Goal: Task Accomplishment & Management: Manage account settings

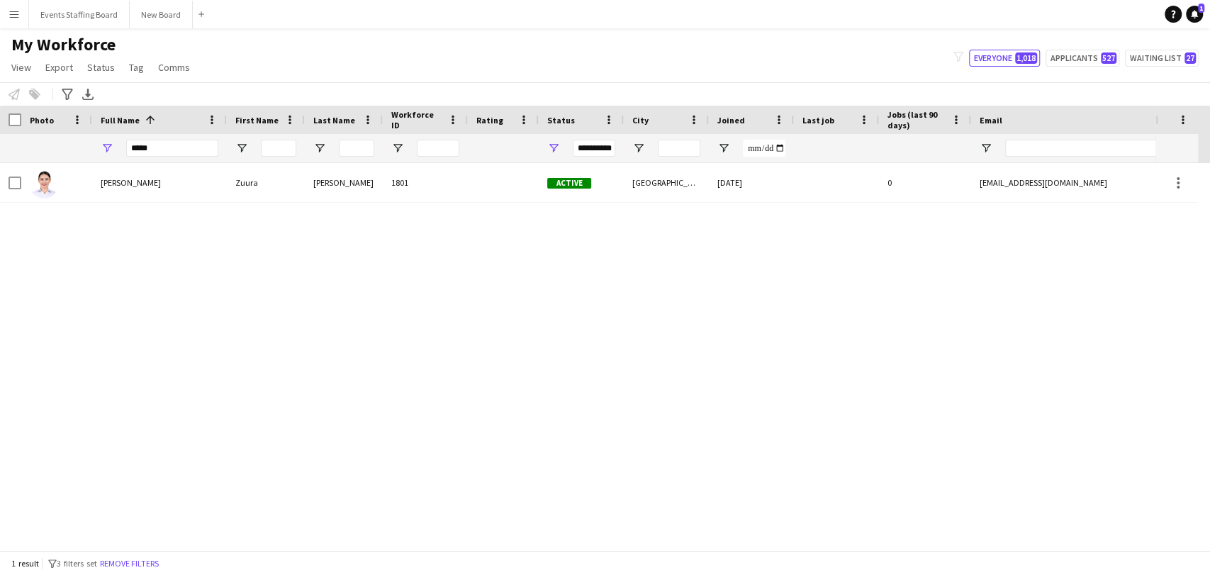
type input "*****"
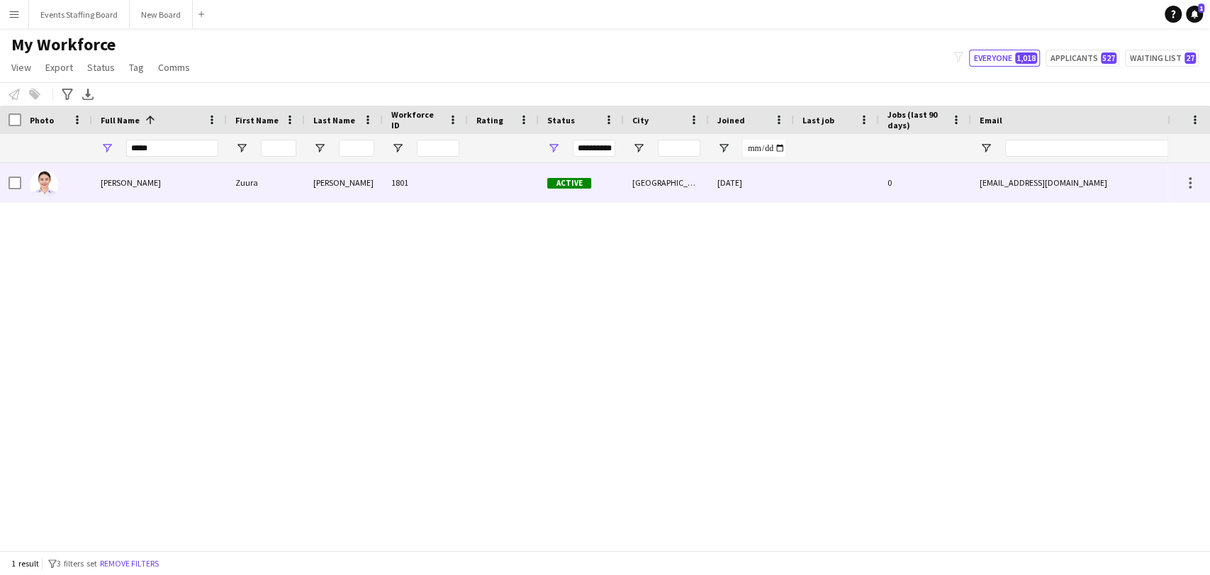
click at [133, 181] on span "Zuura Akimova" at bounding box center [131, 182] width 60 height 11
click at [123, 181] on span "Zuura Akimova" at bounding box center [131, 182] width 60 height 11
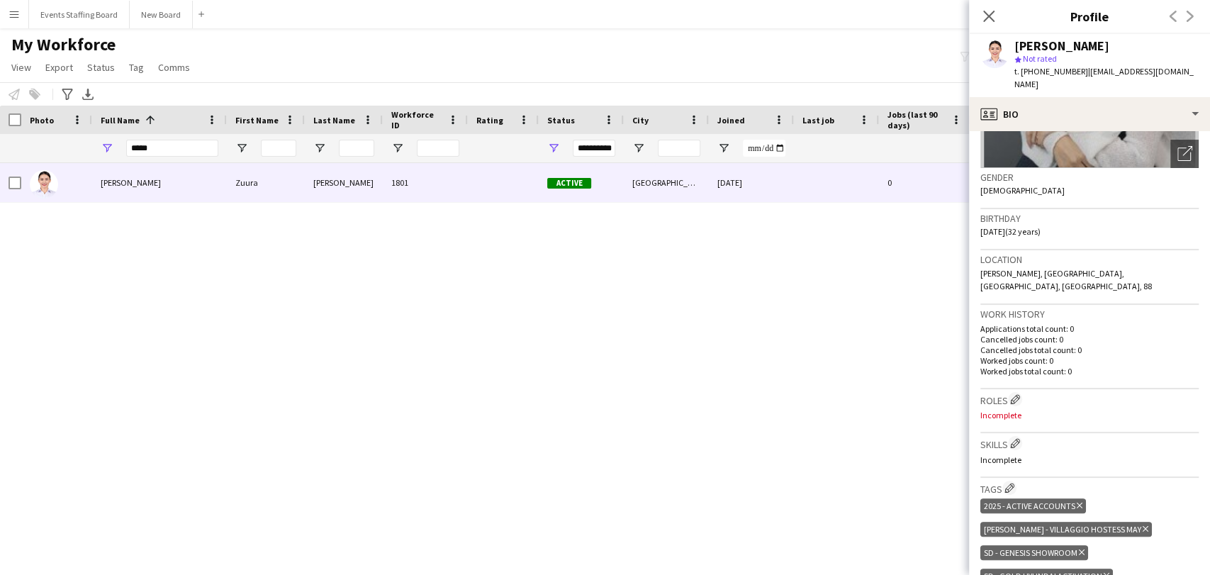
scroll to position [345, 0]
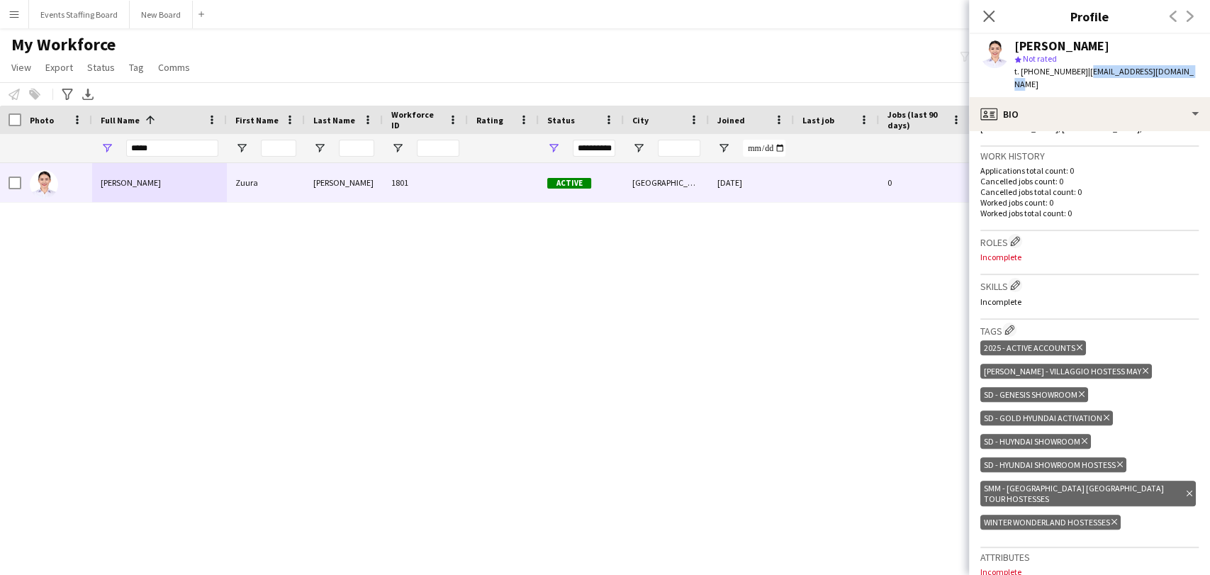
drag, startPoint x: 1077, startPoint y: 72, endPoint x: 1179, endPoint y: 71, distance: 102.1
click at [1179, 71] on div "Zuura Akimova star Not rated t. +97455778387 | akimova.zu1993@gmail.com" at bounding box center [1089, 65] width 241 height 63
copy span "akimova.zu1993@gmail.com"
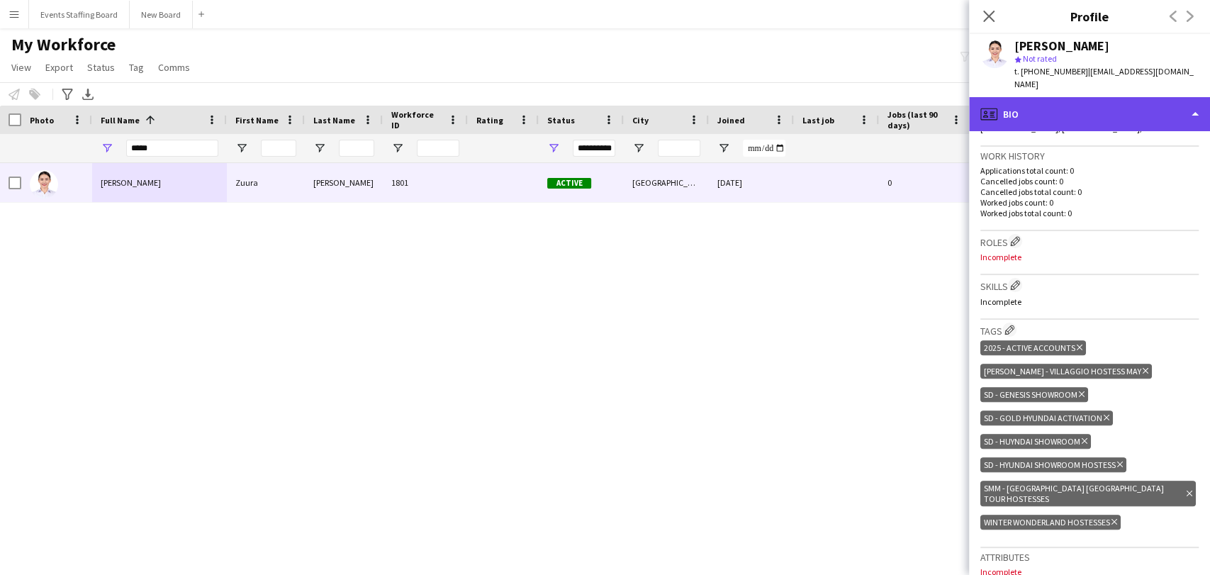
click at [1070, 99] on div "profile Bio" at bounding box center [1089, 114] width 241 height 34
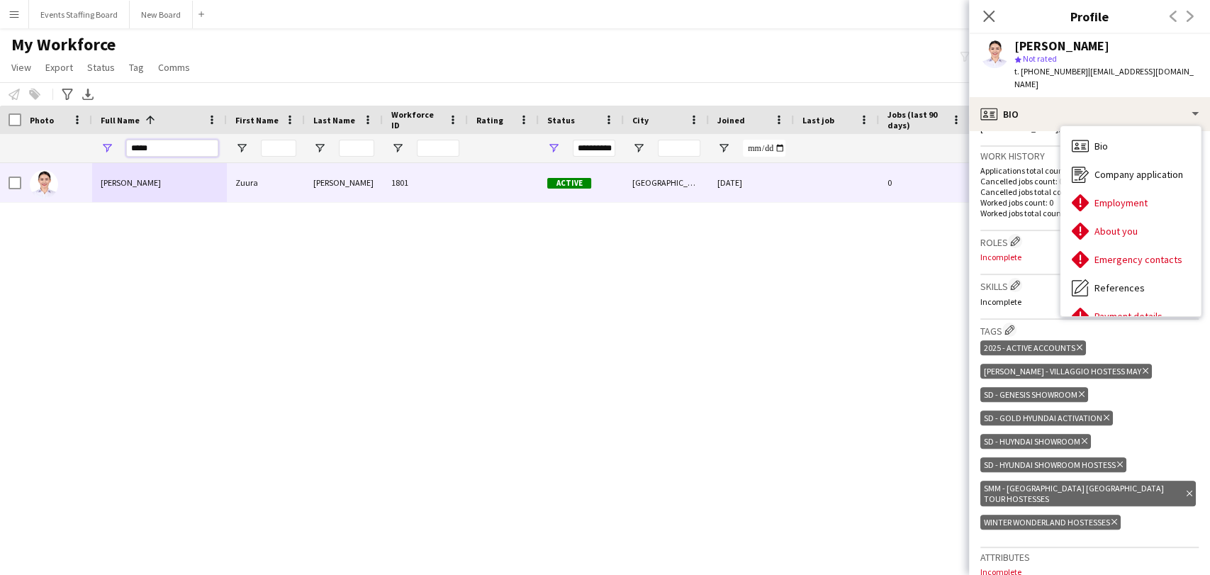
click at [174, 141] on input "*****" at bounding box center [172, 148] width 92 height 17
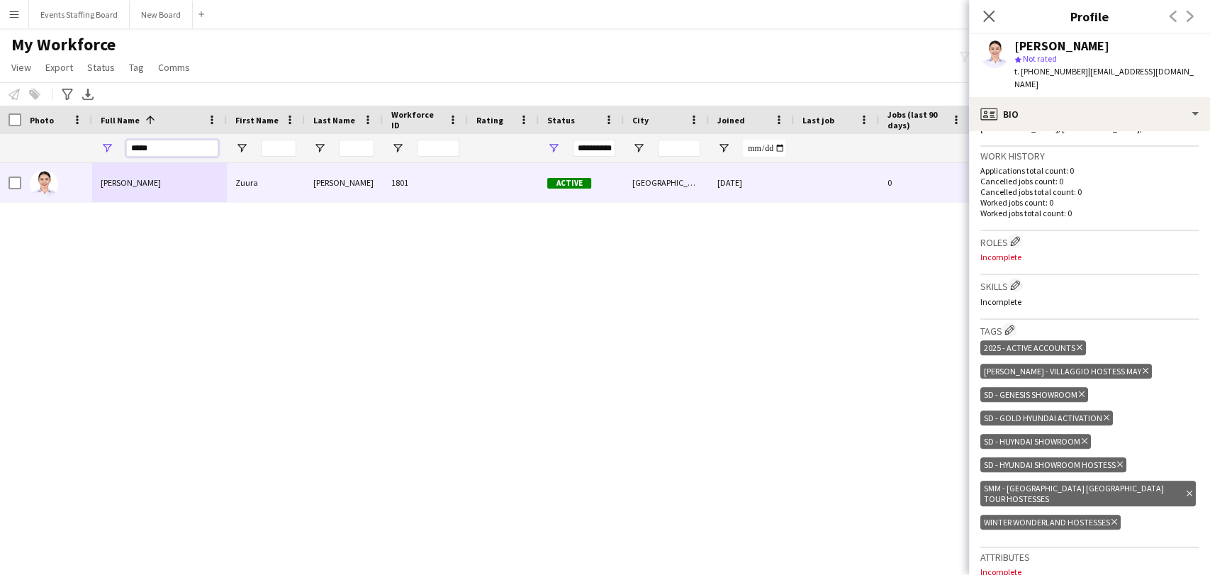
click at [174, 141] on input "*****" at bounding box center [172, 148] width 92 height 17
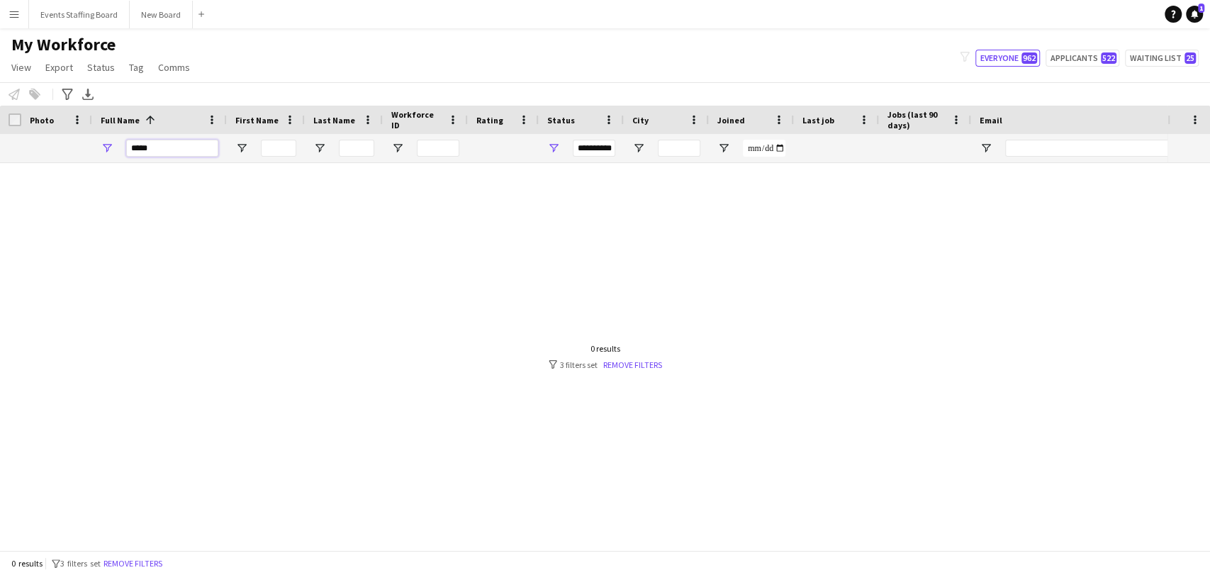
type input "*****"
click at [653, 354] on div "0 results filter-1 3 filters set Remove filters" at bounding box center [605, 356] width 113 height 27
drag, startPoint x: 643, startPoint y: 363, endPoint x: 624, endPoint y: 371, distance: 21.3
click at [643, 363] on link "Remove filters" at bounding box center [632, 364] width 59 height 11
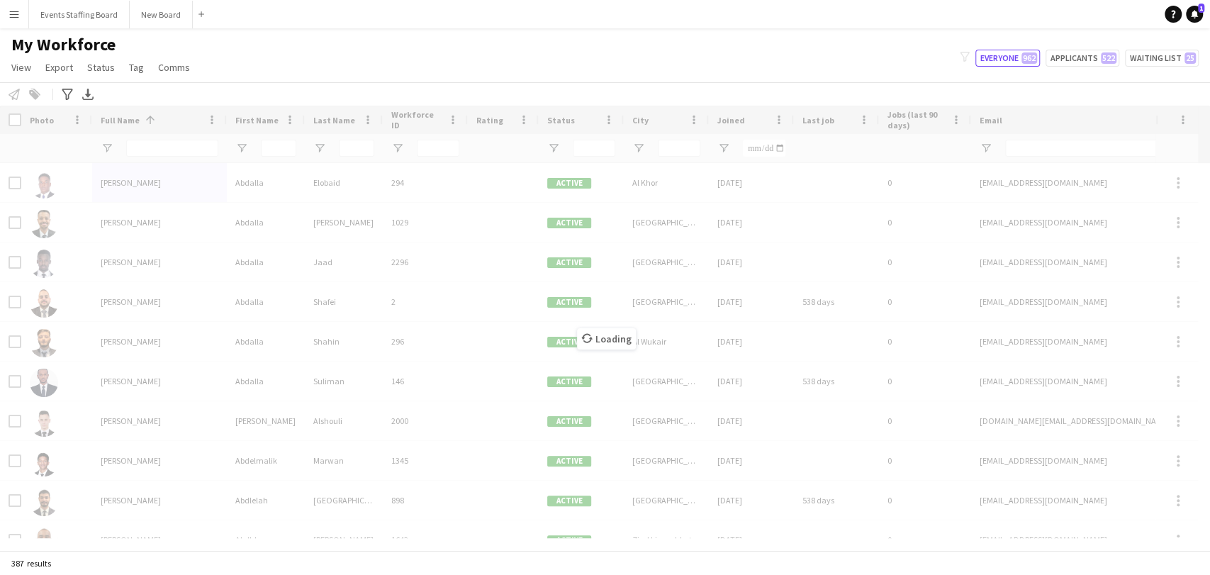
click at [159, 154] on div "Loading" at bounding box center [605, 328] width 1210 height 444
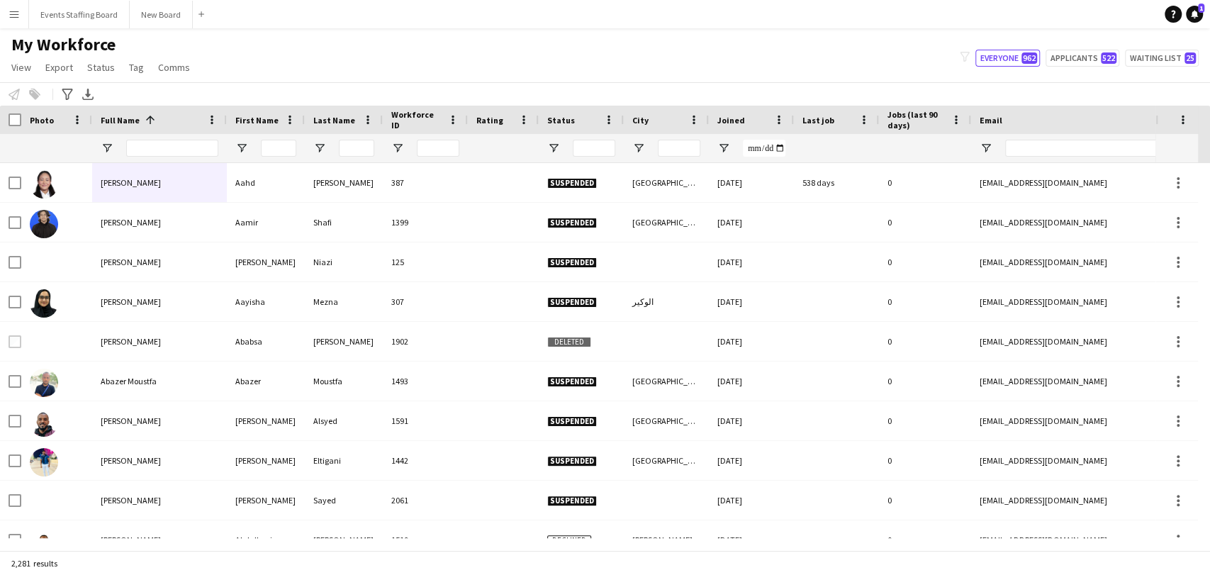
click at [143, 137] on div at bounding box center [172, 148] width 92 height 28
click at [135, 152] on input "Full Name Filter Input" at bounding box center [172, 148] width 92 height 17
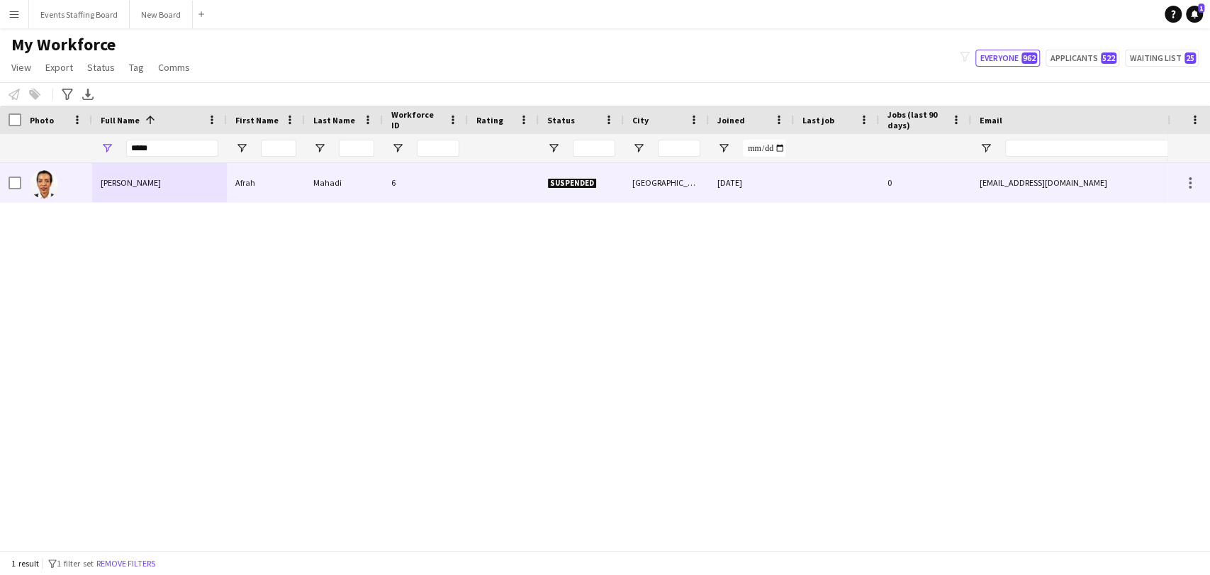
click at [139, 178] on span "Afrah Mahadi" at bounding box center [131, 182] width 60 height 11
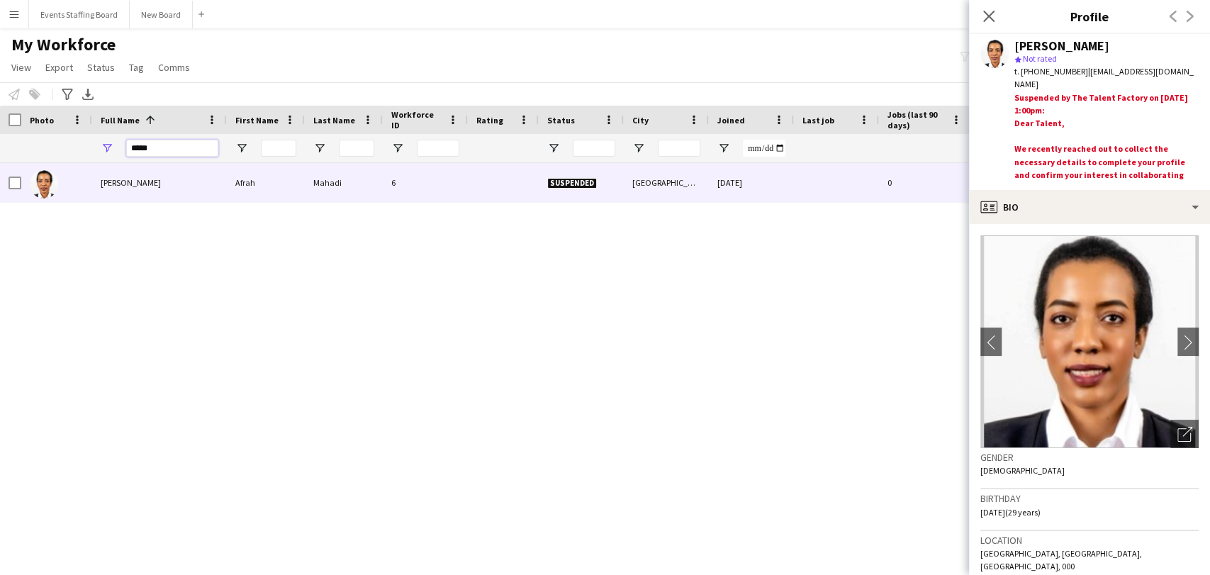
click at [181, 150] on input "*****" at bounding box center [172, 148] width 92 height 17
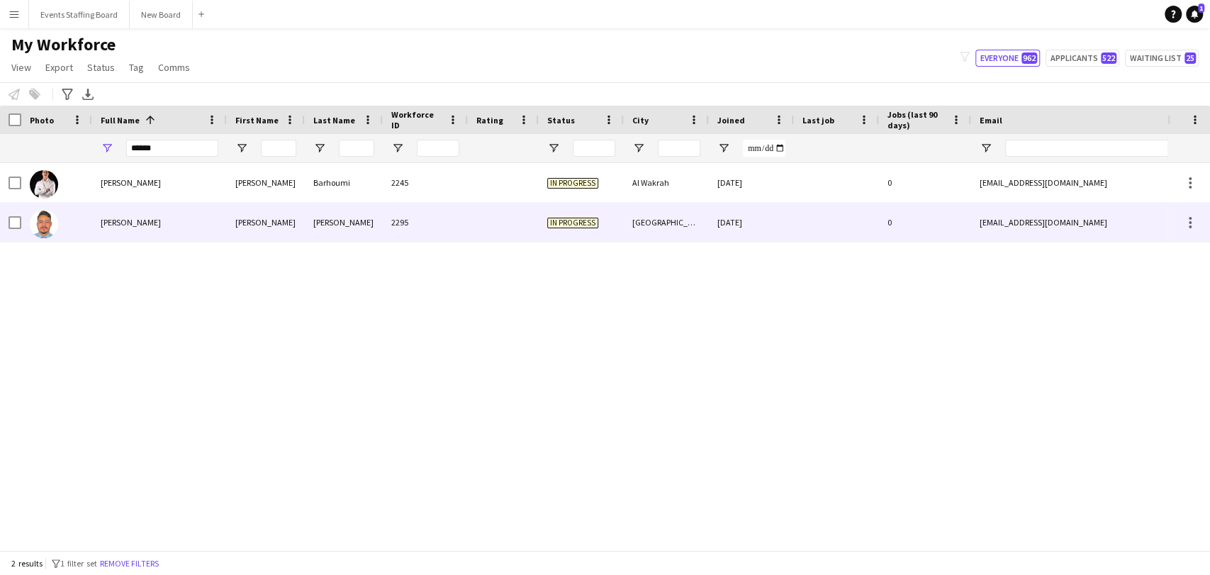
click at [121, 229] on div "Sami Ben Khalifa" at bounding box center [159, 222] width 135 height 39
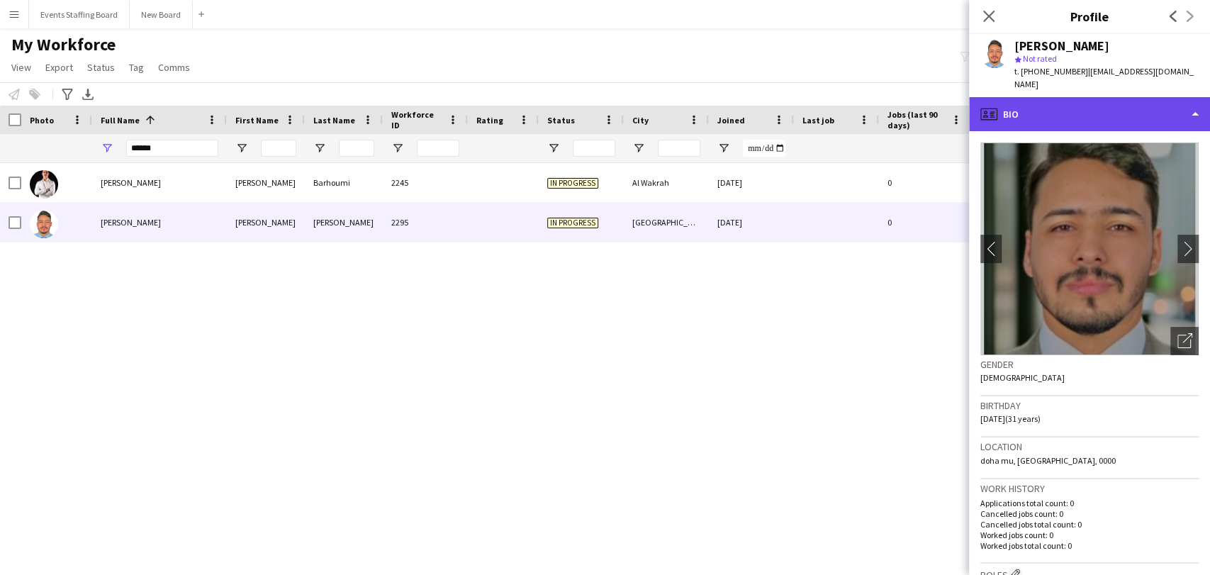
click at [1077, 99] on div "profile Bio" at bounding box center [1089, 114] width 241 height 34
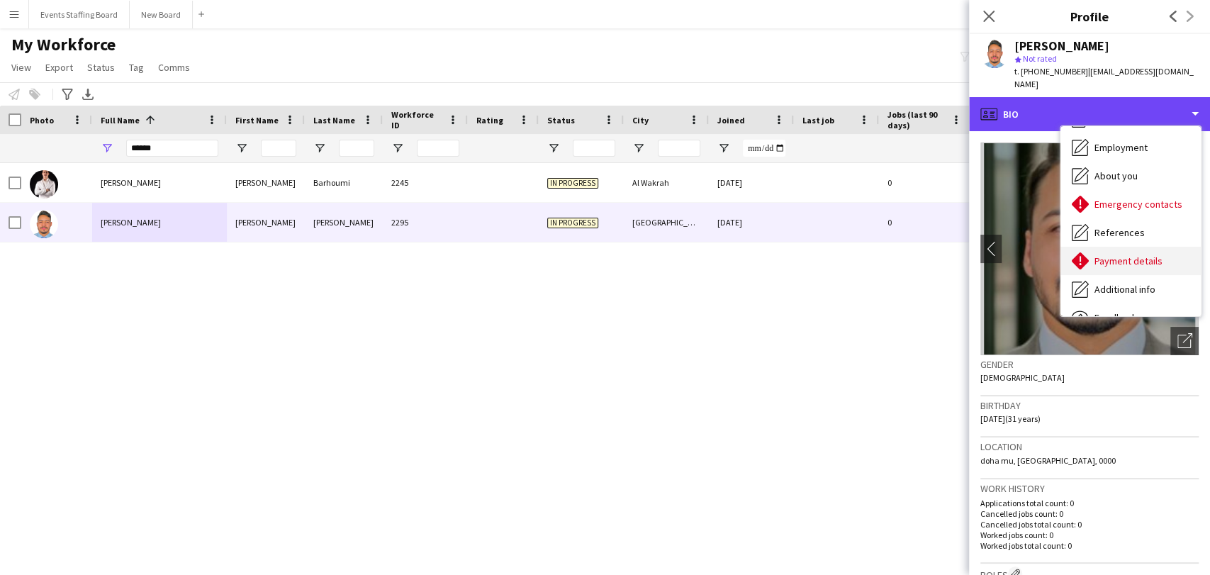
scroll to position [79, 0]
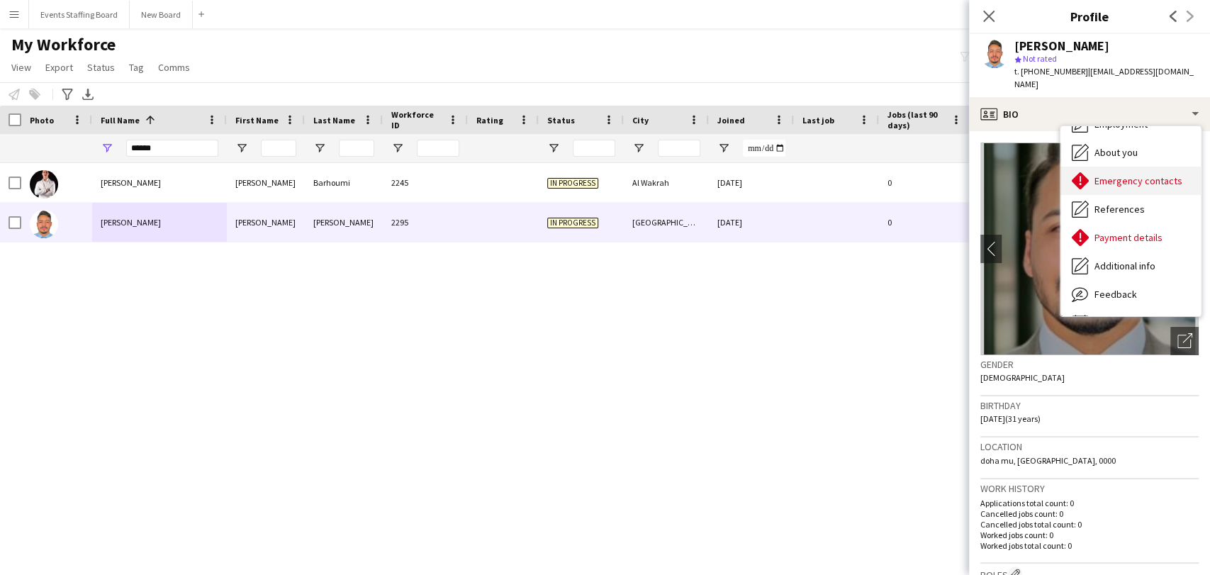
click at [1117, 167] on div "Emergency contacts Emergency contacts" at bounding box center [1130, 181] width 140 height 28
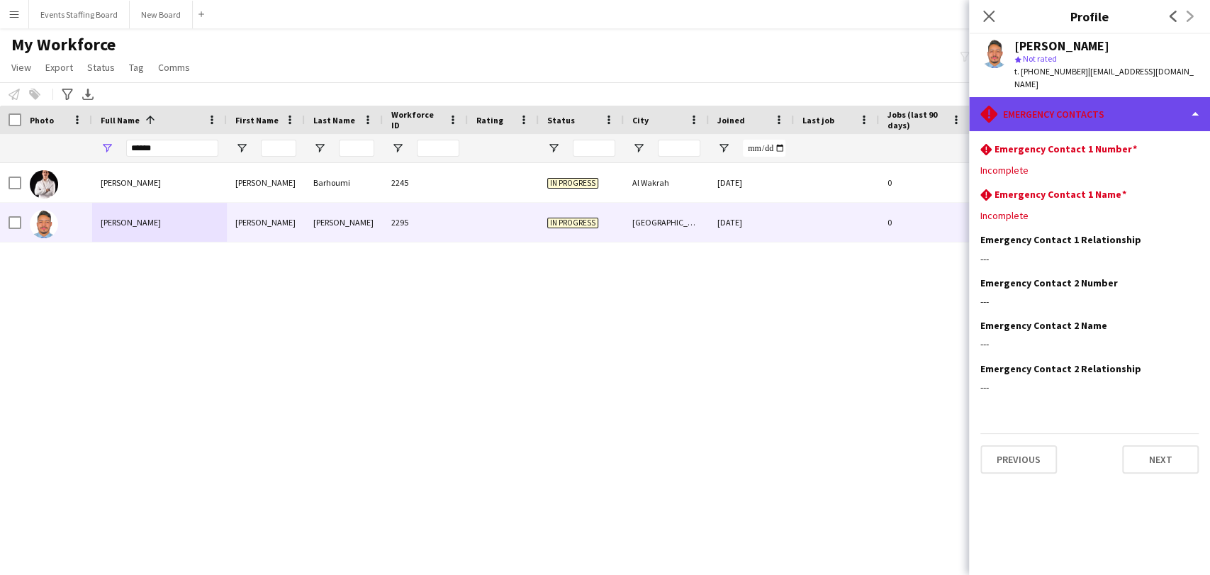
click at [1082, 97] on div "rhombus-alert Emergency contacts" at bounding box center [1089, 114] width 241 height 34
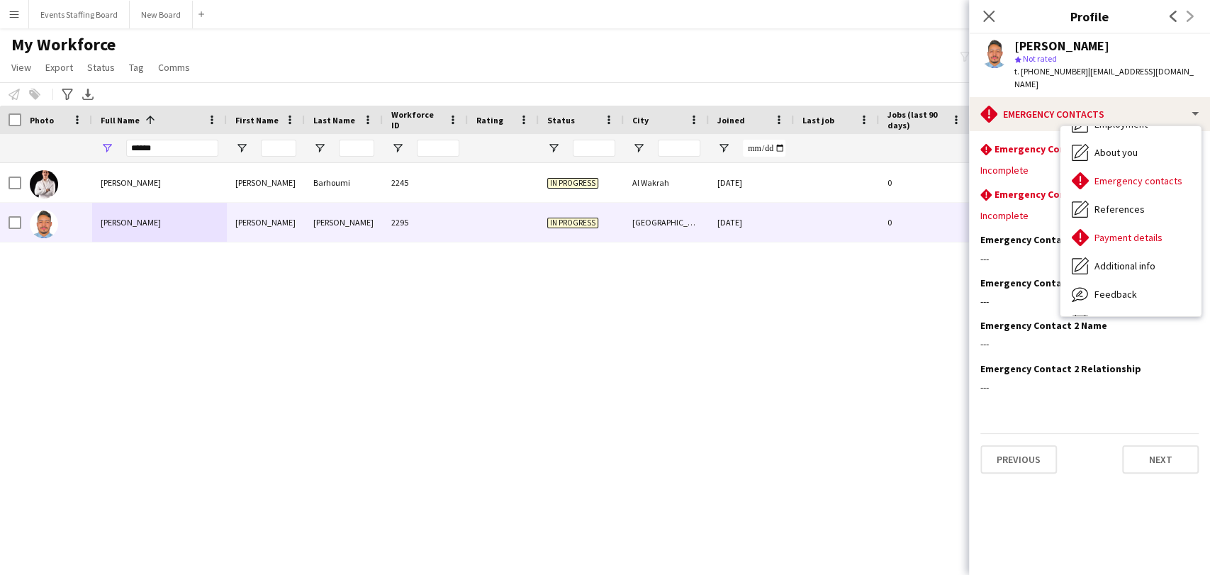
click at [1179, 23] on app-icon "Previous" at bounding box center [1172, 16] width 17 height 17
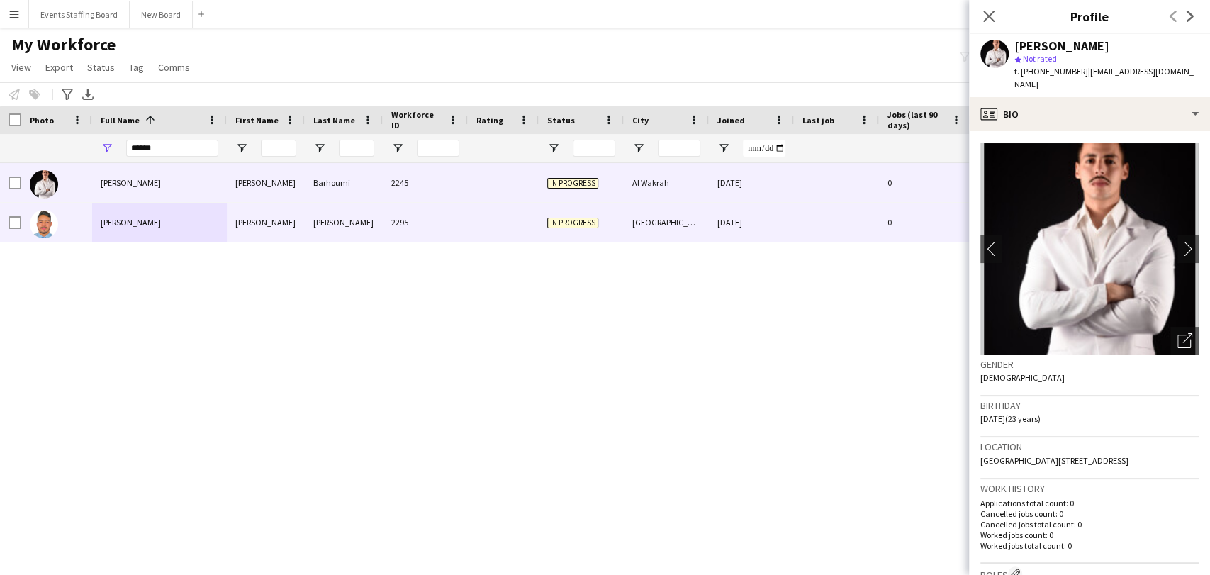
click at [102, 226] on span "Sami Ben Khalifa" at bounding box center [131, 222] width 60 height 11
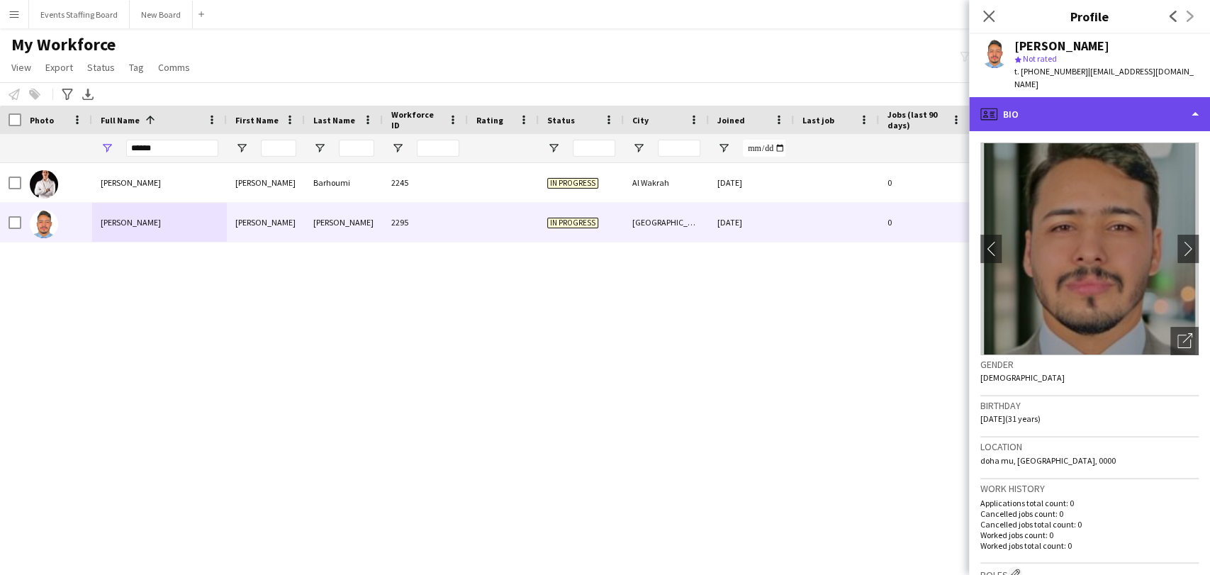
click at [1062, 97] on div "profile Bio" at bounding box center [1089, 114] width 241 height 34
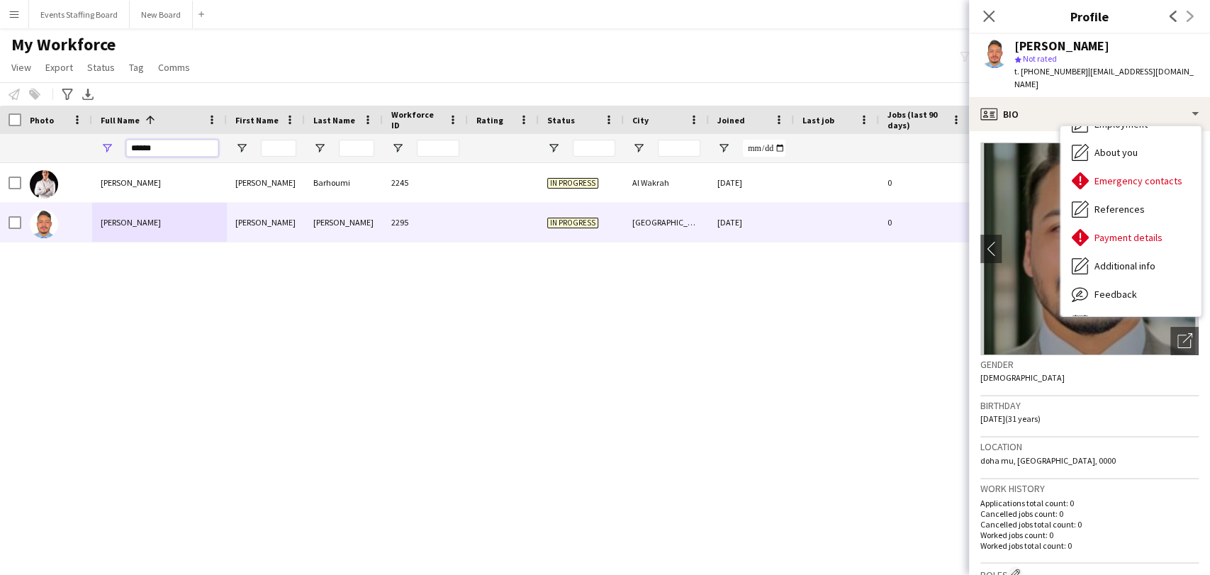
click at [154, 150] on input "******" at bounding box center [172, 148] width 92 height 17
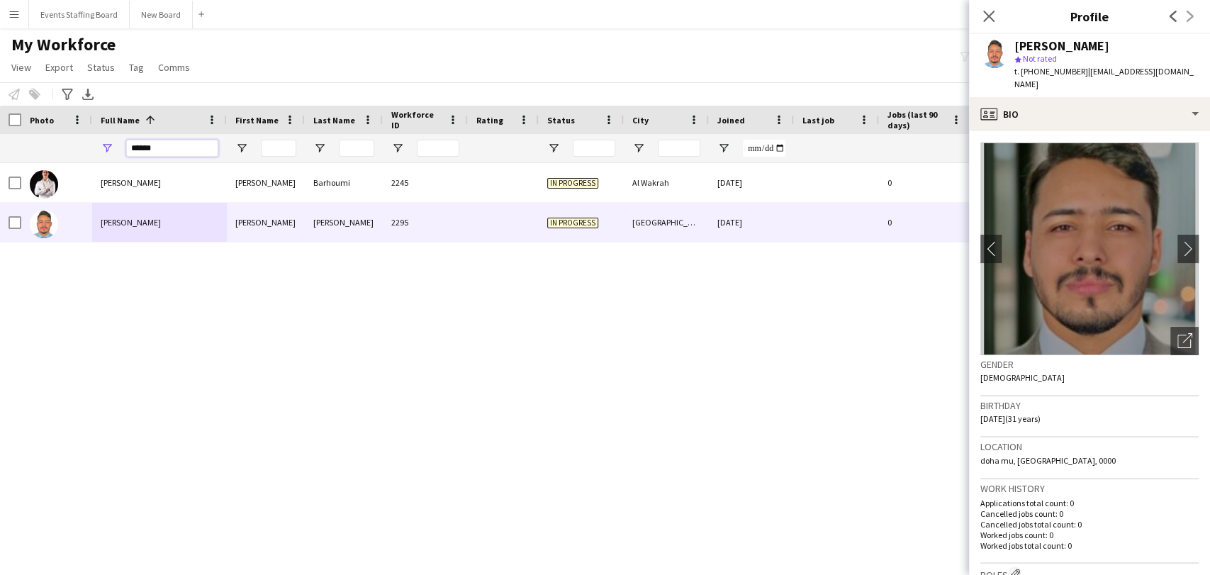
click at [154, 150] on input "******" at bounding box center [172, 148] width 92 height 17
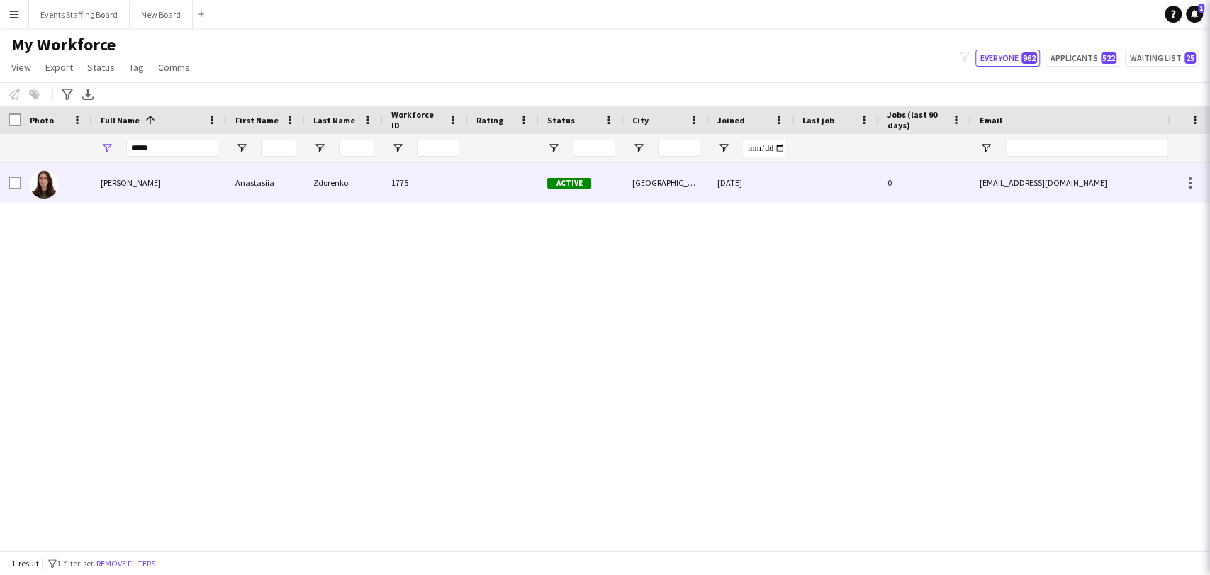
click at [123, 180] on span "Anastasiia Zdorenko" at bounding box center [131, 182] width 60 height 11
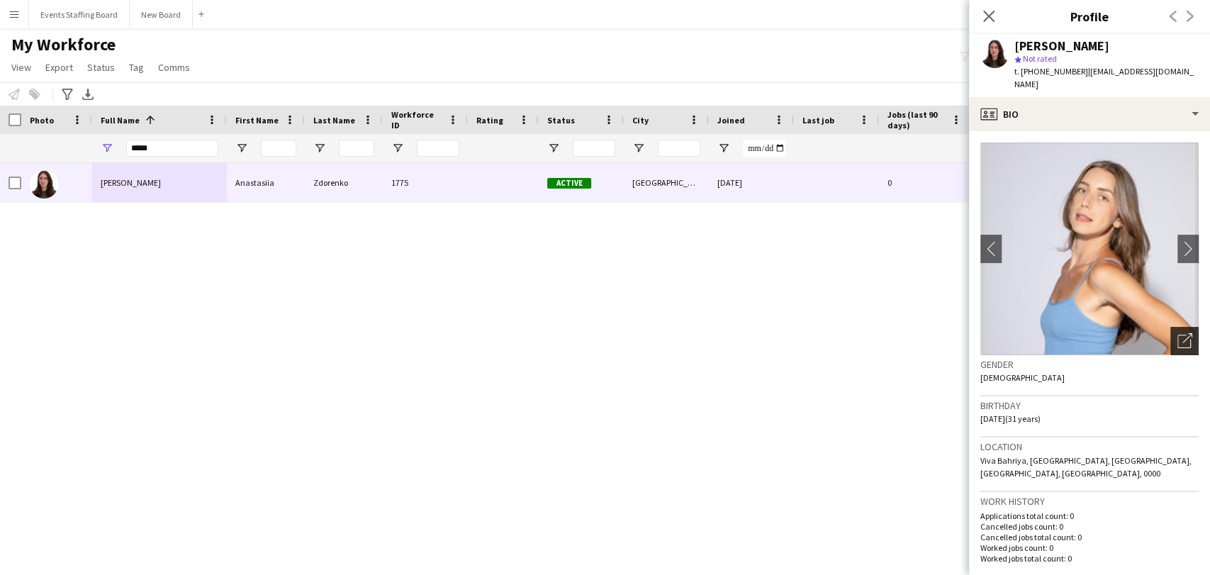
click at [1177, 333] on icon "Open photos pop-in" at bounding box center [1184, 340] width 15 height 15
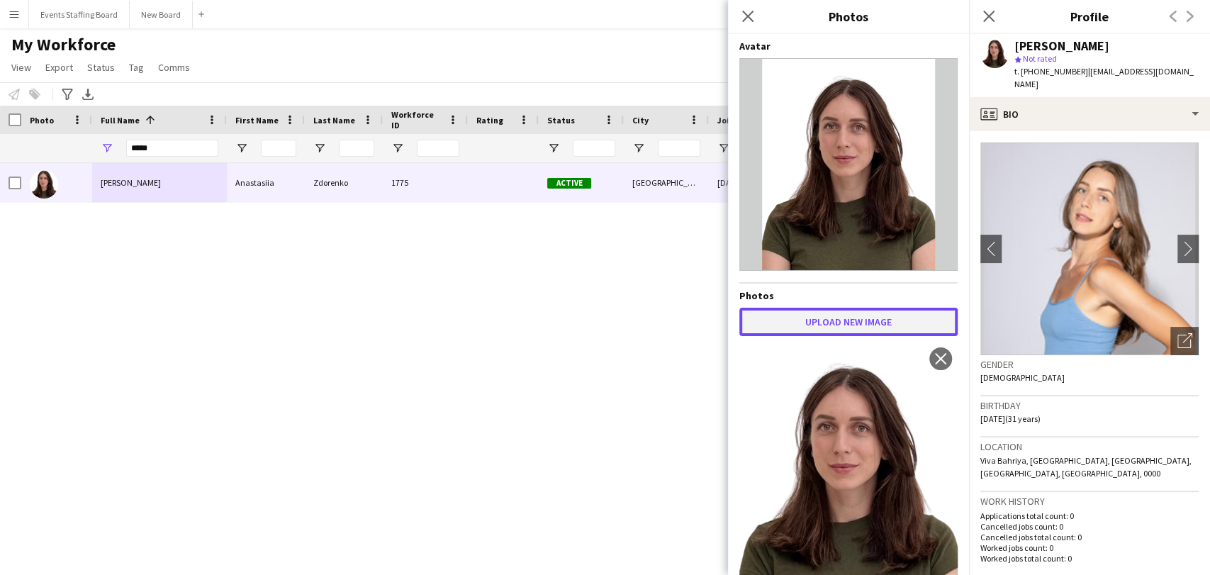
click at [822, 320] on button "Upload new image" at bounding box center [848, 322] width 218 height 28
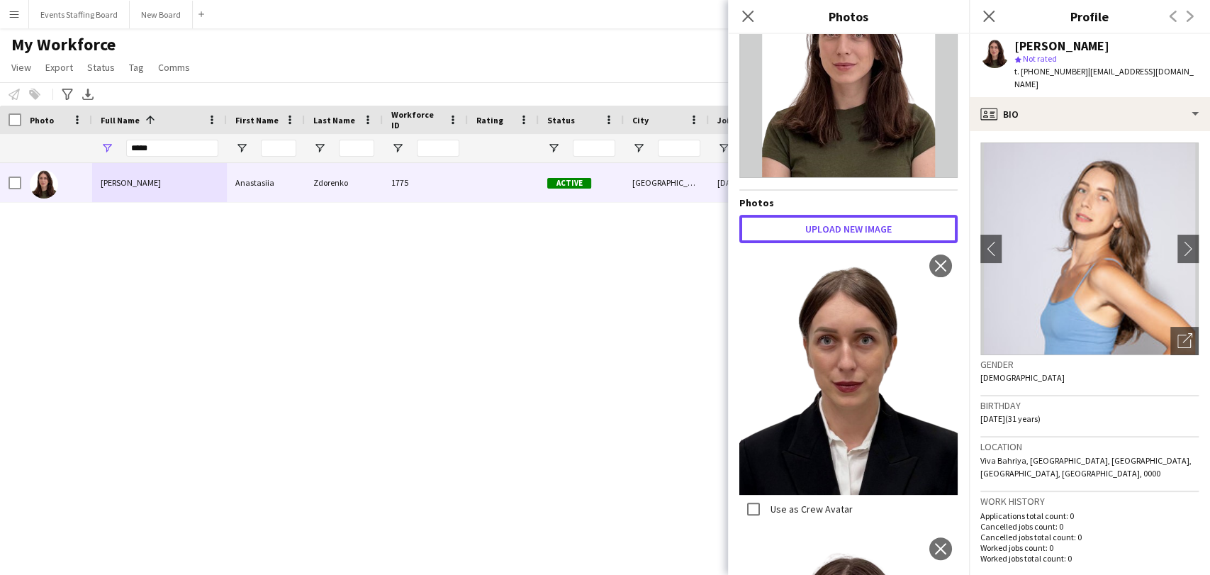
scroll to position [157, 0]
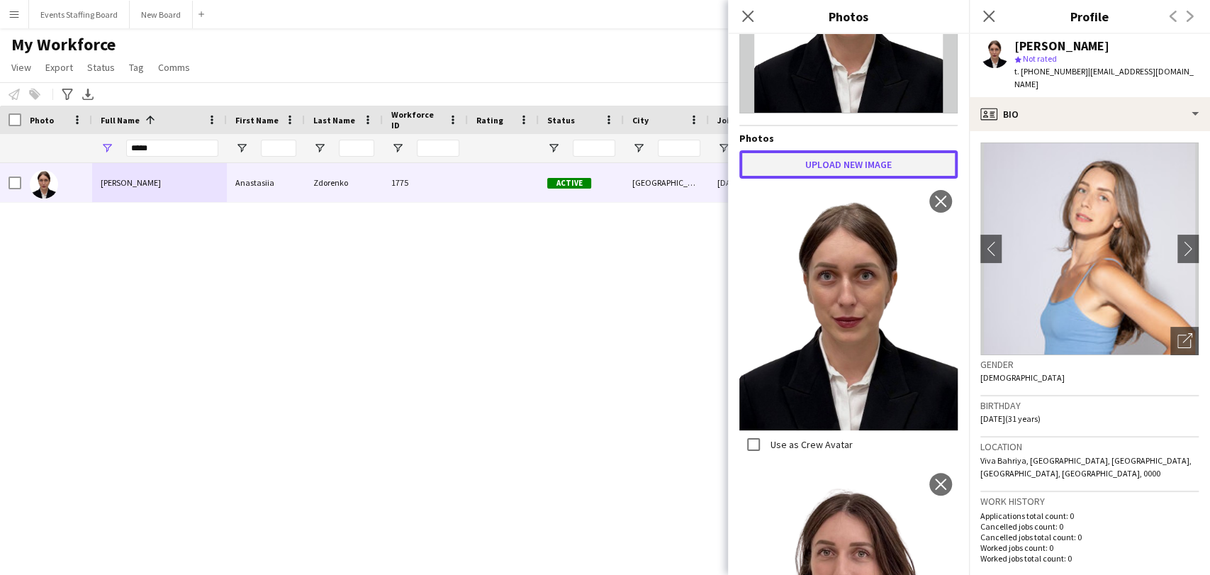
click at [818, 159] on button "Upload new image" at bounding box center [848, 164] width 218 height 28
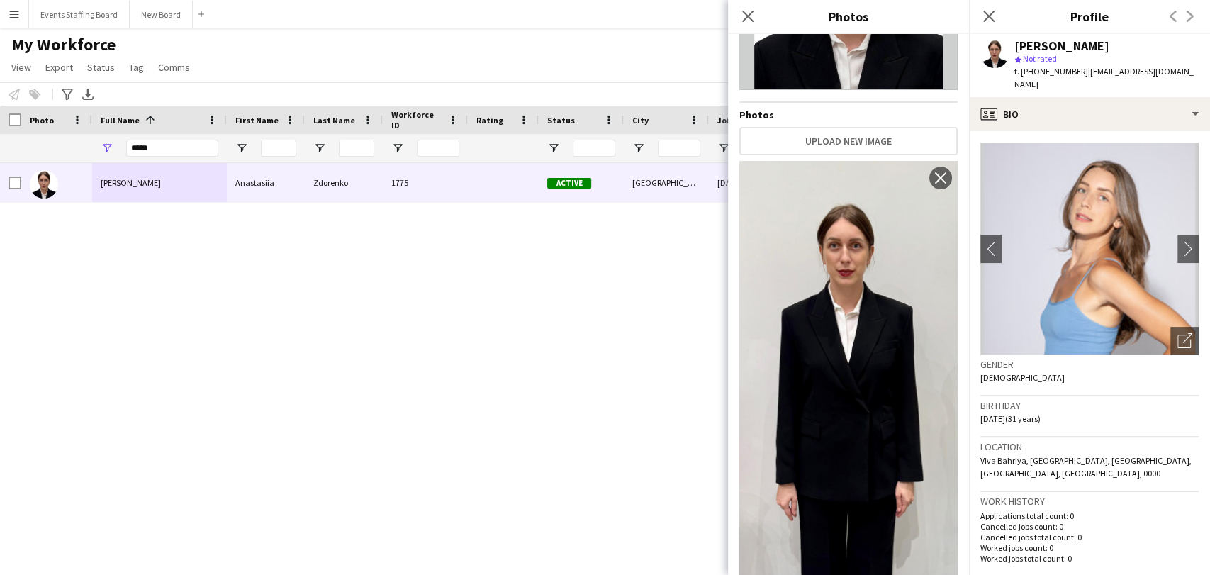
scroll to position [193, 0]
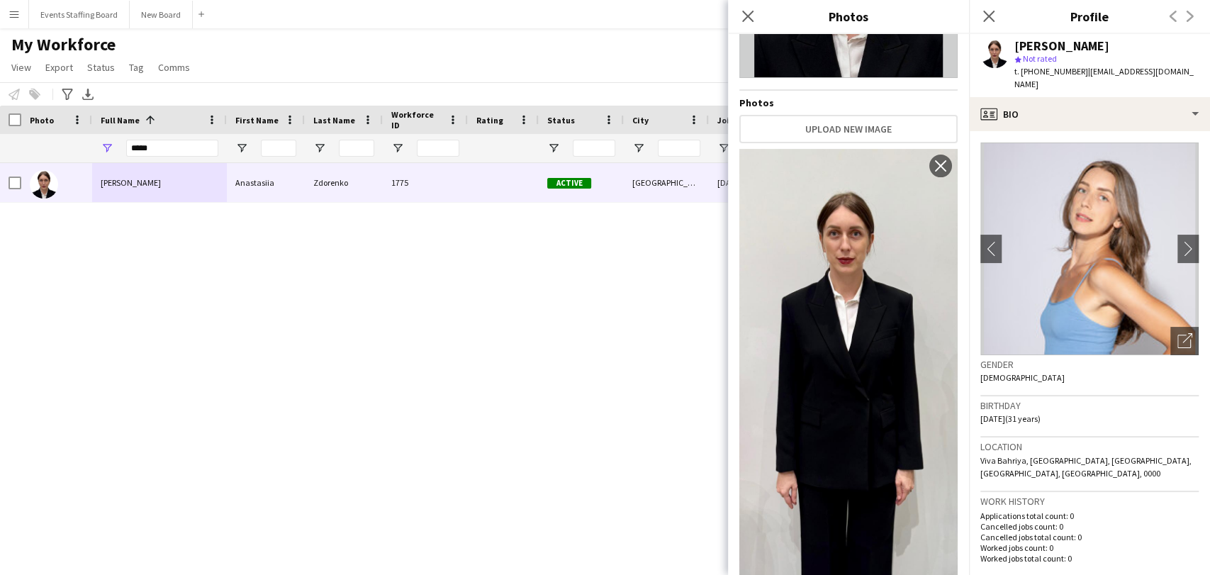
click at [298, 298] on div "Anastasiia Zdorenko Anastasiia Zdorenko 1775 Active Doha 11-11-2024 0 iamzdoren…" at bounding box center [583, 350] width 1167 height 375
click at [992, 21] on icon "Close pop-in" at bounding box center [988, 16] width 11 height 11
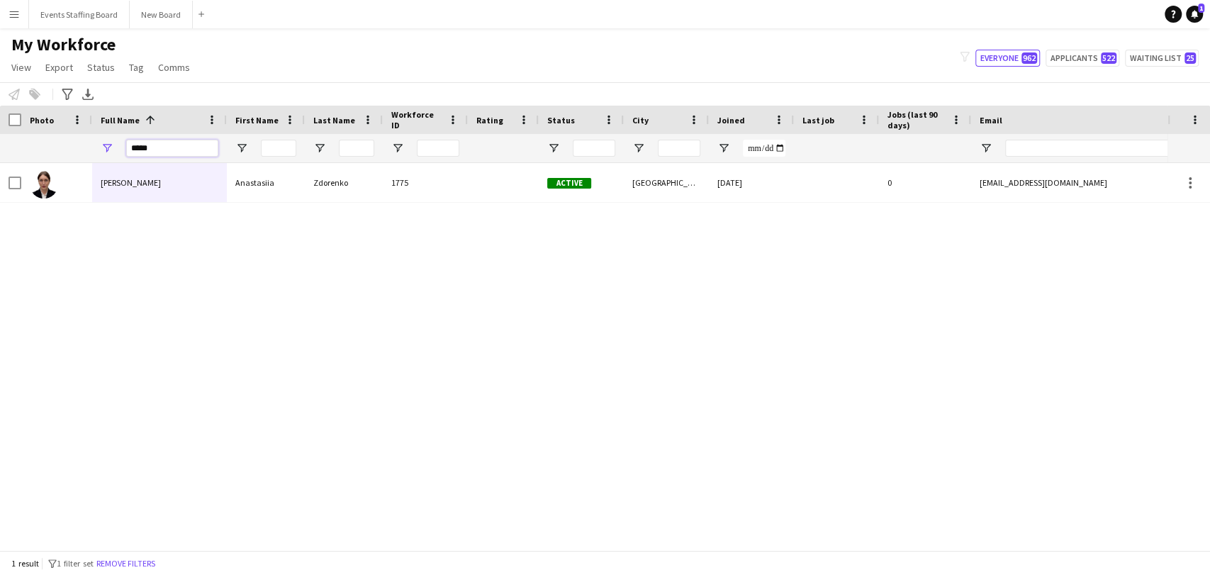
click at [145, 147] on input "*****" at bounding box center [172, 148] width 92 height 17
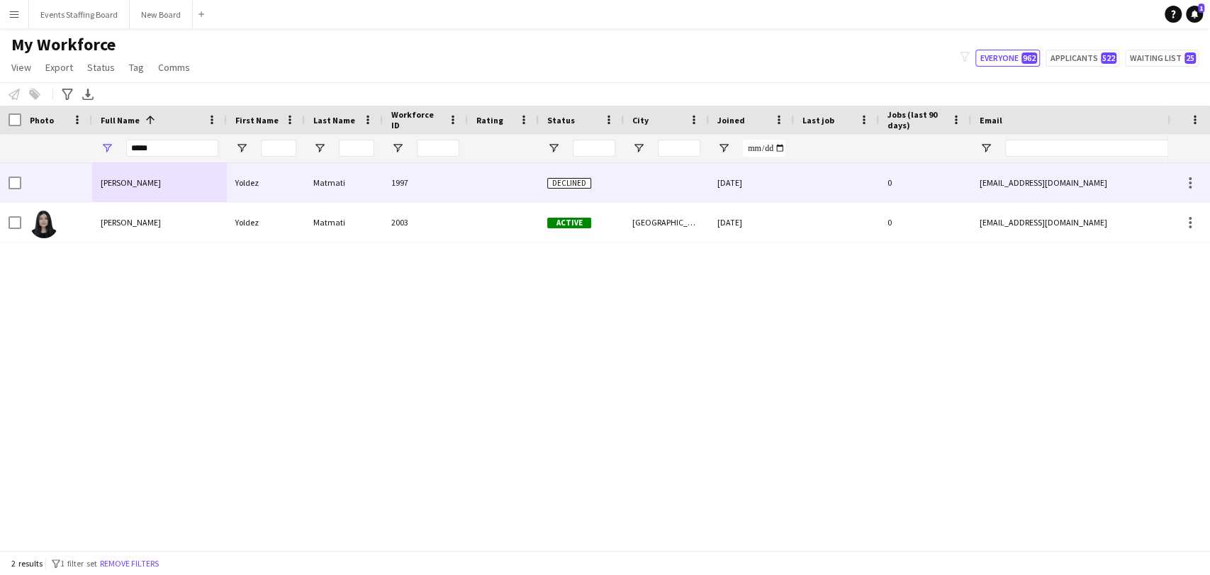
click at [118, 185] on span "Yoldez Matmati" at bounding box center [131, 182] width 60 height 11
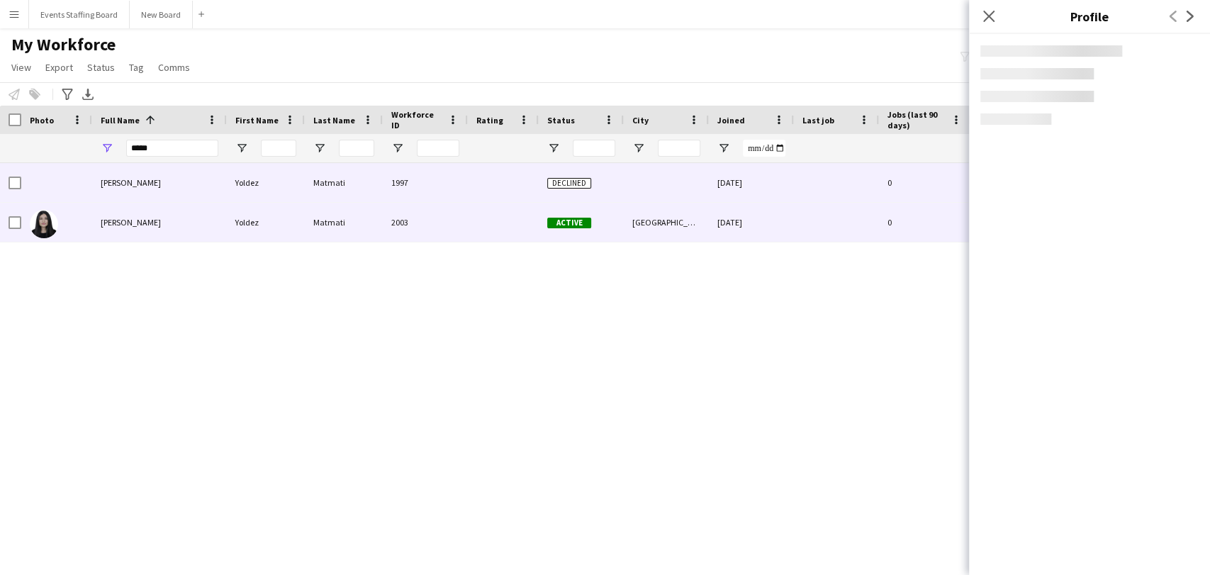
click at [77, 217] on div at bounding box center [56, 222] width 71 height 39
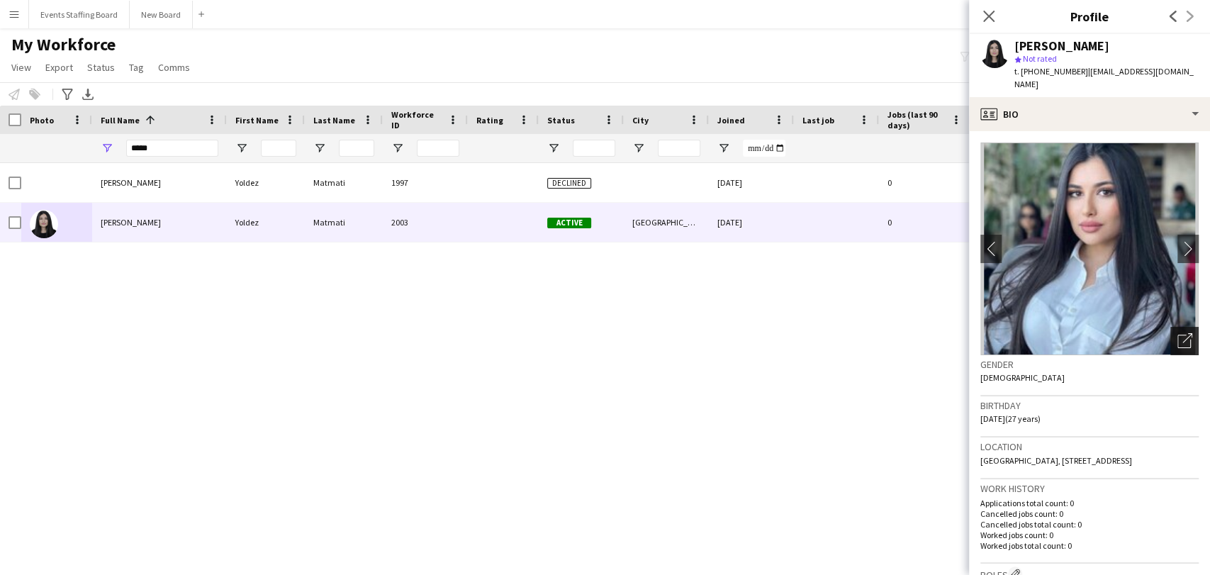
click at [1177, 333] on icon "Open photos pop-in" at bounding box center [1184, 340] width 15 height 15
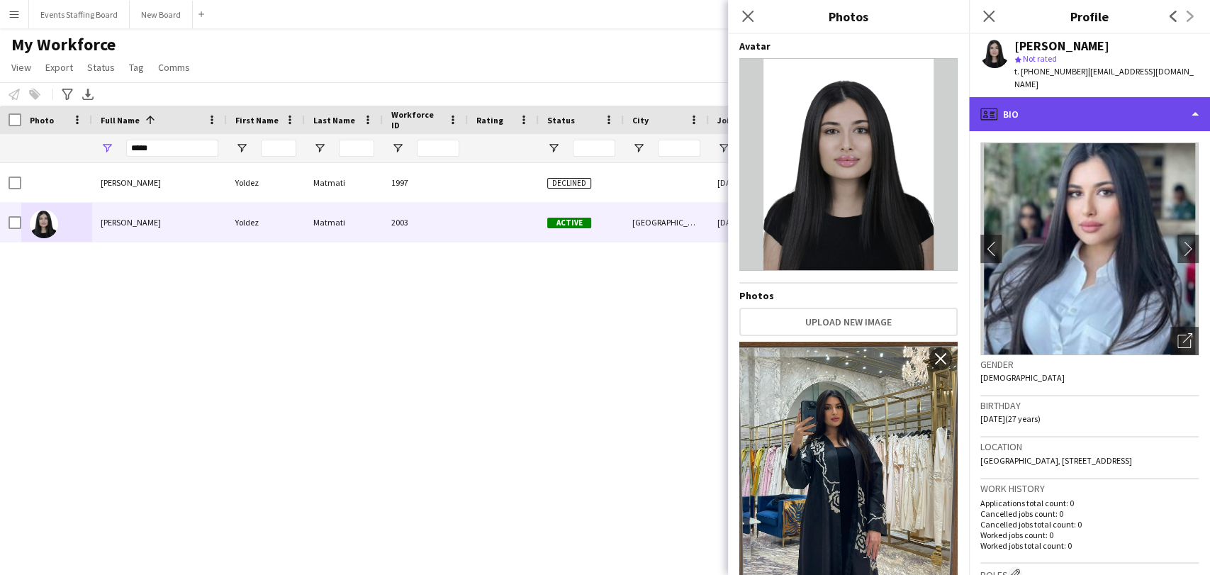
click at [1098, 101] on div "profile Bio" at bounding box center [1089, 114] width 241 height 34
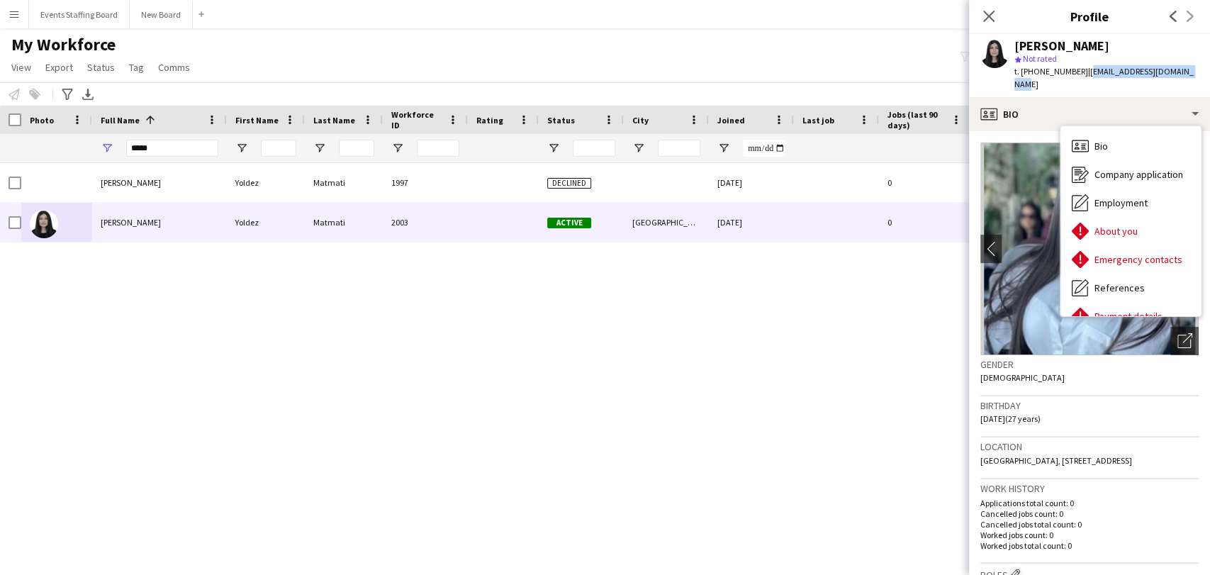
drag, startPoint x: 1077, startPoint y: 71, endPoint x: 1151, endPoint y: 72, distance: 73.7
click at [1179, 72] on span "| yoldes.matmati@icloud.com" at bounding box center [1103, 77] width 179 height 23
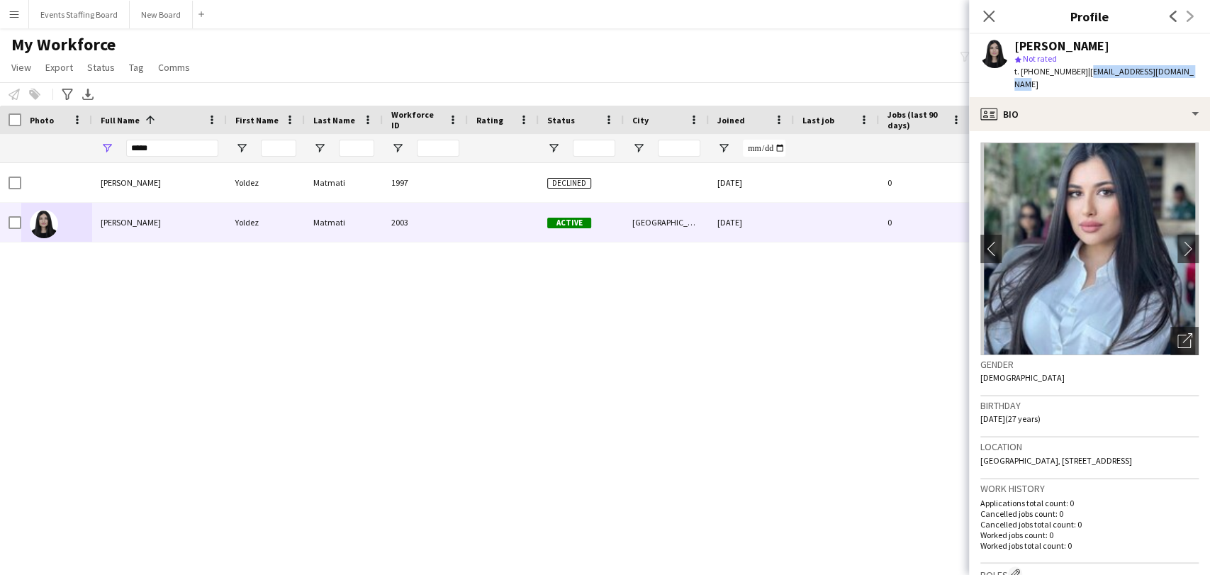
copy span "[EMAIL_ADDRESS][DOMAIN_NAME]"
click at [188, 145] on input "*****" at bounding box center [172, 148] width 92 height 17
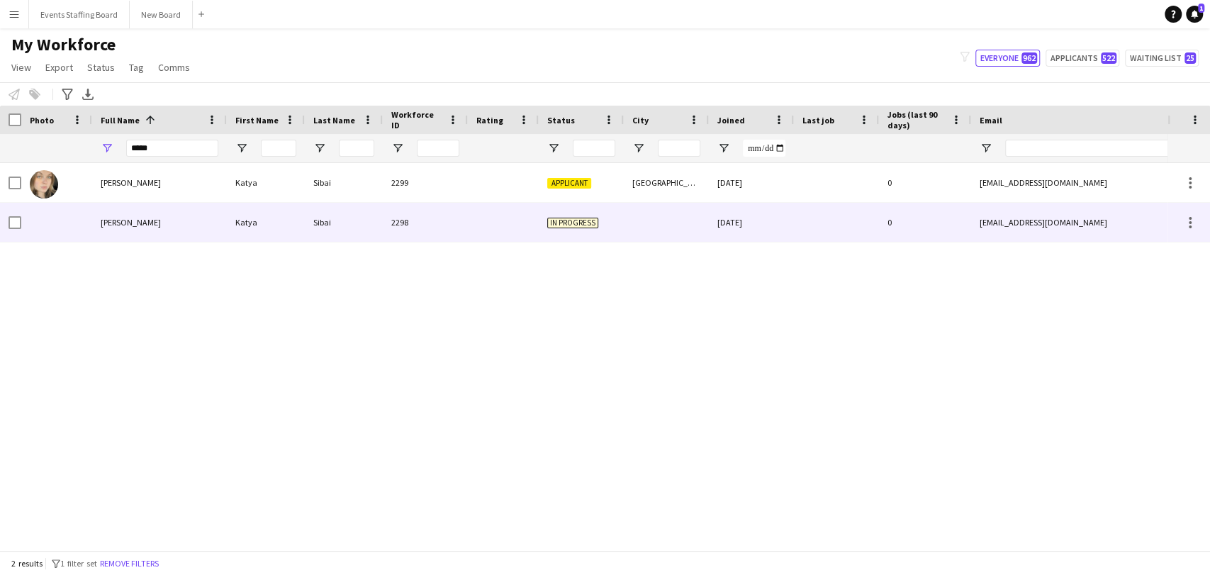
click at [133, 220] on span "[PERSON_NAME]" at bounding box center [131, 222] width 60 height 11
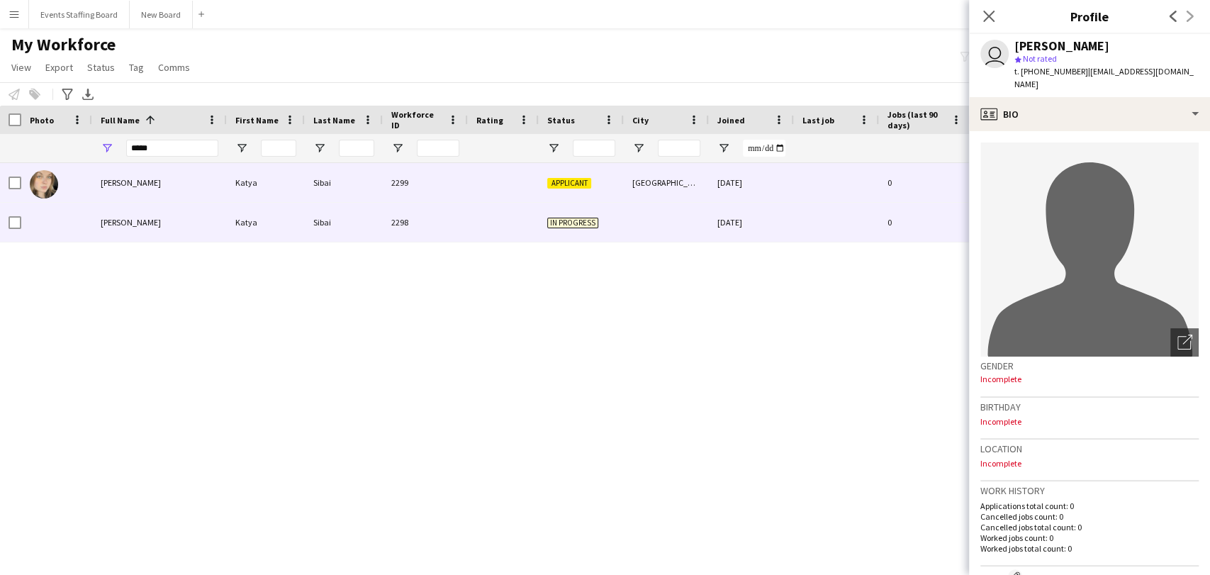
click at [122, 183] on span "[PERSON_NAME]" at bounding box center [131, 182] width 60 height 11
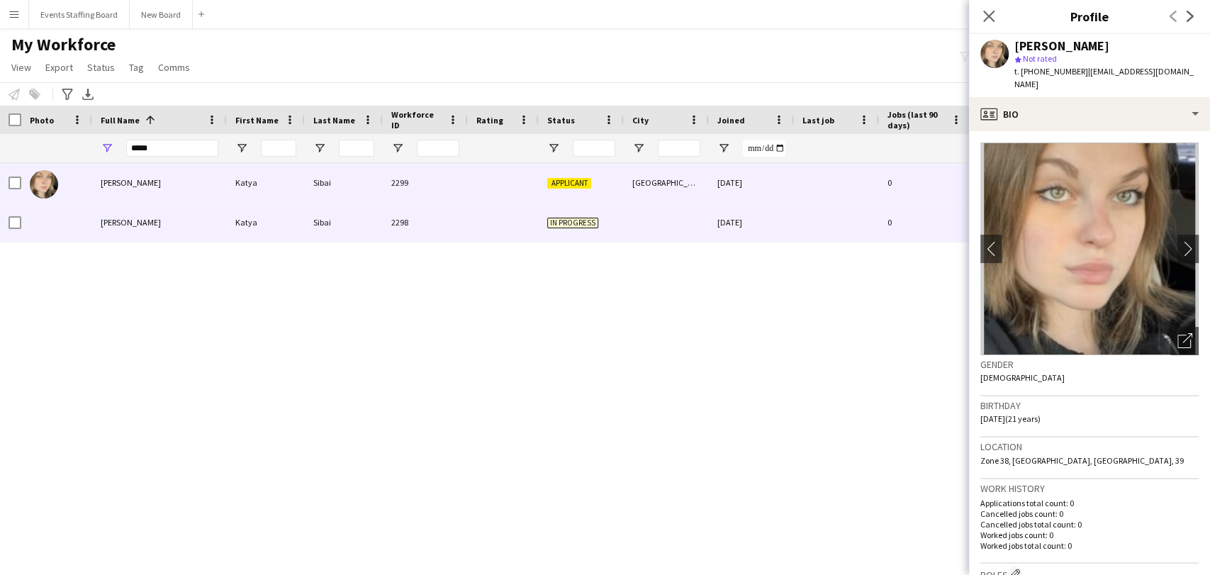
click at [128, 220] on span "[PERSON_NAME]" at bounding box center [131, 222] width 60 height 11
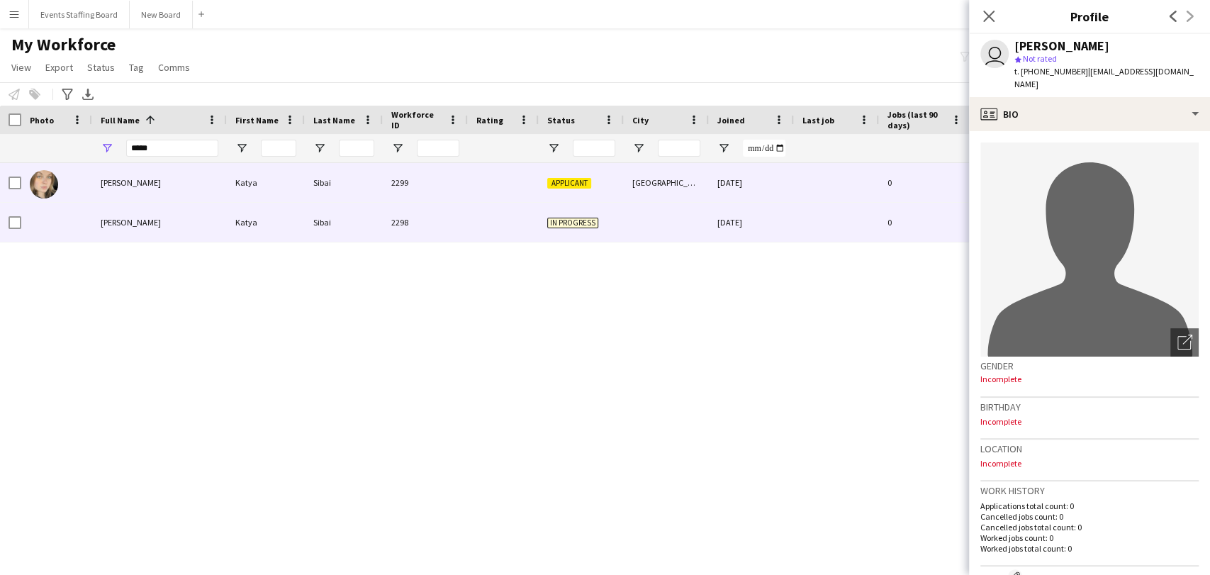
click at [123, 169] on div "[PERSON_NAME]" at bounding box center [159, 182] width 135 height 39
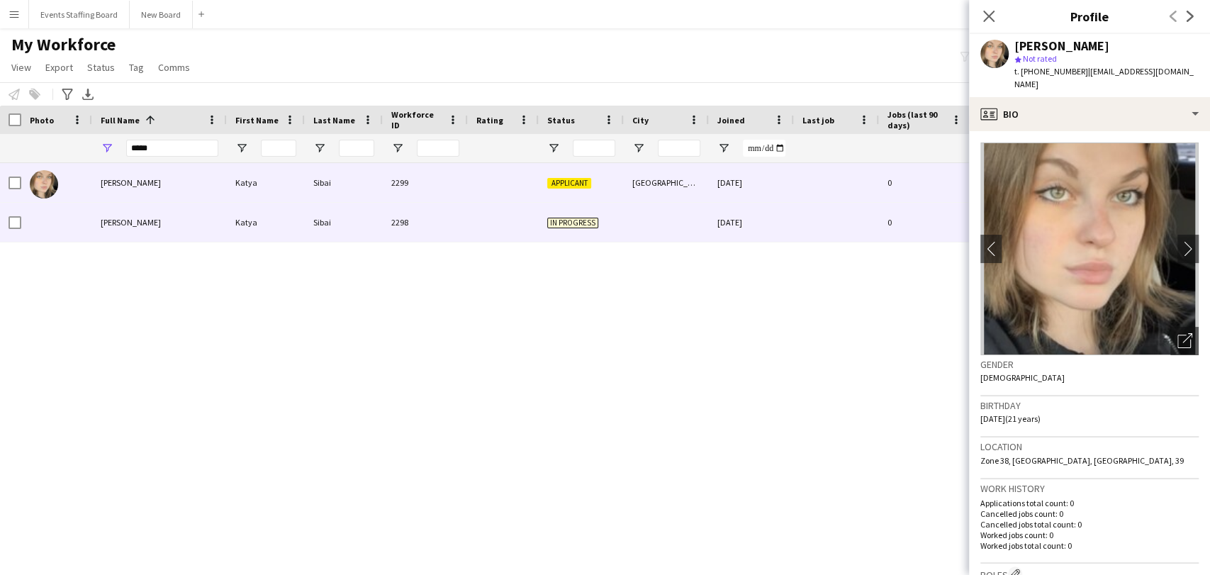
click at [128, 208] on div "[PERSON_NAME]" at bounding box center [159, 222] width 135 height 39
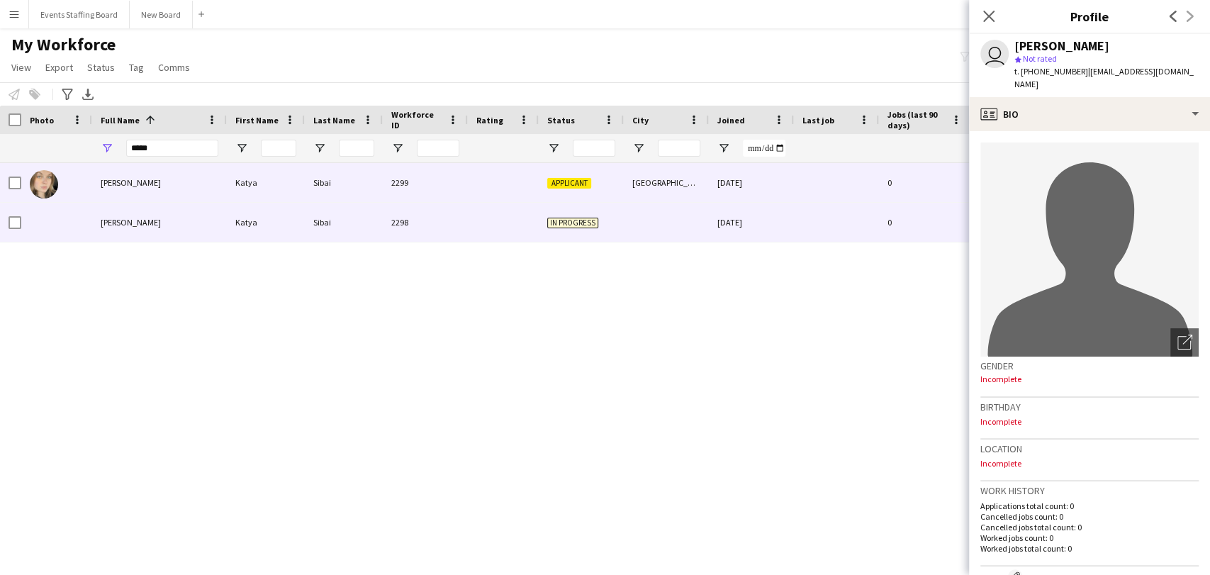
click at [125, 167] on div "[PERSON_NAME]" at bounding box center [159, 182] width 135 height 39
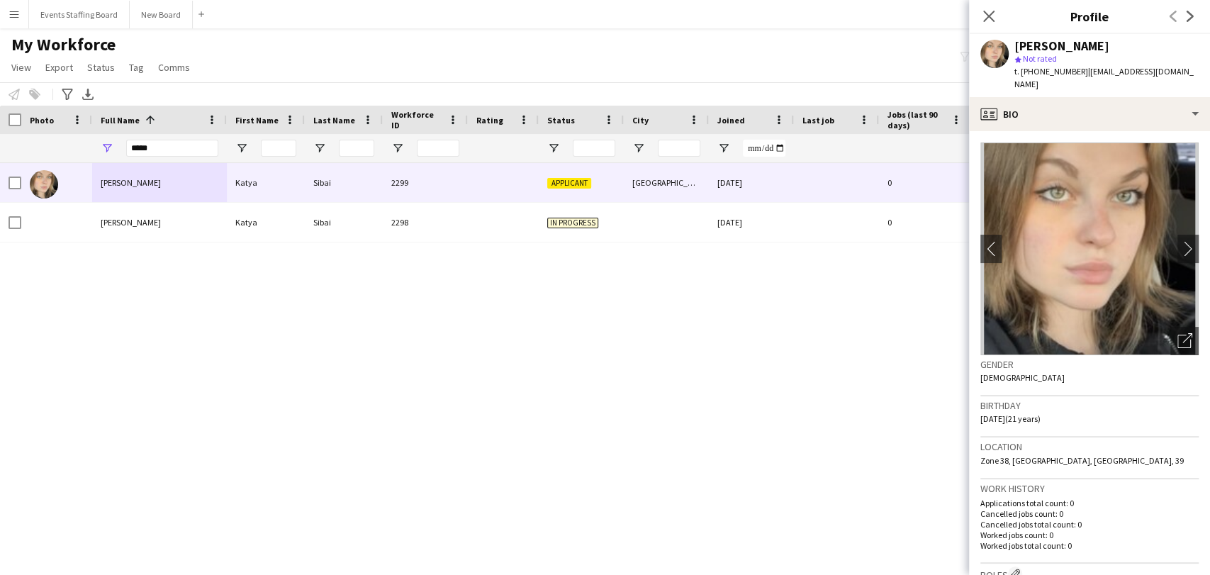
click at [892, 283] on div "Katya Sibai Katya Sibai 2299 Applicant Doha 18-08-2025 0 sibai.kat@gmail.com +9…" at bounding box center [583, 350] width 1167 height 375
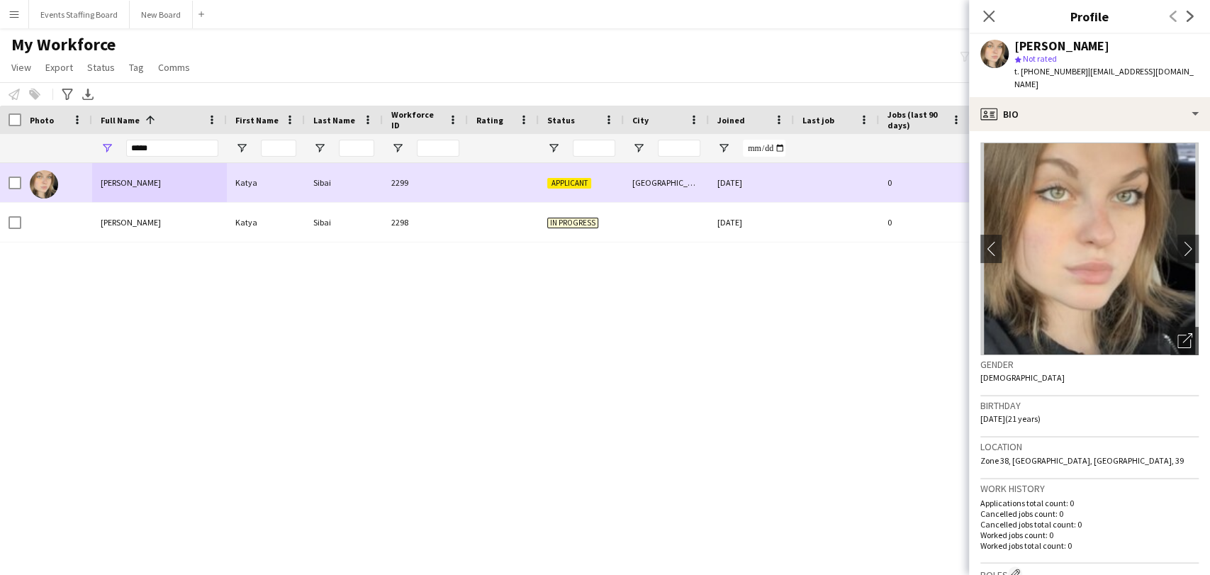
click at [138, 220] on span "[PERSON_NAME]" at bounding box center [131, 222] width 60 height 11
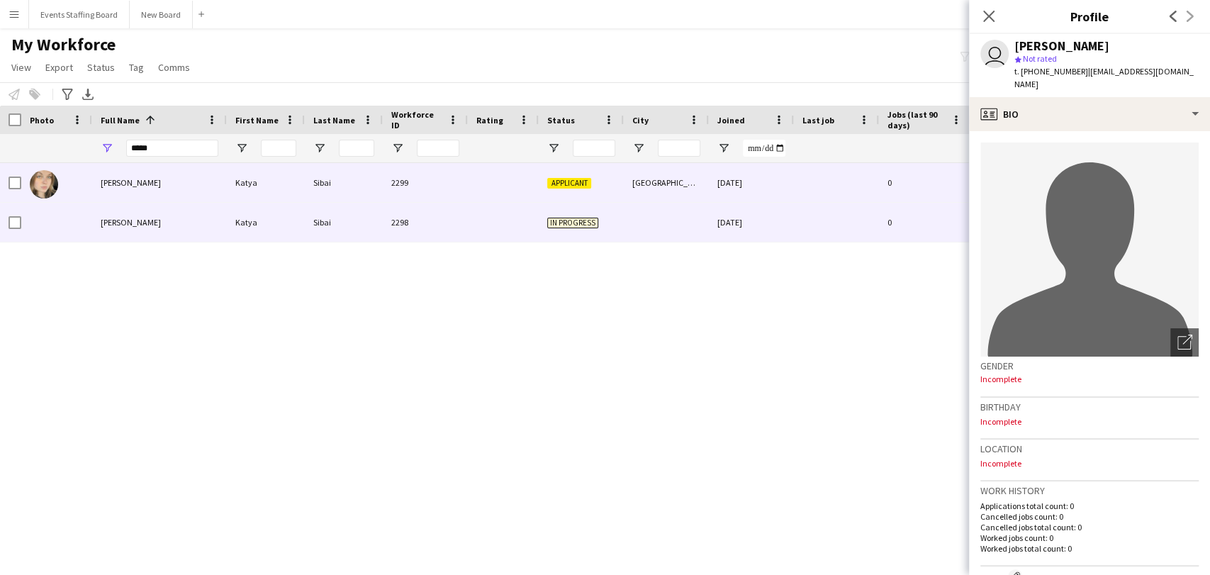
click at [173, 172] on div "[PERSON_NAME]" at bounding box center [159, 182] width 135 height 39
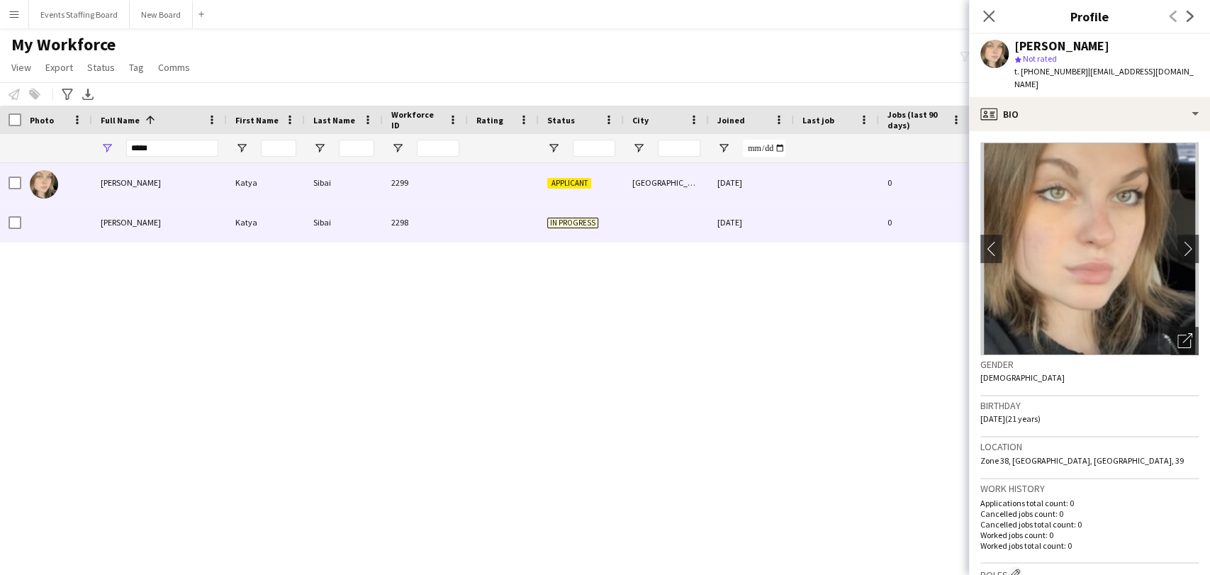
click at [170, 208] on div "[PERSON_NAME]" at bounding box center [159, 222] width 135 height 39
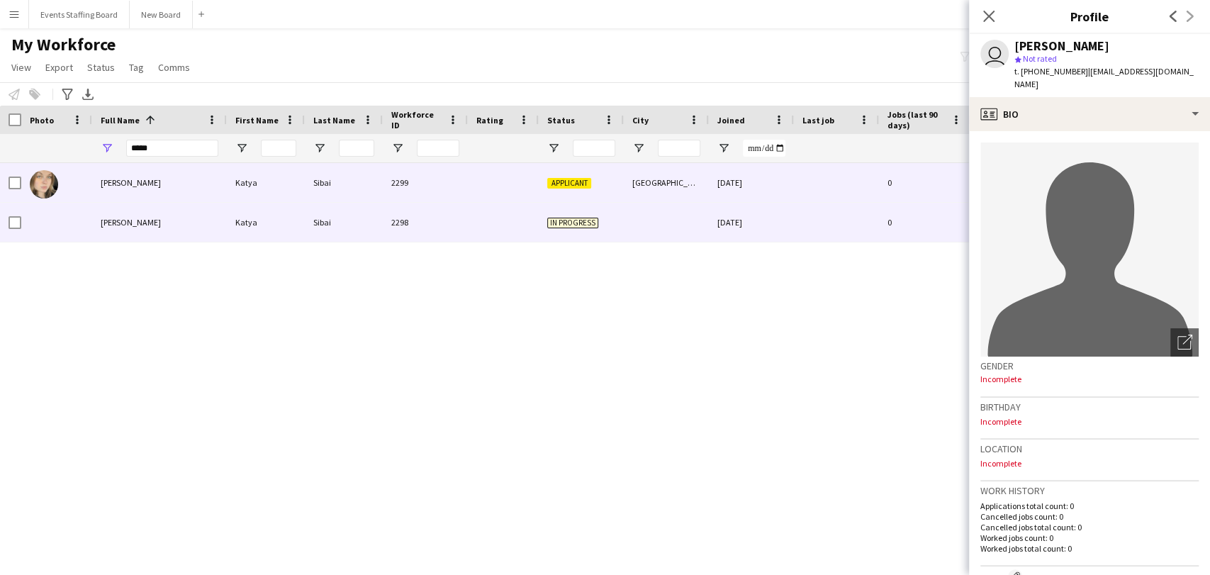
click at [169, 176] on div "[PERSON_NAME]" at bounding box center [159, 182] width 135 height 39
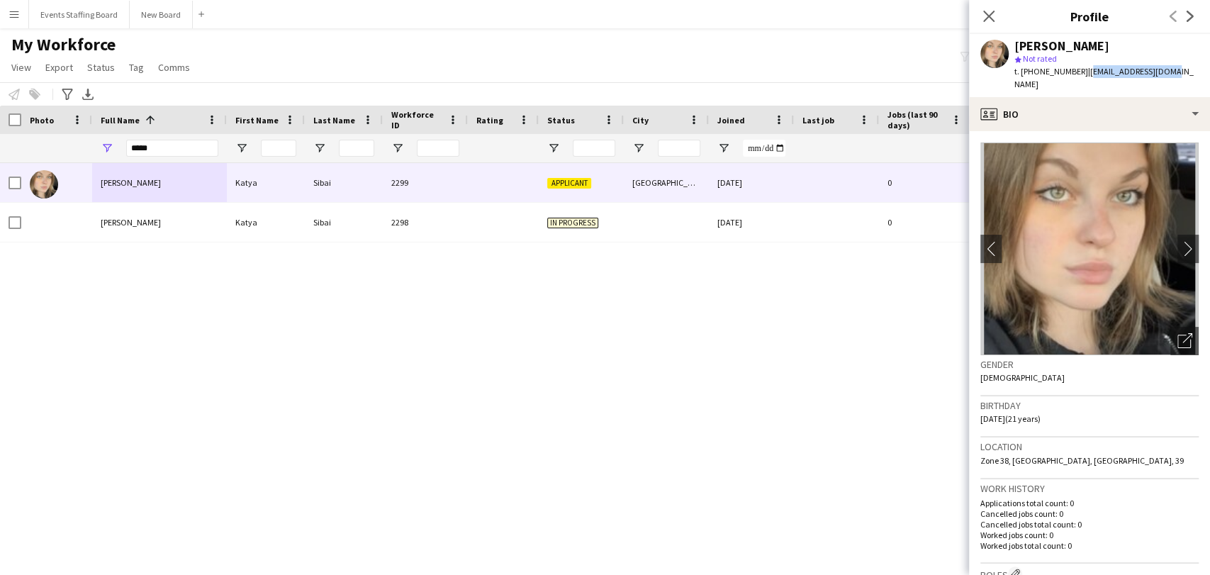
drag, startPoint x: 1077, startPoint y: 72, endPoint x: 1171, endPoint y: 66, distance: 94.4
click at [1171, 66] on app-profile-header "Katya Sibai star Not rated t. +97455663847 | sibai.kat@gmail.com" at bounding box center [1089, 65] width 241 height 63
copy span "[EMAIL_ADDRESS][DOMAIN_NAME]"
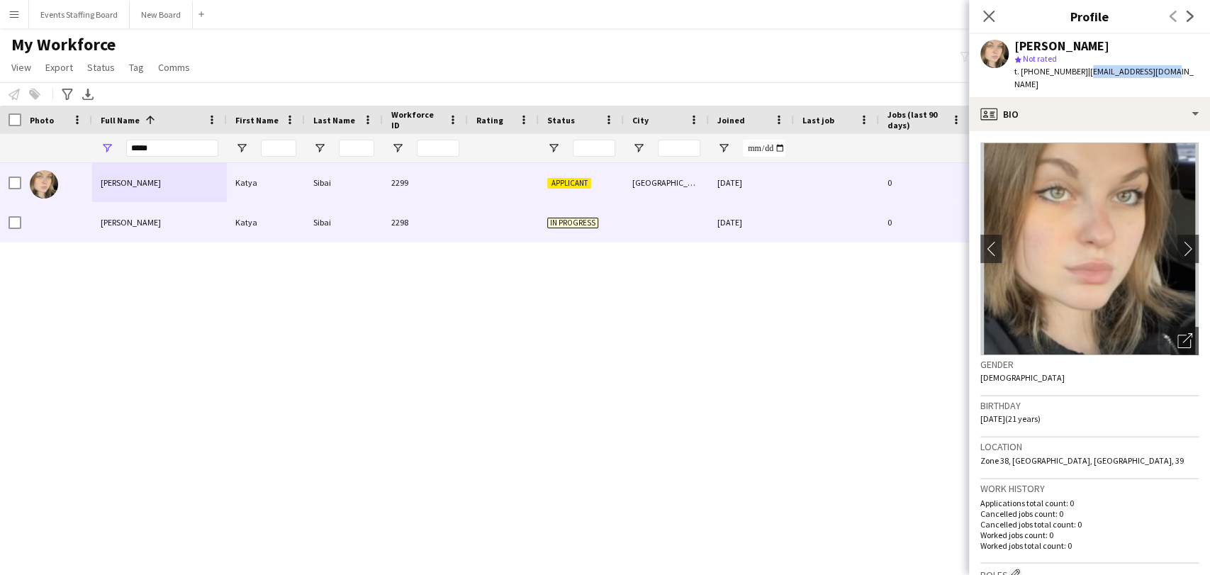
click at [256, 223] on div "Katya" at bounding box center [266, 222] width 78 height 39
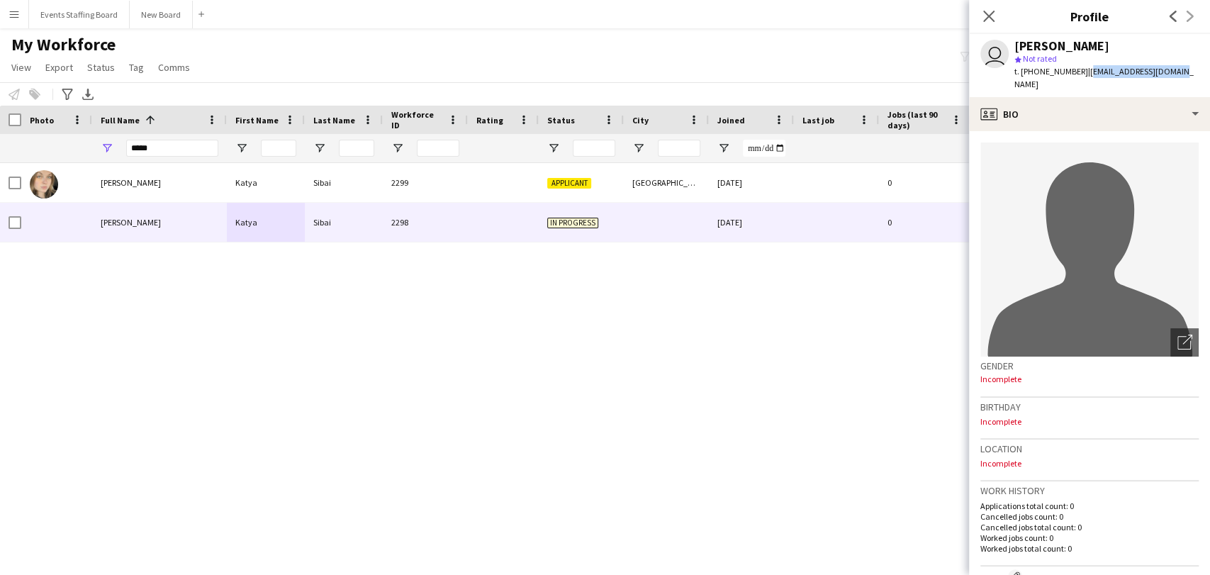
drag, startPoint x: 1077, startPoint y: 65, endPoint x: 1208, endPoint y: 71, distance: 131.2
click at [1208, 71] on app-profile-header "user Katya Sibai star Not rated t. +97455663847 | katyaasibai@gmail.com" at bounding box center [1089, 65] width 241 height 63
copy span "katyaasibai@gmail.com"
click at [417, 155] on div at bounding box center [438, 148] width 43 height 17
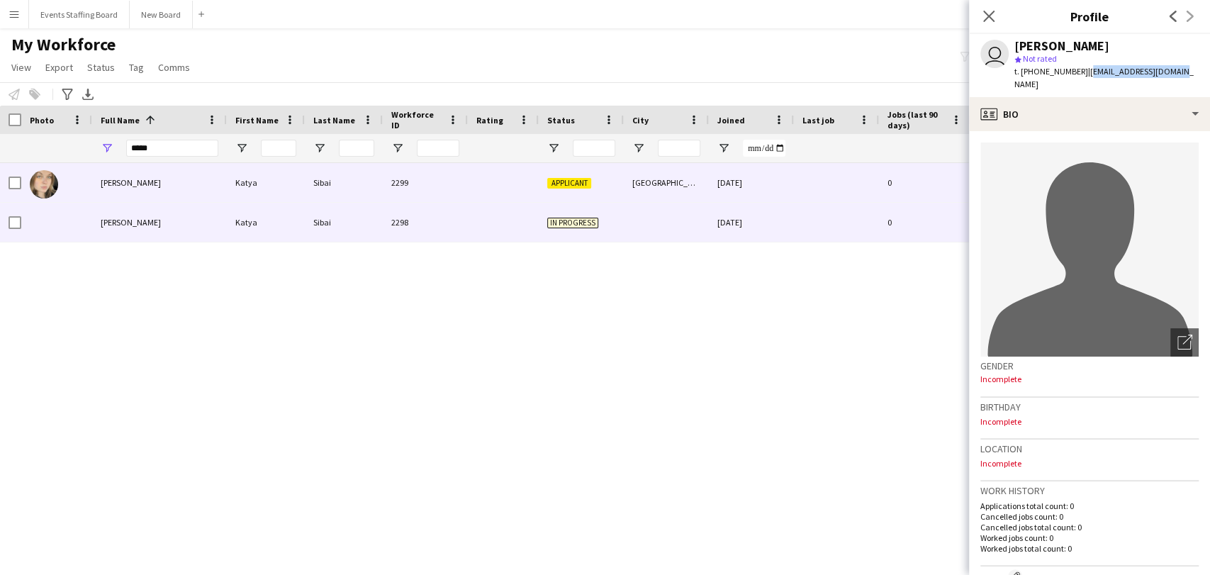
click at [410, 168] on div "2299" at bounding box center [425, 182] width 85 height 39
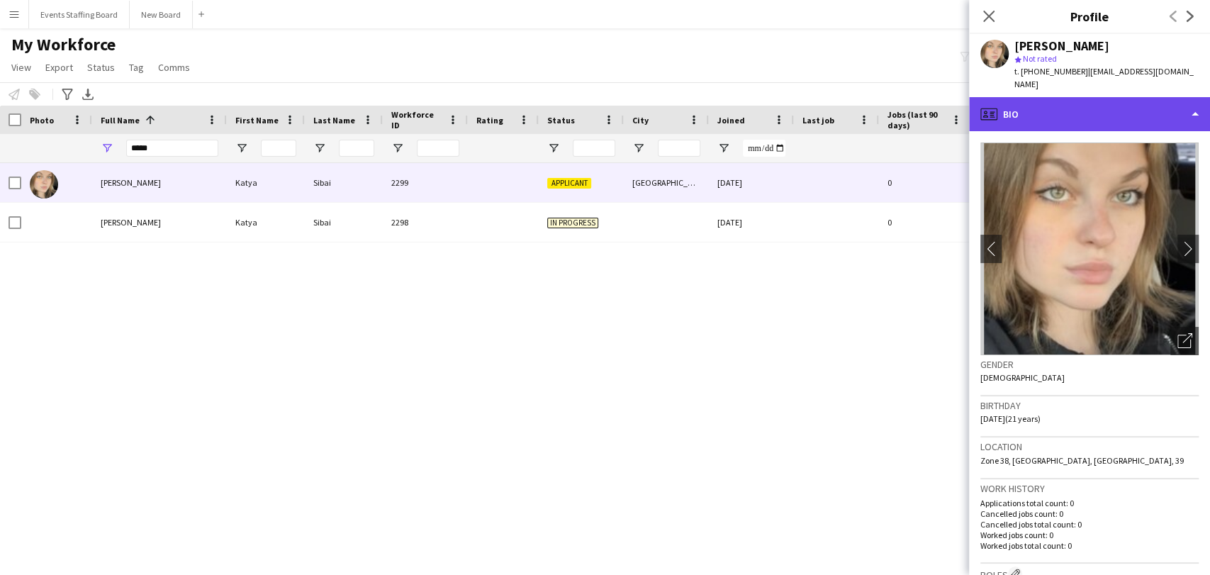
click at [1066, 103] on div "profile Bio" at bounding box center [1089, 114] width 241 height 34
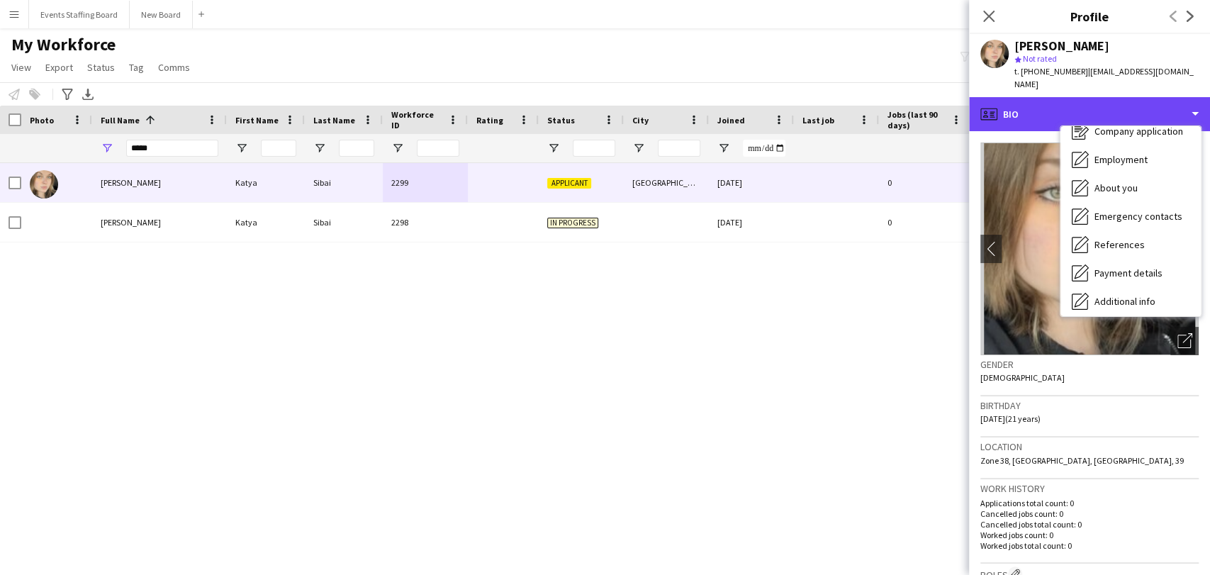
scroll to position [133, 0]
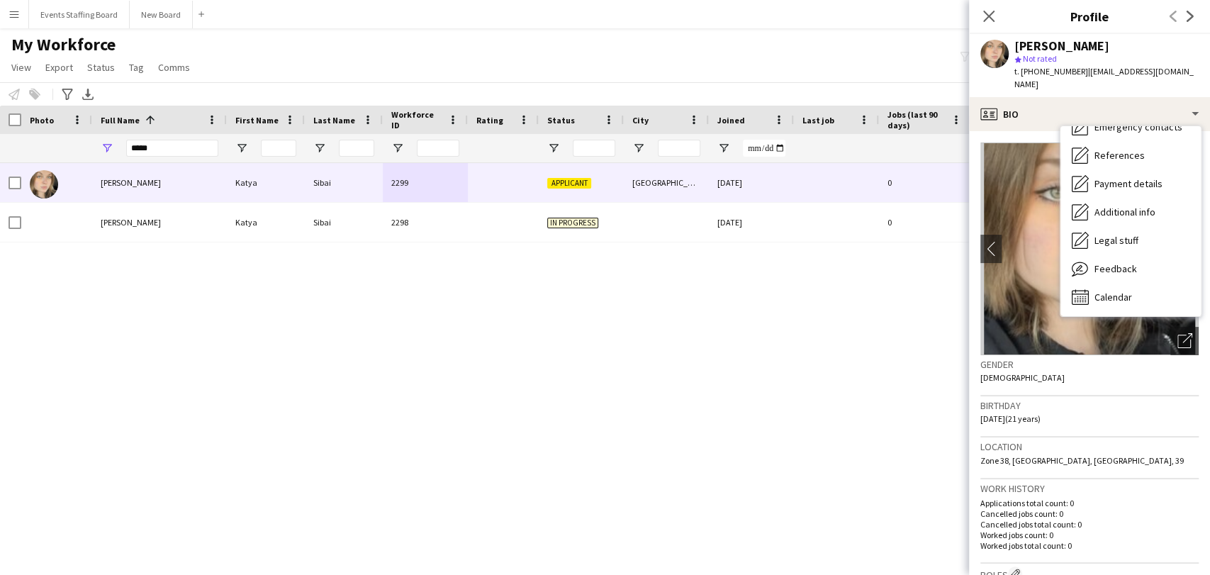
click at [1129, 358] on h3 "Gender" at bounding box center [1089, 364] width 218 height 13
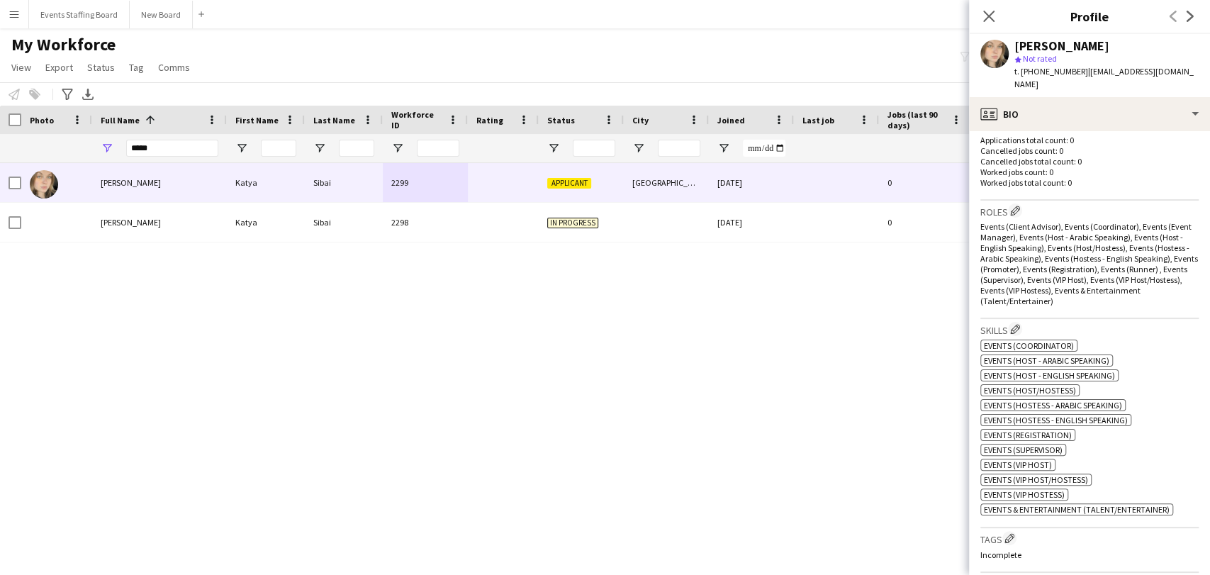
scroll to position [629, 0]
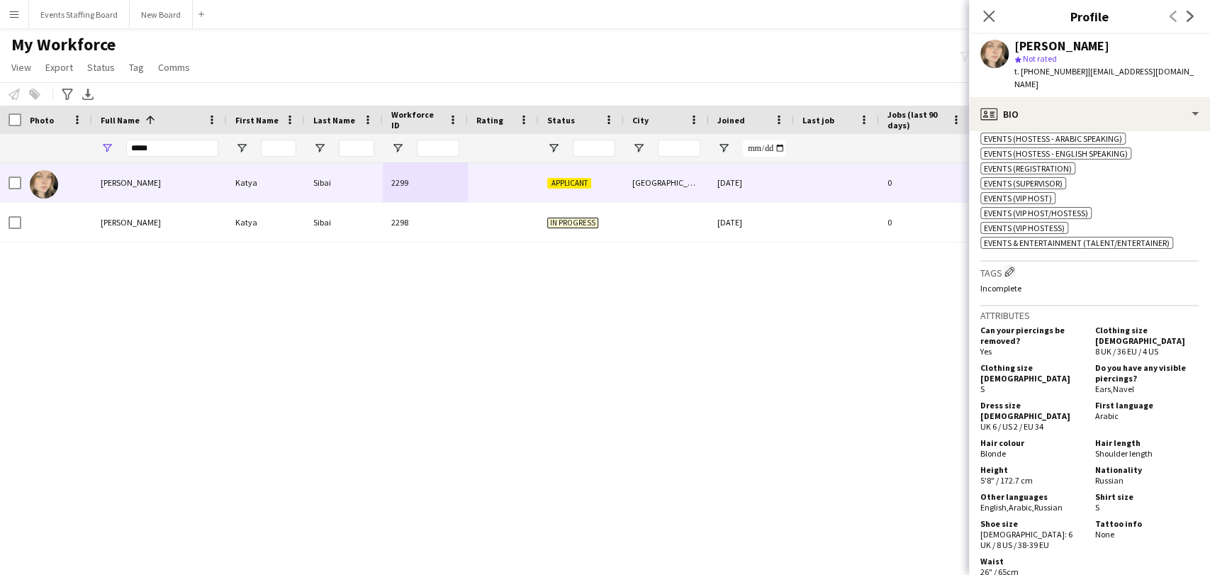
drag, startPoint x: 1151, startPoint y: 66, endPoint x: 1077, endPoint y: 69, distance: 73.8
click at [1077, 69] on div "Katya Sibai star Not rated t. +97455663847 | sibai.kat@gmail.com" at bounding box center [1089, 65] width 241 height 63
drag, startPoint x: 1074, startPoint y: 69, endPoint x: 1203, endPoint y: 69, distance: 129.0
click at [1203, 69] on app-profile-header "Katya Sibai star Not rated t. +97455663847 | sibai.kat@gmail.com" at bounding box center [1089, 65] width 241 height 63
copy span "[EMAIL_ADDRESS][DOMAIN_NAME]"
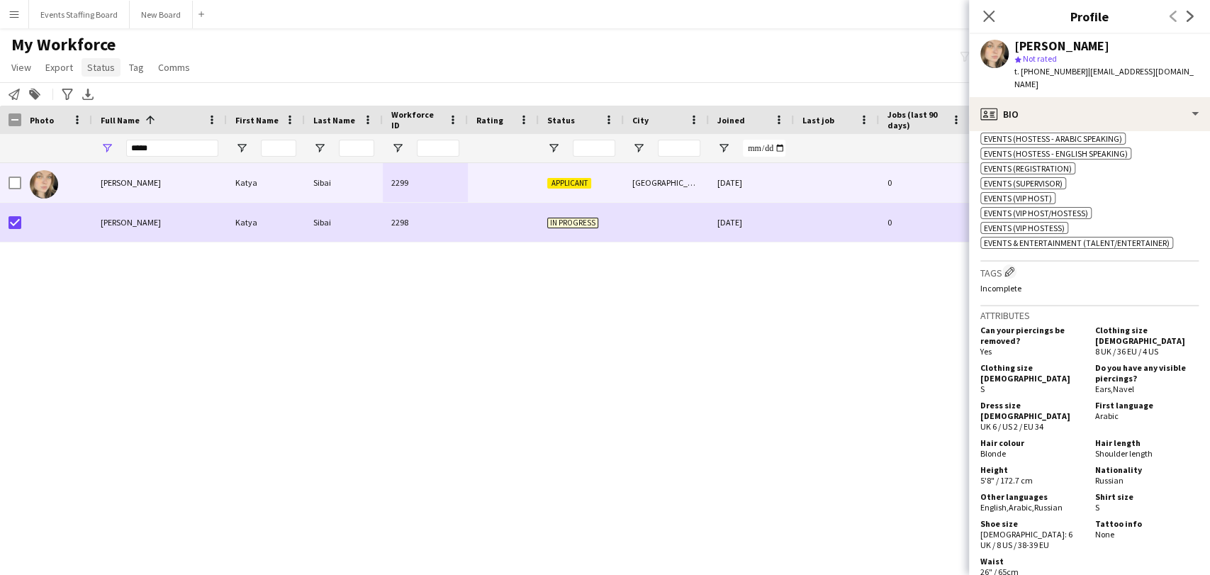
click at [93, 69] on span "Status" at bounding box center [101, 67] width 28 height 13
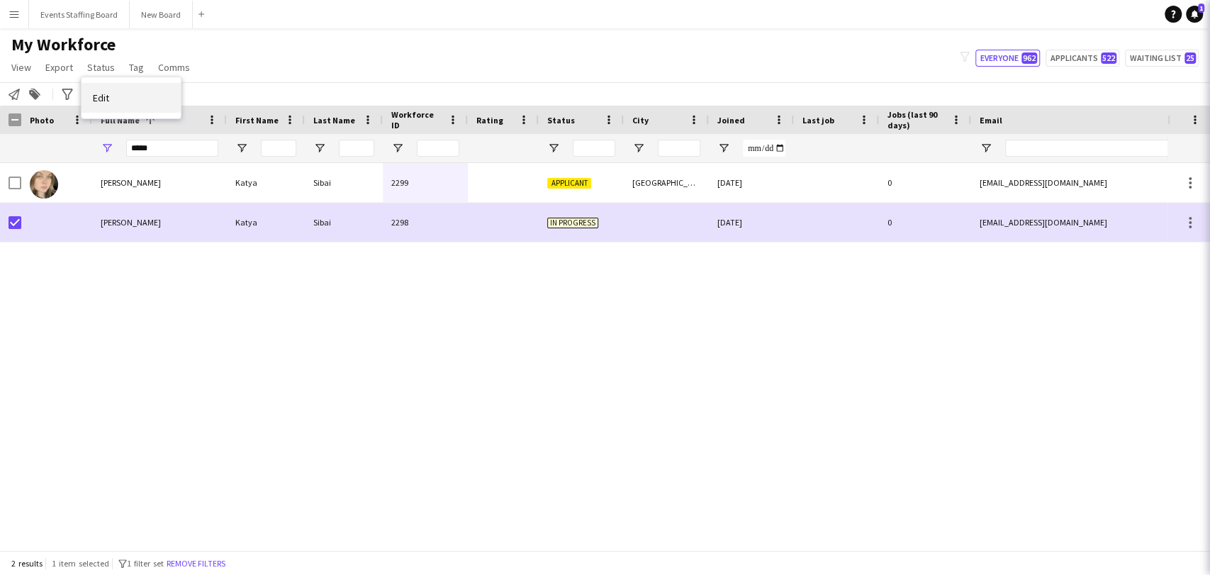
click at [97, 96] on span "Edit" at bounding box center [101, 97] width 16 height 13
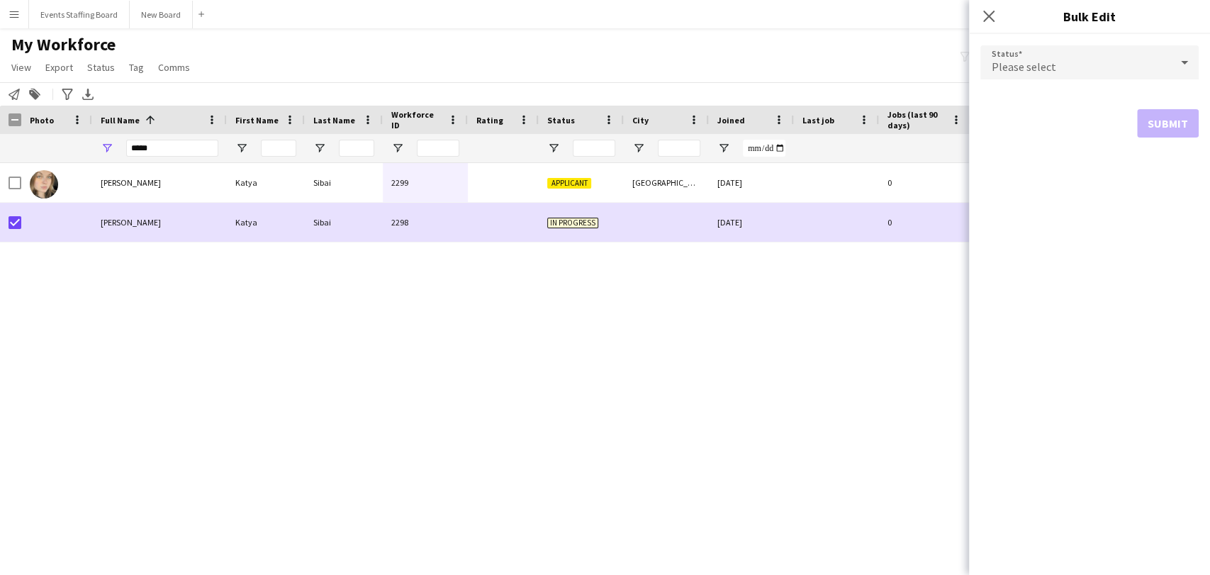
click at [1088, 71] on div "Please select" at bounding box center [1075, 62] width 190 height 34
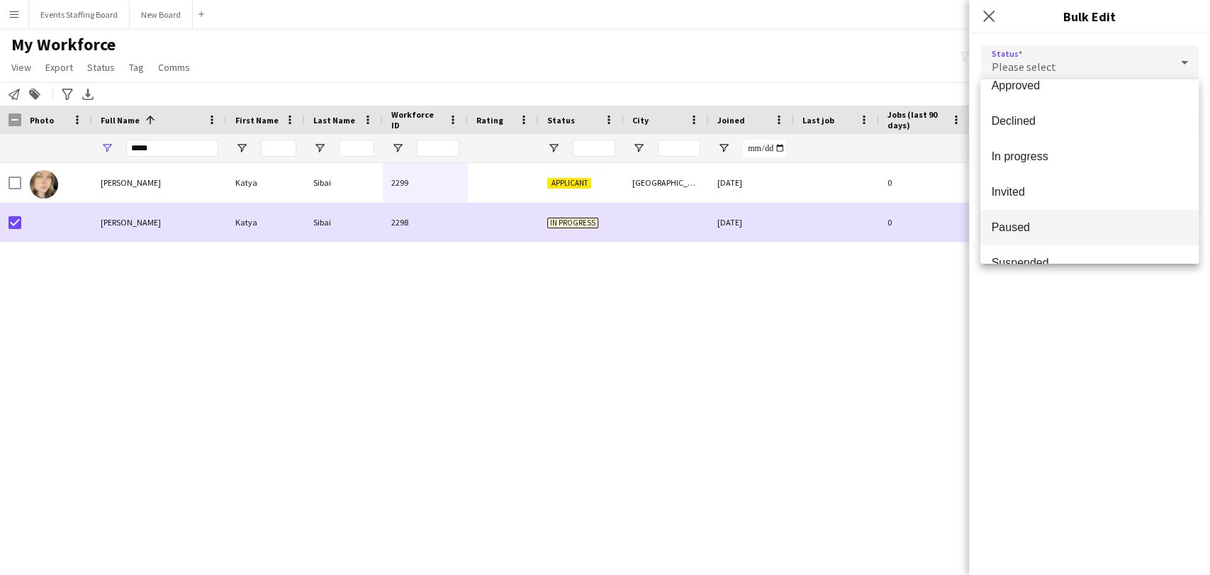
scroll to position [145, 0]
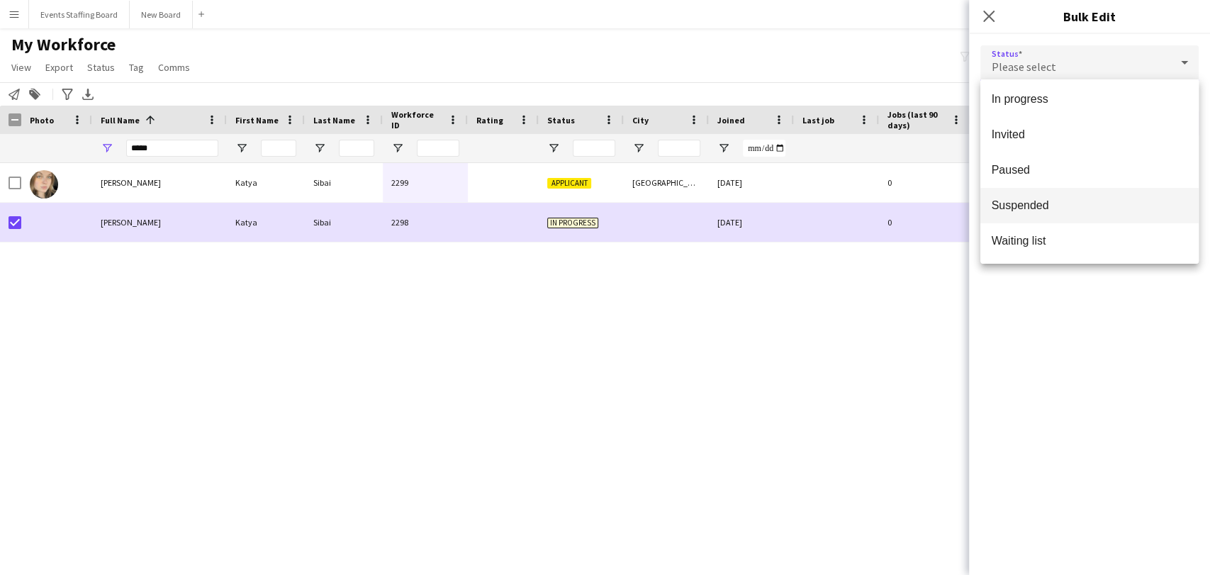
click at [1018, 203] on span "Suspended" at bounding box center [1089, 204] width 196 height 13
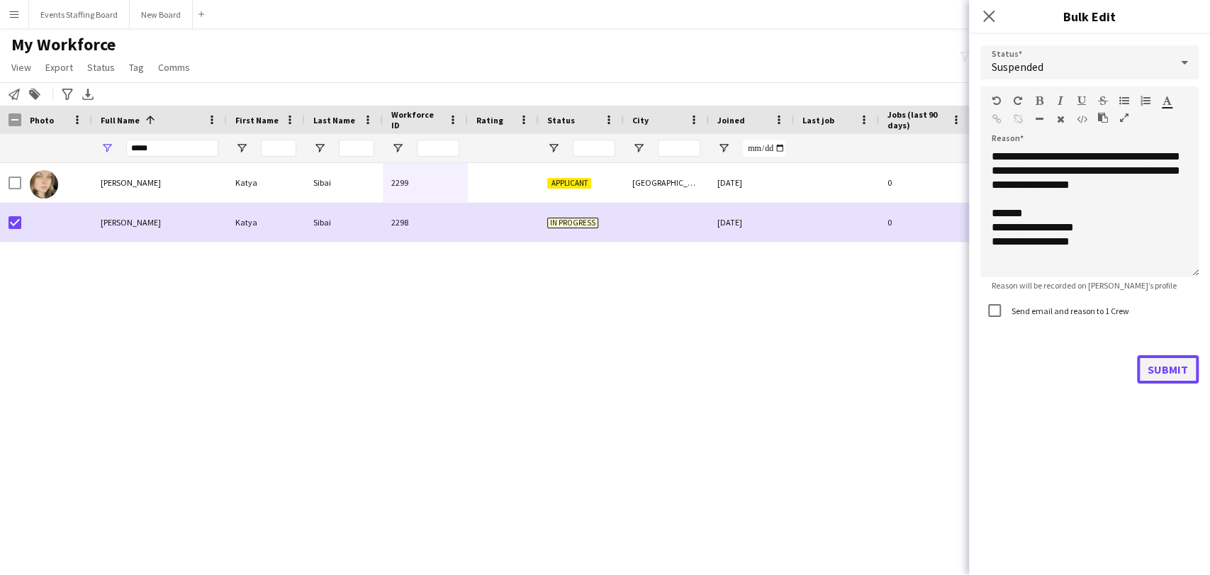
click at [1155, 372] on button "Submit" at bounding box center [1168, 369] width 62 height 28
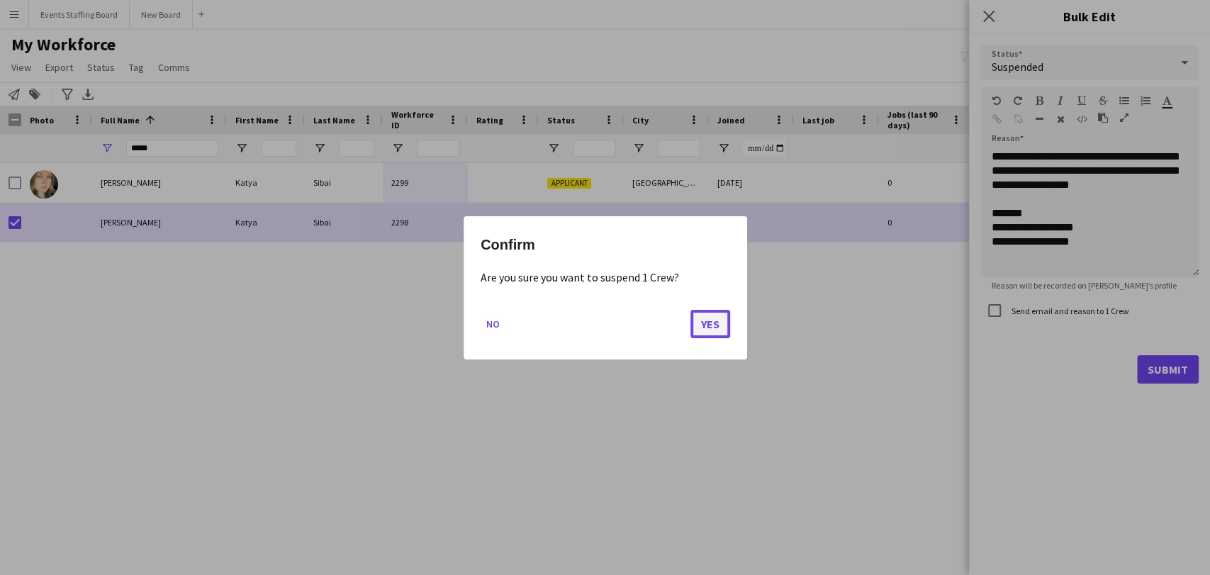
click at [707, 321] on button "Yes" at bounding box center [710, 323] width 40 height 28
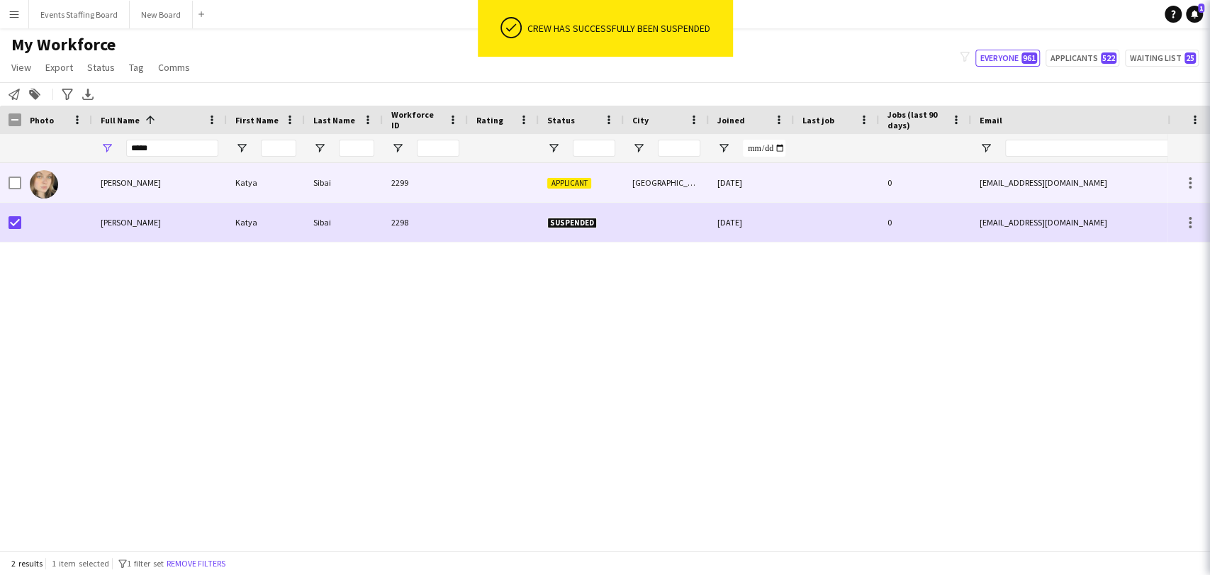
click at [274, 192] on div "Katya" at bounding box center [266, 182] width 78 height 39
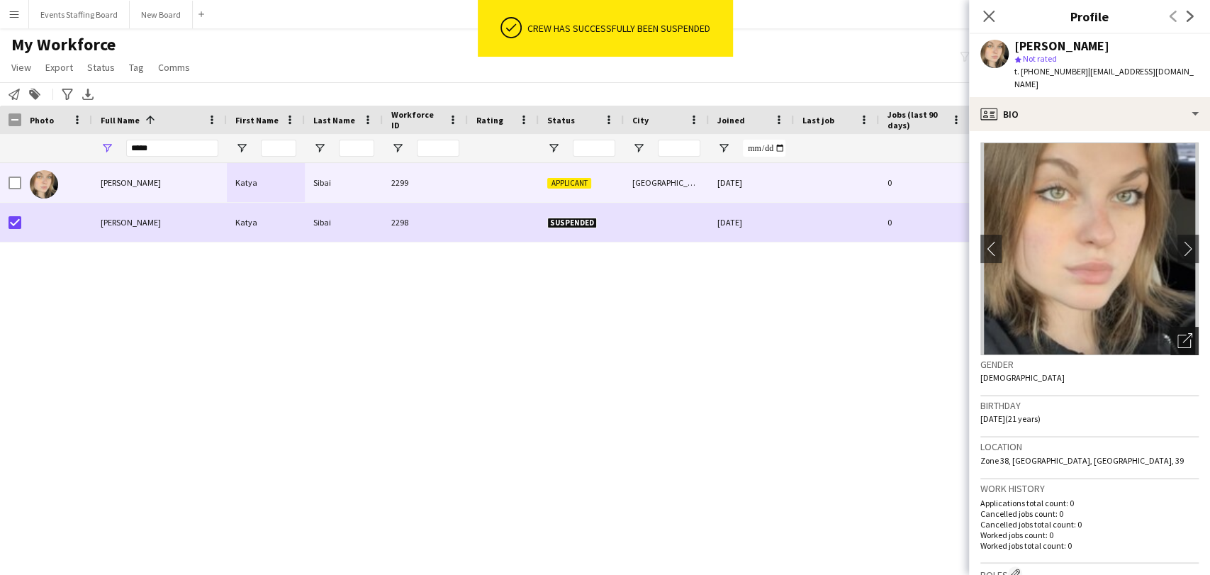
click at [1177, 333] on icon "Open photos pop-in" at bounding box center [1184, 340] width 15 height 15
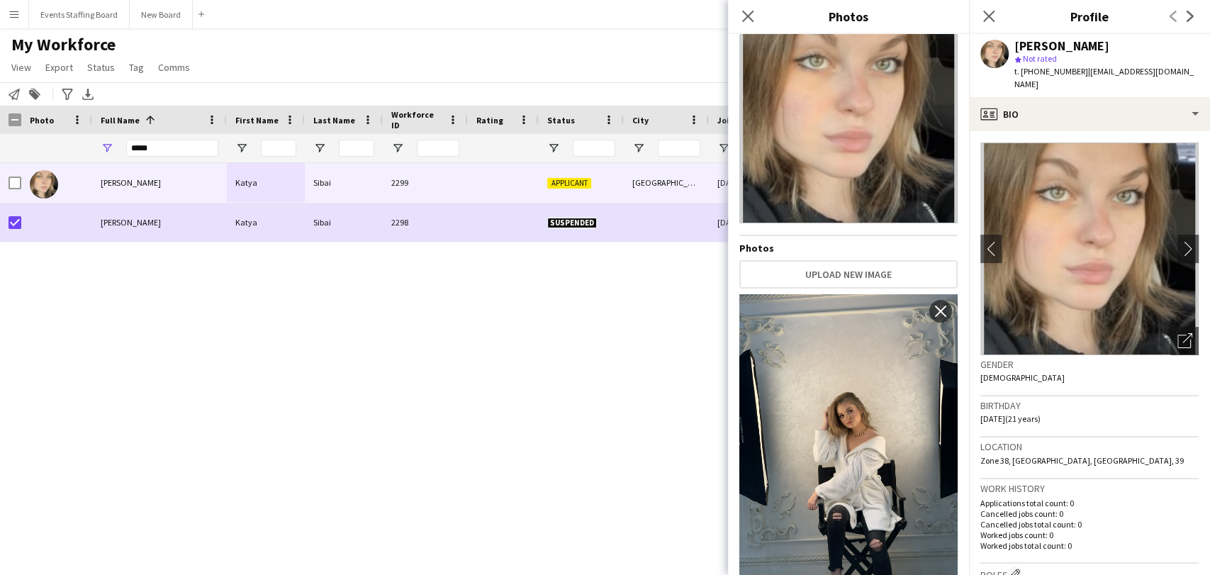
scroll to position [0, 0]
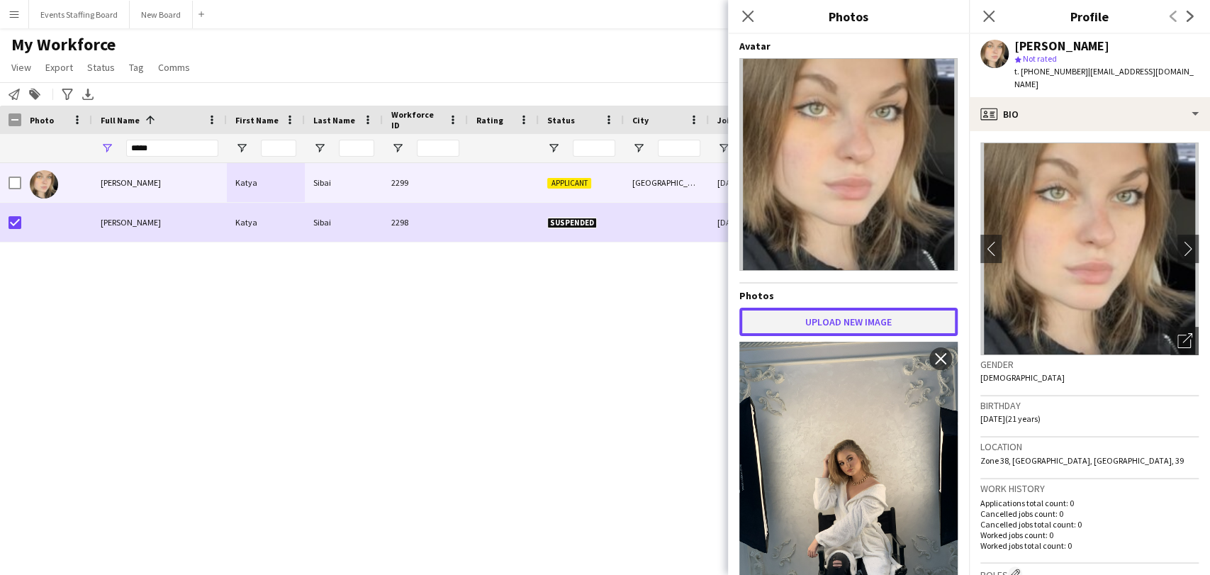
click at [822, 308] on button "Upload new image" at bounding box center [848, 322] width 218 height 28
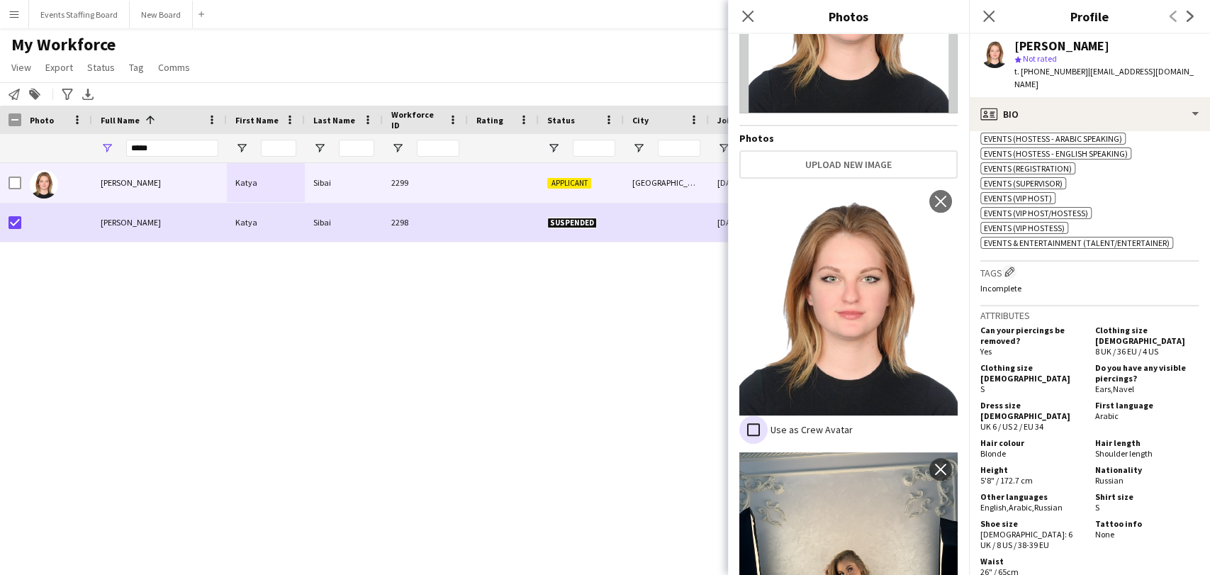
scroll to position [967, 0]
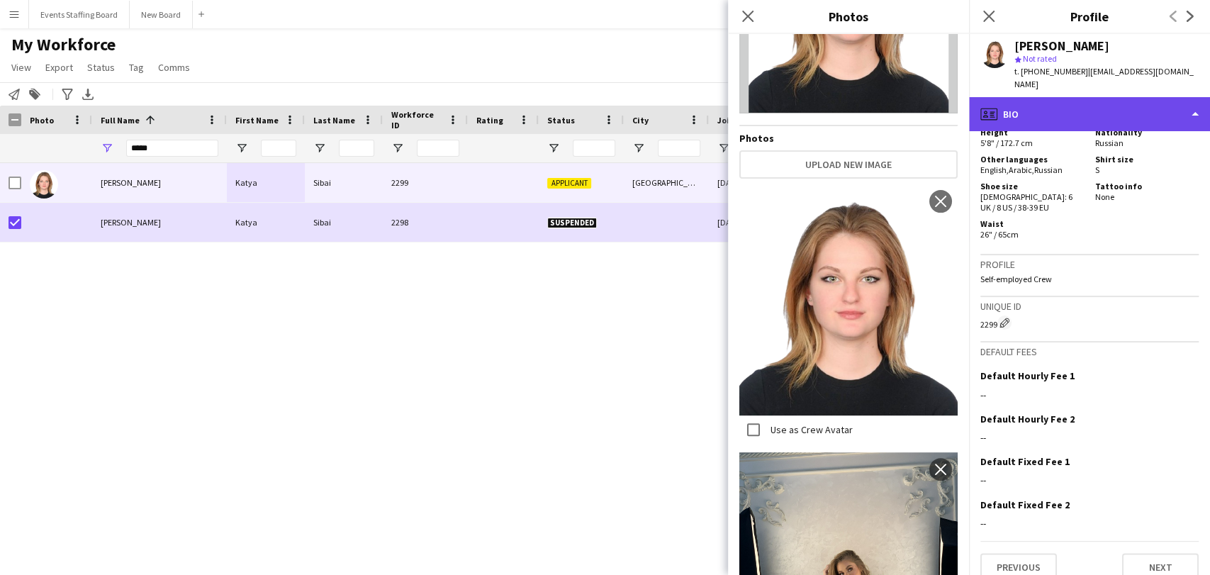
click at [1031, 103] on div "profile Bio" at bounding box center [1089, 114] width 241 height 34
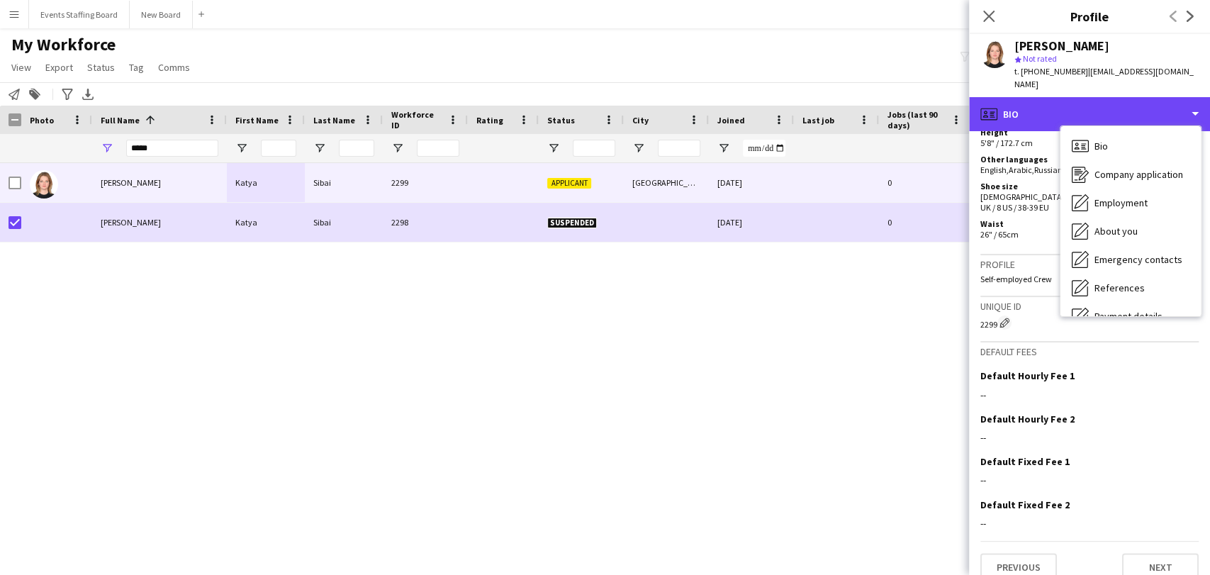
scroll to position [133, 0]
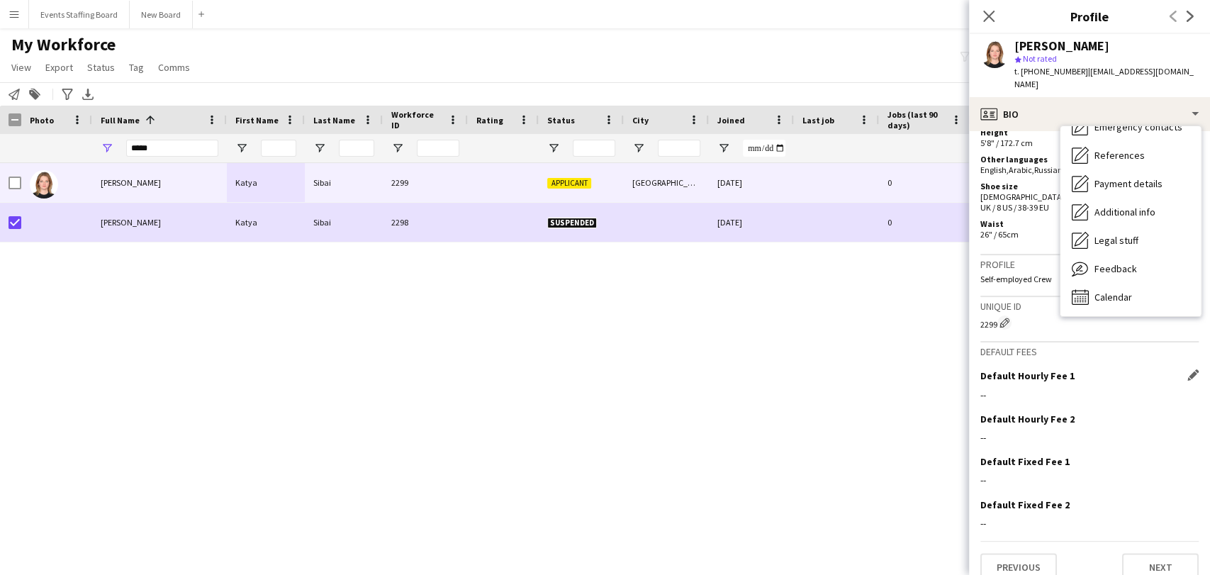
click at [1165, 389] on div "Default Hourly Fee 1 Edit this field --" at bounding box center [1089, 390] width 218 height 43
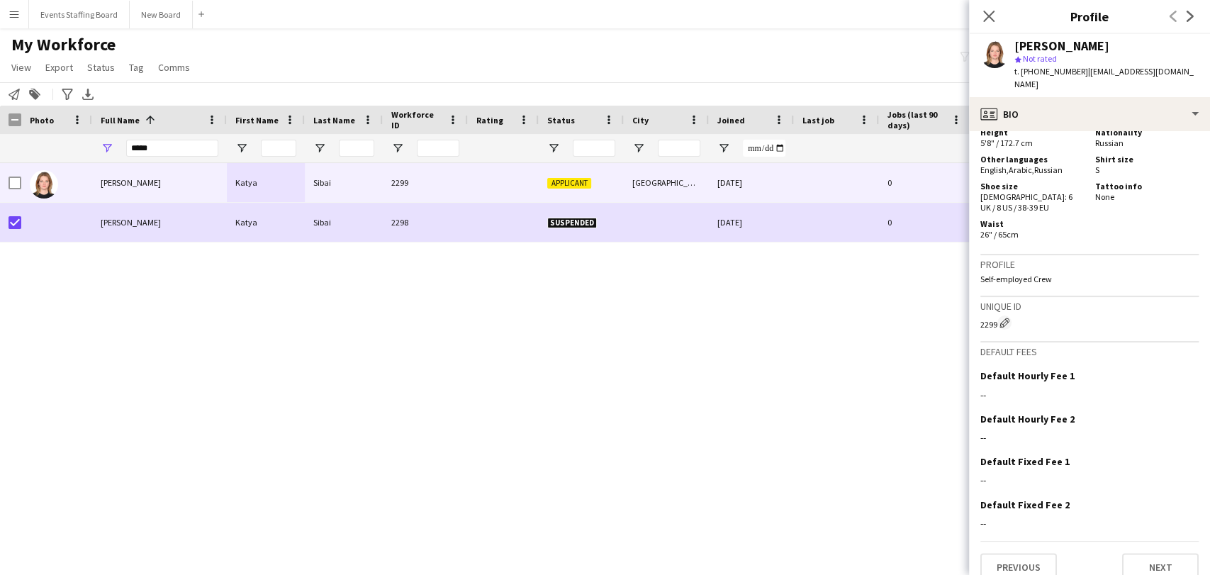
click at [1003, 9] on div "Close pop-in" at bounding box center [989, 16] width 40 height 33
click at [994, 12] on icon "Close pop-in" at bounding box center [988, 15] width 13 height 13
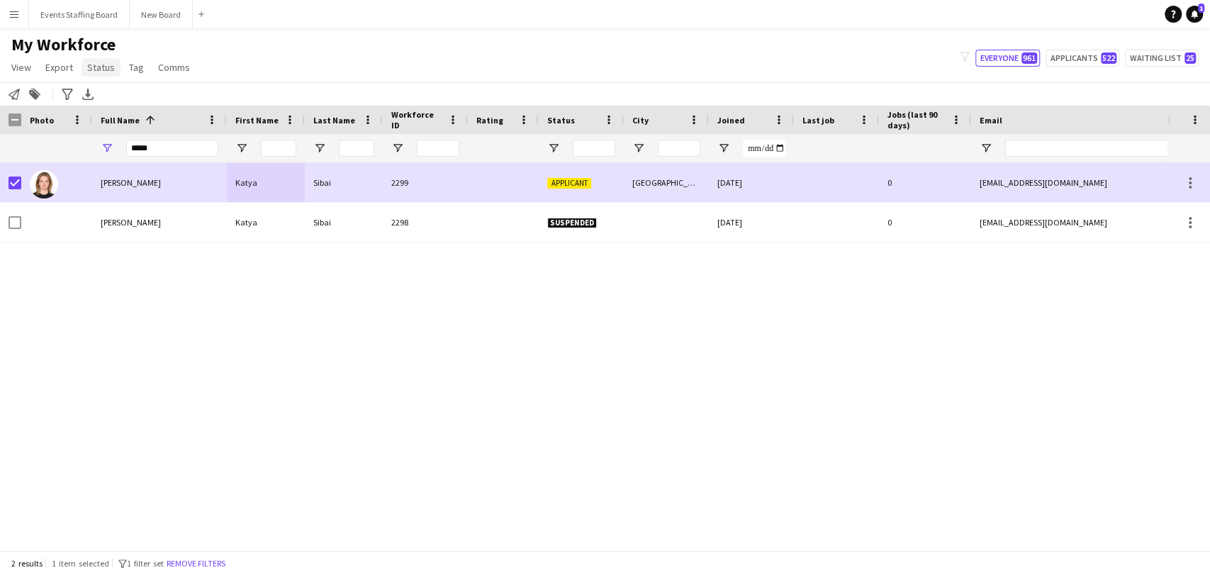
click at [94, 67] on span "Status" at bounding box center [101, 67] width 28 height 13
click at [100, 96] on span "Edit" at bounding box center [101, 97] width 16 height 13
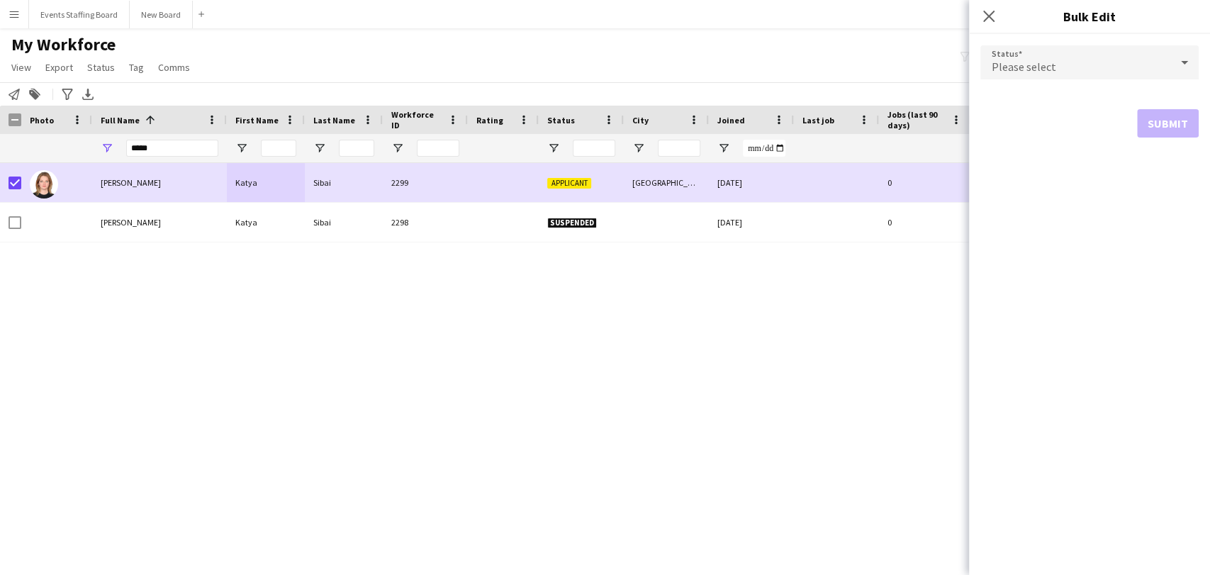
click at [1095, 68] on div "Please select" at bounding box center [1075, 62] width 190 height 34
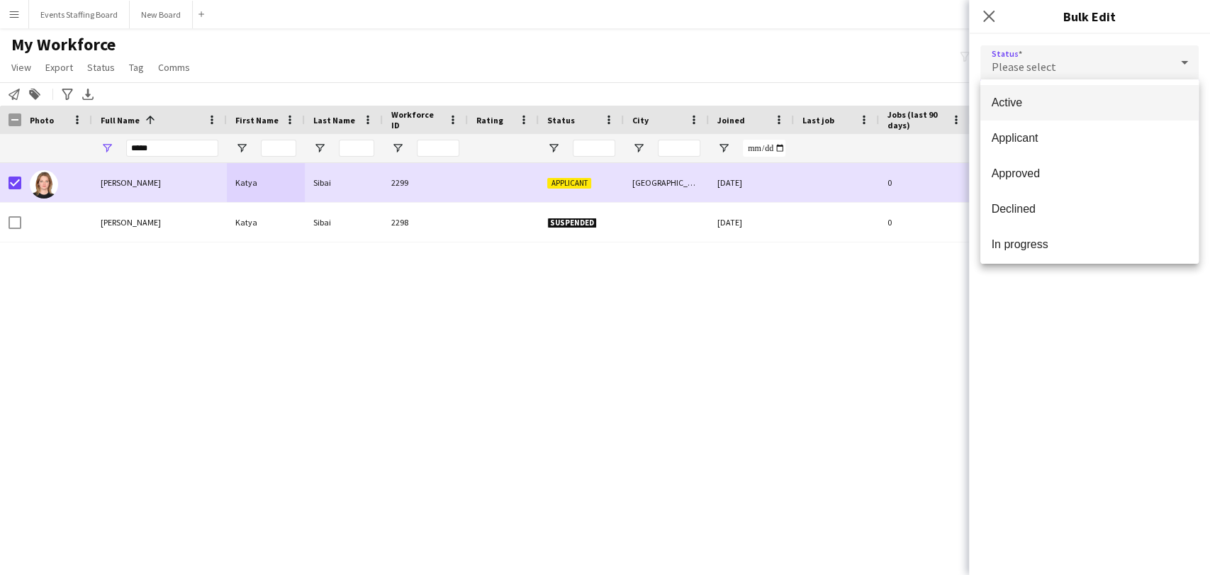
click at [1035, 110] on mat-option "Active" at bounding box center [1089, 102] width 218 height 35
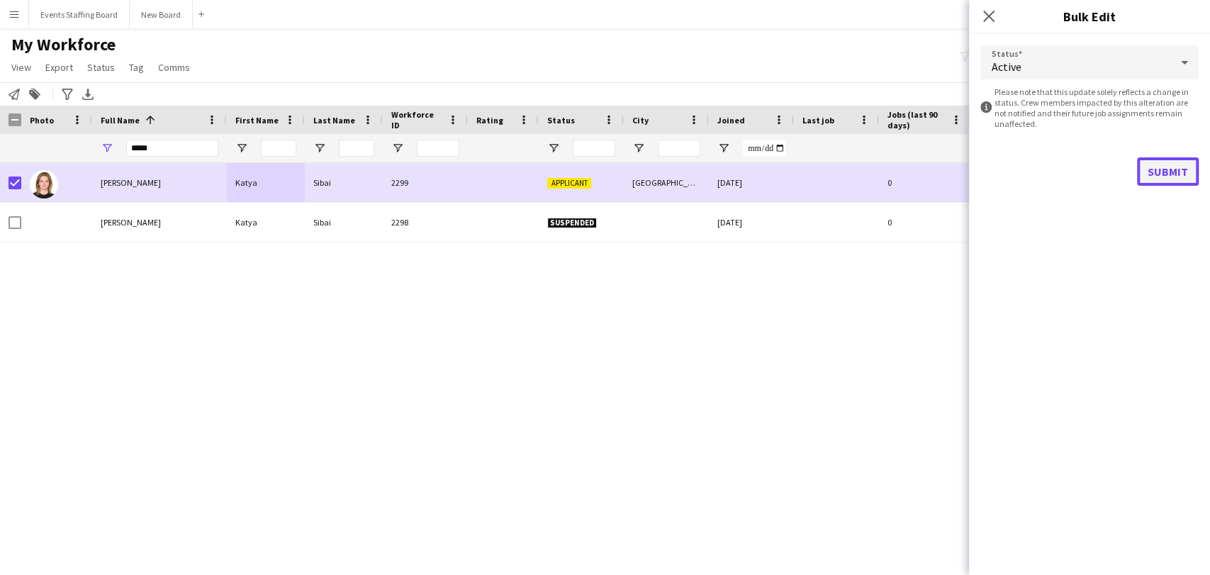
click at [1180, 164] on button "Submit" at bounding box center [1168, 171] width 62 height 28
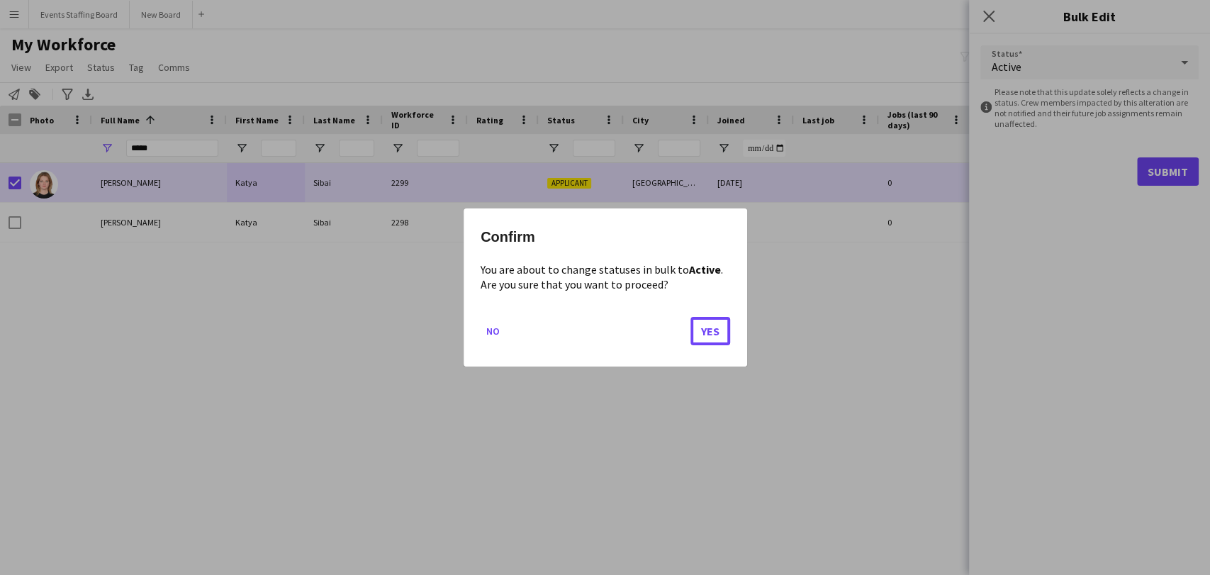
drag, startPoint x: 714, startPoint y: 330, endPoint x: 771, endPoint y: 420, distance: 106.8
click at [714, 329] on button "Yes" at bounding box center [710, 331] width 40 height 28
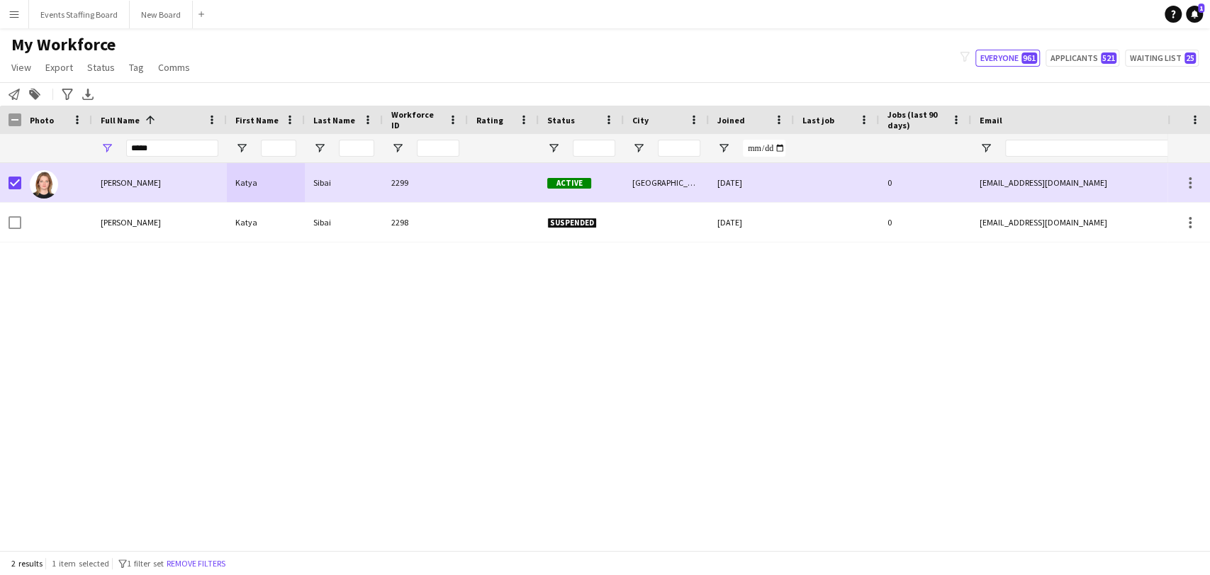
click at [9, 130] on div at bounding box center [10, 120] width 21 height 28
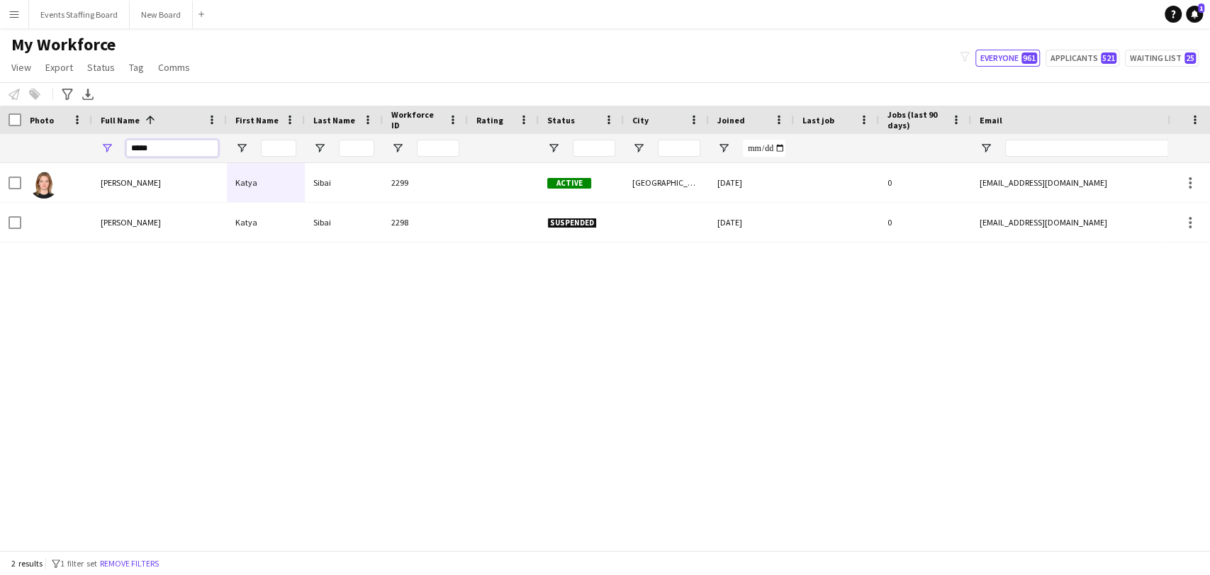
click at [149, 156] on input "*****" at bounding box center [172, 148] width 92 height 17
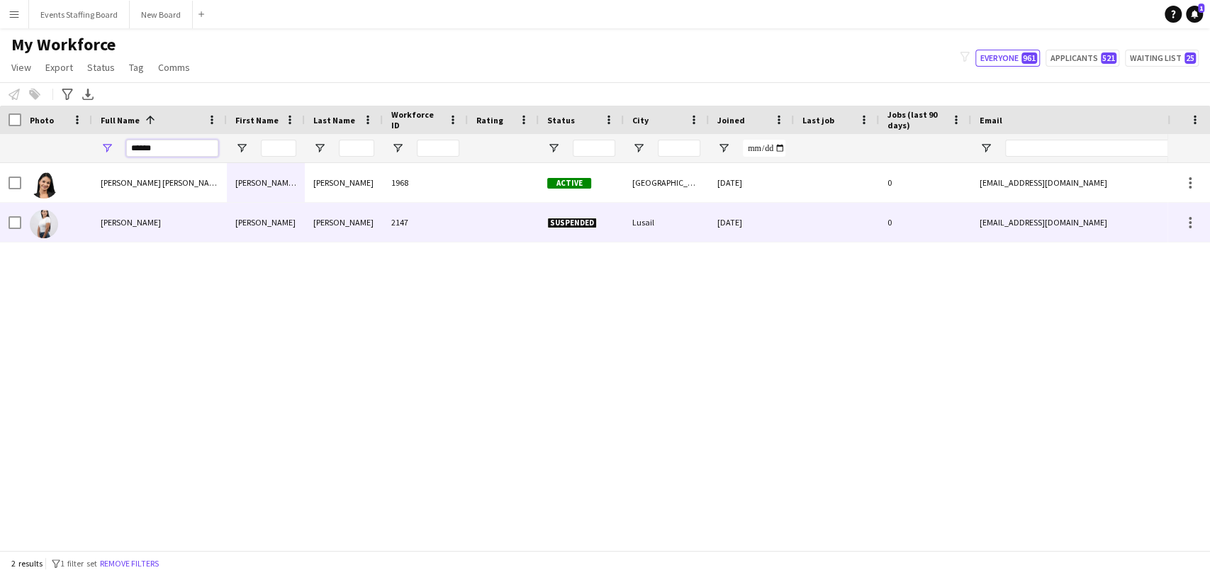
type input "******"
click at [112, 220] on span "Nathalie Bustos" at bounding box center [131, 222] width 60 height 11
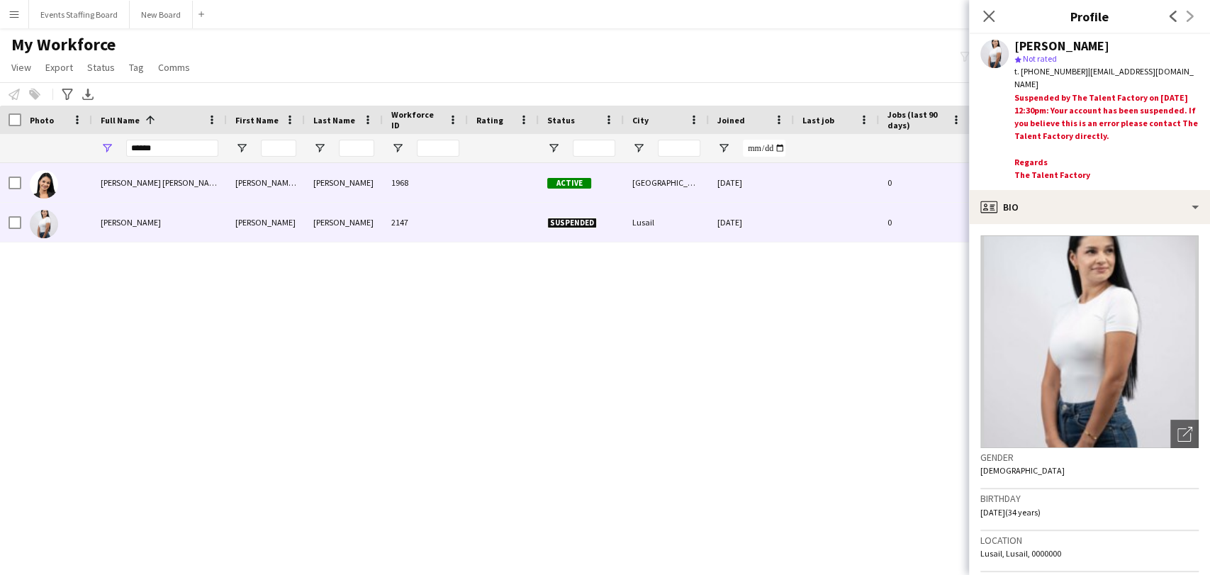
click at [201, 182] on span "Julieth nathalie Bustos carlos" at bounding box center [193, 182] width 184 height 11
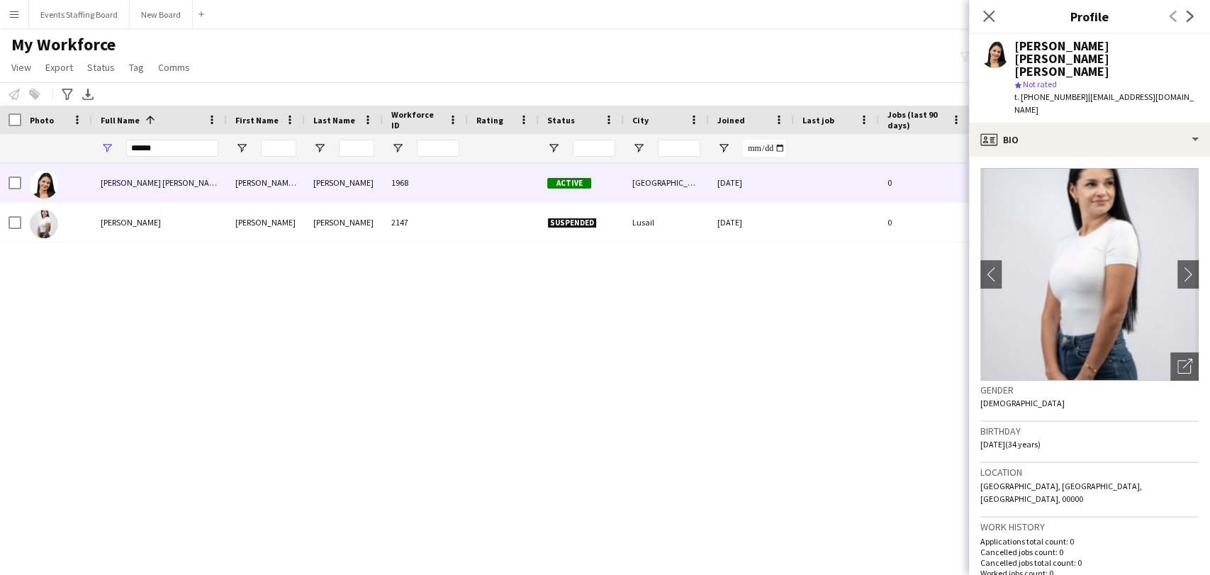
click at [1152, 325] on img at bounding box center [1089, 274] width 218 height 213
click at [1170, 352] on div "Open photos pop-in" at bounding box center [1184, 366] width 28 height 28
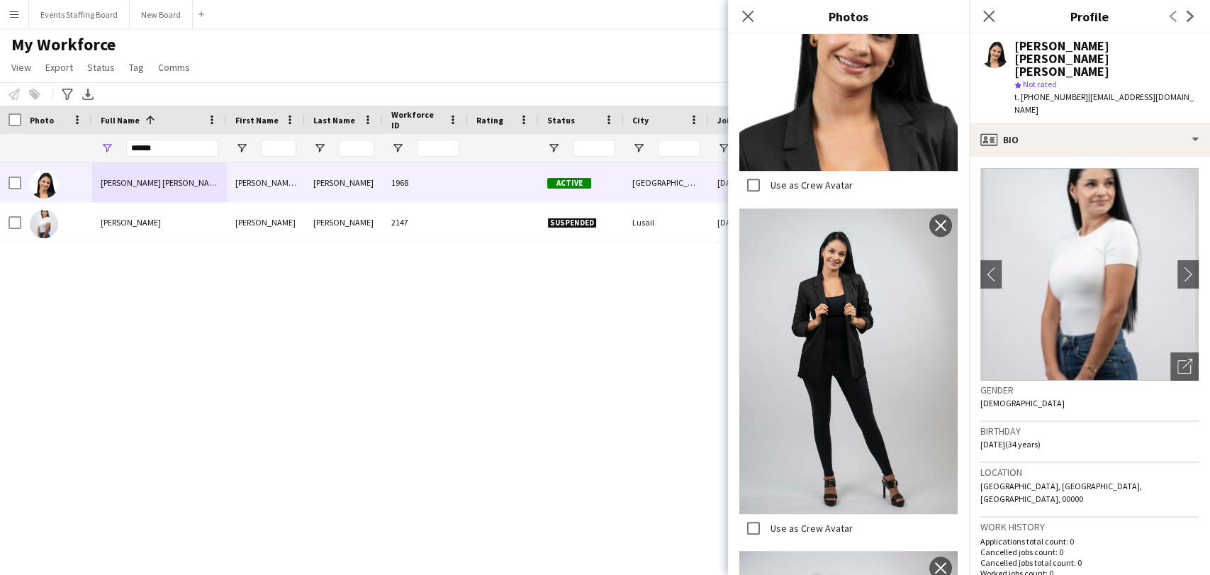
scroll to position [236, 0]
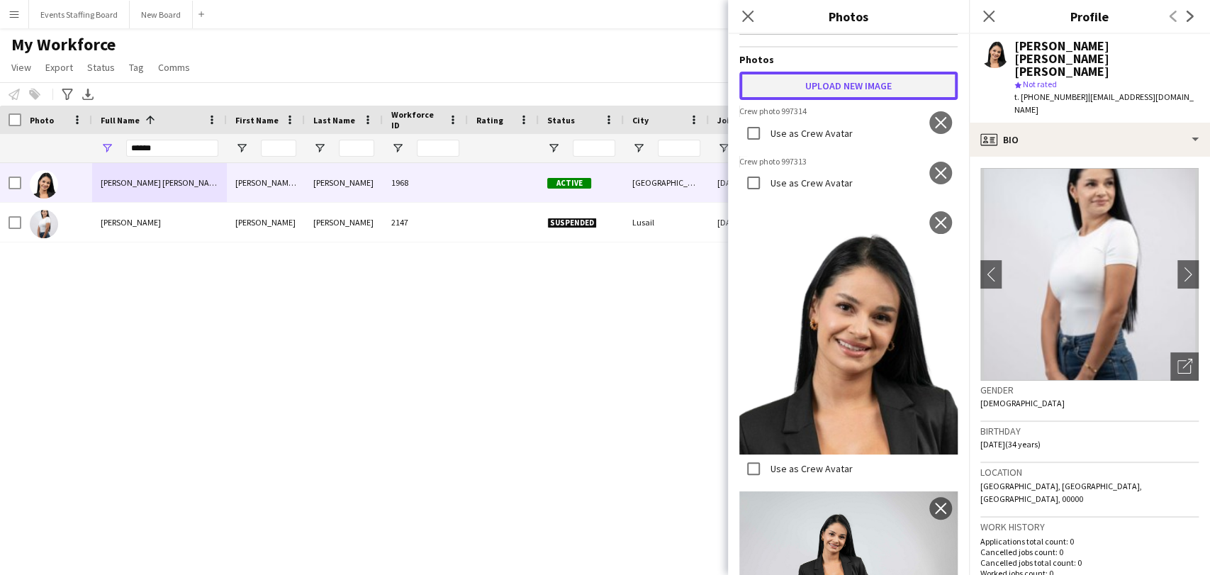
click at [841, 81] on button "Upload new image" at bounding box center [848, 86] width 218 height 28
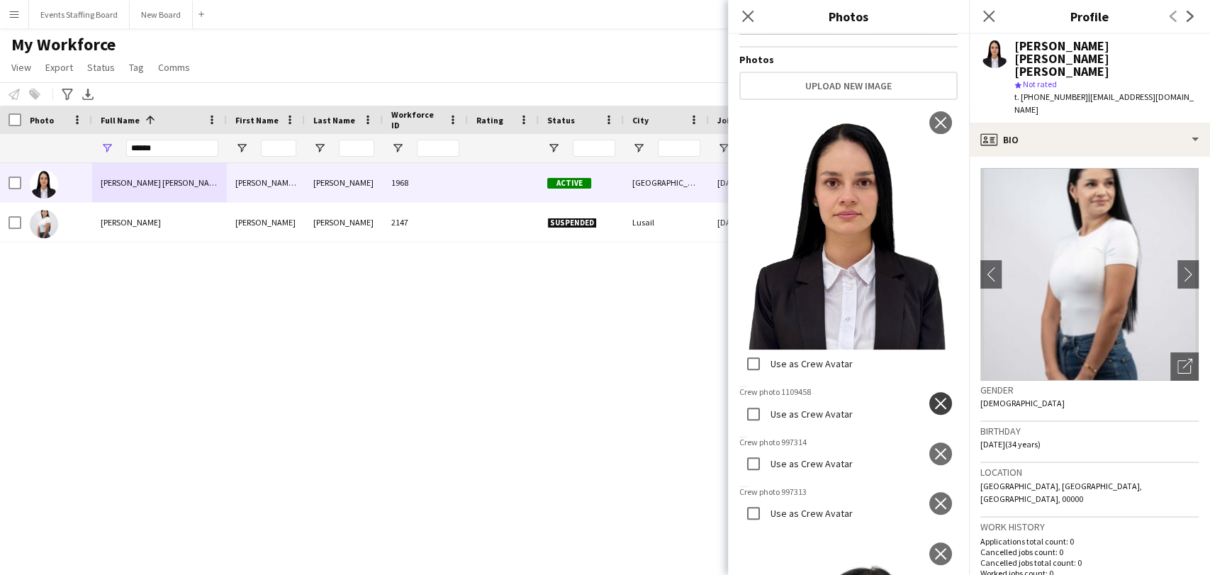
click at [930, 392] on button "close" at bounding box center [940, 403] width 23 height 23
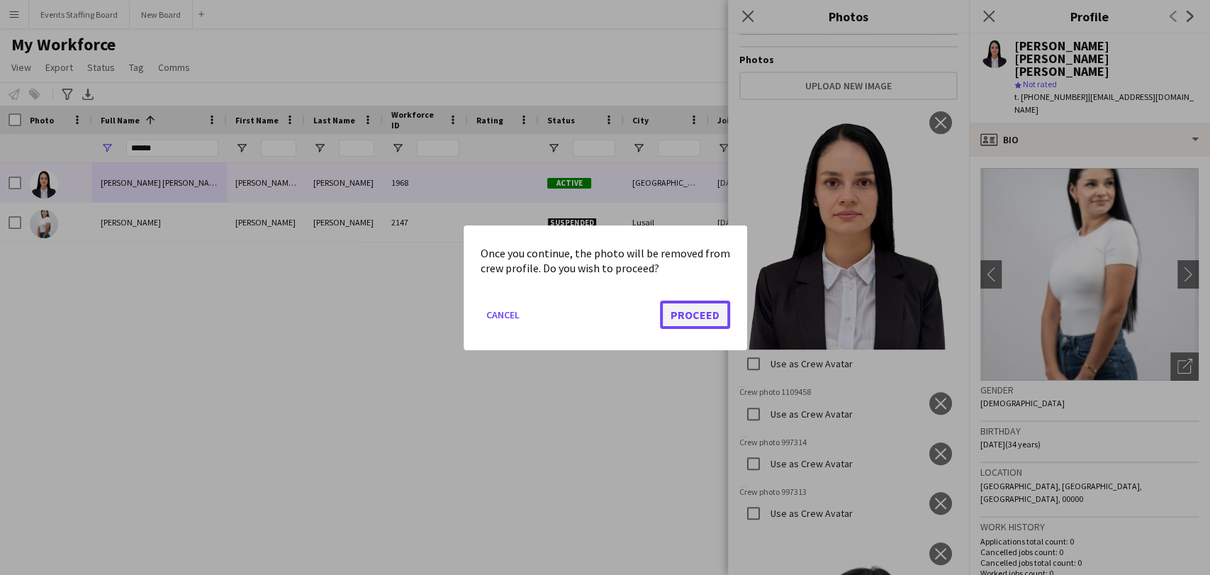
click at [704, 304] on button "Proceed" at bounding box center [695, 314] width 70 height 28
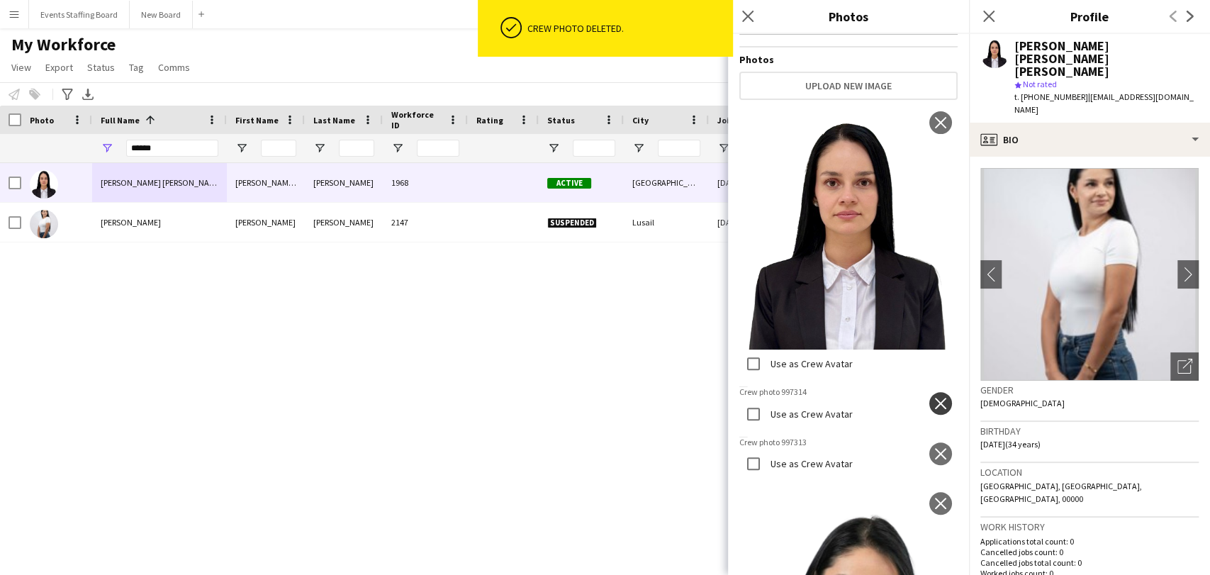
click at [933, 398] on app-icon "close" at bounding box center [940, 403] width 14 height 11
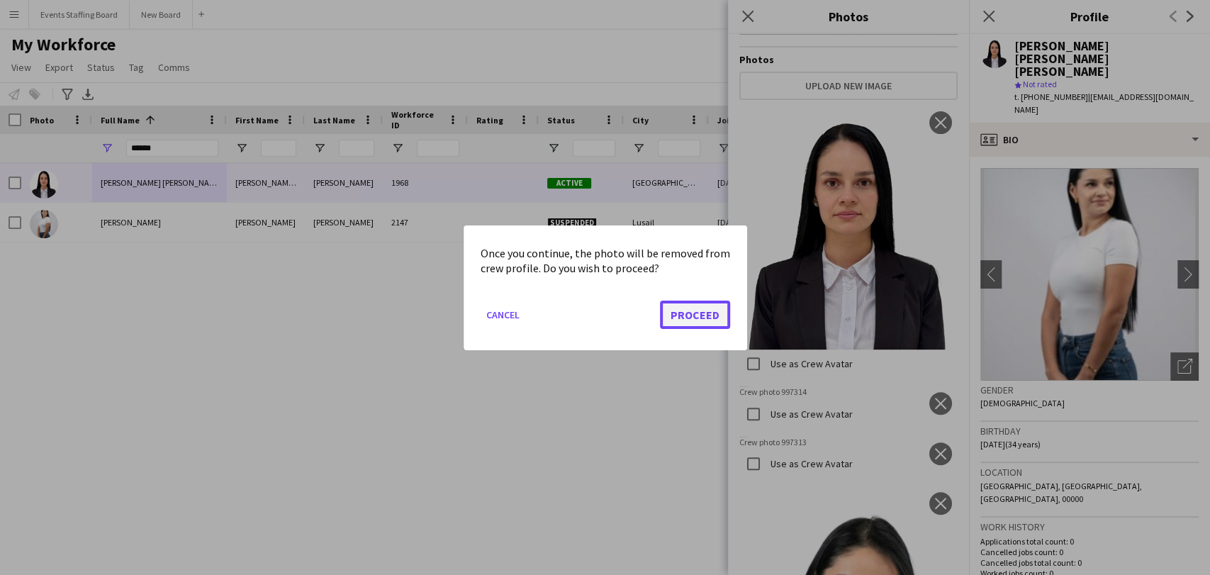
click at [699, 305] on button "Proceed" at bounding box center [695, 314] width 70 height 28
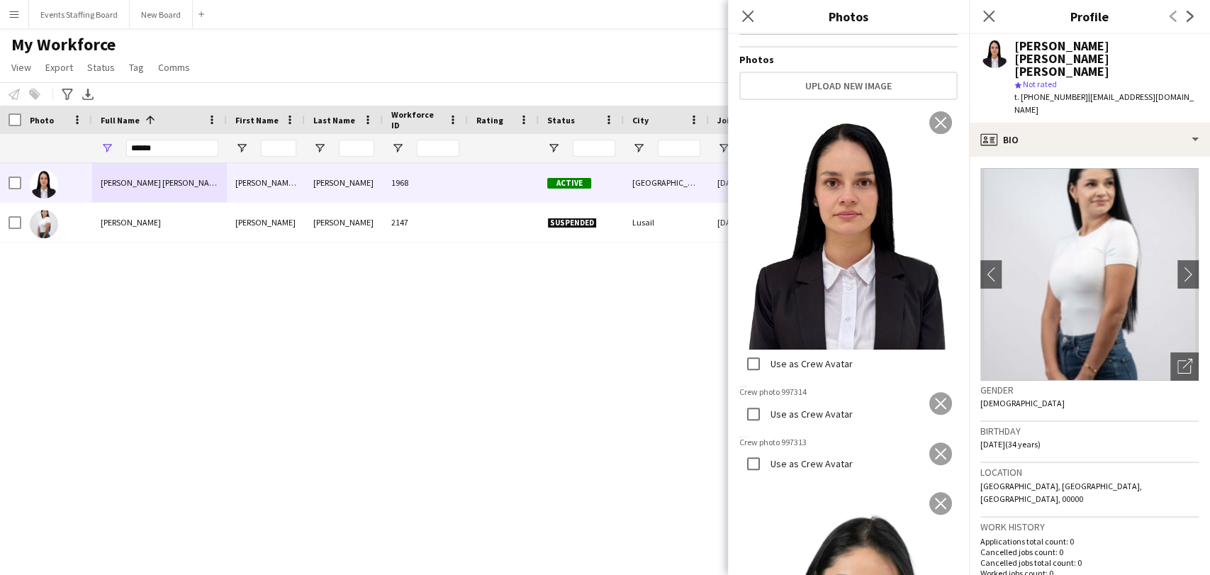
scroll to position [551, 0]
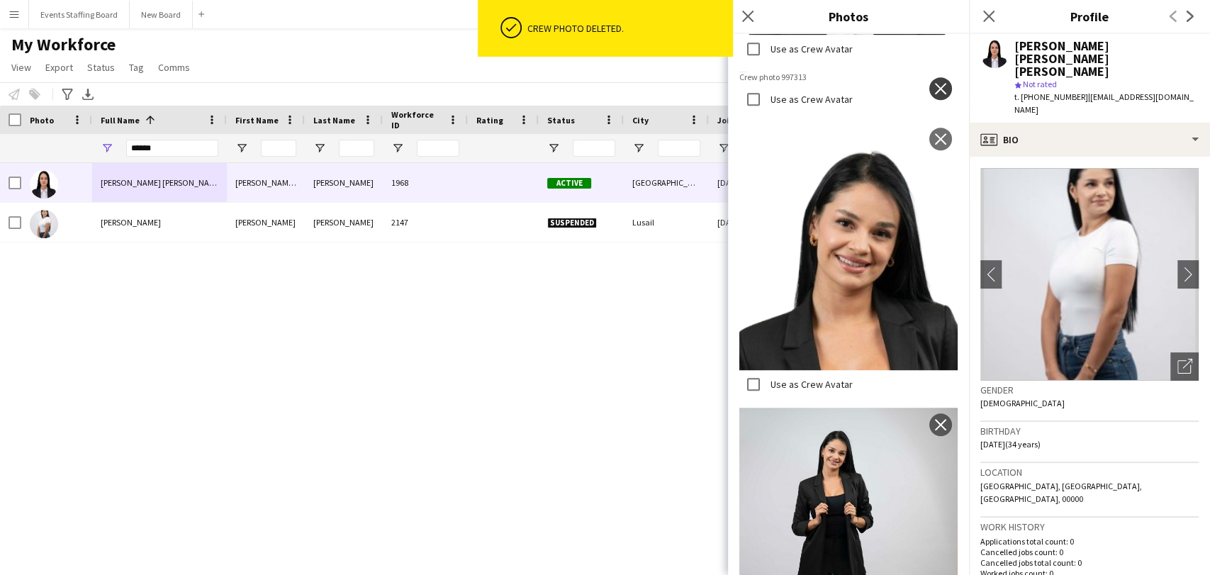
click at [930, 77] on button "close" at bounding box center [940, 88] width 23 height 23
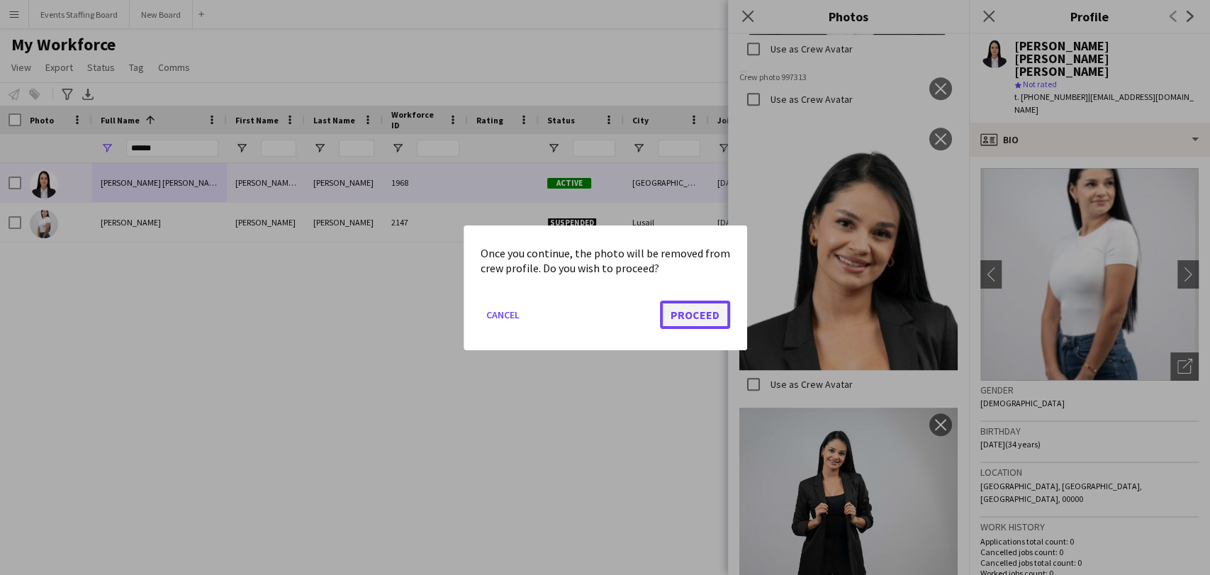
click at [687, 312] on button "Proceed" at bounding box center [695, 314] width 70 height 28
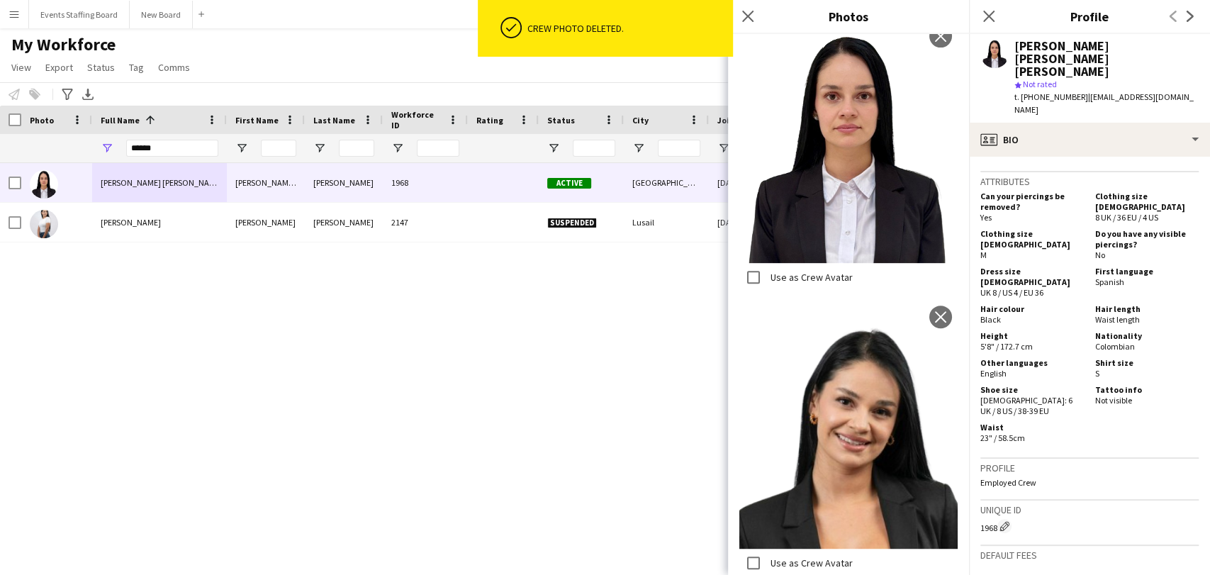
scroll to position [198, 0]
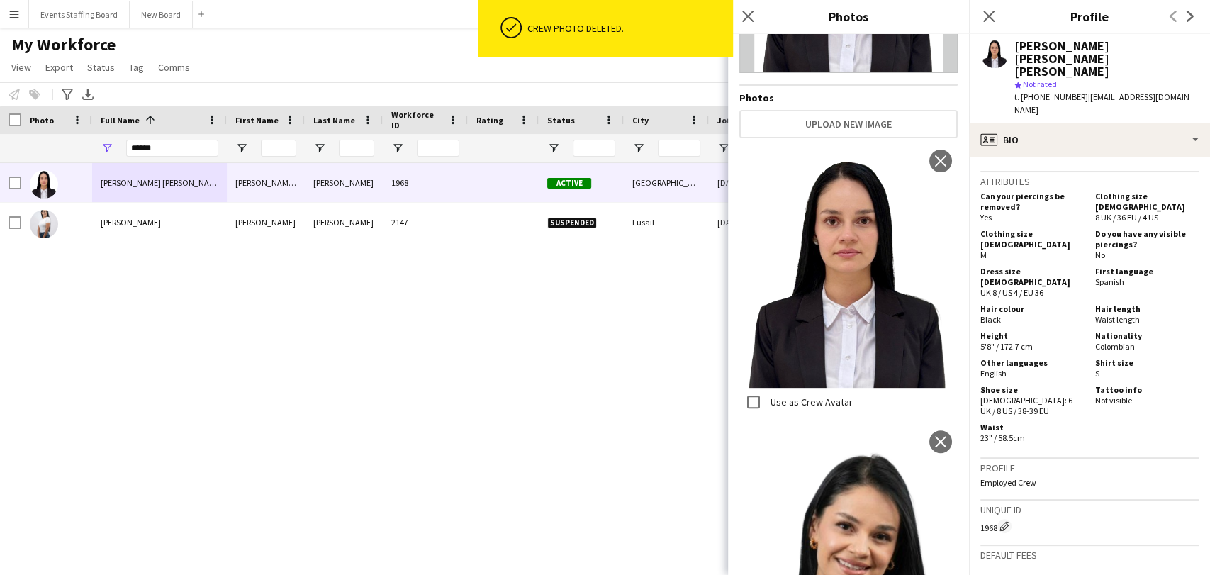
click at [987, 16] on icon "Close pop-in" at bounding box center [988, 16] width 11 height 11
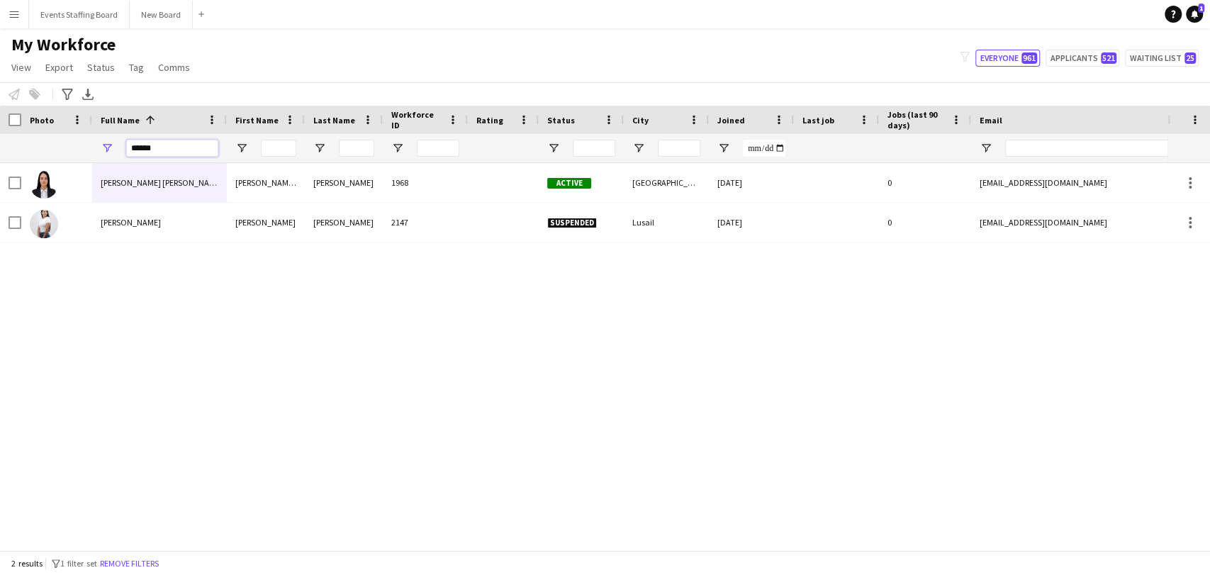
click at [145, 145] on input "******" at bounding box center [172, 148] width 92 height 17
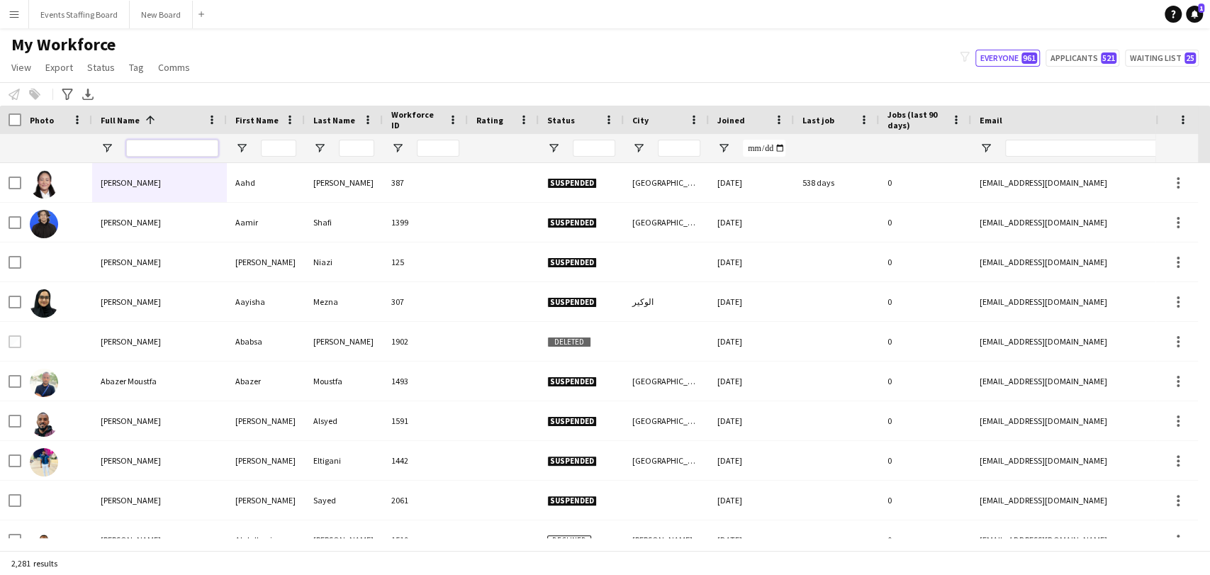
scroll to position [0, 23]
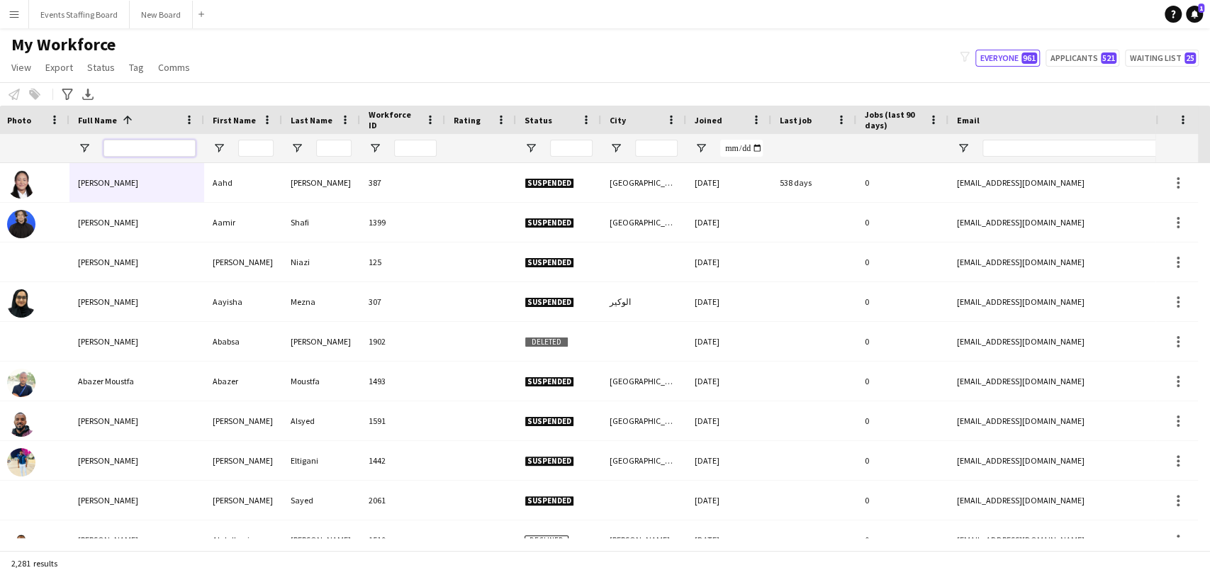
drag, startPoint x: 699, startPoint y: 549, endPoint x: 713, endPoint y: 546, distance: 13.9
click at [713, 546] on div at bounding box center [577, 544] width 1155 height 12
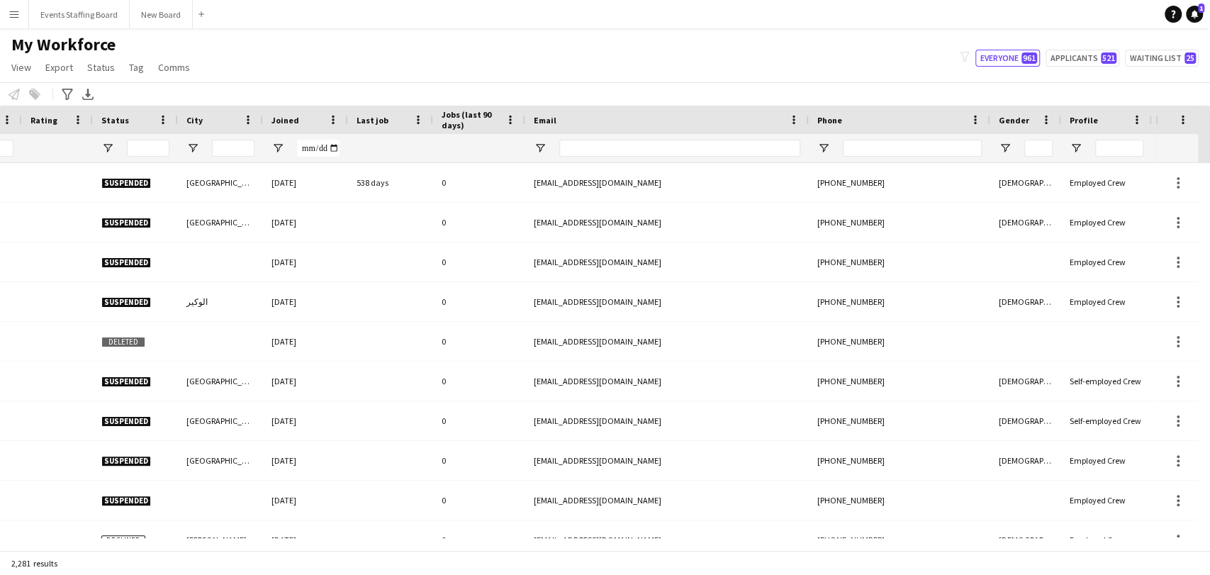
scroll to position [0, 0]
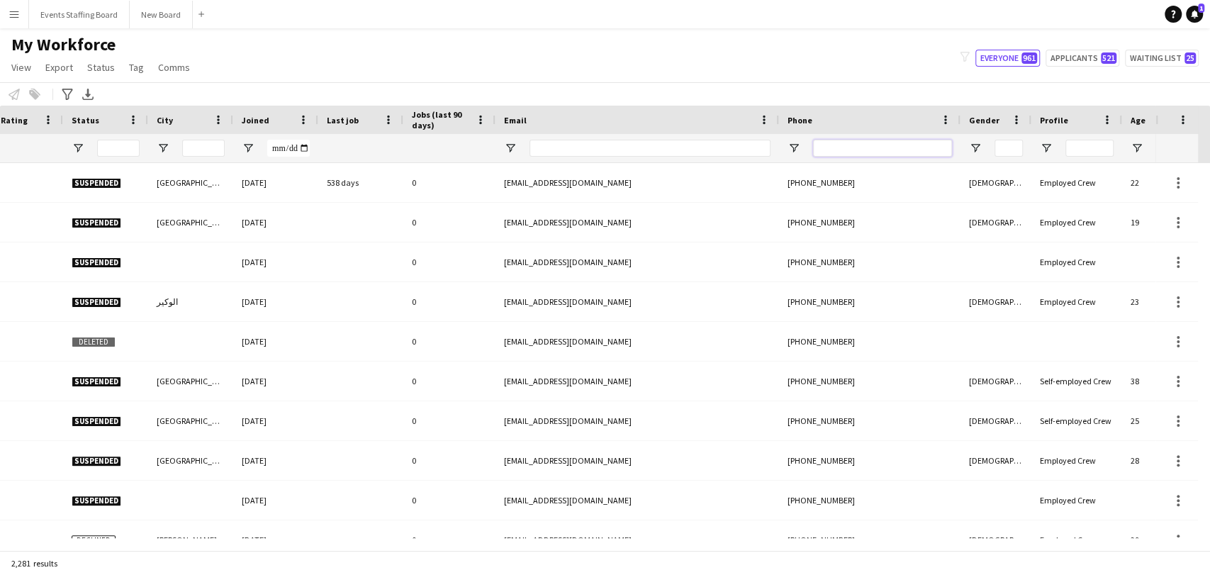
click at [830, 154] on input "Phone Filter Input" at bounding box center [882, 148] width 139 height 17
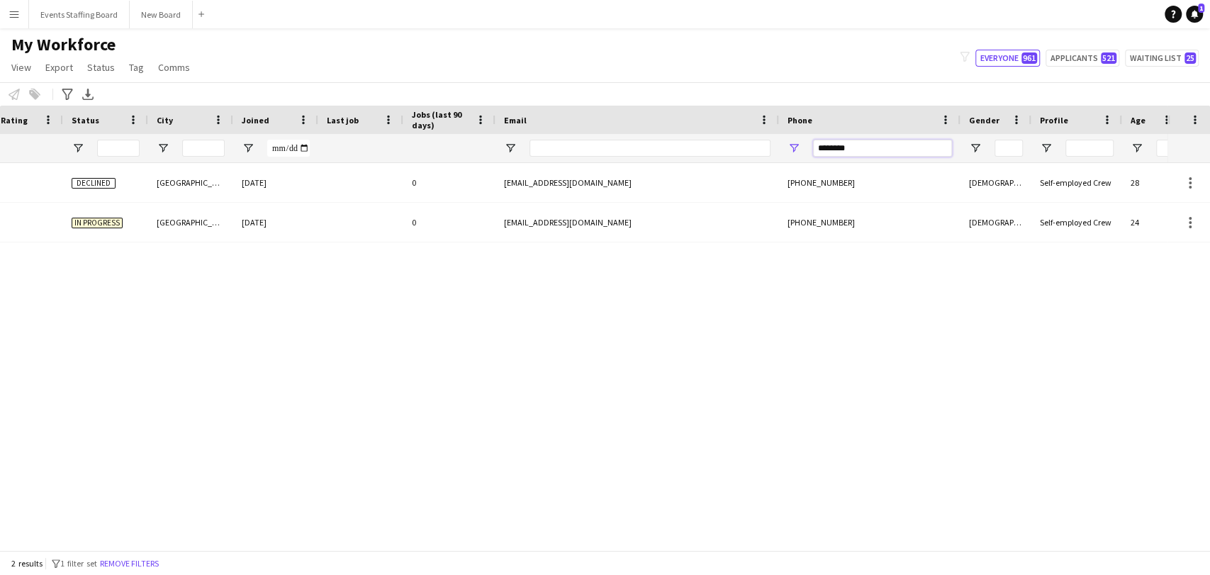
type input "********"
drag, startPoint x: 514, startPoint y: 551, endPoint x: 493, endPoint y: 551, distance: 20.6
click at [493, 551] on div "2 results filter-1 1 filter set Remove filters" at bounding box center [605, 563] width 1210 height 24
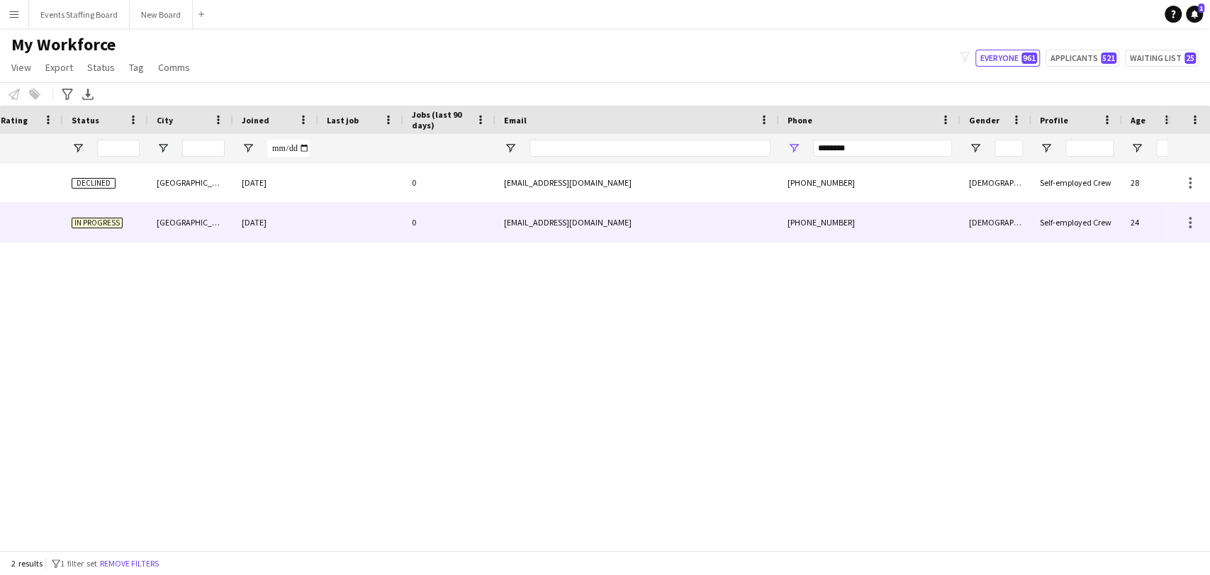
click at [771, 229] on div "sandyzada16@gmail.com" at bounding box center [636, 222] width 283 height 39
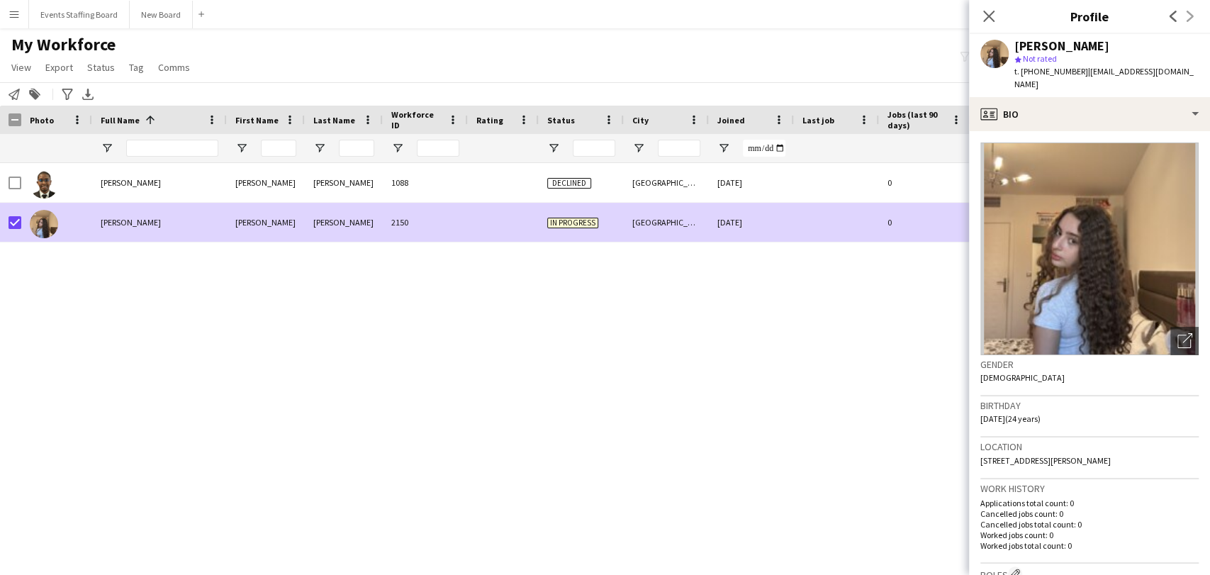
click at [96, 66] on span "Status" at bounding box center [101, 67] width 28 height 13
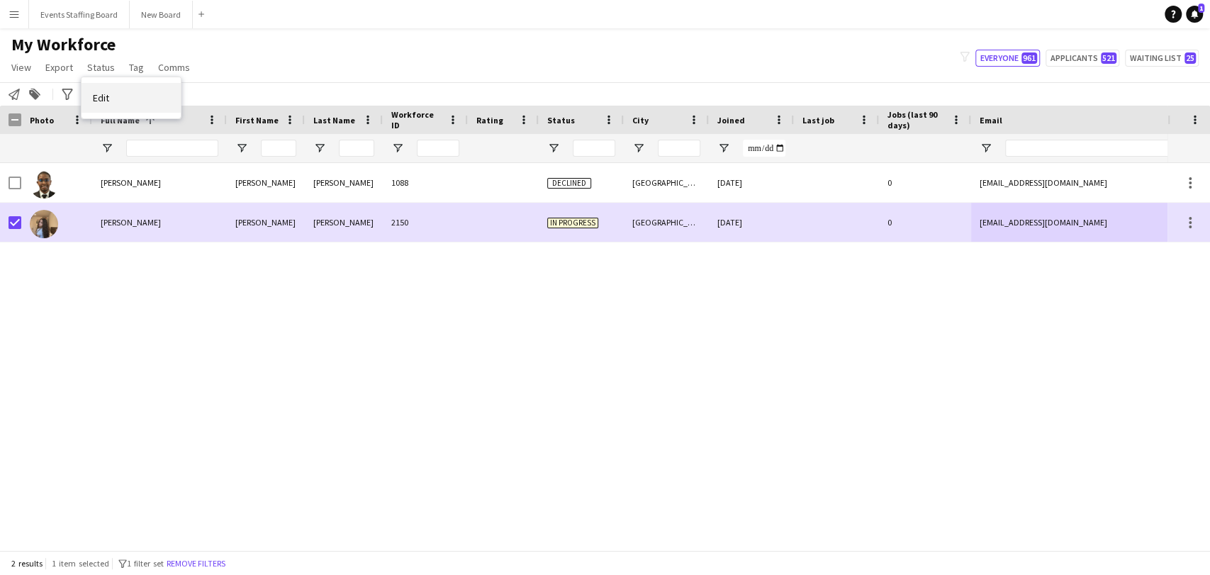
drag, startPoint x: 119, startPoint y: 97, endPoint x: 373, endPoint y: 103, distance: 253.8
click at [119, 96] on link "Edit" at bounding box center [130, 98] width 99 height 30
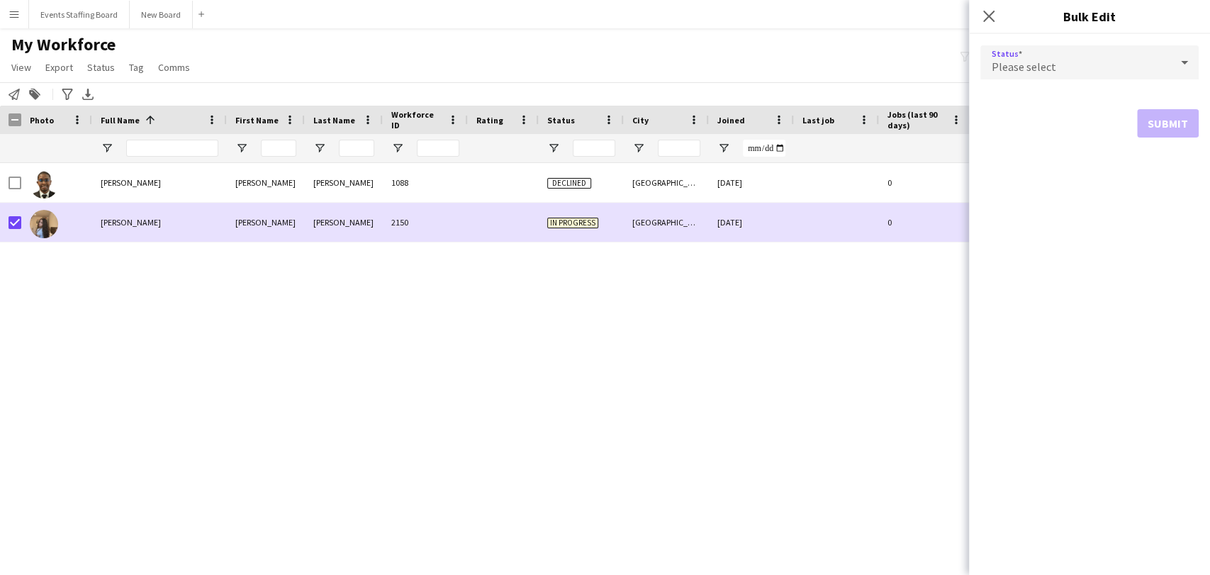
click at [1040, 75] on div "Please select" at bounding box center [1075, 62] width 190 height 34
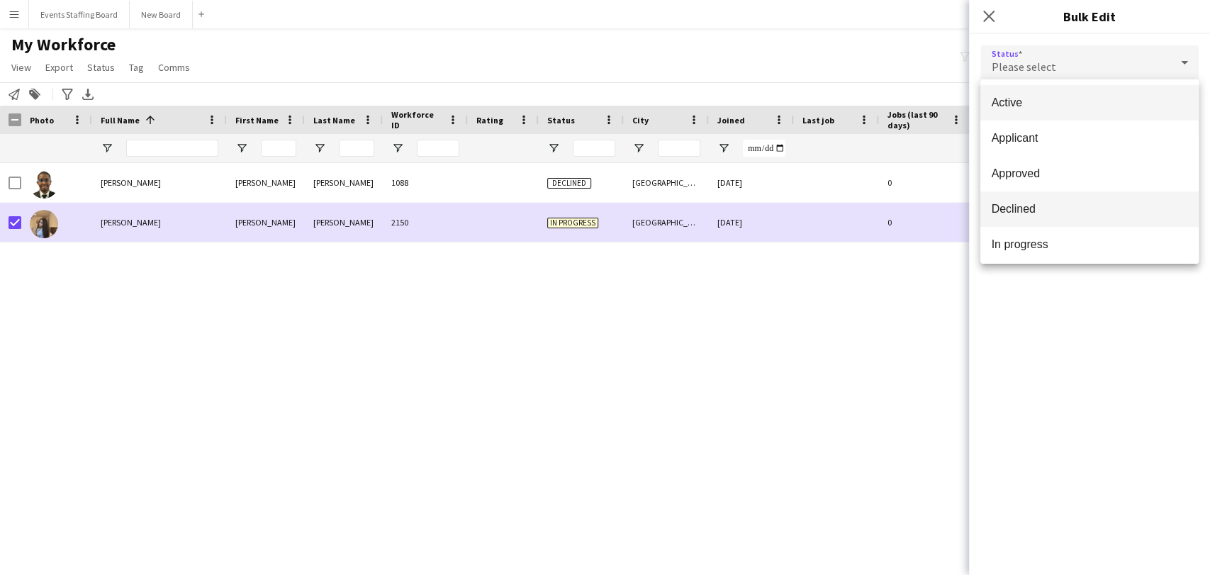
click at [1033, 200] on mat-option "Declined" at bounding box center [1089, 208] width 218 height 35
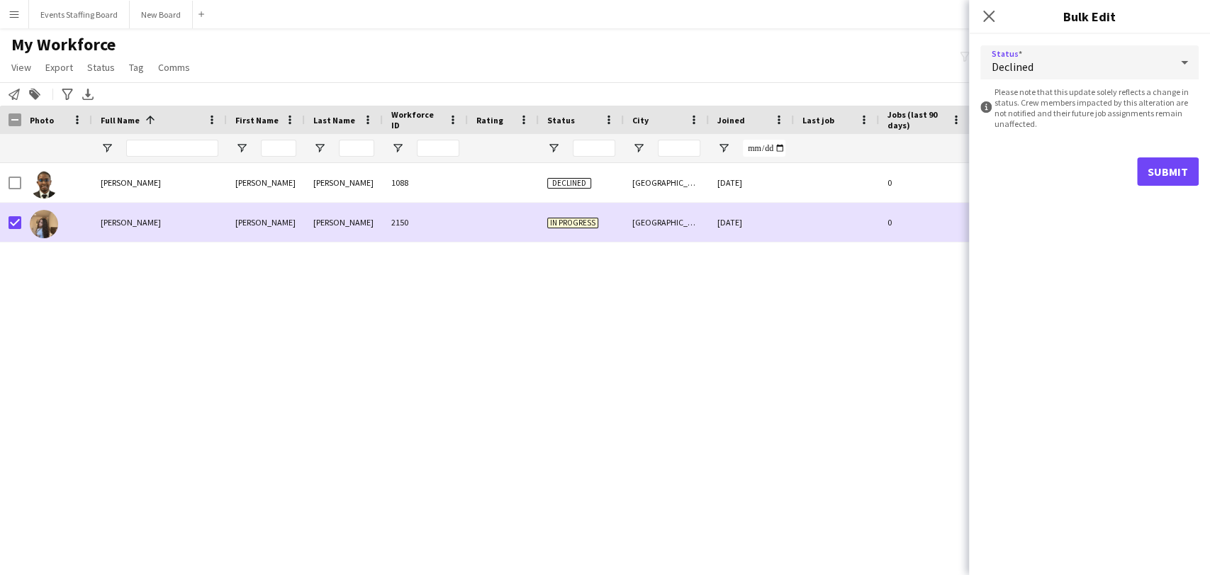
click at [1044, 71] on div "Declined" at bounding box center [1075, 62] width 190 height 34
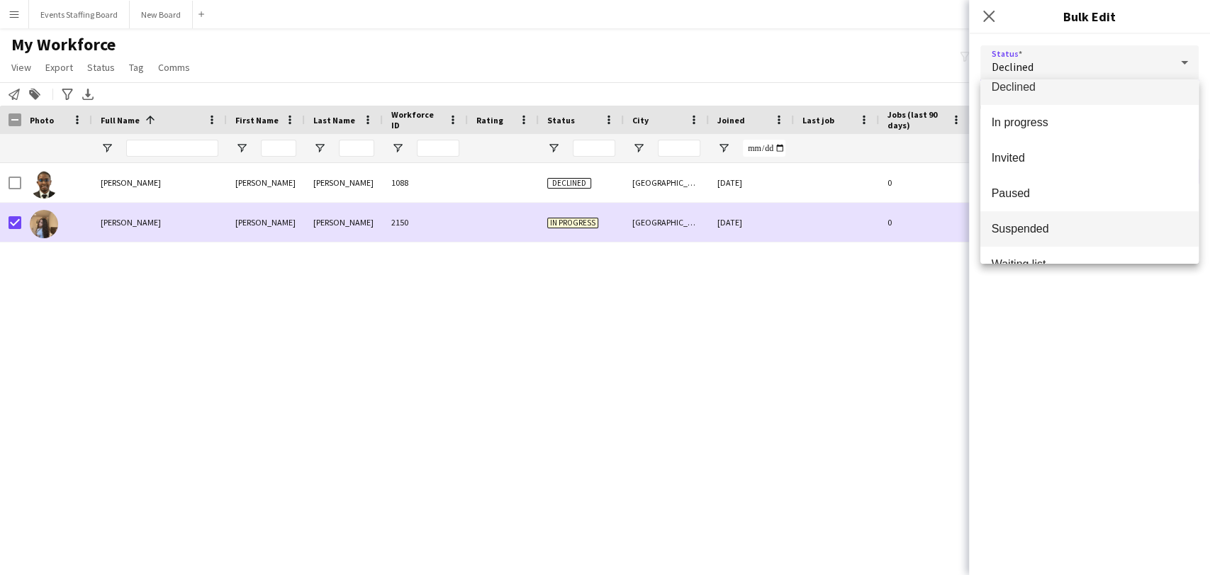
scroll to position [145, 0]
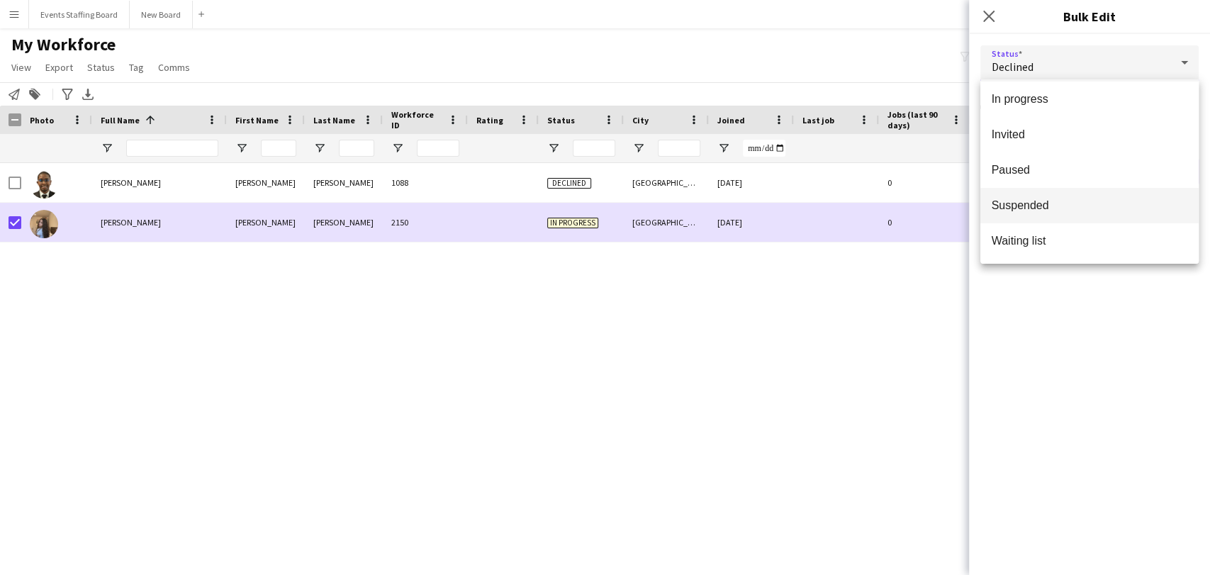
click at [1041, 207] on span "Suspended" at bounding box center [1089, 204] width 196 height 13
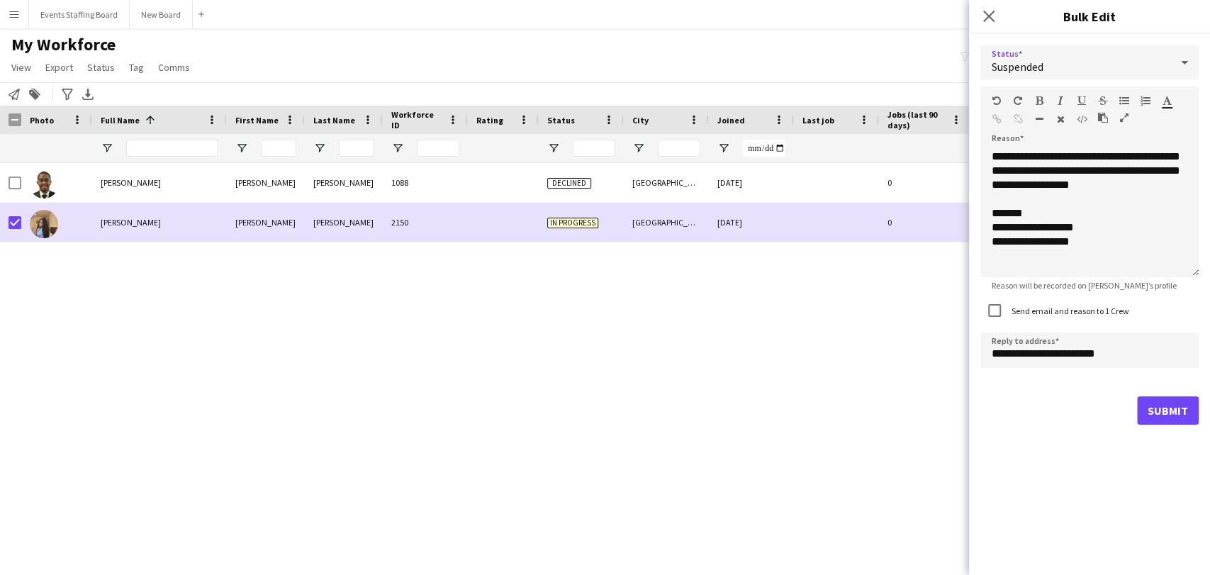
click at [1036, 313] on label "Send email and reason to 1 Crew" at bounding box center [1068, 310] width 120 height 11
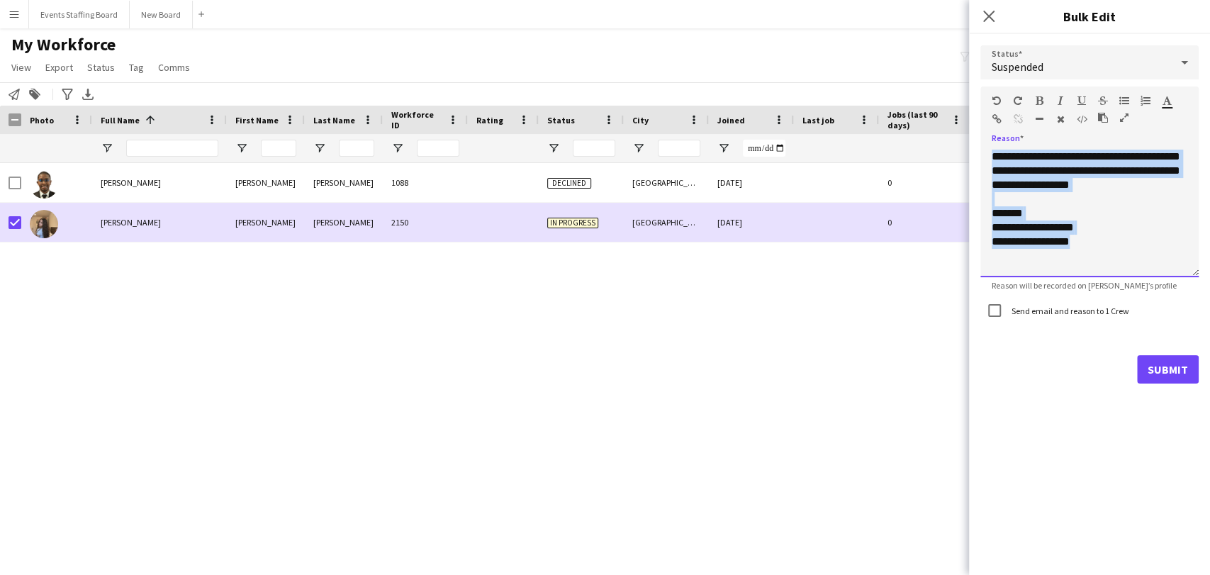
drag, startPoint x: 1106, startPoint y: 247, endPoint x: 887, endPoint y: 74, distance: 279.6
click at [887, 74] on body "Menu Boards Boards Boards All jobs Status Workforce Workforce My Workforce Recr…" at bounding box center [605, 287] width 1210 height 575
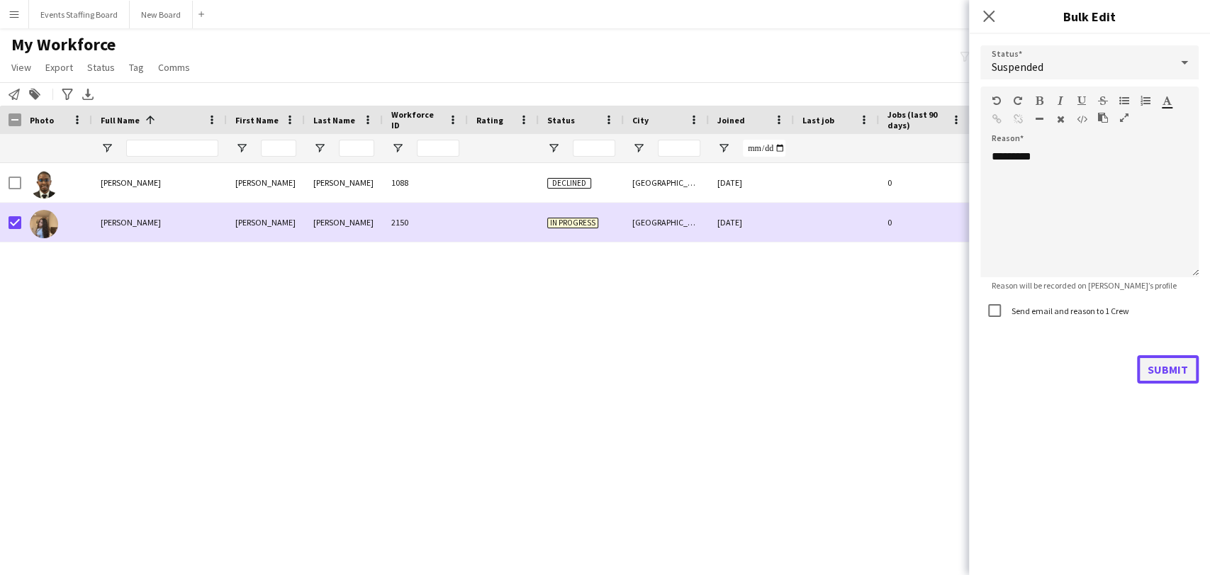
click at [1167, 362] on button "Submit" at bounding box center [1168, 369] width 62 height 28
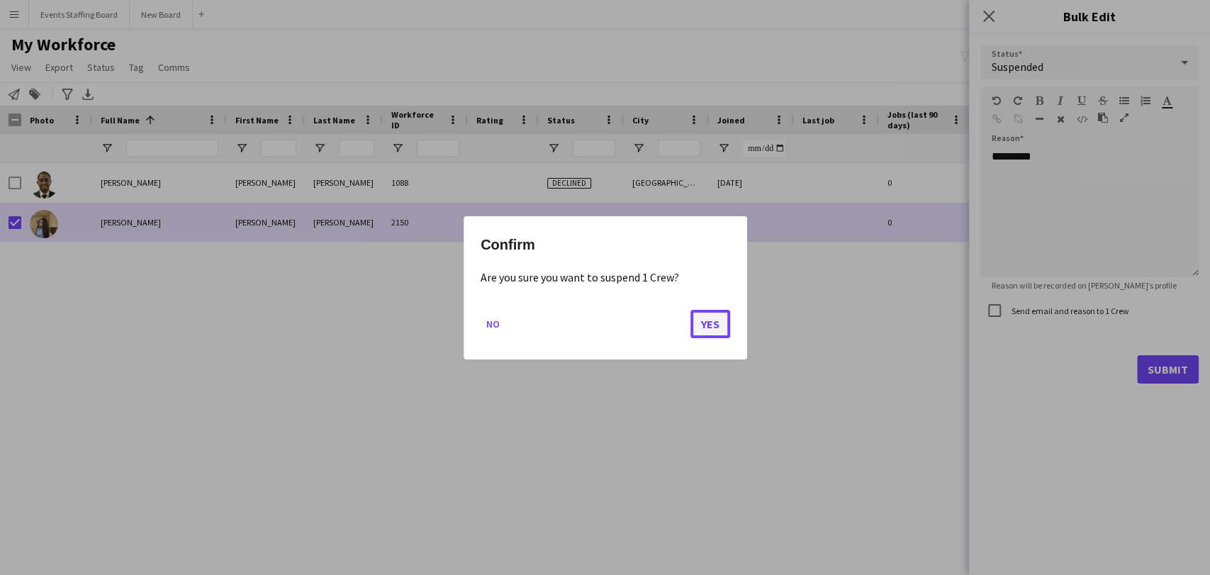
click at [699, 324] on button "Yes" at bounding box center [710, 323] width 40 height 28
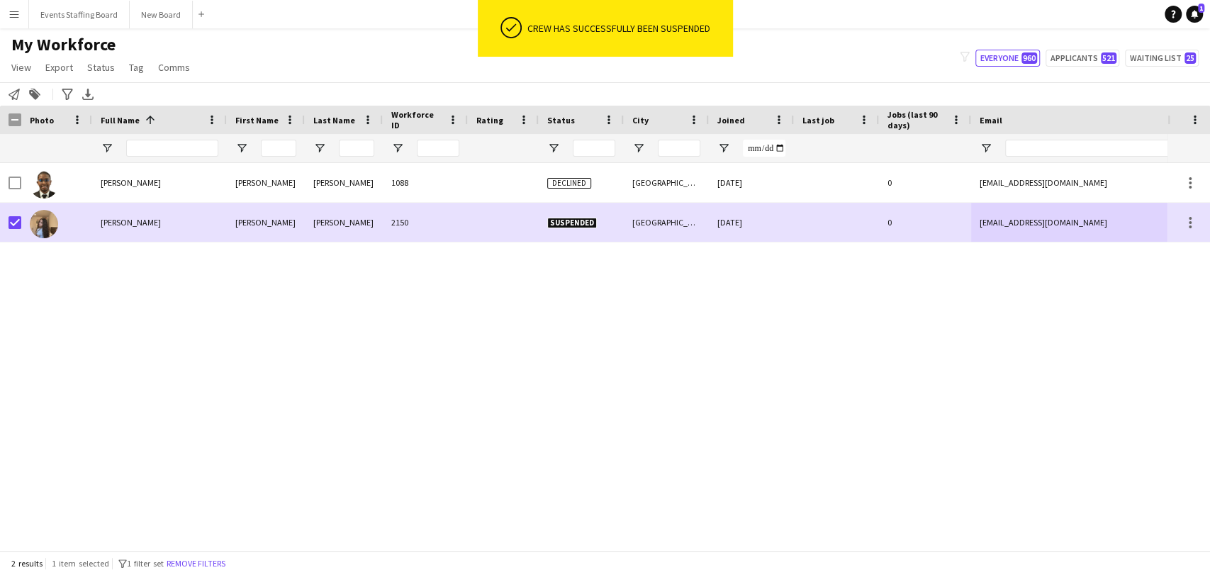
drag, startPoint x: 523, startPoint y: 384, endPoint x: 465, endPoint y: 373, distance: 59.2
click at [522, 383] on div "Abbas 1088 Declined Doha 27-02-2024 0 ahmedashmeig6@gmail.com +97477818981 Ahme…" at bounding box center [583, 350] width 1167 height 375
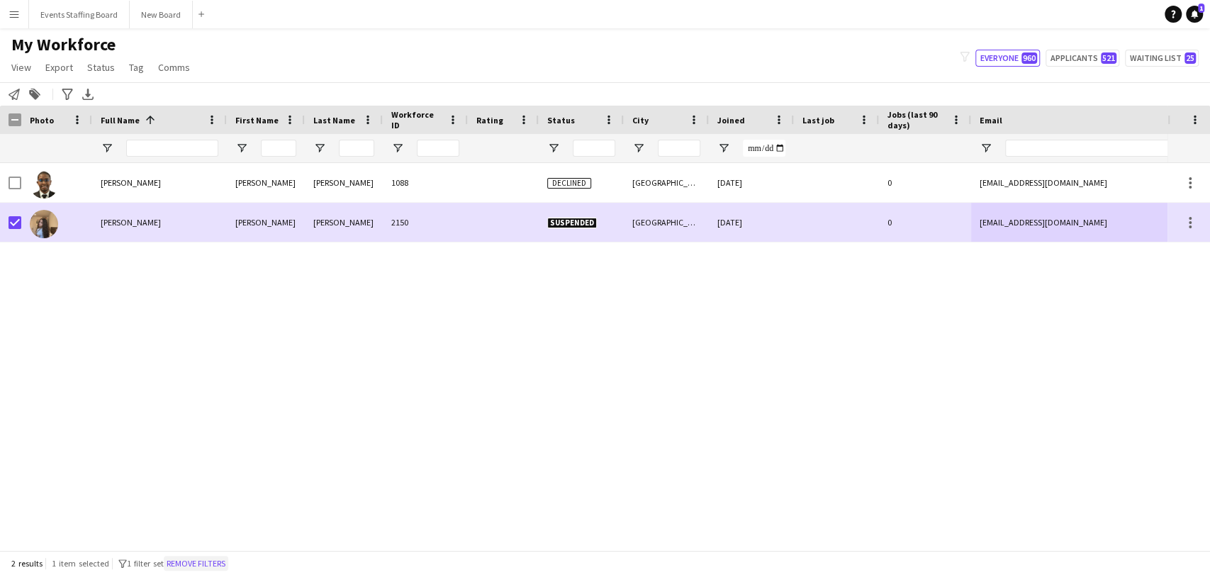
click at [204, 566] on button "Remove filters" at bounding box center [196, 564] width 64 height 16
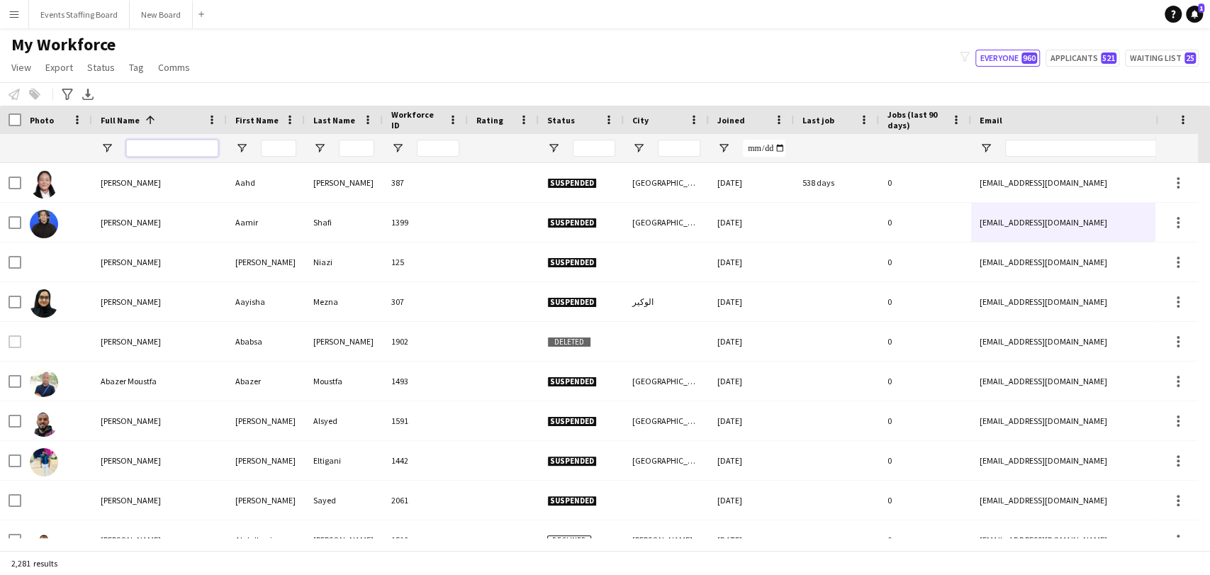
click at [137, 147] on input "Full Name Filter Input" at bounding box center [172, 148] width 92 height 17
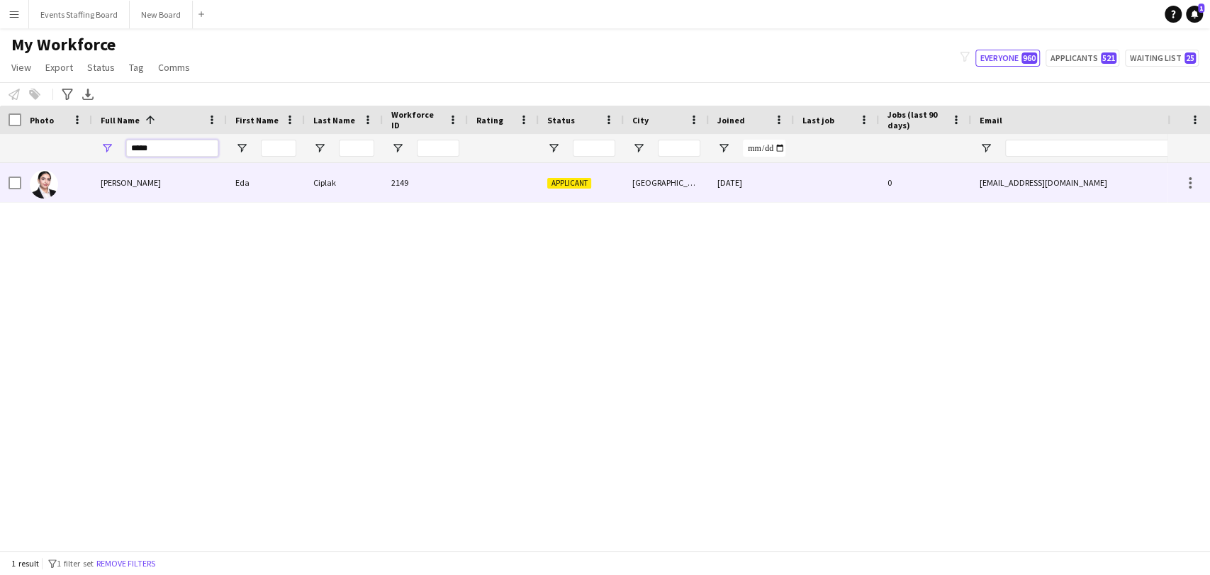
type input "*****"
click at [102, 178] on span "Eda Ciplak" at bounding box center [131, 182] width 60 height 11
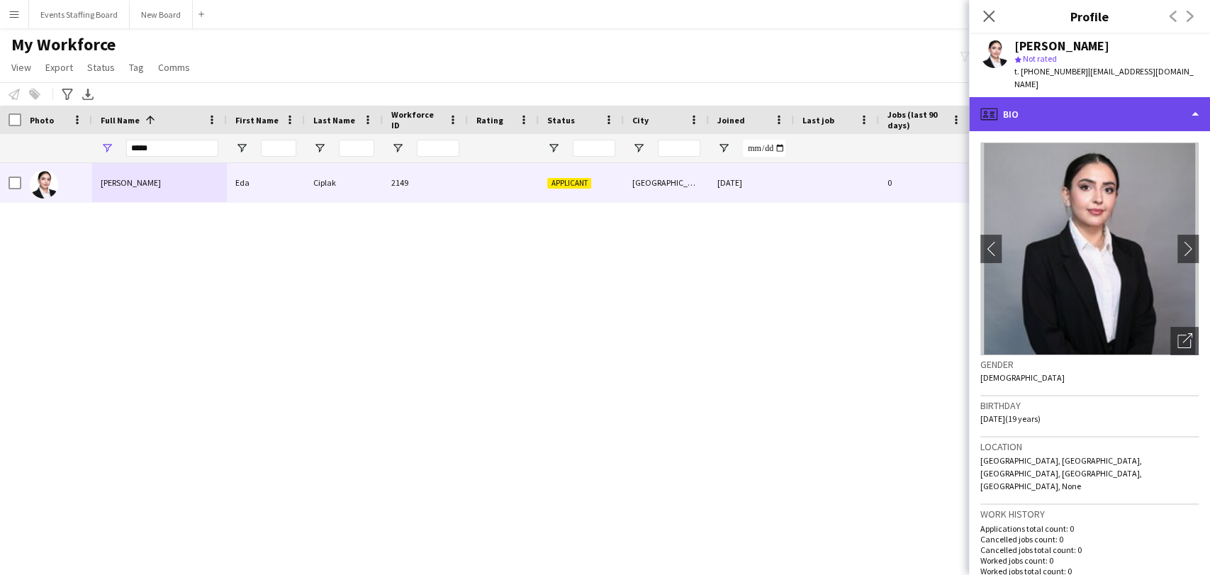
click at [1084, 97] on div "profile Bio" at bounding box center [1089, 114] width 241 height 34
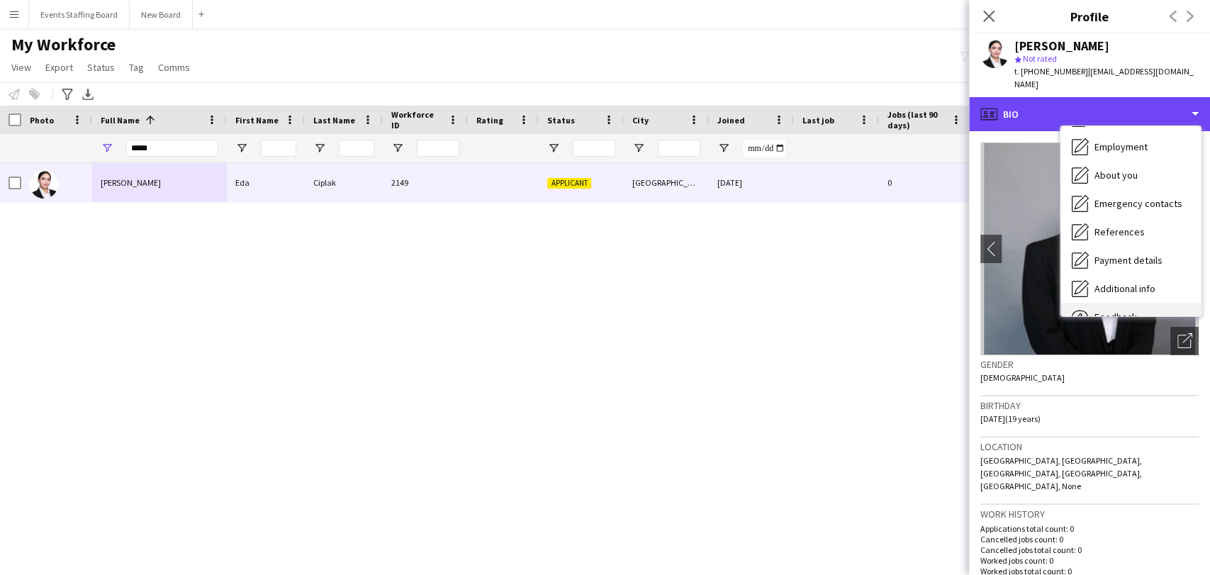
scroll to position [104, 0]
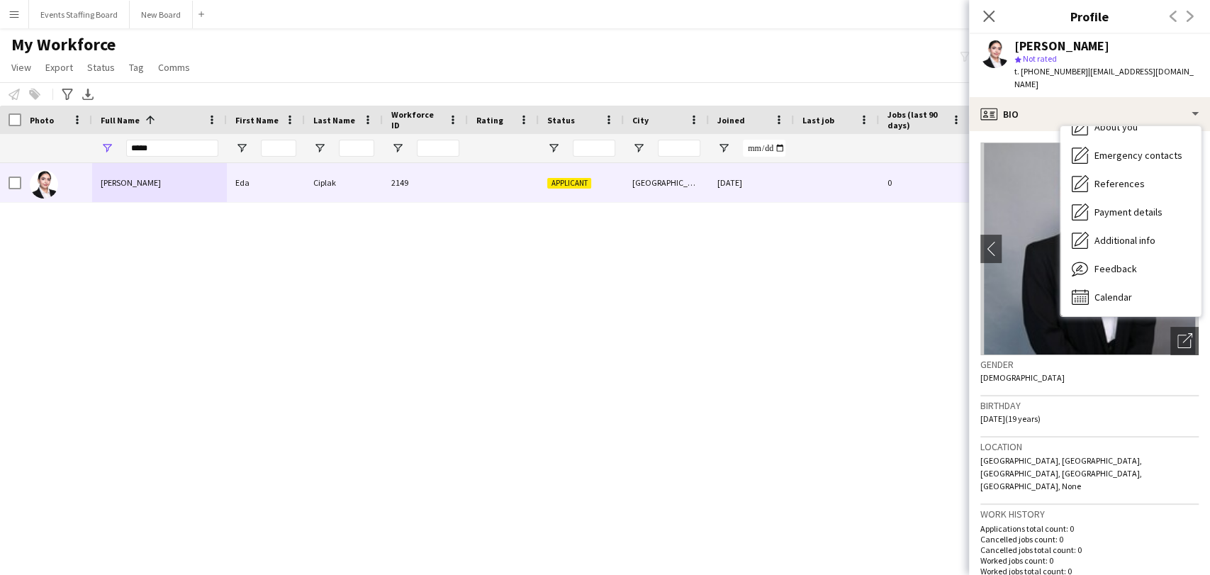
click at [1098, 421] on div "Birthday 11-12-2005 (19 years)" at bounding box center [1089, 416] width 218 height 41
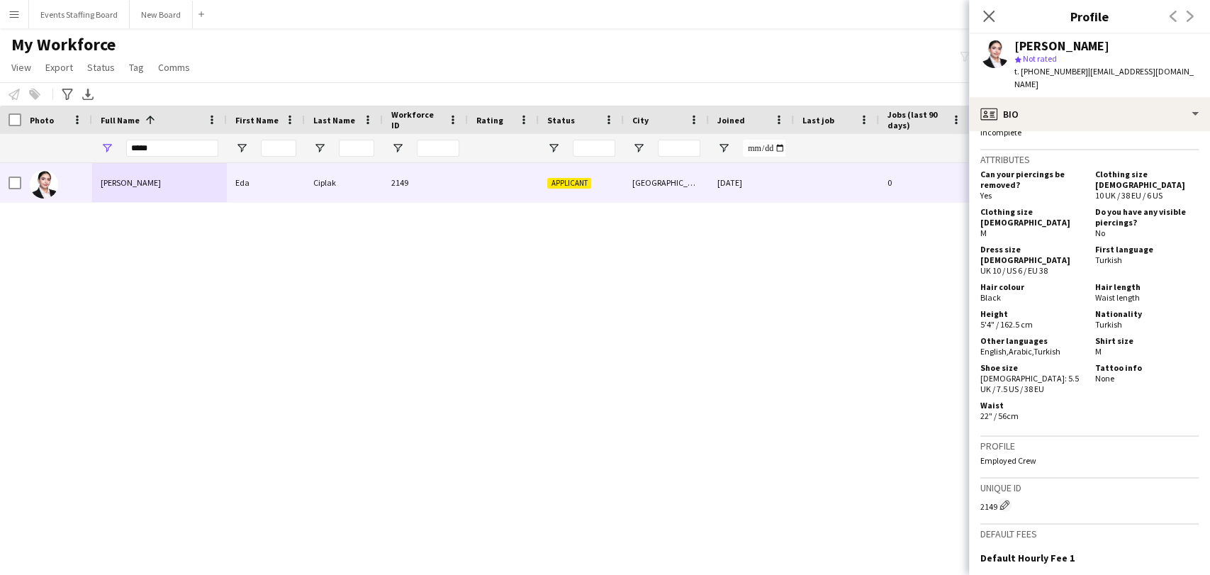
scroll to position [157, 0]
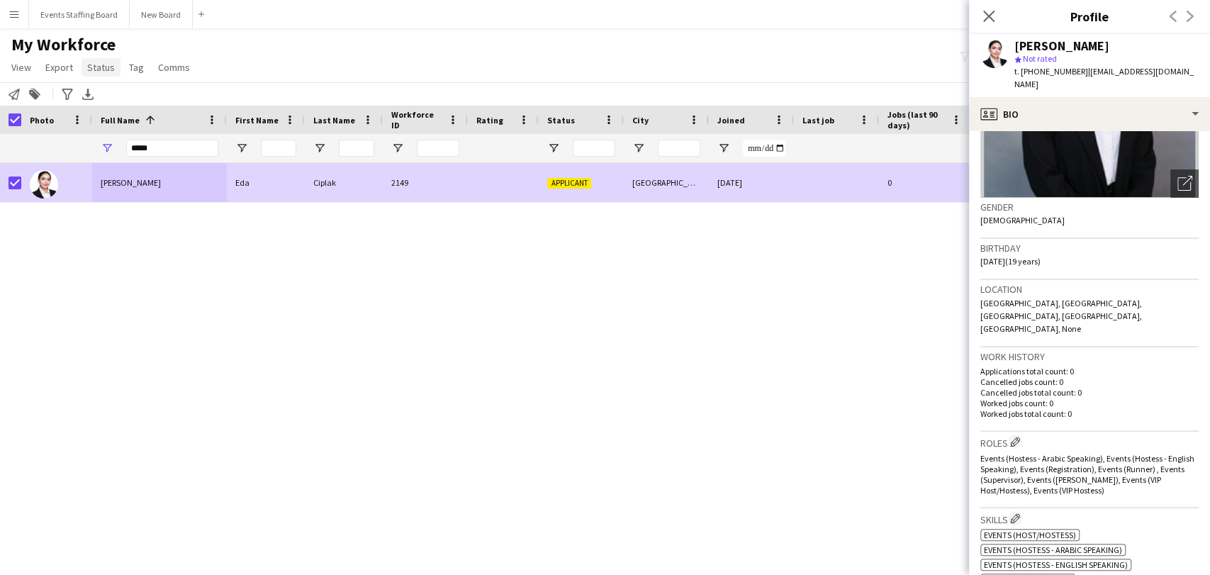
click at [107, 75] on link "Status" at bounding box center [100, 67] width 39 height 18
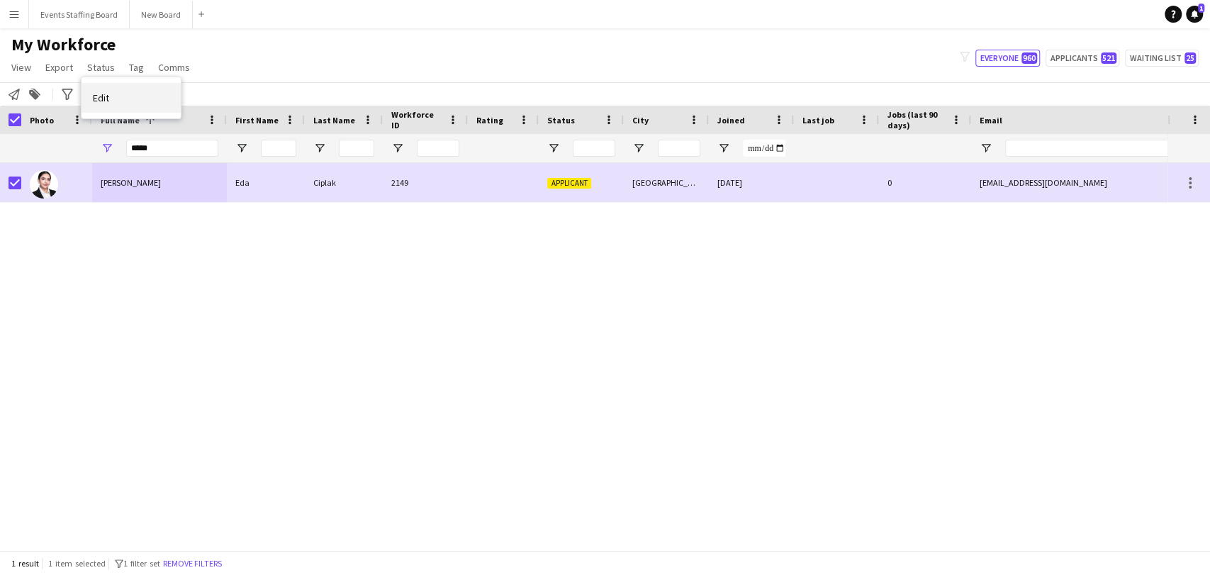
click at [137, 92] on link "Edit" at bounding box center [130, 98] width 99 height 30
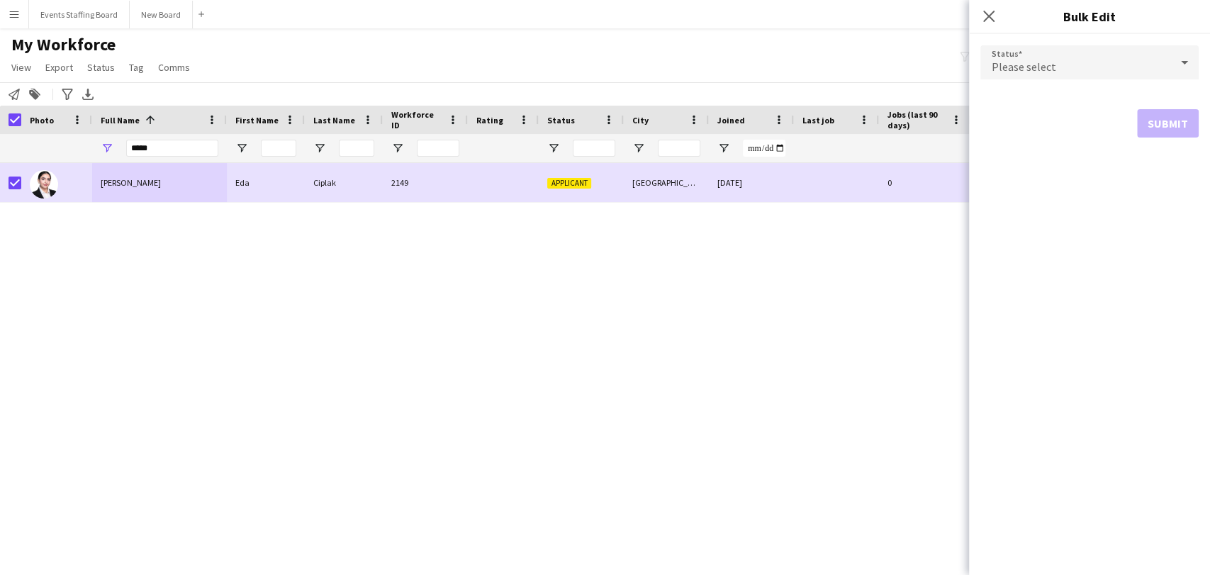
drag, startPoint x: 1006, startPoint y: 63, endPoint x: 1021, endPoint y: 78, distance: 21.0
click at [1013, 69] on span "Please select" at bounding box center [1023, 67] width 64 height 14
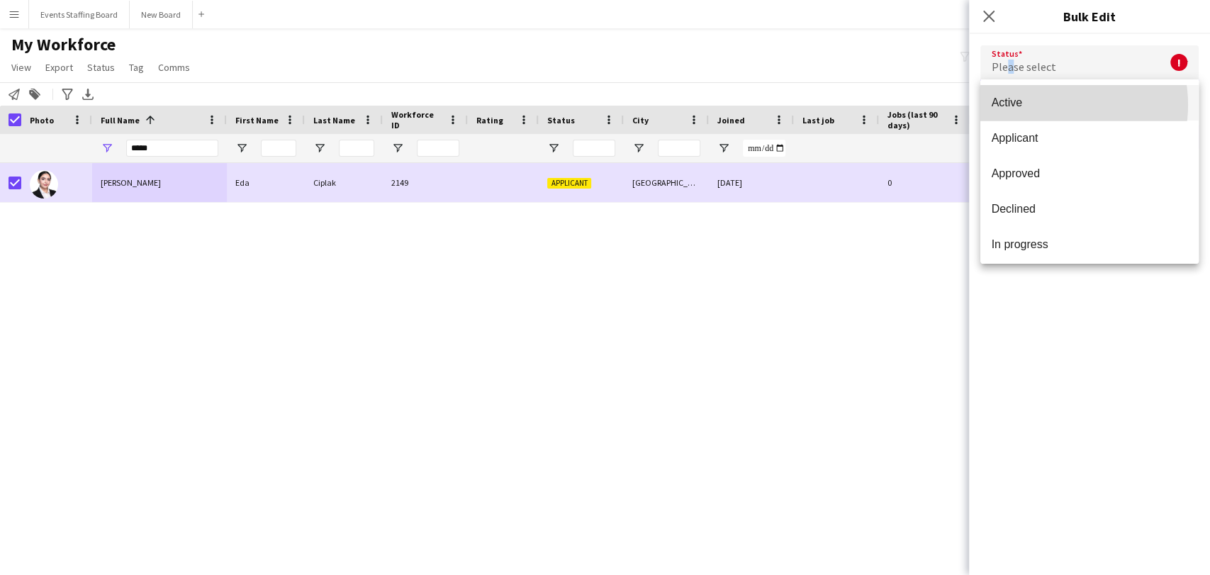
click at [1042, 105] on span "Active" at bounding box center [1089, 102] width 196 height 13
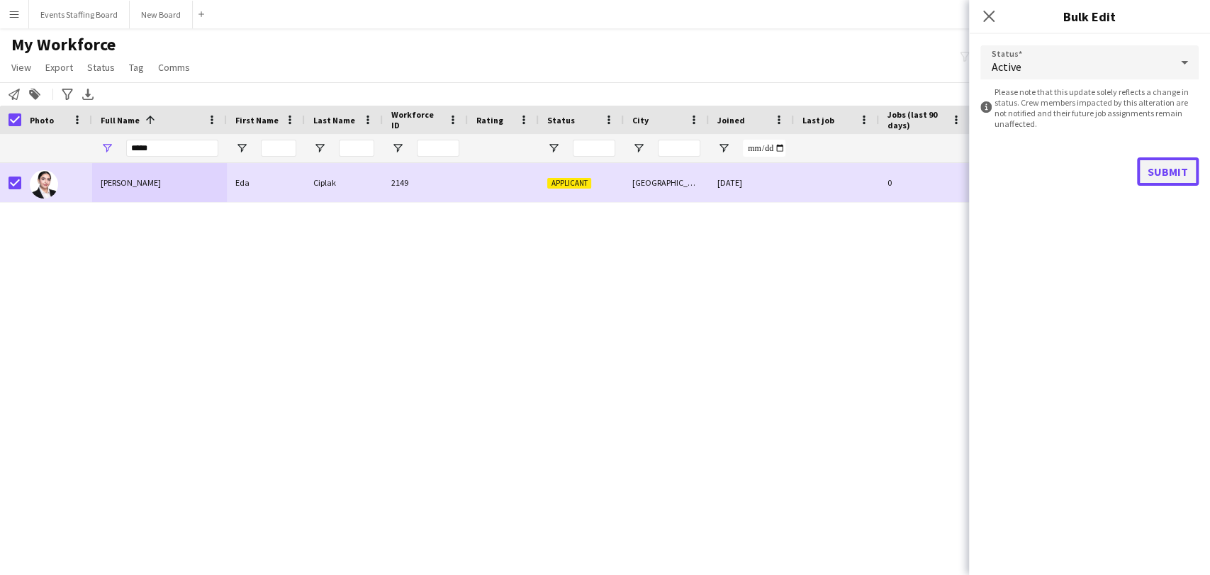
click at [1171, 172] on button "Submit" at bounding box center [1168, 171] width 62 height 28
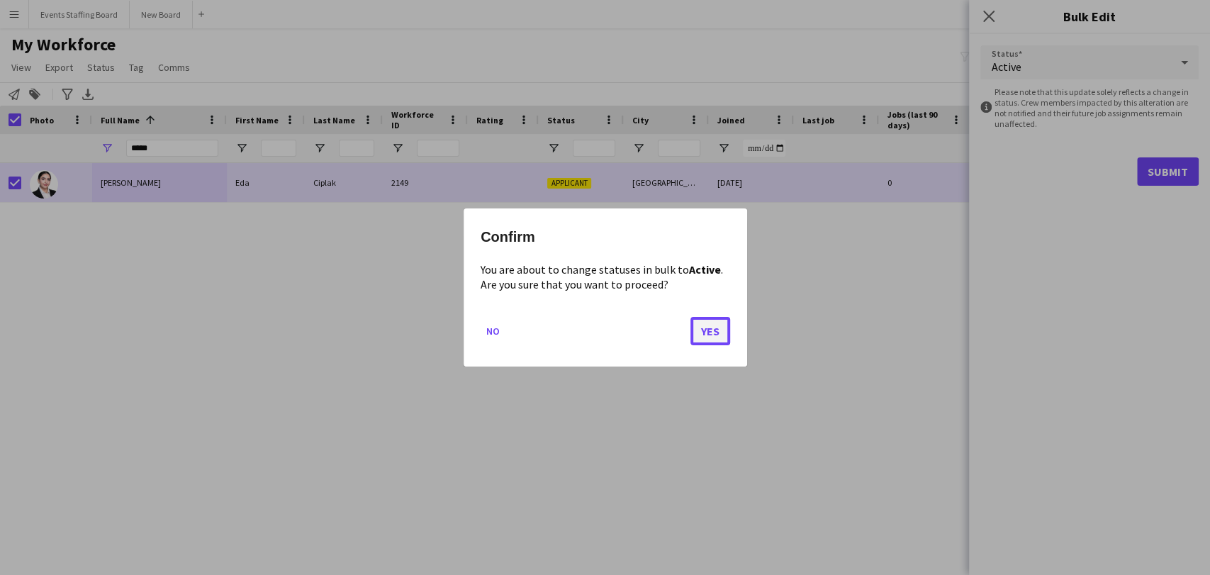
click at [696, 333] on button "Yes" at bounding box center [710, 331] width 40 height 28
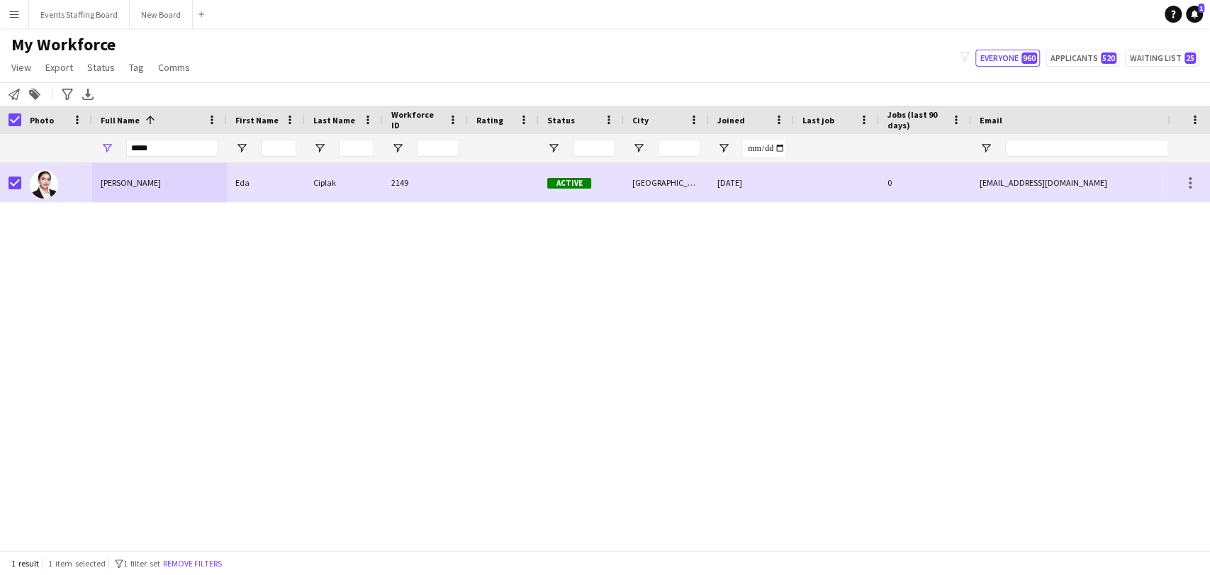
click at [157, 162] on div "*****" at bounding box center [172, 148] width 92 height 28
click at [224, 556] on button "Remove filters" at bounding box center [192, 564] width 64 height 16
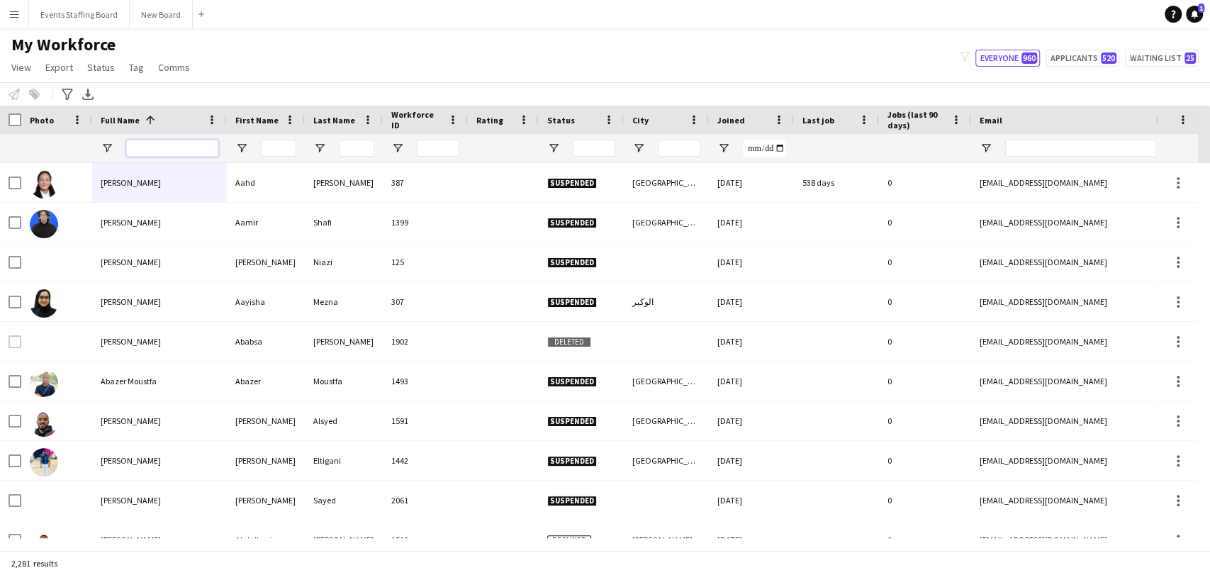
click at [160, 154] on input "Full Name Filter Input" at bounding box center [172, 148] width 92 height 17
type input "****"
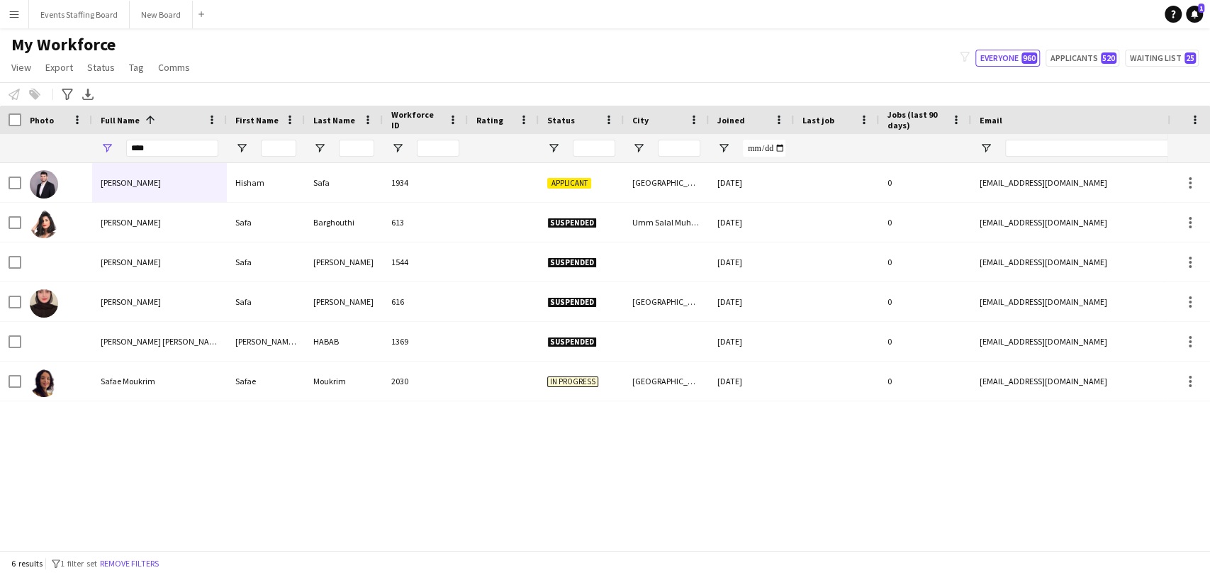
drag, startPoint x: 147, startPoint y: 568, endPoint x: 156, endPoint y: 568, distance: 8.5
click at [147, 568] on button "Remove filters" at bounding box center [129, 564] width 64 height 16
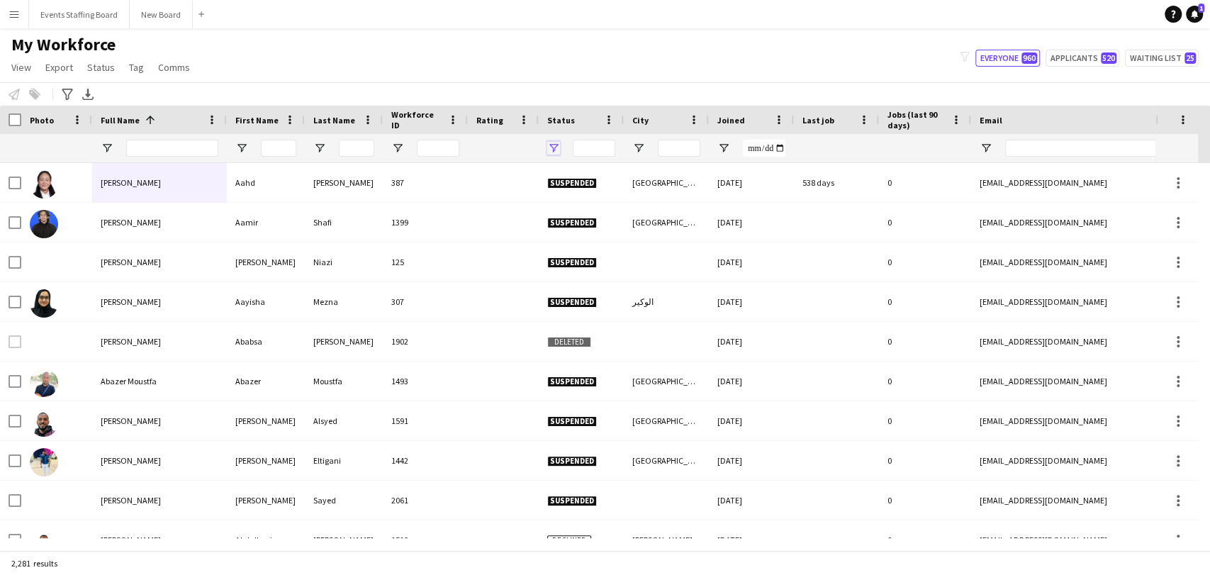
click at [555, 142] on span "Open Filter Menu" at bounding box center [553, 148] width 13 height 13
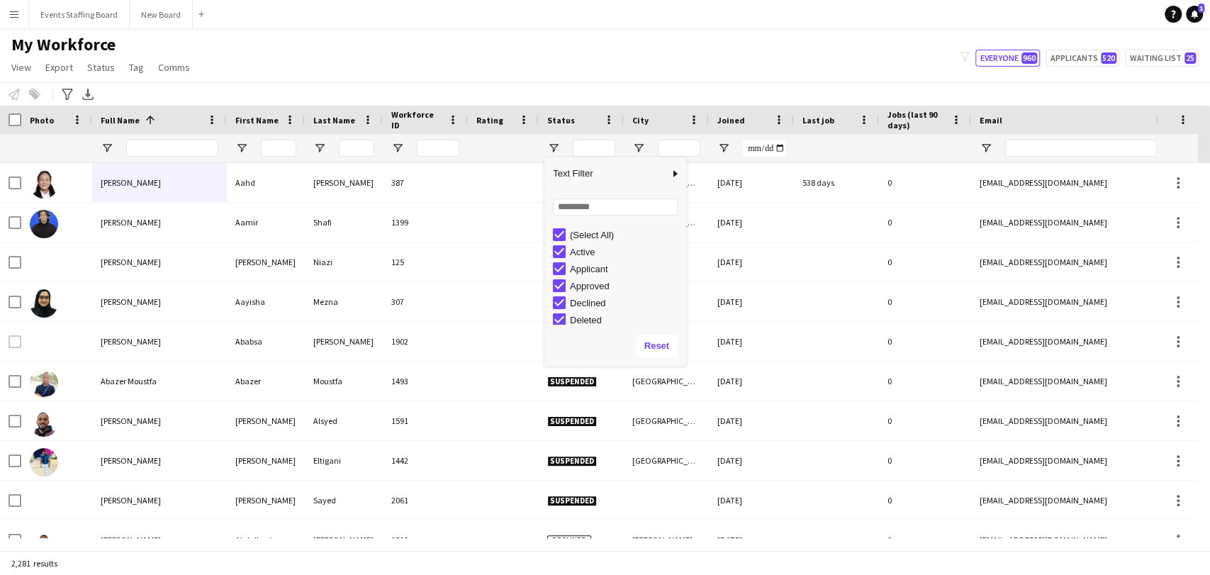
click at [573, 236] on div "(Select All)" at bounding box center [626, 235] width 112 height 11
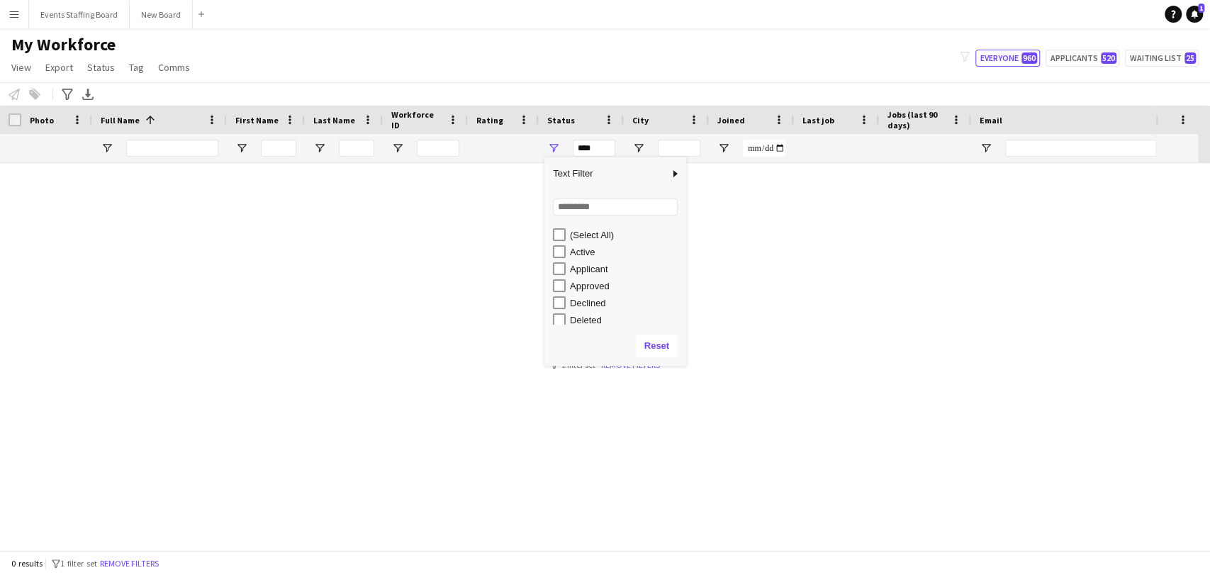
click at [578, 254] on div "Active" at bounding box center [626, 252] width 112 height 11
type input "**********"
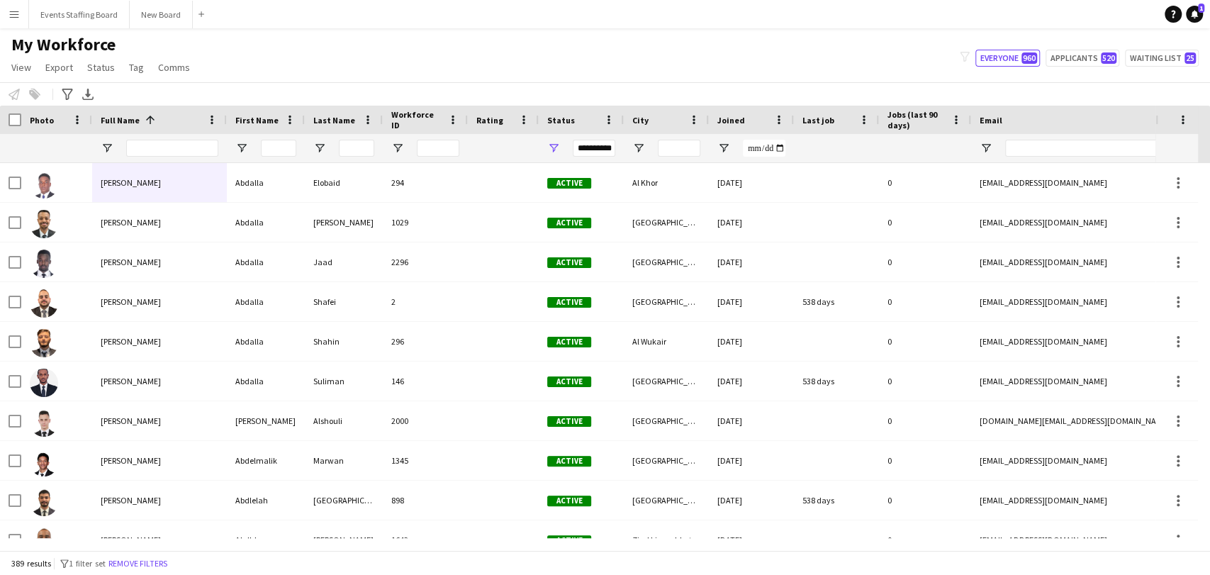
click at [326, 71] on div "My Workforce View Views Default view Alexandra View April Live Force Tracking S…" at bounding box center [605, 58] width 1210 height 48
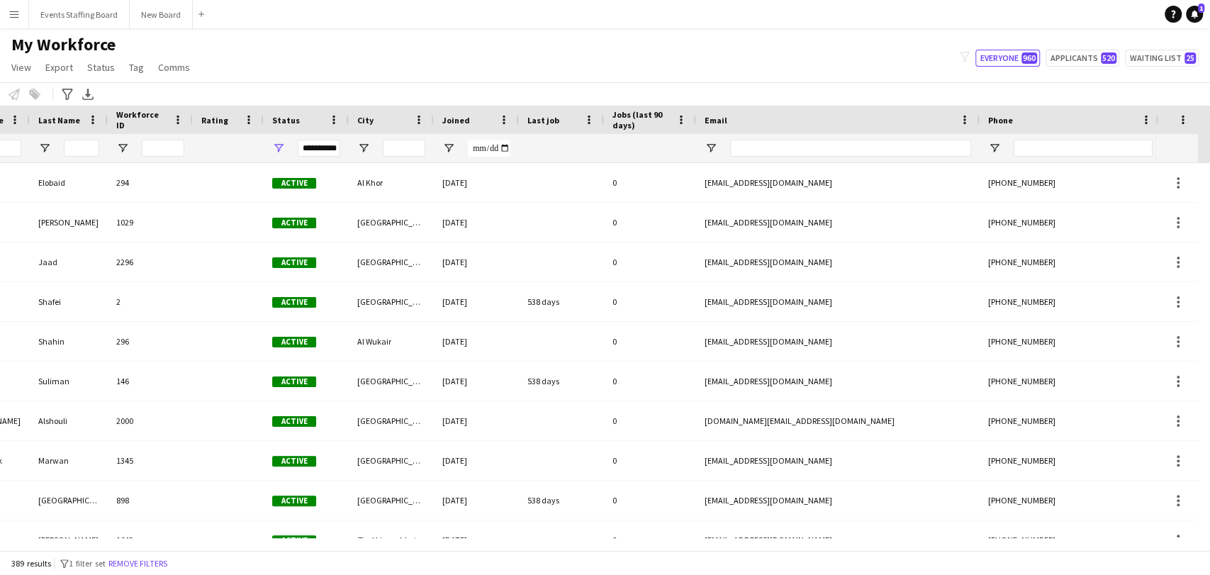
scroll to position [0, 729]
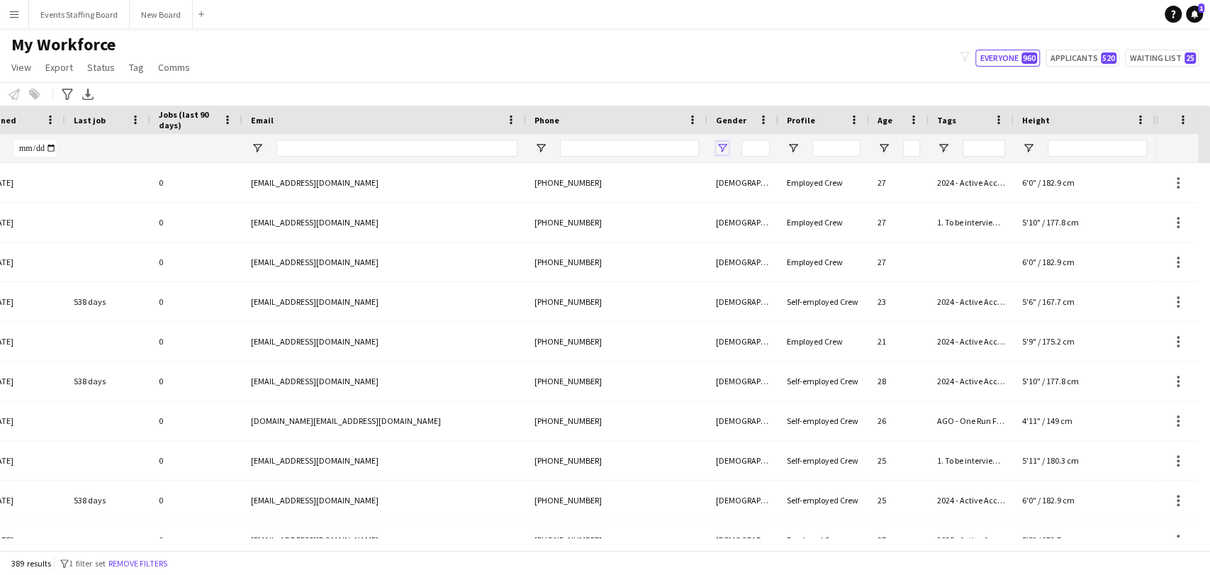
click at [722, 145] on span "Open Filter Menu" at bounding box center [722, 148] width 13 height 13
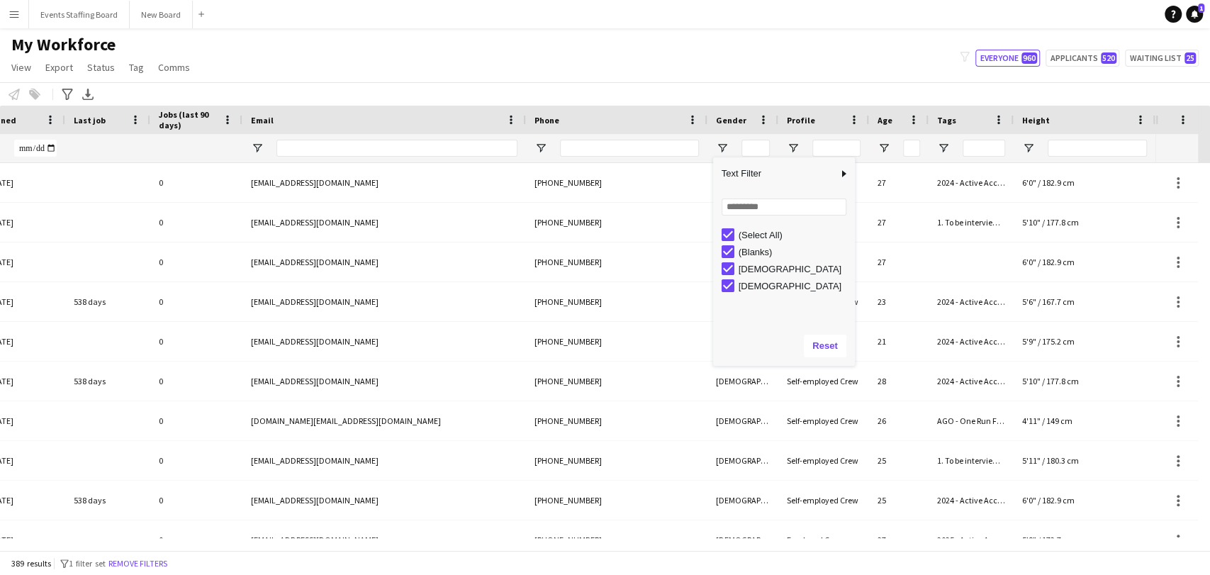
drag, startPoint x: 743, startPoint y: 247, endPoint x: 743, endPoint y: 237, distance: 10.6
click at [743, 247] on div "(Blanks)" at bounding box center [794, 252] width 112 height 11
click at [743, 227] on div "(Select All)" at bounding box center [787, 234] width 133 height 17
click at [739, 285] on div "Male" at bounding box center [794, 286] width 112 height 11
type input "**********"
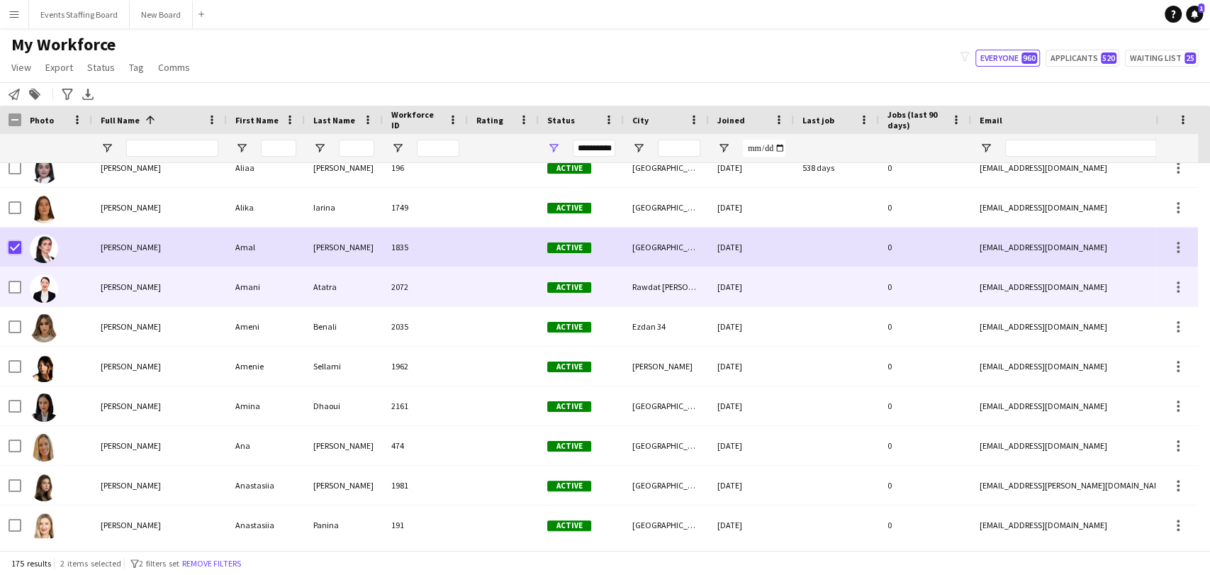
scroll to position [393, 0]
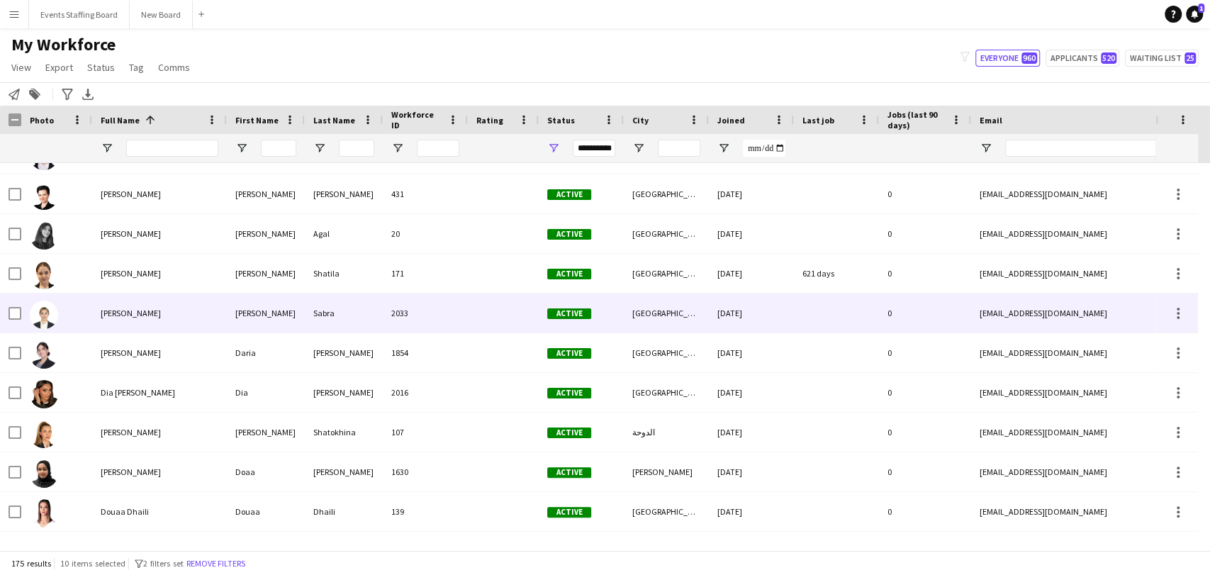
click at [136, 315] on span "Danielle Sabra" at bounding box center [131, 313] width 60 height 11
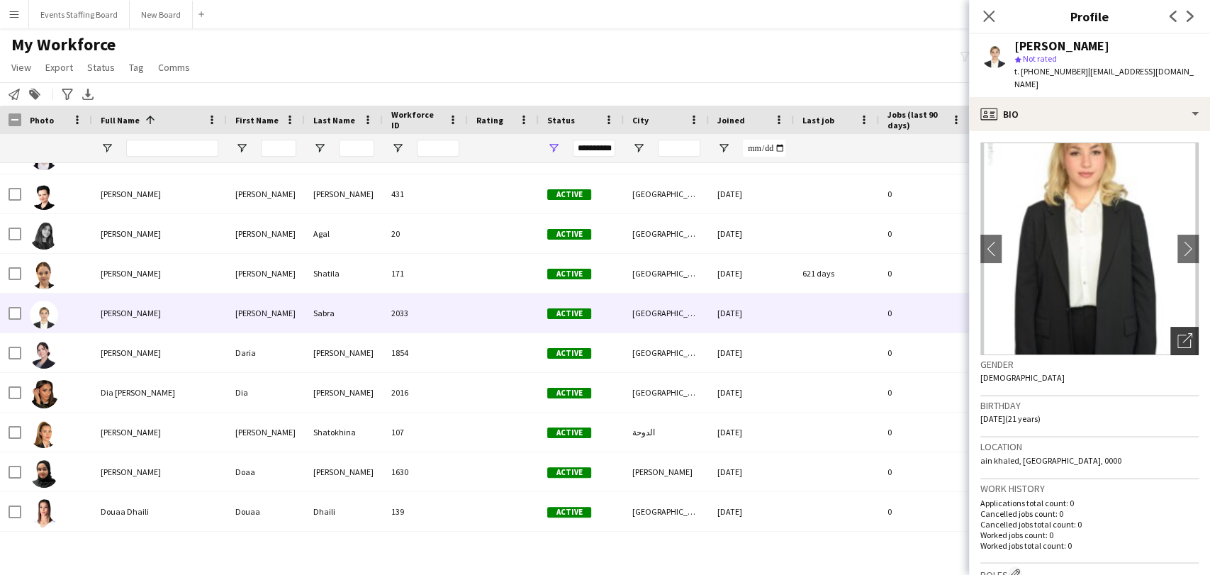
click at [1170, 330] on div "Open photos pop-in" at bounding box center [1184, 341] width 28 height 28
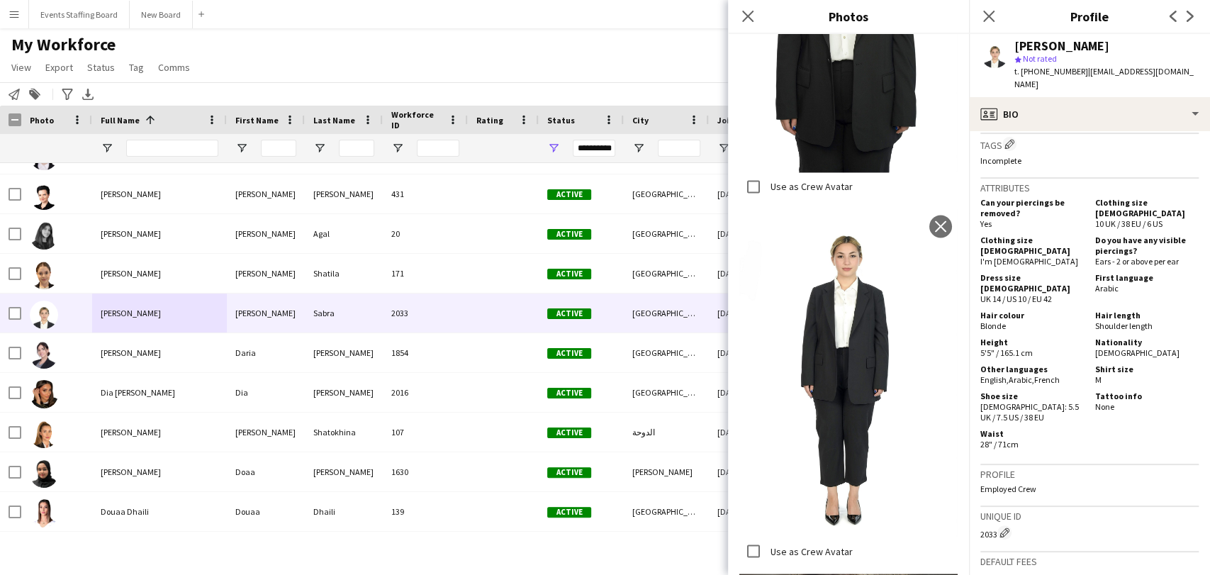
drag, startPoint x: 989, startPoint y: 21, endPoint x: 981, endPoint y: 24, distance: 8.3
click at [989, 21] on icon "Close pop-in" at bounding box center [988, 16] width 11 height 11
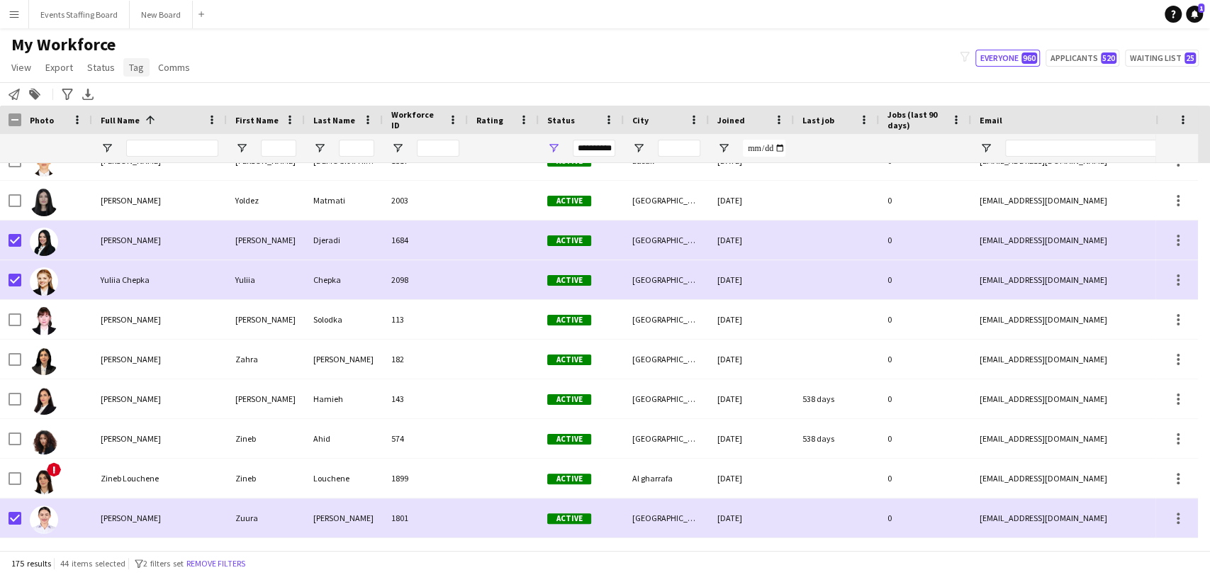
click at [129, 63] on span "Tag" at bounding box center [136, 67] width 15 height 13
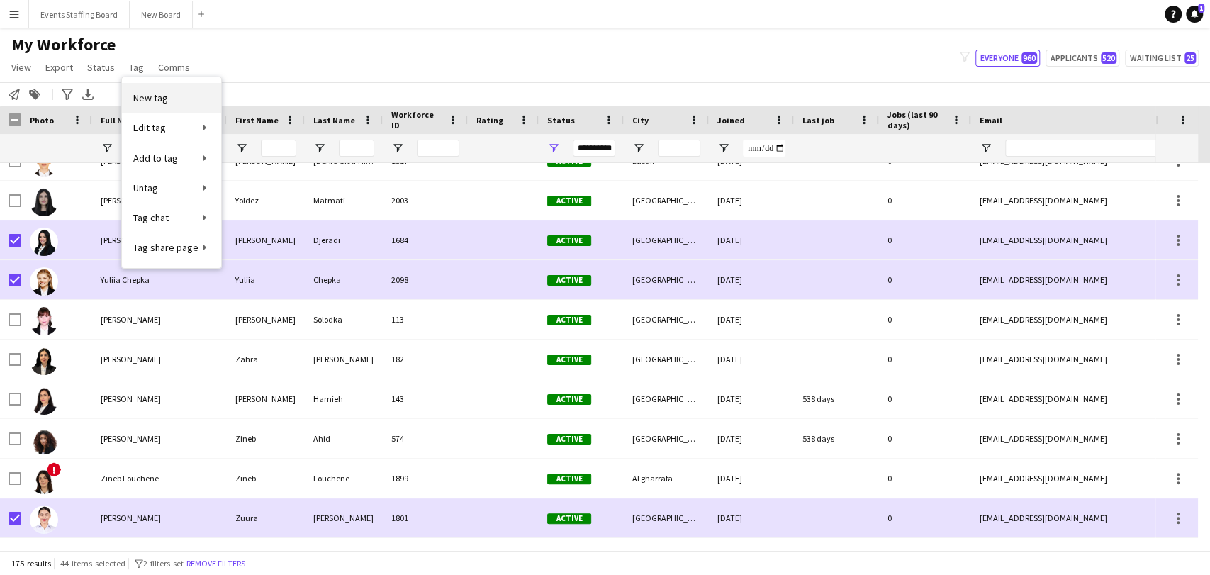
click at [142, 88] on link "New tag" at bounding box center [171, 98] width 99 height 30
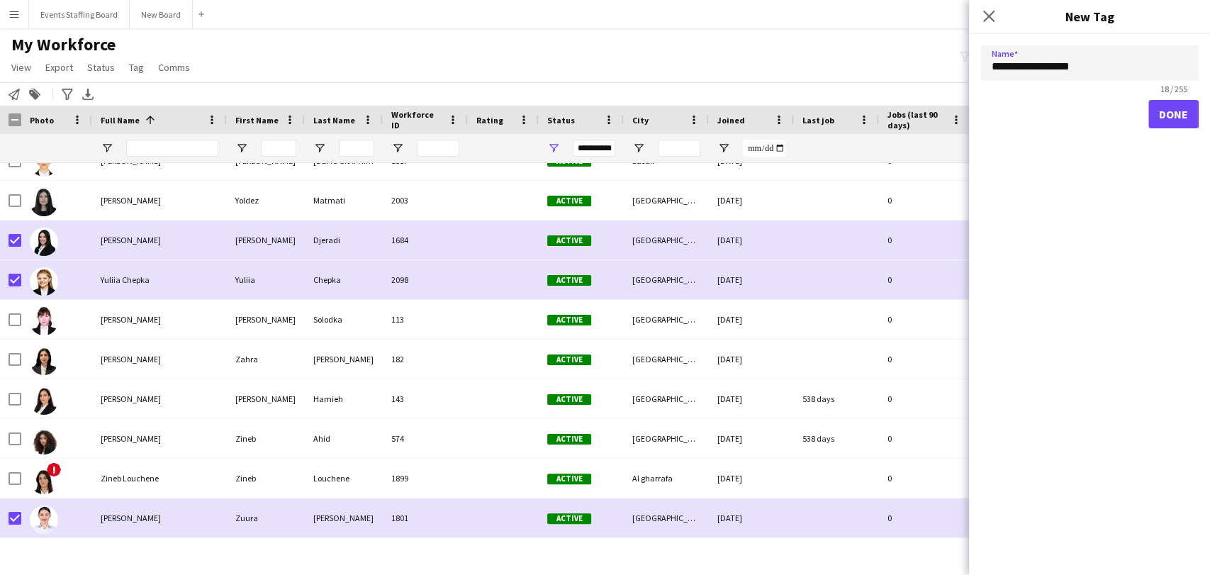
type input "**********"
click at [1170, 118] on button "Done" at bounding box center [1173, 114] width 50 height 28
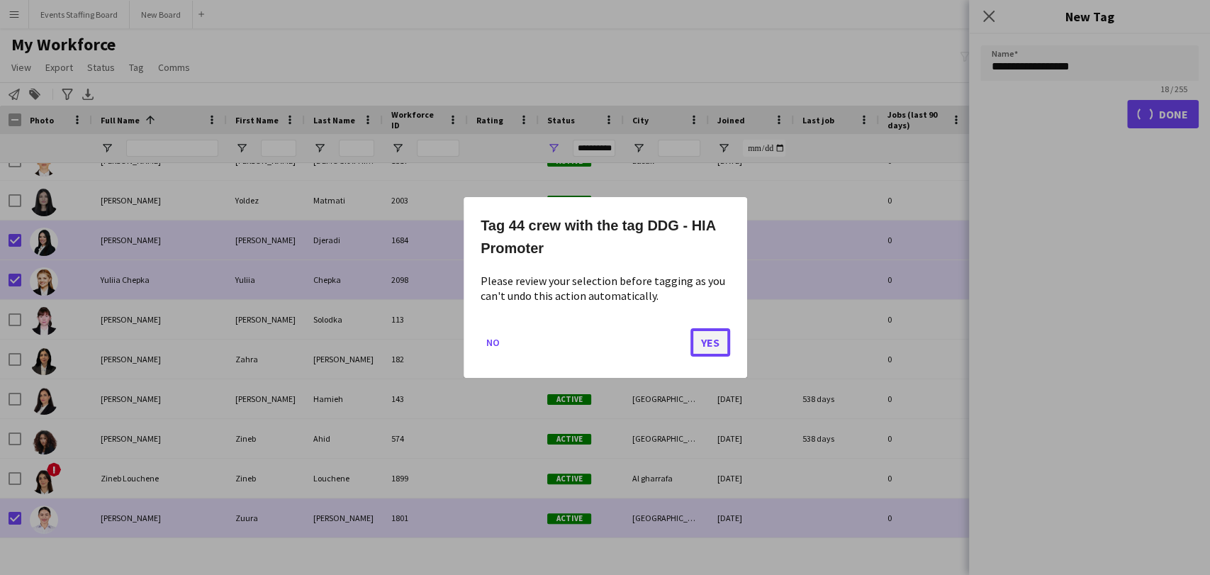
click at [690, 349] on button "Yes" at bounding box center [710, 342] width 40 height 28
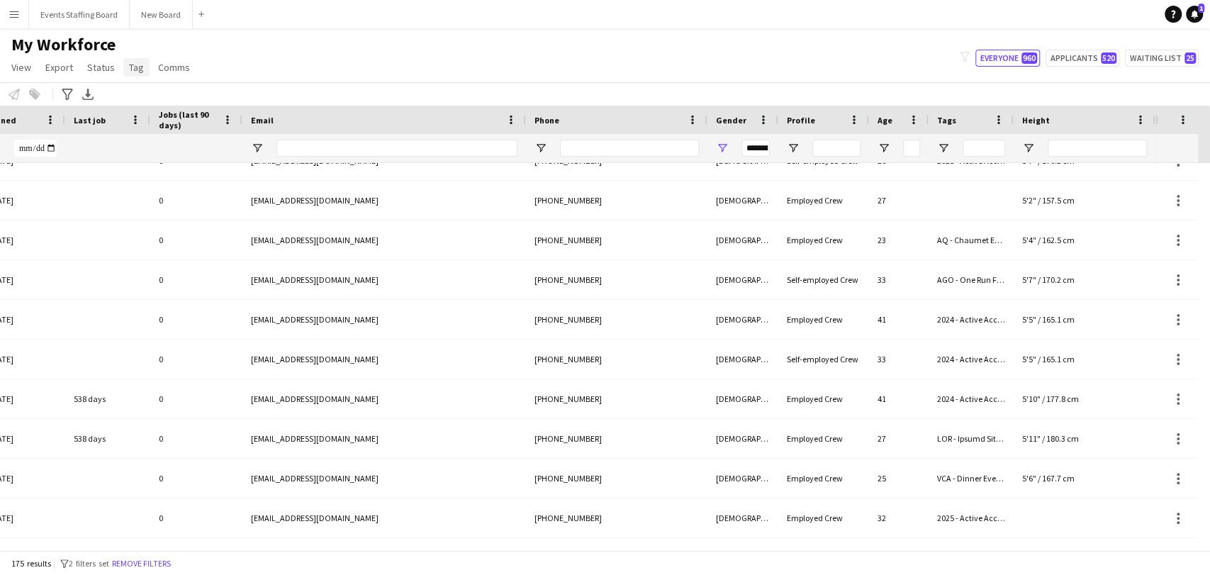
click at [125, 62] on link "Tag" at bounding box center [136, 67] width 26 height 18
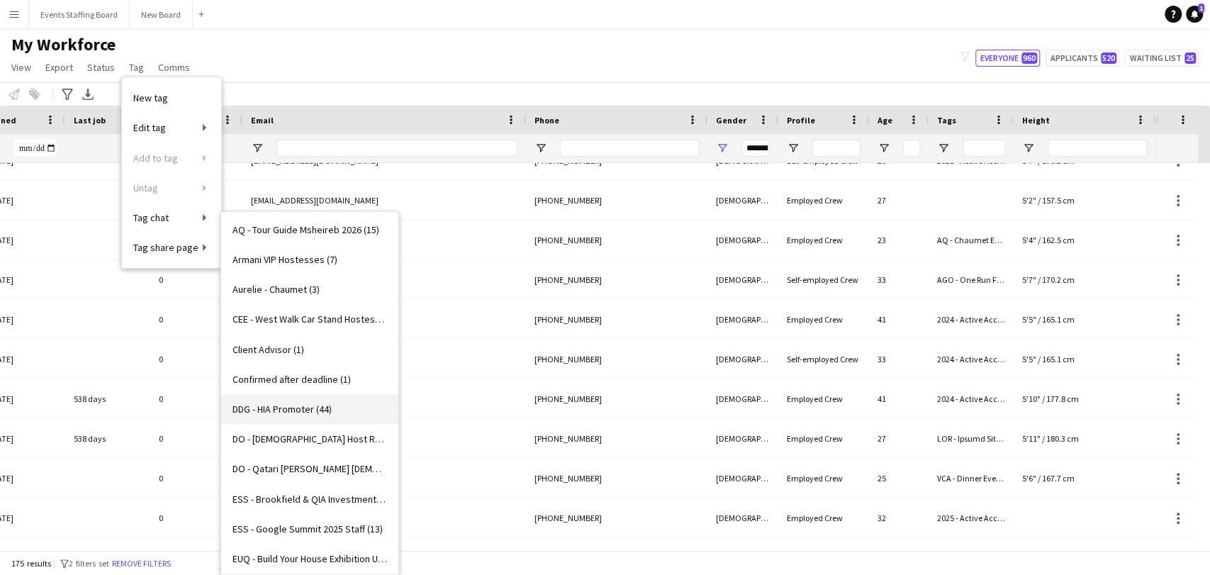
click at [276, 408] on span "DDG - HIA Promoter (44)" at bounding box center [281, 409] width 99 height 13
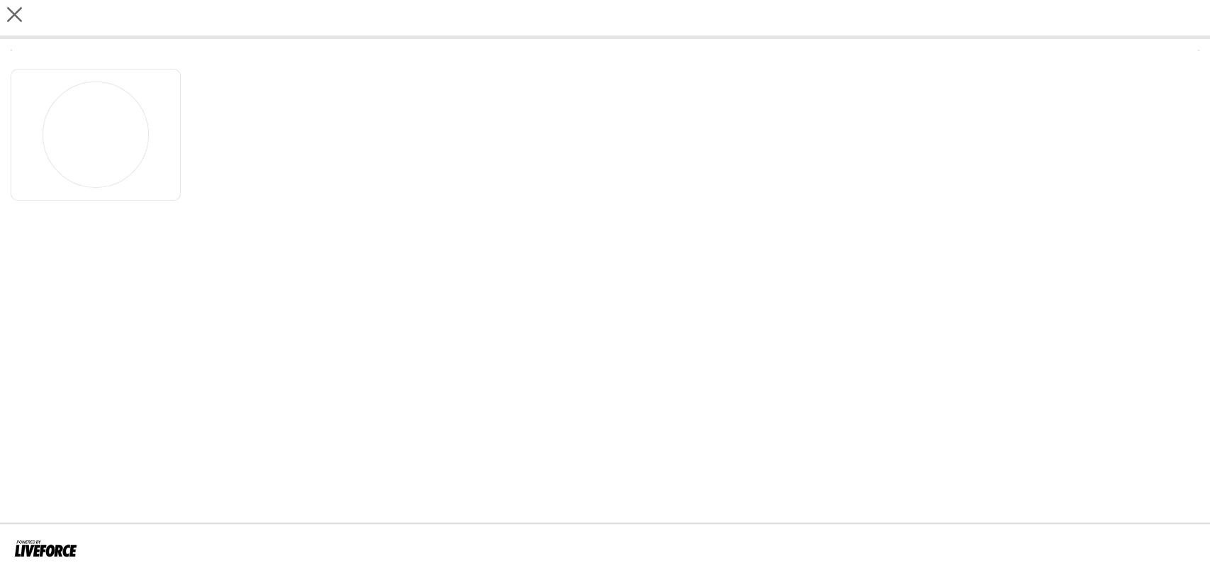
click at [258, 16] on div "close" at bounding box center [605, 19] width 1210 height 39
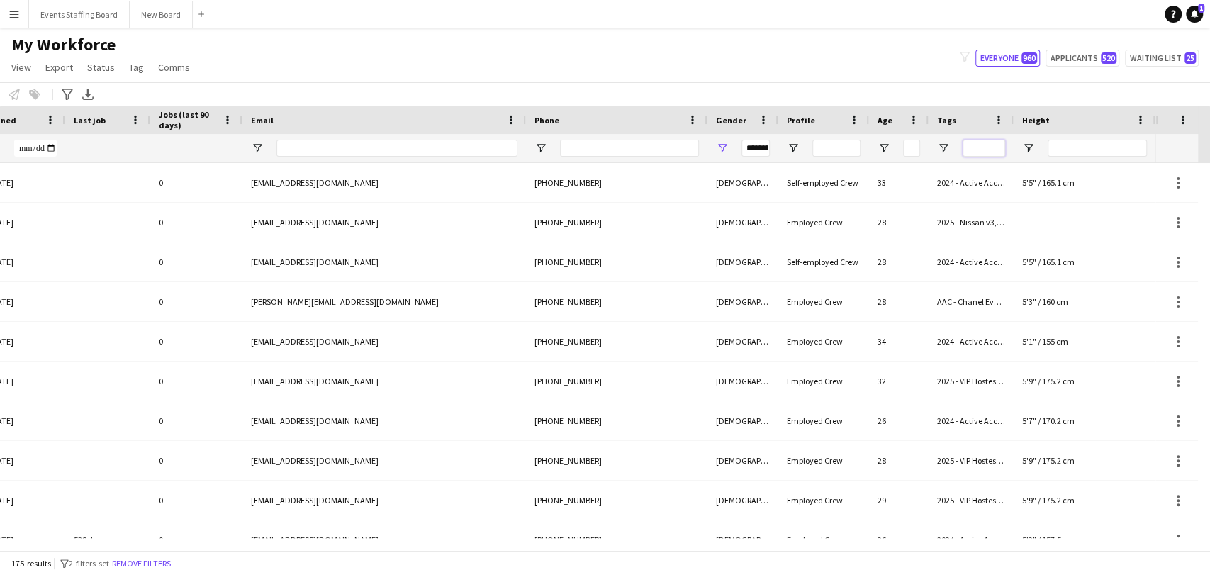
click at [977, 145] on input "Tags Filter Input" at bounding box center [983, 148] width 43 height 17
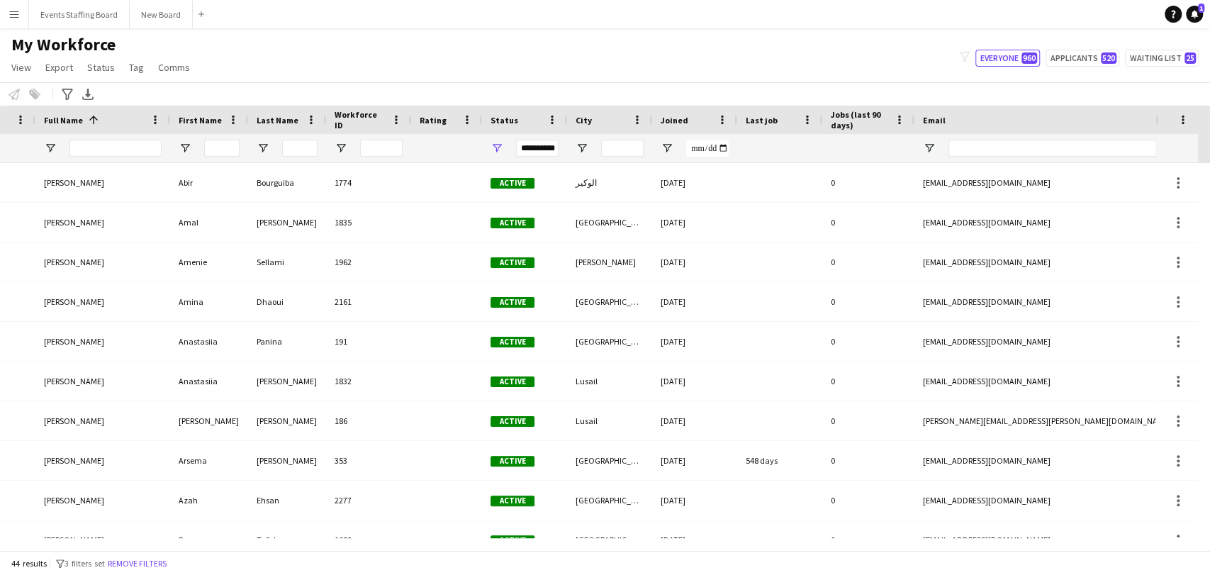
scroll to position [0, 25]
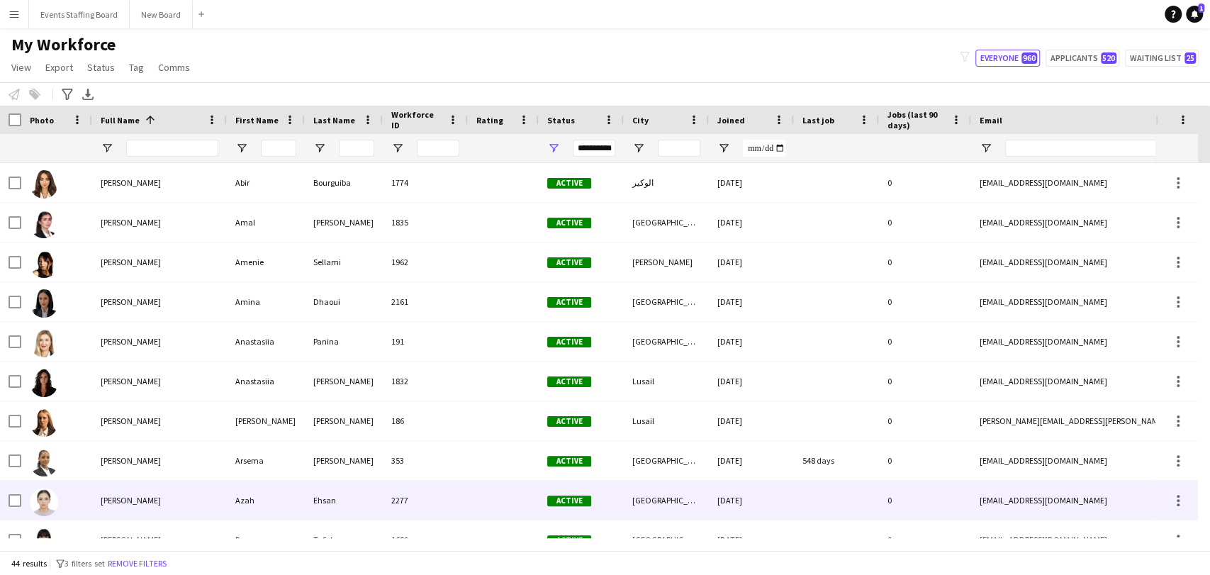
type input "***"
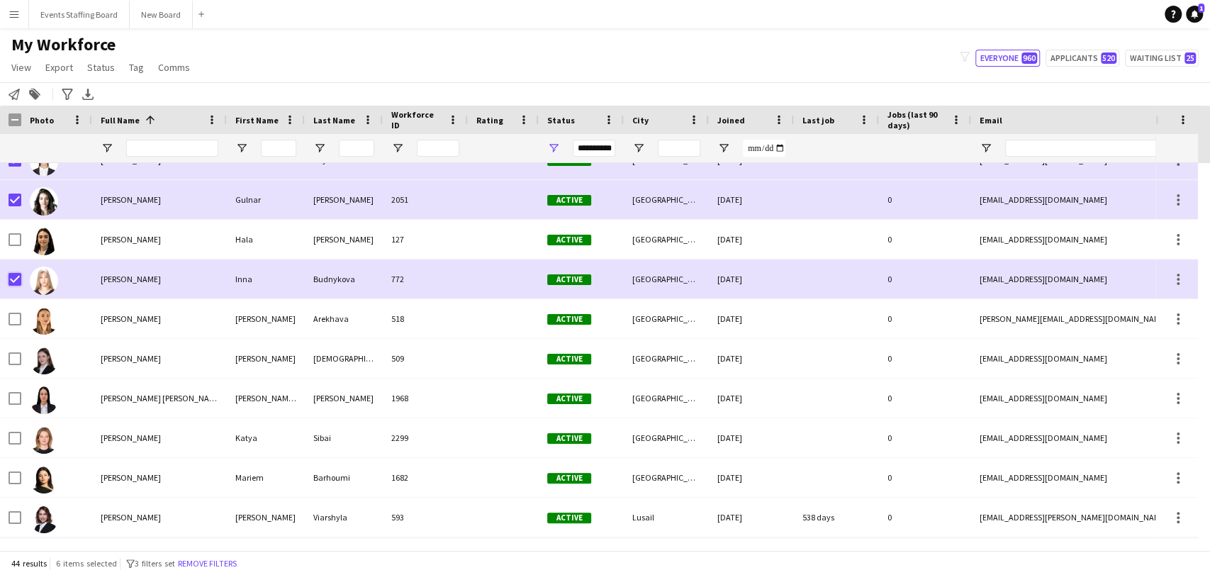
scroll to position [629, 0]
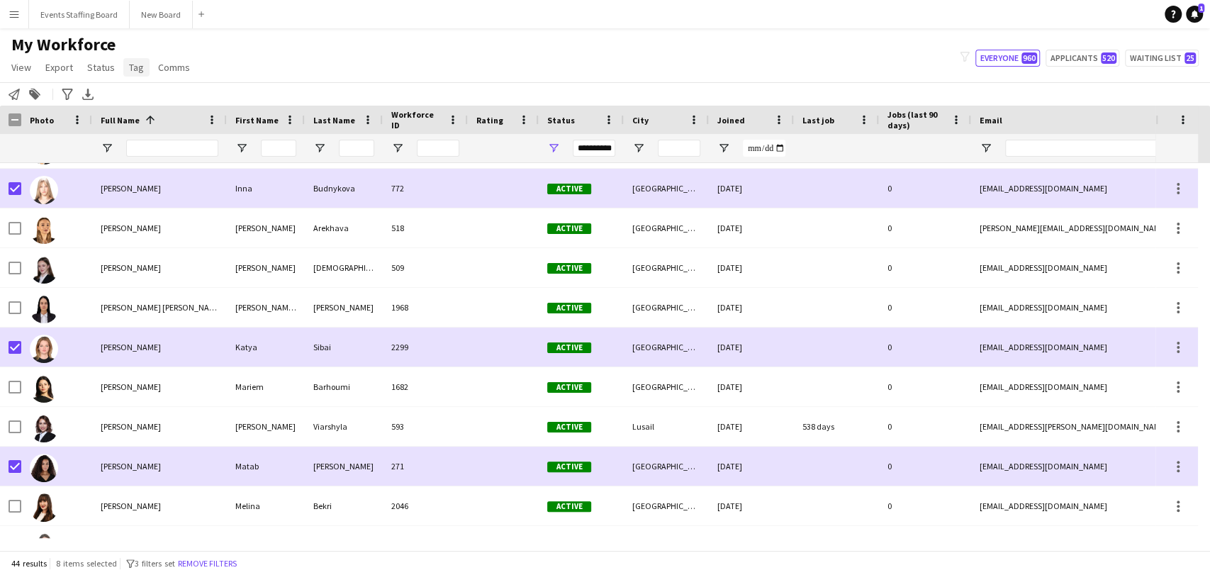
click at [131, 61] on span "Tag" at bounding box center [136, 67] width 15 height 13
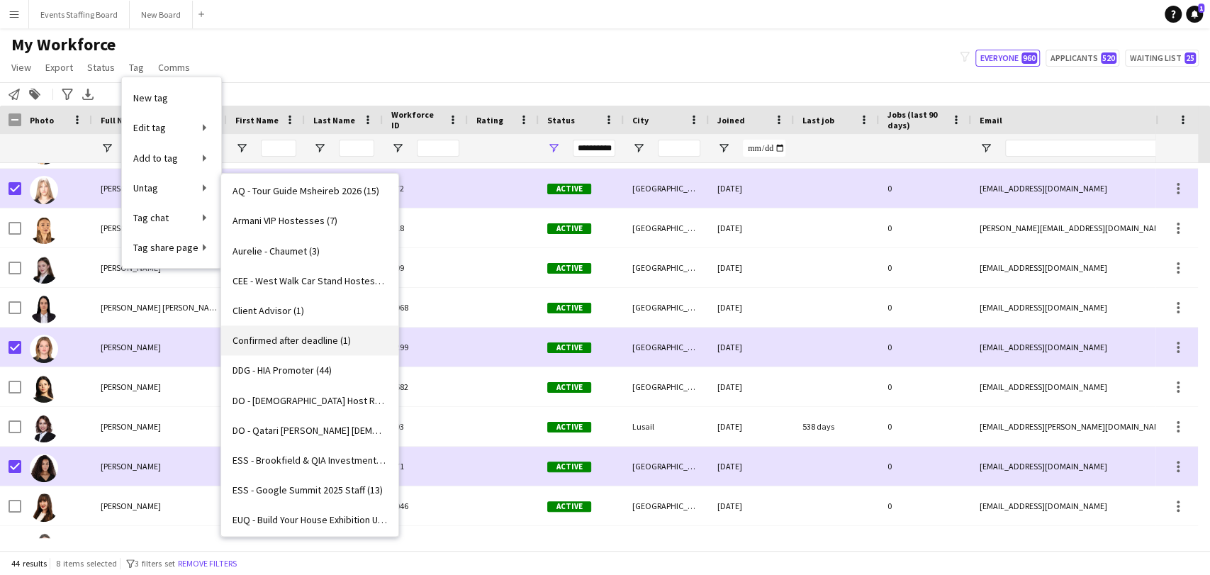
scroll to position [1338, 0]
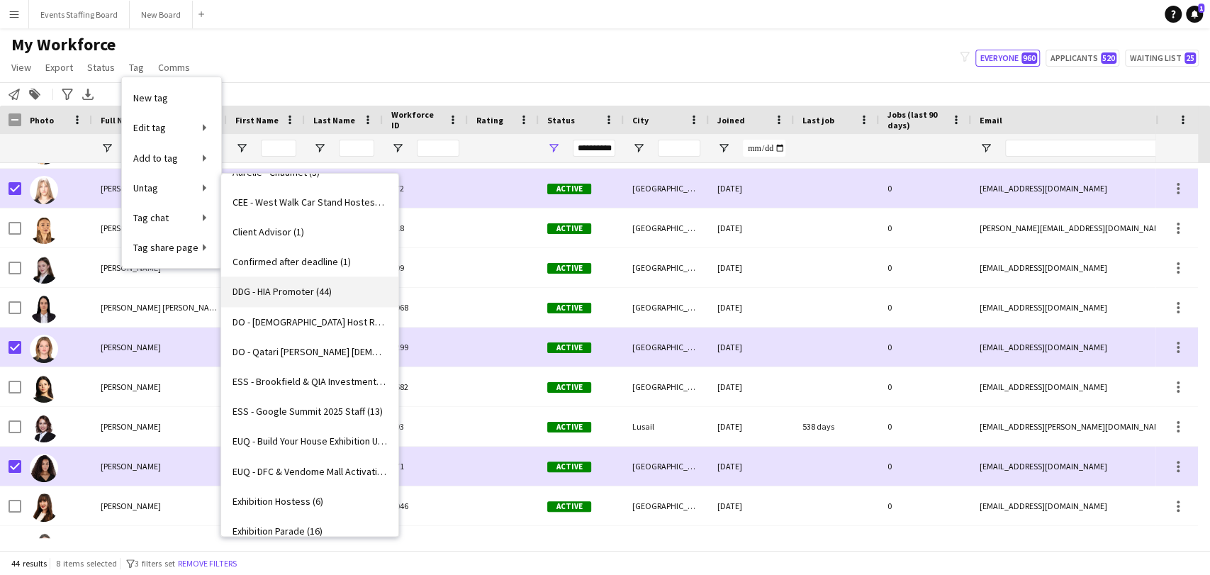
click at [277, 295] on span "DDG - HIA Promoter (44)" at bounding box center [281, 291] width 99 height 13
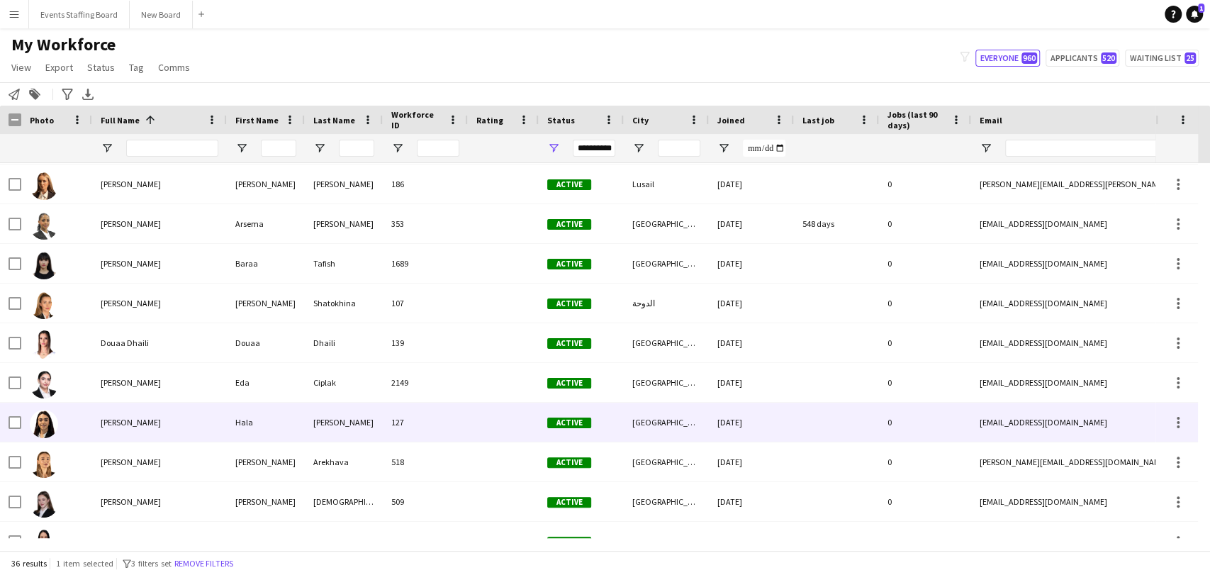
scroll to position [157, 0]
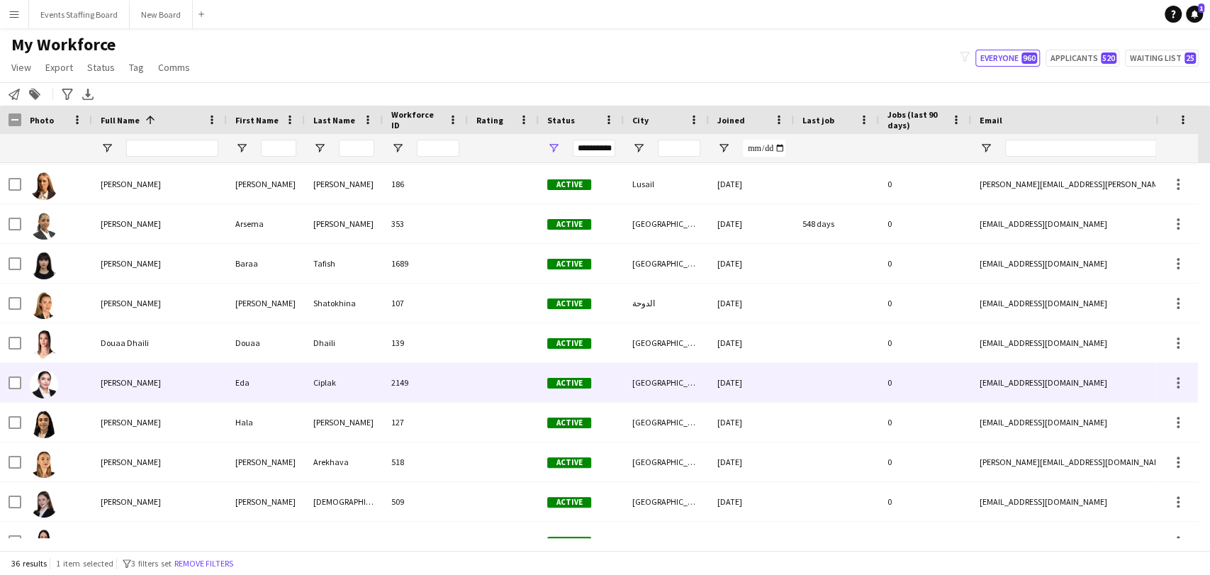
click at [93, 392] on div "Eda Ciplak" at bounding box center [159, 382] width 135 height 39
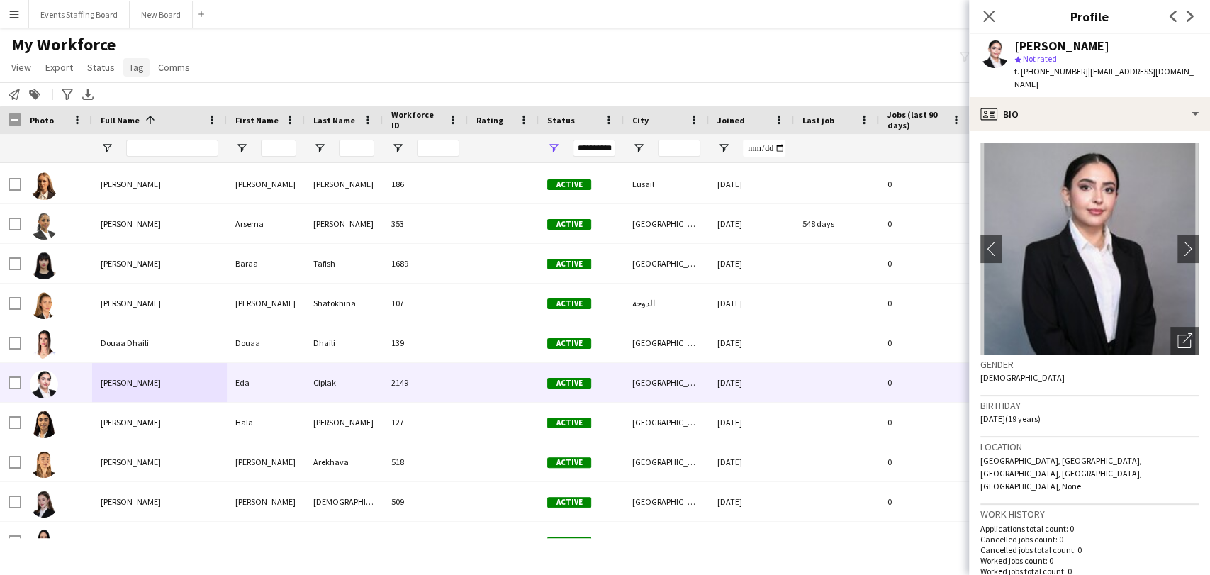
click at [129, 69] on span "Tag" at bounding box center [136, 67] width 15 height 13
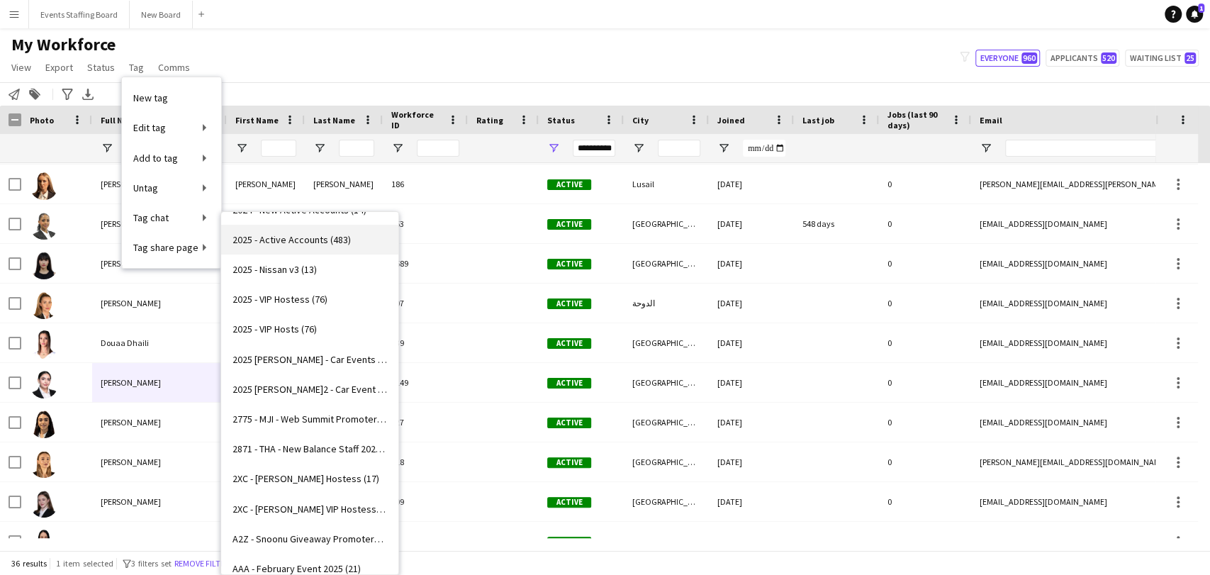
scroll to position [236, 0]
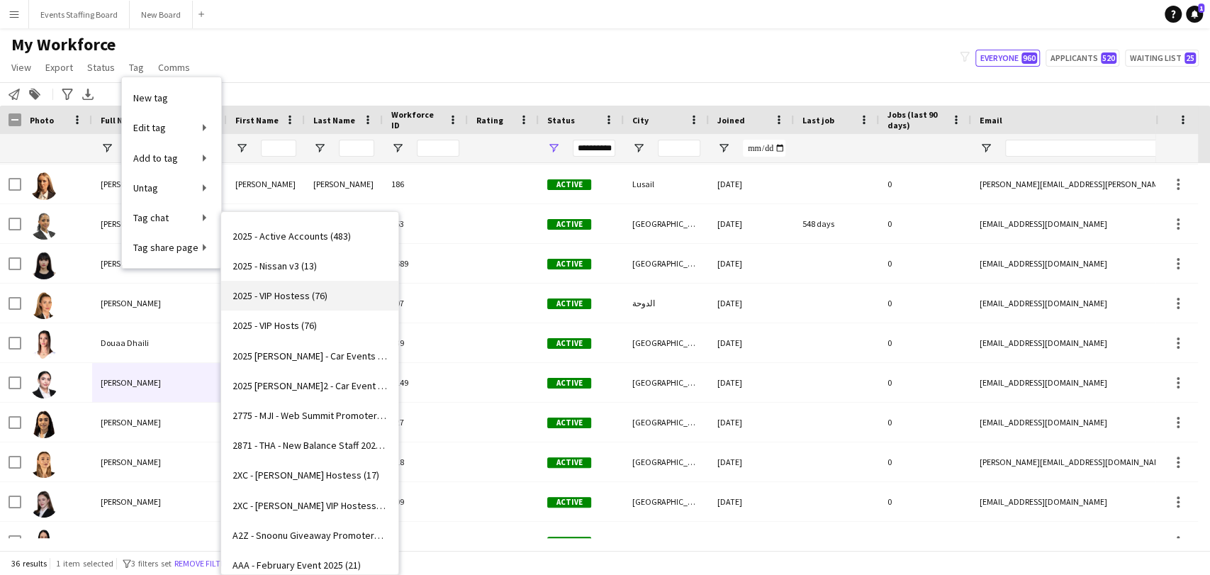
click at [318, 297] on span "2025 - VIP Hostess (76)" at bounding box center [279, 295] width 95 height 13
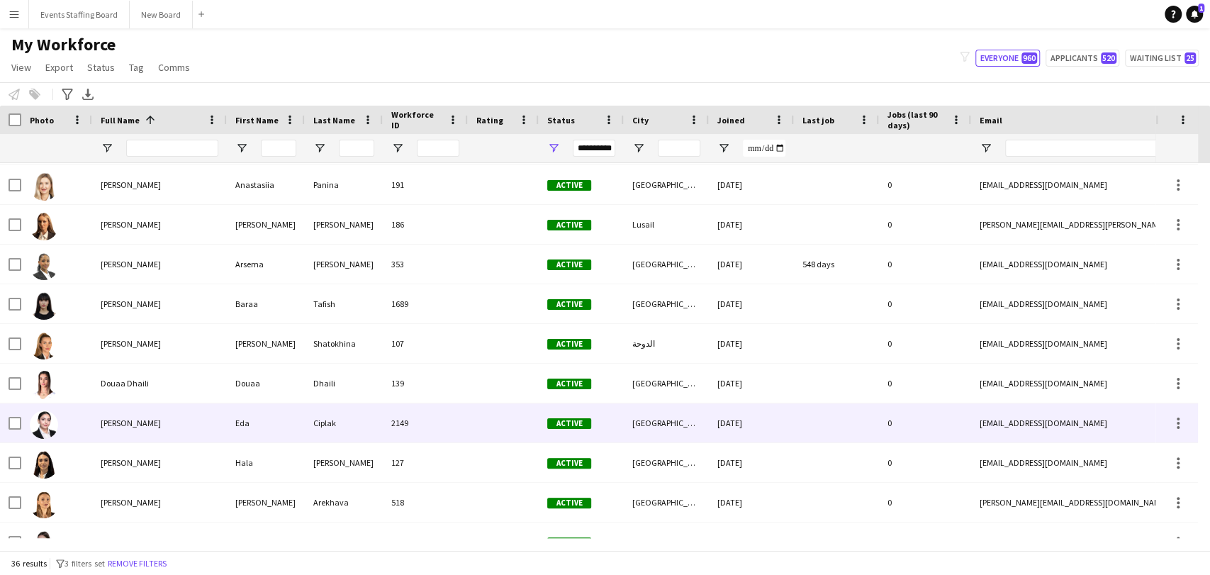
scroll to position [157, 0]
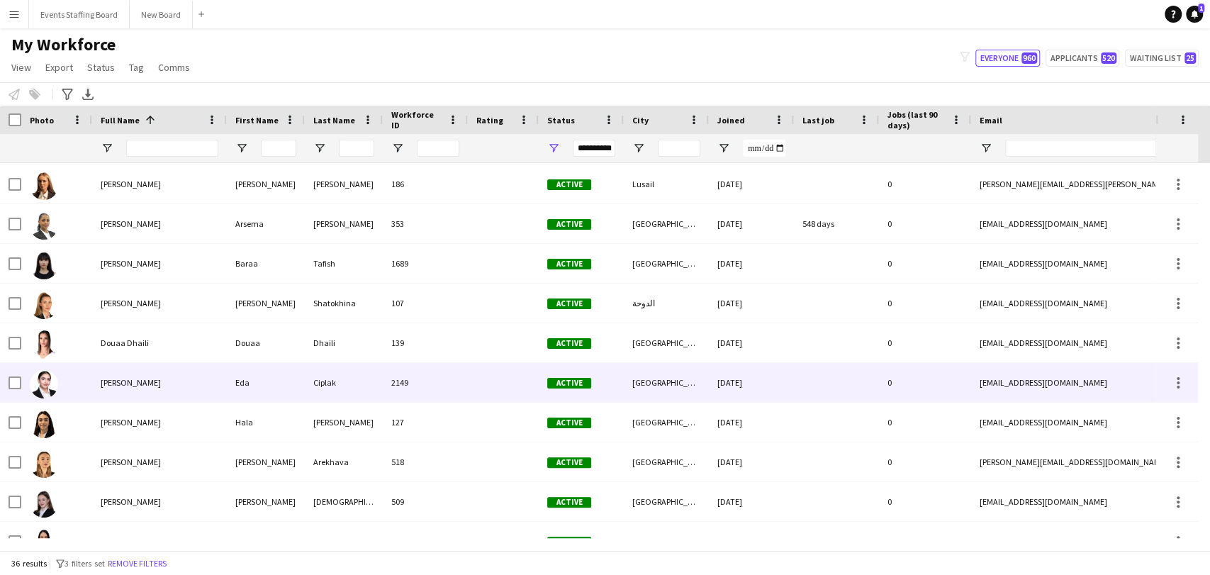
click at [120, 376] on div "Eda Ciplak" at bounding box center [159, 382] width 135 height 39
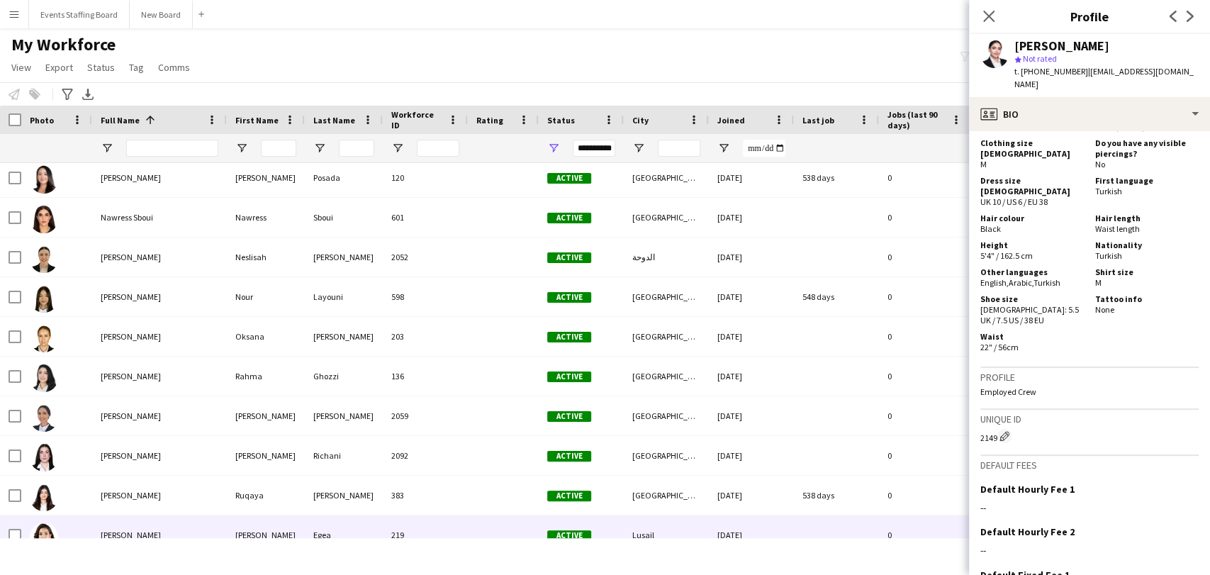
scroll to position [787, 0]
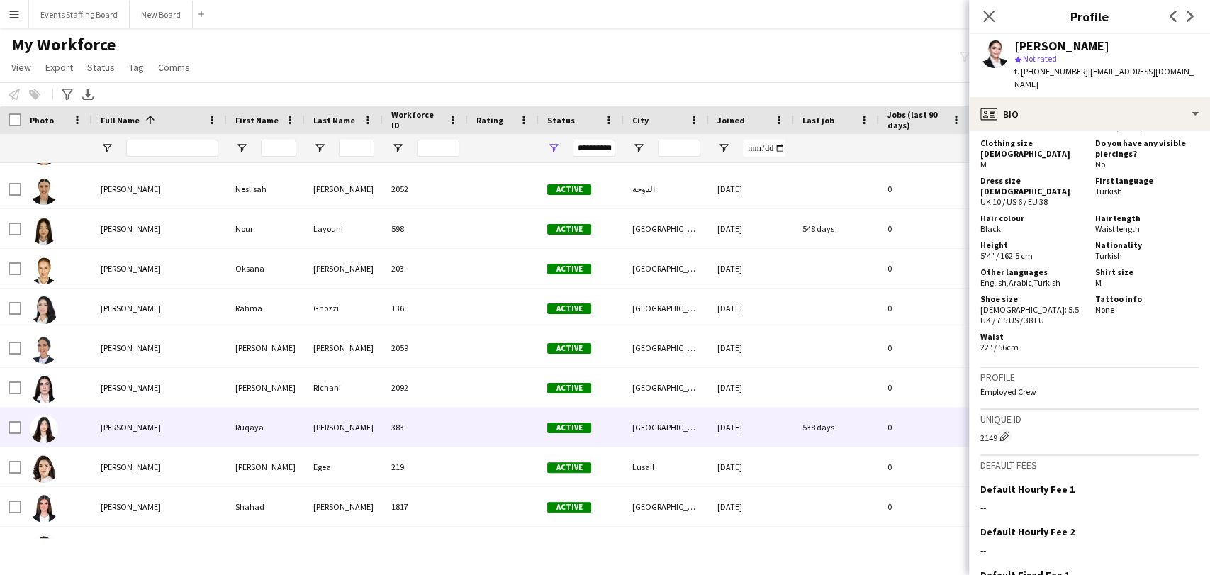
click at [90, 388] on div at bounding box center [56, 387] width 71 height 39
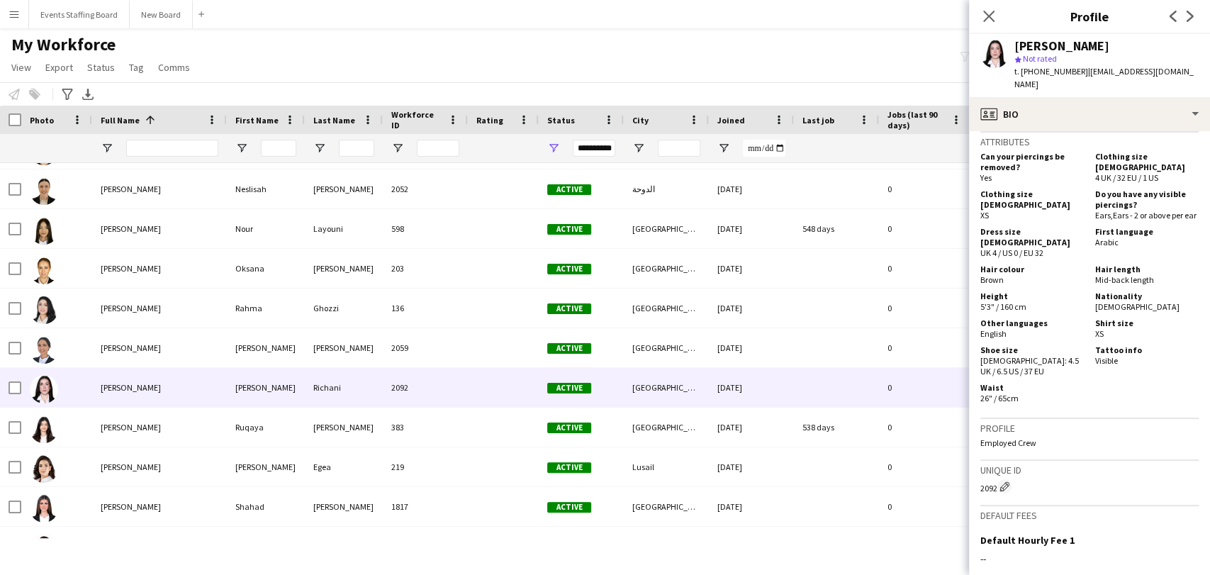
scroll to position [551, 0]
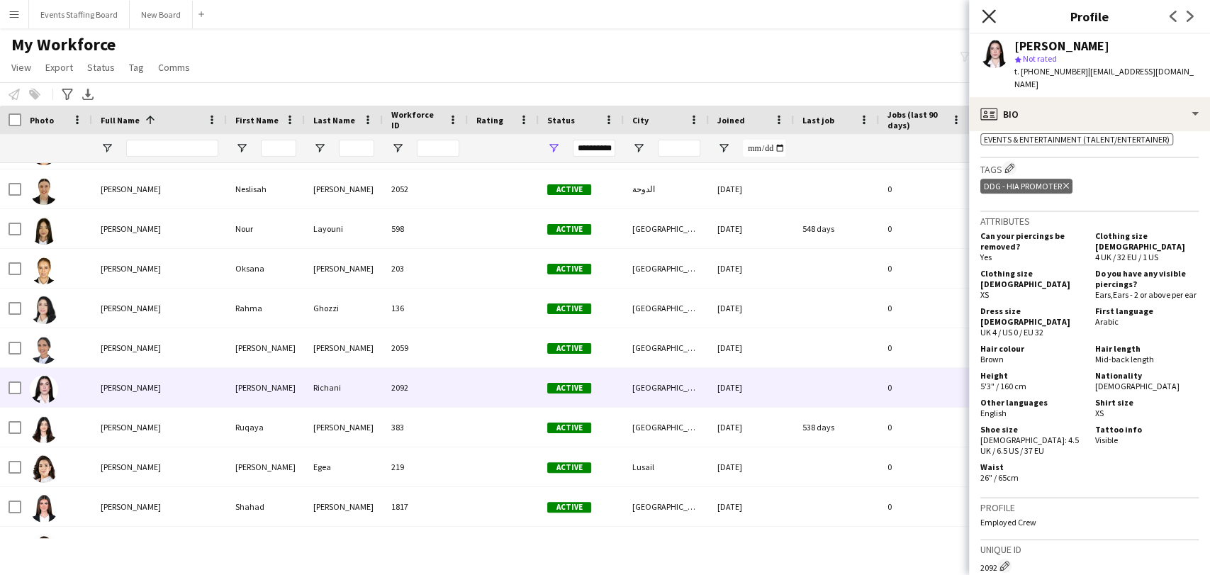
click at [983, 13] on icon "Close pop-in" at bounding box center [988, 15] width 13 height 13
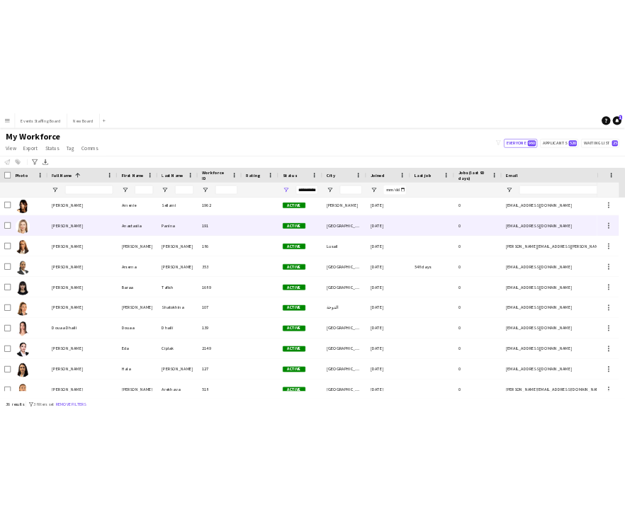
scroll to position [0, 0]
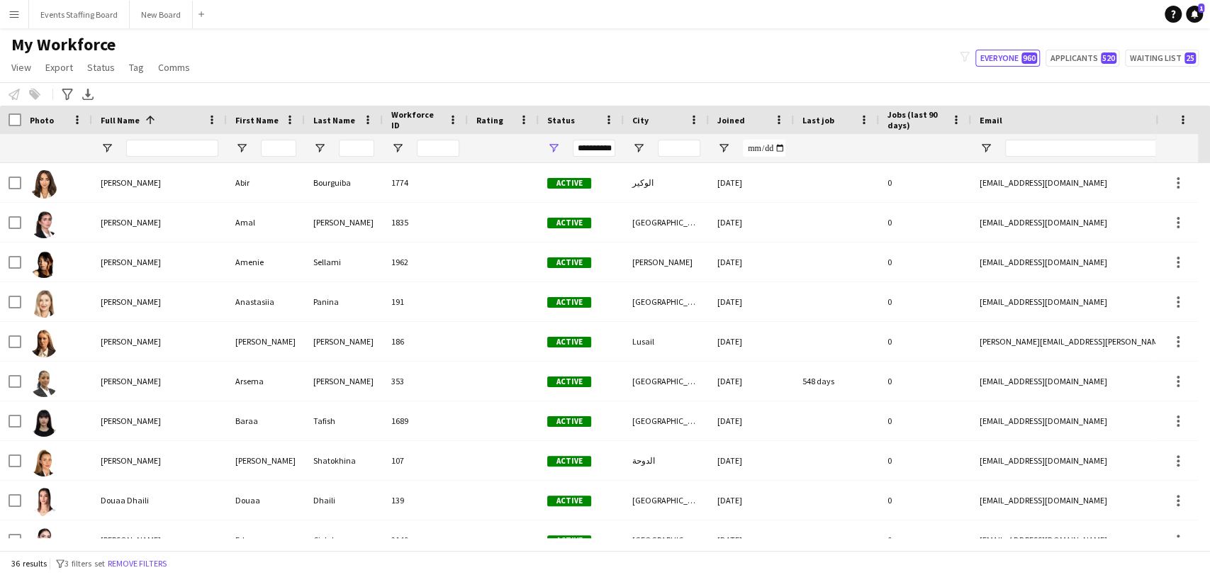
click at [119, 67] on app-page-menu "View Views Default view Alexandra View April Live Force Tracking Sheet Moutamn …" at bounding box center [102, 68] width 204 height 27
click at [140, 69] on span "Tag" at bounding box center [136, 67] width 15 height 13
click at [290, 41] on div "My Workforce View Views Default view Alexandra View April Live Force Tracking S…" at bounding box center [605, 58] width 1210 height 48
click at [146, 566] on button "Remove filters" at bounding box center [137, 564] width 64 height 16
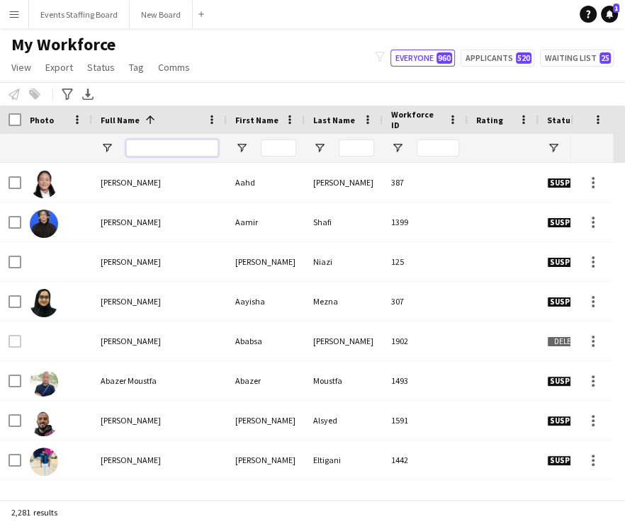
click at [147, 154] on input "Full Name Filter Input" at bounding box center [172, 148] width 92 height 17
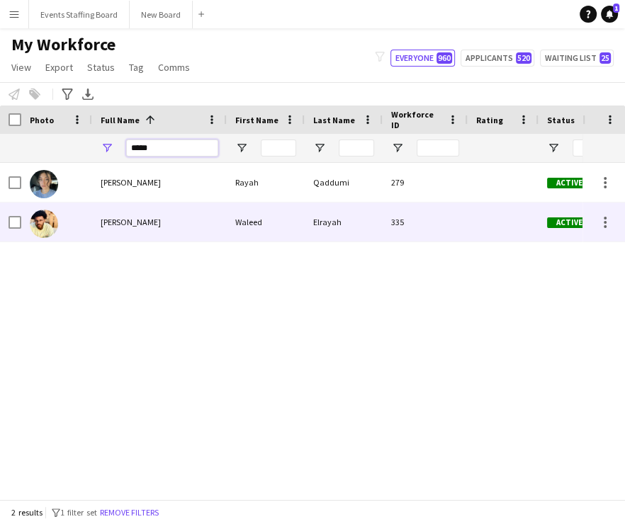
type input "*****"
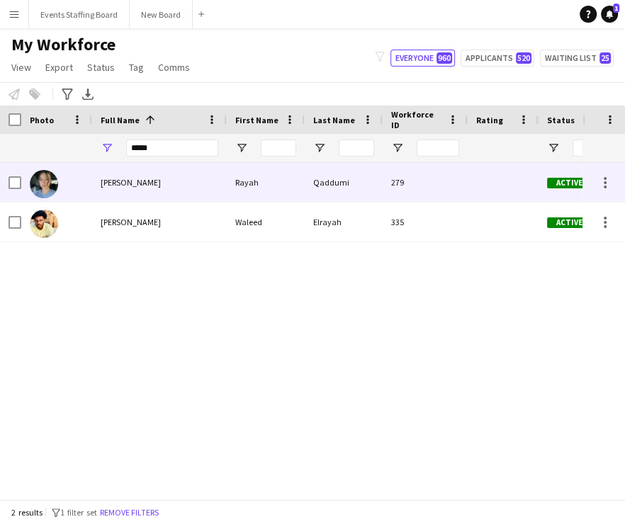
click at [130, 182] on span "Rayah Qaddumi" at bounding box center [131, 182] width 60 height 11
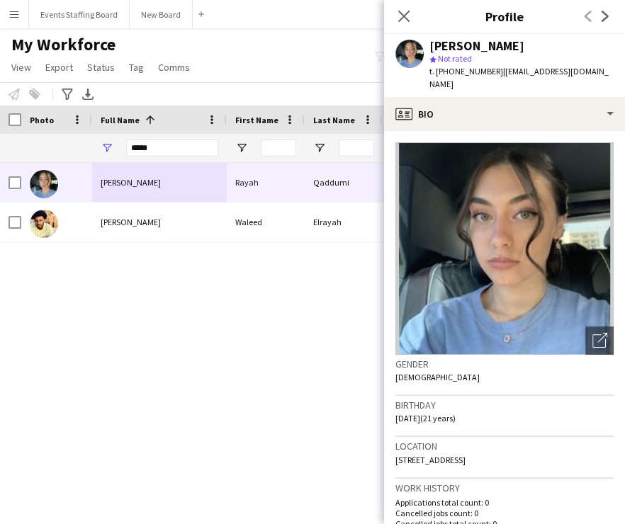
drag, startPoint x: 330, startPoint y: 235, endPoint x: 444, endPoint y: 146, distance: 145.0
click at [330, 235] on div "Elrayah" at bounding box center [344, 222] width 78 height 39
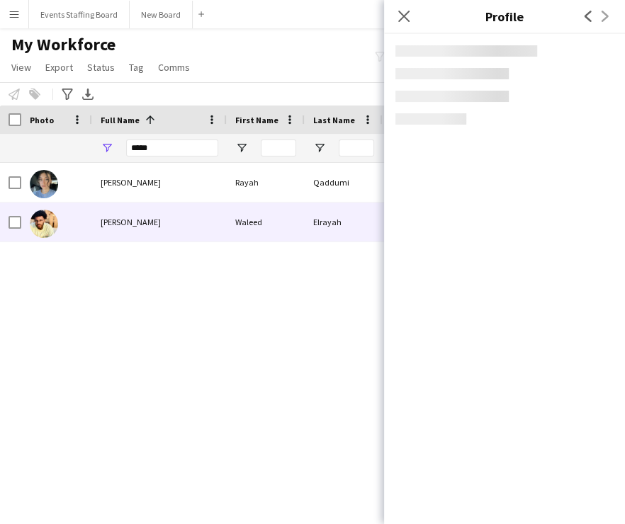
drag, startPoint x: 502, startPoint y: 52, endPoint x: 500, endPoint y: 76, distance: 23.6
click at [504, 52] on div at bounding box center [466, 50] width 142 height 11
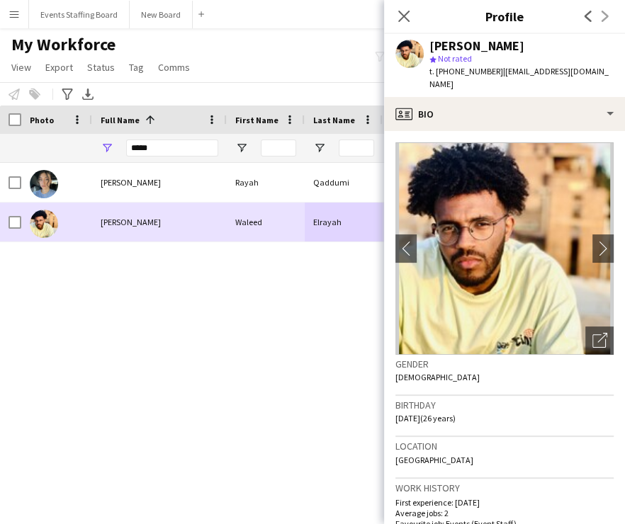
click at [112, 188] on div "Rayah Qaddumi" at bounding box center [159, 182] width 135 height 39
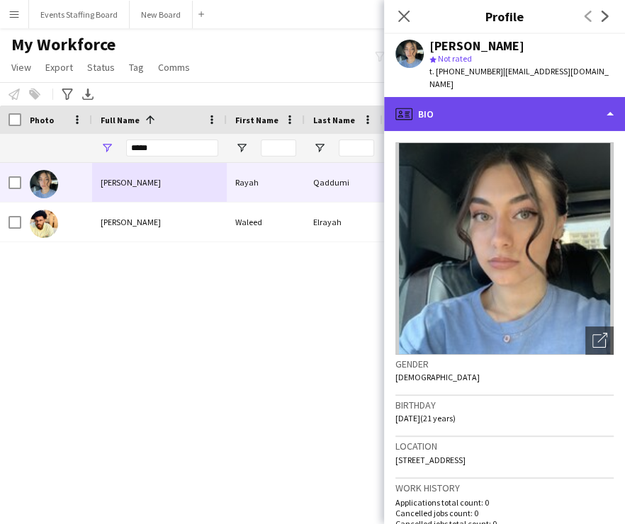
click at [488, 101] on div "profile Bio" at bounding box center [504, 114] width 241 height 34
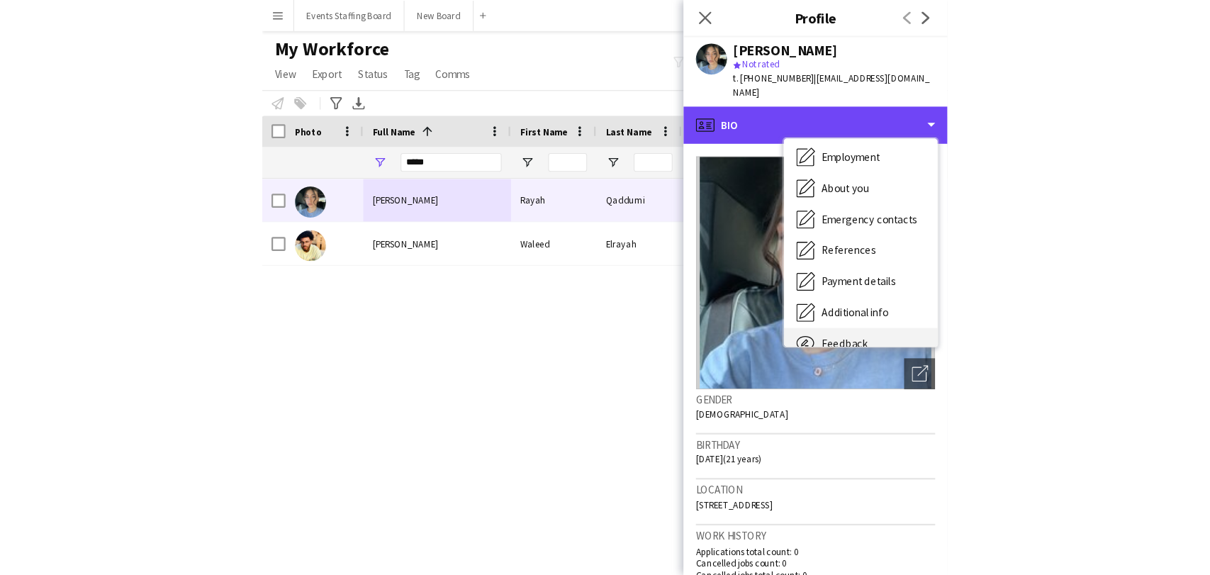
scroll to position [104, 0]
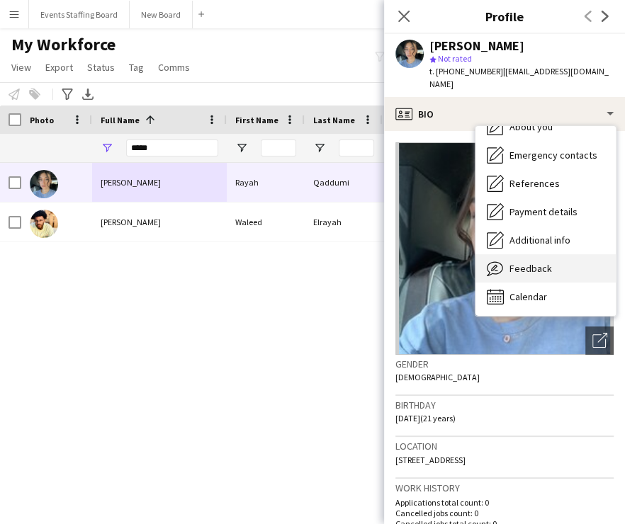
click at [536, 254] on div "Feedback Feedback" at bounding box center [546, 268] width 140 height 28
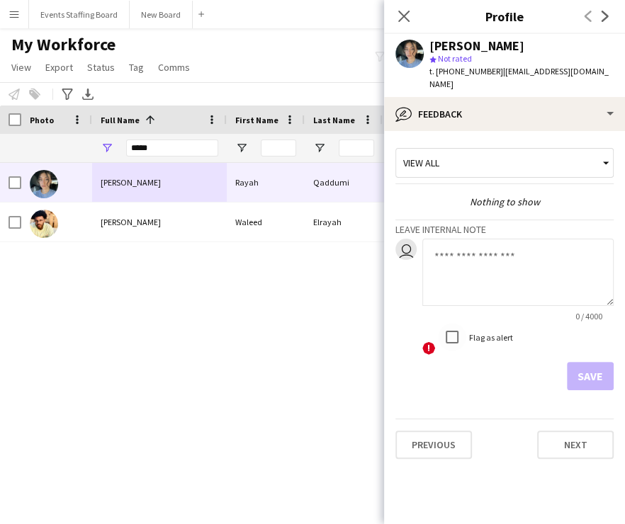
click at [473, 251] on textarea at bounding box center [517, 272] width 191 height 67
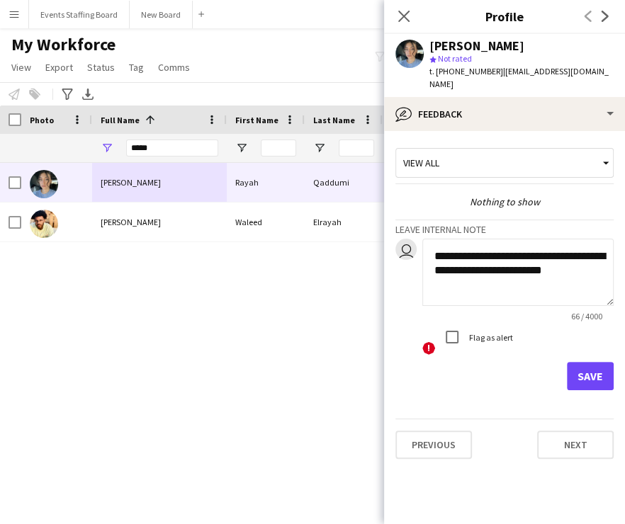
type textarea "**********"
click at [591, 362] on button "Save" at bounding box center [590, 376] width 47 height 28
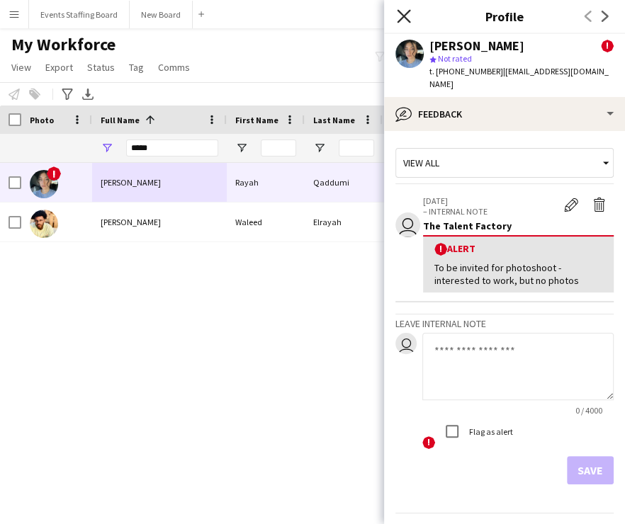
click at [399, 11] on icon at bounding box center [403, 15] width 13 height 13
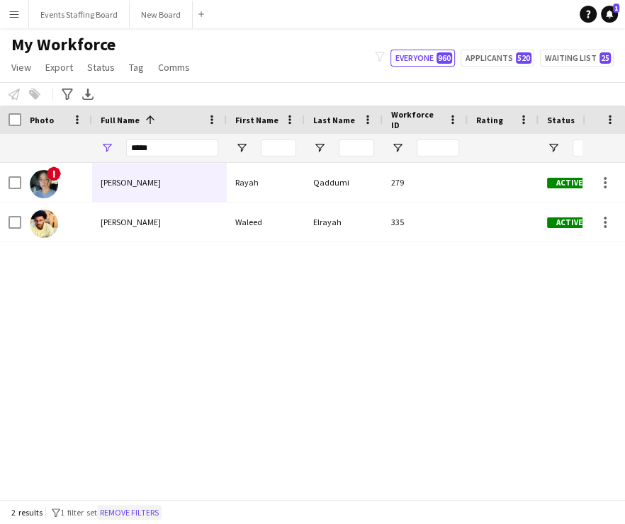
click at [130, 515] on button "Remove filters" at bounding box center [129, 513] width 64 height 16
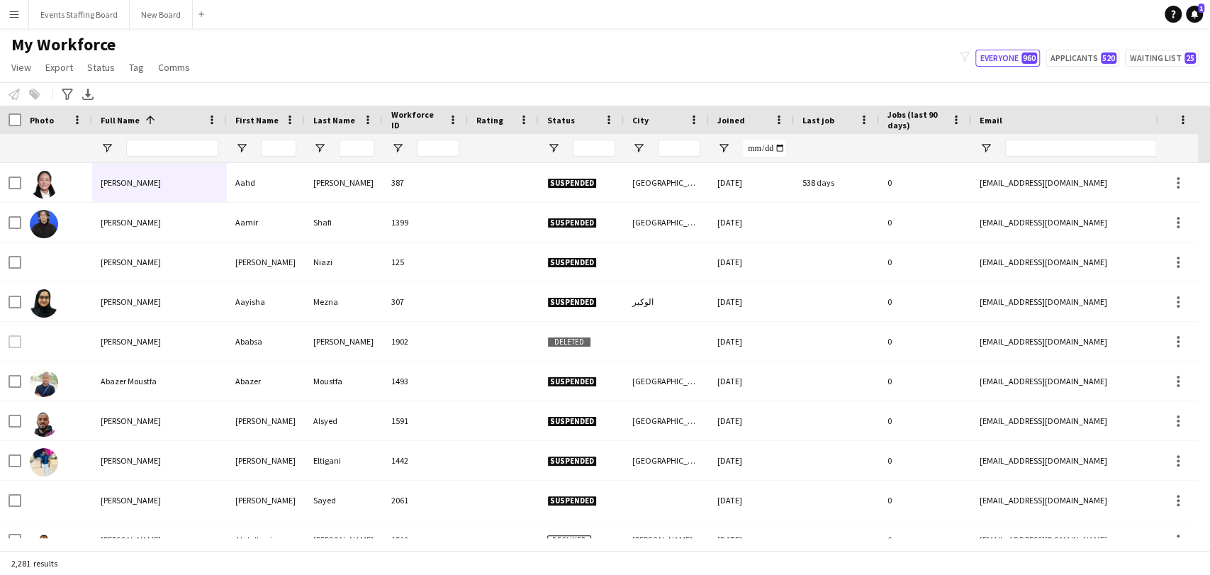
click at [539, 146] on div at bounding box center [581, 148] width 85 height 28
click at [563, 149] on div at bounding box center [581, 148] width 85 height 28
click at [556, 148] on span "Open Filter Menu" at bounding box center [553, 148] width 13 height 13
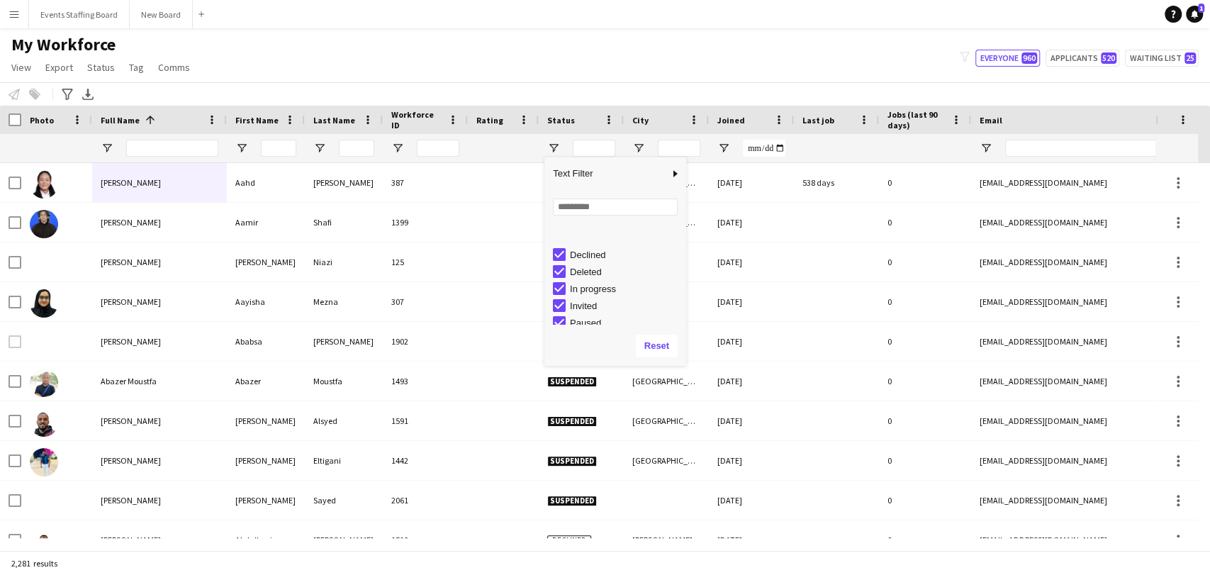
scroll to position [89, 0]
click at [585, 300] on div "Suspended" at bounding box center [626, 298] width 112 height 11
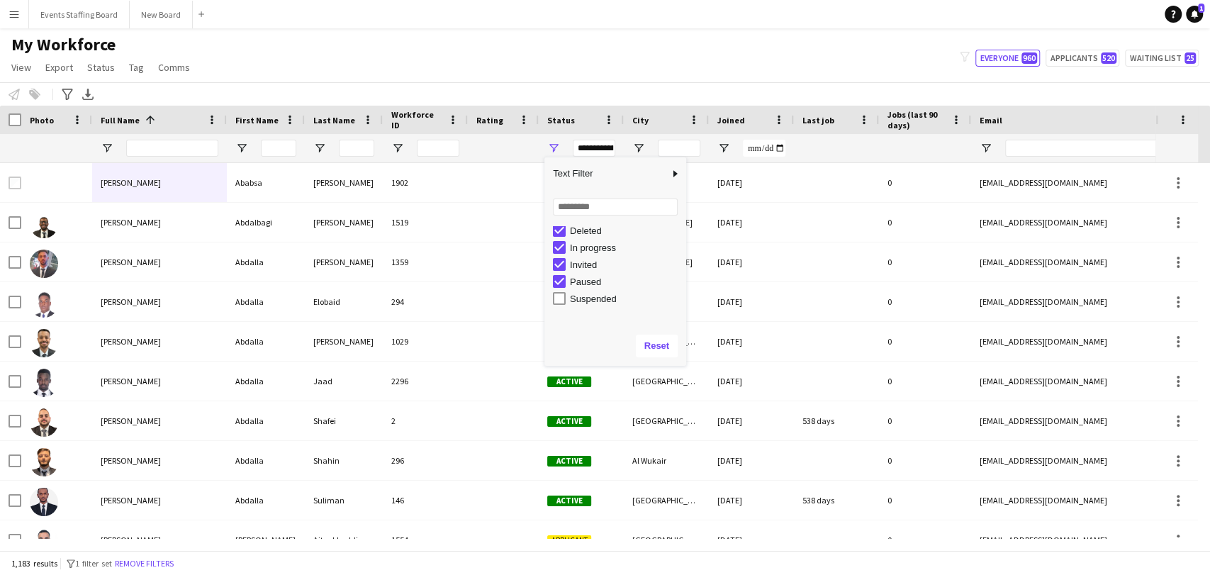
scroll to position [11, 0]
click at [580, 294] on div "Declined" at bounding box center [626, 292] width 112 height 11
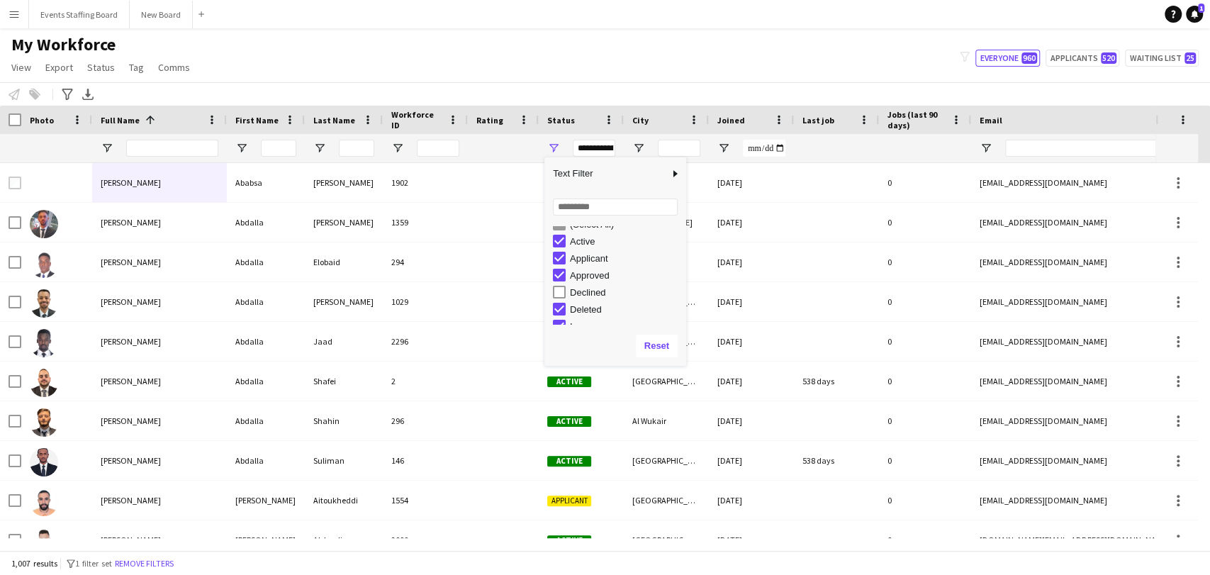
click at [577, 313] on div "Deleted" at bounding box center [626, 309] width 112 height 11
type input "**********"
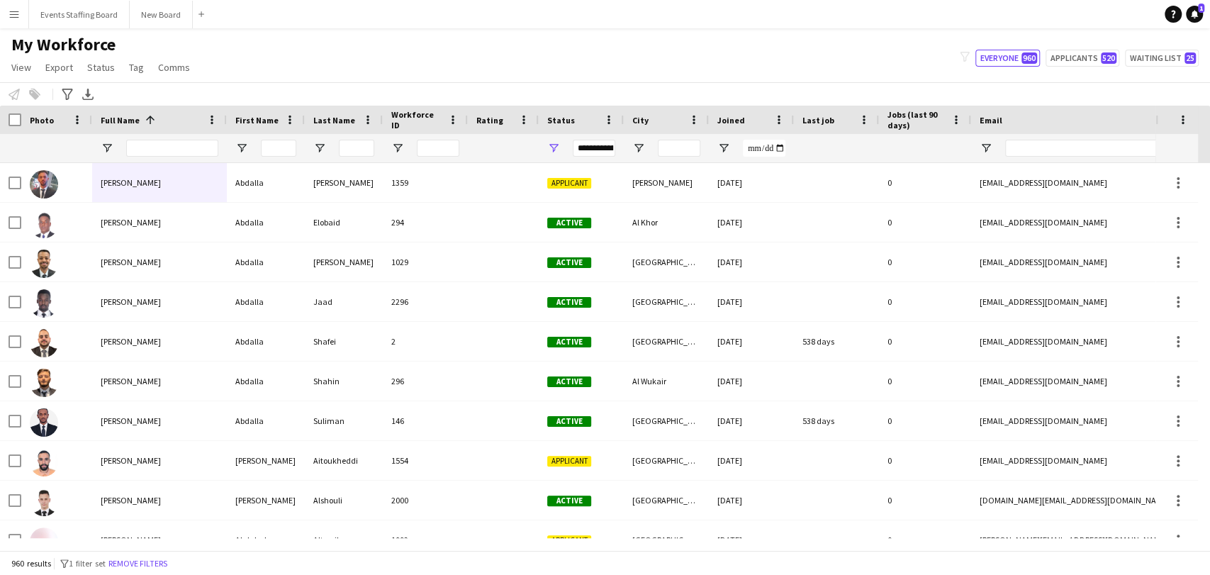
click at [485, 43] on div "My Workforce View Views Default view Alexandra View April Live Force Tracking S…" at bounding box center [605, 58] width 1210 height 48
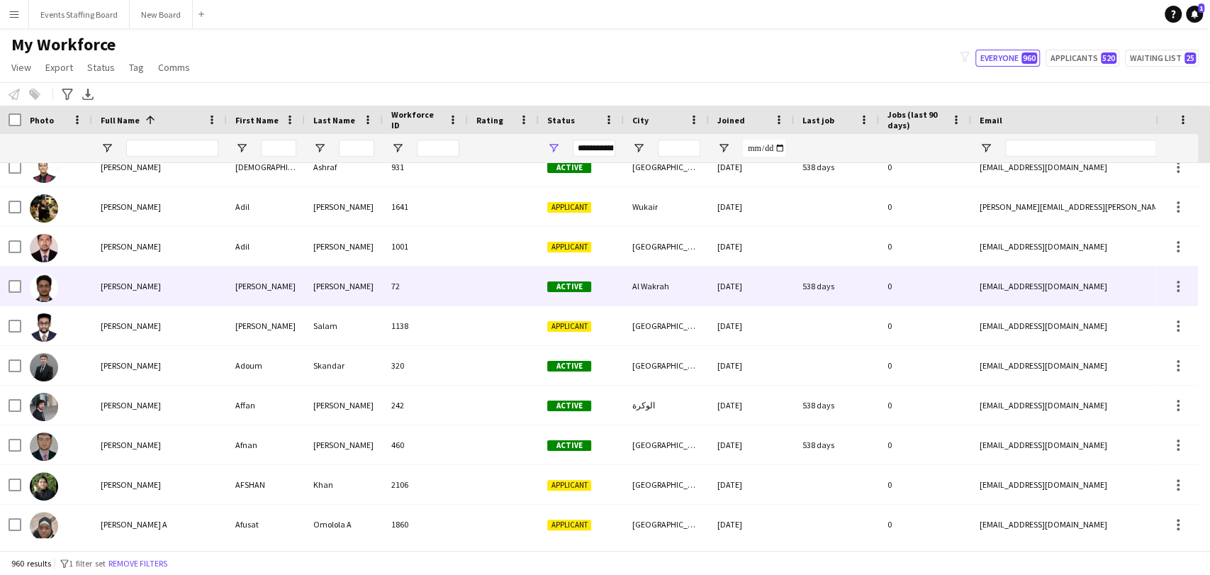
scroll to position [3700, 0]
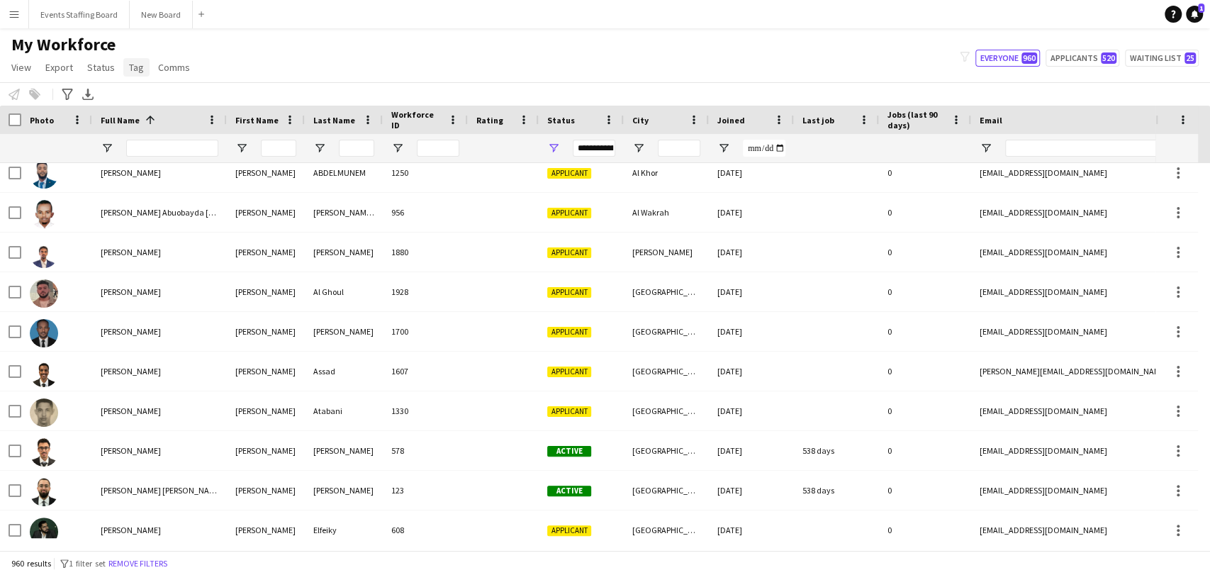
click at [141, 62] on link "Tag" at bounding box center [136, 67] width 26 height 18
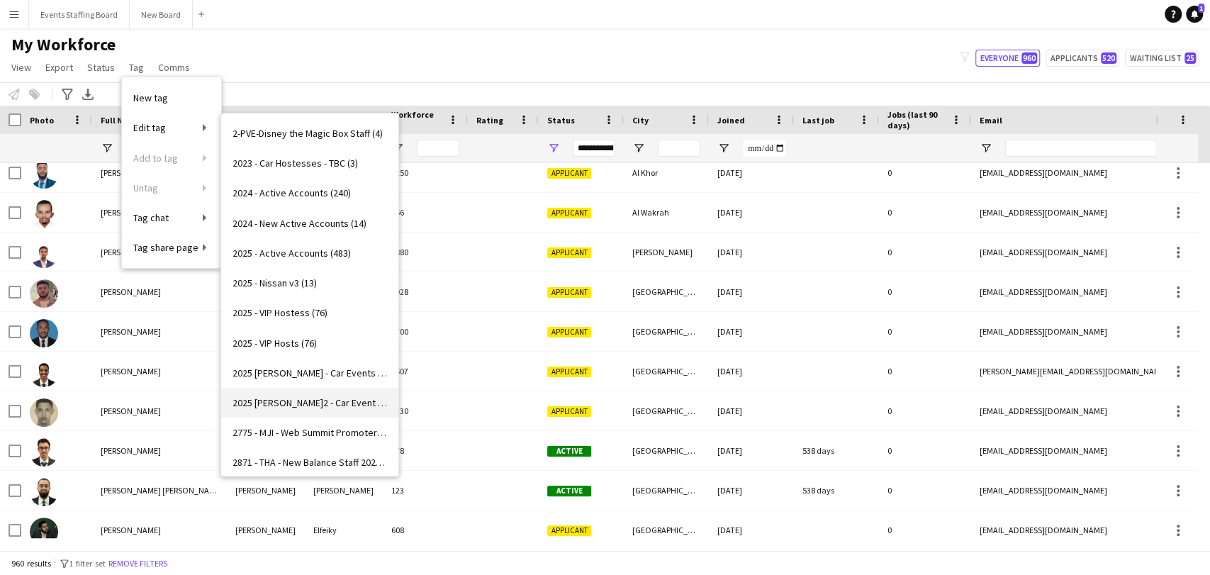
scroll to position [157, 0]
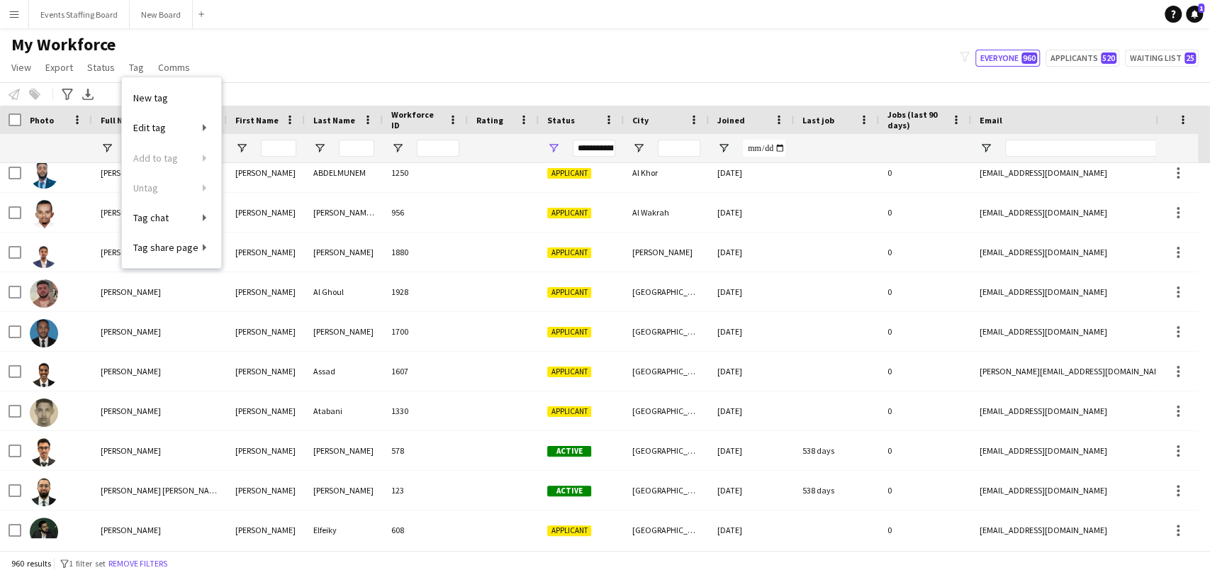
click at [350, 72] on div "My Workforce View Views Default view Alexandra View April Live Force Tracking S…" at bounding box center [605, 58] width 1210 height 48
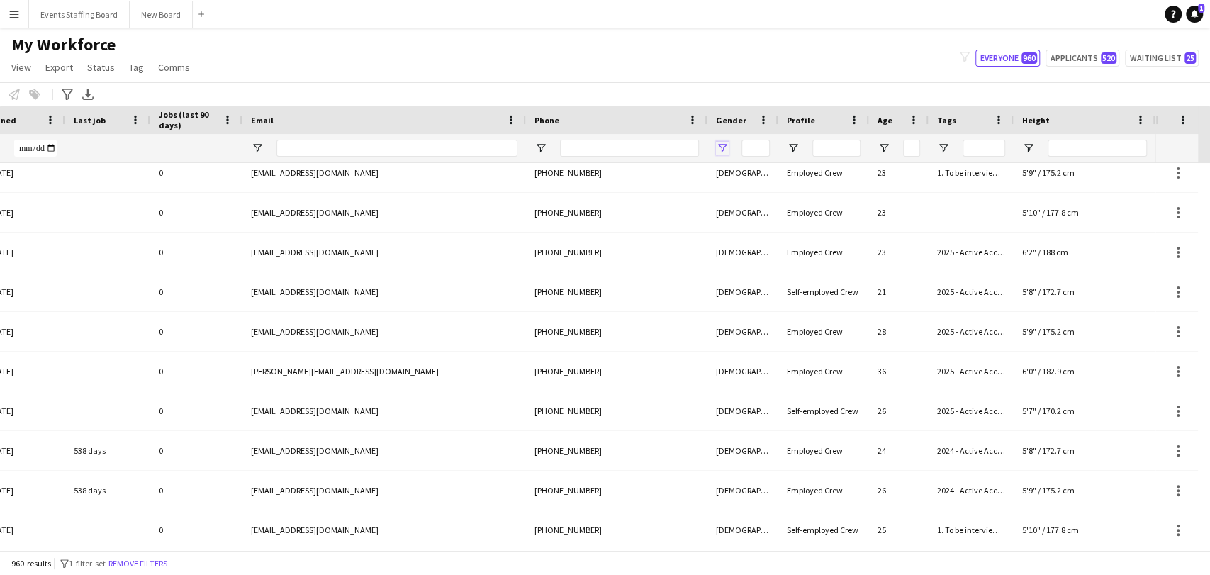
click at [726, 147] on span "Open Filter Menu" at bounding box center [722, 148] width 13 height 13
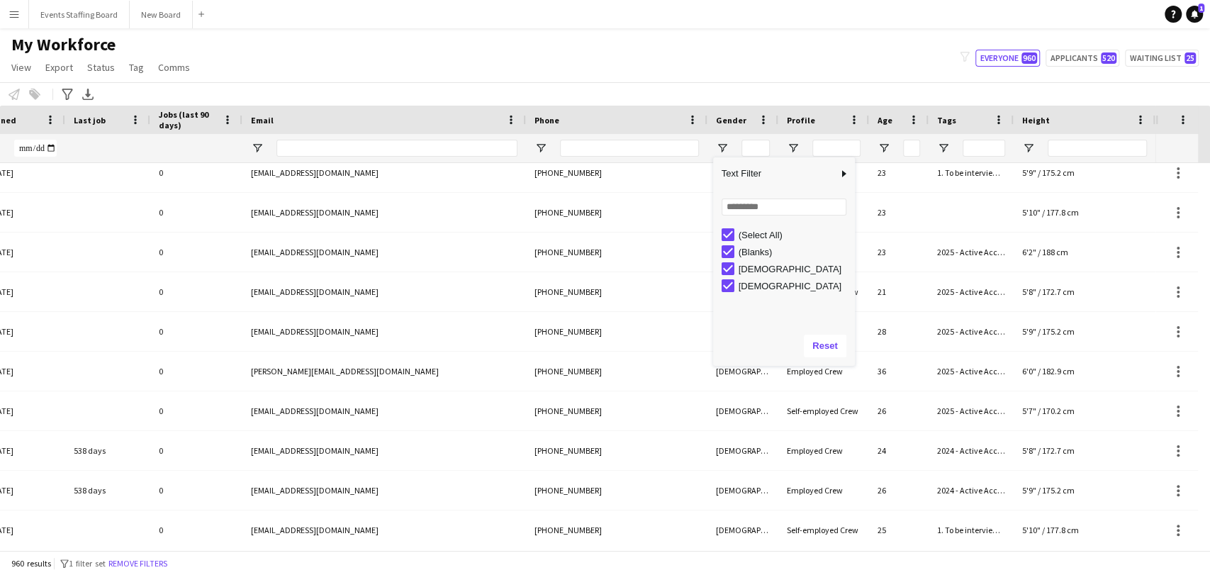
click at [754, 233] on div "(Select All)" at bounding box center [794, 235] width 112 height 11
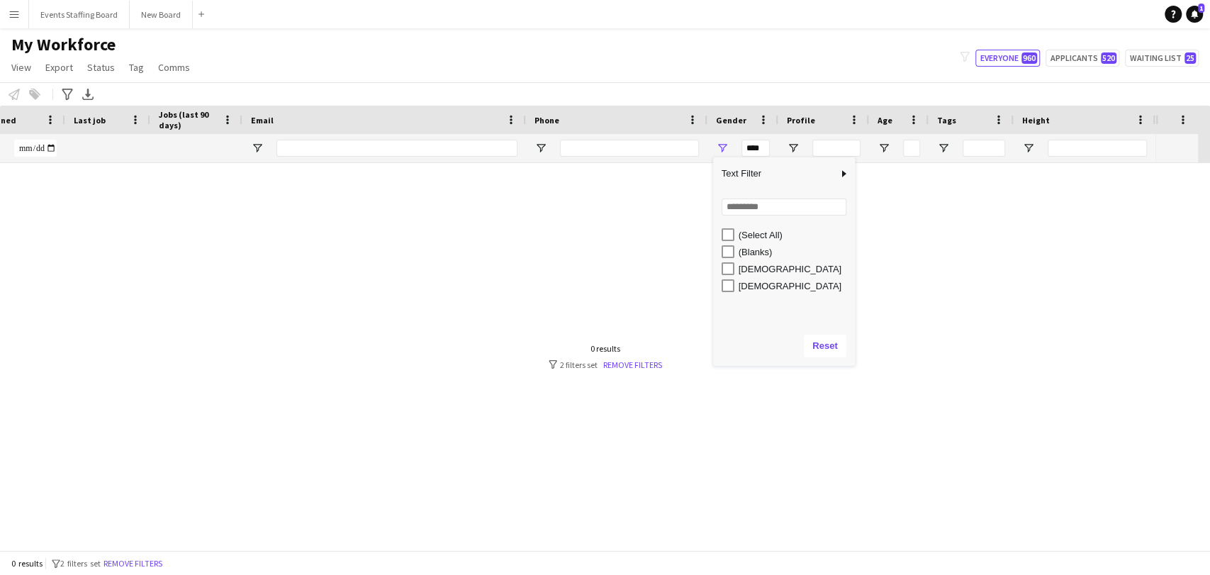
scroll to position [0, 0]
click at [754, 271] on div "[DEMOGRAPHIC_DATA]" at bounding box center [794, 269] width 112 height 11
type input "**********"
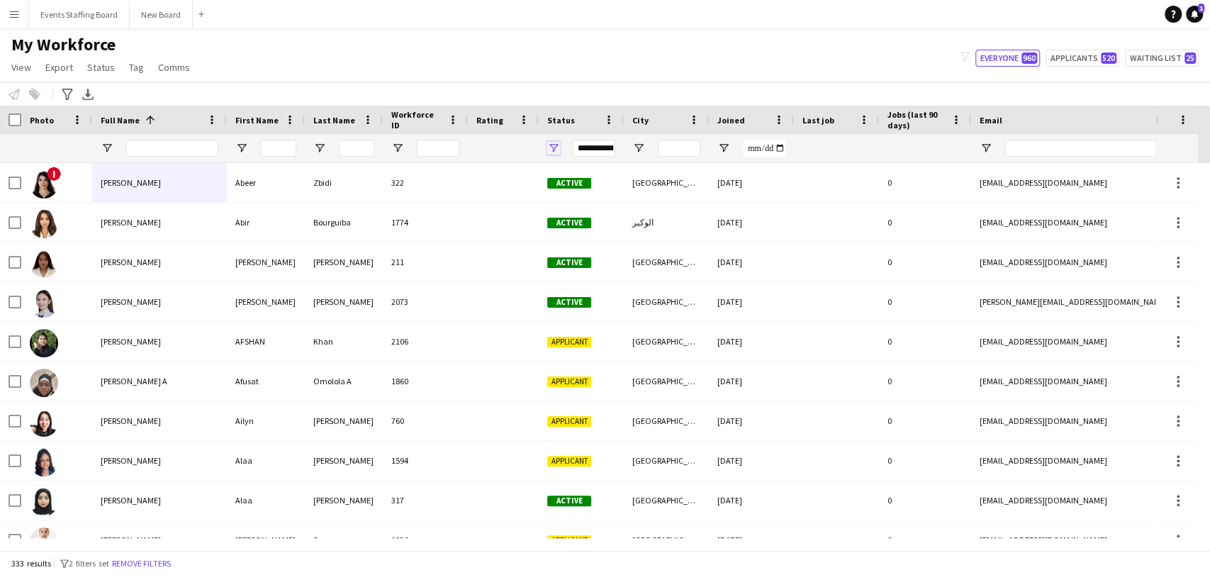
click at [550, 142] on span "Open Filter Menu" at bounding box center [553, 148] width 13 height 13
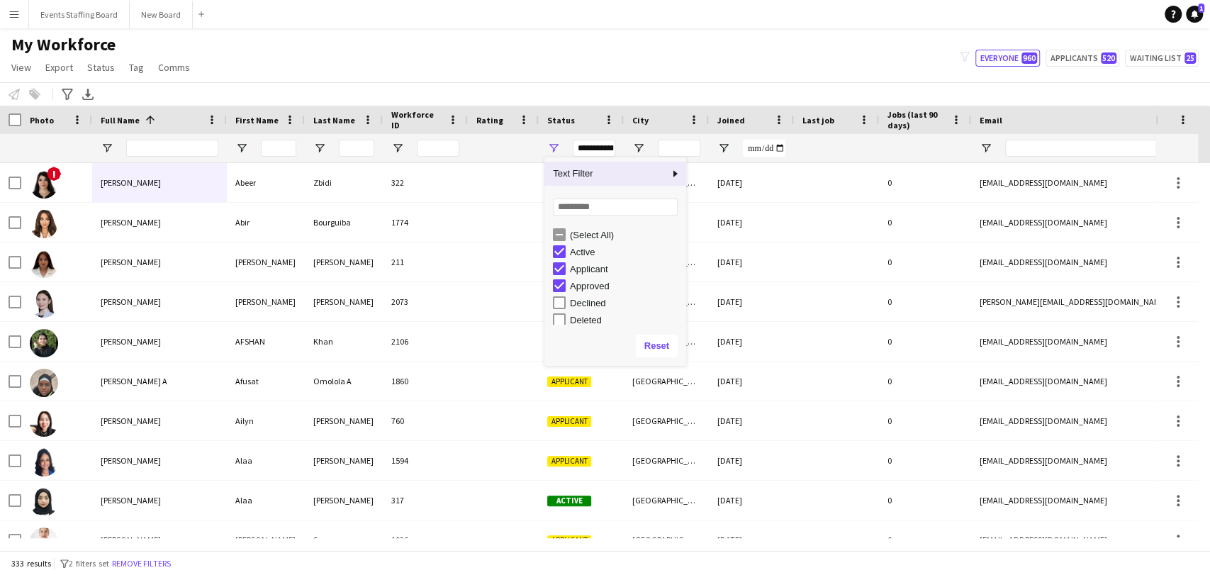
click at [589, 268] on div "Applicant" at bounding box center [626, 269] width 112 height 11
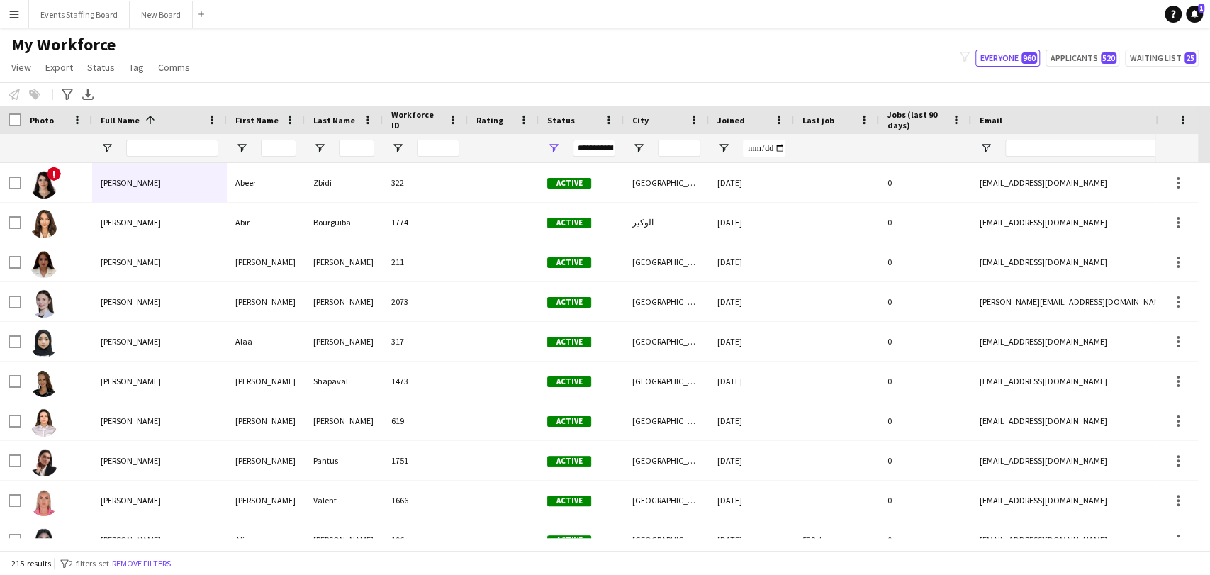
drag, startPoint x: 402, startPoint y: 6, endPoint x: 412, endPoint y: 6, distance: 9.9
click at [412, 6] on app-navbar "Menu Boards Boards Boards All jobs Status Workforce Workforce My Workforce Recr…" at bounding box center [605, 14] width 1210 height 28
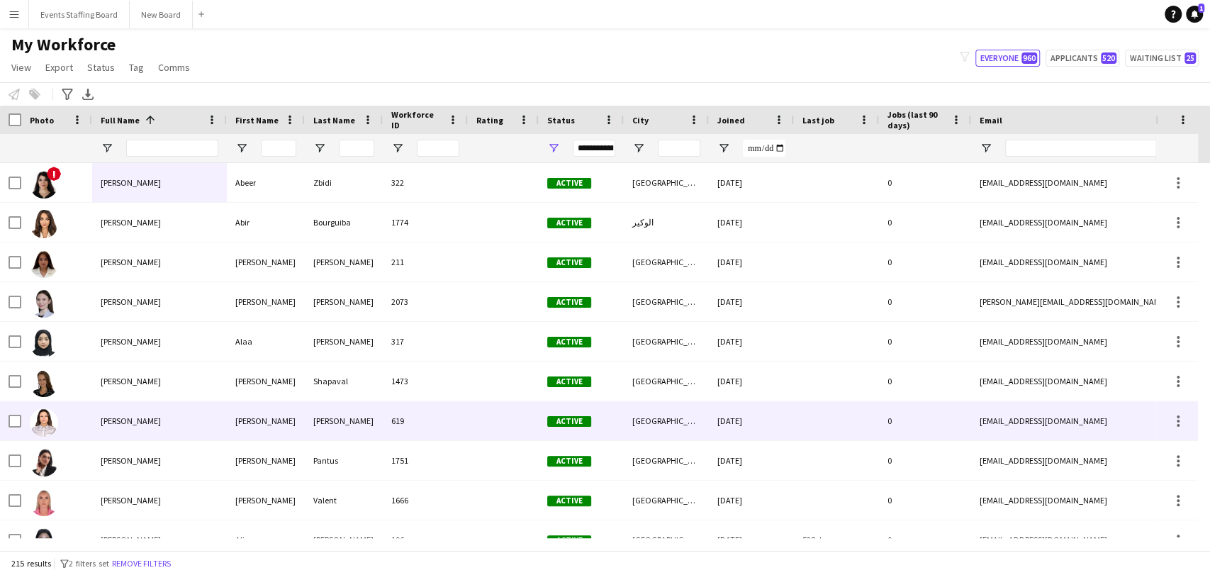
scroll to position [157, 0]
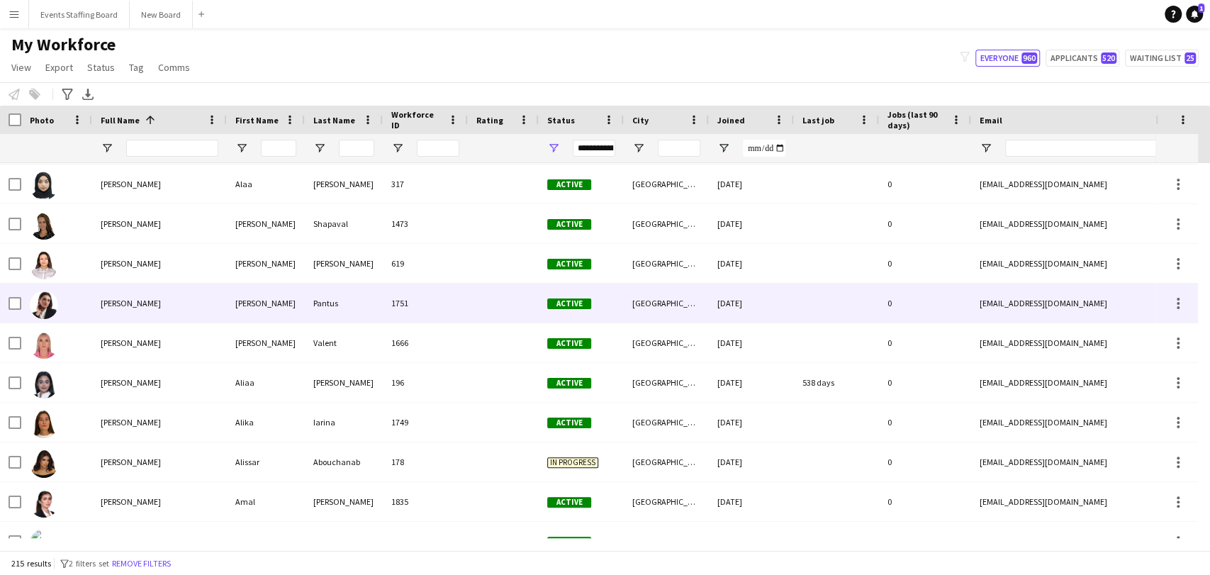
click at [104, 305] on span "[PERSON_NAME]" at bounding box center [131, 303] width 60 height 11
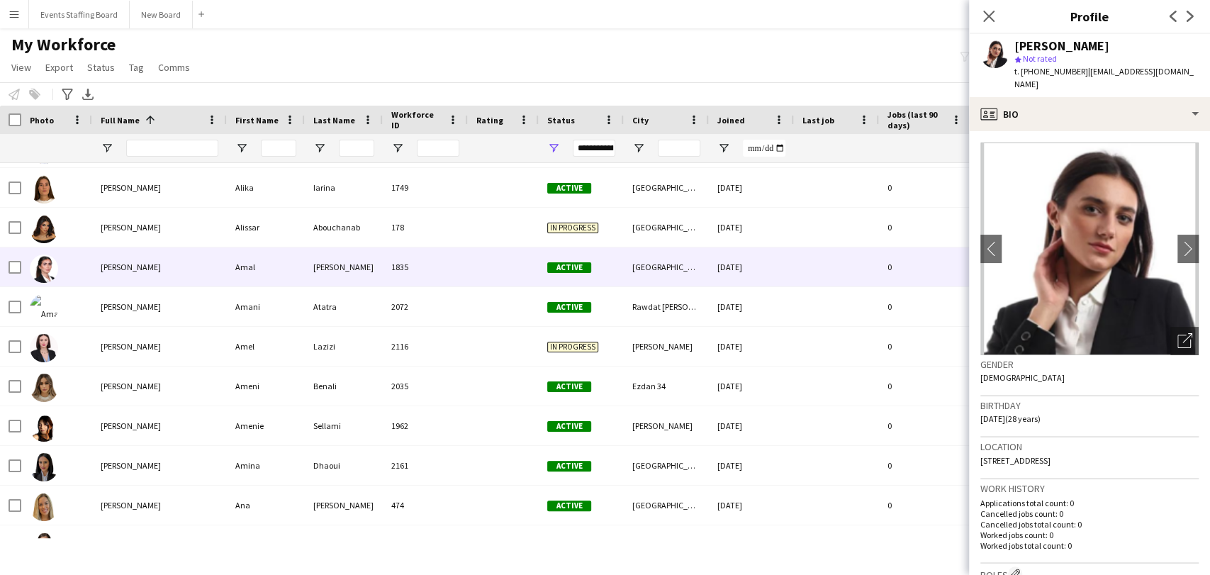
scroll to position [393, 0]
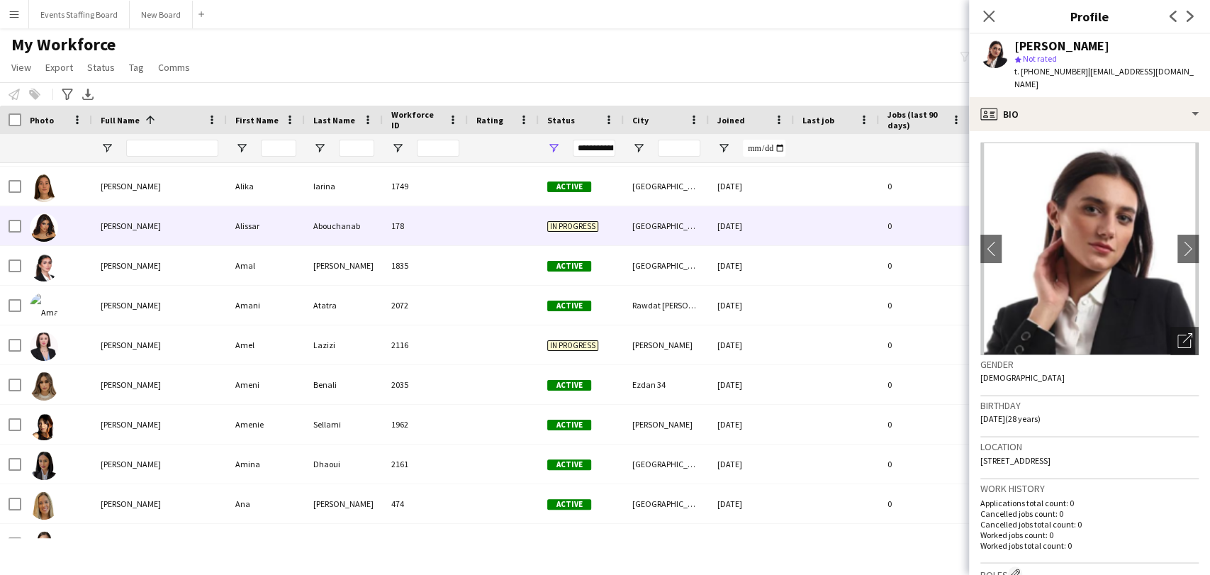
click at [115, 227] on span "Alissar Abouchanab" at bounding box center [131, 225] width 60 height 11
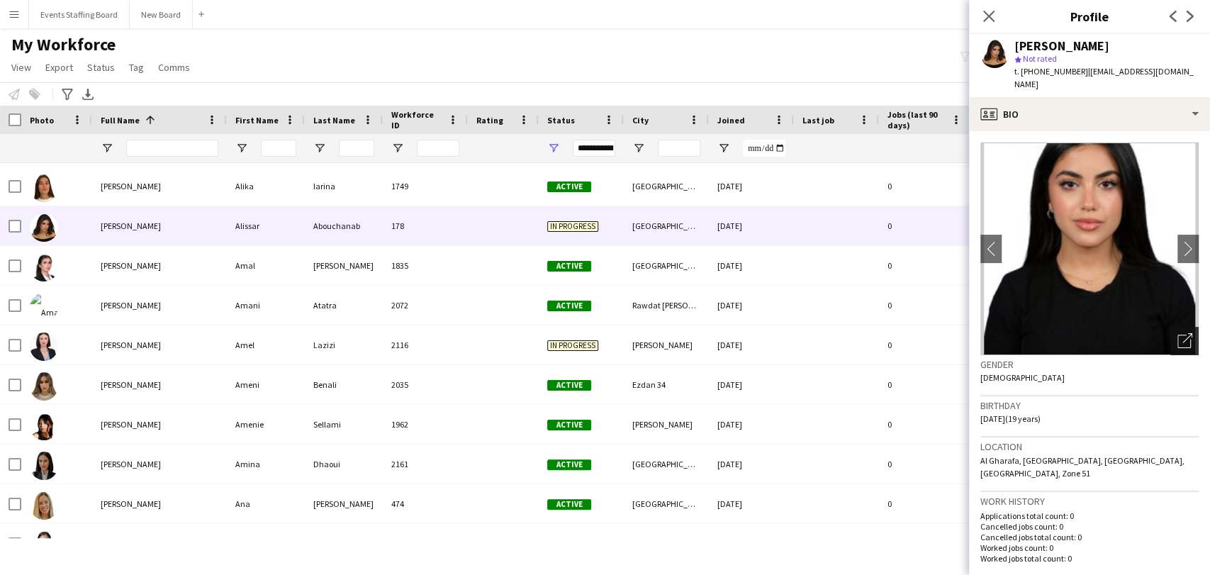
click at [1170, 327] on div "Open photos pop-in" at bounding box center [1184, 341] width 28 height 28
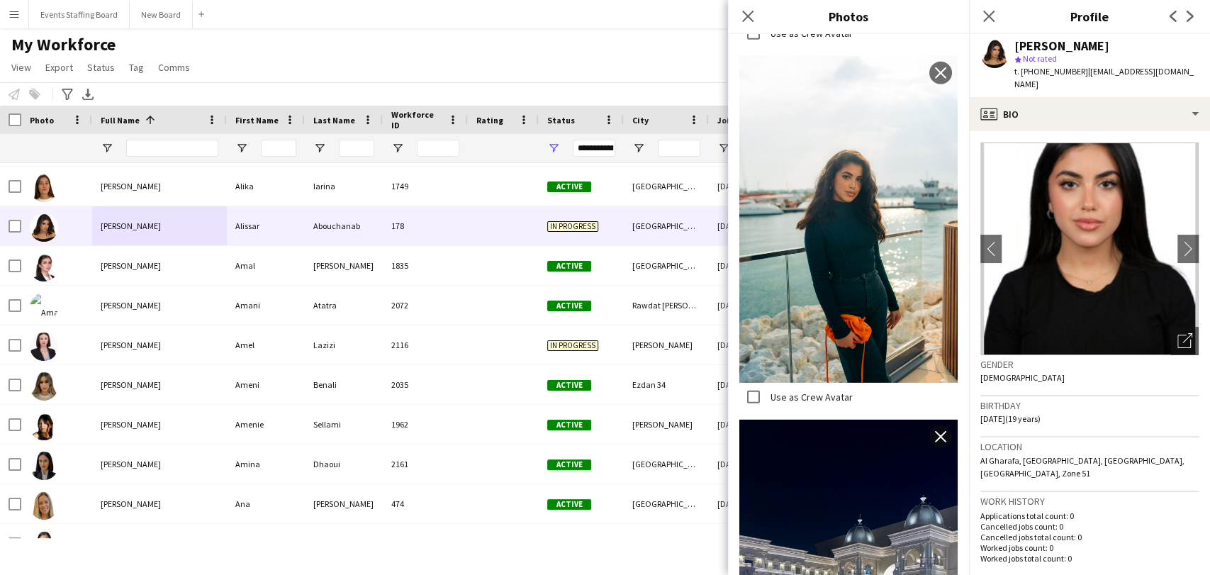
scroll to position [2809, 0]
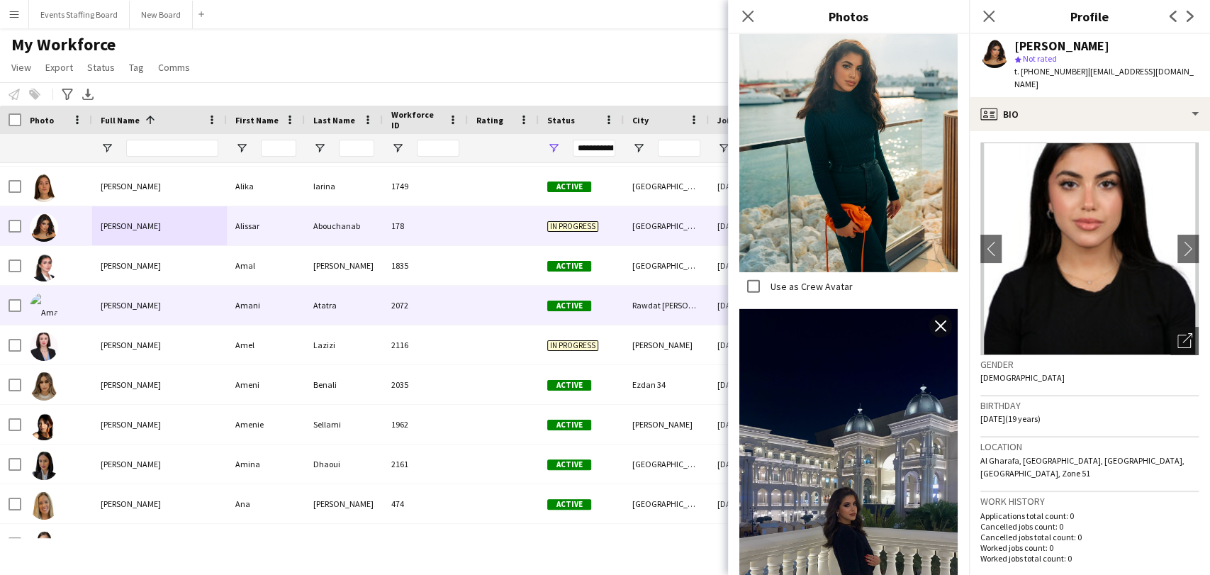
click at [111, 307] on span "Amani Atatra" at bounding box center [131, 305] width 60 height 11
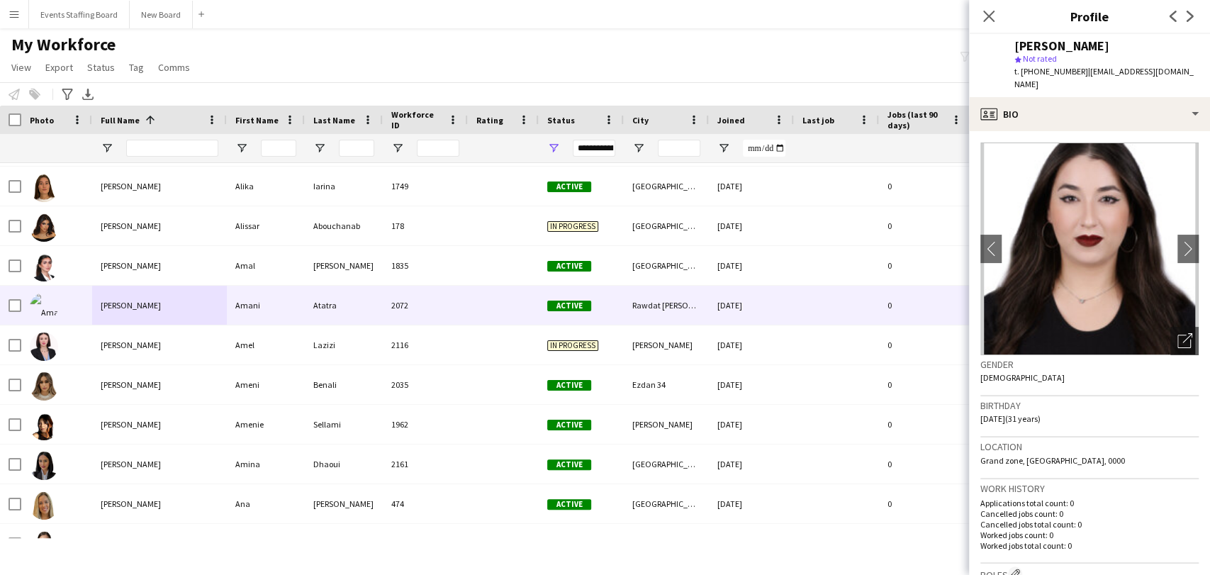
click at [1162, 355] on div "Gender Female" at bounding box center [1089, 375] width 218 height 41
click at [1170, 329] on div "Open photos pop-in" at bounding box center [1184, 341] width 28 height 28
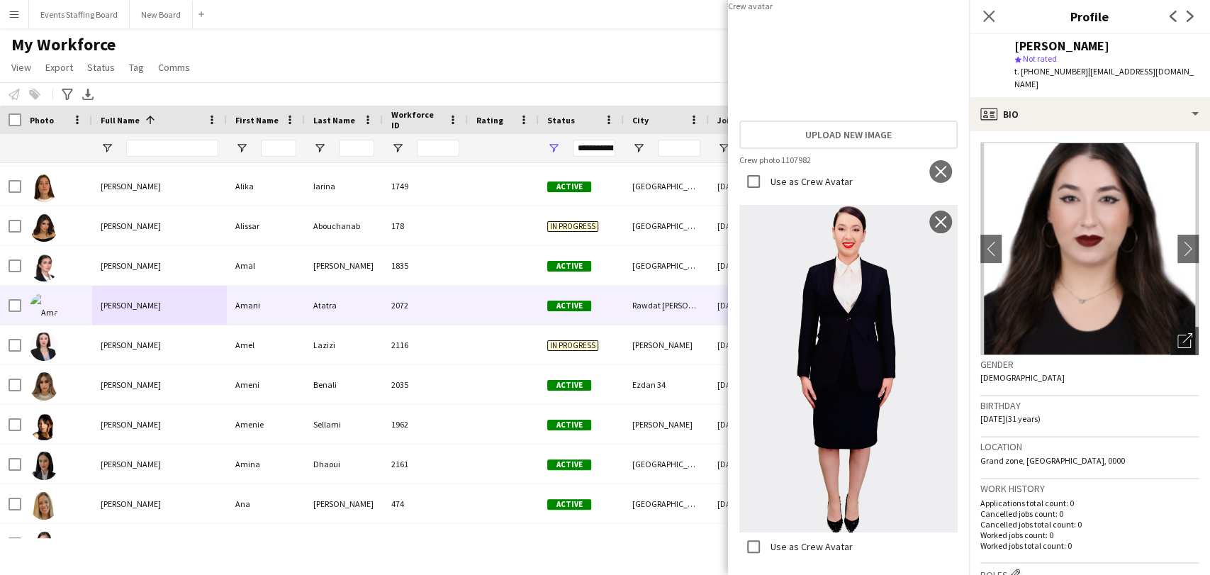
scroll to position [0, 0]
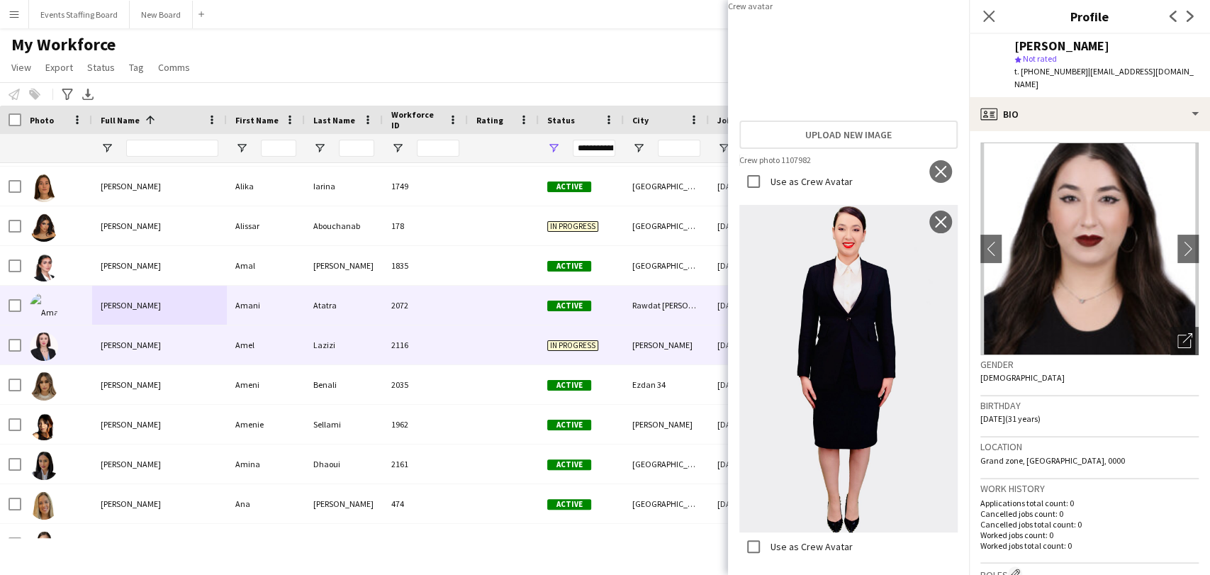
click at [102, 344] on span "Amel Lazizi" at bounding box center [131, 344] width 60 height 11
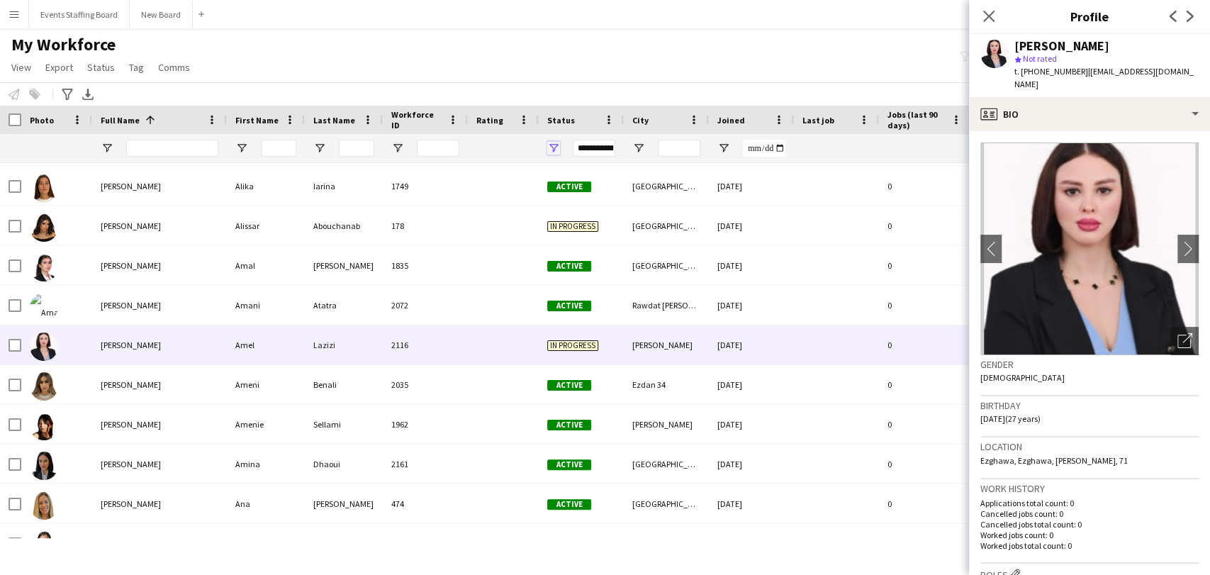
drag, startPoint x: 547, startPoint y: 146, endPoint x: 566, endPoint y: 153, distance: 19.7
click at [547, 145] on span "Open Filter Menu" at bounding box center [553, 148] width 13 height 13
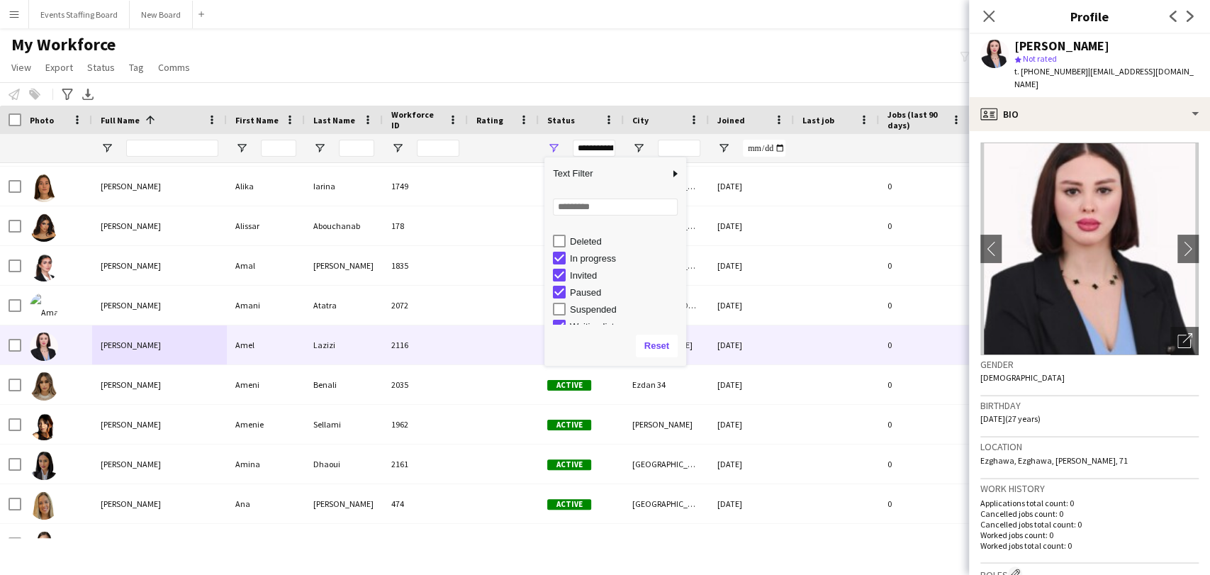
scroll to position [89, 0]
click at [581, 247] on div "In progress" at bounding box center [626, 247] width 112 height 11
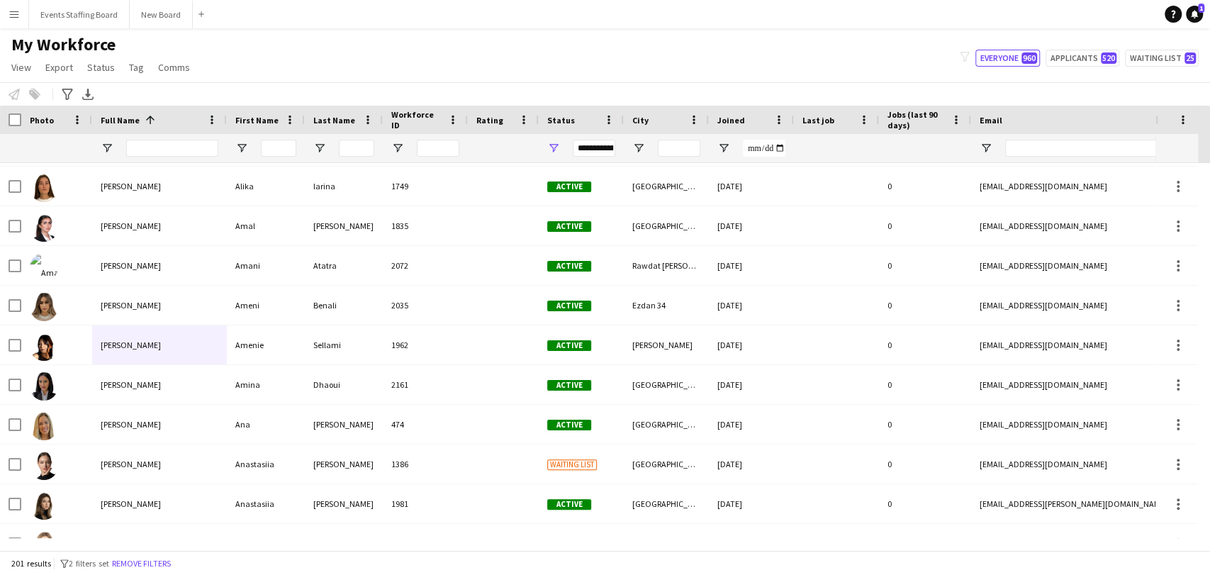
click at [412, 43] on div "My Workforce View Views Default view Alexandra View April Live Force Tracking S…" at bounding box center [605, 58] width 1210 height 48
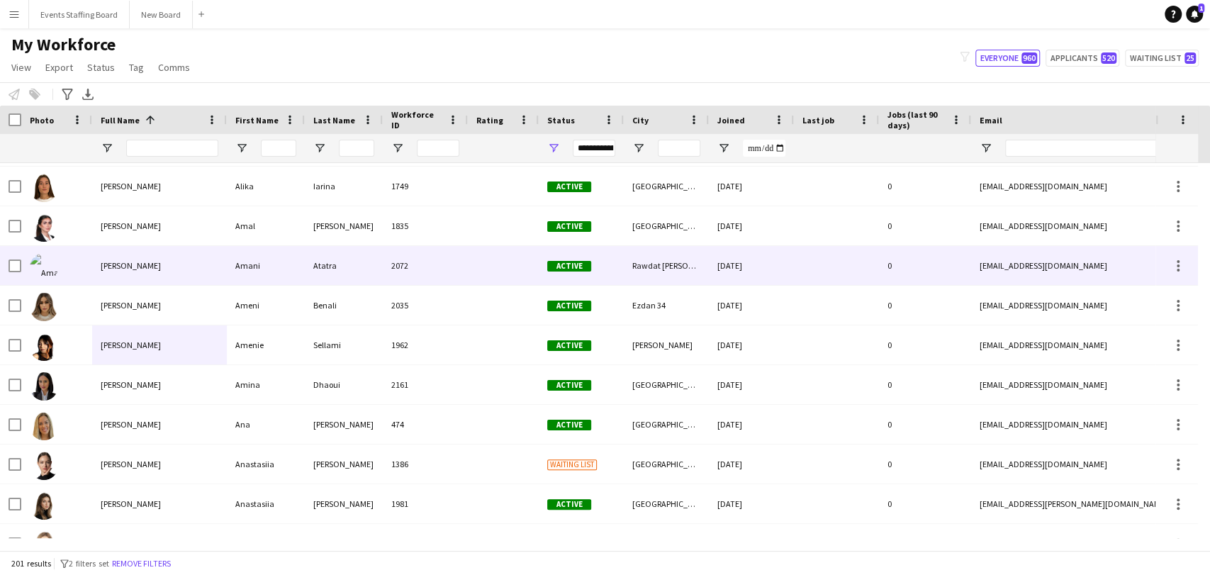
click at [130, 257] on div "Amani Atatra" at bounding box center [159, 265] width 135 height 39
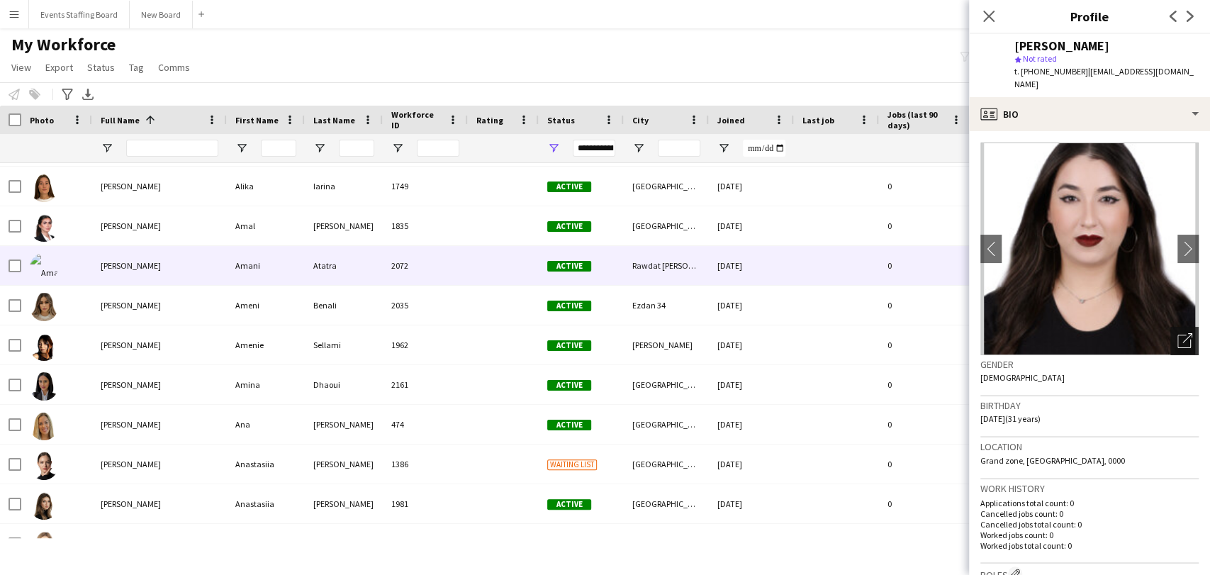
click at [1177, 333] on icon "Open photos pop-in" at bounding box center [1184, 340] width 15 height 15
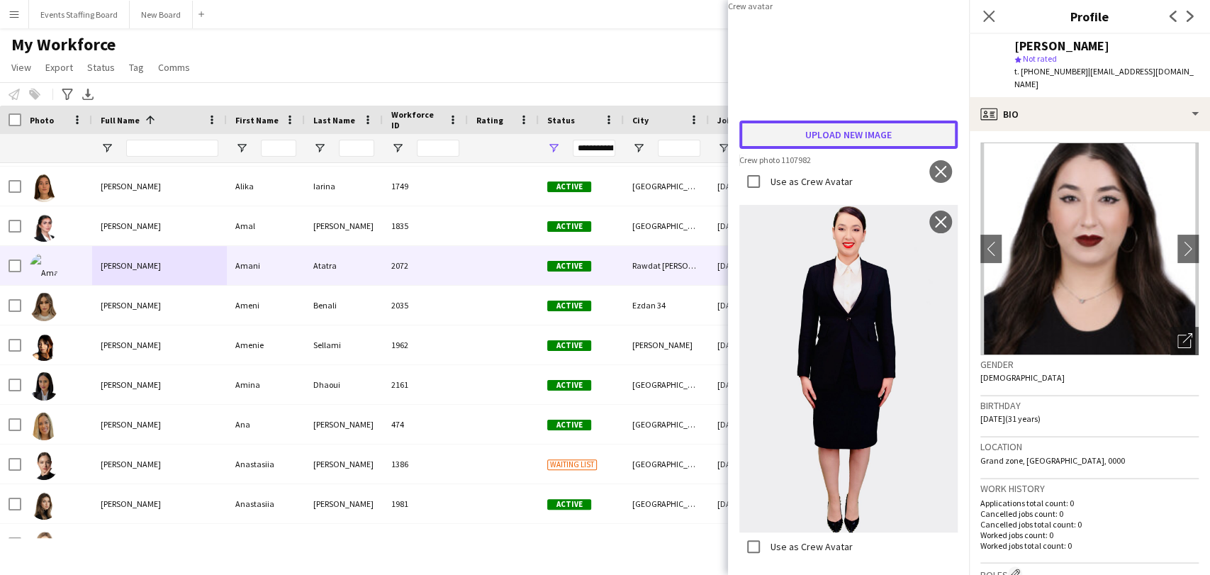
click at [852, 149] on button "Upload new image" at bounding box center [848, 134] width 218 height 28
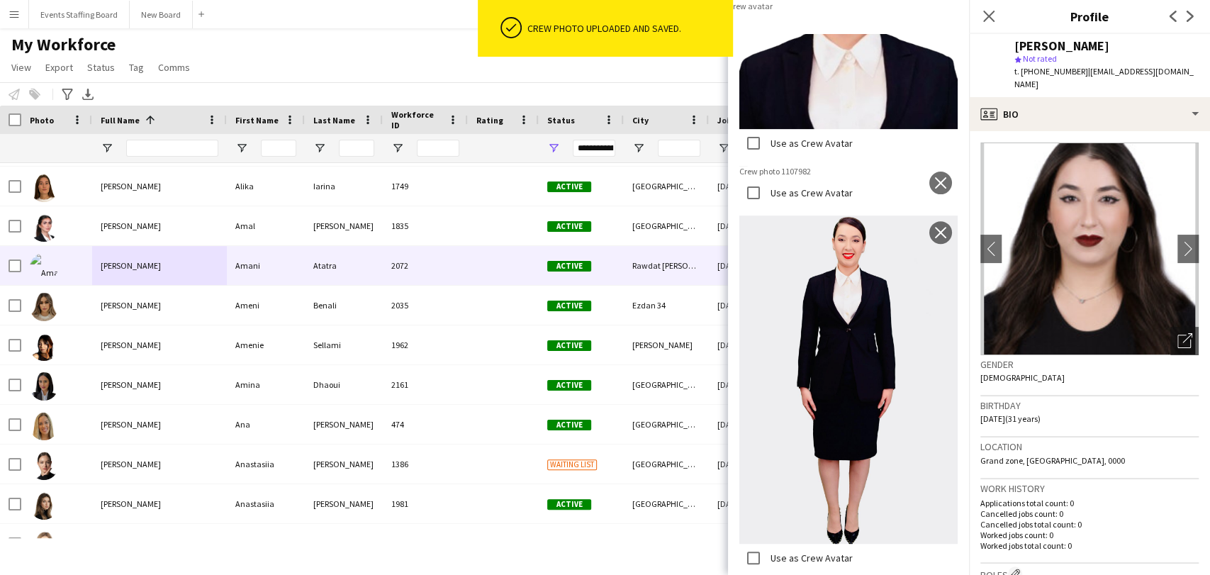
click at [777, 150] on label "Use as Crew Avatar" at bounding box center [810, 143] width 85 height 13
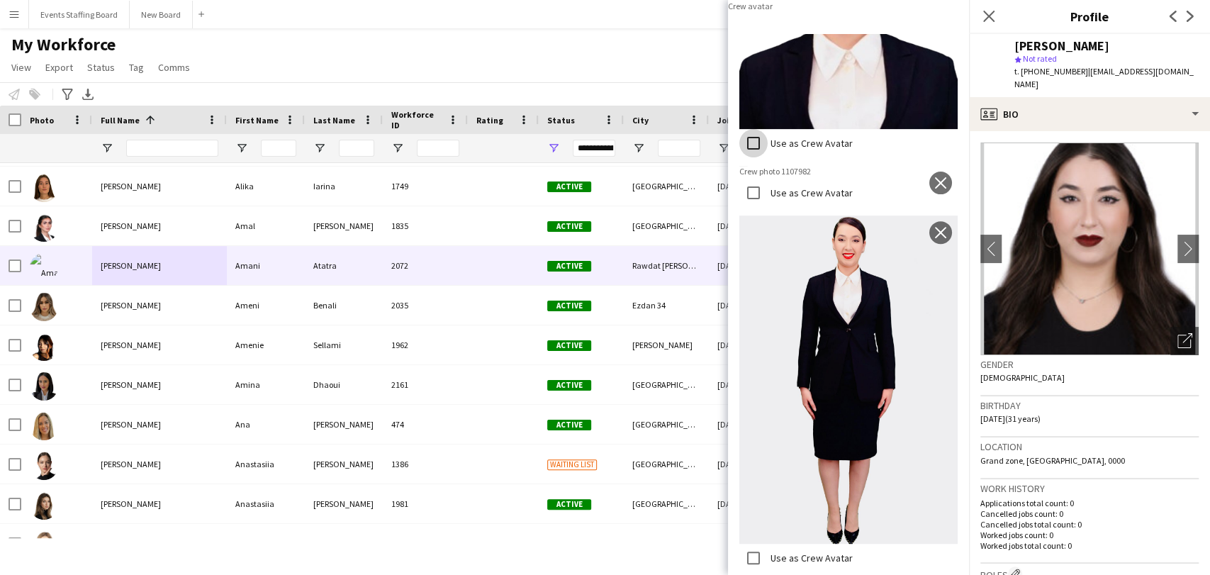
scroll to position [330, 0]
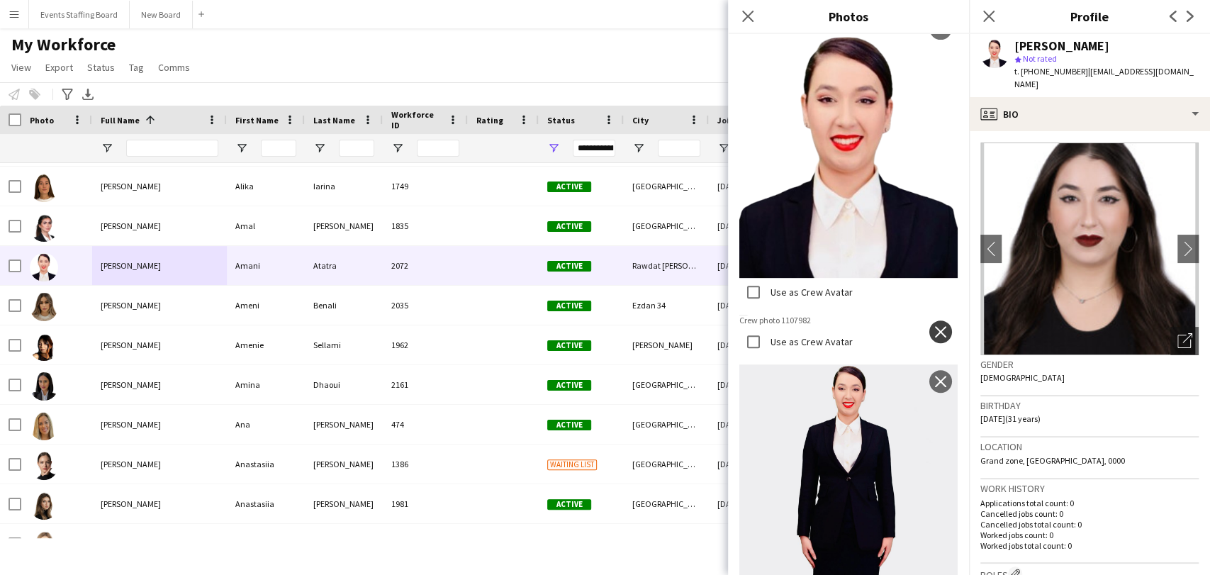
click at [933, 326] on app-icon "close" at bounding box center [940, 331] width 14 height 11
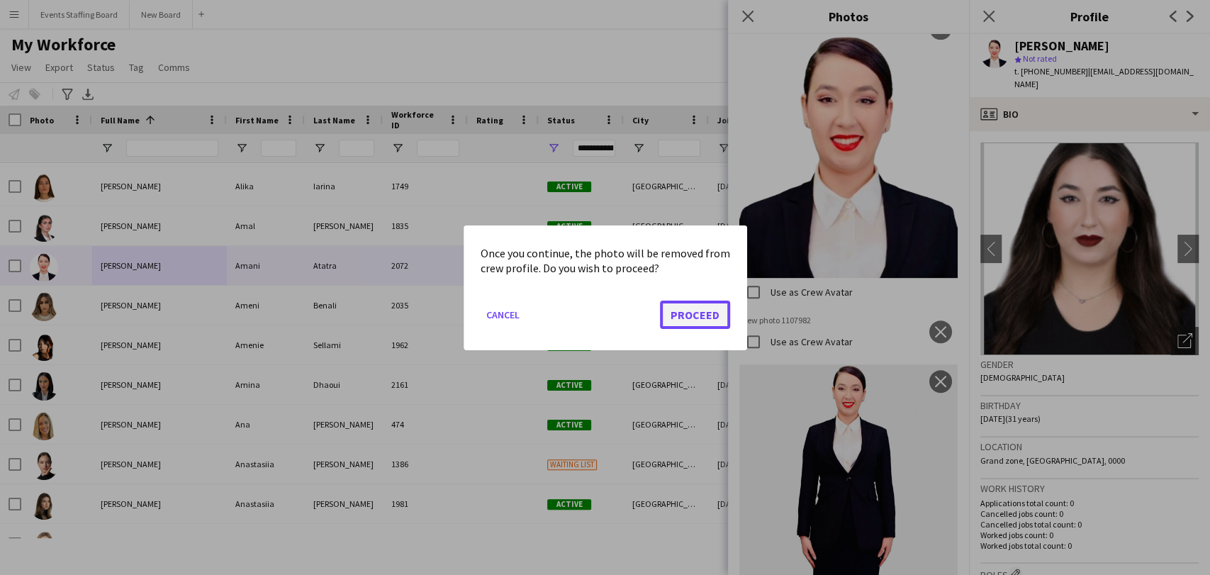
click at [665, 318] on button "Proceed" at bounding box center [695, 314] width 70 height 28
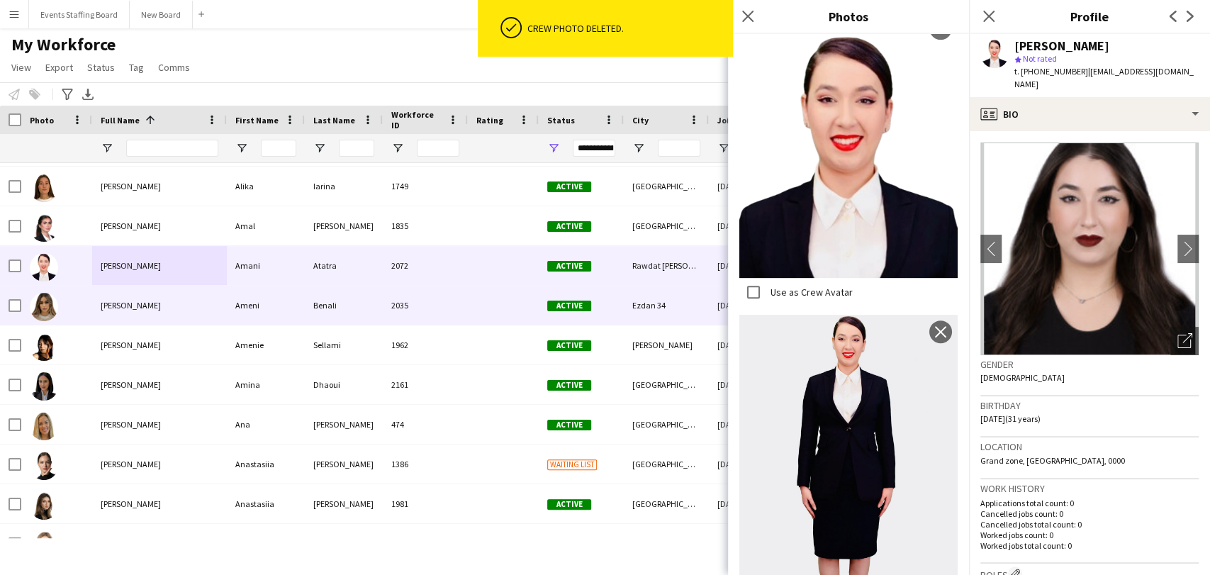
click at [97, 305] on div "Ameni Benali" at bounding box center [159, 305] width 135 height 39
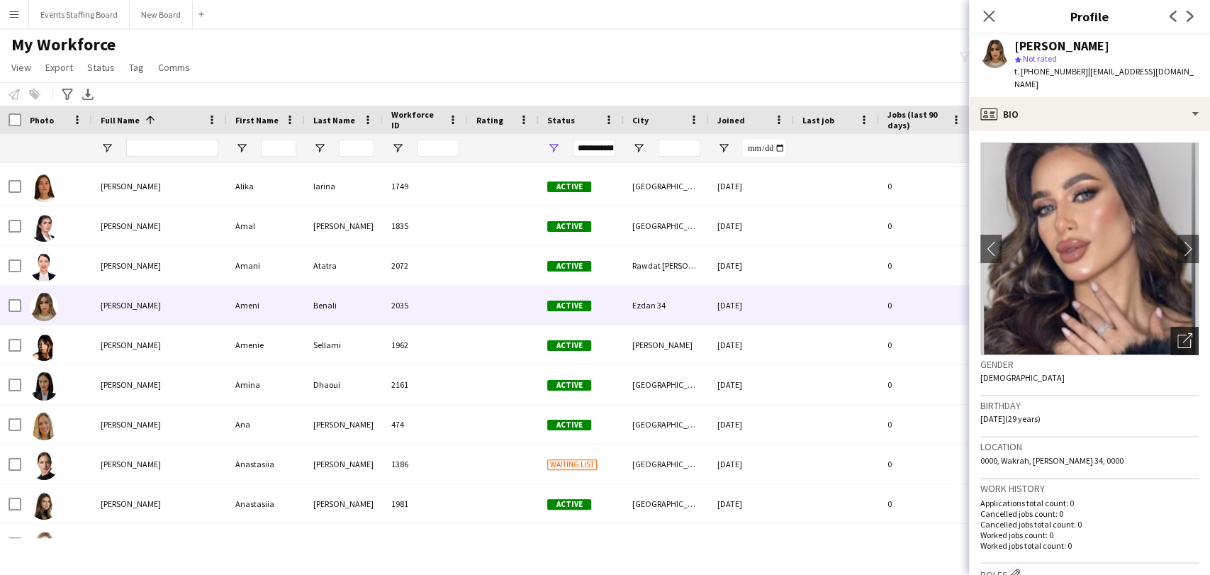
click at [1177, 333] on icon "Open photos pop-in" at bounding box center [1184, 340] width 15 height 15
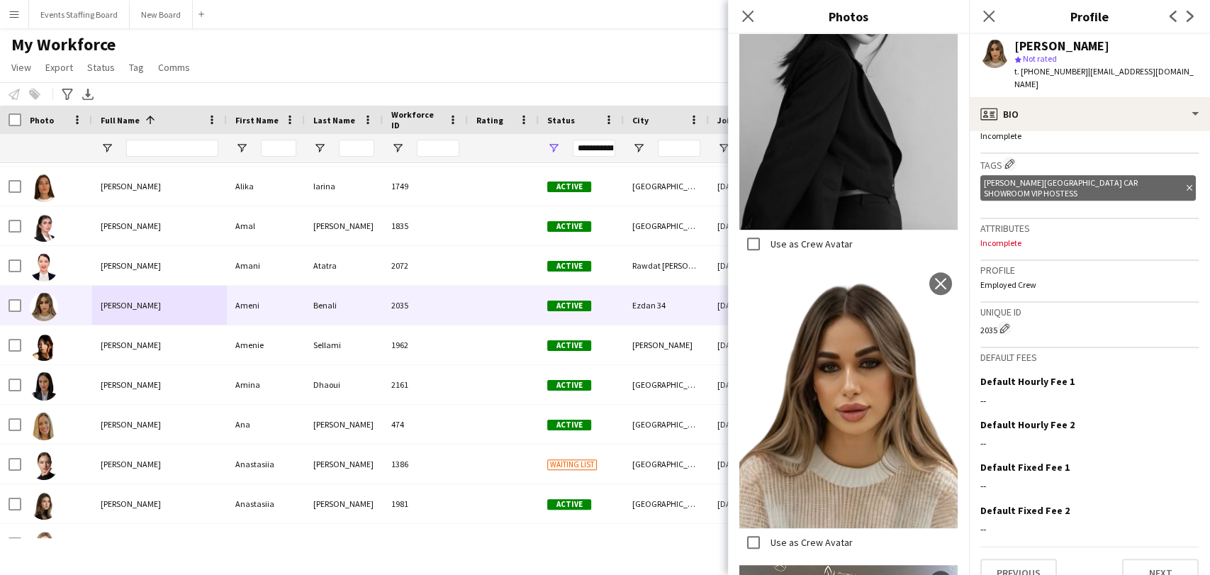
scroll to position [0, 0]
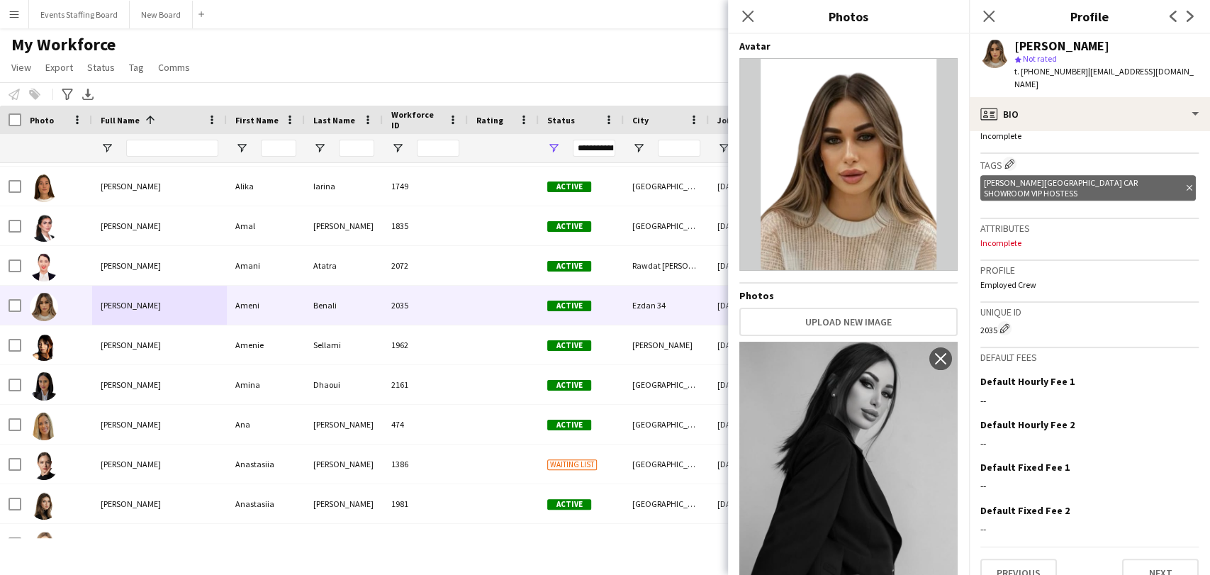
click at [983, 16] on icon "Close pop-in" at bounding box center [988, 16] width 11 height 11
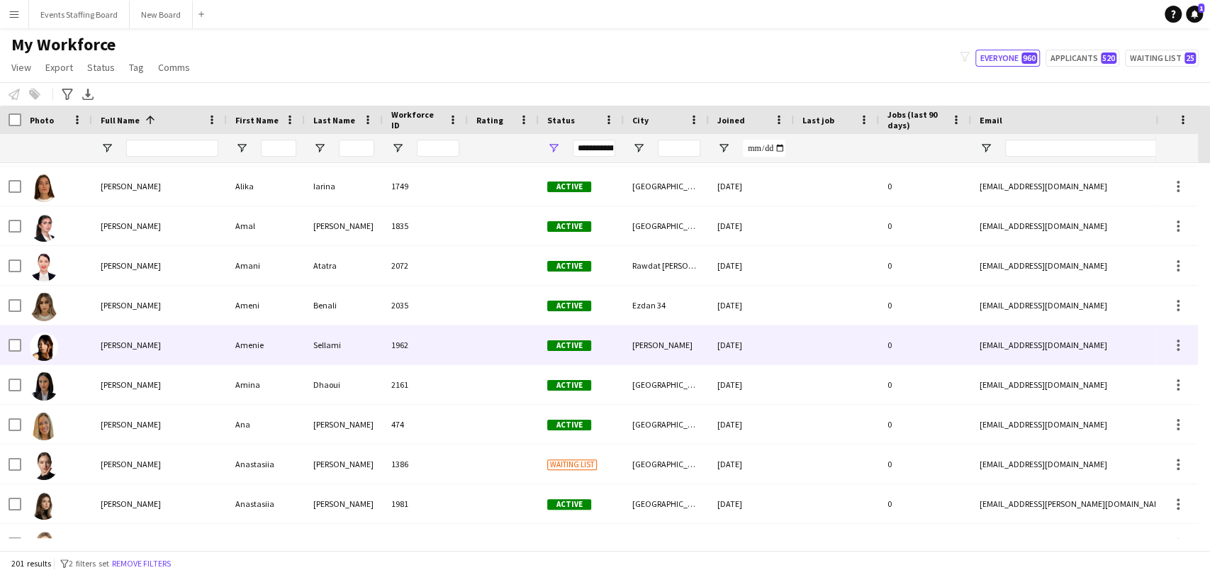
click at [112, 347] on span "[PERSON_NAME]" at bounding box center [131, 344] width 60 height 11
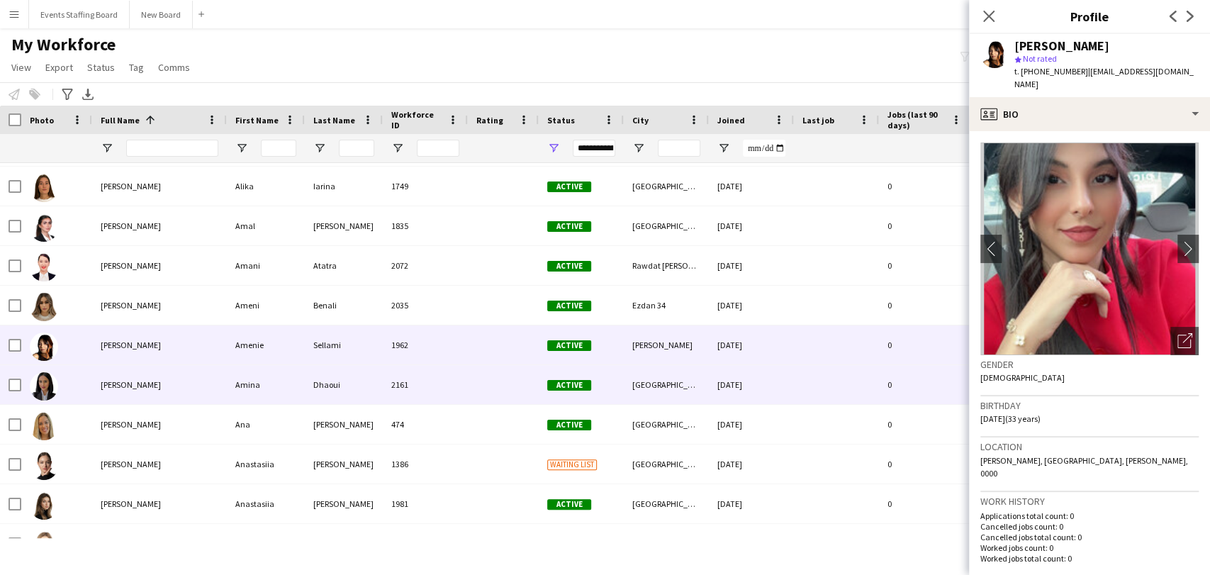
click at [157, 388] on div "Amina Dhaoui" at bounding box center [159, 384] width 135 height 39
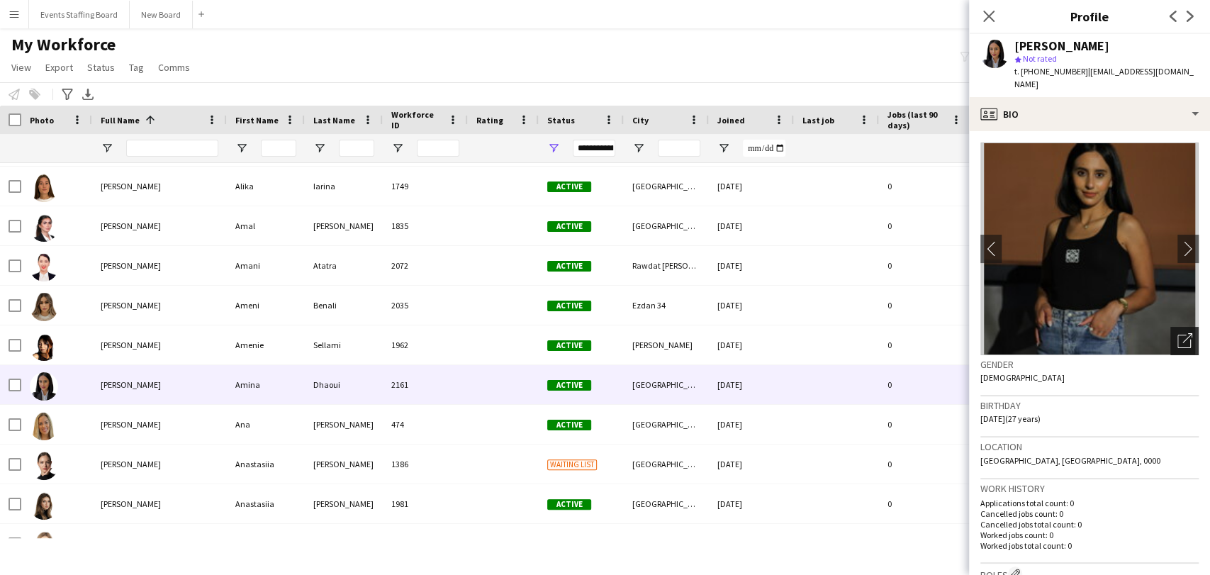
click at [1170, 327] on div "Open photos pop-in" at bounding box center [1184, 341] width 28 height 28
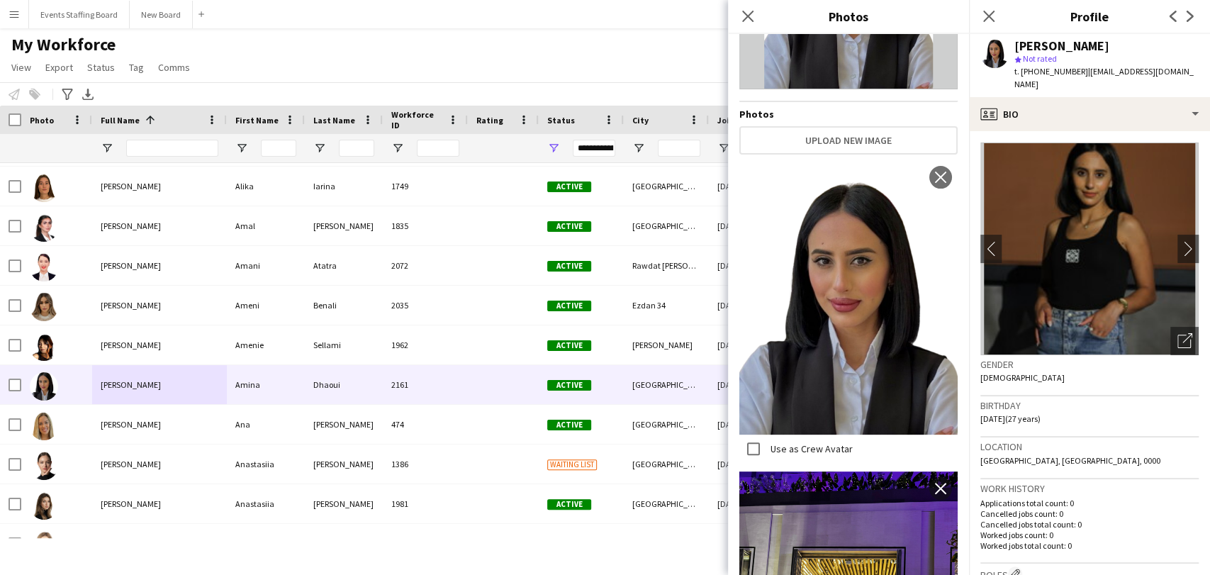
scroll to position [393, 0]
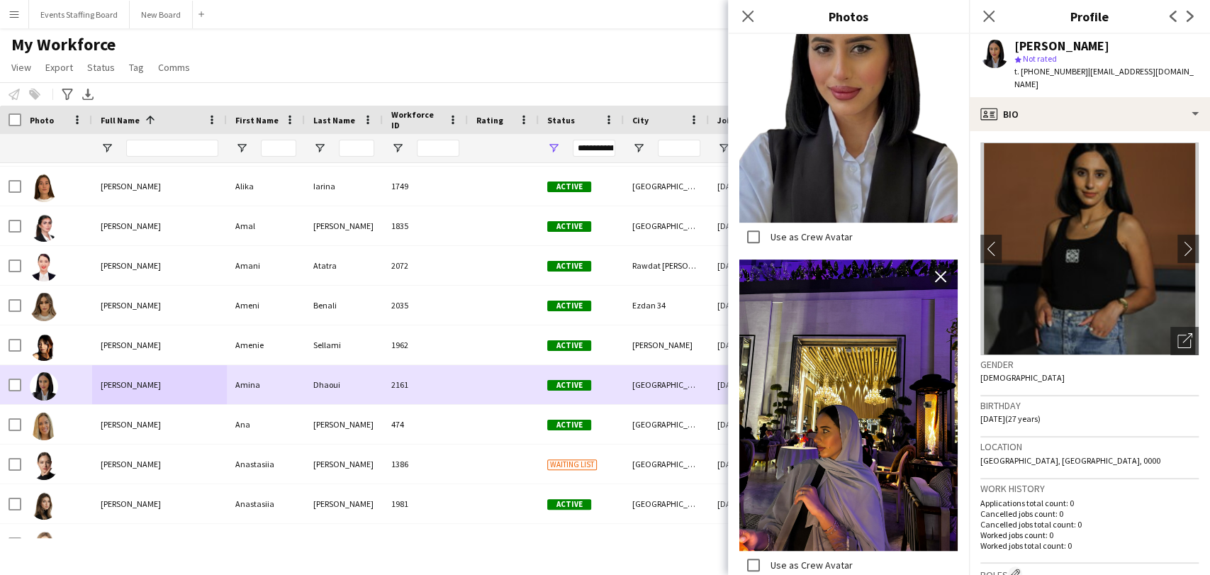
click at [136, 413] on div "[PERSON_NAME]" at bounding box center [159, 424] width 135 height 39
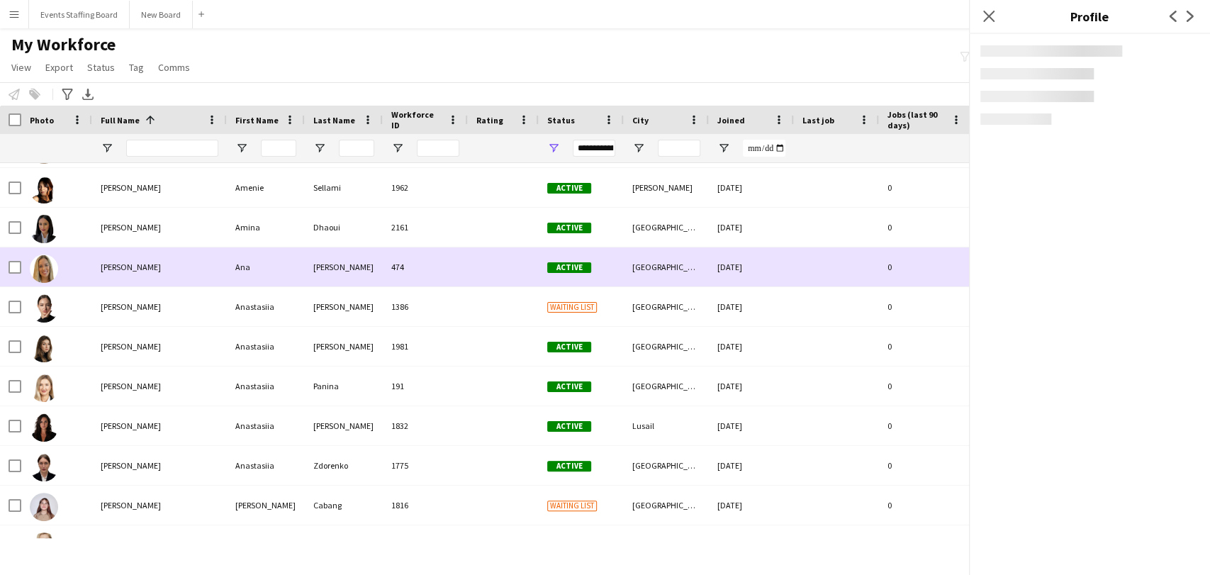
scroll to position [551, 0]
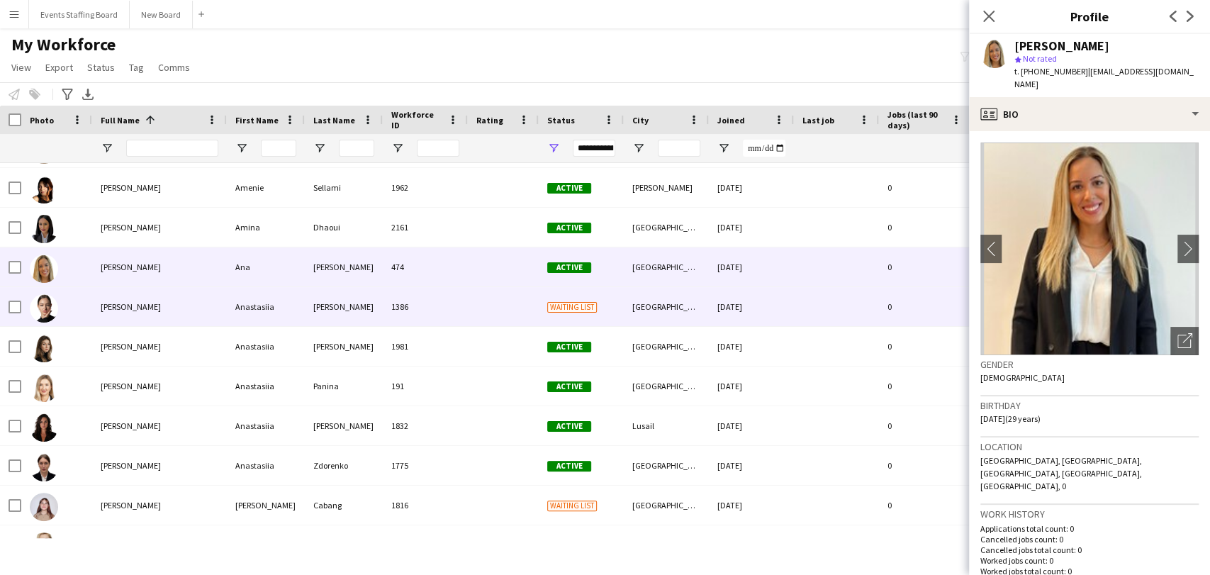
click at [106, 297] on div "Anastasiia Cheprasova" at bounding box center [159, 306] width 135 height 39
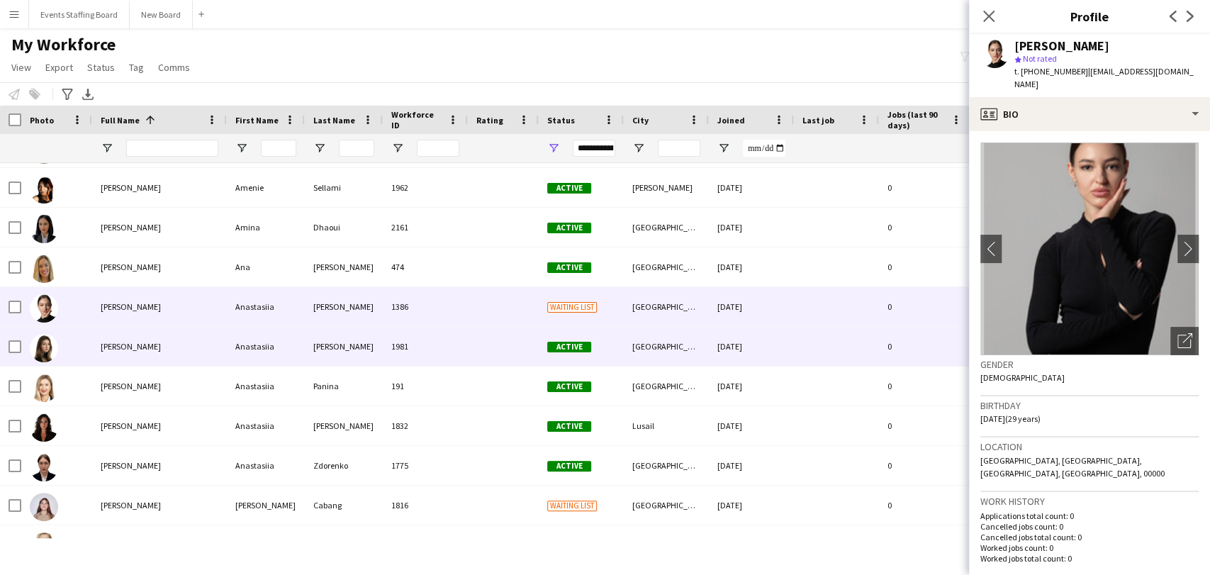
click at [142, 342] on span "[PERSON_NAME]" at bounding box center [131, 346] width 60 height 11
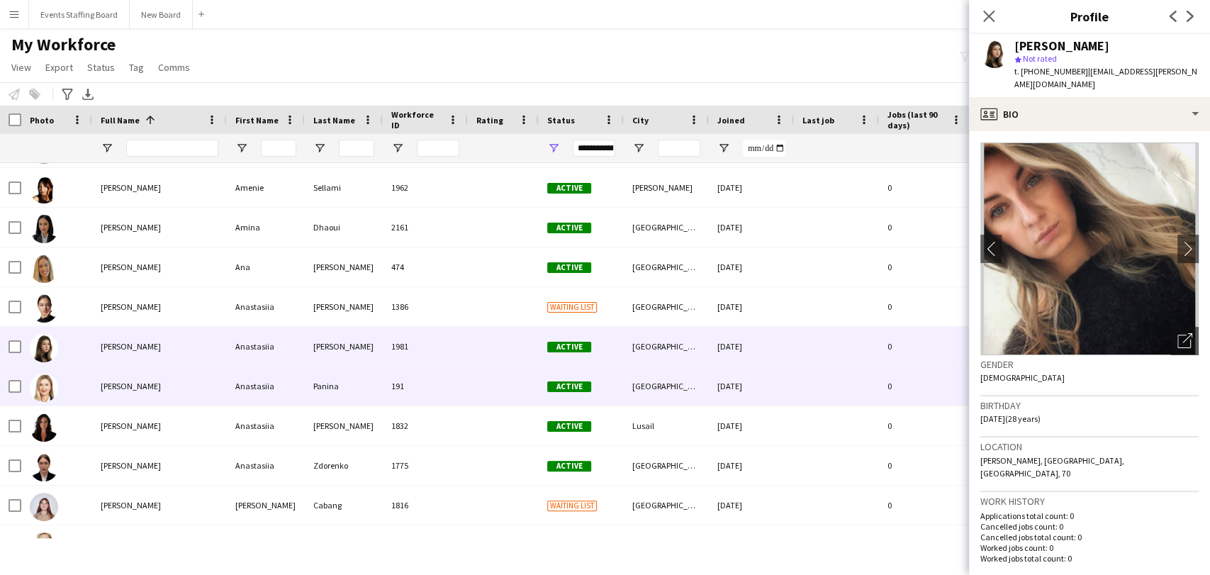
click at [140, 371] on div "[PERSON_NAME]" at bounding box center [159, 385] width 135 height 39
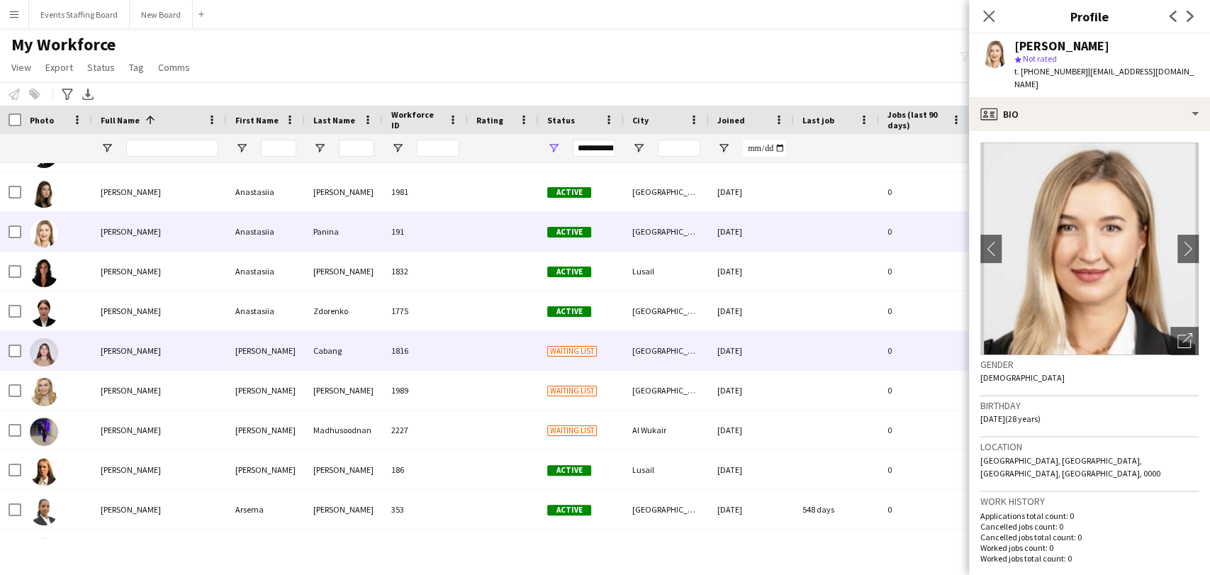
scroll to position [709, 0]
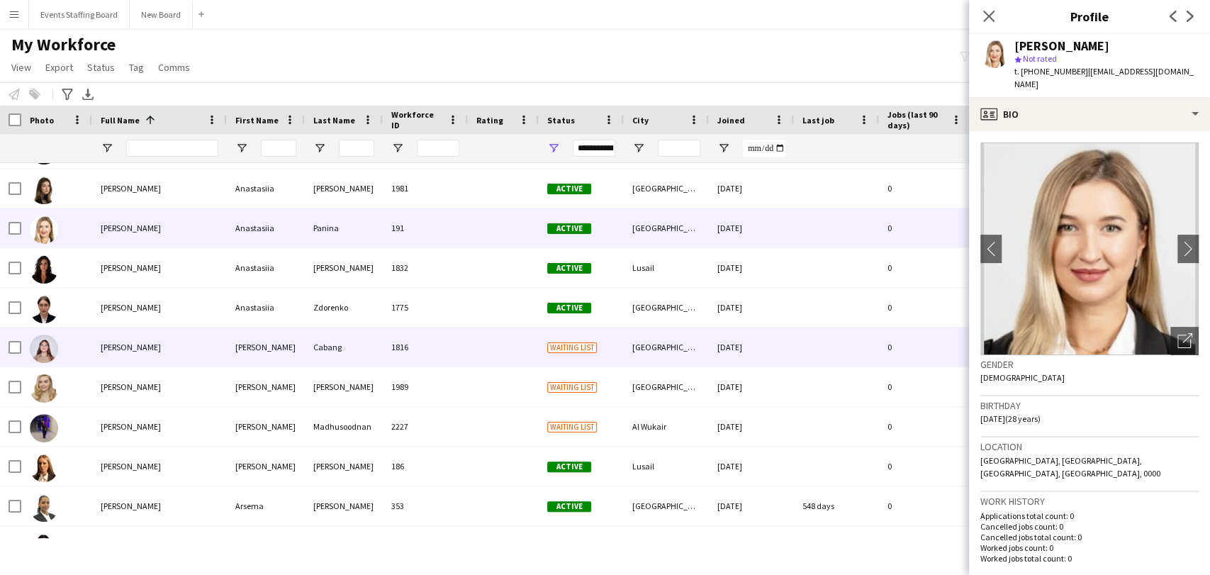
click at [135, 354] on div "Angelica Cabang" at bounding box center [159, 346] width 135 height 39
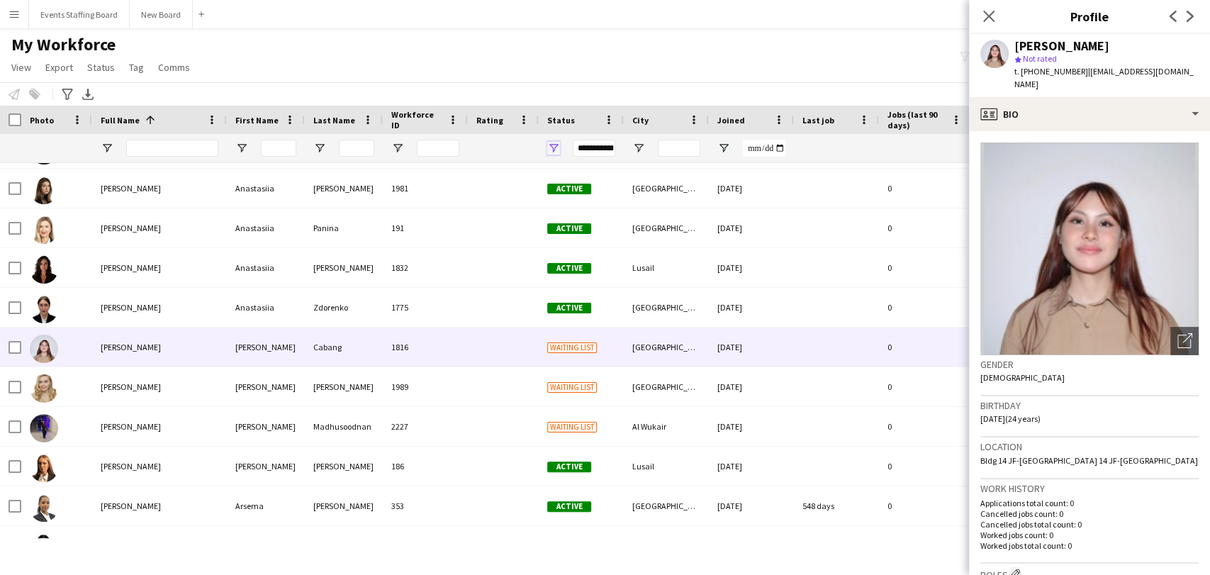
click at [547, 146] on span "Open Filter Menu" at bounding box center [553, 148] width 13 height 13
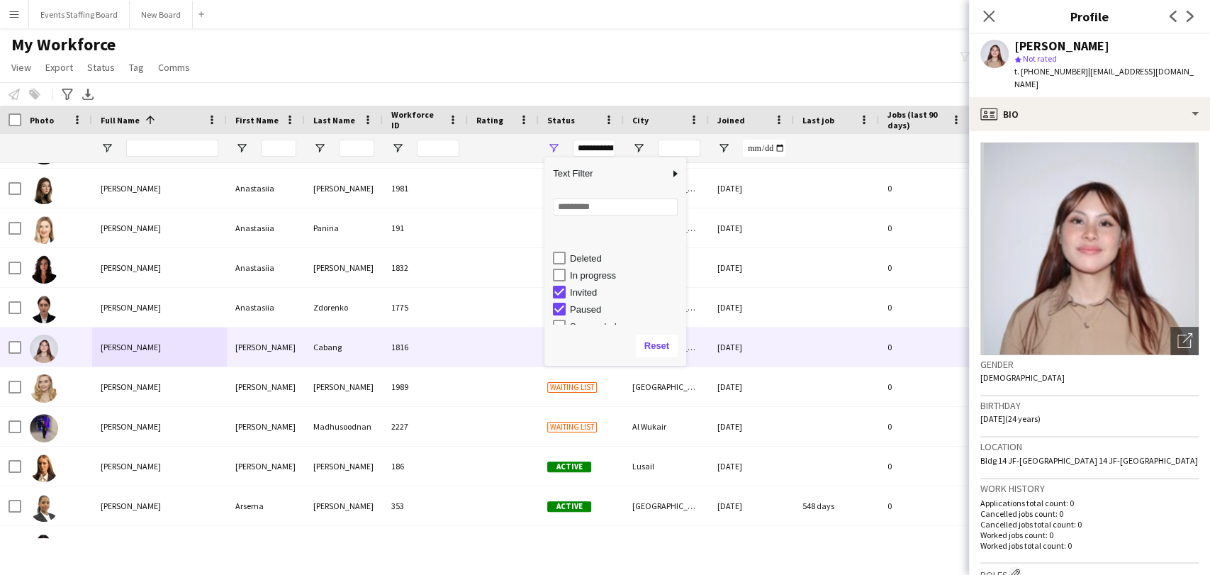
scroll to position [89, 0]
click at [587, 314] on div "Waiting list" at bounding box center [626, 315] width 112 height 11
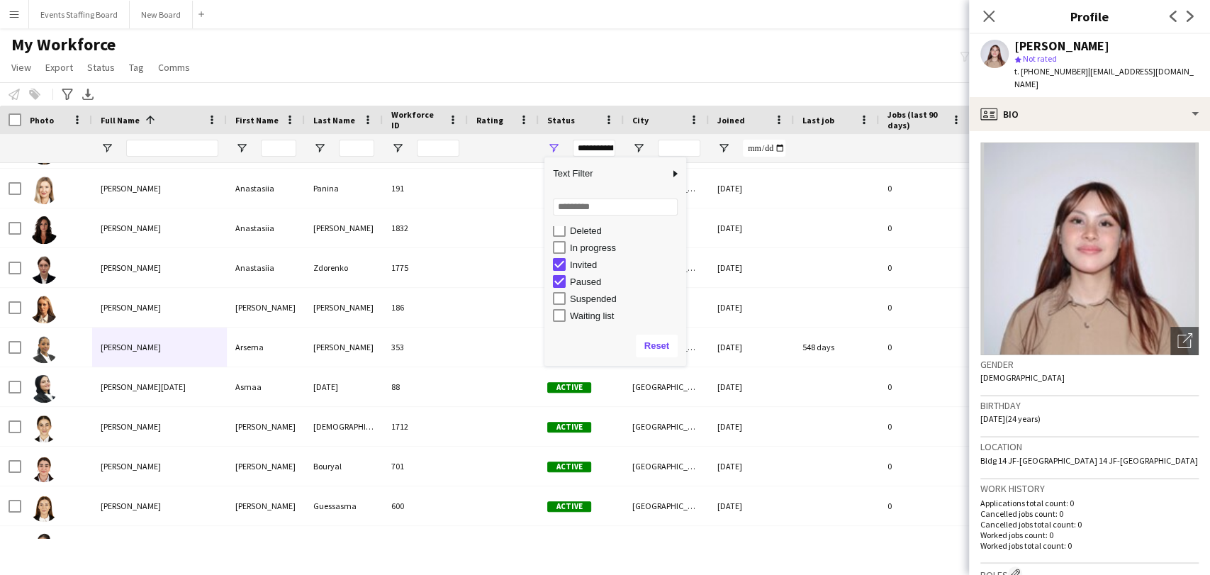
type input "**********"
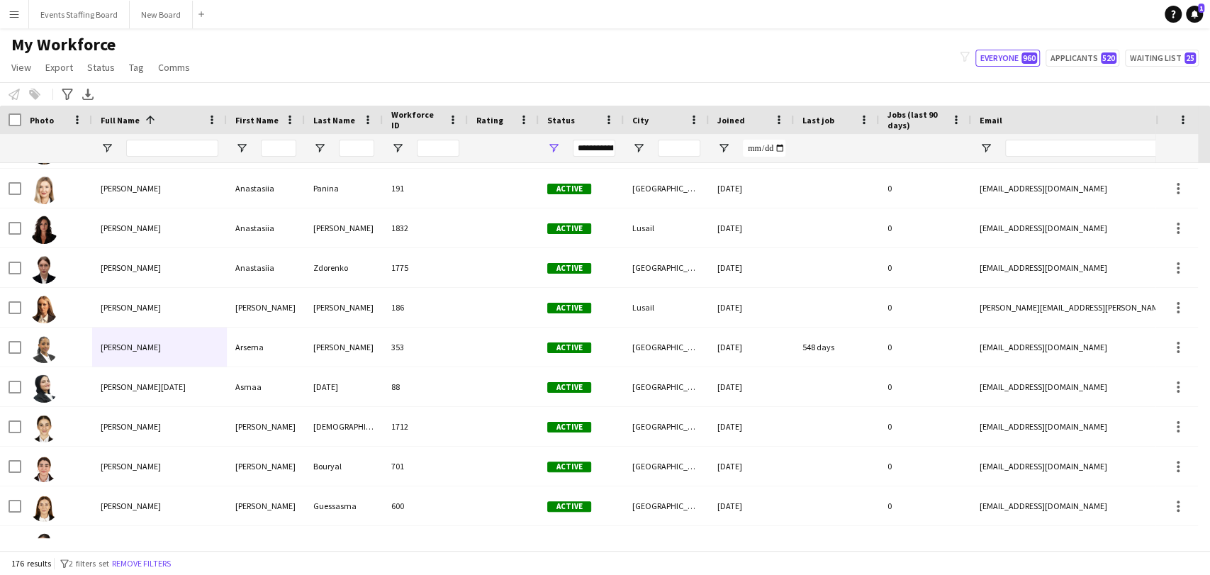
click at [403, 42] on div "My Workforce View Views Default view Alexandra View April Live Force Tracking S…" at bounding box center [605, 58] width 1210 height 48
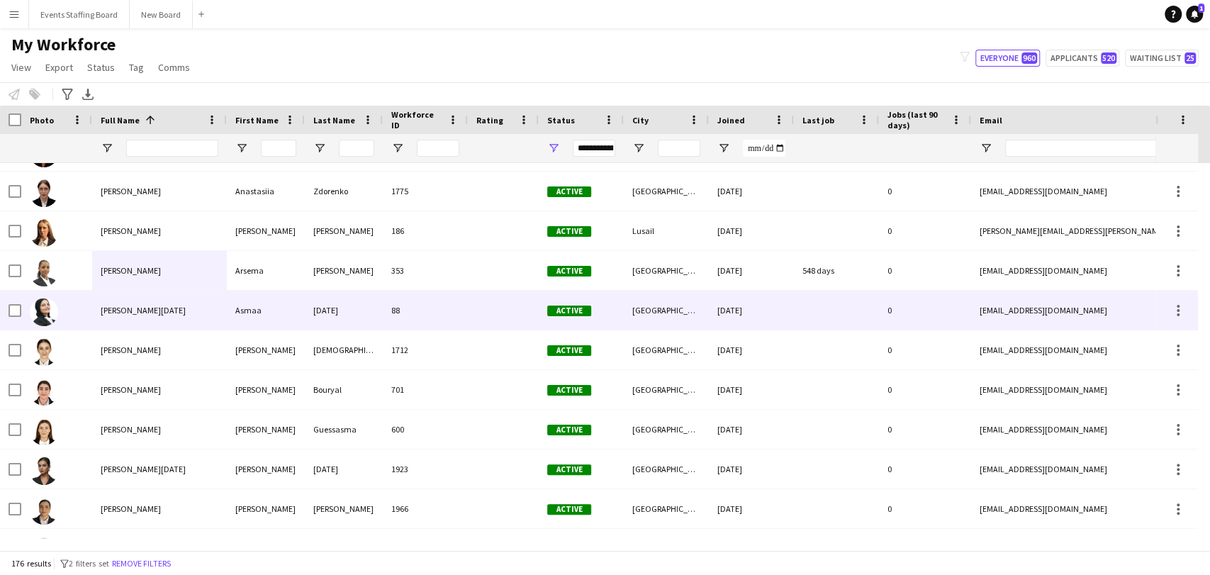
scroll to position [866, 0]
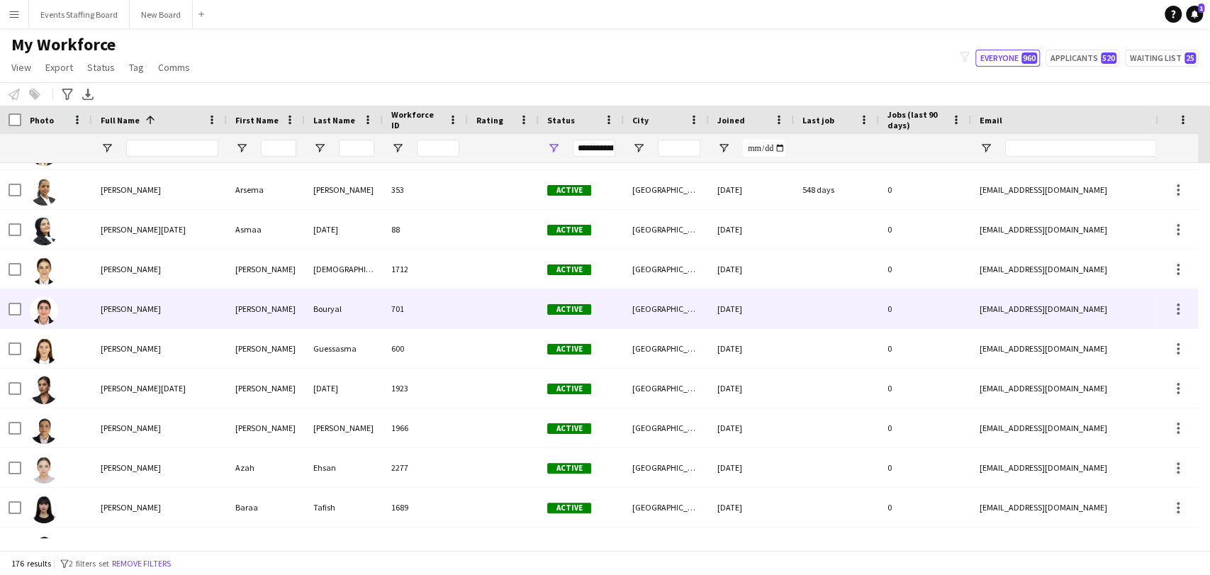
click at [115, 312] on span "Aya Bouryal" at bounding box center [131, 308] width 60 height 11
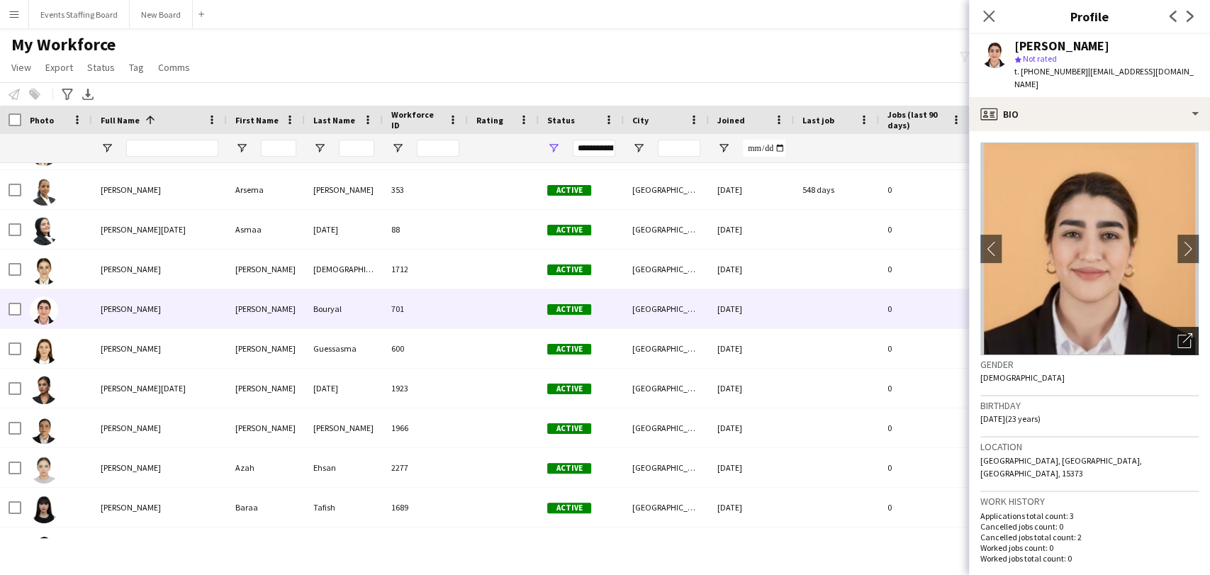
click at [1179, 329] on div "Open photos pop-in" at bounding box center [1184, 341] width 28 height 28
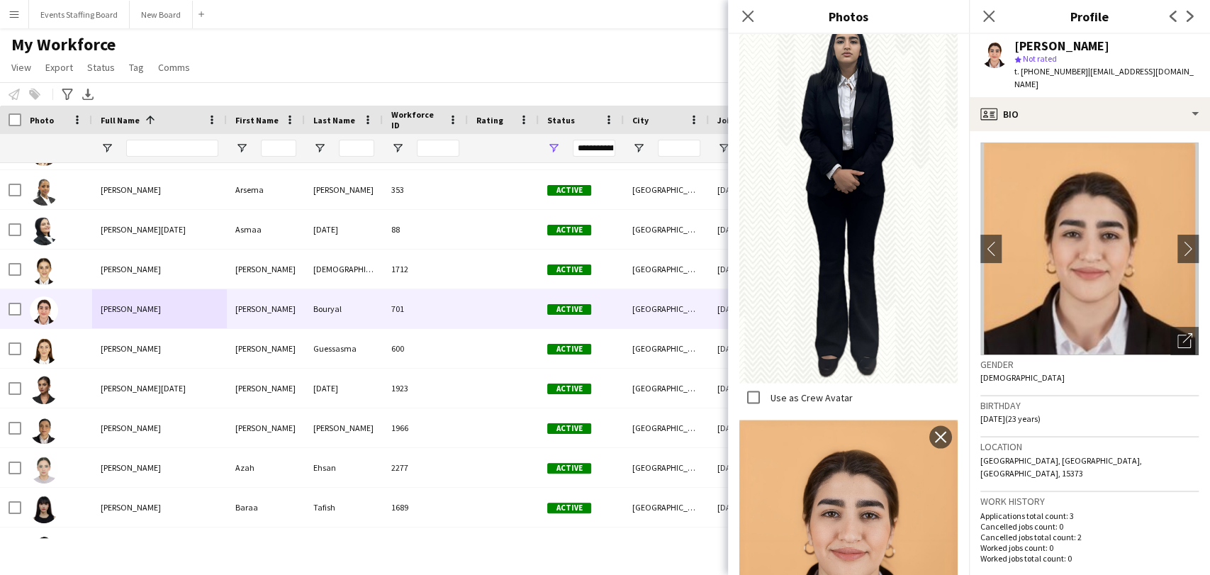
scroll to position [1654, 0]
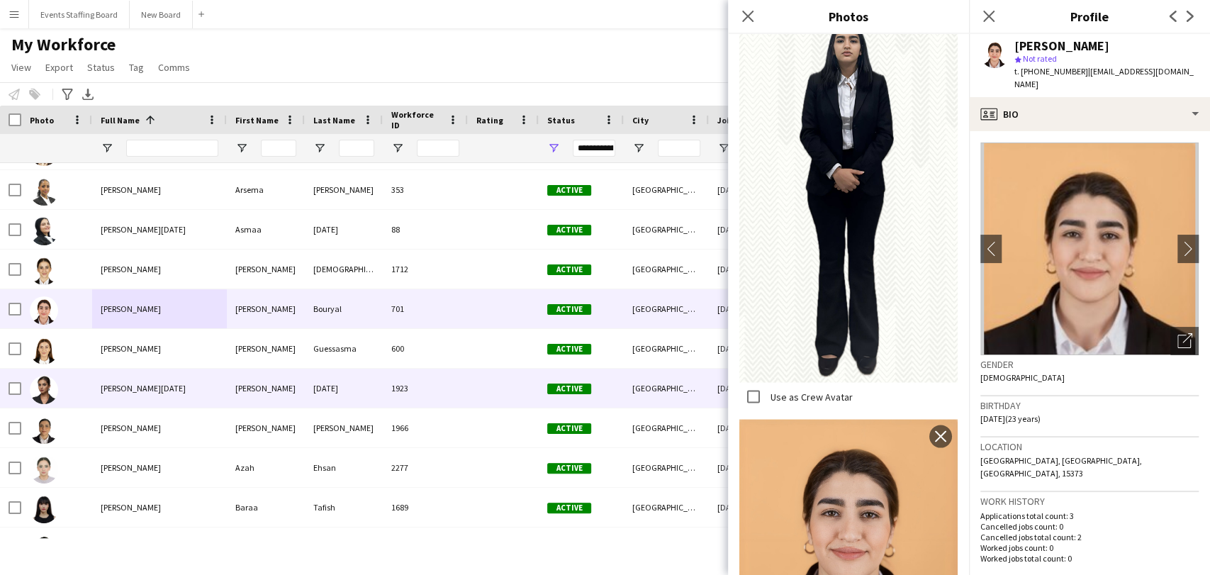
click at [89, 345] on div at bounding box center [56, 348] width 71 height 39
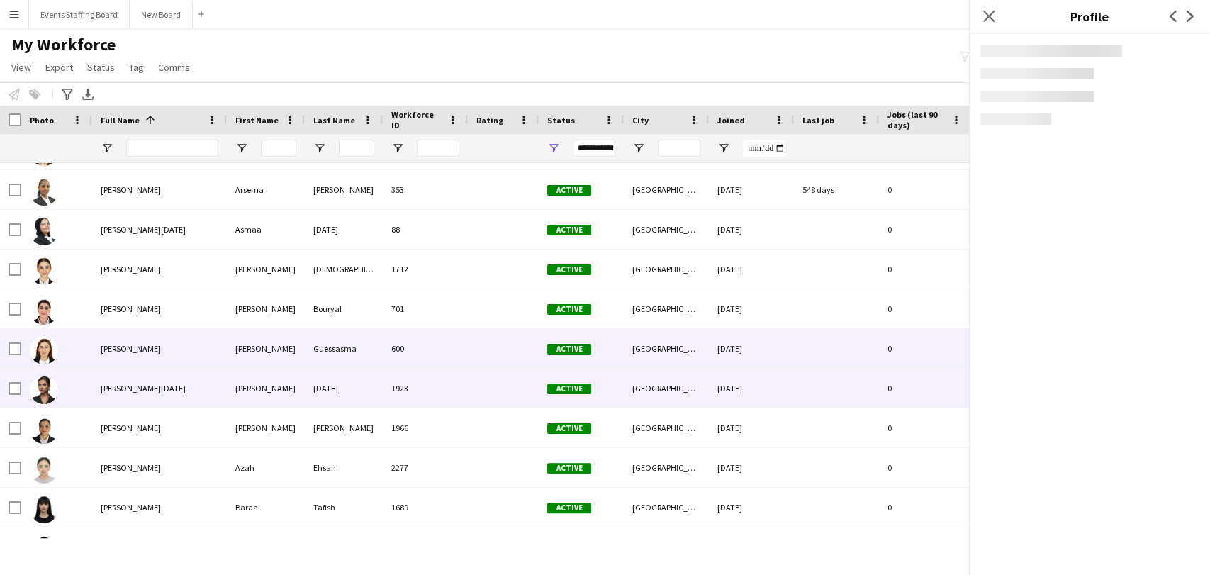
click at [122, 389] on span "Aya Karma" at bounding box center [143, 388] width 85 height 11
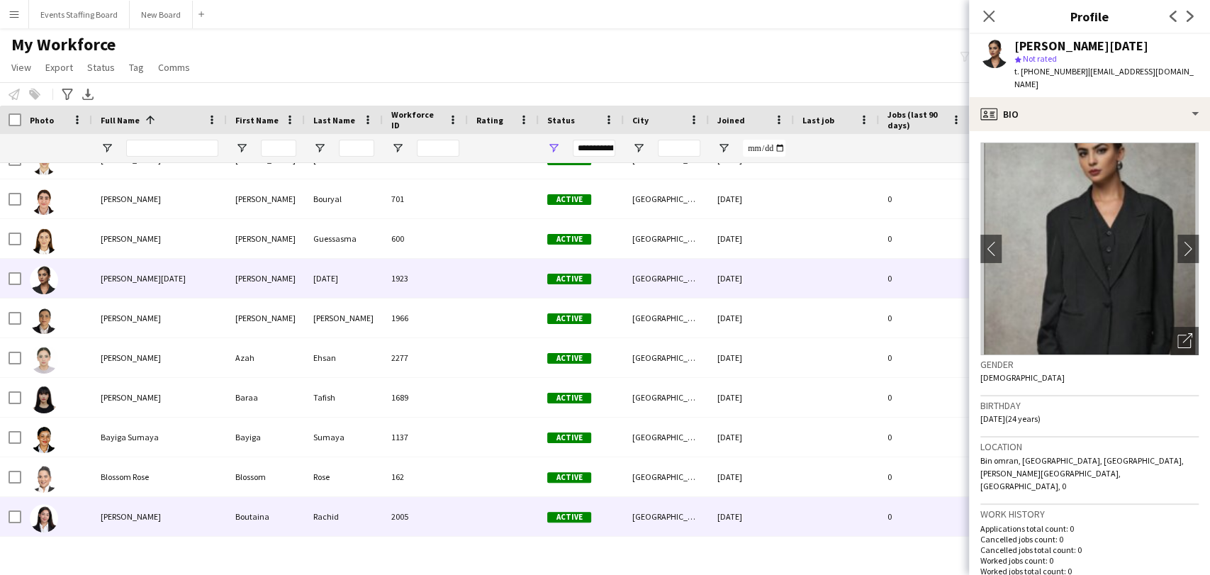
scroll to position [1102, 0]
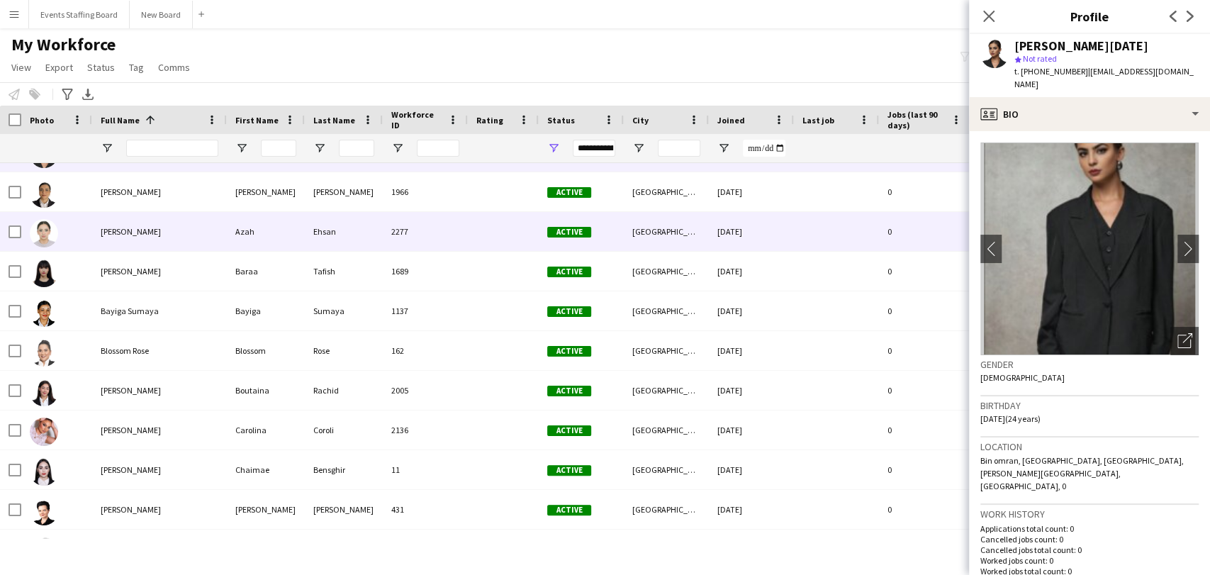
click at [85, 228] on div at bounding box center [56, 231] width 71 height 39
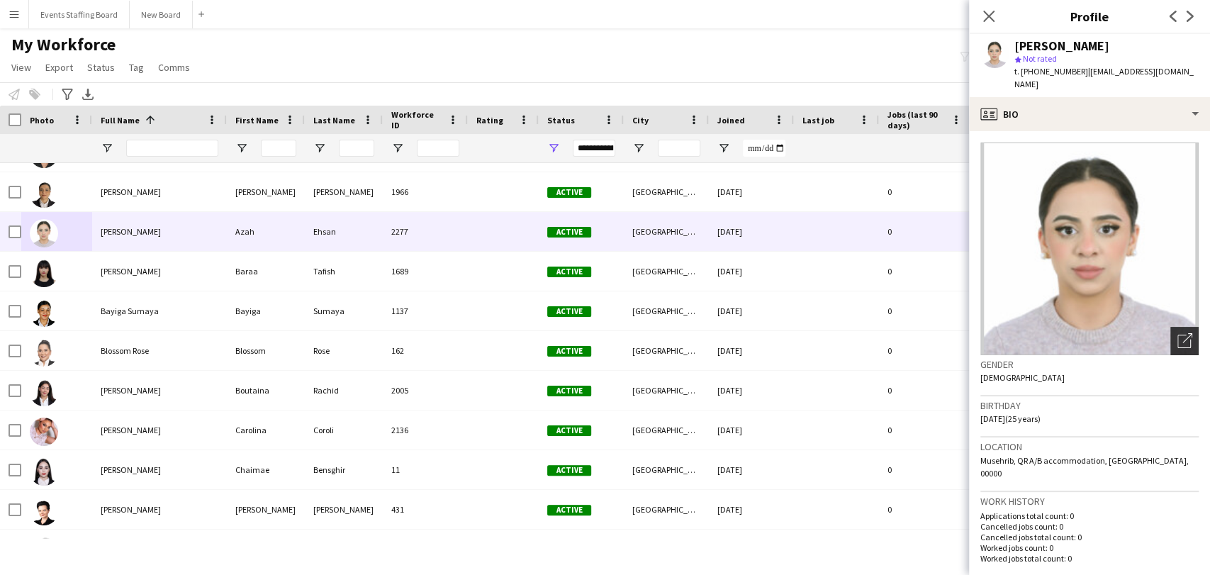
click at [1177, 333] on icon "Open photos pop-in" at bounding box center [1184, 340] width 15 height 15
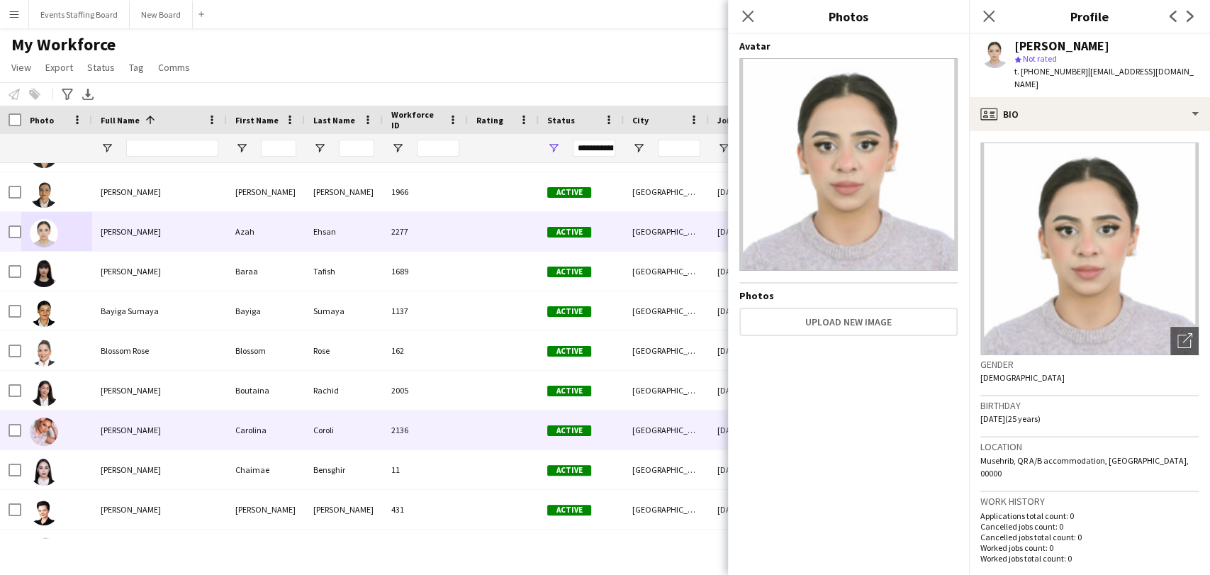
click at [142, 427] on span "Carolina Coroli" at bounding box center [131, 430] width 60 height 11
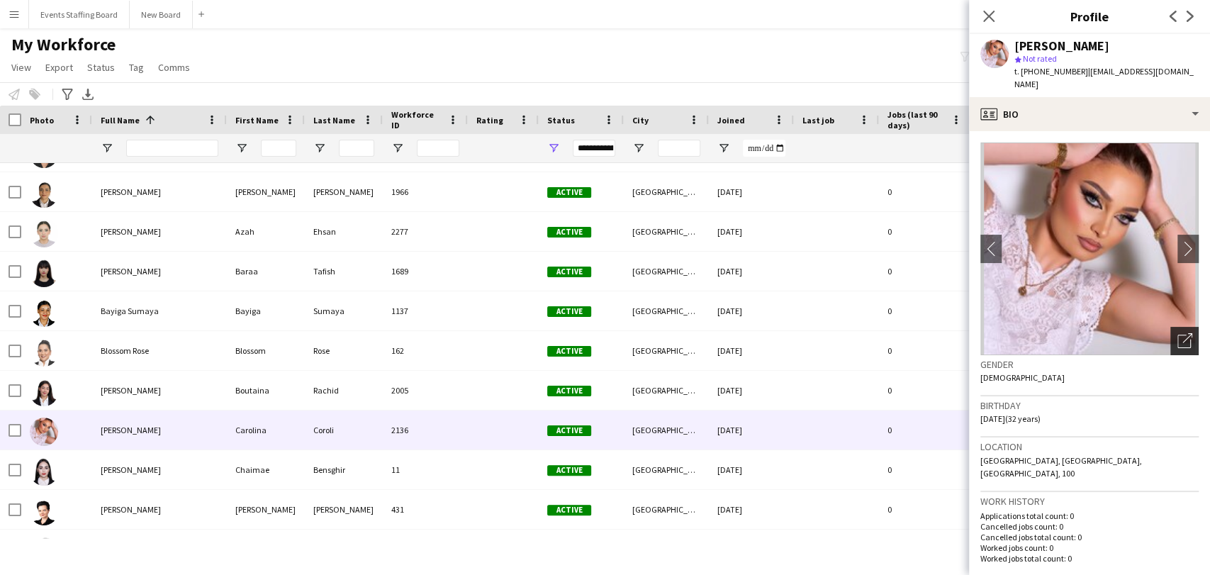
click at [1176, 327] on div "Open photos pop-in" at bounding box center [1184, 341] width 28 height 28
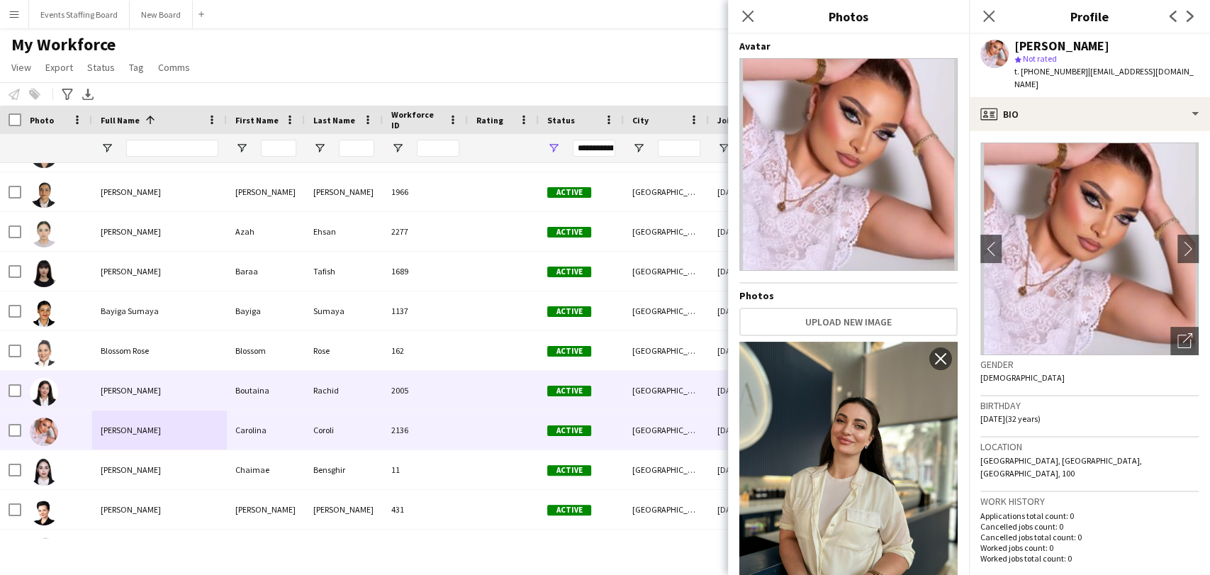
scroll to position [1181, 0]
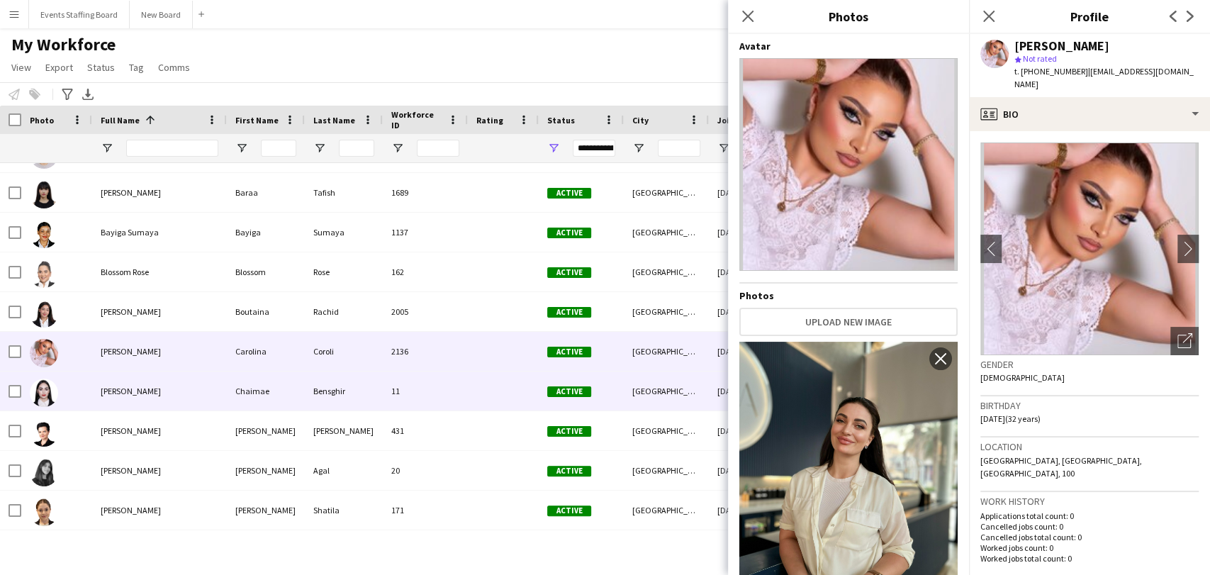
click at [101, 393] on span "Chaimae Bensghir" at bounding box center [131, 391] width 60 height 11
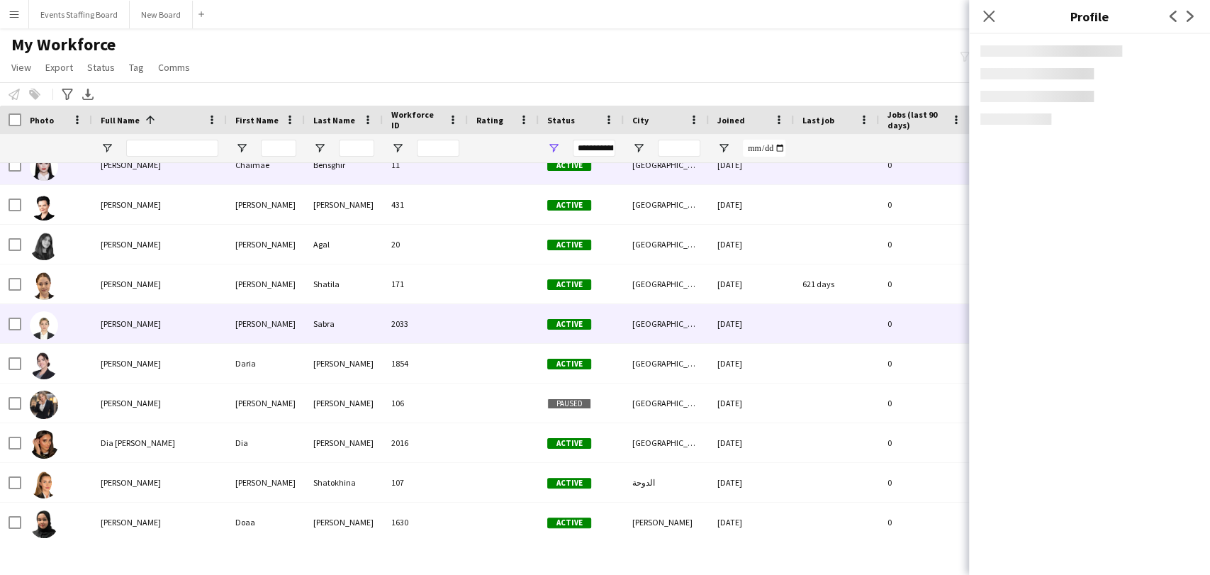
scroll to position [1417, 0]
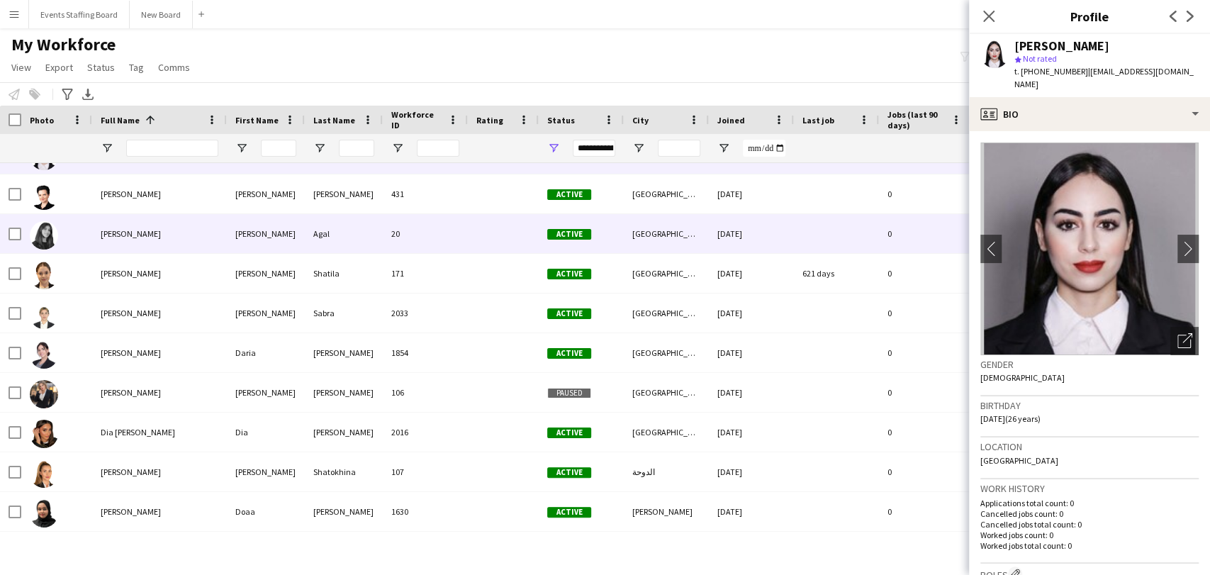
click at [126, 225] on div "Dana Agal" at bounding box center [159, 233] width 135 height 39
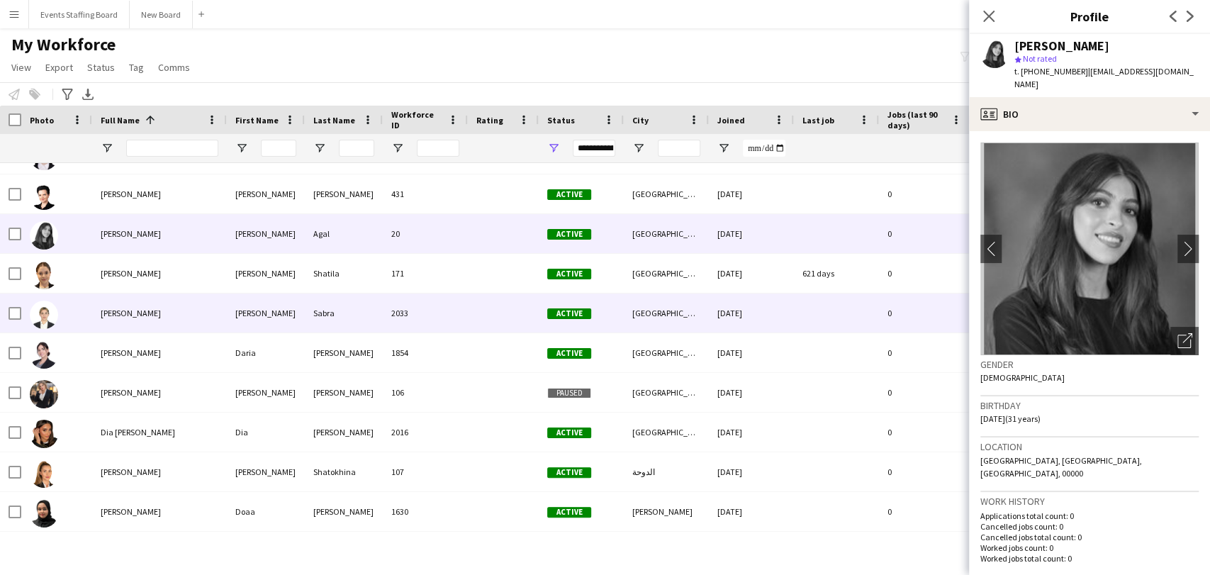
click at [120, 325] on div "Danielle Sabra" at bounding box center [159, 312] width 135 height 39
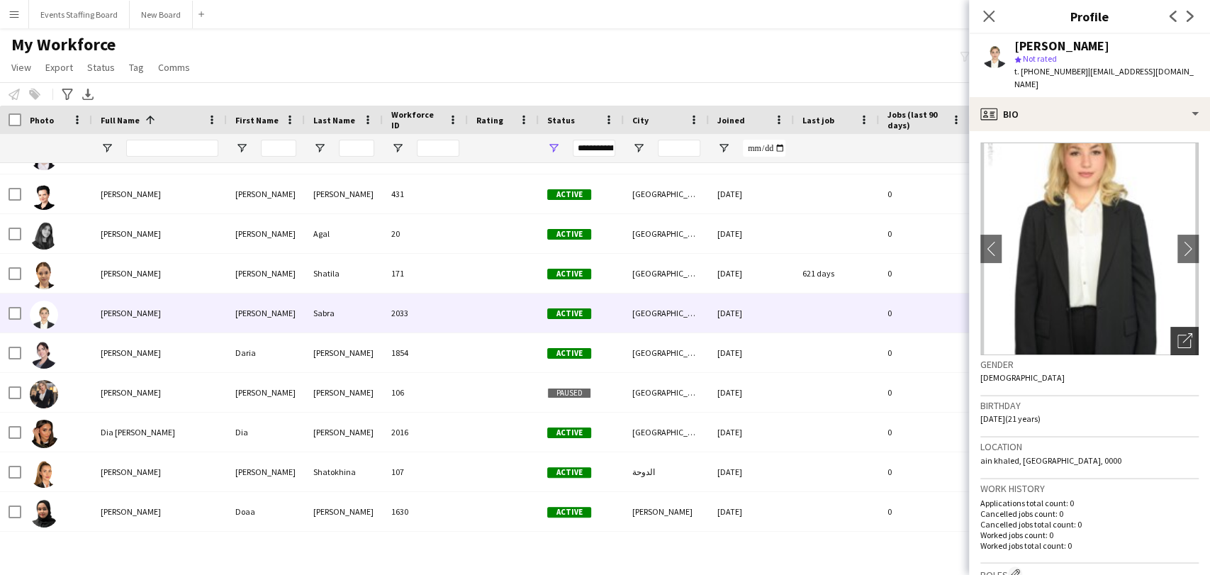
click at [1177, 335] on icon at bounding box center [1183, 341] width 13 height 13
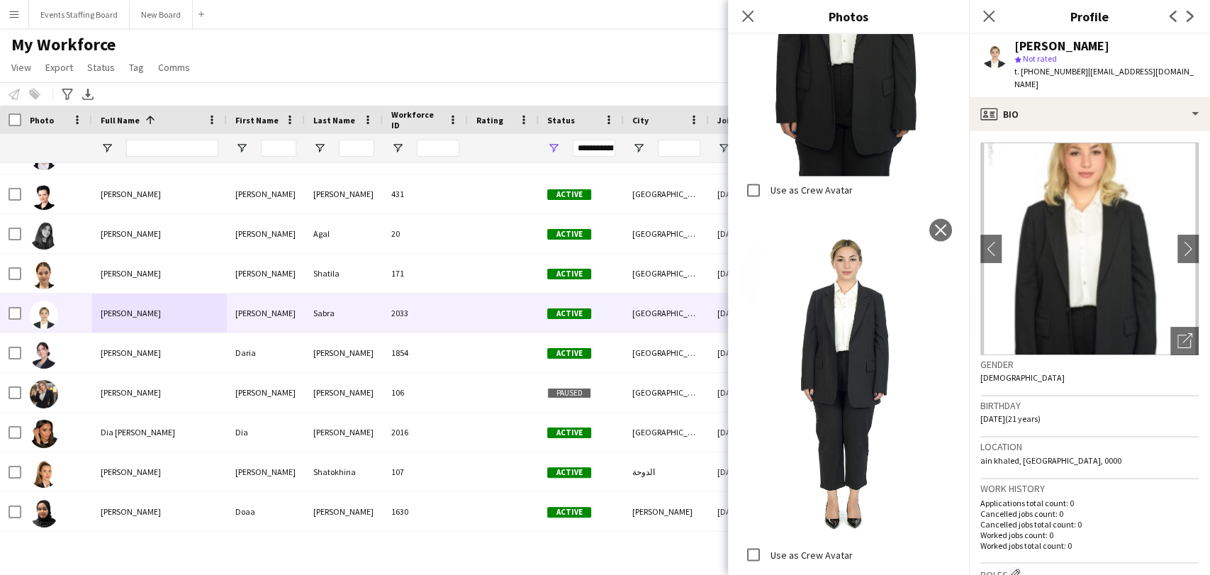
scroll to position [1312, 0]
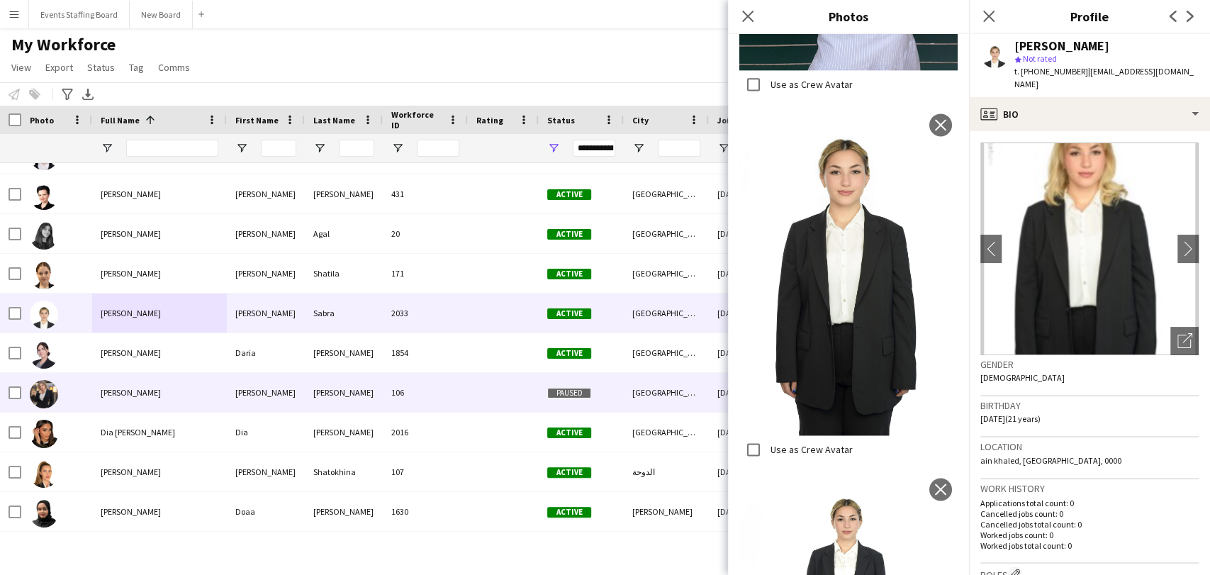
click at [115, 383] on div "Daryna Denysenko" at bounding box center [159, 392] width 135 height 39
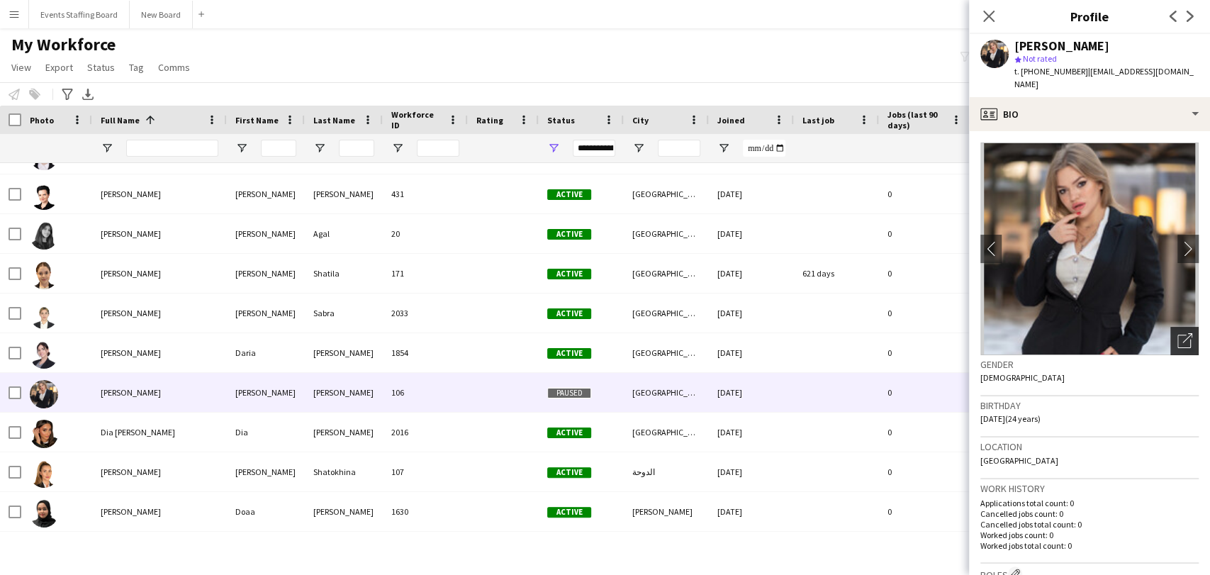
click at [1185, 327] on div "Open photos pop-in" at bounding box center [1184, 341] width 28 height 28
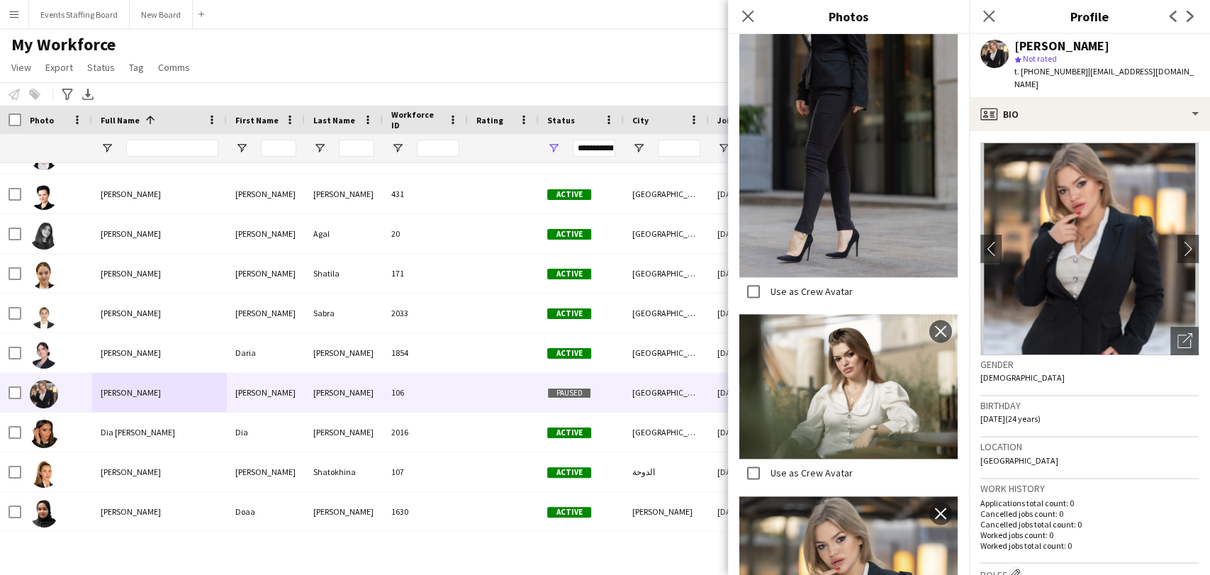
scroll to position [1274, 0]
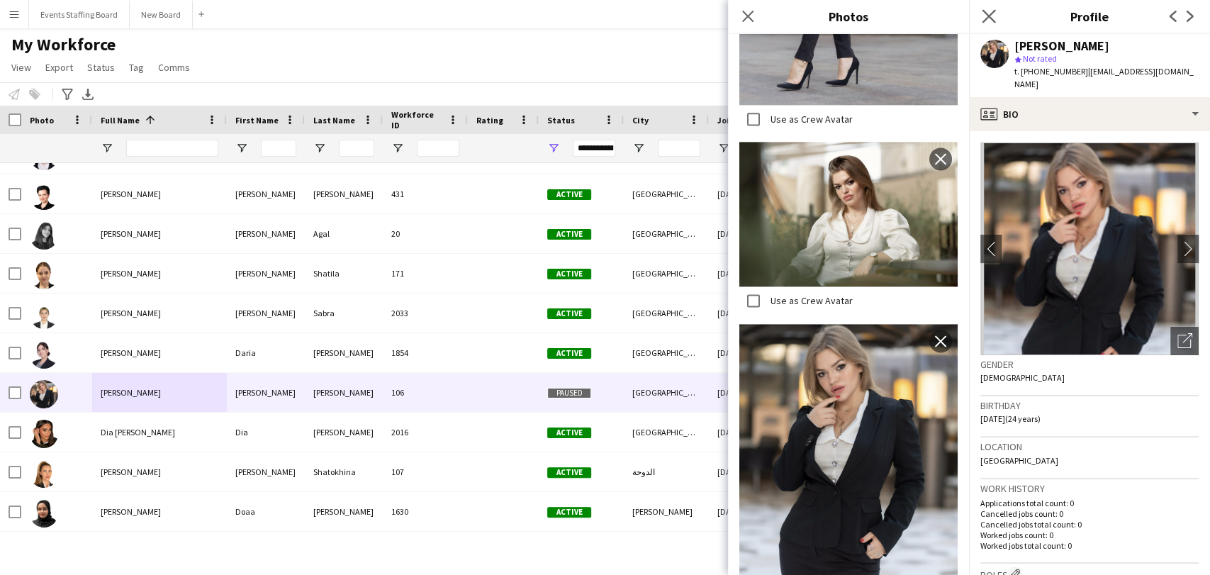
click at [996, 13] on app-icon "Close pop-in" at bounding box center [989, 16] width 21 height 21
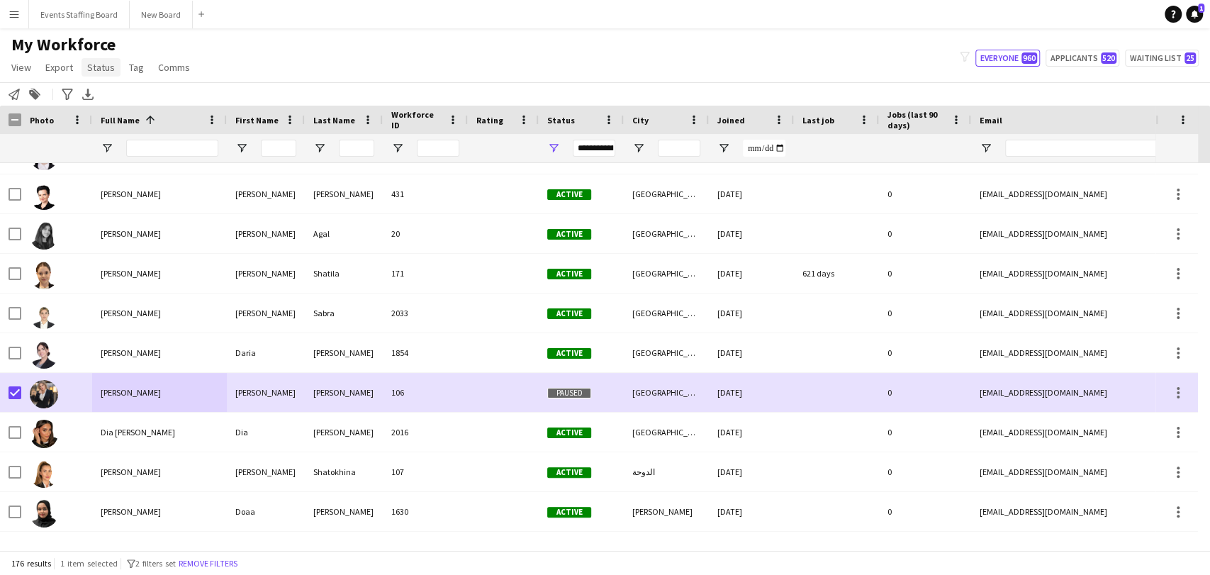
click at [111, 65] on span "Status" at bounding box center [101, 67] width 28 height 13
click at [126, 102] on link "Edit" at bounding box center [130, 98] width 99 height 30
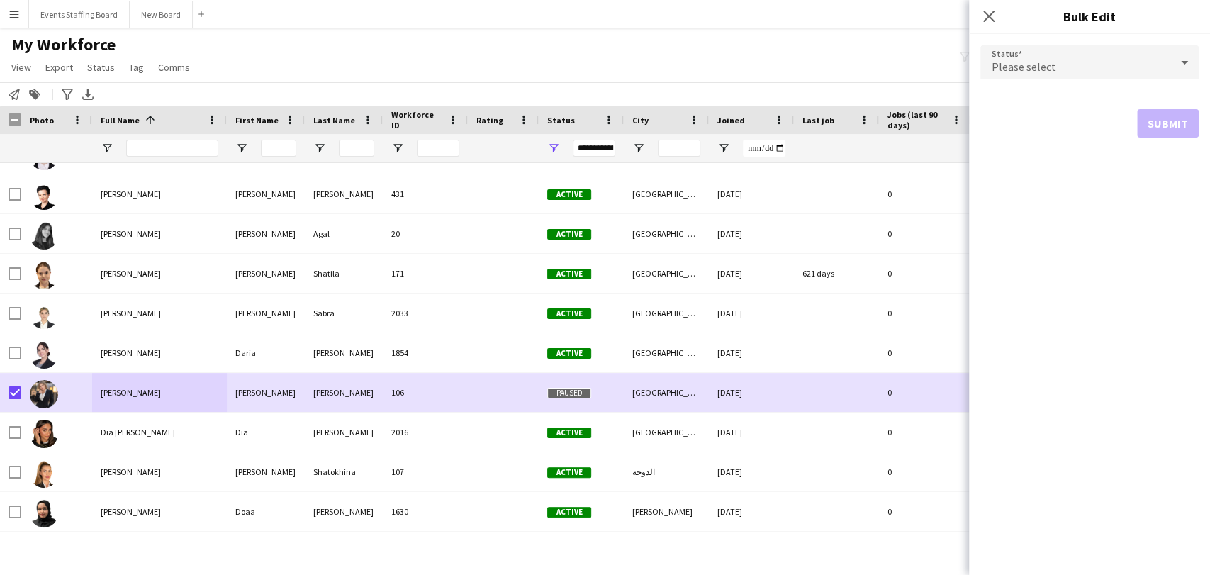
click at [1077, 40] on form "Status Please select Submit" at bounding box center [1089, 91] width 218 height 115
click at [1070, 55] on div "Please select" at bounding box center [1075, 62] width 190 height 34
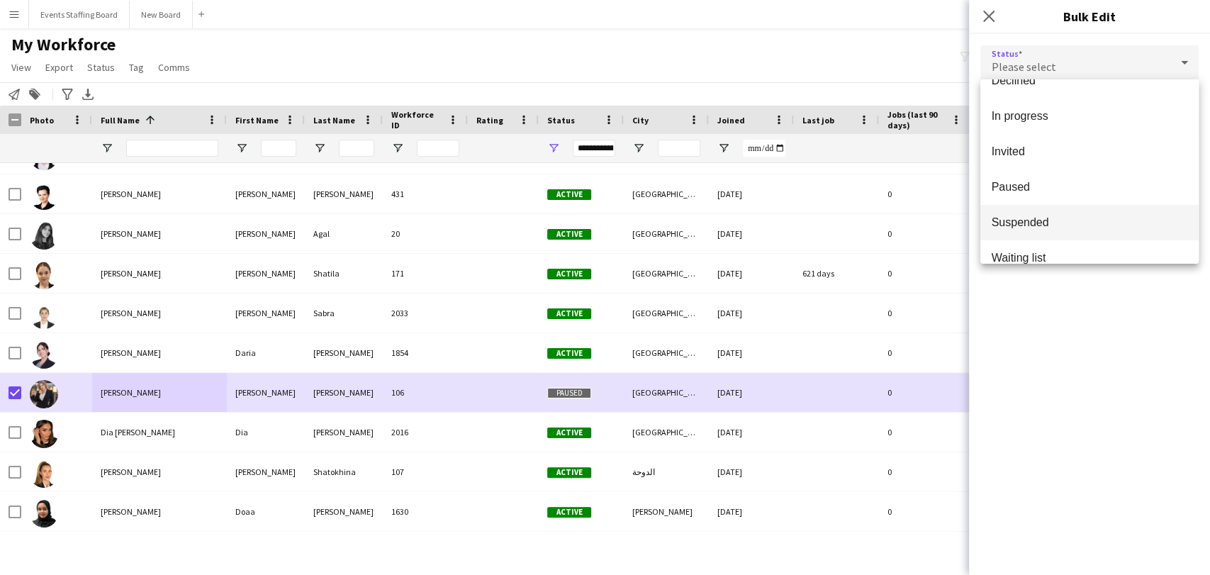
scroll to position [145, 0]
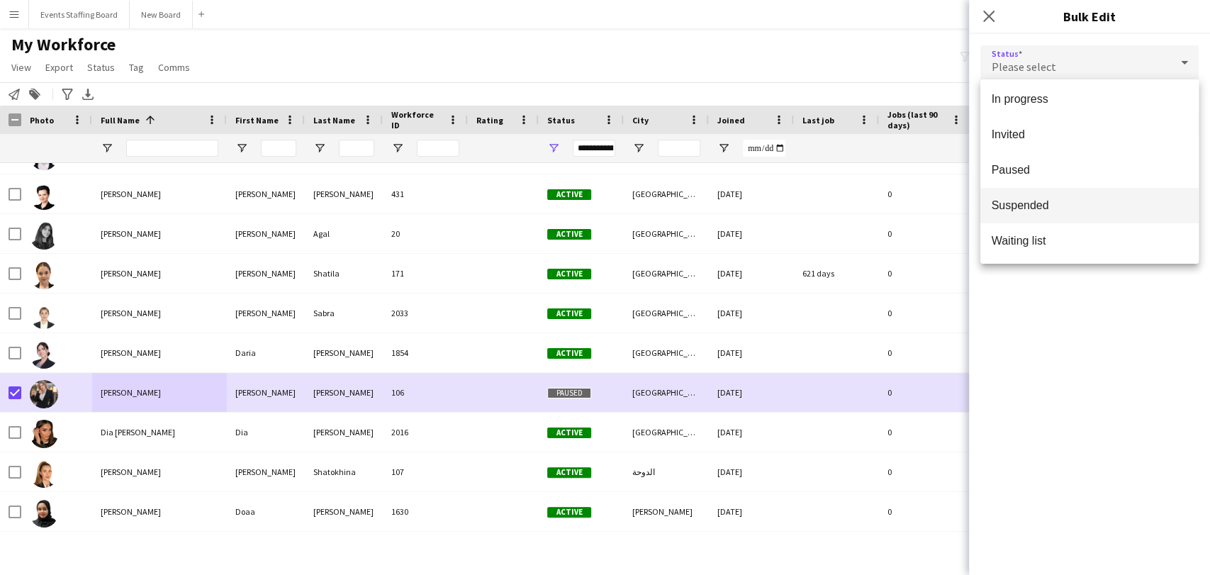
click at [1090, 198] on span "Suspended" at bounding box center [1089, 204] width 196 height 13
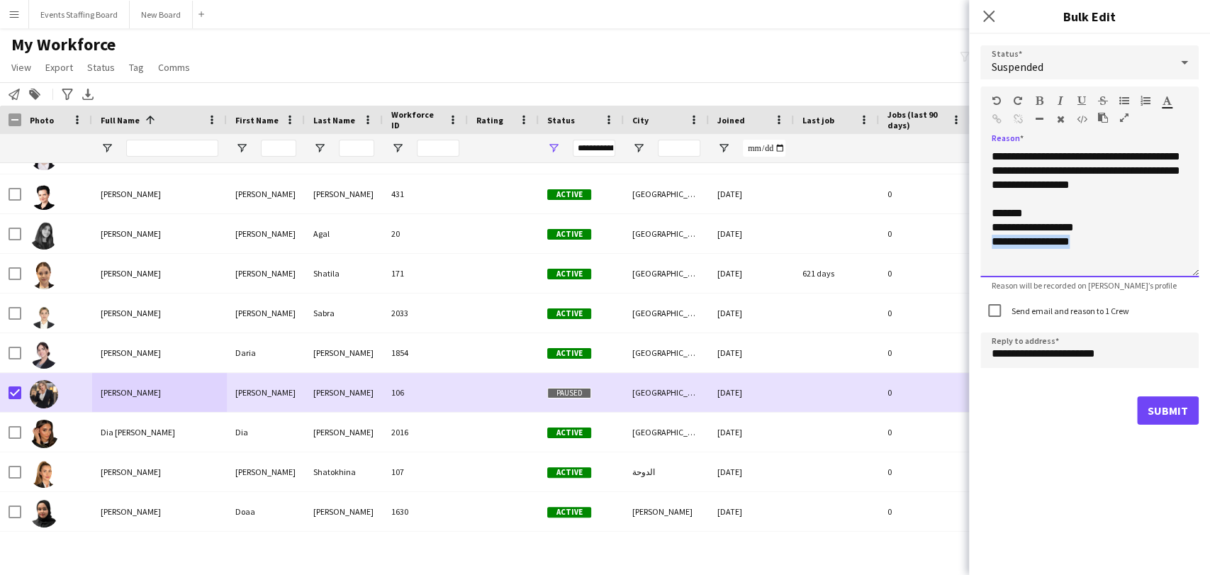
drag, startPoint x: 1103, startPoint y: 255, endPoint x: 991, endPoint y: 265, distance: 112.4
click at [991, 265] on div "**********" at bounding box center [1089, 214] width 218 height 128
click at [1003, 353] on input "**********" at bounding box center [1089, 349] width 218 height 35
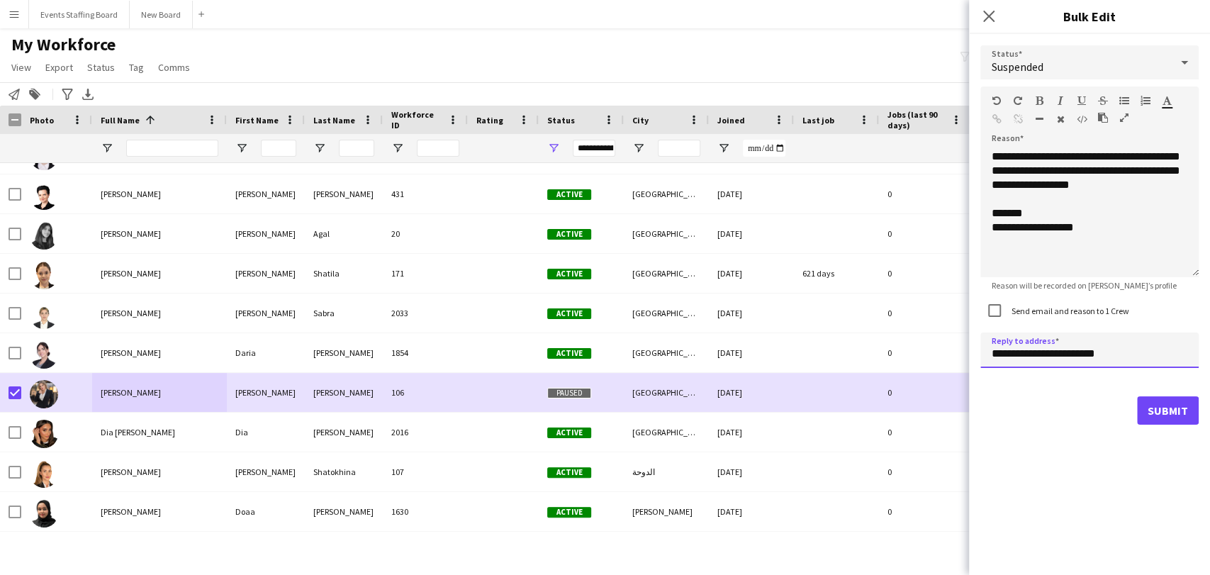
click at [1003, 353] on input "**********" at bounding box center [1089, 349] width 218 height 35
type input "**********"
click at [1168, 415] on button "Submit" at bounding box center [1168, 410] width 62 height 28
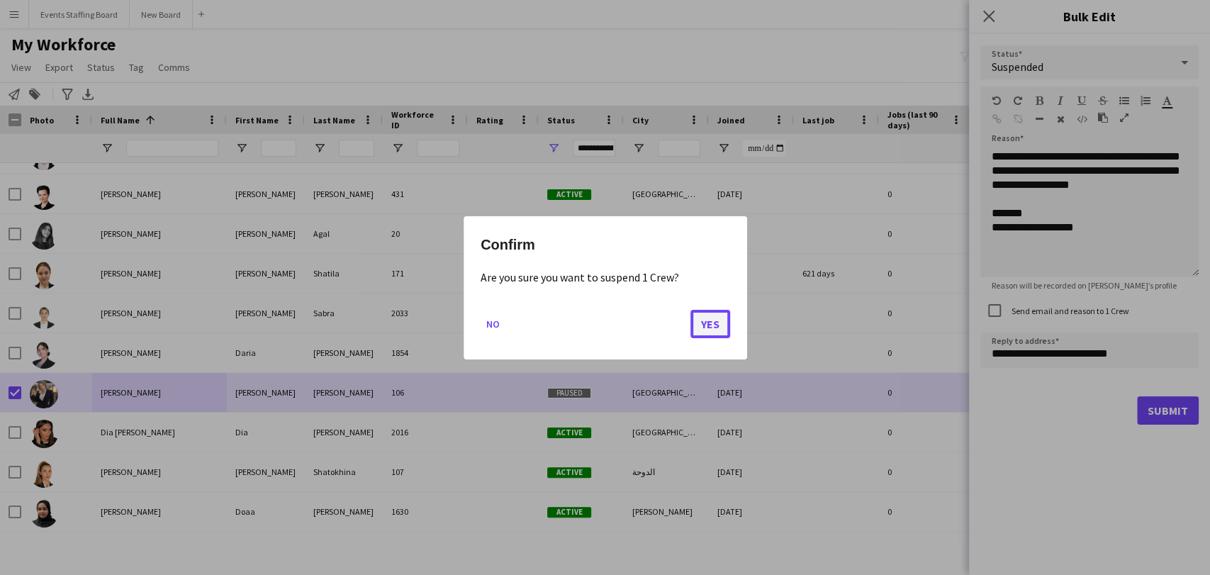
click at [706, 332] on button "Yes" at bounding box center [710, 323] width 40 height 28
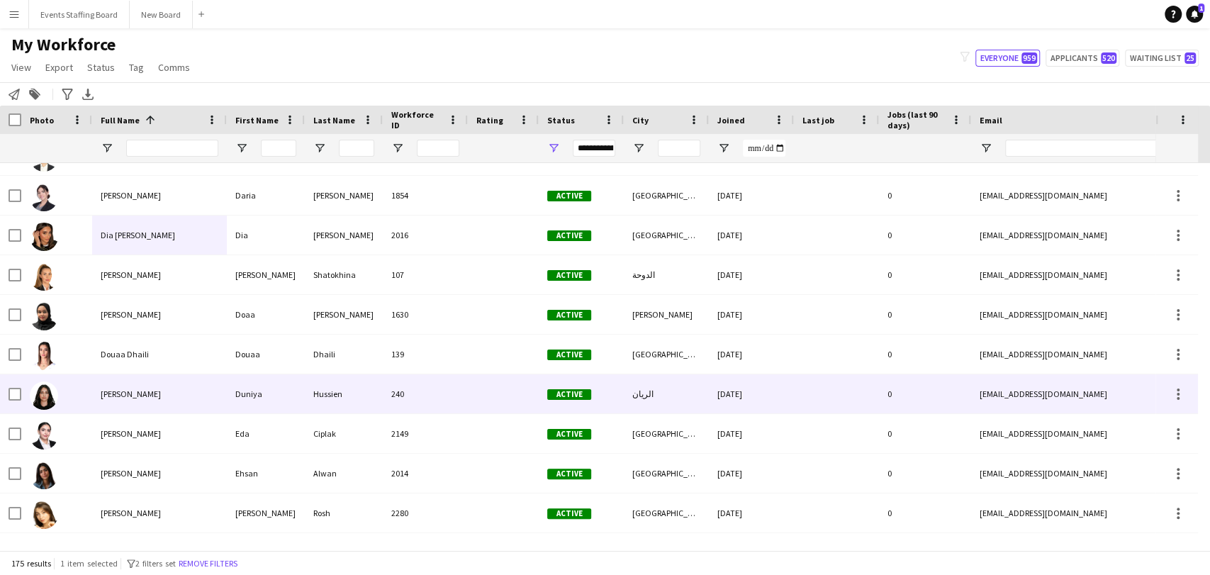
scroll to position [1653, 0]
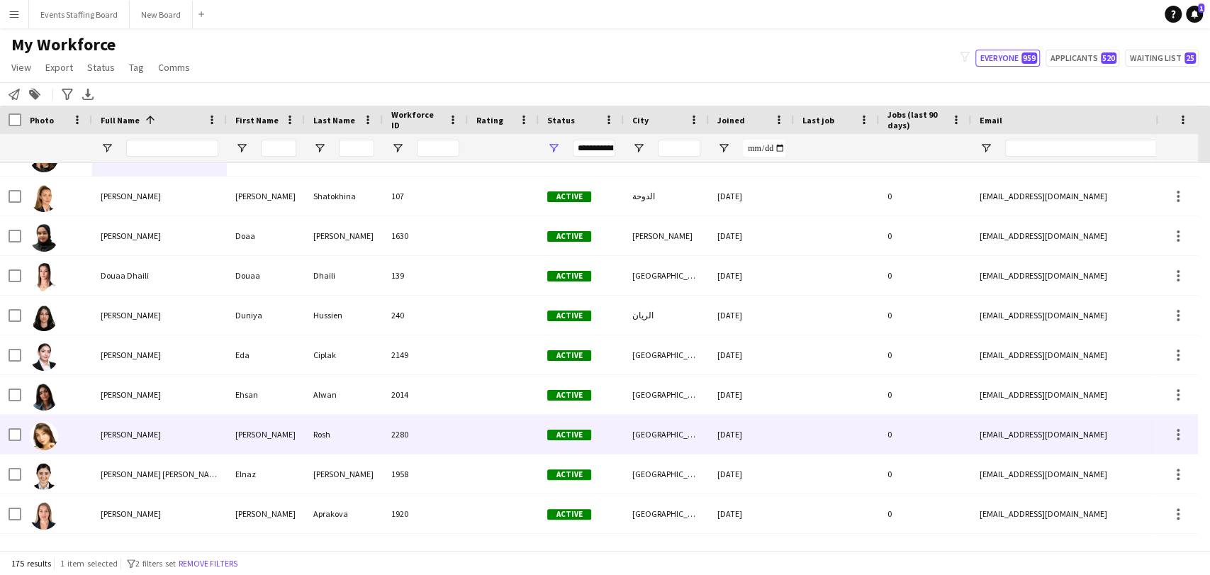
click at [92, 442] on div "Elizaveta Rosh" at bounding box center [159, 434] width 135 height 39
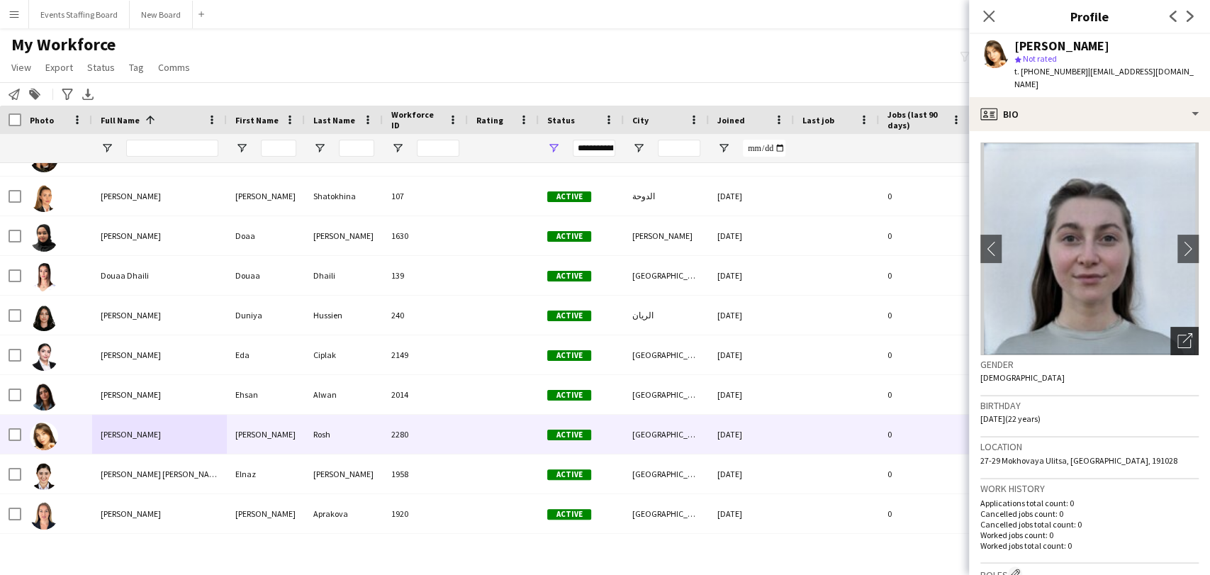
click at [1178, 333] on icon "Open photos pop-in" at bounding box center [1184, 340] width 15 height 15
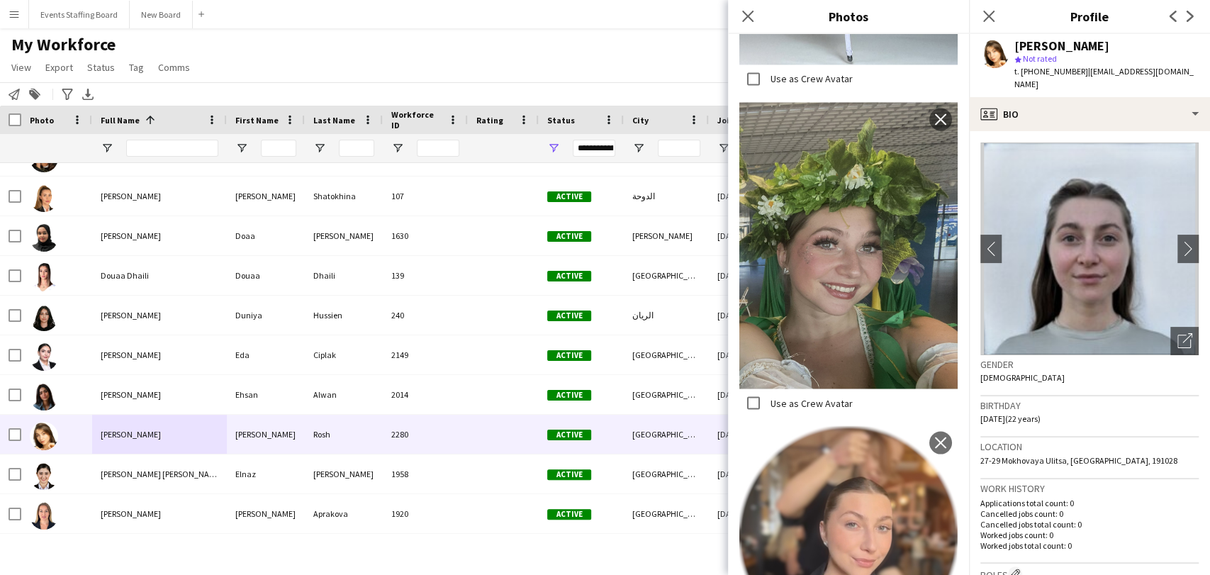
scroll to position [1633, 0]
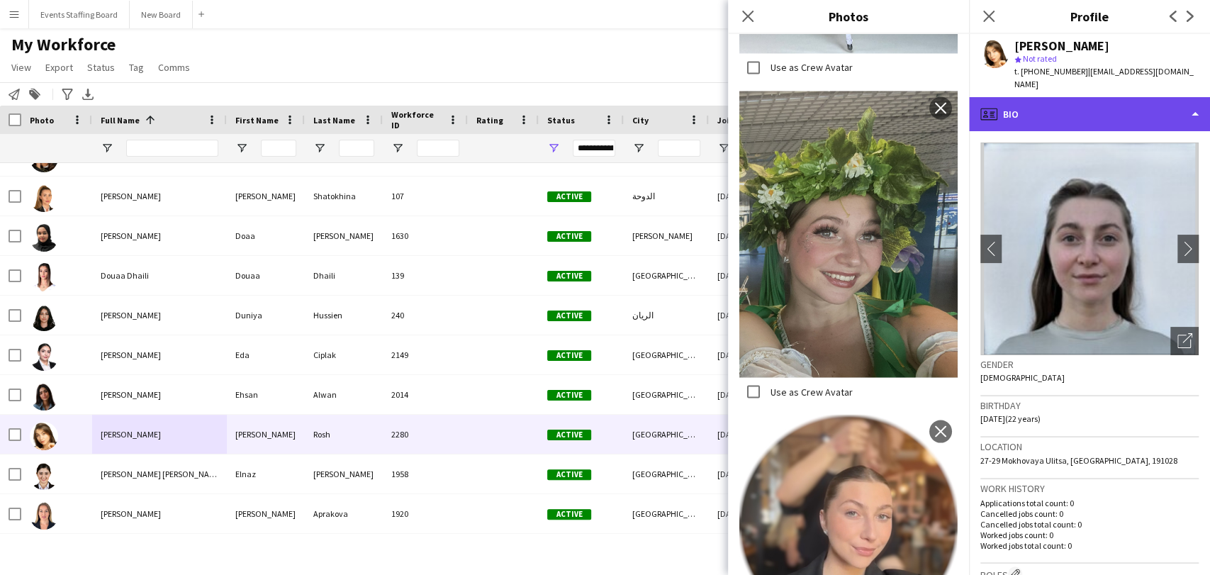
click at [1057, 97] on div "profile Bio" at bounding box center [1089, 114] width 241 height 34
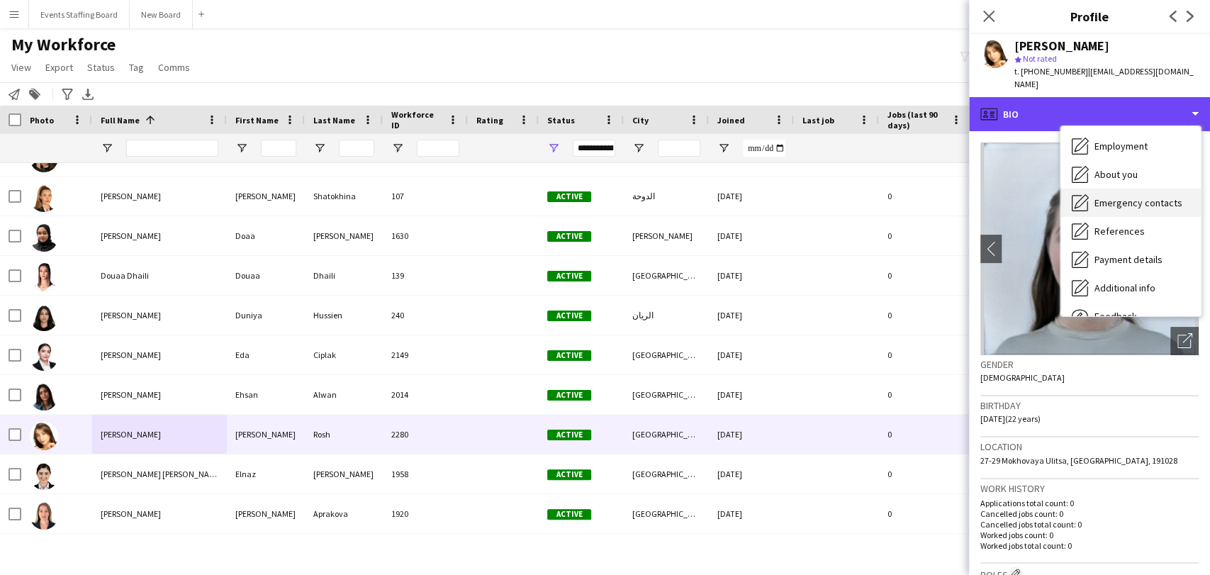
scroll to position [104, 0]
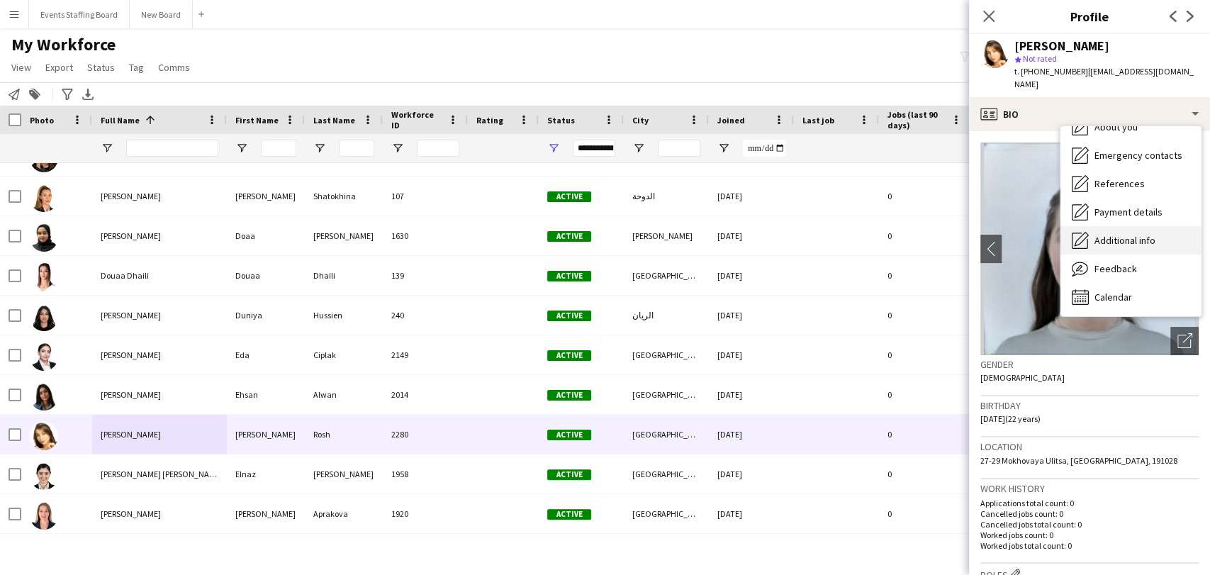
click at [1120, 234] on div "Additional info Additional info" at bounding box center [1130, 240] width 140 height 28
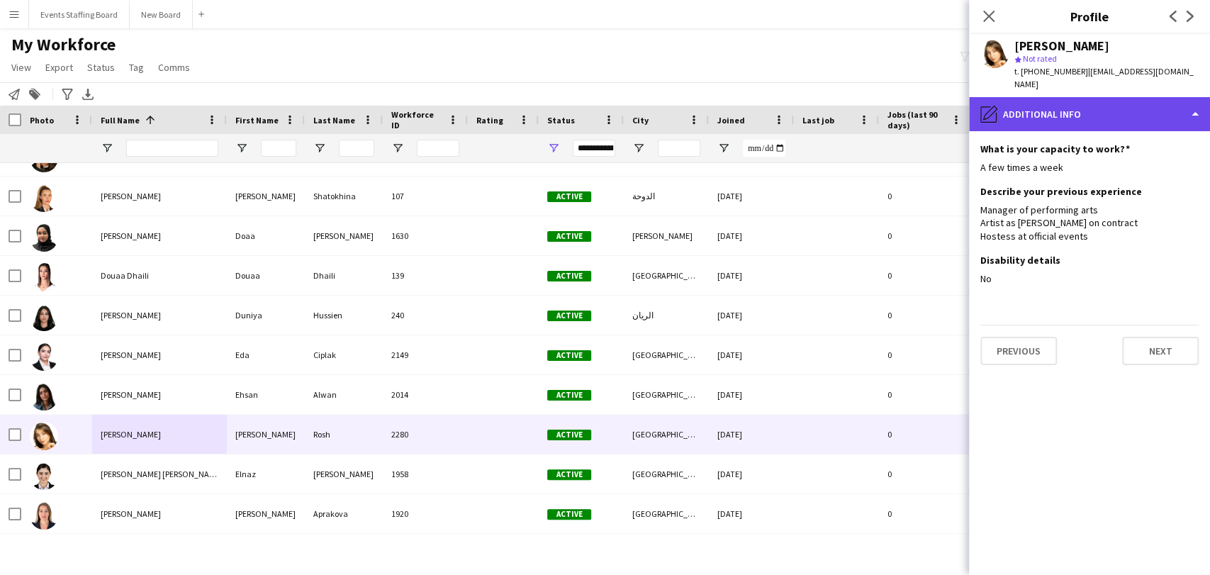
click at [1091, 102] on div "pencil4 Additional info" at bounding box center [1089, 114] width 241 height 34
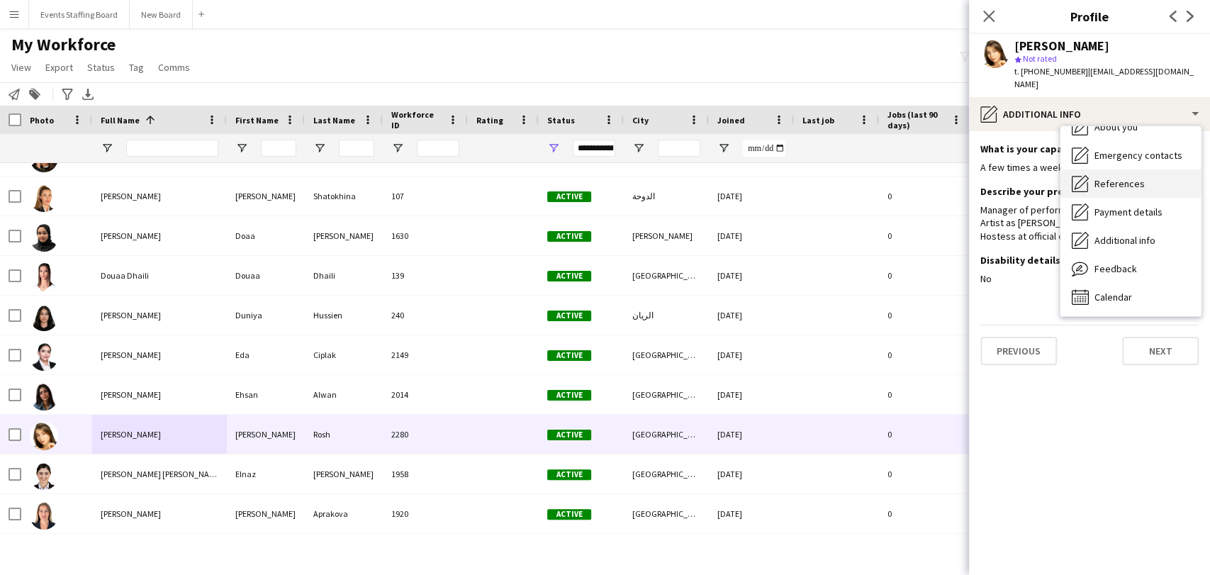
click at [1120, 177] on span "References" at bounding box center [1119, 183] width 50 height 13
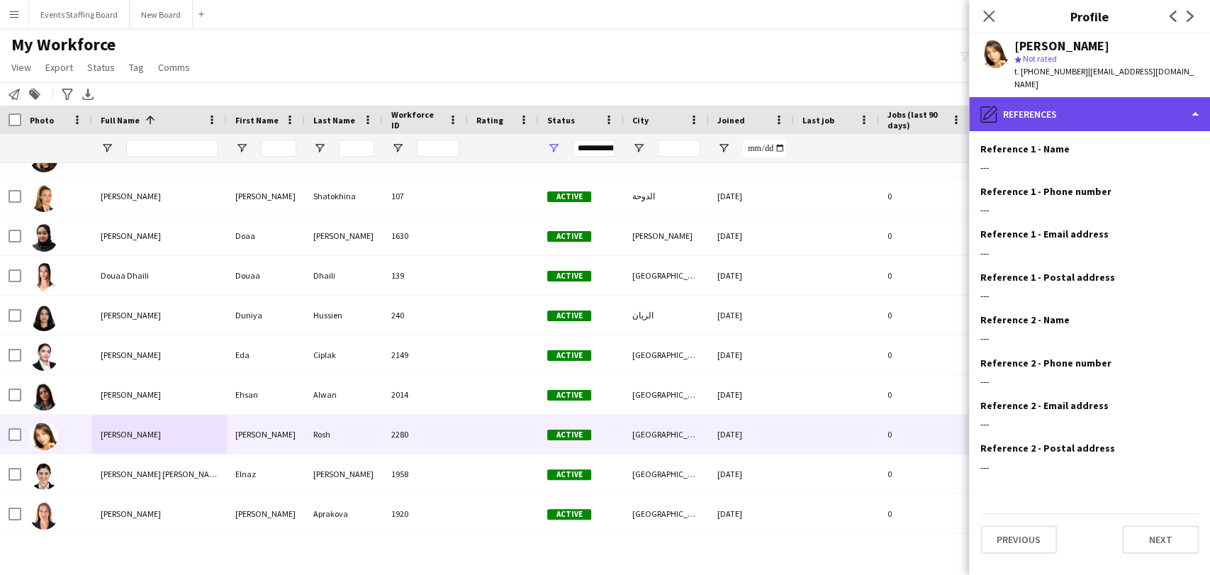
click at [1056, 103] on div "pencil4 References" at bounding box center [1089, 114] width 241 height 34
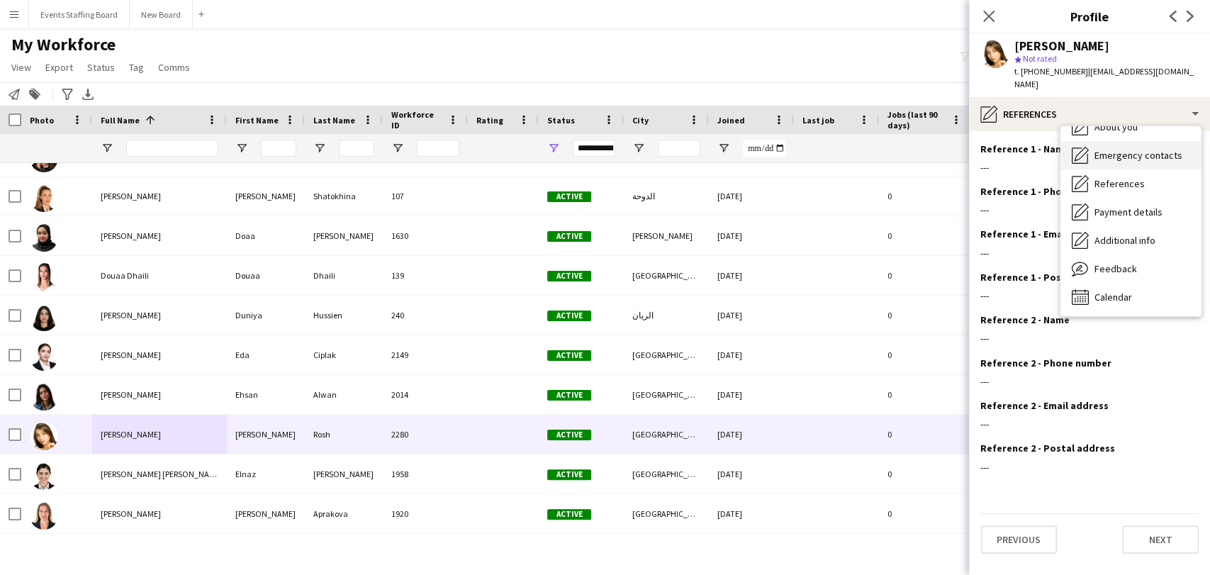
click at [1094, 149] on span "Emergency contacts" at bounding box center [1138, 155] width 88 height 13
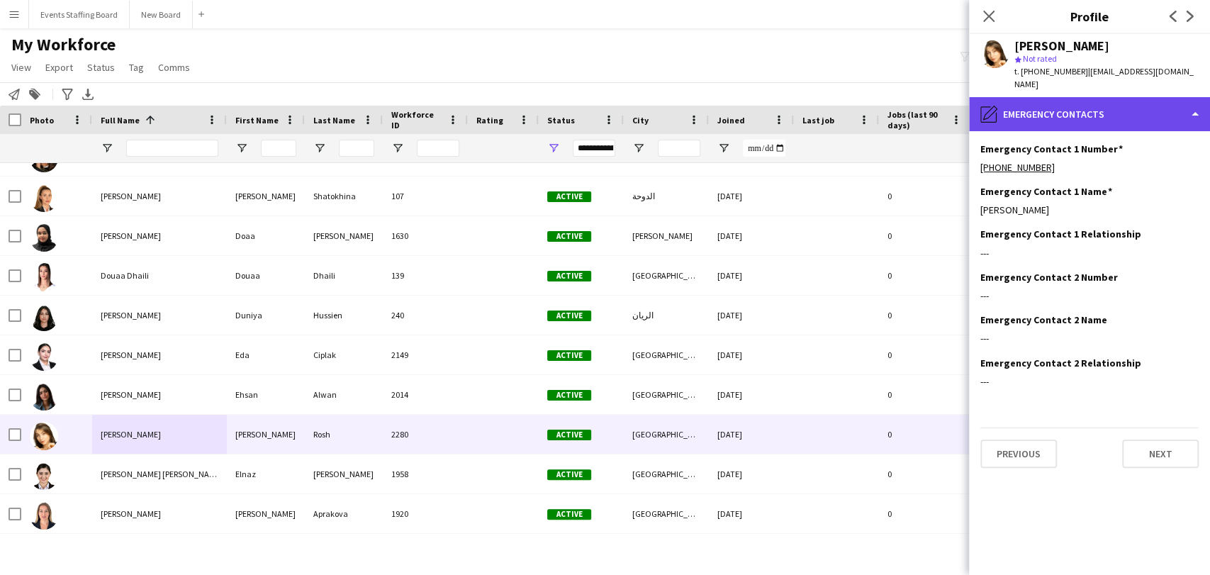
click at [1077, 108] on div "pencil4 Emergency contacts" at bounding box center [1089, 114] width 241 height 34
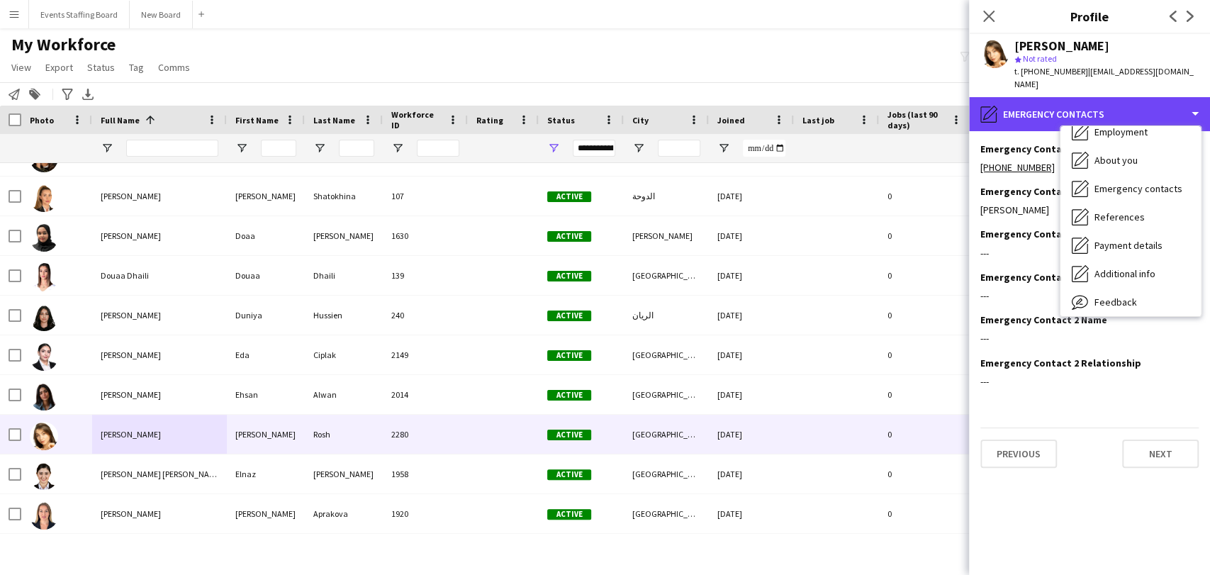
scroll to position [26, 0]
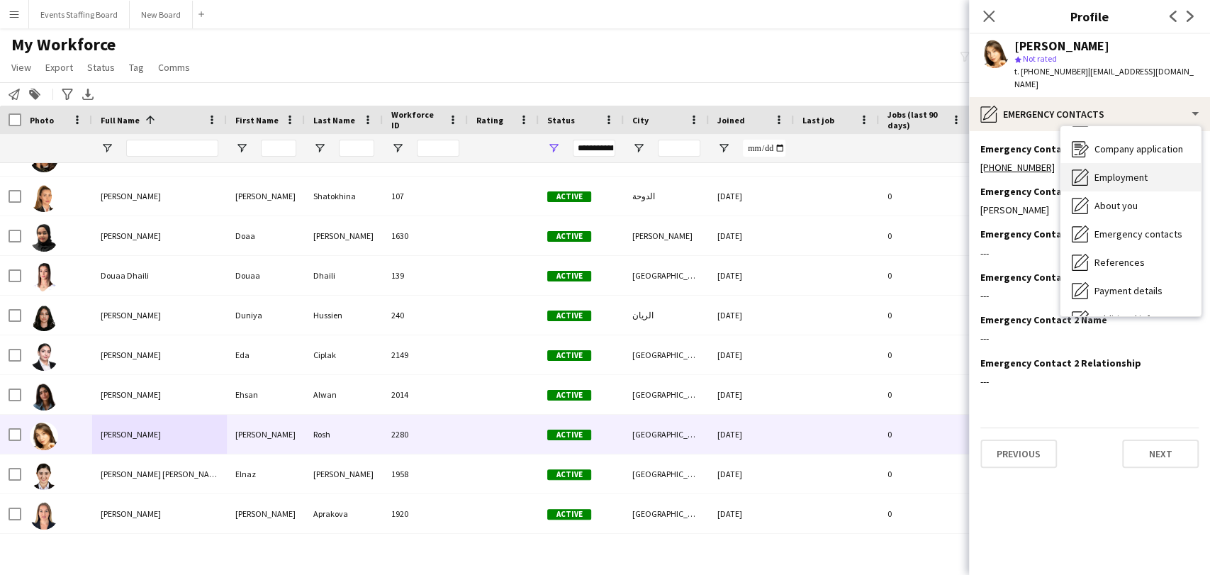
click at [1110, 163] on div "Employment Employment" at bounding box center [1130, 177] width 140 height 28
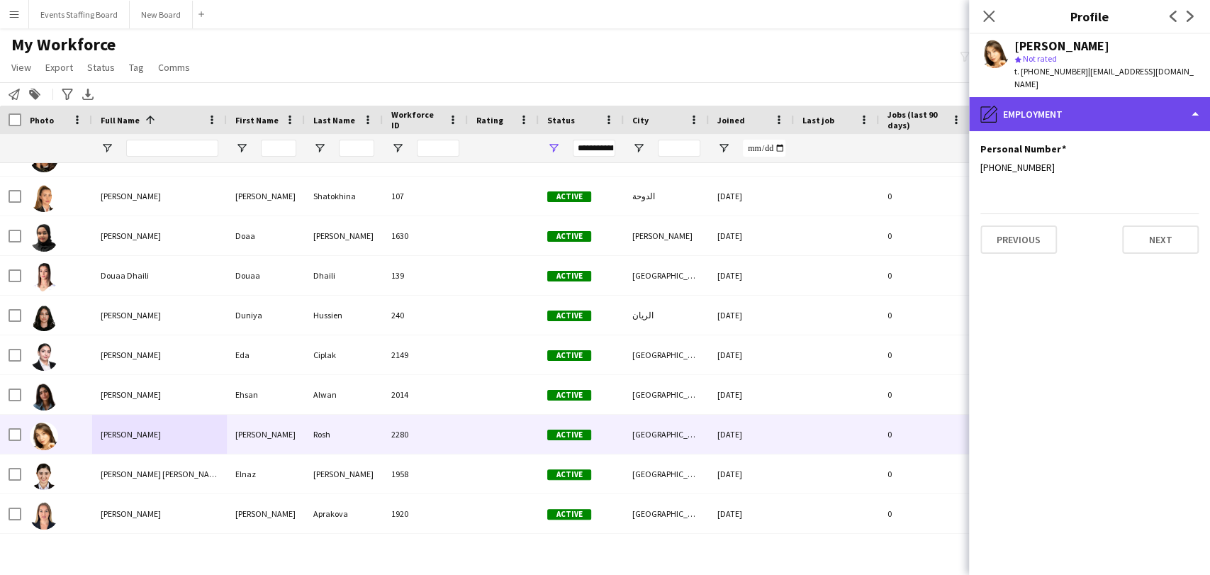
click at [1067, 101] on div "pencil4 Employment" at bounding box center [1089, 114] width 241 height 34
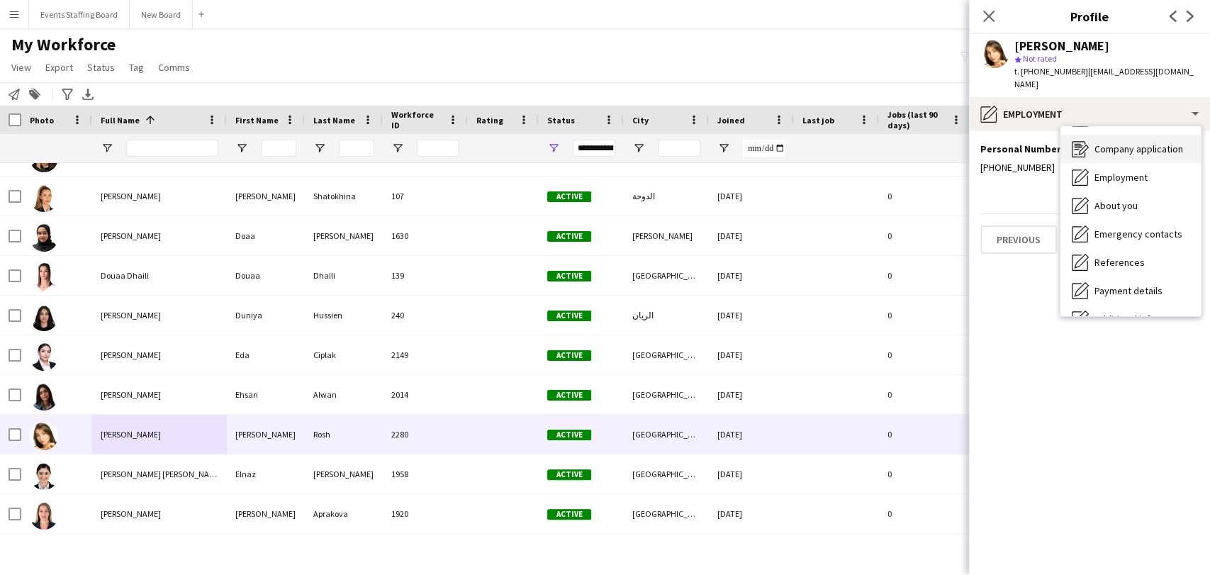
click at [1120, 142] on span "Company application" at bounding box center [1138, 148] width 89 height 13
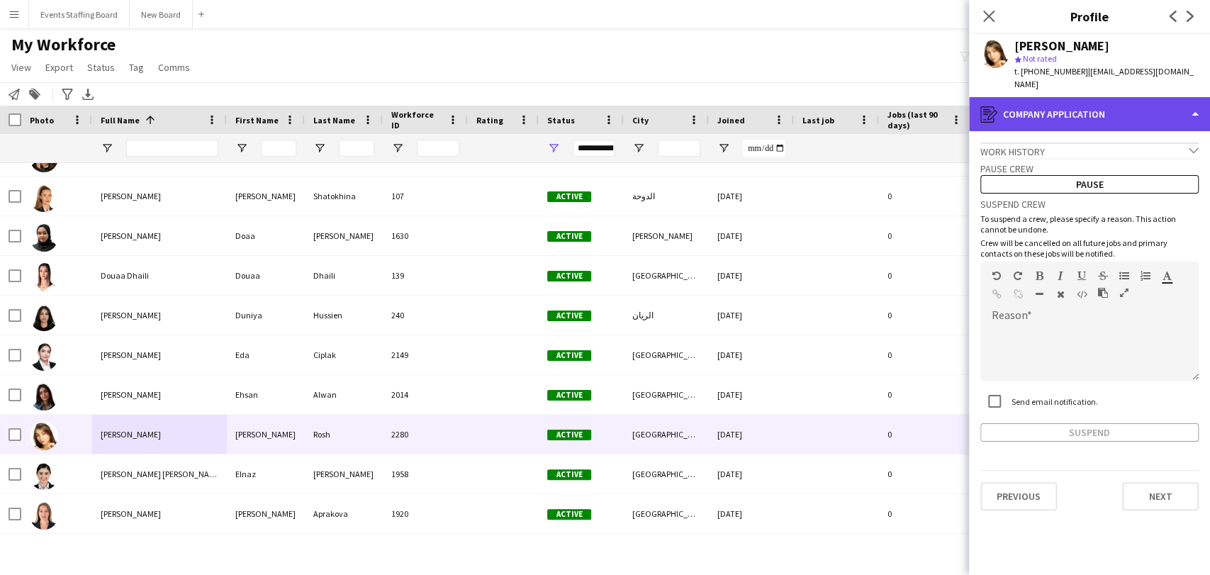
click at [1081, 97] on div "register Company application" at bounding box center [1089, 114] width 241 height 34
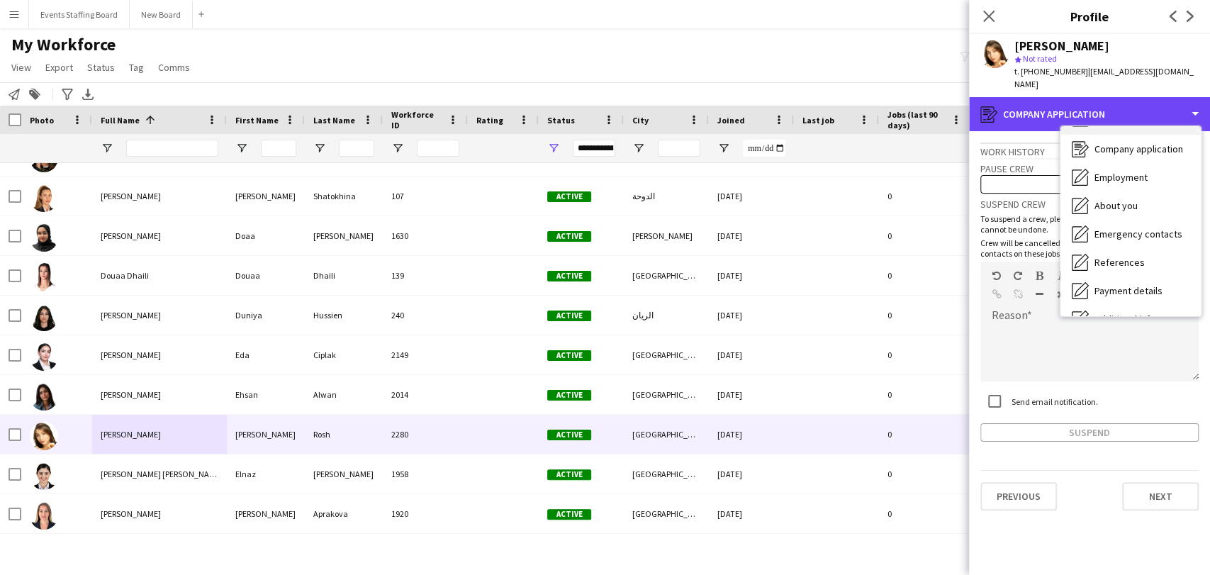
scroll to position [0, 0]
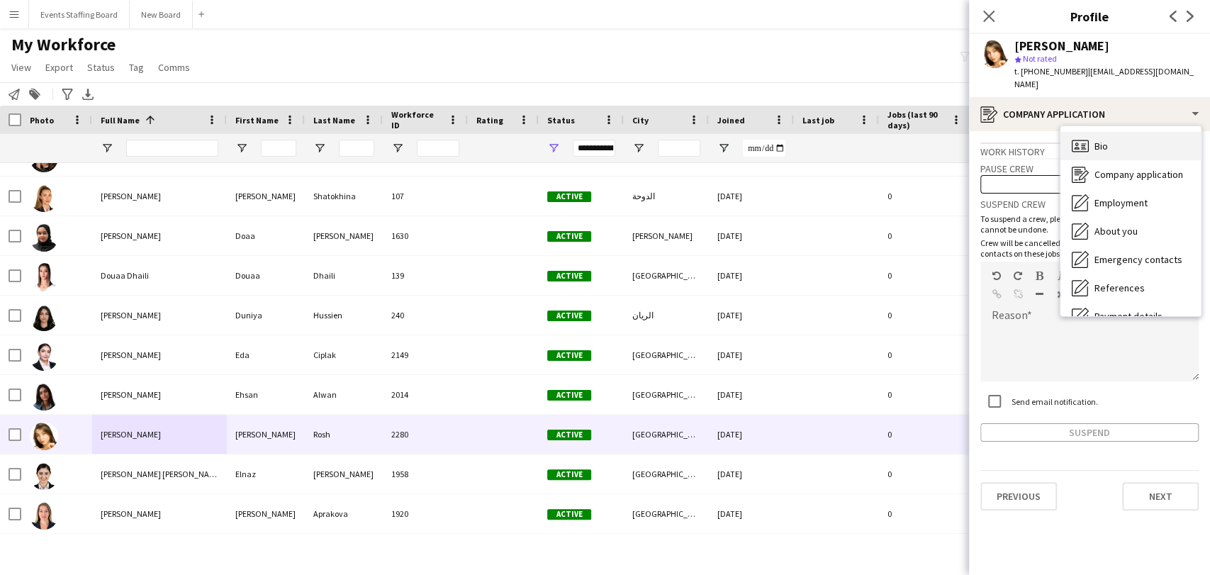
click at [1115, 132] on div "Bio Bio" at bounding box center [1130, 146] width 140 height 28
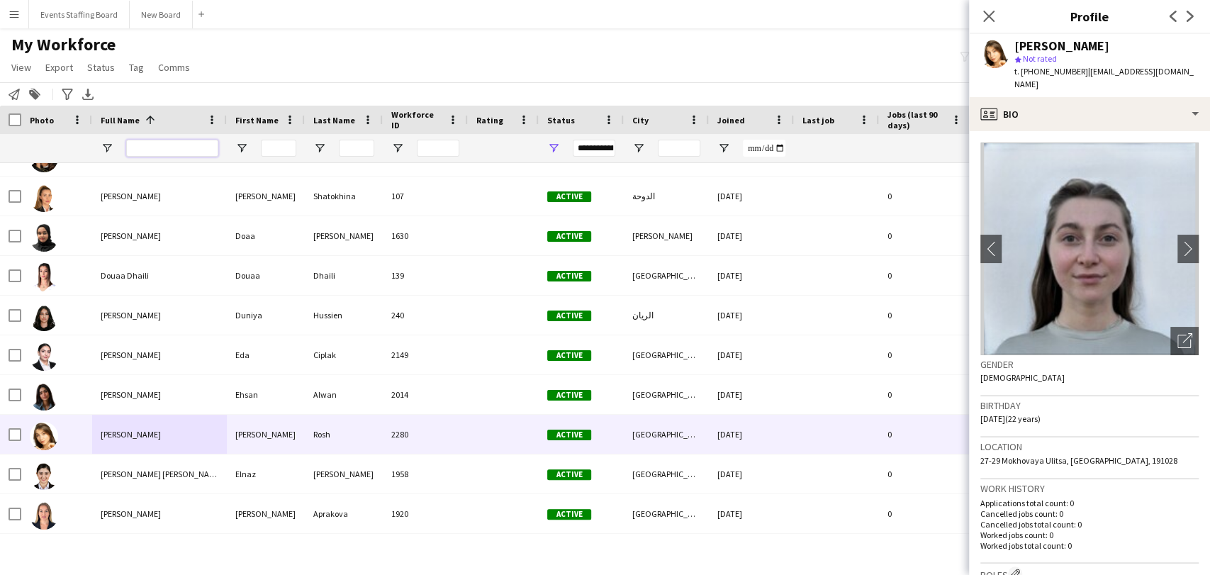
click at [203, 147] on input "Full Name Filter Input" at bounding box center [172, 148] width 92 height 17
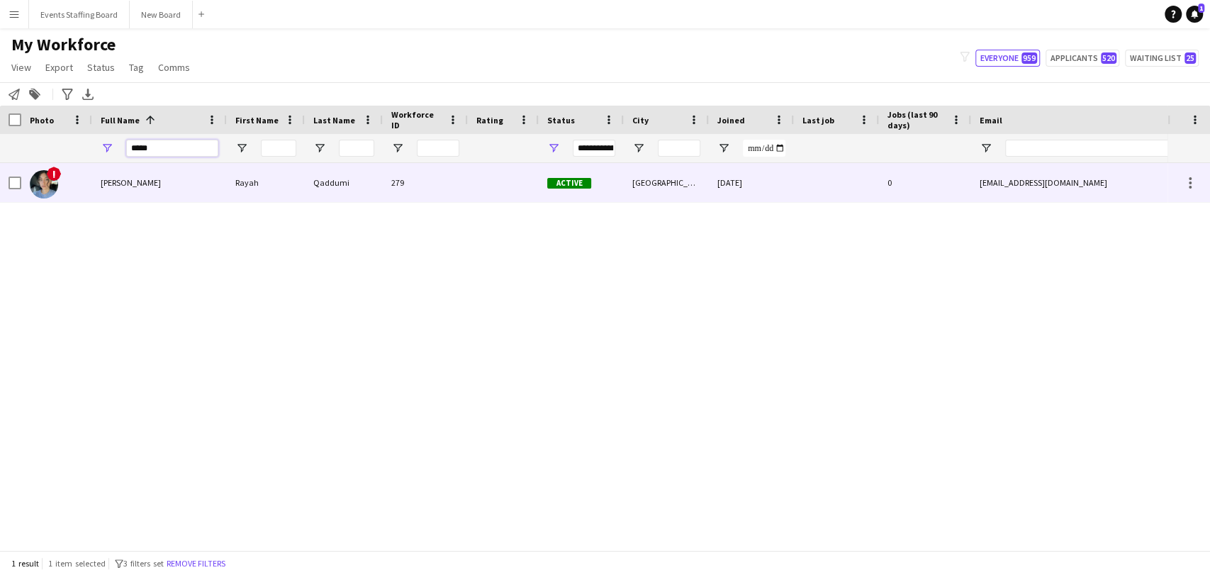
type input "*****"
click at [120, 191] on div "Rayah Qaddumi" at bounding box center [159, 182] width 135 height 39
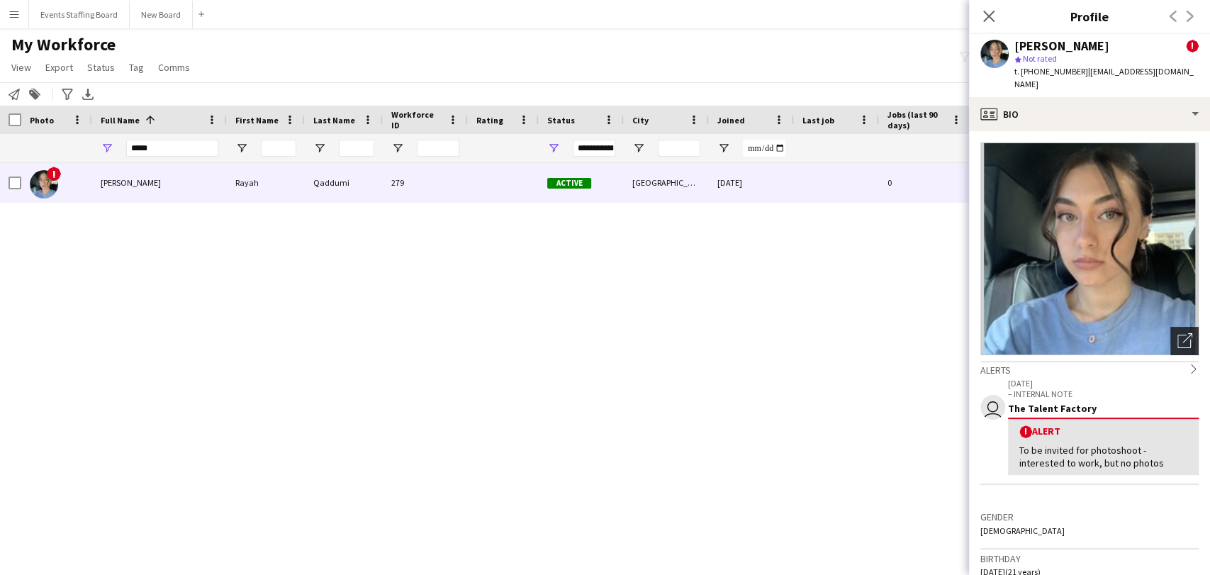
click at [1170, 329] on div "Open photos pop-in" at bounding box center [1184, 341] width 28 height 28
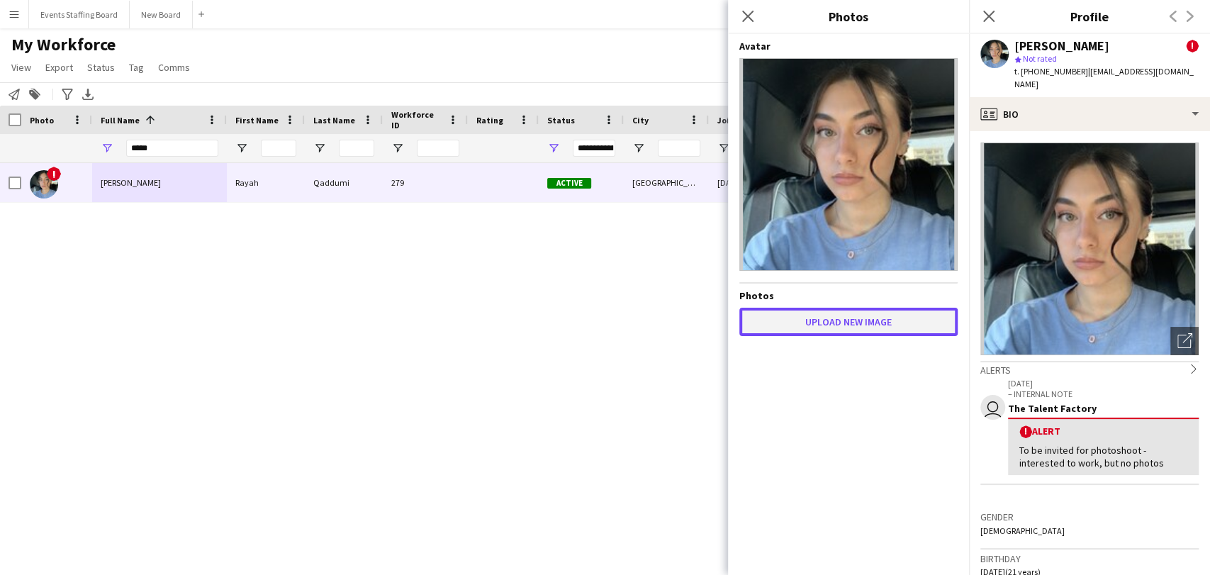
click at [850, 318] on button "Upload new image" at bounding box center [848, 322] width 218 height 28
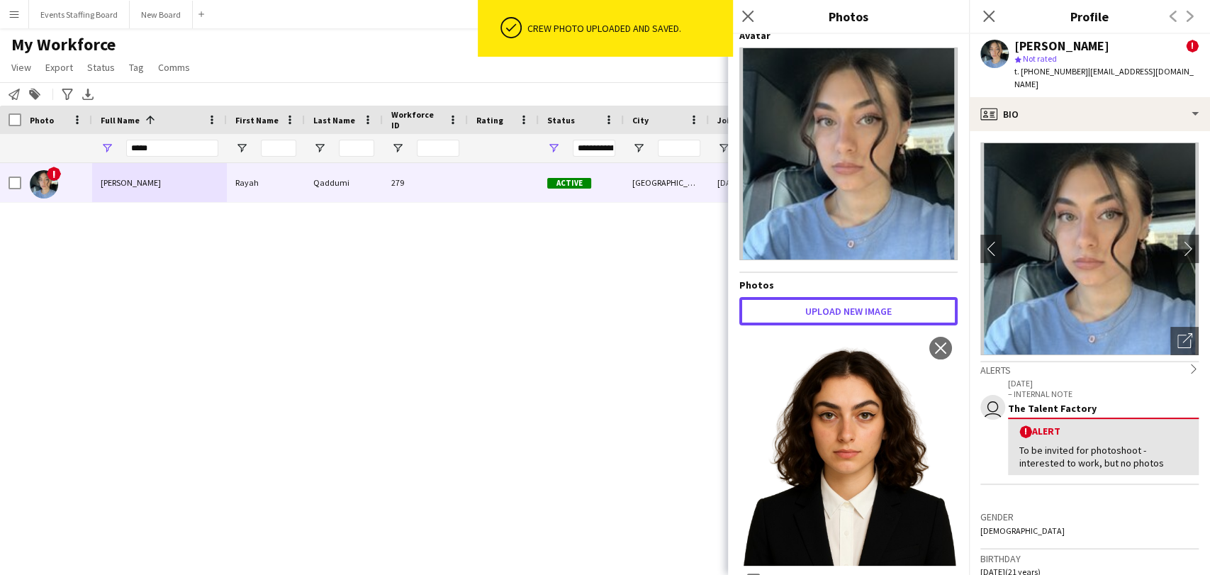
scroll to position [13, 0]
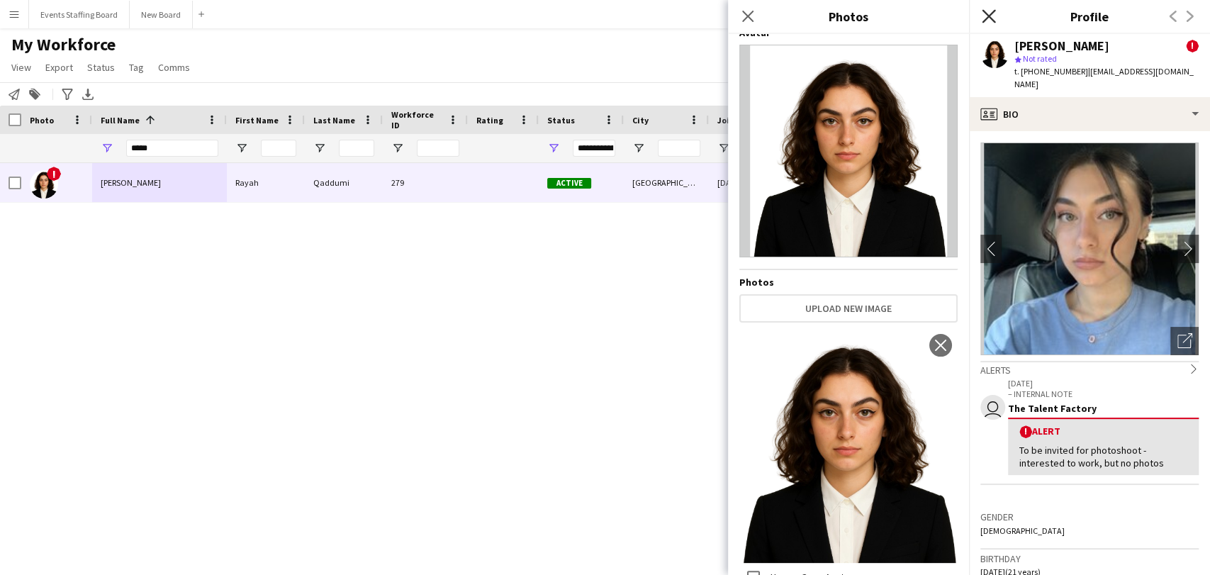
click at [990, 13] on icon "Close pop-in" at bounding box center [988, 15] width 13 height 13
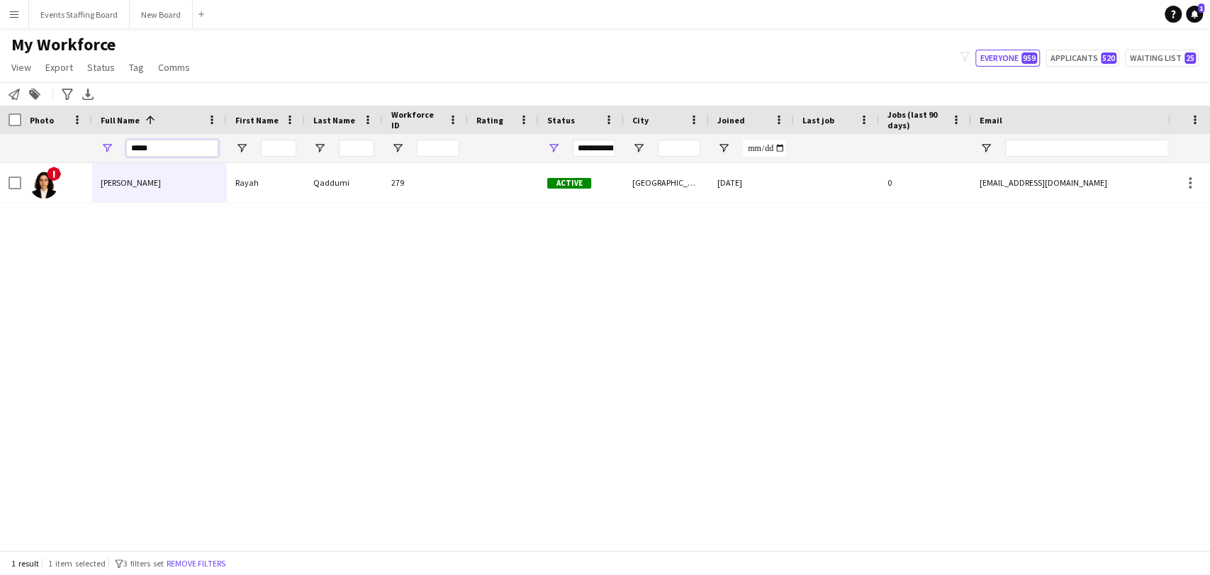
click at [150, 142] on input "*****" at bounding box center [172, 148] width 92 height 17
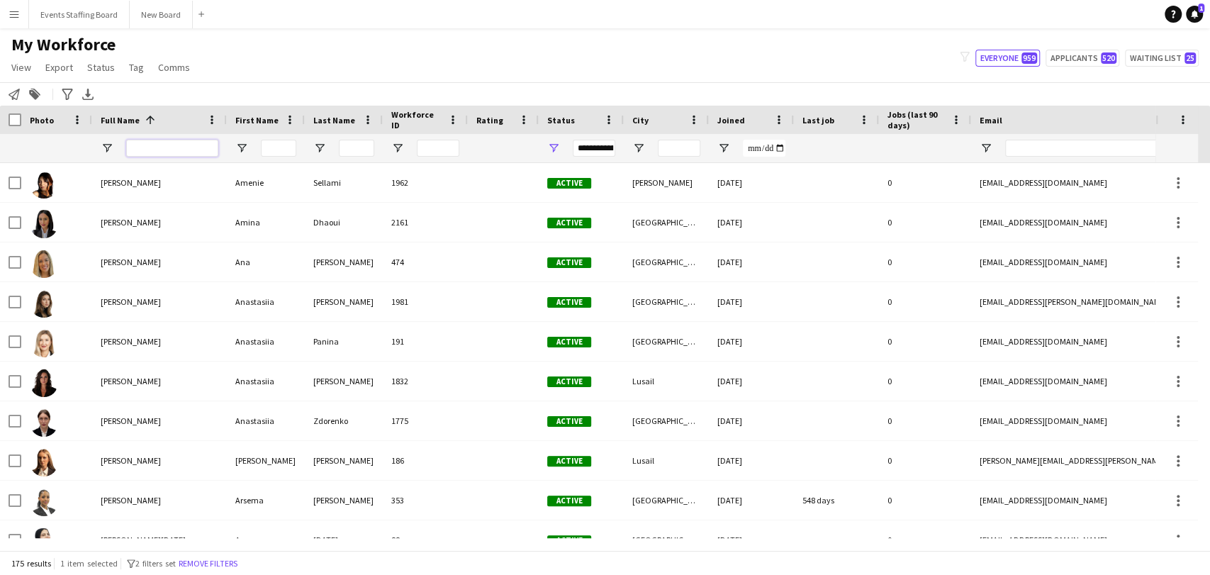
scroll to position [6088, 0]
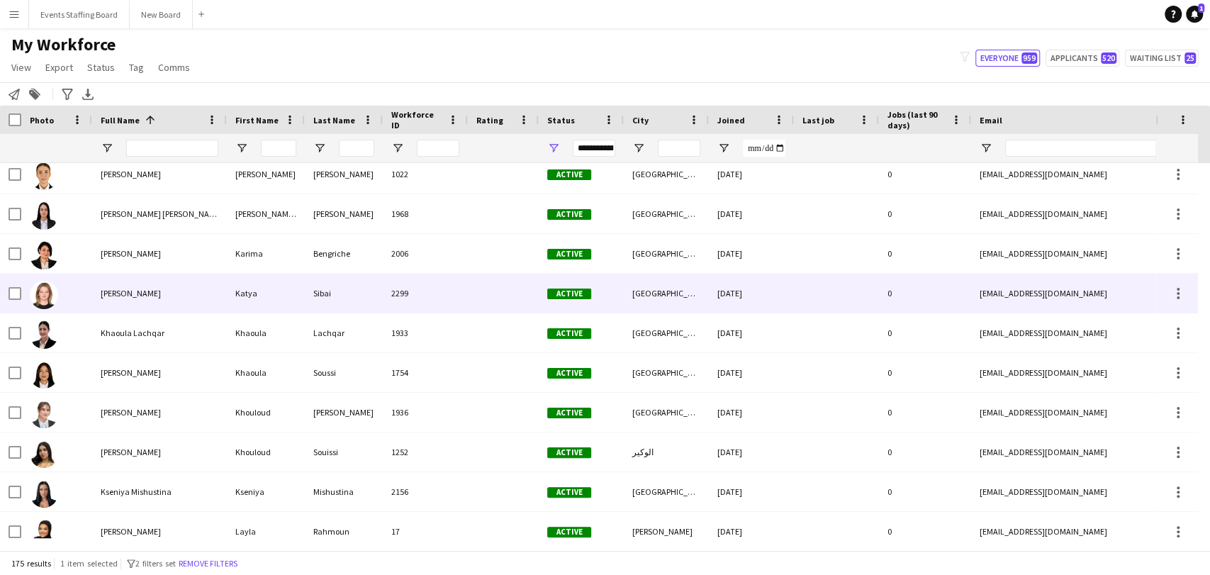
click at [118, 288] on span "Katya Sibai" at bounding box center [131, 293] width 60 height 11
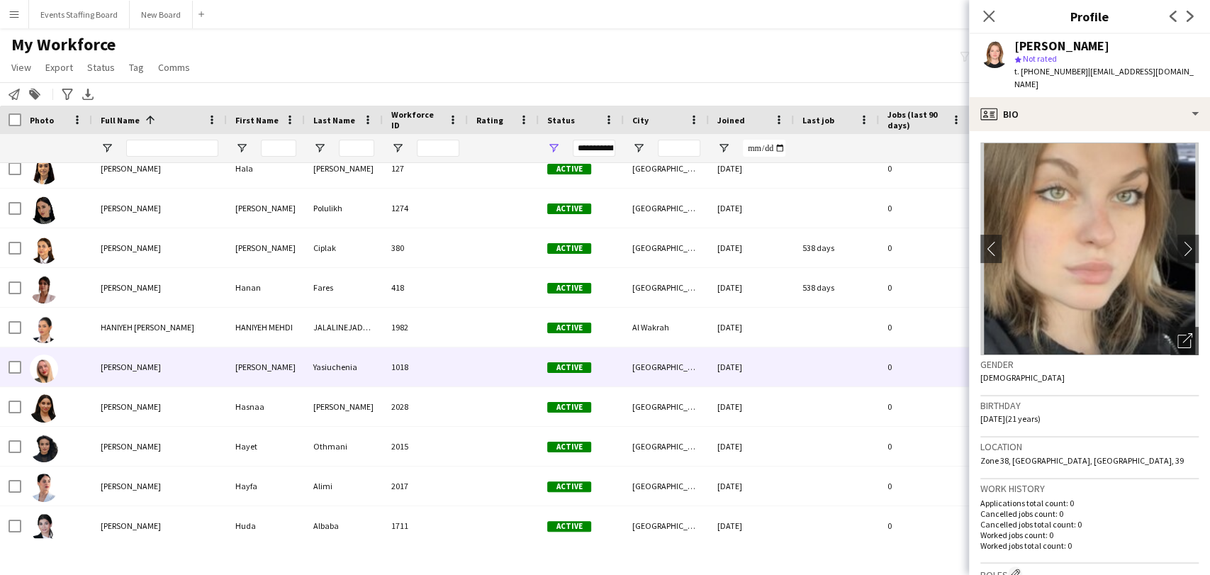
click at [137, 376] on div "Hanna Yasiuchenia" at bounding box center [159, 366] width 135 height 39
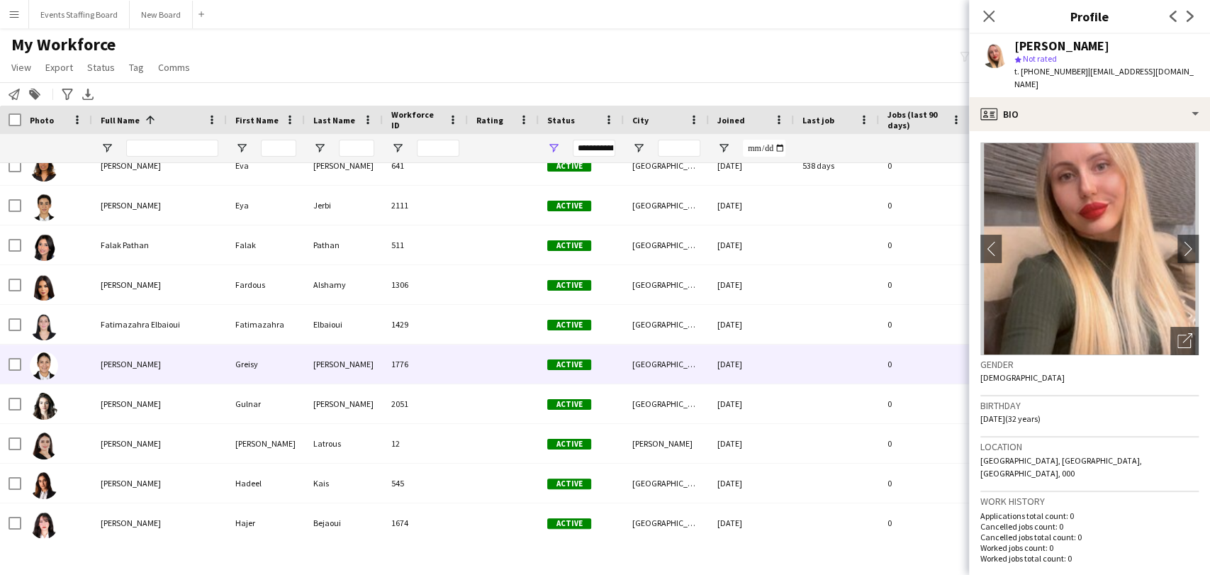
click at [128, 371] on div "Greisy Cardenas" at bounding box center [159, 363] width 135 height 39
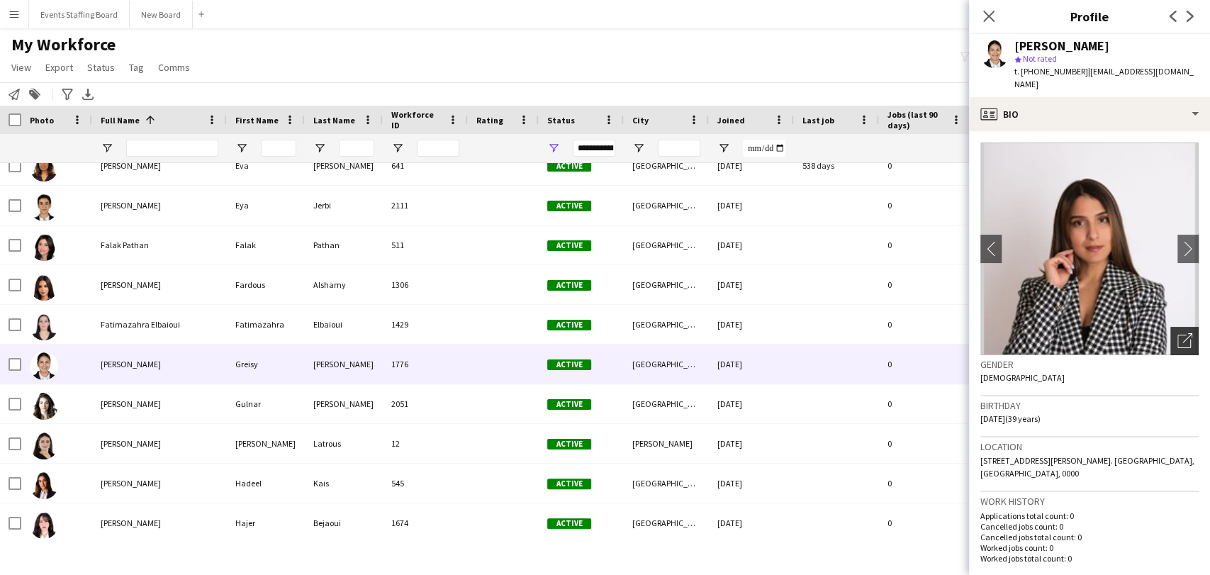
click at [1179, 327] on div "Open photos pop-in" at bounding box center [1184, 341] width 28 height 28
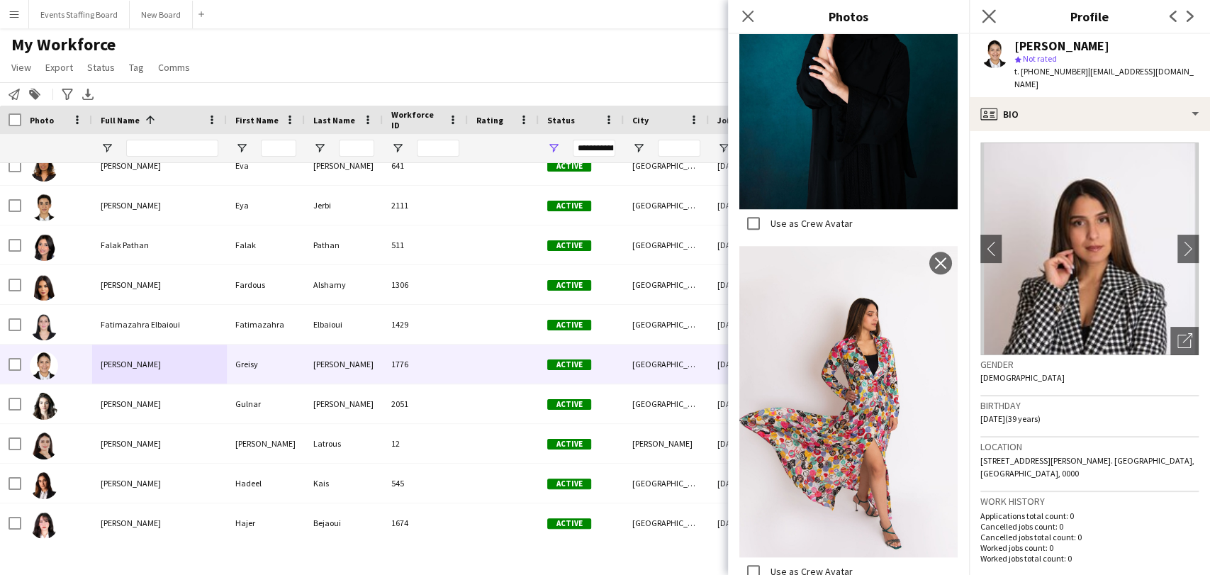
click at [992, 8] on app-icon "Close pop-in" at bounding box center [989, 16] width 21 height 21
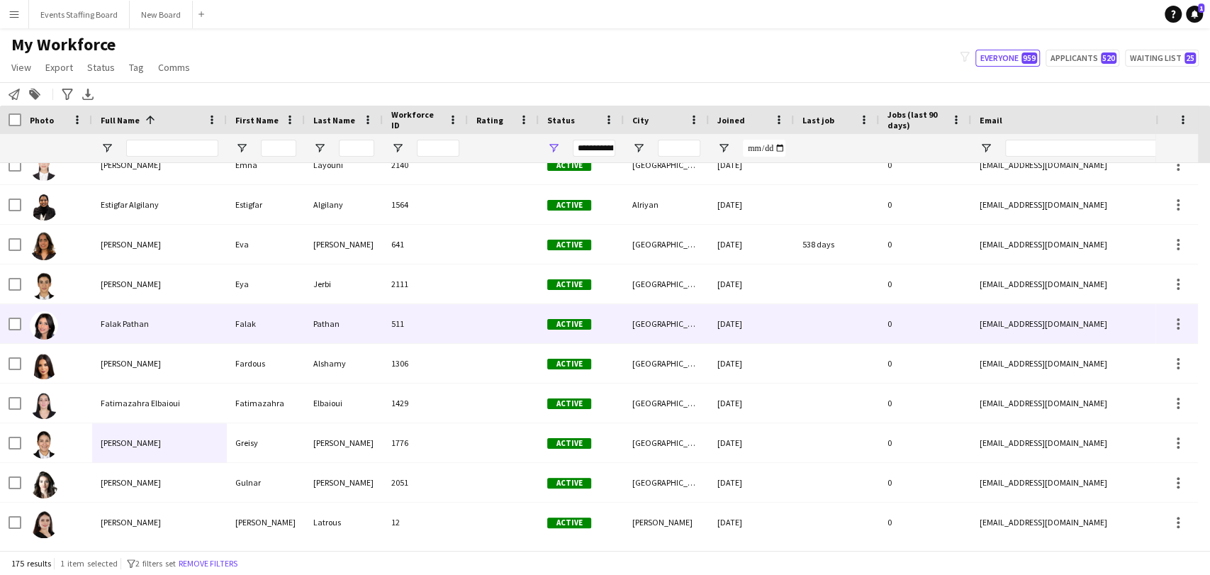
click at [106, 327] on span "Falak Pathan" at bounding box center [125, 323] width 48 height 11
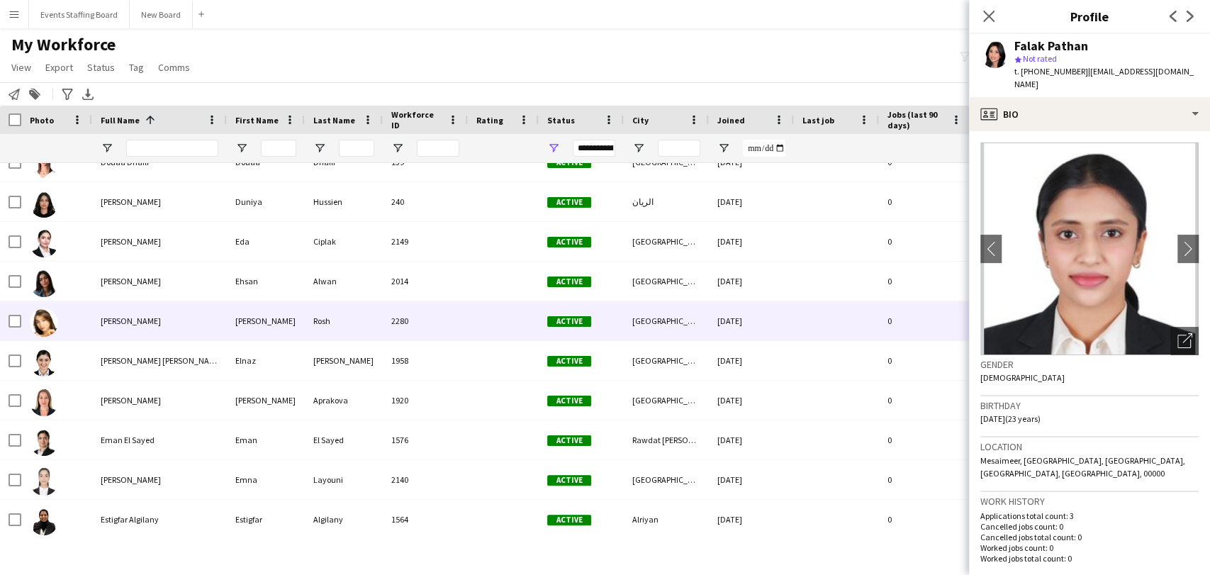
click at [99, 329] on div "Elizaveta Rosh" at bounding box center [159, 320] width 135 height 39
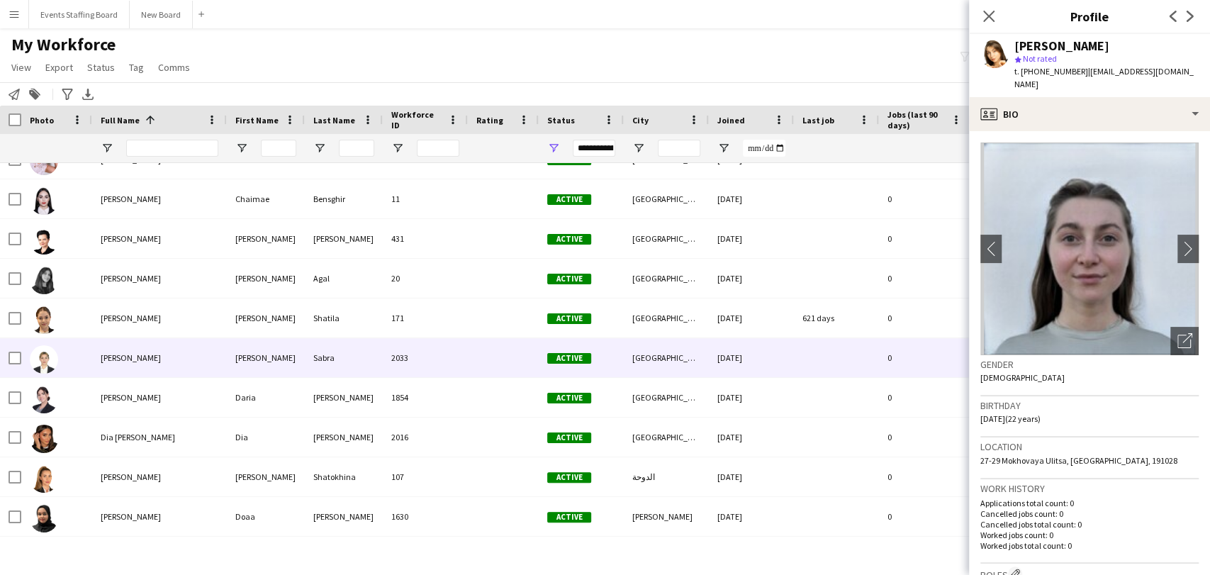
click at [106, 364] on div "Danielle Sabra" at bounding box center [159, 357] width 135 height 39
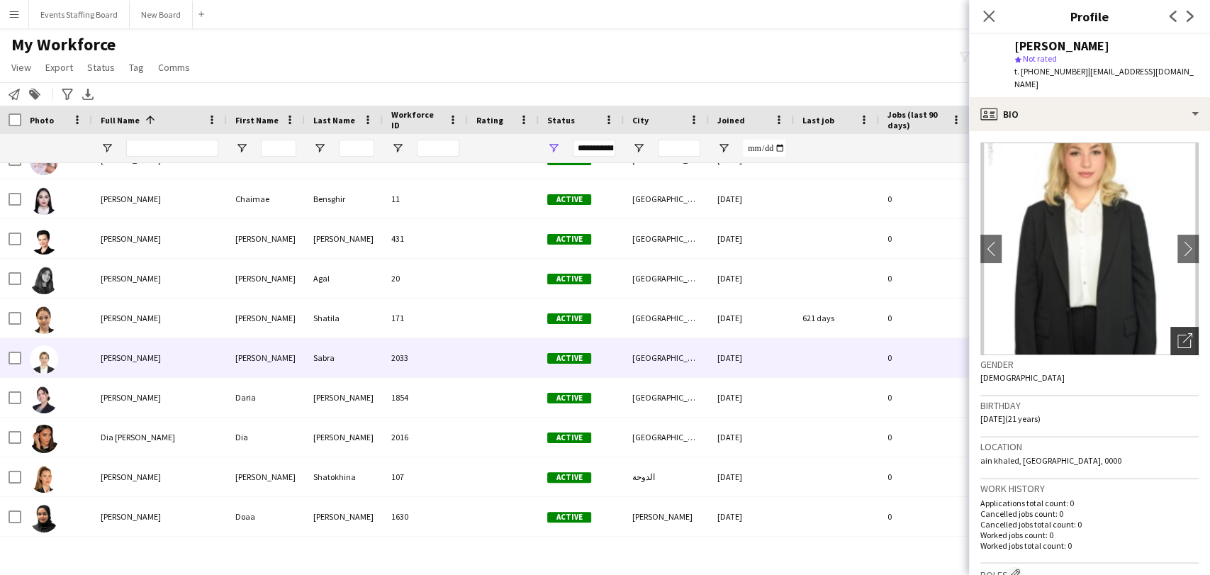
drag, startPoint x: 1179, startPoint y: 333, endPoint x: 1159, endPoint y: 325, distance: 21.6
click at [1180, 333] on div "Open photos pop-in" at bounding box center [1184, 341] width 28 height 28
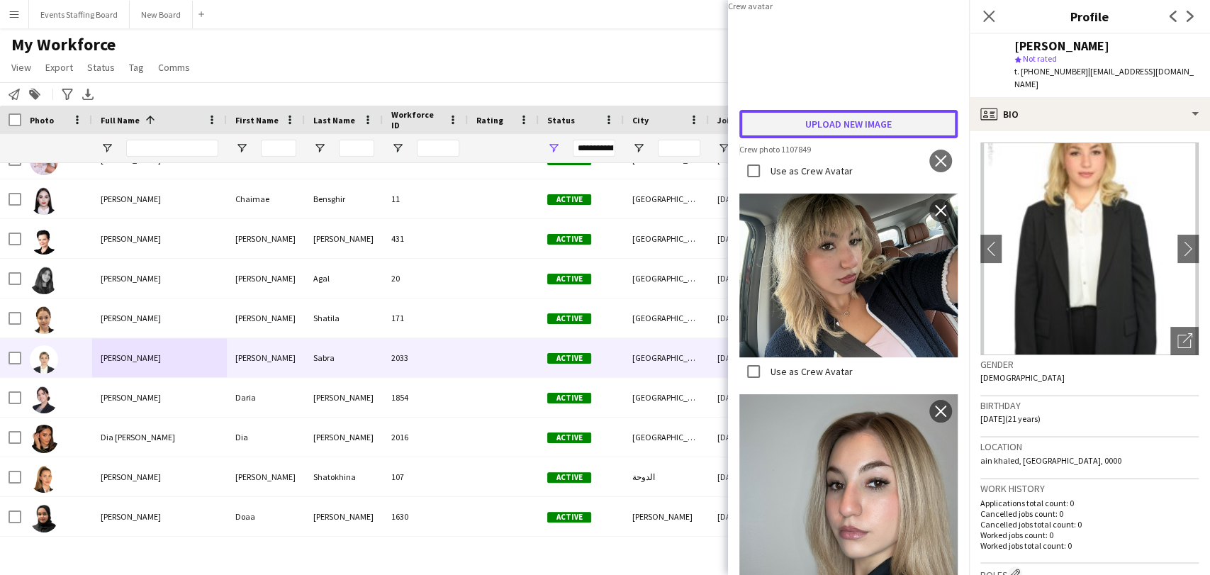
click at [862, 138] on button "Upload new image" at bounding box center [848, 124] width 218 height 28
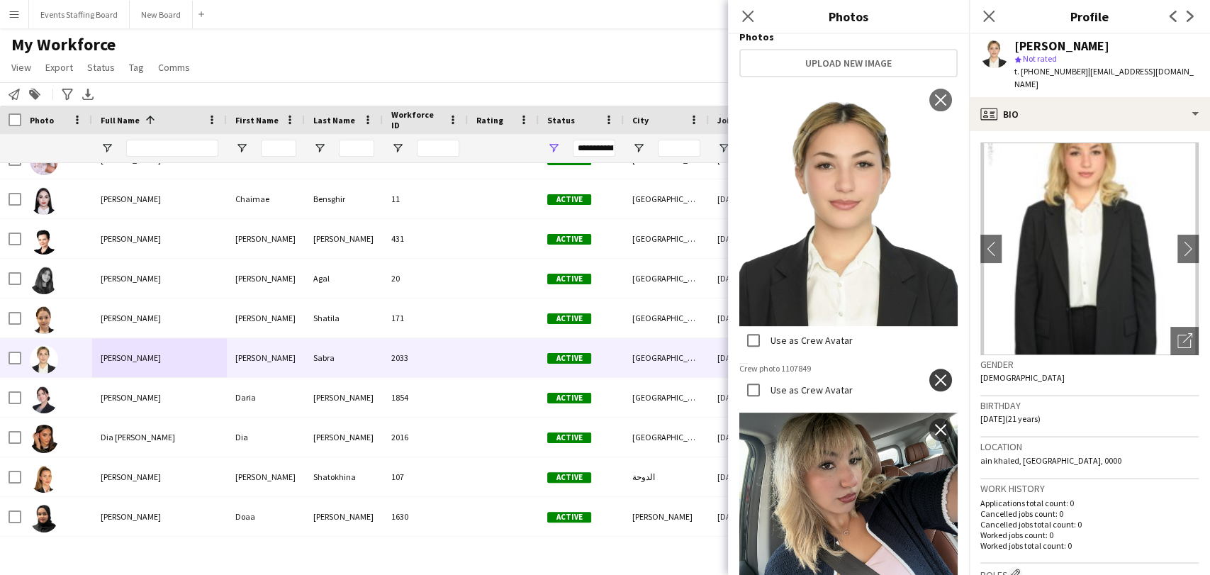
click at [929, 375] on button "close" at bounding box center [940, 380] width 23 height 23
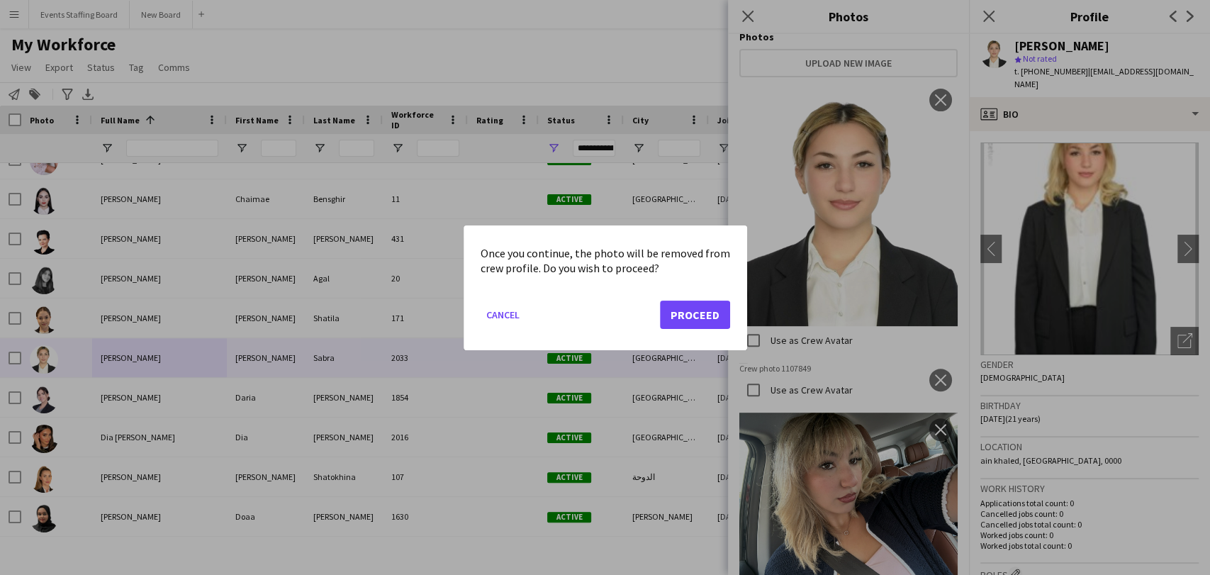
drag, startPoint x: 712, startPoint y: 330, endPoint x: 702, endPoint y: 321, distance: 13.6
click at [711, 330] on mat-dialog-actions "Cancel Proceed" at bounding box center [604, 319] width 249 height 60
click at [695, 313] on button "Proceed" at bounding box center [695, 314] width 70 height 28
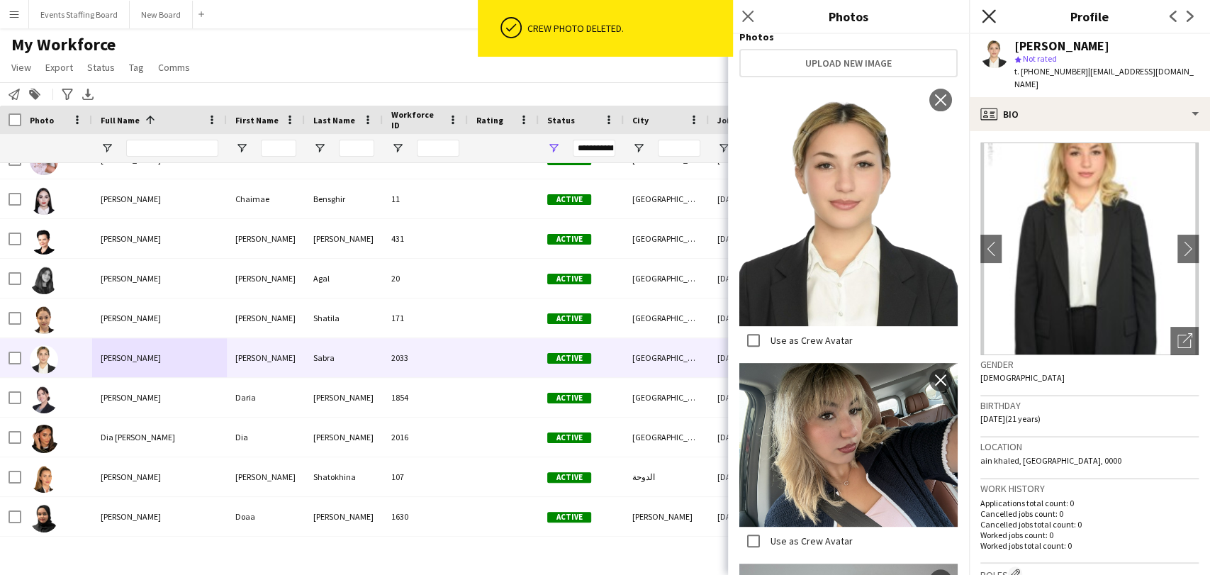
click at [992, 14] on icon "Close pop-in" at bounding box center [988, 15] width 13 height 13
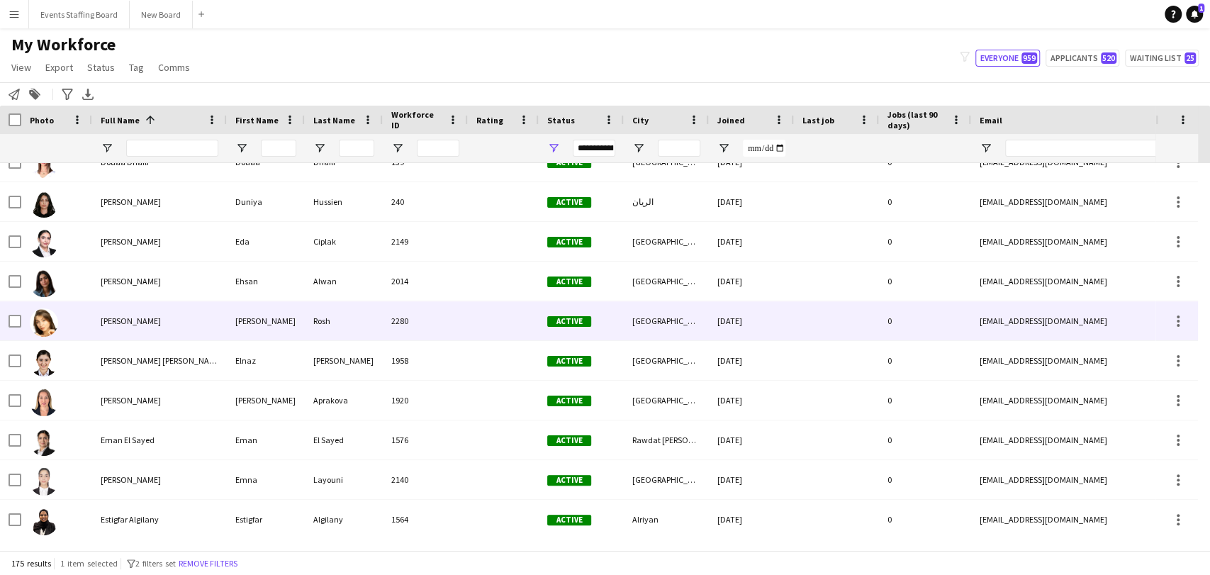
click at [113, 311] on div "Elizaveta Rosh" at bounding box center [159, 320] width 135 height 39
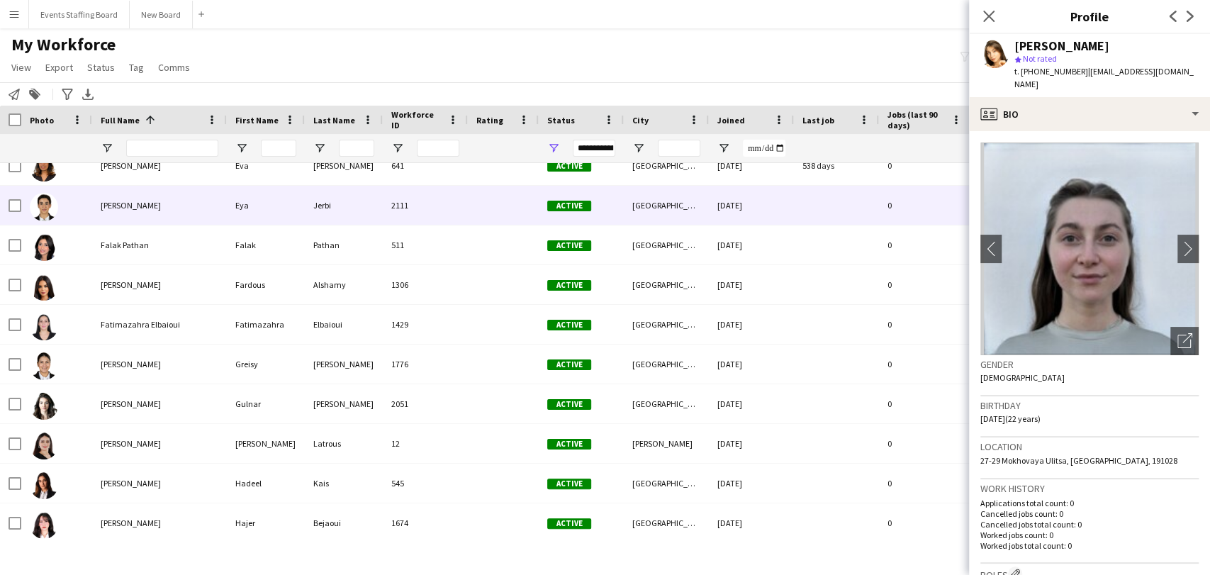
click at [101, 203] on span "Eya Jerbi" at bounding box center [131, 205] width 60 height 11
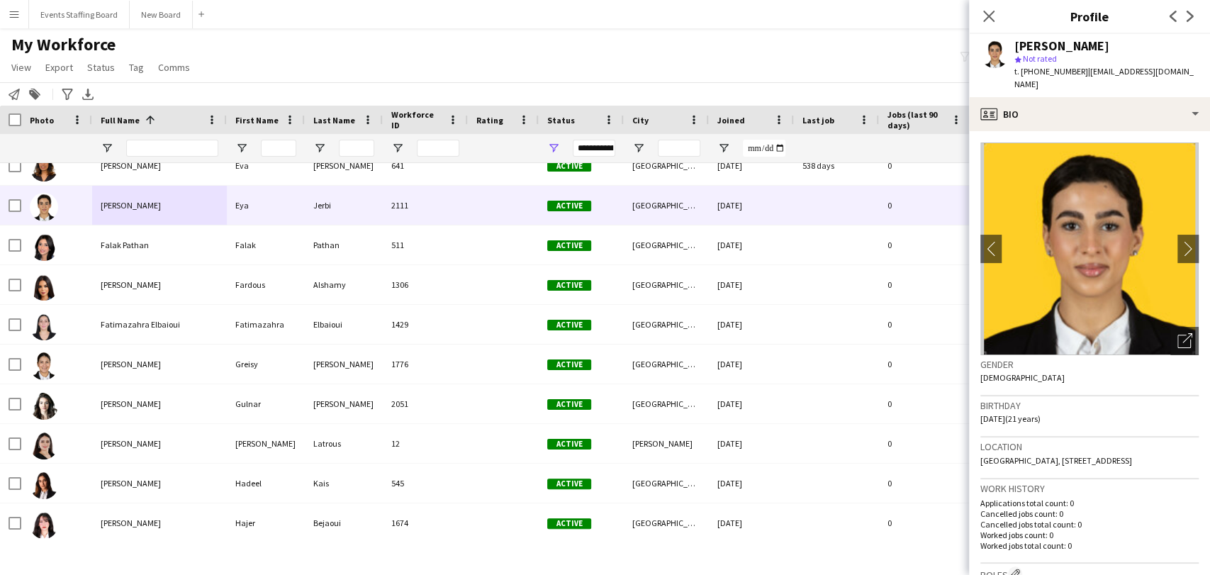
drag, startPoint x: 1169, startPoint y: 325, endPoint x: 1148, endPoint y: 337, distance: 23.5
click at [1177, 333] on icon "Open photos pop-in" at bounding box center [1184, 340] width 15 height 15
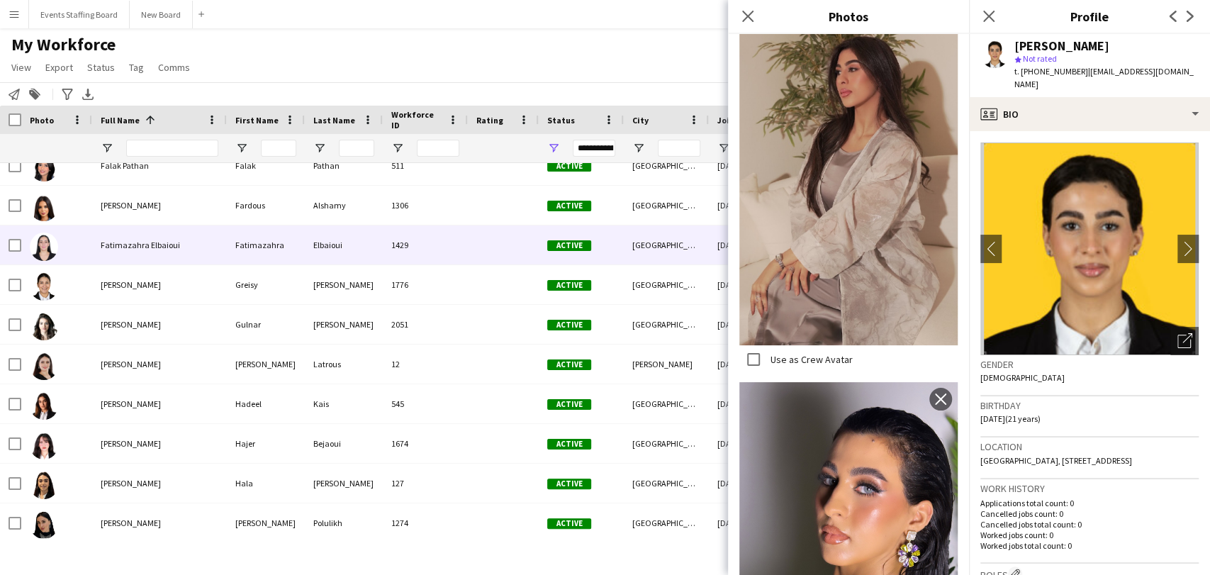
click at [85, 225] on div at bounding box center [56, 244] width 71 height 39
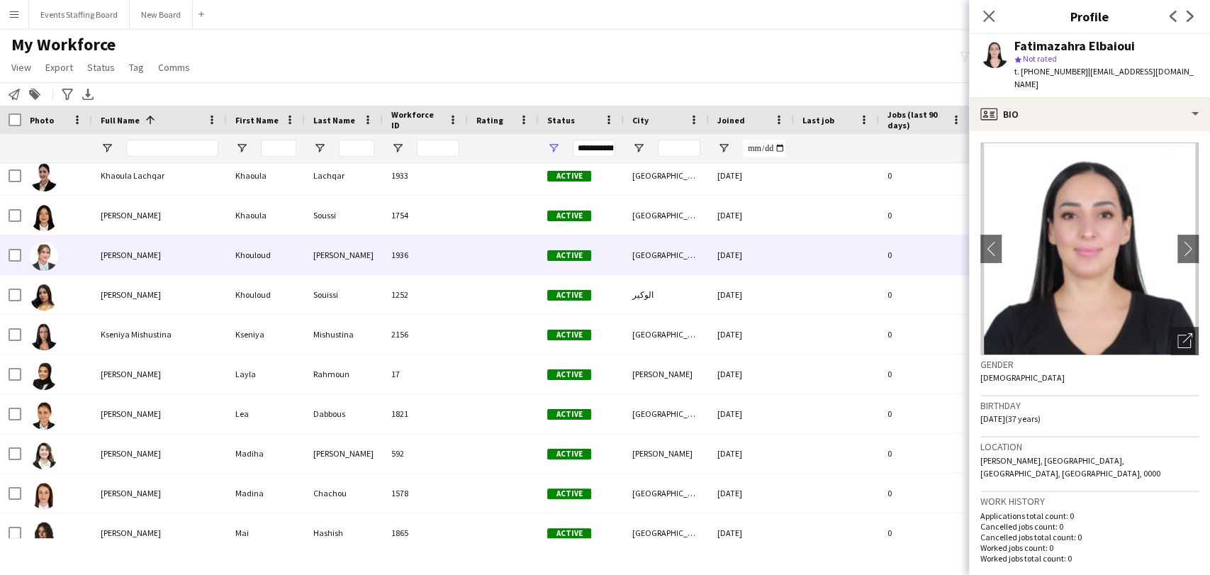
click at [125, 252] on span "Khouloud Sahli" at bounding box center [131, 254] width 60 height 11
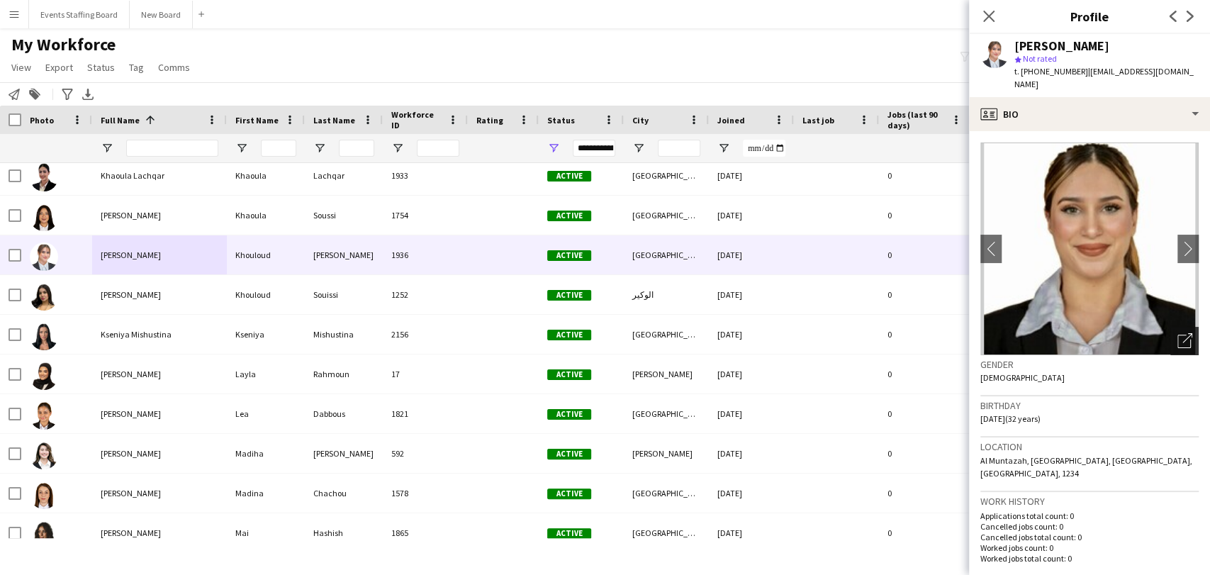
click at [1170, 327] on div "Open photos pop-in" at bounding box center [1184, 341] width 28 height 28
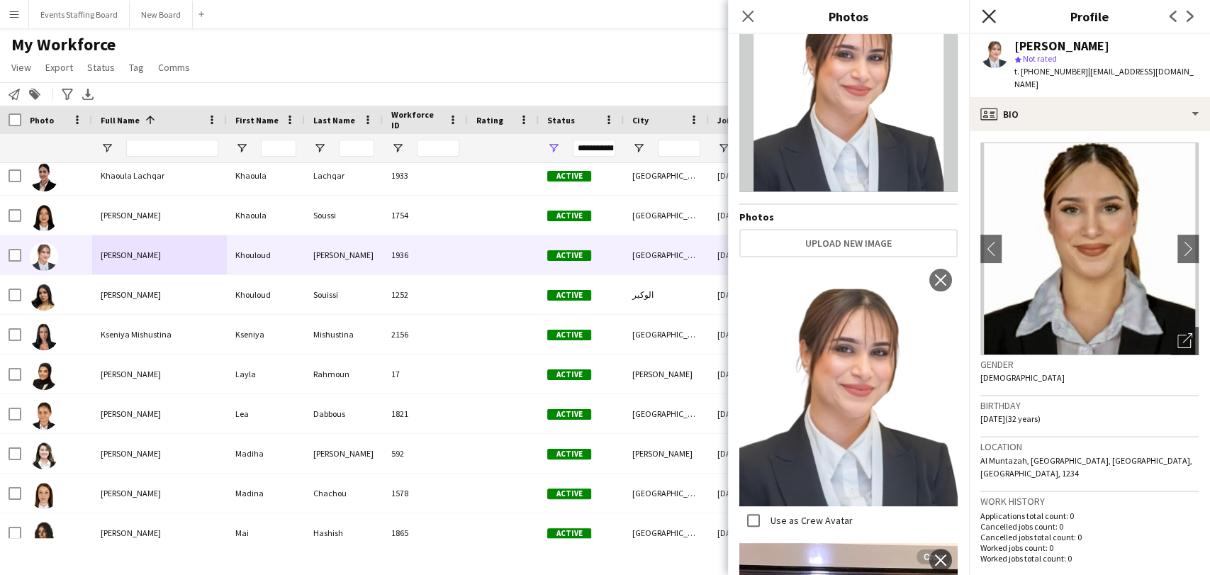
click at [990, 11] on icon "Close pop-in" at bounding box center [988, 15] width 13 height 13
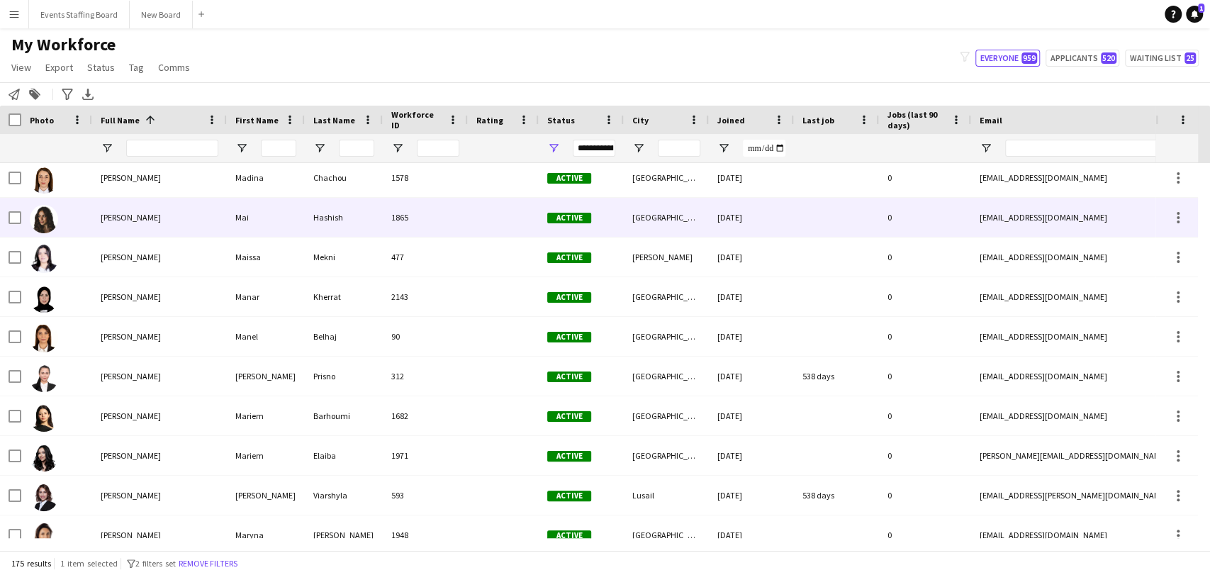
click at [97, 215] on div "Mai Hashish" at bounding box center [159, 217] width 135 height 39
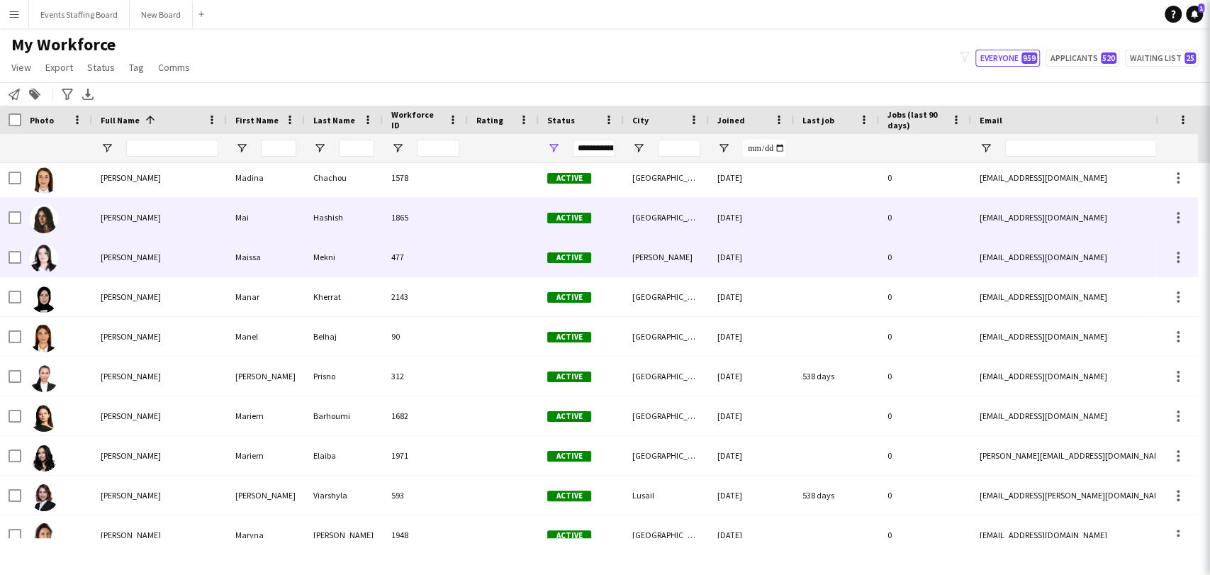
click at [101, 264] on div "Maissa Mekni" at bounding box center [159, 256] width 135 height 39
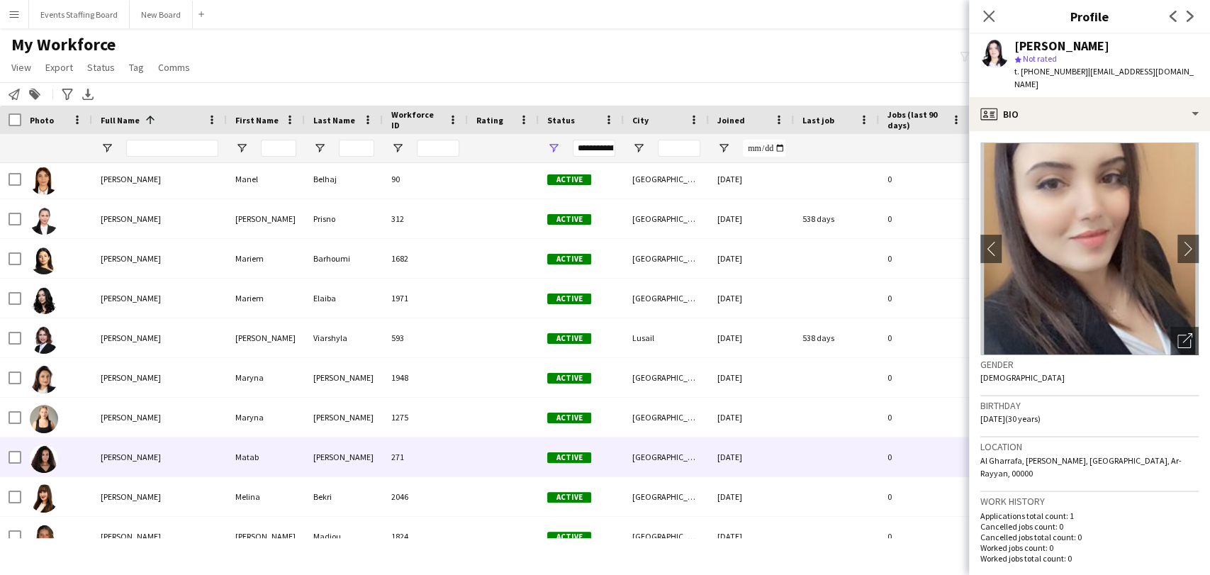
click at [93, 435] on div "Maryna Tishchenko" at bounding box center [159, 417] width 135 height 39
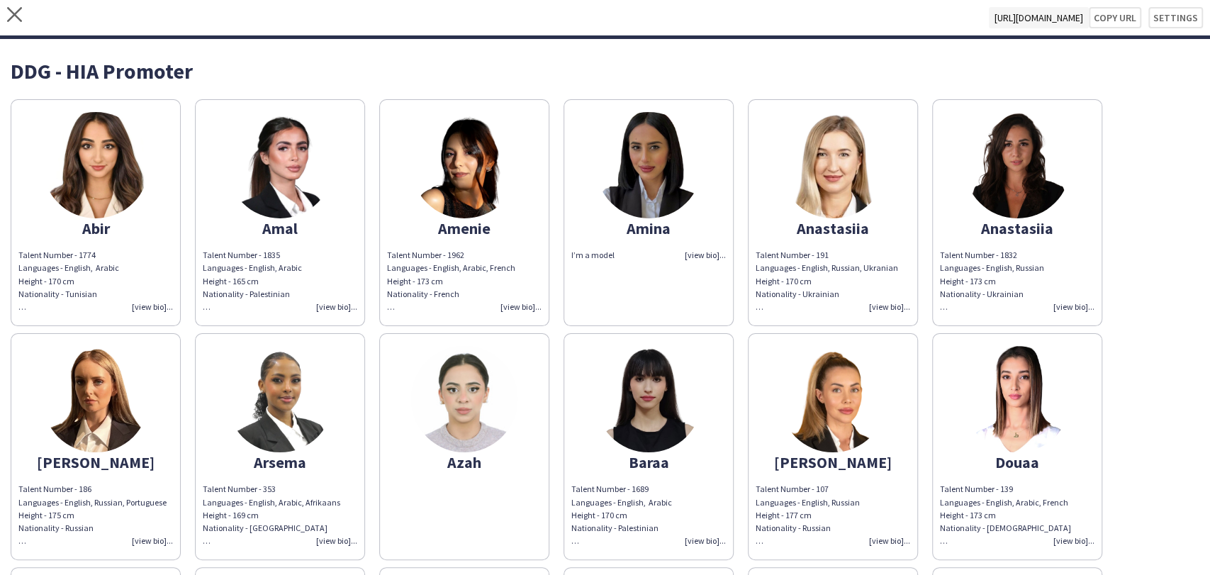
click at [652, 174] on img at bounding box center [648, 165] width 106 height 106
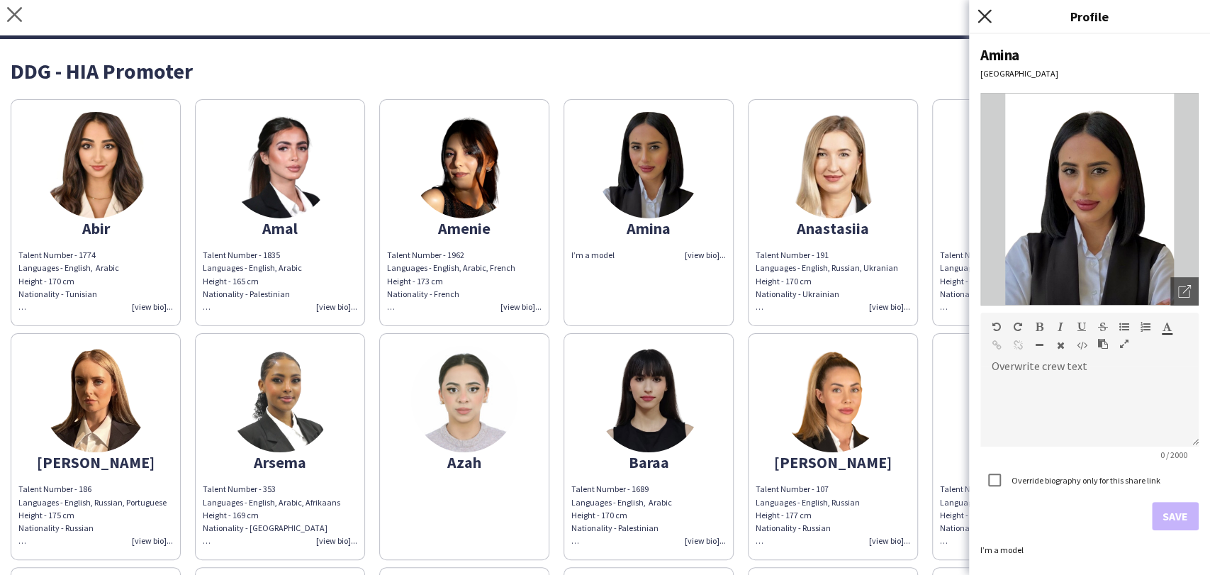
click at [987, 13] on icon "Close pop-in" at bounding box center [983, 15] width 13 height 13
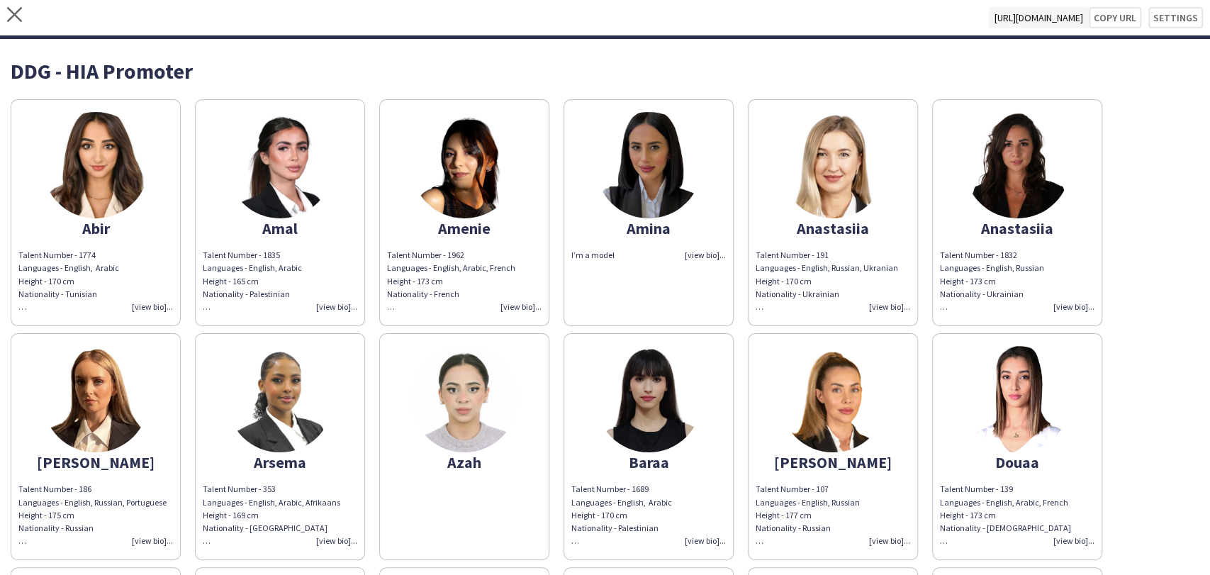
click at [651, 167] on img at bounding box center [648, 165] width 106 height 106
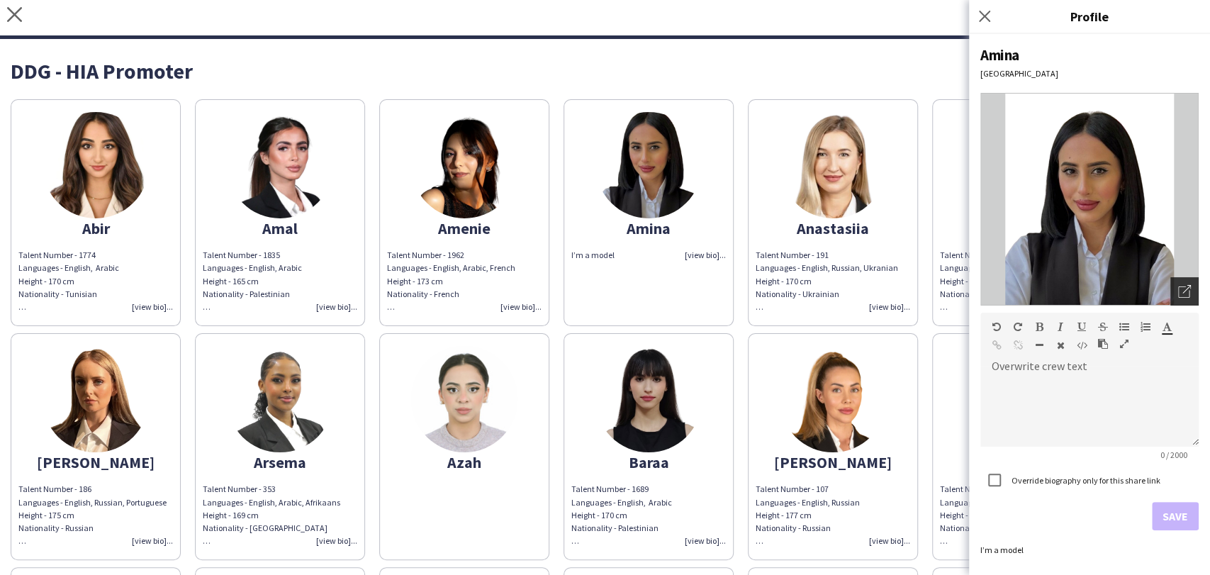
click at [1174, 285] on div "Open photos pop-in" at bounding box center [1184, 291] width 28 height 28
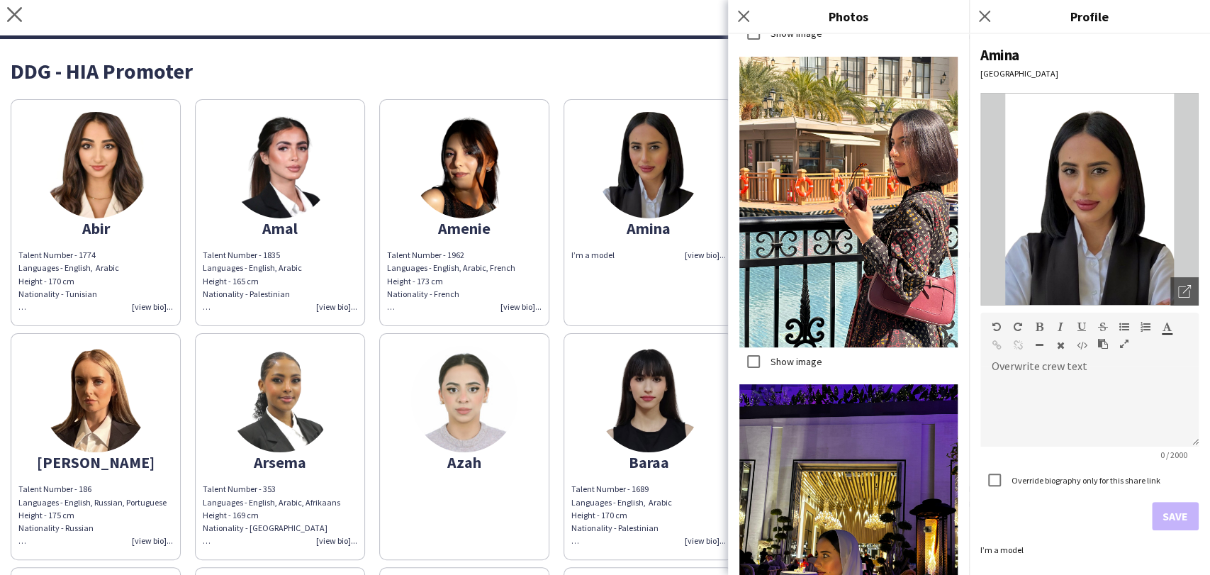
scroll to position [3573, 0]
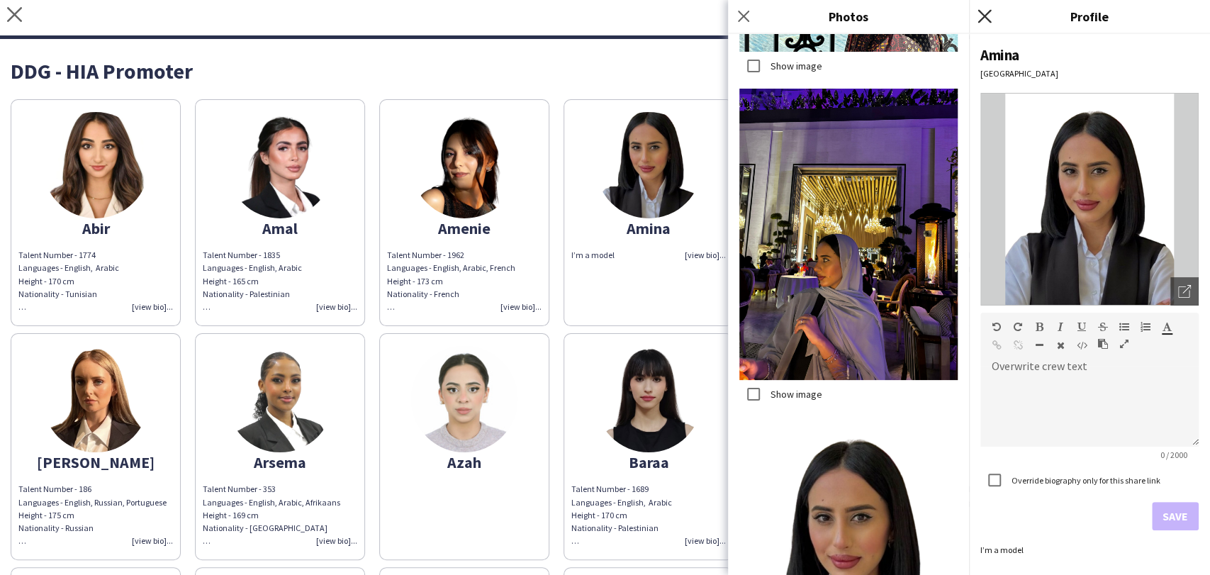
click at [984, 10] on icon "Close pop-in" at bounding box center [983, 15] width 13 height 13
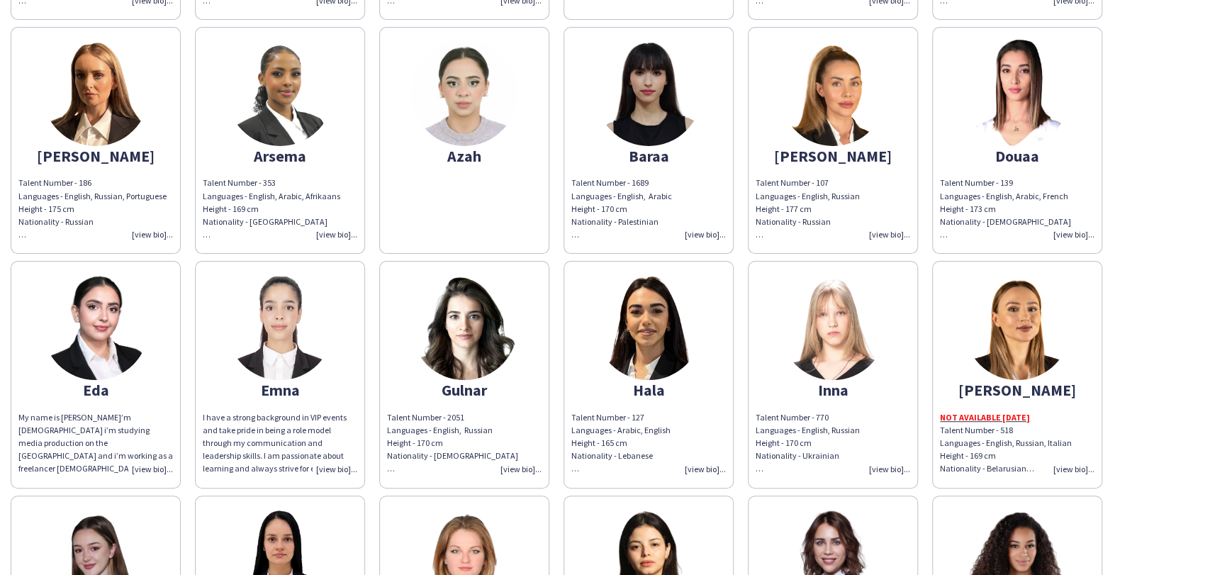
scroll to position [315, 0]
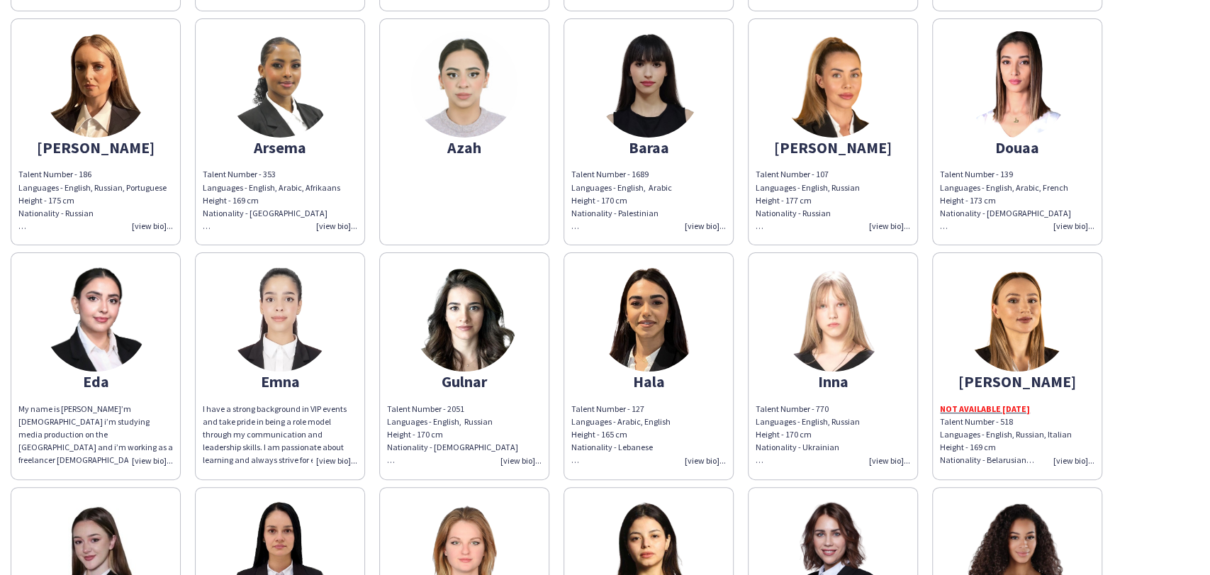
click at [313, 353] on img at bounding box center [280, 318] width 106 height 106
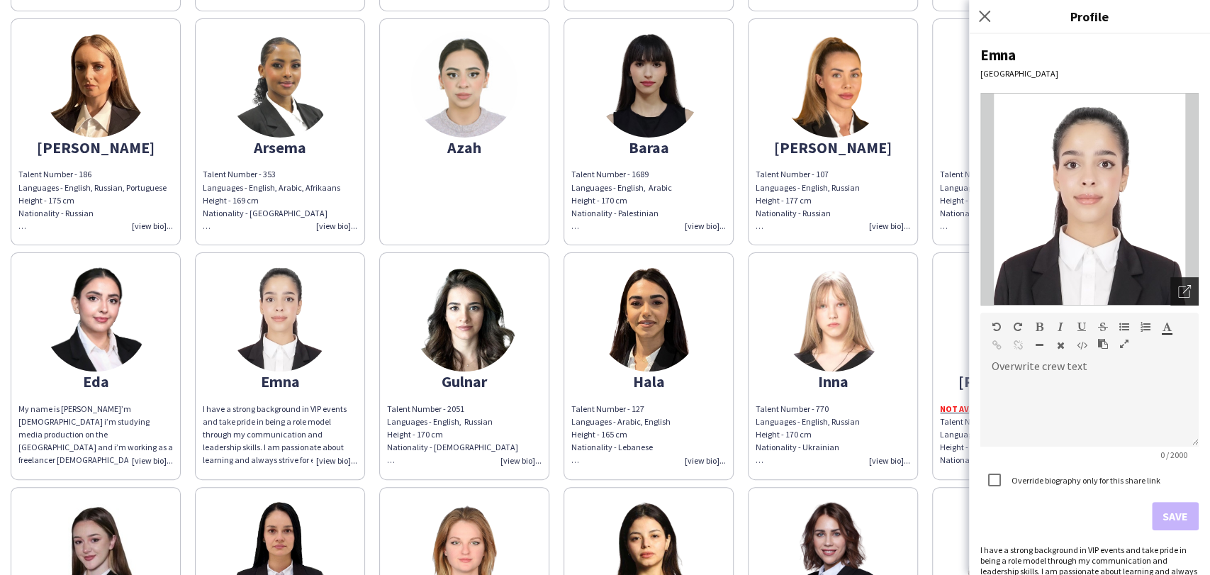
click at [1182, 285] on icon at bounding box center [1186, 289] width 9 height 9
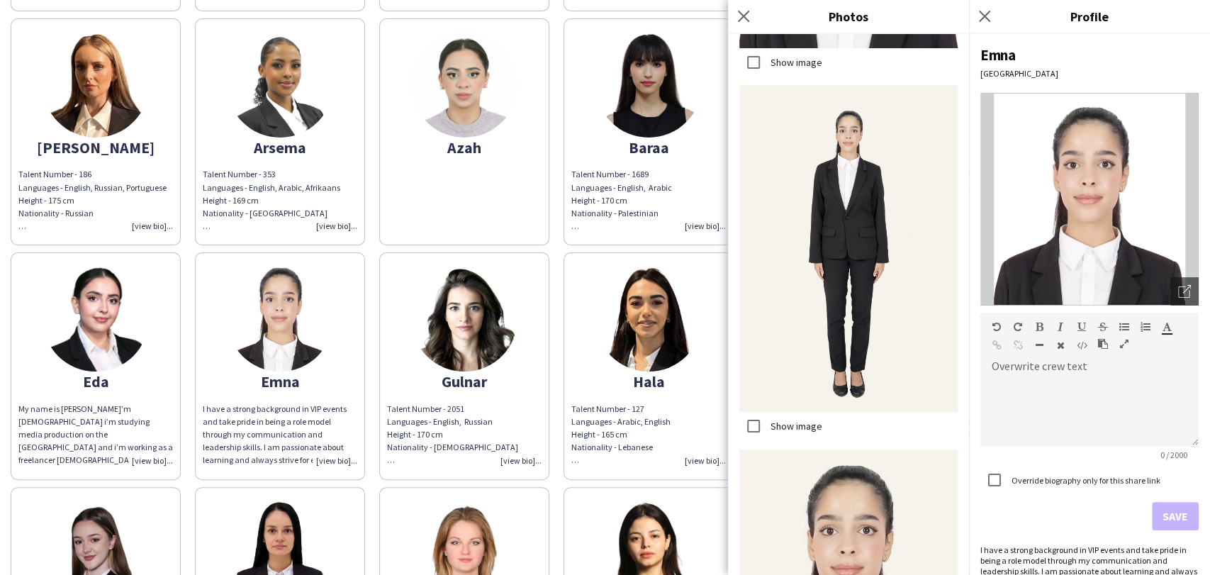
scroll to position [2134, 0]
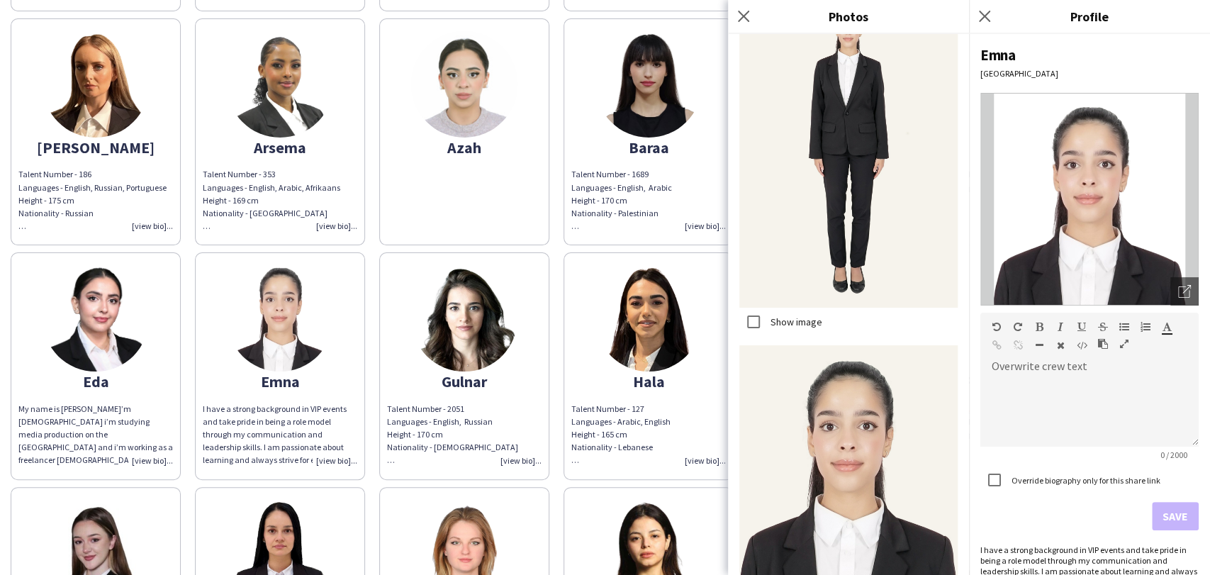
click at [137, 359] on app-share-pages-crew-card "Eda My name is Eda i’m 20 years old i’m studying media production on the univer…" at bounding box center [96, 365] width 170 height 227
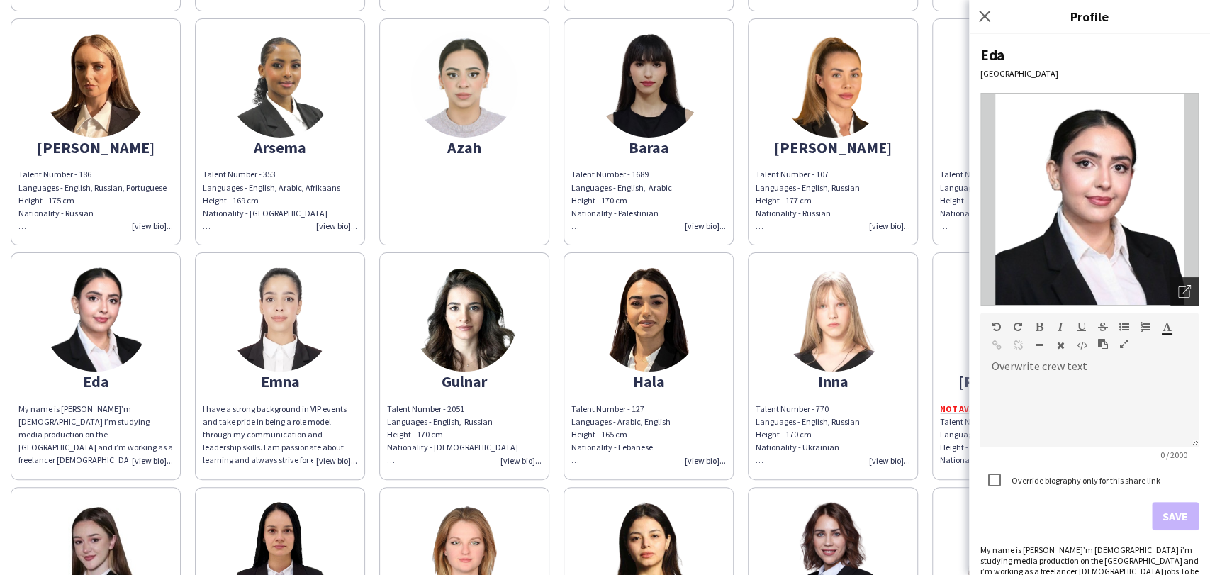
click at [1178, 296] on icon "Open photos pop-in" at bounding box center [1184, 291] width 13 height 13
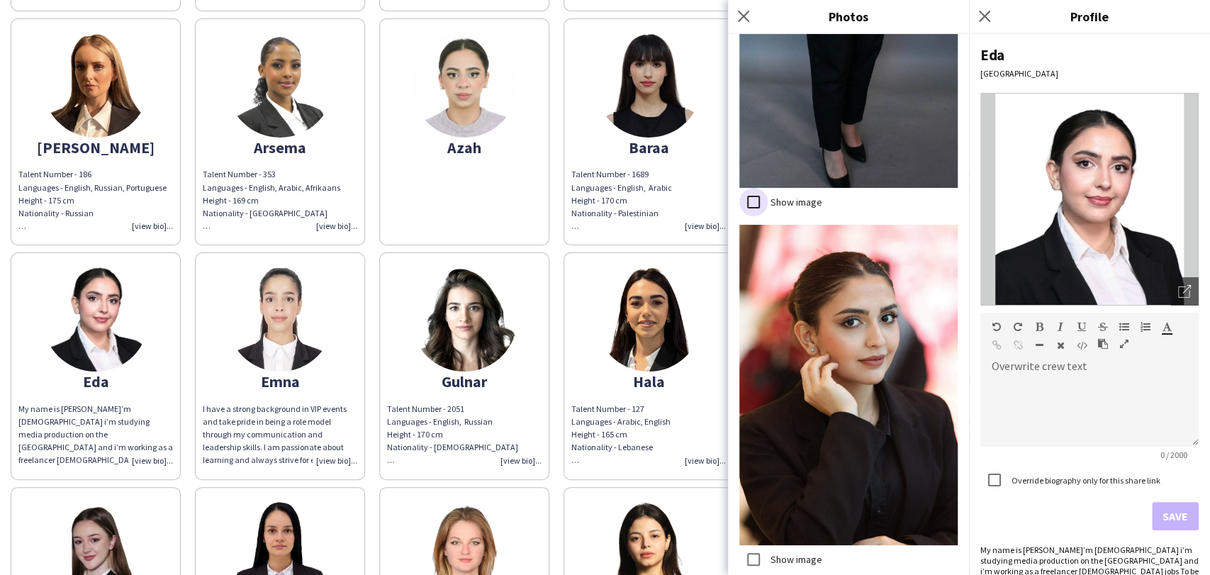
scroll to position [2282, 0]
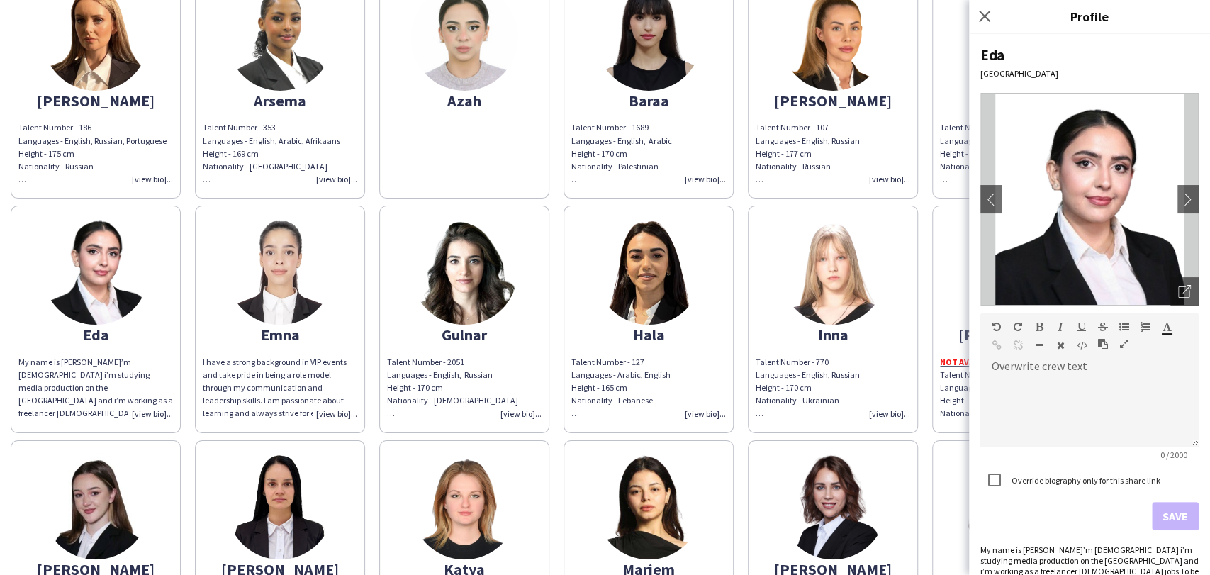
scroll to position [393, 0]
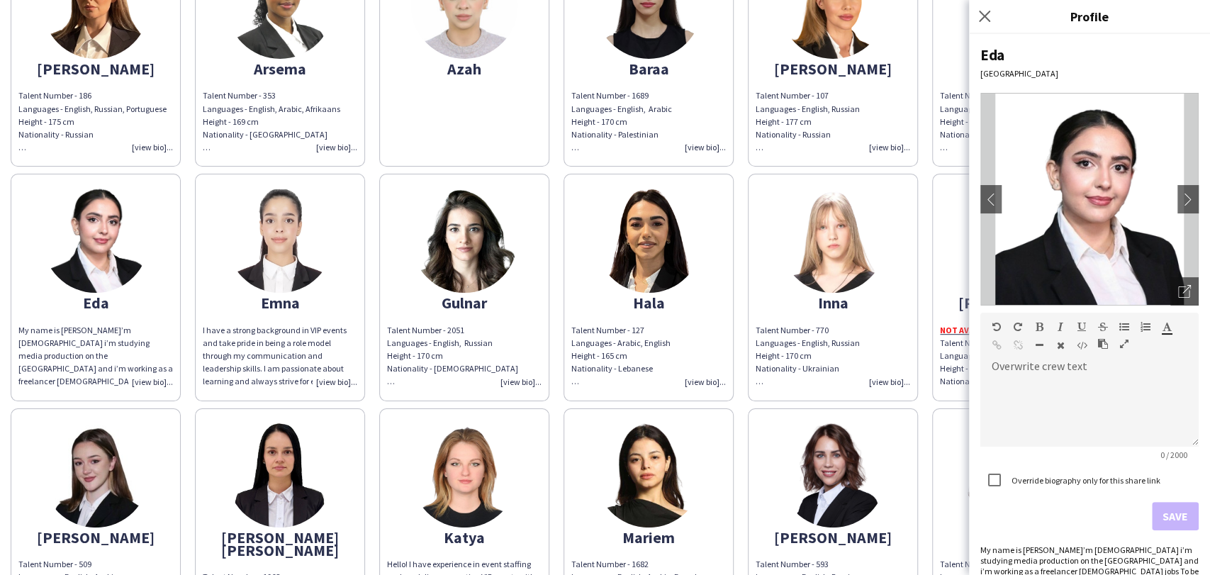
click at [431, 249] on img at bounding box center [464, 239] width 106 height 106
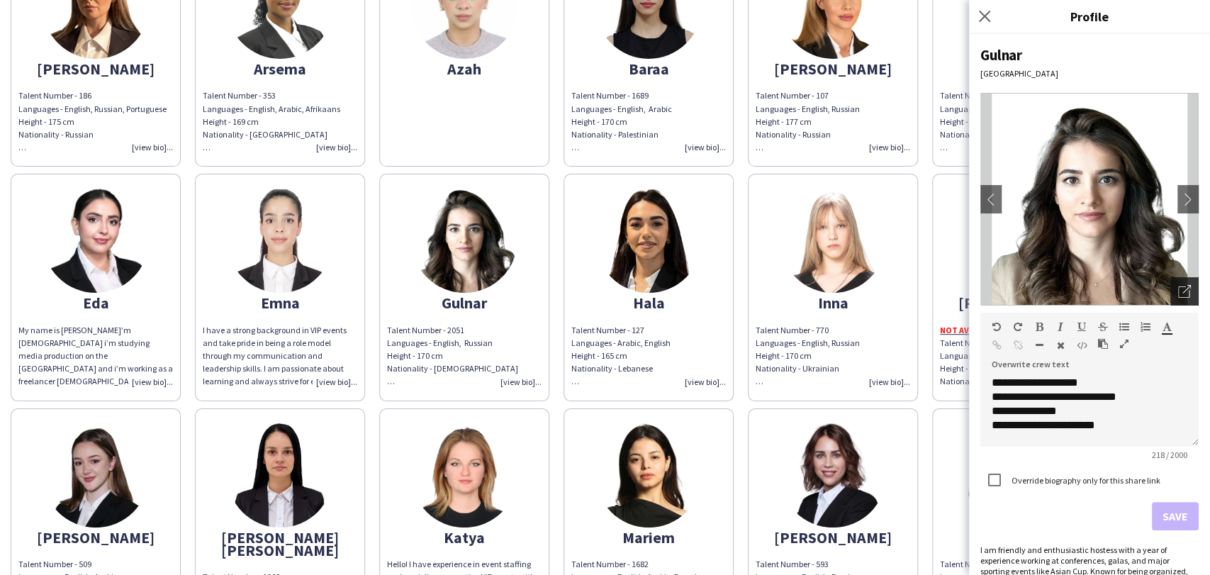
click at [1178, 288] on icon "Open photos pop-in" at bounding box center [1184, 291] width 13 height 13
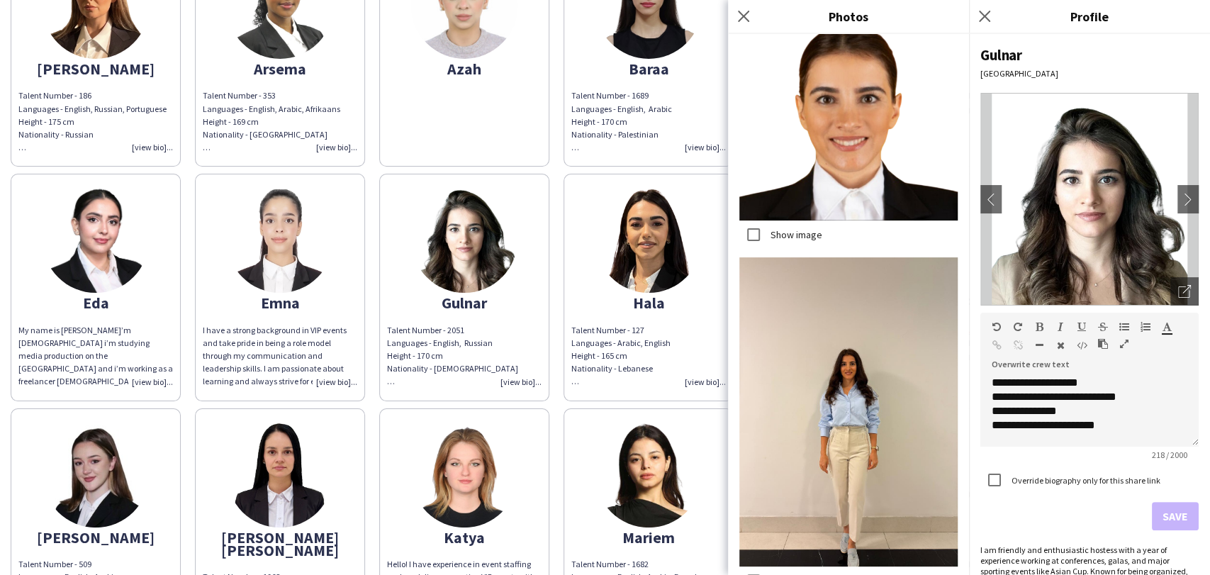
scroll to position [28, 0]
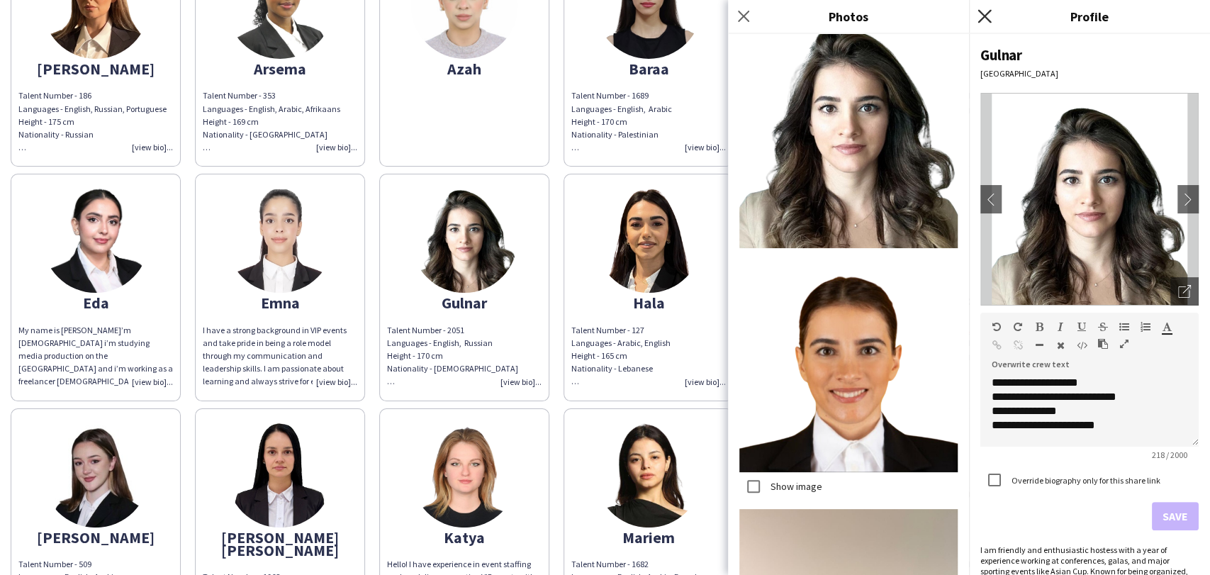
click at [986, 12] on icon "Close pop-in" at bounding box center [983, 15] width 13 height 13
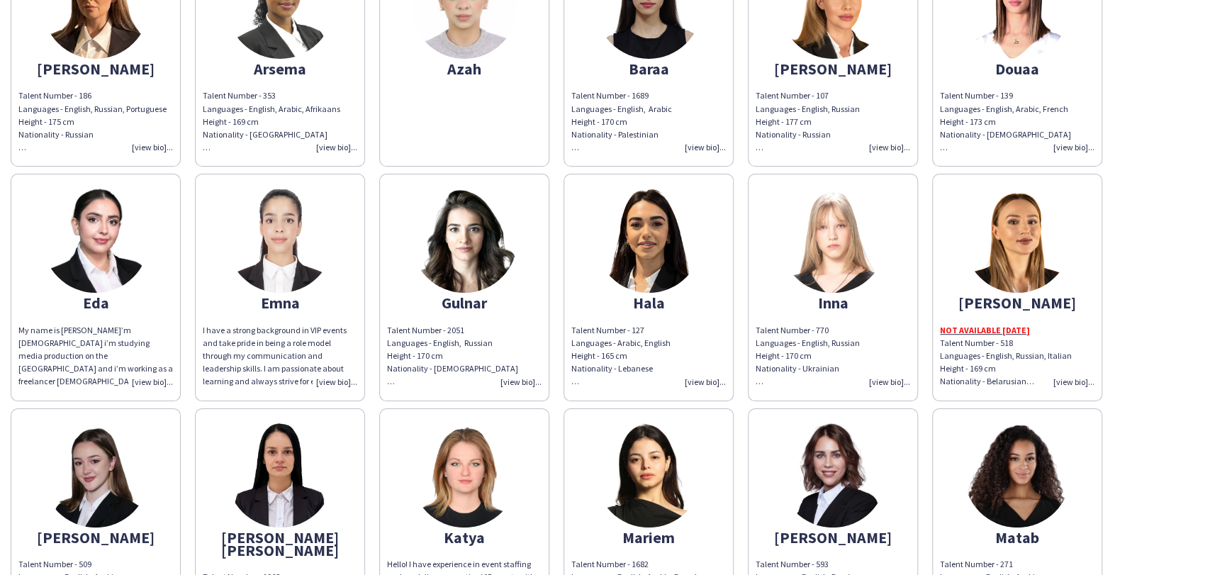
click at [624, 262] on img at bounding box center [648, 239] width 106 height 106
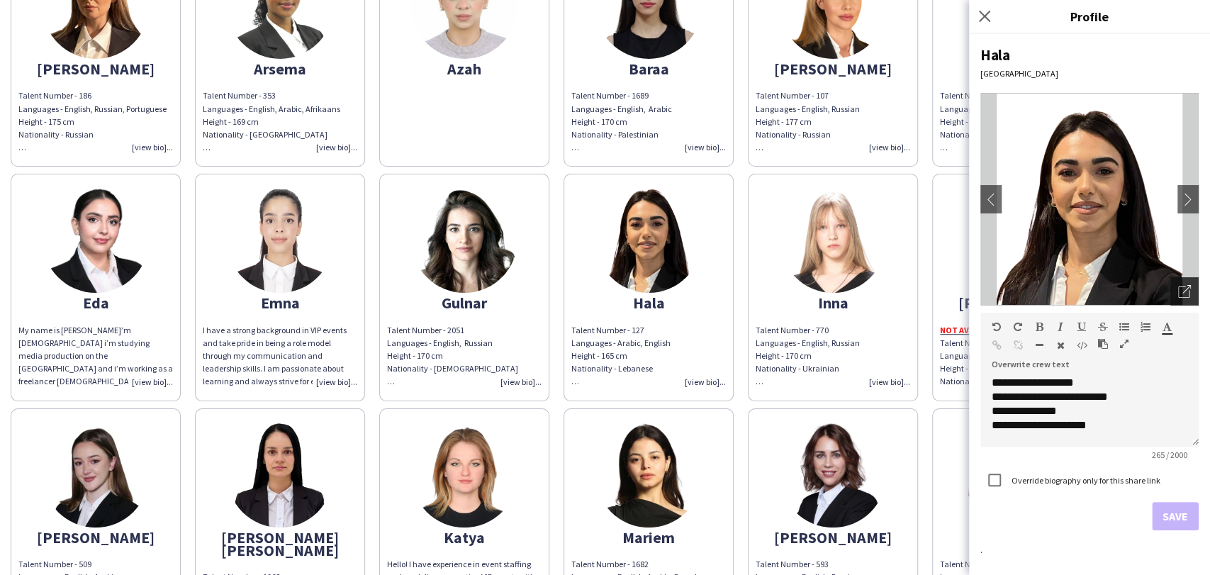
click at [1173, 282] on div "Open photos pop-in" at bounding box center [1184, 291] width 28 height 28
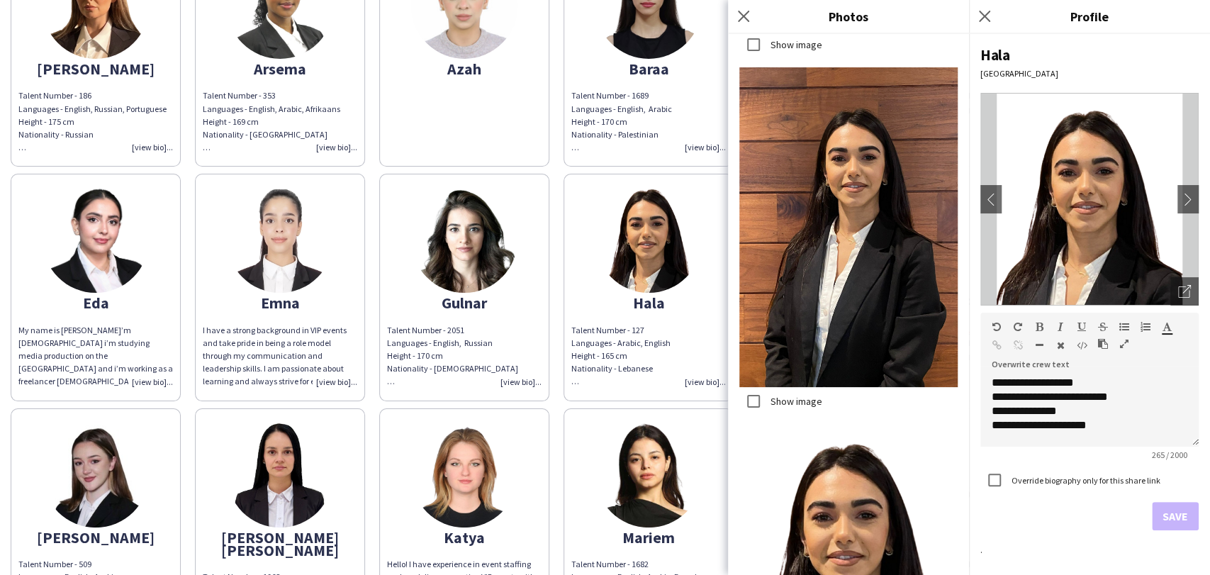
scroll to position [808, 0]
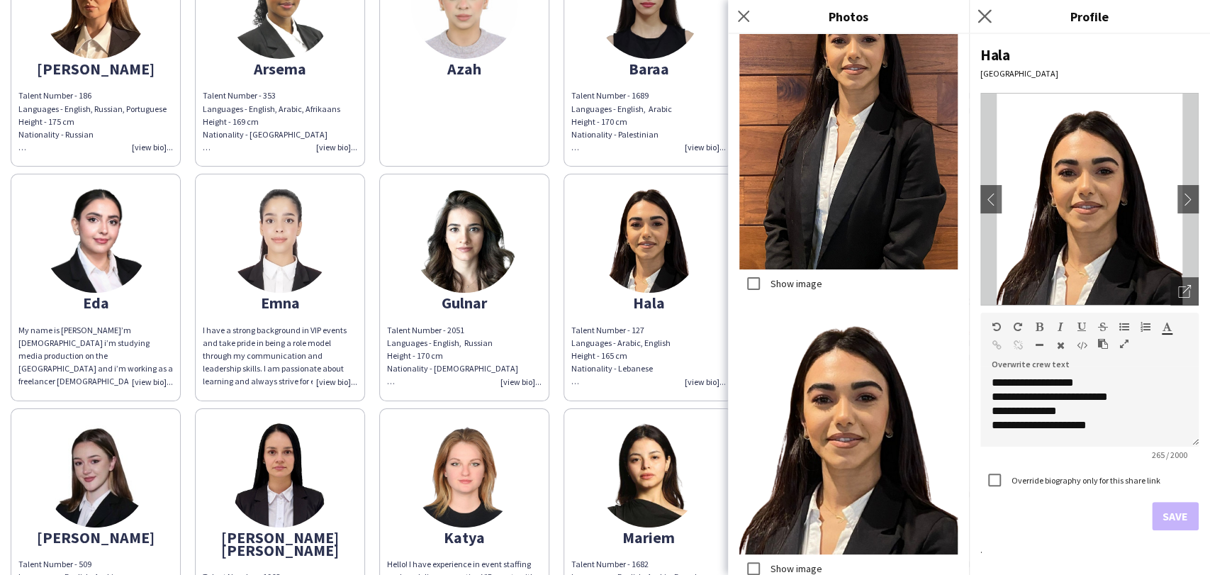
drag, startPoint x: 993, startPoint y: 5, endPoint x: 987, endPoint y: 9, distance: 7.3
click at [992, 5] on div "Close pop-in" at bounding box center [986, 16] width 35 height 33
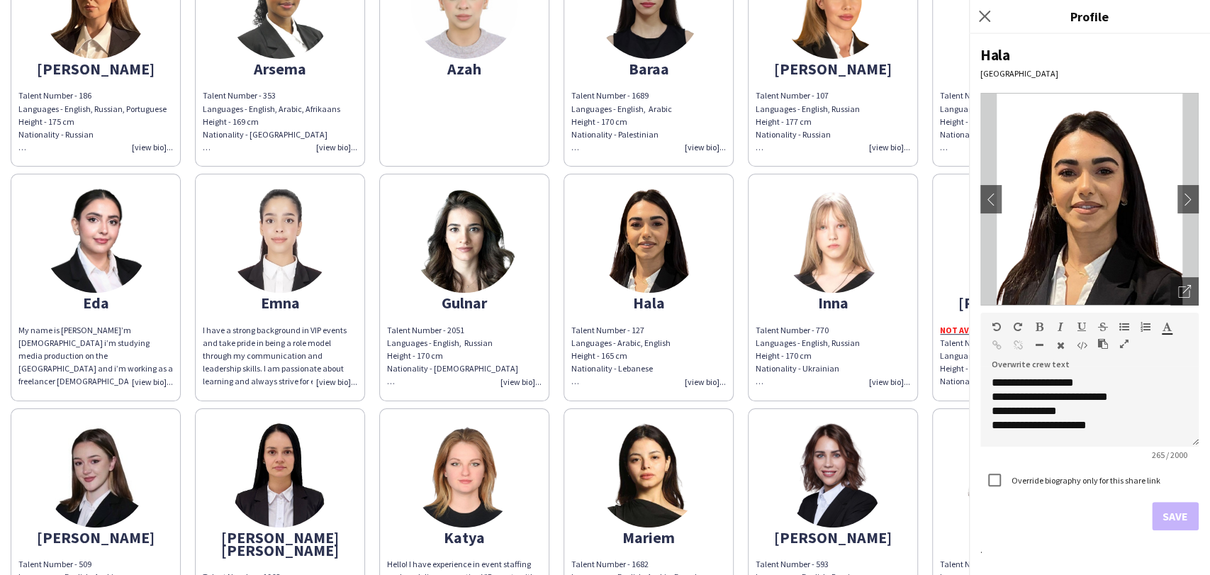
drag, startPoint x: 985, startPoint y: 10, endPoint x: 853, endPoint y: 118, distance: 170.2
click at [986, 11] on icon "Close pop-in" at bounding box center [984, 16] width 11 height 11
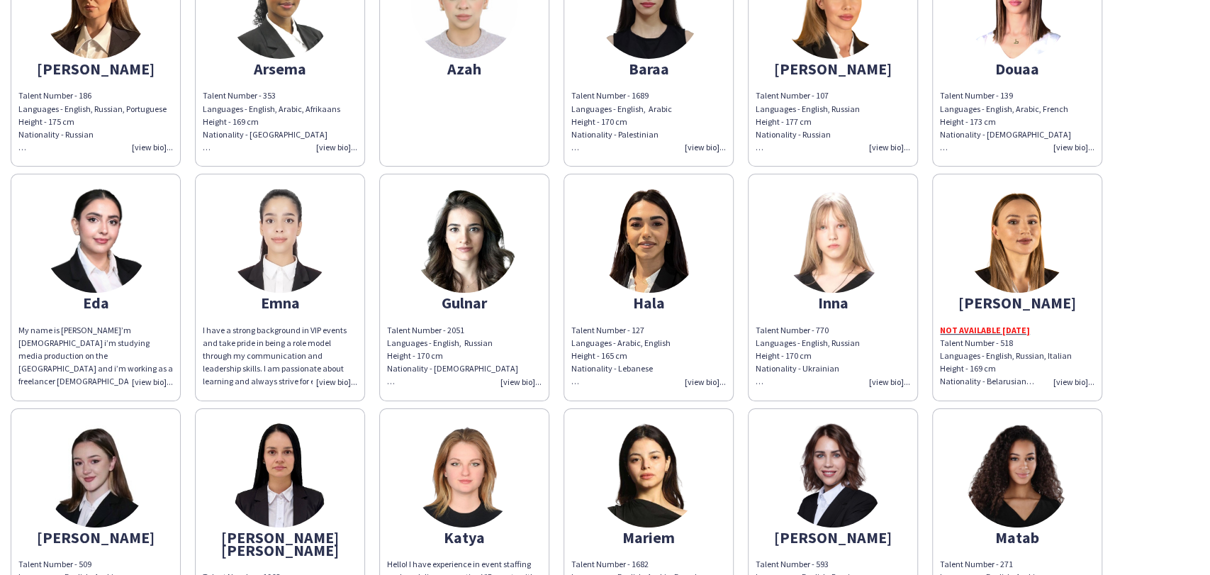
click at [1083, 381] on div "NOT AVAILABLE 12TH SEP Talent Number - 518 Languages - English, Russian, Italia…" at bounding box center [1017, 356] width 154 height 64
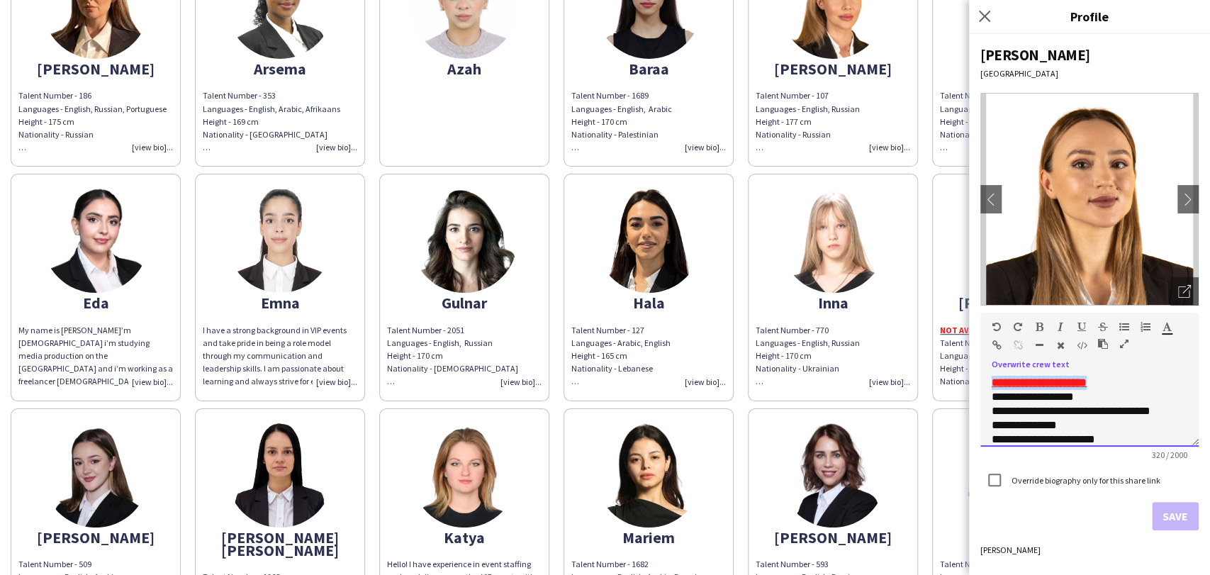
drag, startPoint x: 1137, startPoint y: 380, endPoint x: 950, endPoint y: 381, distance: 187.8
click at [956, 381] on body "close https://admin.liveforce.co/v2/s/c6467a1d-e9b6-44bc-8574-24e40665c207 Copy…" at bounding box center [605, 287] width 1210 height 575
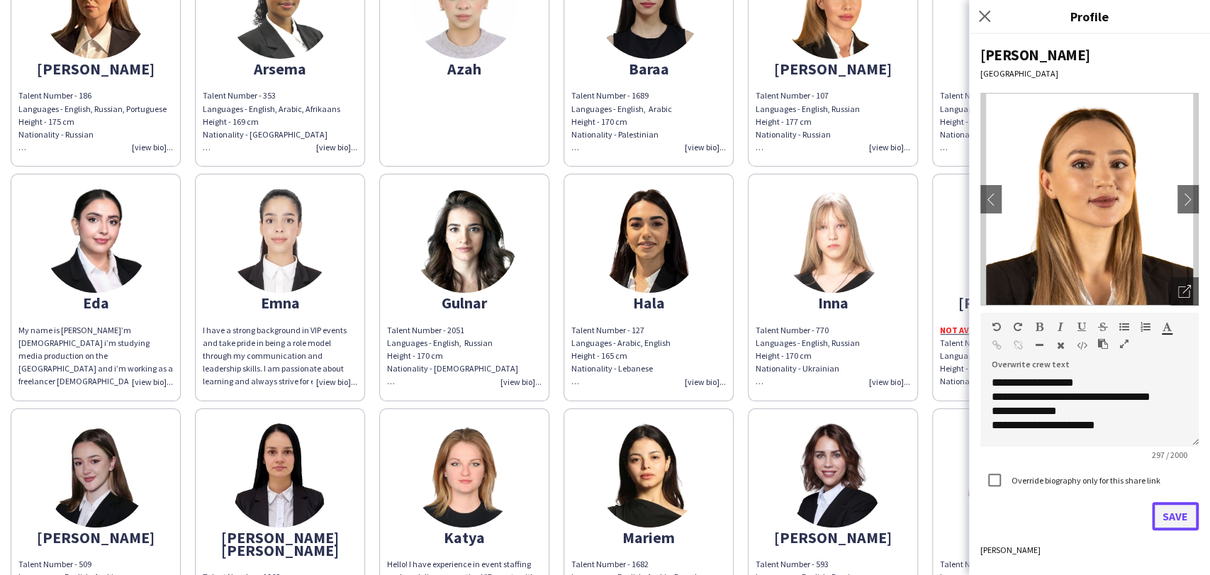
click at [1188, 507] on button "Save" at bounding box center [1175, 516] width 47 height 28
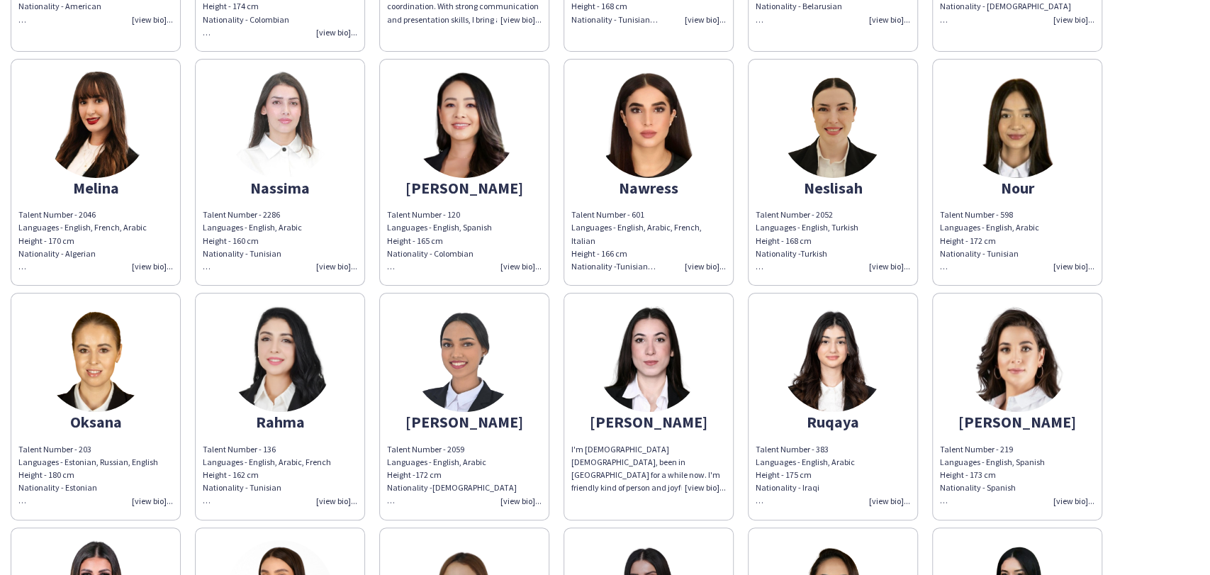
scroll to position [1023, 0]
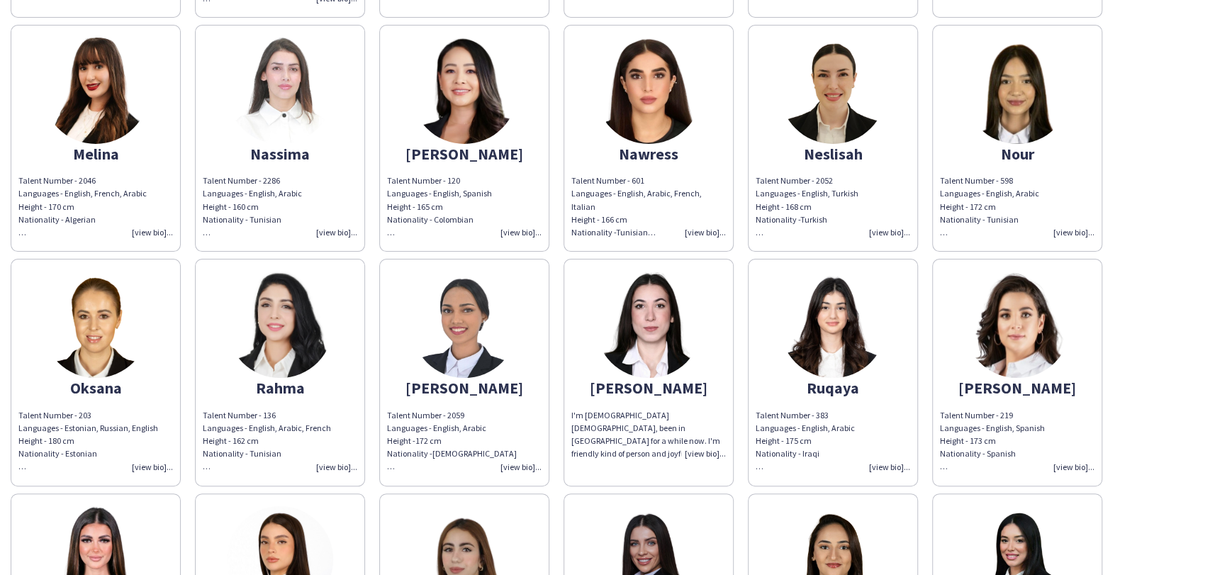
click at [507, 425] on div "Talent Number - 2059 Languages - English, Arabic Height -172 cm Nationality -Et…" at bounding box center [464, 441] width 154 height 64
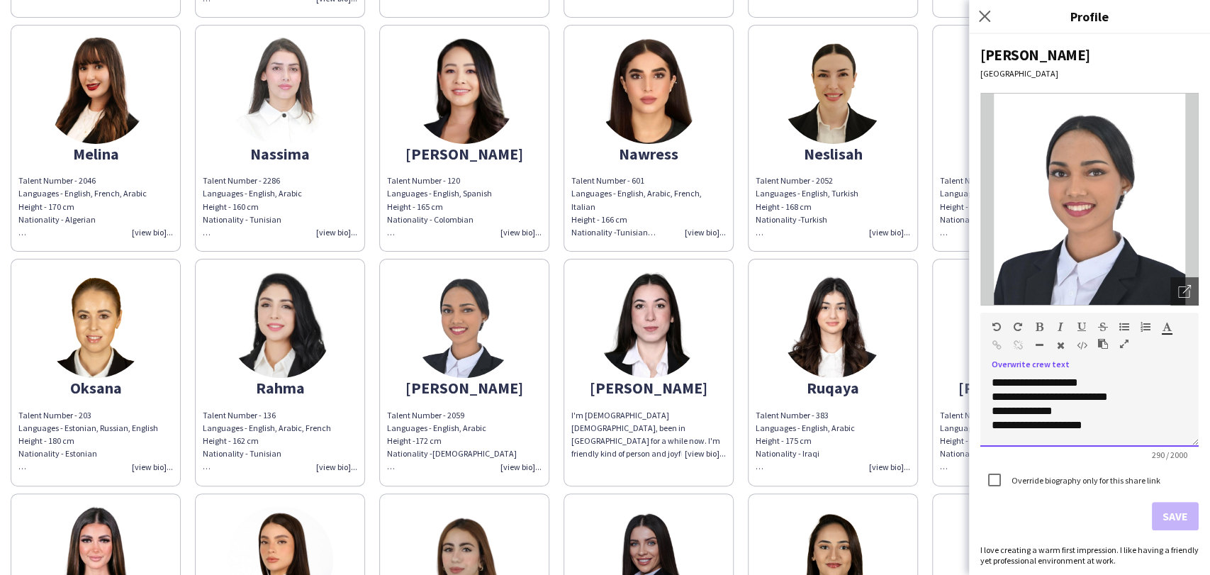
click at [1049, 426] on span "**********" at bounding box center [1049, 403] width 116 height 53
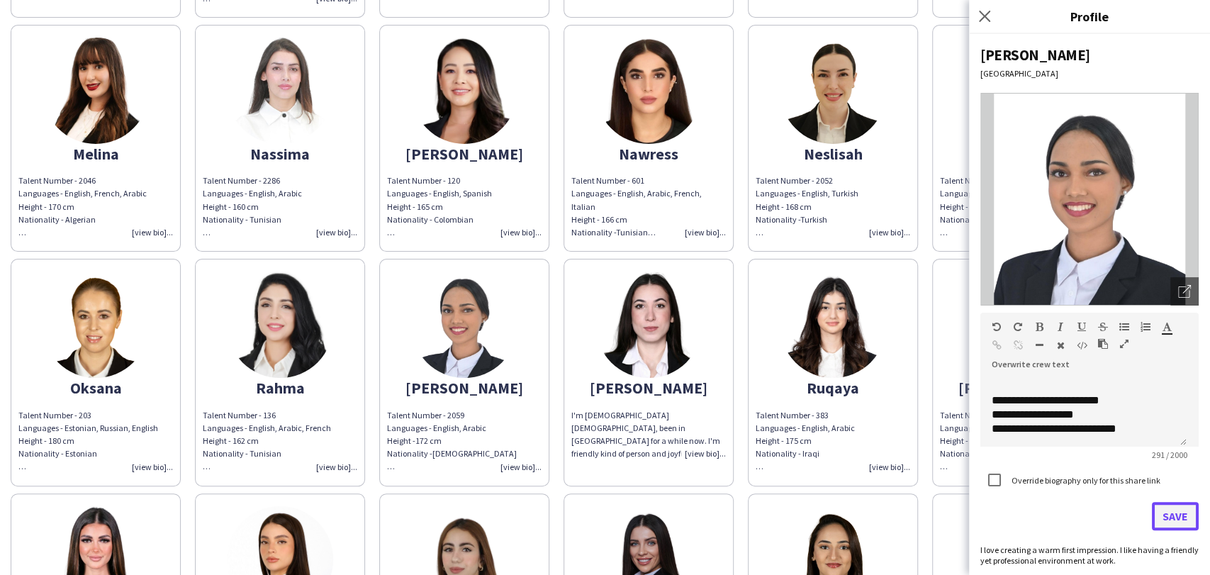
click at [1162, 520] on button "Save" at bounding box center [1175, 516] width 47 height 28
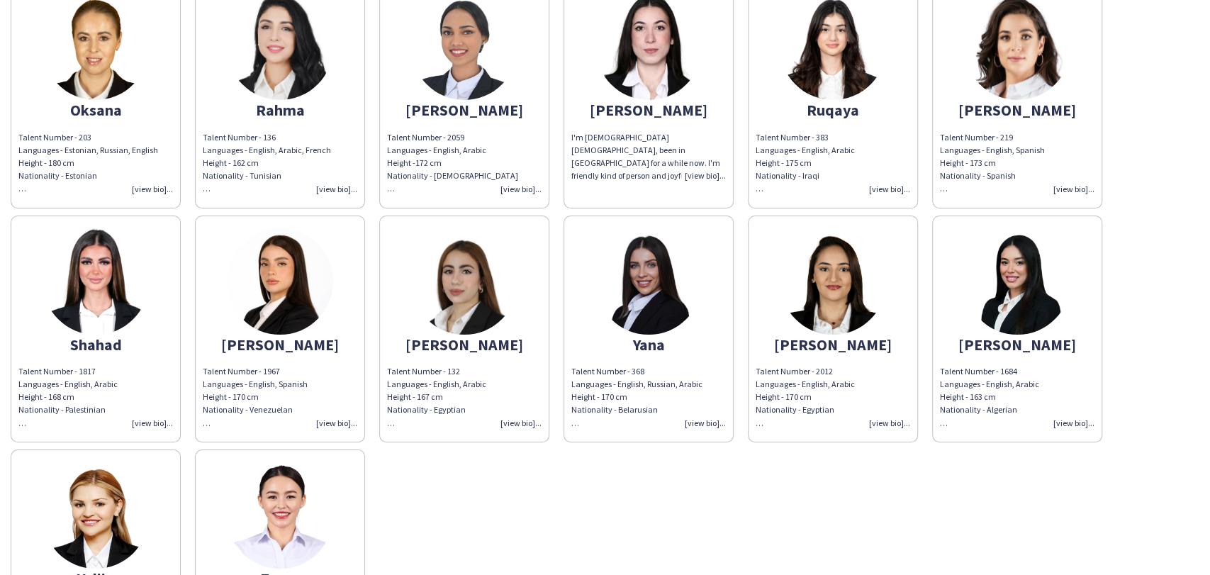
scroll to position [1181, 0]
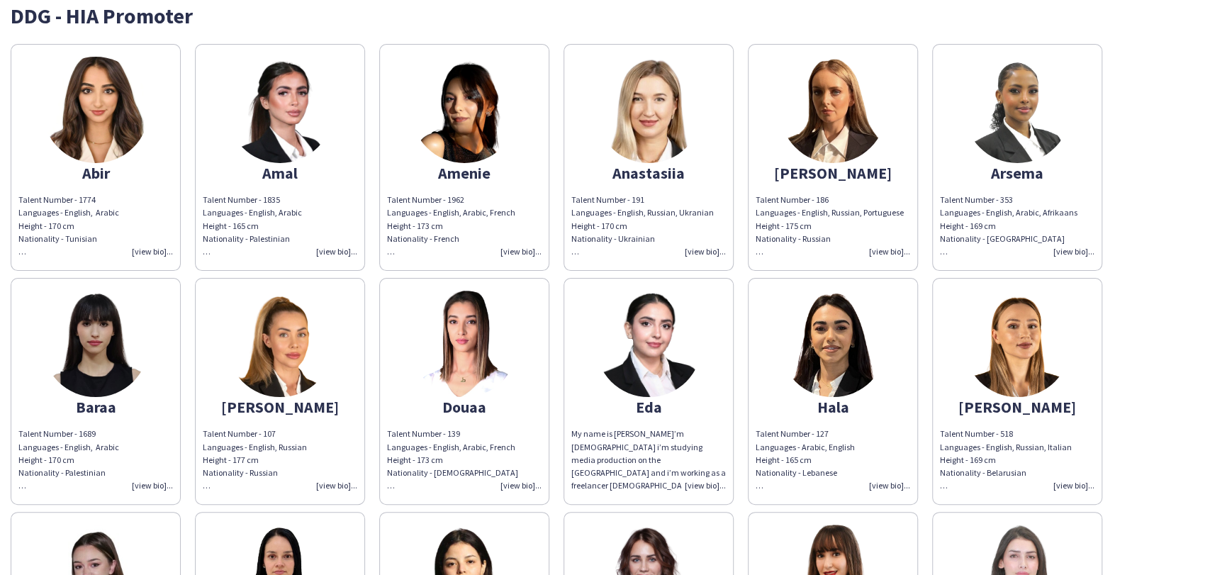
scroll to position [79, 0]
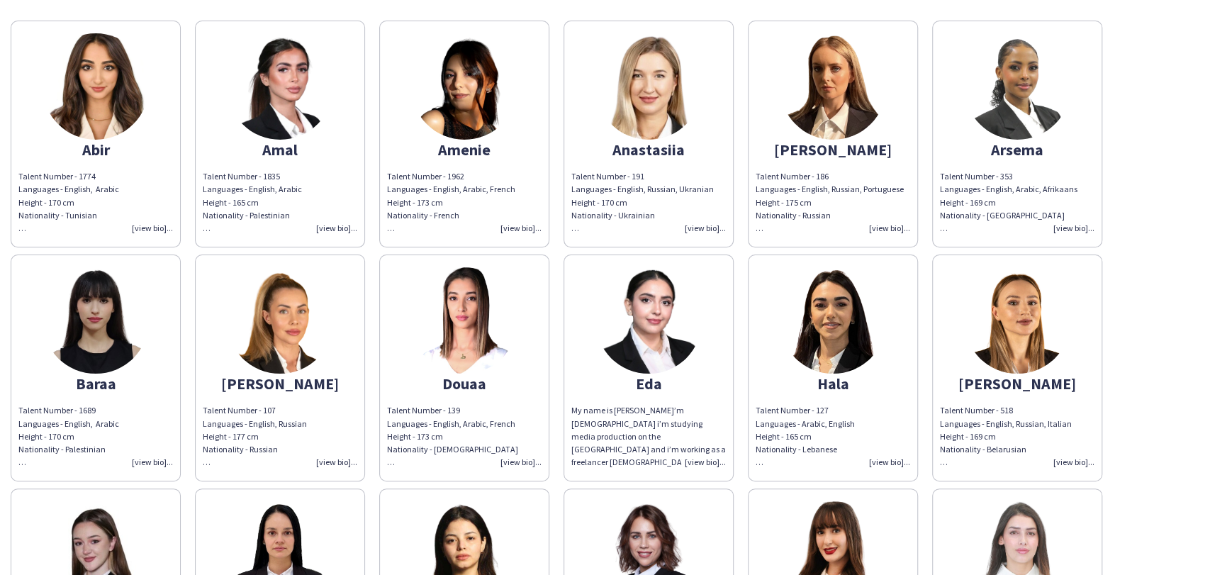
drag, startPoint x: 658, startPoint y: 320, endPoint x: 286, endPoint y: 11, distance: 484.1
click at [658, 319] on img at bounding box center [648, 320] width 106 height 106
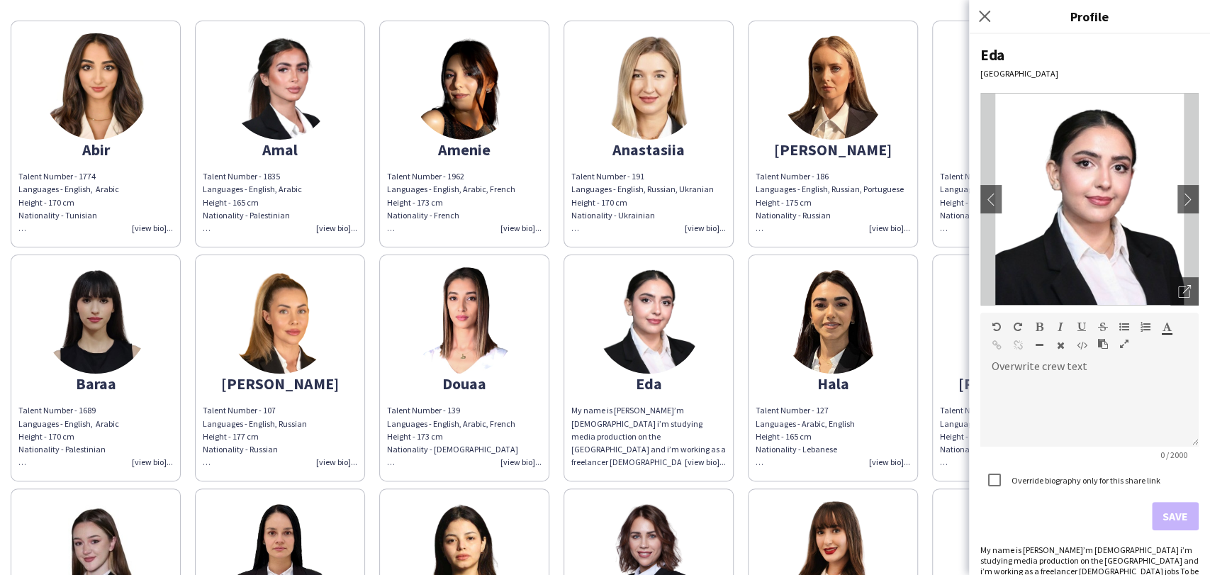
click at [469, 143] on div "Amenie" at bounding box center [464, 149] width 154 height 13
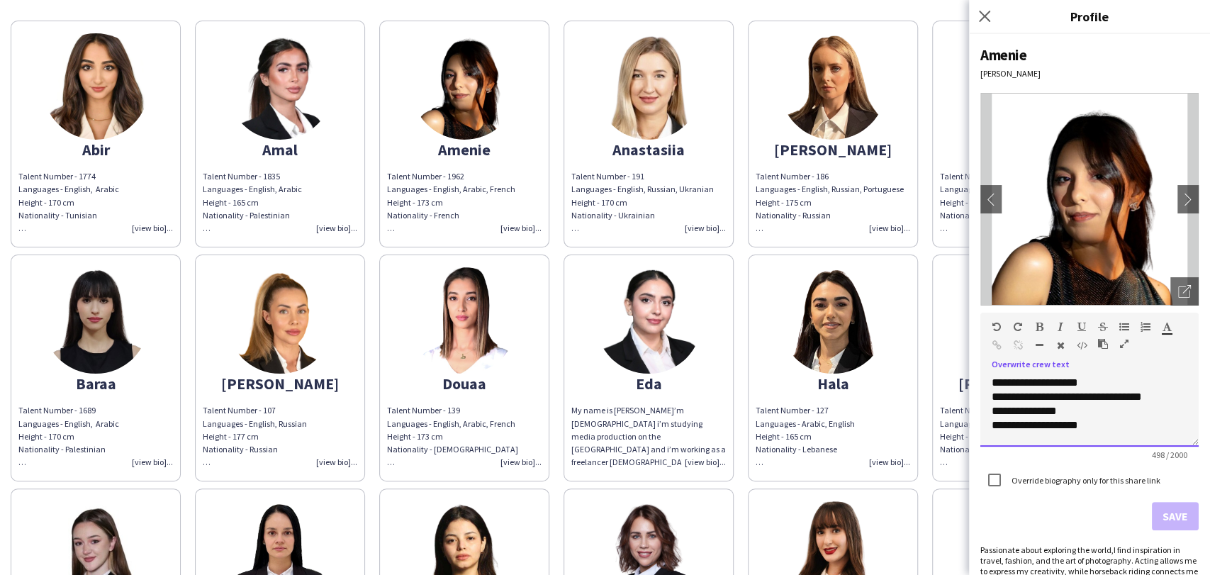
click at [1127, 398] on span "**********" at bounding box center [1066, 396] width 150 height 11
click at [668, 356] on img at bounding box center [648, 320] width 106 height 106
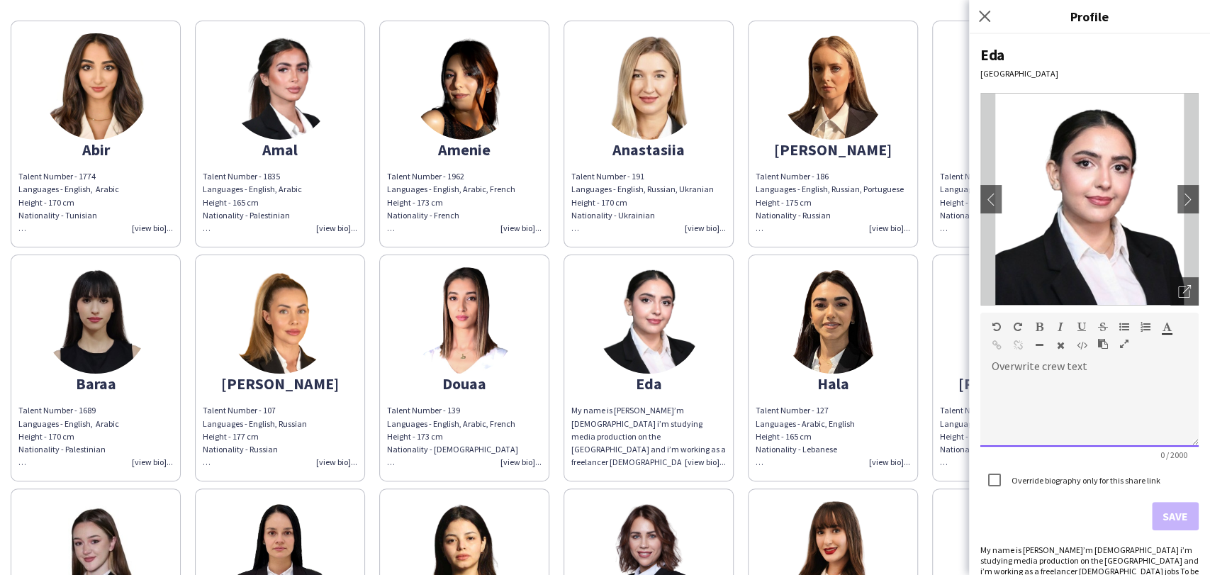
click at [1077, 394] on div at bounding box center [1089, 411] width 218 height 71
paste div
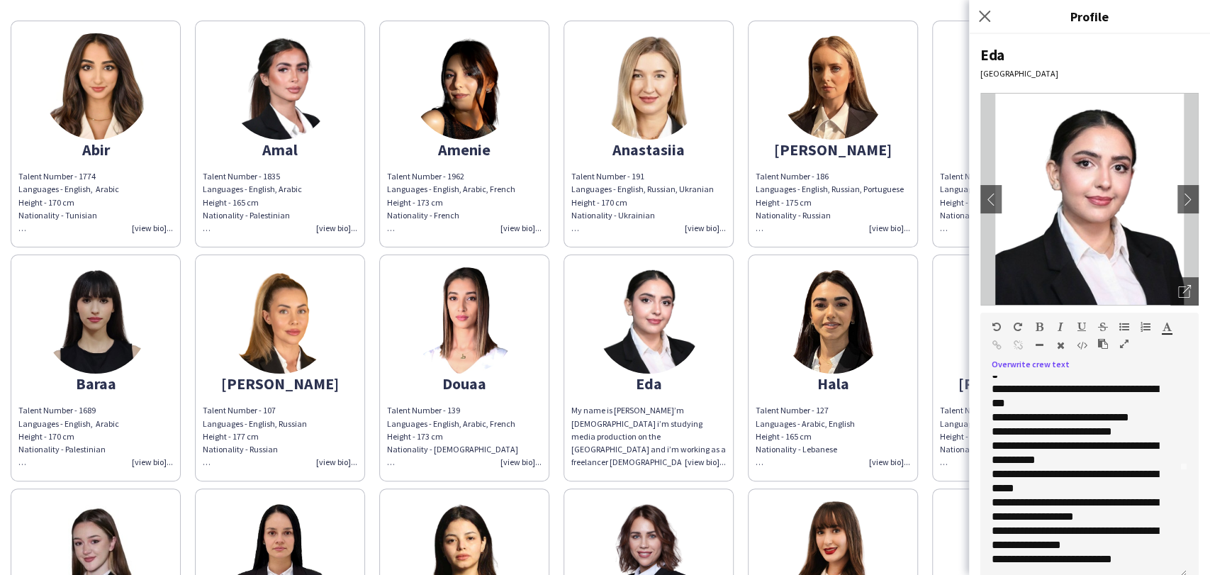
scroll to position [99, 0]
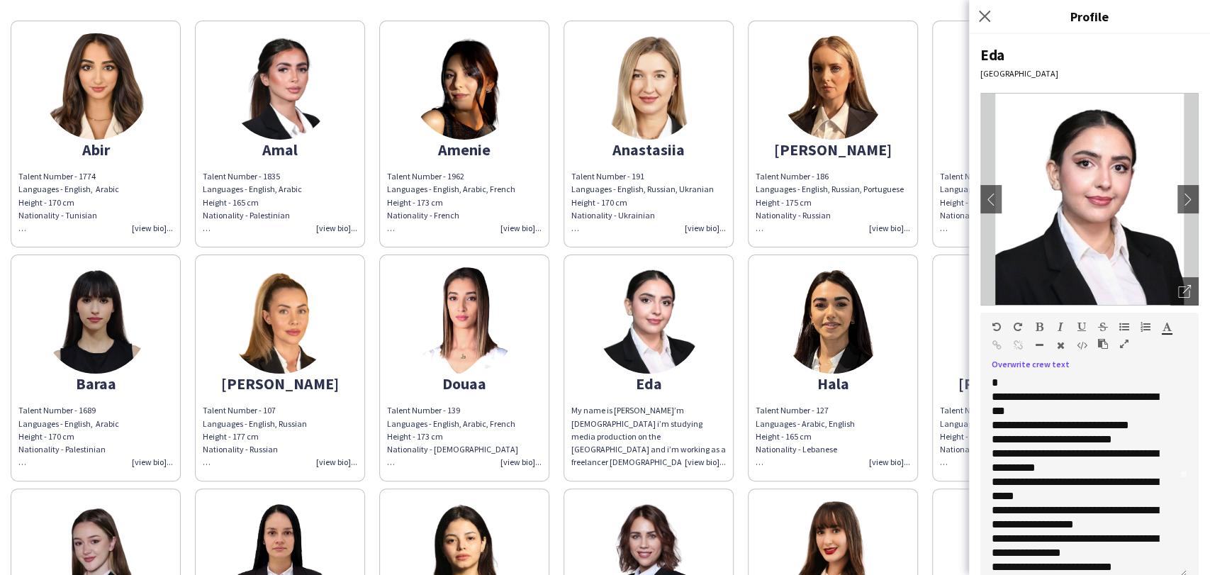
drag, startPoint x: 1182, startPoint y: 448, endPoint x: 1145, endPoint y: 558, distance: 116.5
click at [1145, 558] on div "**********" at bounding box center [1083, 477] width 206 height 202
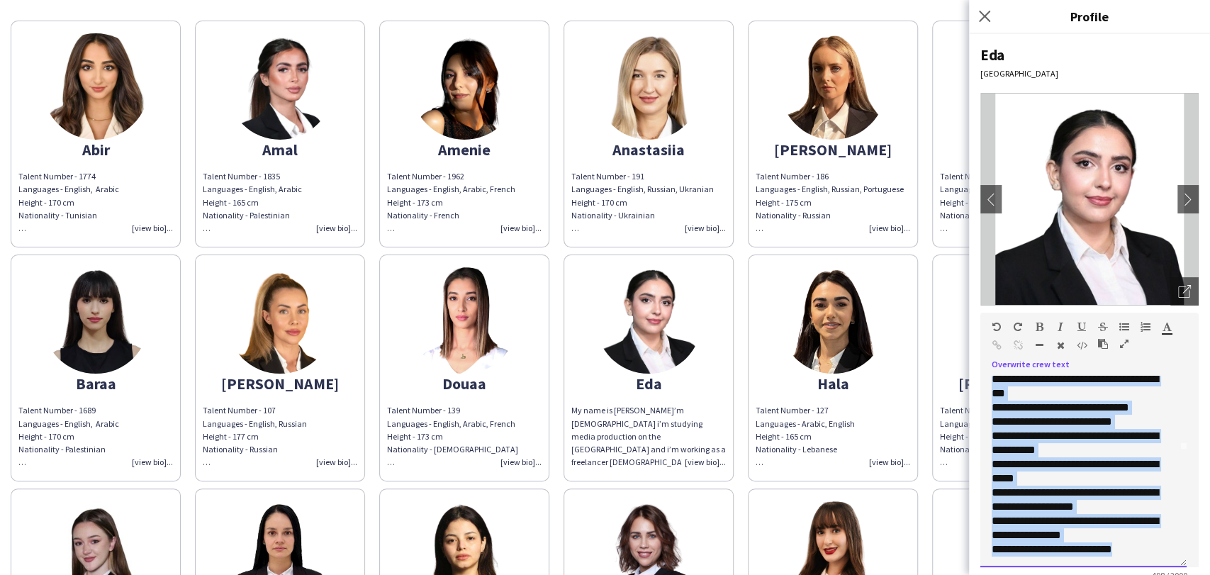
scroll to position [176, 0]
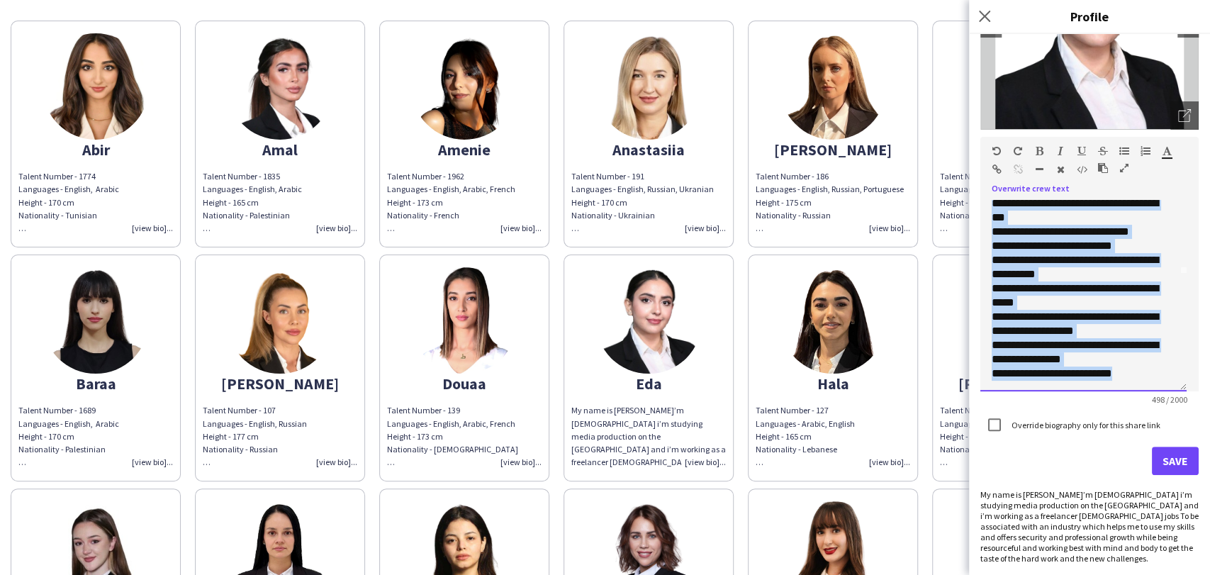
drag, startPoint x: 992, startPoint y: 466, endPoint x: 1162, endPoint y: 611, distance: 223.2
click at [1162, 574] on html "close https://admin.liveforce.co/v2/s/c6467a1d-e9b6-44bc-8574-24e40665c207 Copy…" at bounding box center [605, 287] width 1210 height 575
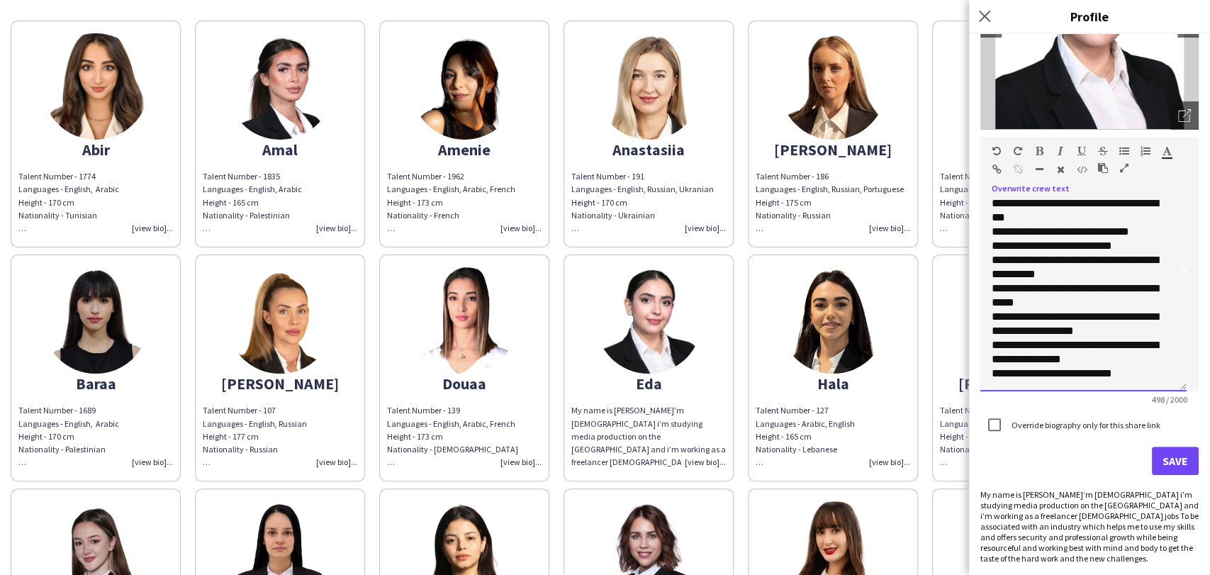
scroll to position [0, 0]
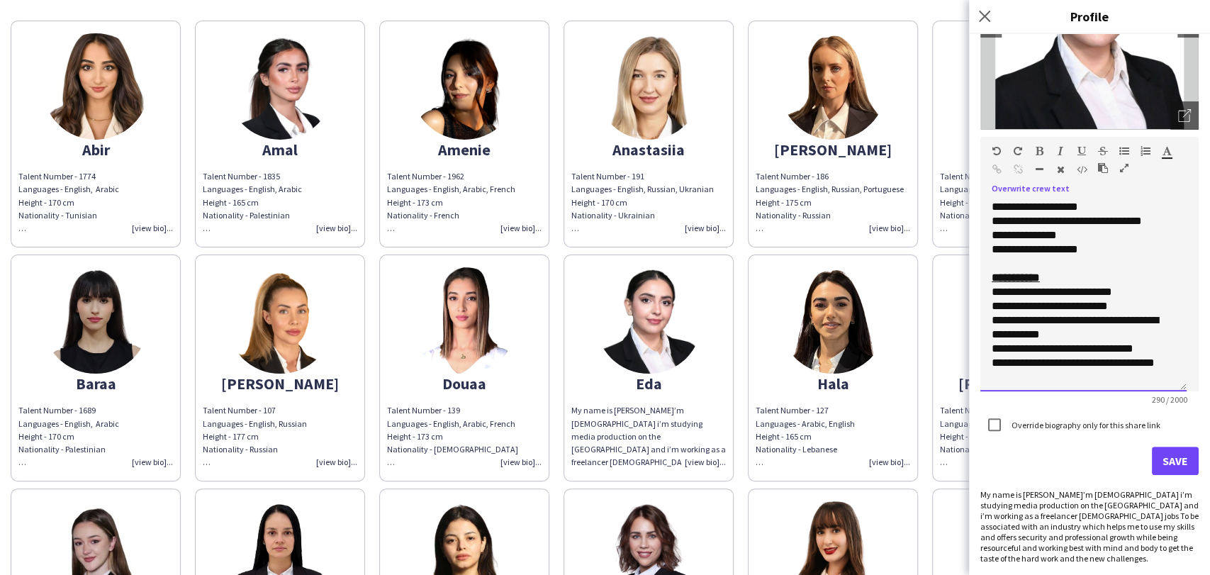
click at [997, 291] on div "**********" at bounding box center [1077, 292] width 172 height 14
click at [1001, 291] on div "**********" at bounding box center [1077, 292] width 172 height 14
click at [1004, 320] on div "**********" at bounding box center [1077, 313] width 172 height 57
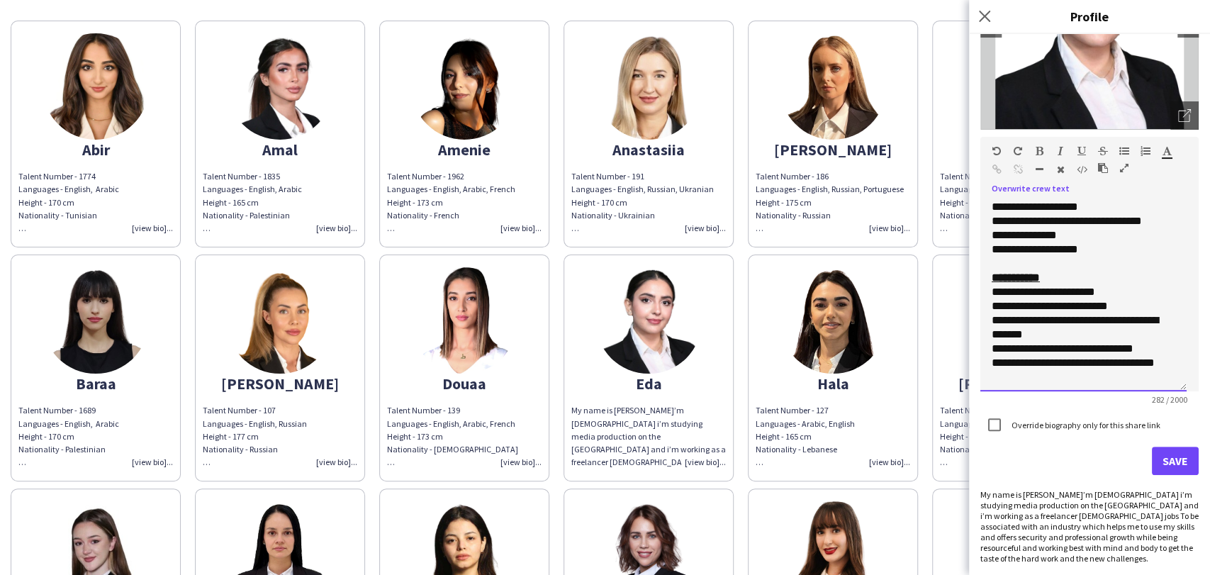
click at [1008, 342] on div "**********" at bounding box center [1077, 349] width 172 height 14
drag, startPoint x: 1006, startPoint y: 371, endPoint x: 974, endPoint y: 359, distance: 34.5
click at [974, 359] on div "**********" at bounding box center [1089, 304] width 241 height 541
drag, startPoint x: 1057, startPoint y: 279, endPoint x: 991, endPoint y: 279, distance: 65.9
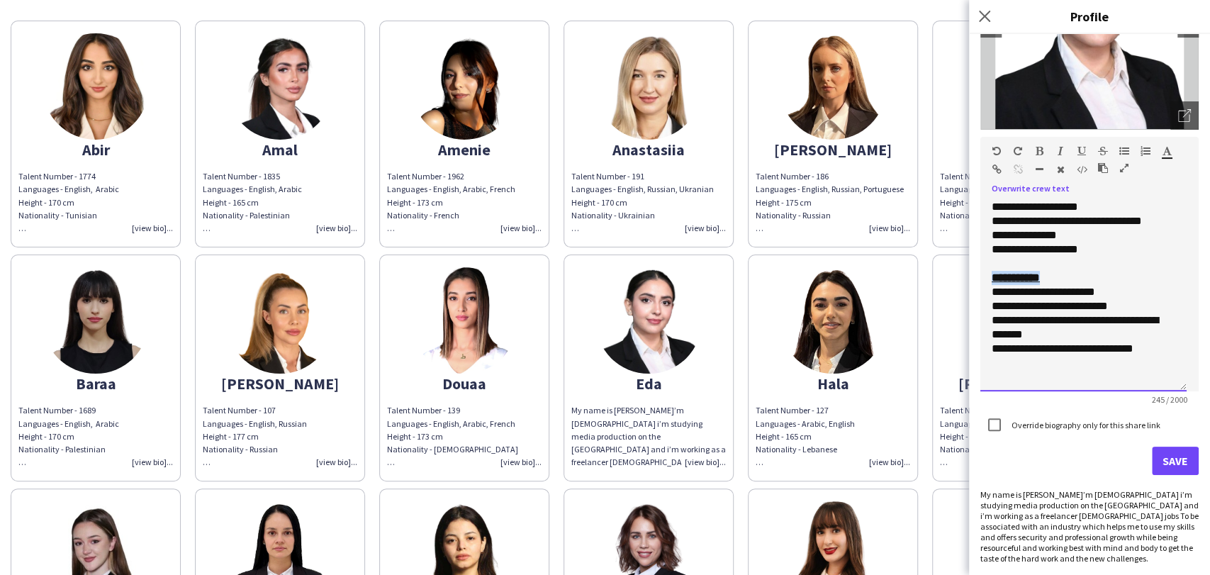
click at [991, 279] on div "**********" at bounding box center [1083, 295] width 206 height 191
click at [1047, 230] on span "**********" at bounding box center [1023, 235] width 65 height 11
click at [1073, 244] on span "**********" at bounding box center [1034, 249] width 86 height 11
click at [1072, 244] on span "**********" at bounding box center [1034, 249] width 86 height 11
click at [1072, 245] on span "**********" at bounding box center [1034, 249] width 86 height 11
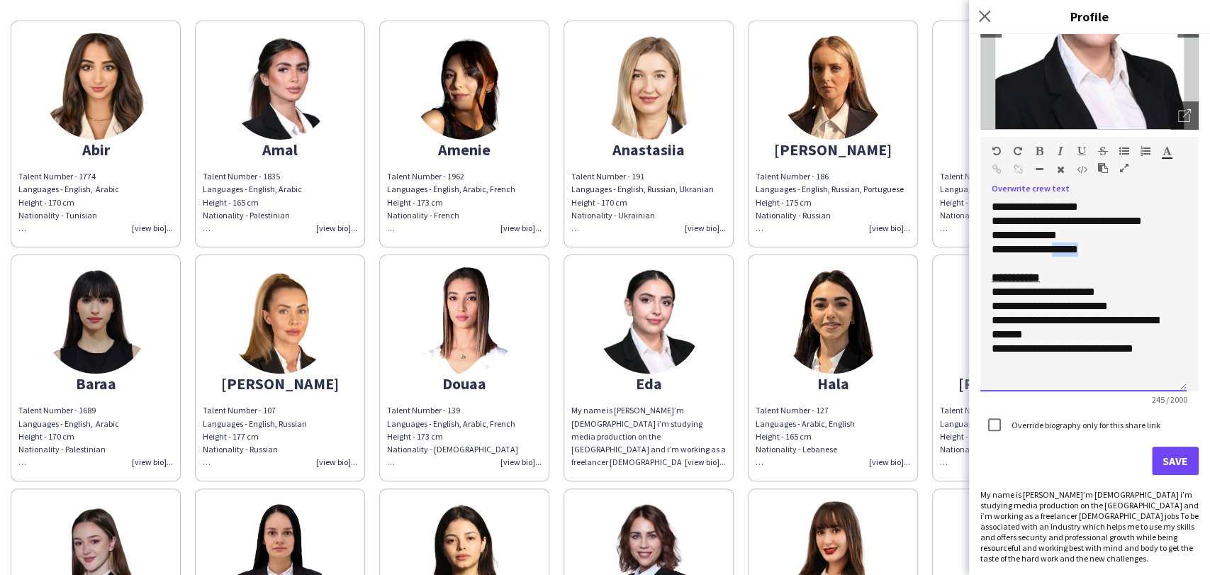
click at [1072, 245] on span "**********" at bounding box center [1034, 249] width 86 height 11
click at [1077, 203] on div "**********" at bounding box center [1083, 207] width 184 height 14
click at [1157, 227] on div "**********" at bounding box center [1083, 295] width 206 height 191
click at [1156, 227] on div "**********" at bounding box center [1083, 295] width 206 height 191
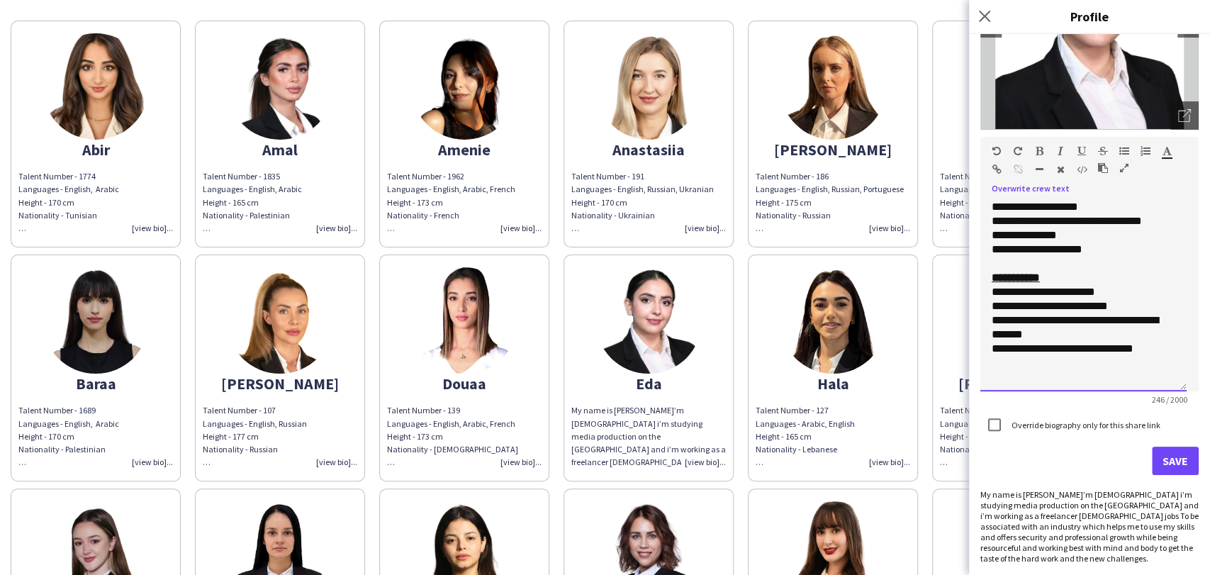
click at [1140, 219] on span "**********" at bounding box center [1066, 220] width 150 height 11
click at [1140, 218] on span "**********" at bounding box center [1066, 220] width 150 height 11
click at [1164, 466] on button "Save" at bounding box center [1175, 460] width 47 height 28
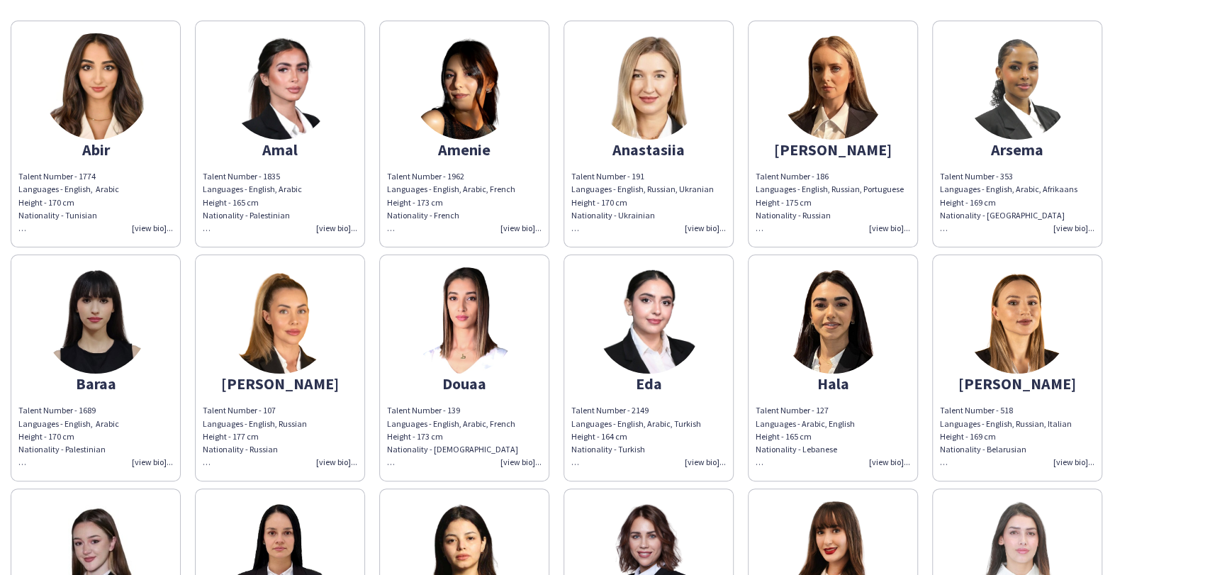
click at [620, 305] on img at bounding box center [648, 320] width 106 height 106
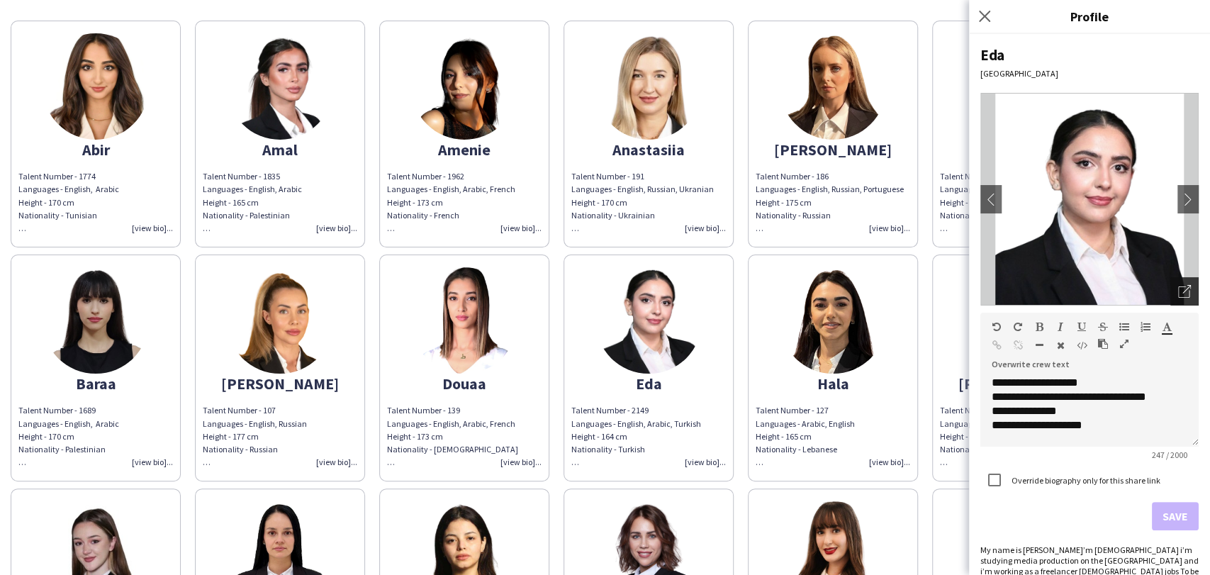
click at [1178, 289] on icon "Open photos pop-in" at bounding box center [1184, 291] width 13 height 13
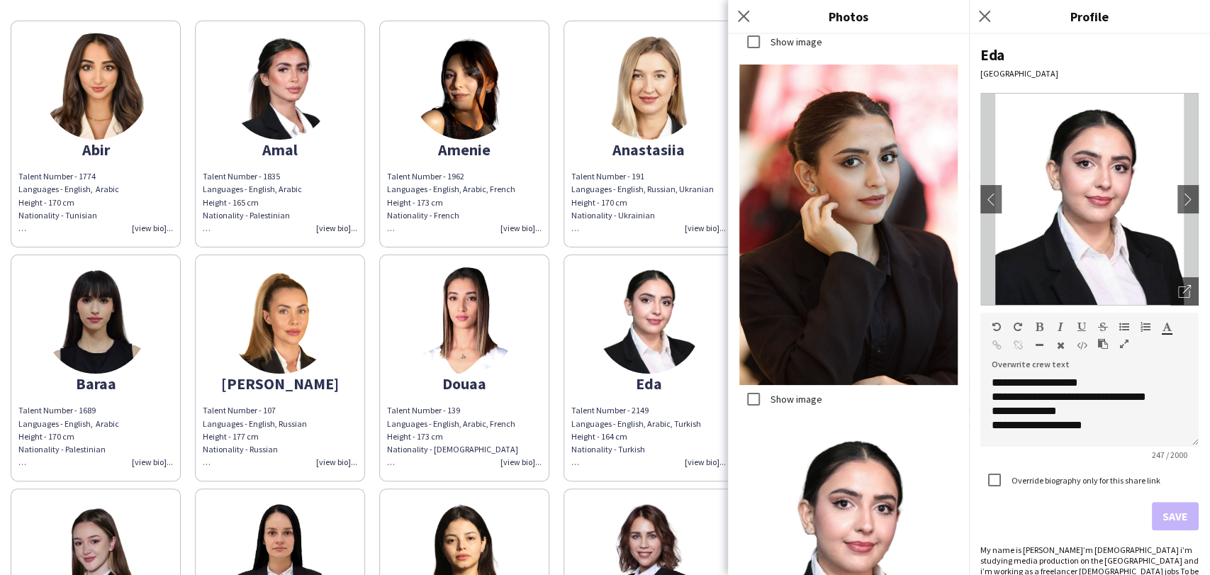
scroll to position [2282, 0]
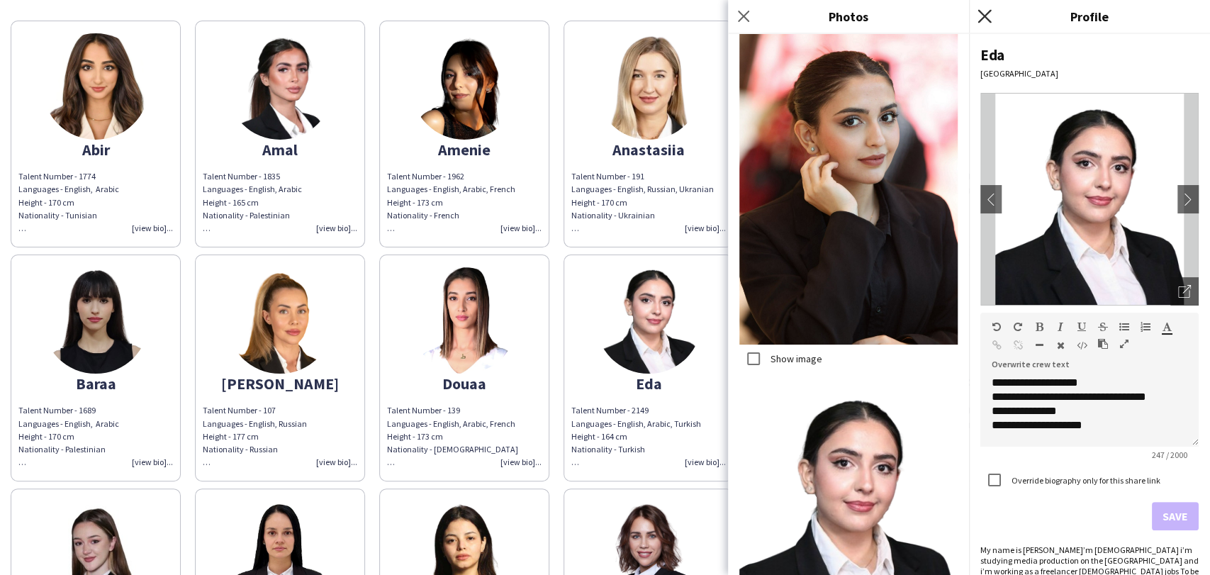
click at [987, 16] on icon "Close pop-in" at bounding box center [983, 15] width 13 height 13
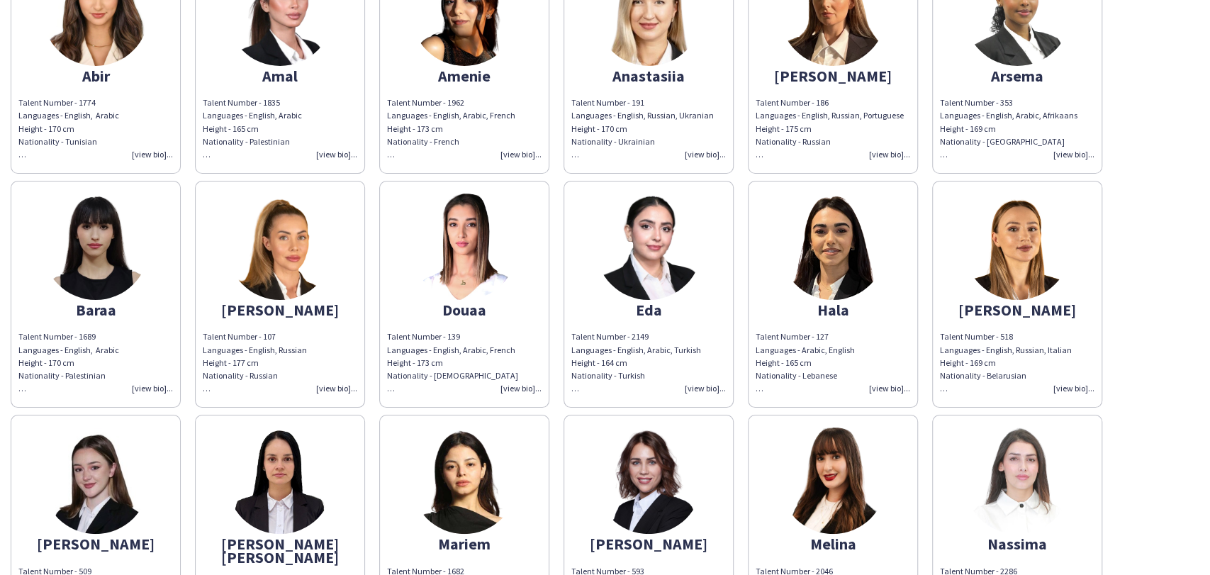
scroll to position [236, 0]
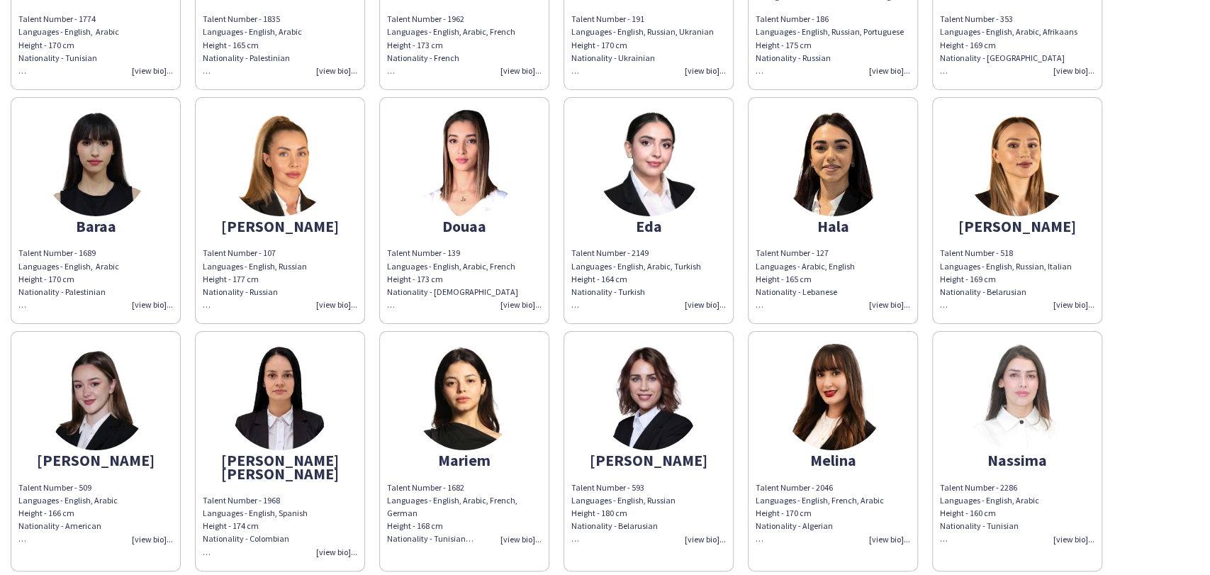
click at [902, 189] on app-share-pages-crew-card "Hala Talent Number - 127 Languages - Arabic, English Height - 165 cm Nationalit…" at bounding box center [833, 210] width 170 height 227
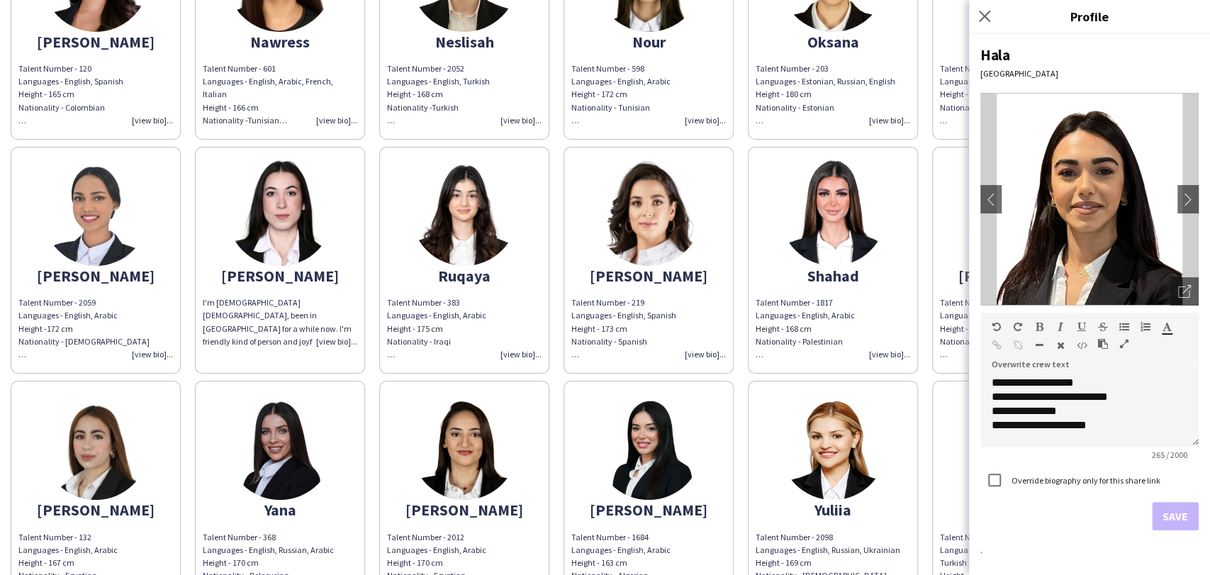
scroll to position [984, 0]
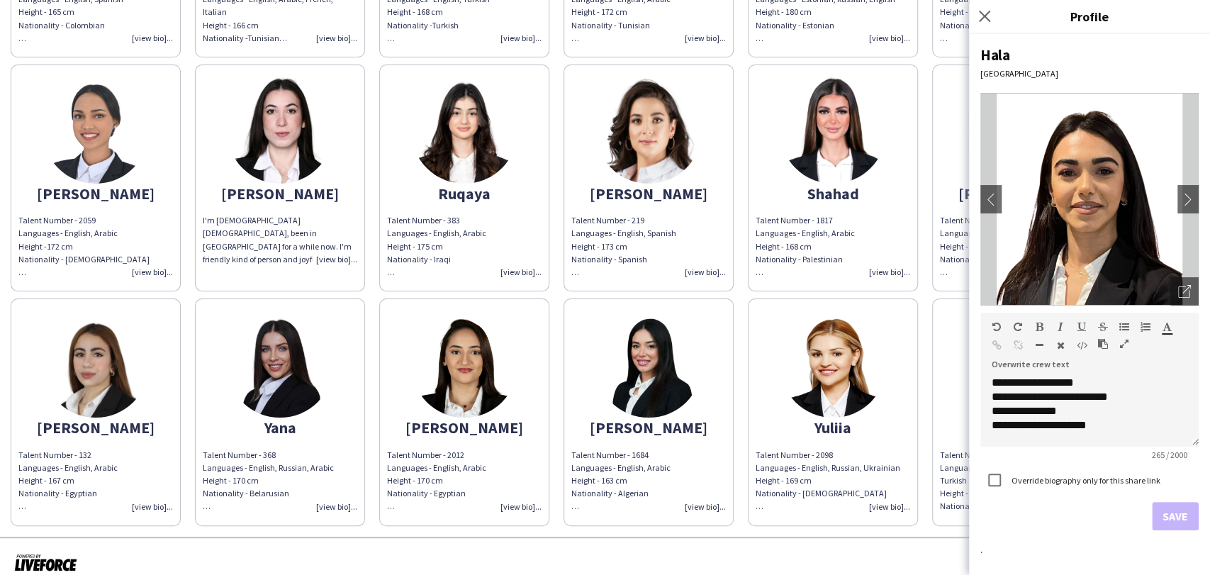
click at [991, 5] on div "Close pop-in" at bounding box center [986, 16] width 35 height 33
click at [983, 22] on icon "Close pop-in" at bounding box center [983, 15] width 13 height 13
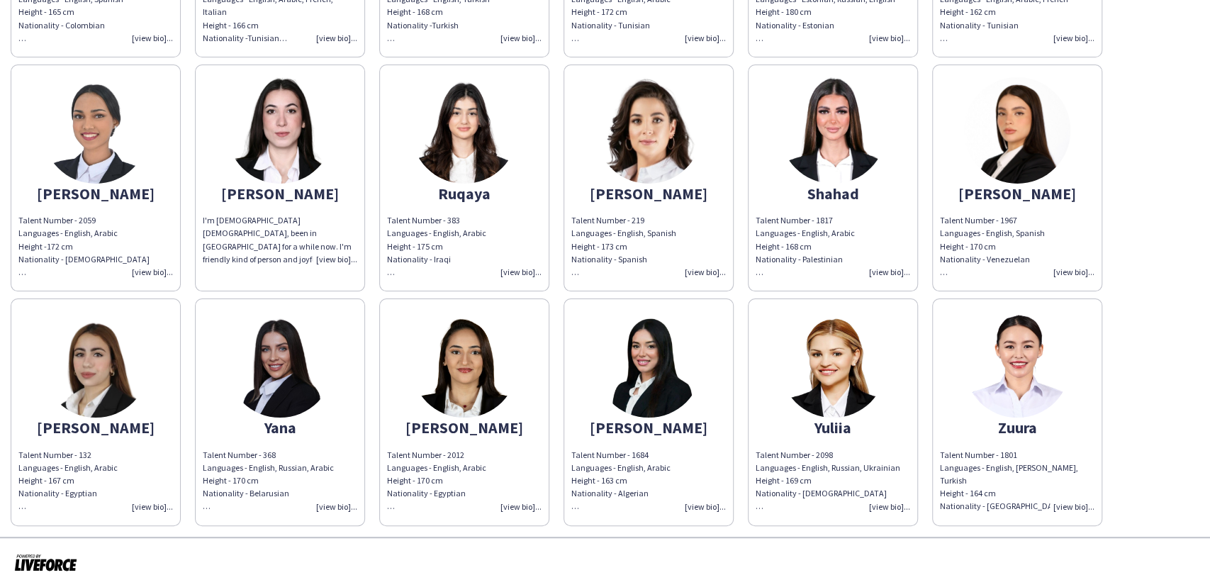
click at [270, 142] on img at bounding box center [280, 130] width 106 height 106
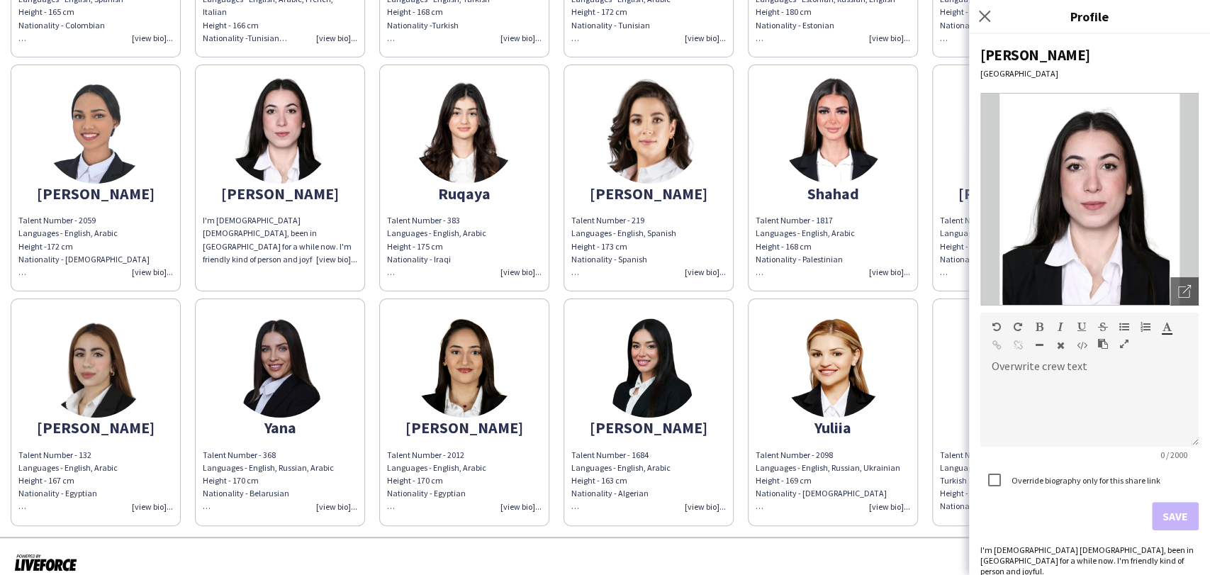
click at [126, 97] on img at bounding box center [96, 130] width 106 height 106
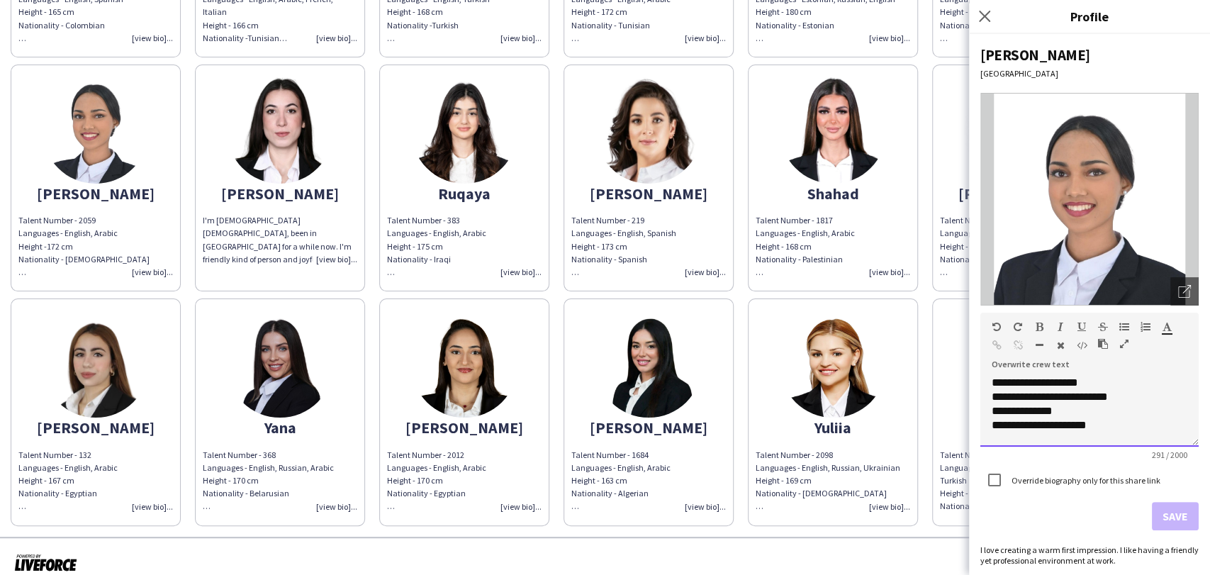
click at [1090, 405] on div "**********" at bounding box center [1089, 411] width 218 height 71
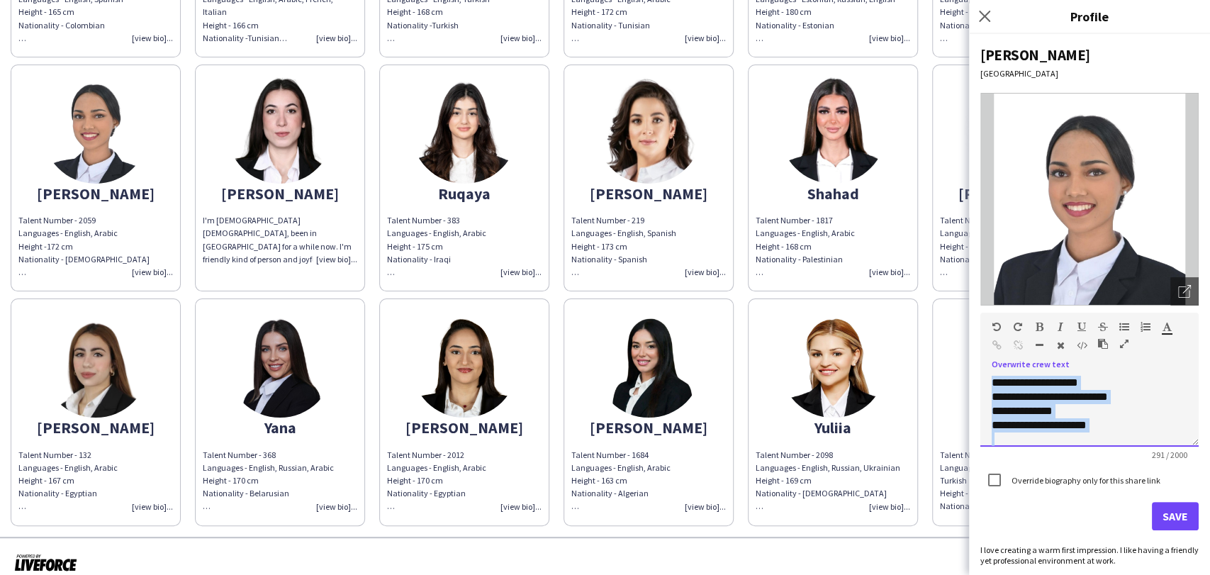
copy div "**********"
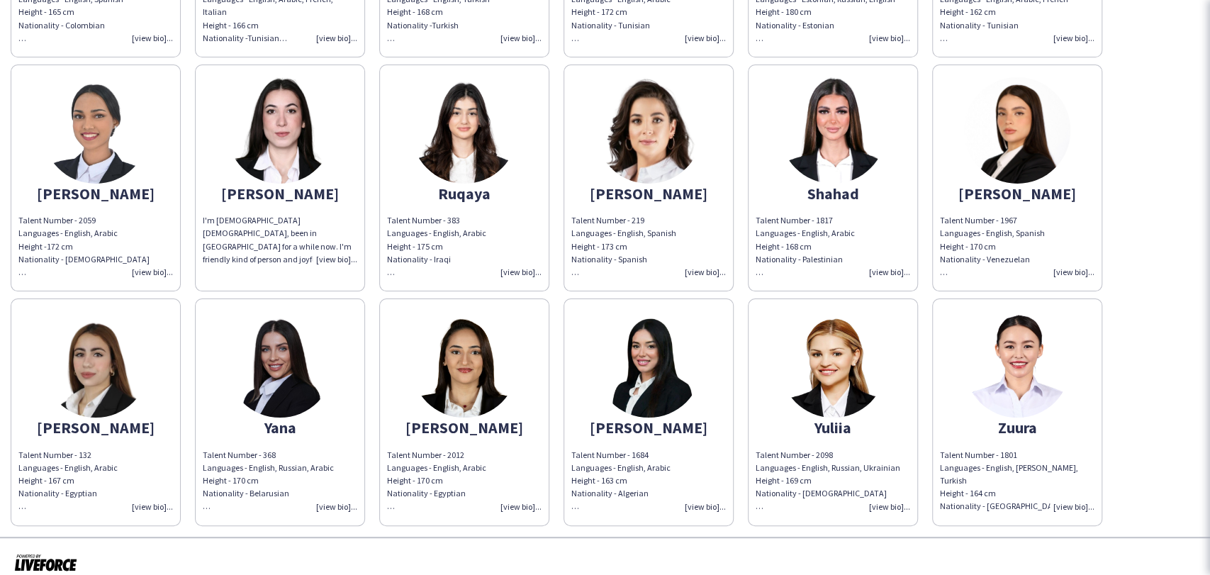
click at [337, 109] on app-share-pages-crew-card "Rosalie I'm 23 year old Lebanese, been in Qatar for a while now. I'm friendly k…" at bounding box center [280, 177] width 170 height 227
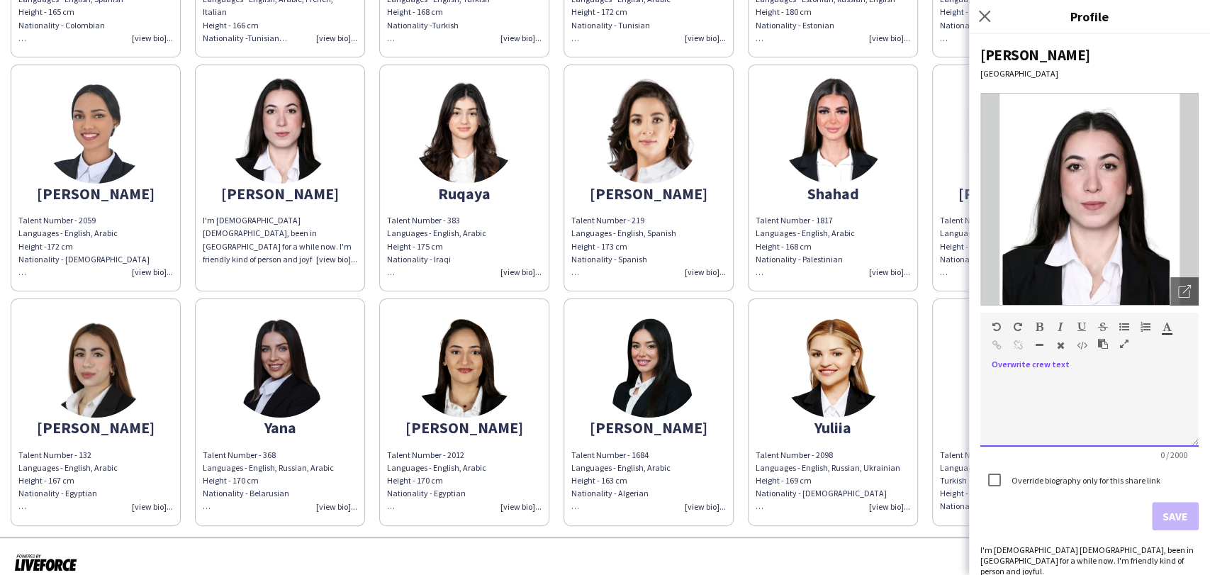
drag, startPoint x: 1042, startPoint y: 397, endPoint x: 1038, endPoint y: 404, distance: 8.3
click at [1038, 402] on div at bounding box center [1089, 411] width 218 height 71
paste div
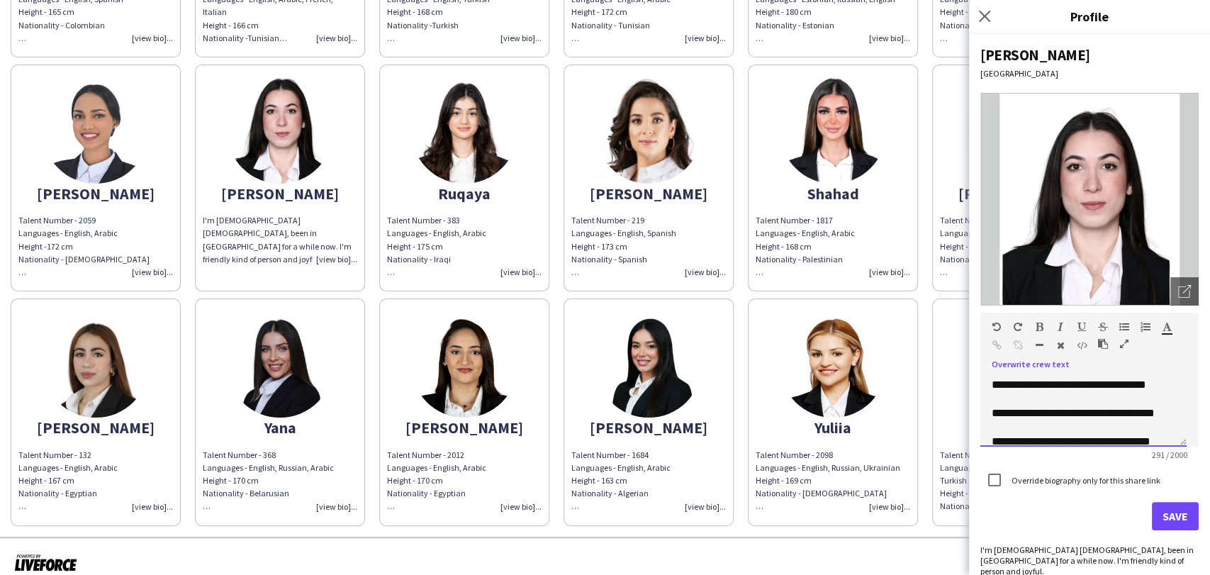
scroll to position [0, 0]
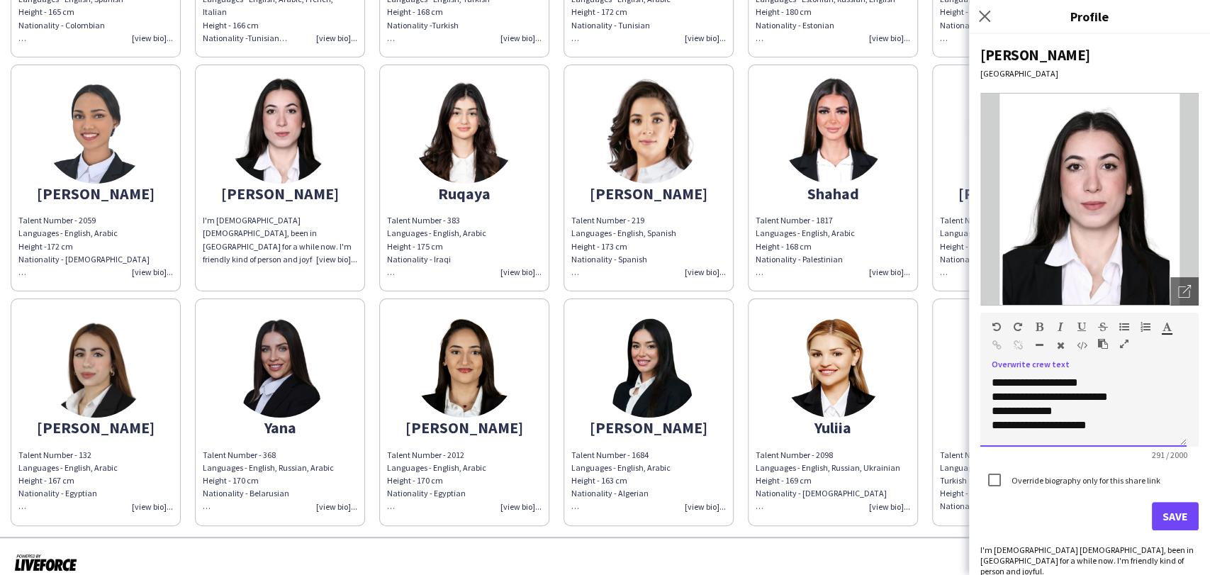
click at [1089, 377] on span "**********" at bounding box center [1049, 403] width 116 height 53
click at [1043, 410] on span "**********" at bounding box center [1049, 403] width 116 height 53
click at [1029, 409] on span "**********" at bounding box center [1049, 403] width 116 height 53
click at [1077, 424] on span "**********" at bounding box center [1049, 403] width 116 height 53
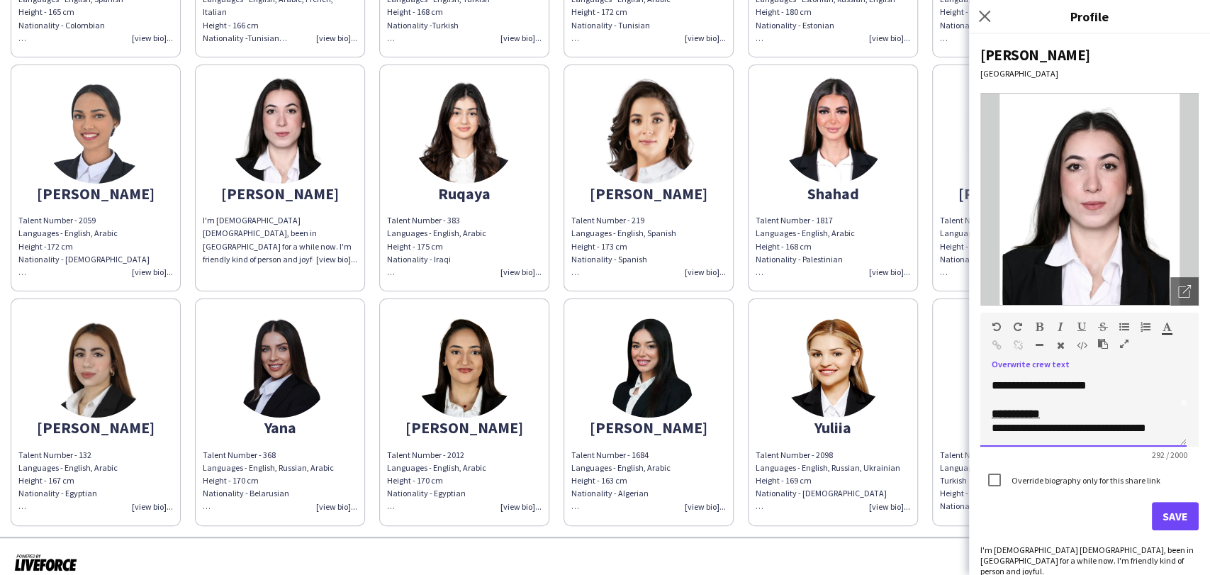
scroll to position [79, 0]
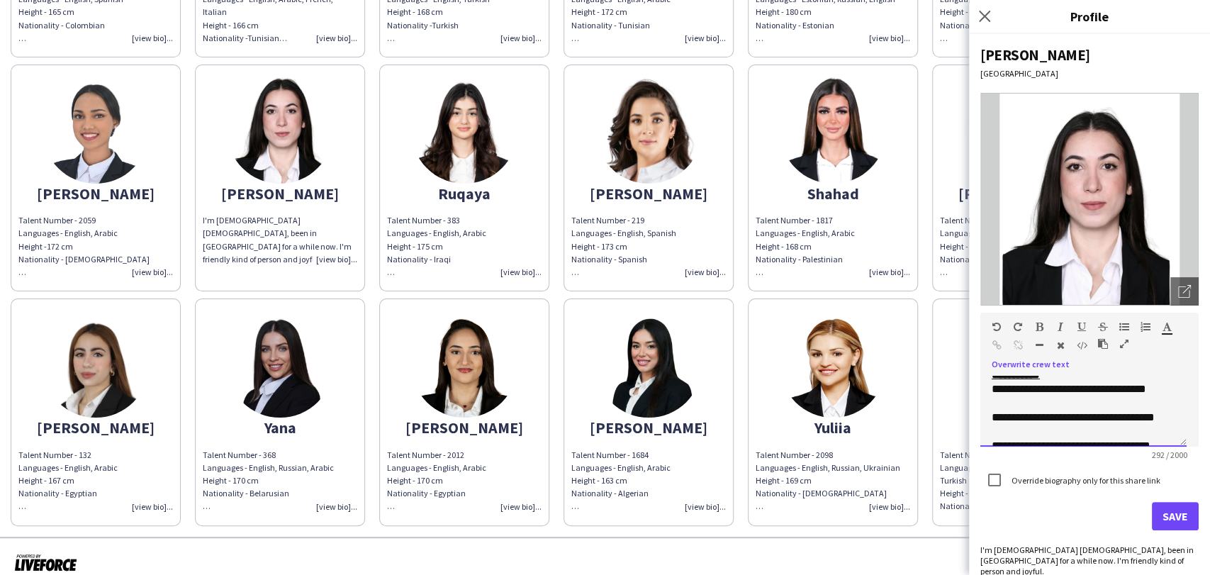
click at [1066, 407] on div "**********" at bounding box center [1077, 396] width 172 height 28
click at [995, 388] on div "**********" at bounding box center [1077, 396] width 172 height 28
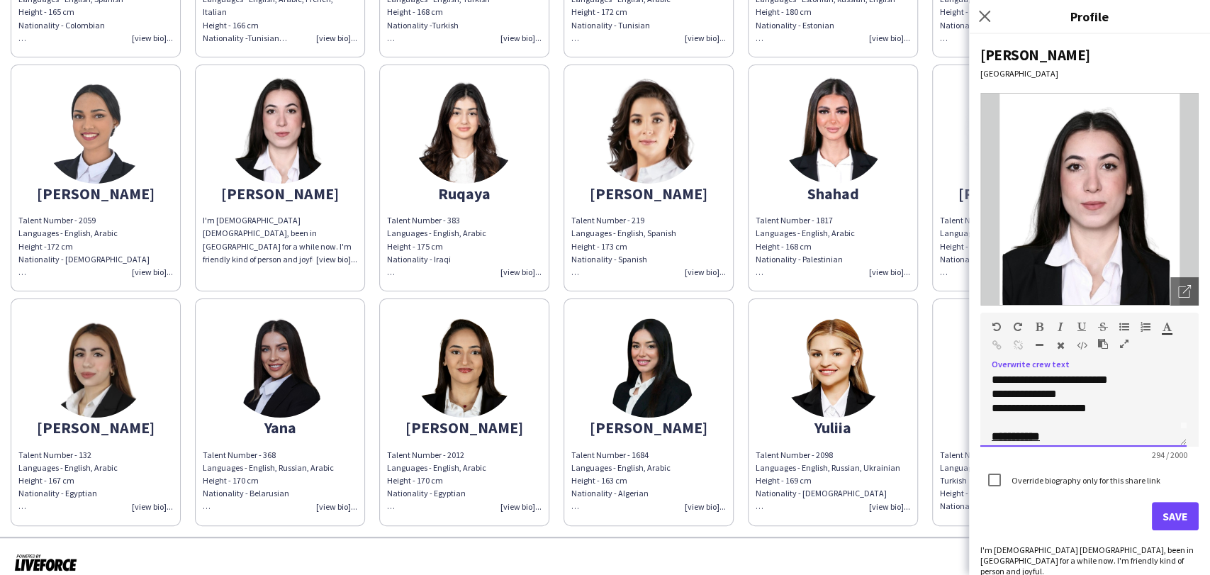
scroll to position [31, 0]
drag, startPoint x: 1028, startPoint y: 425, endPoint x: 970, endPoint y: 423, distance: 57.4
click at [970, 423] on div "**********" at bounding box center [1089, 304] width 241 height 541
drag, startPoint x: 1004, startPoint y: 415, endPoint x: 1038, endPoint y: 327, distance: 94.9
click at [1038, 327] on icon "button" at bounding box center [1039, 327] width 8 height 10
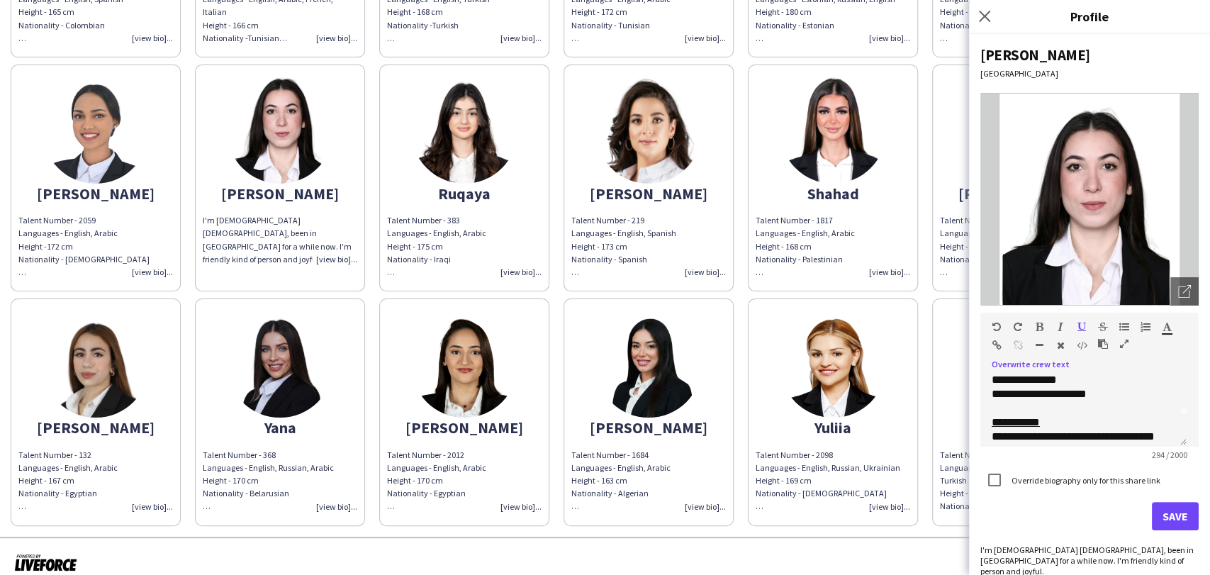
click at [1038, 327] on icon "button" at bounding box center [1039, 327] width 8 height 10
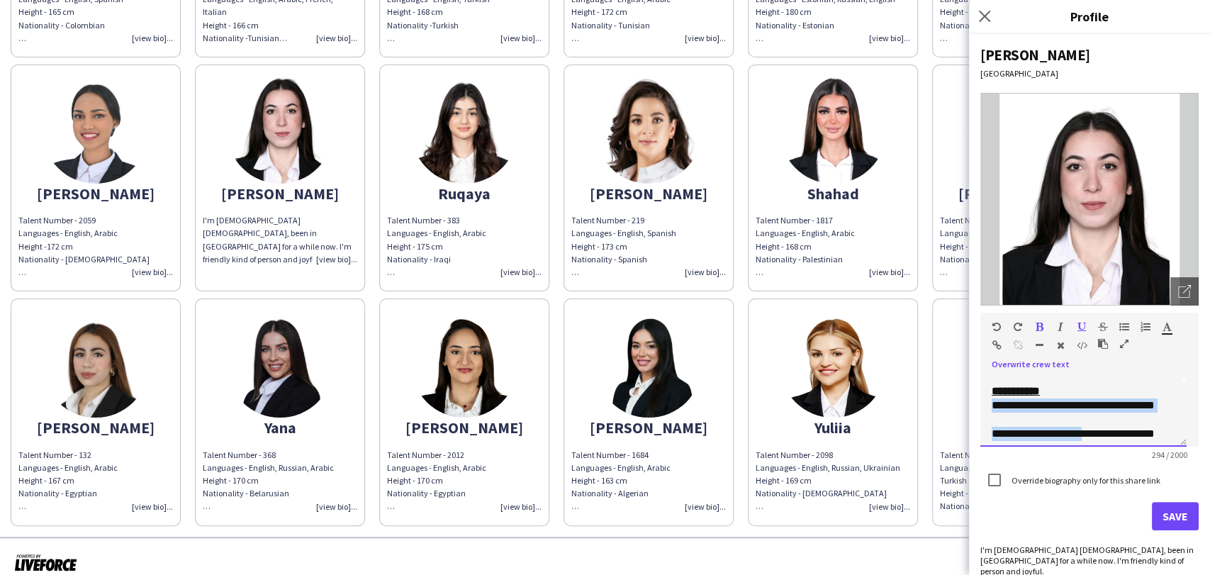
scroll to position [152, 0]
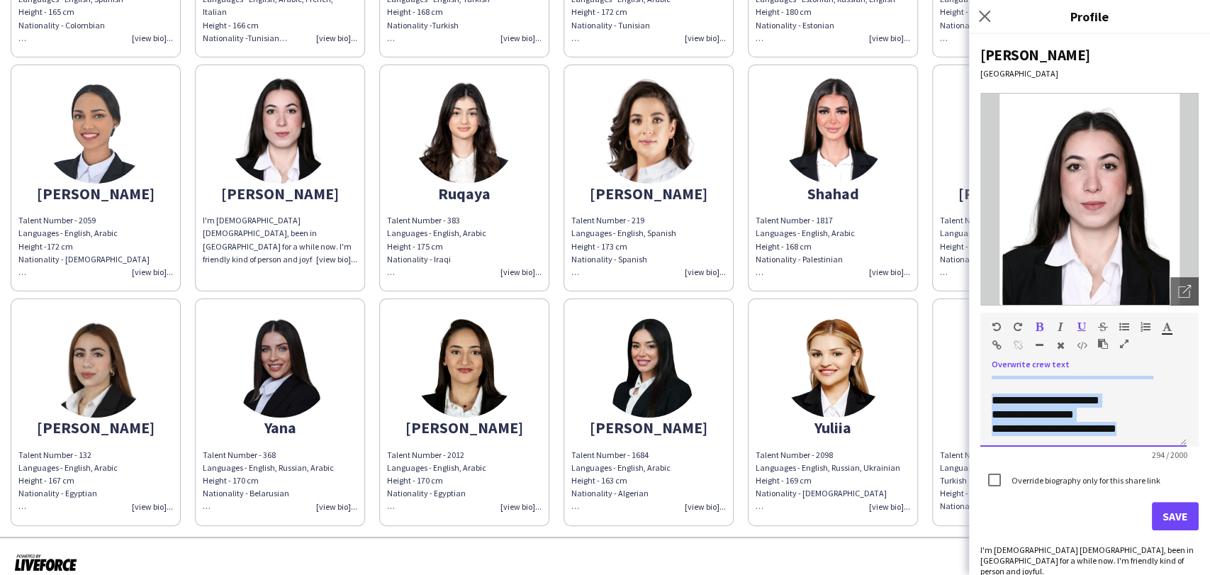
drag, startPoint x: 994, startPoint y: 405, endPoint x: 1159, endPoint y: 500, distance: 190.5
click at [1159, 500] on form "**********" at bounding box center [1089, 422] width 218 height 218
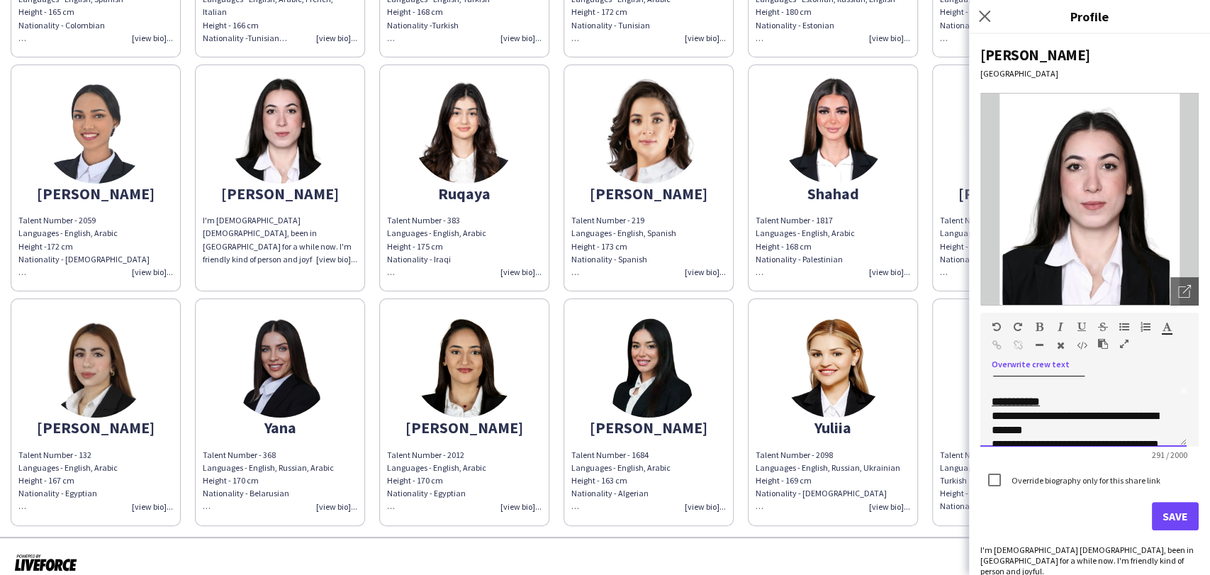
scroll to position [0, 0]
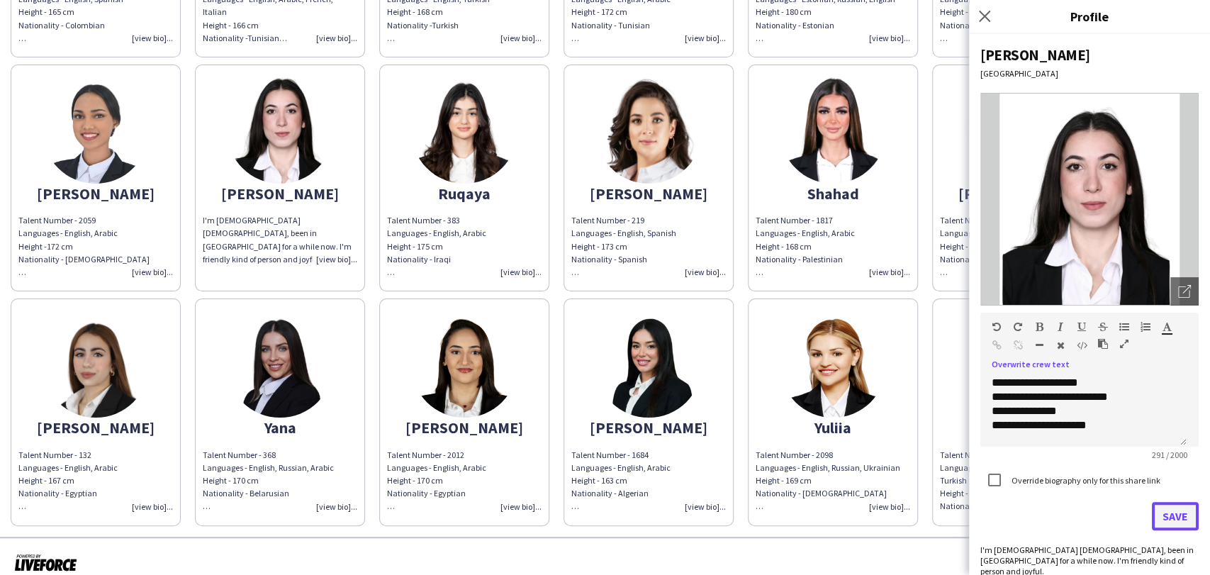
click at [1152, 516] on button "Save" at bounding box center [1175, 516] width 47 height 28
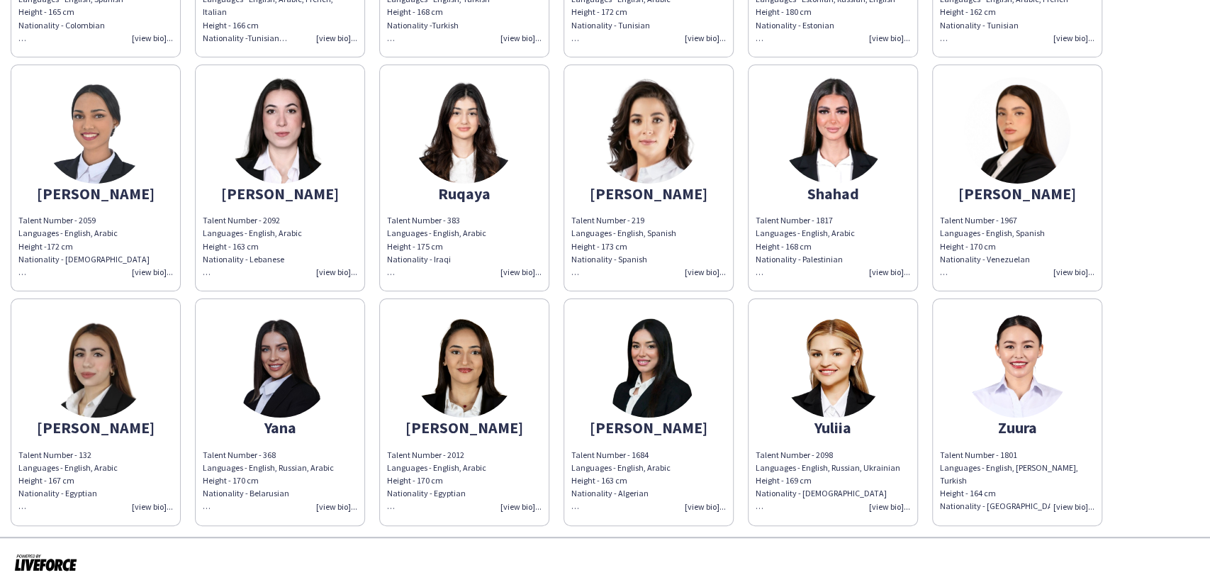
drag, startPoint x: 219, startPoint y: 96, endPoint x: 262, endPoint y: 107, distance: 44.5
click at [219, 96] on app-share-pages-crew-card "Rosalie Talent Number - 2092 Languages - English, Arabic Height - 163 cm Nation…" at bounding box center [280, 177] width 170 height 227
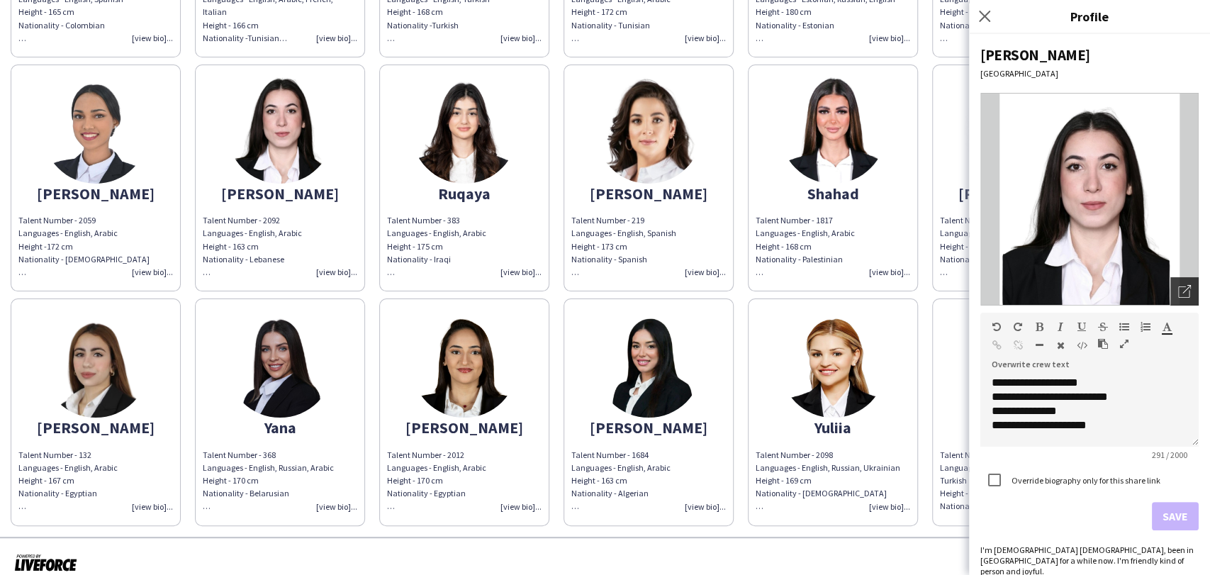
click at [1178, 292] on icon "Open photos pop-in" at bounding box center [1184, 291] width 13 height 13
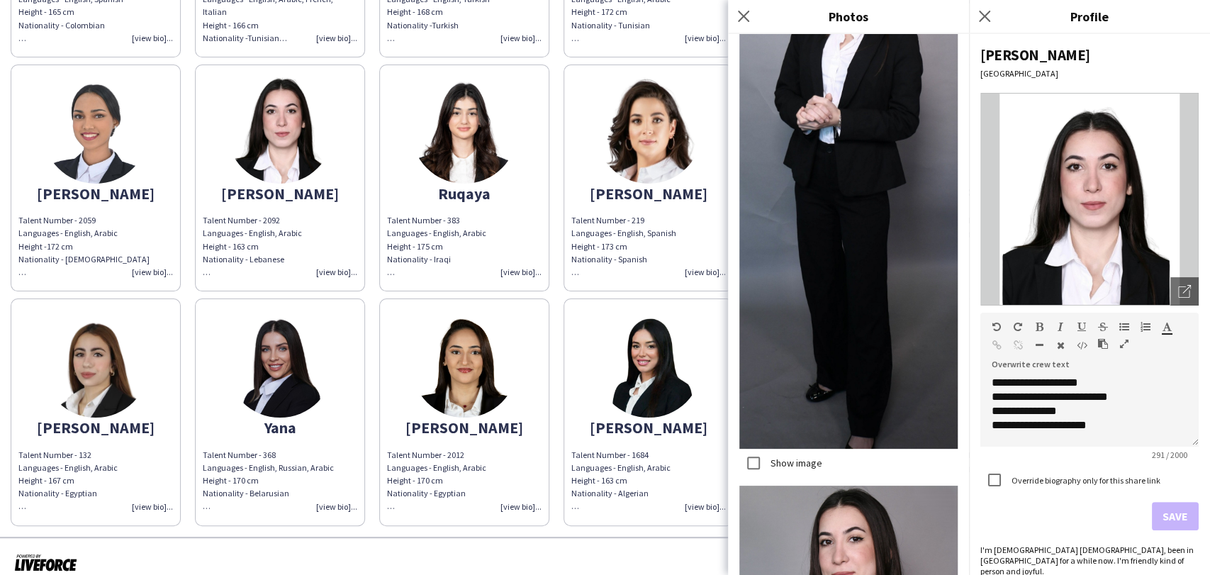
scroll to position [787, 0]
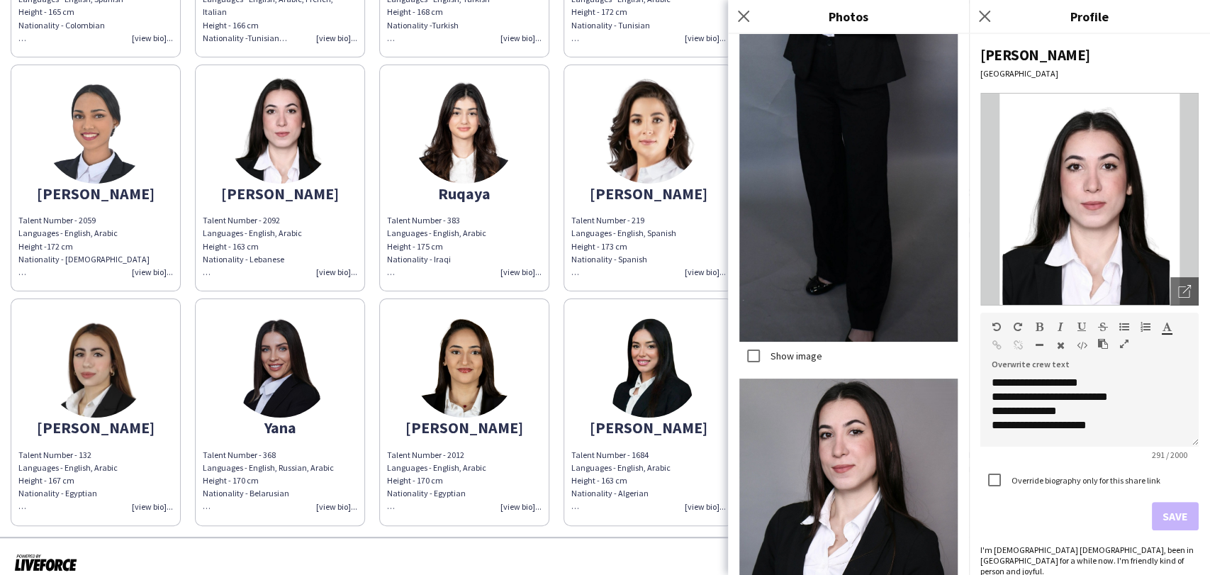
click at [777, 342] on div "Show image" at bounding box center [780, 356] width 83 height 28
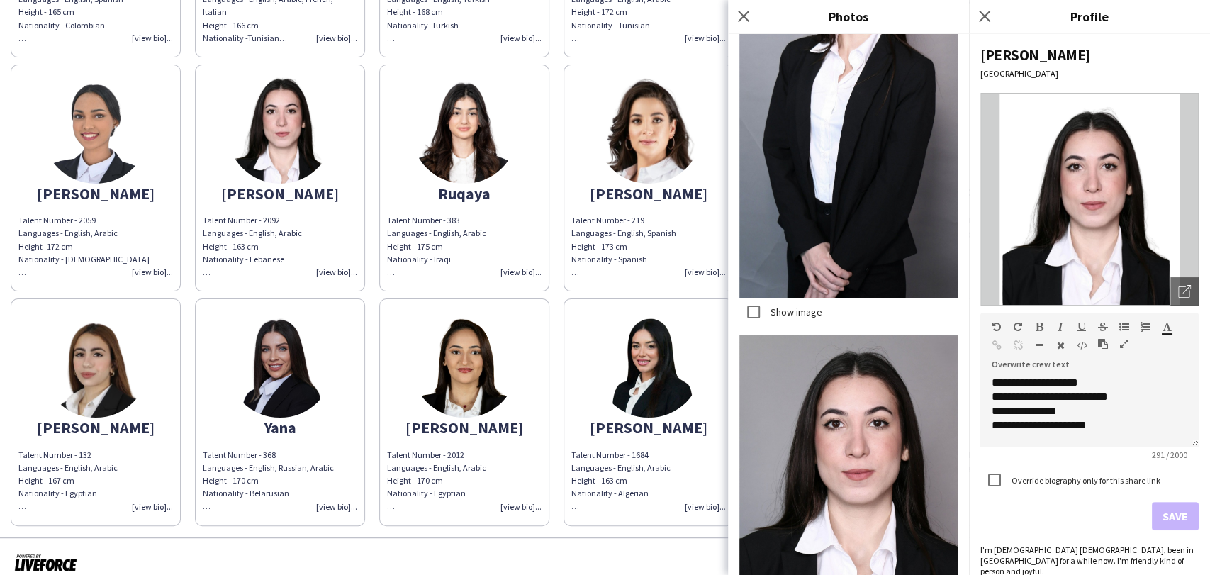
scroll to position [2024, 0]
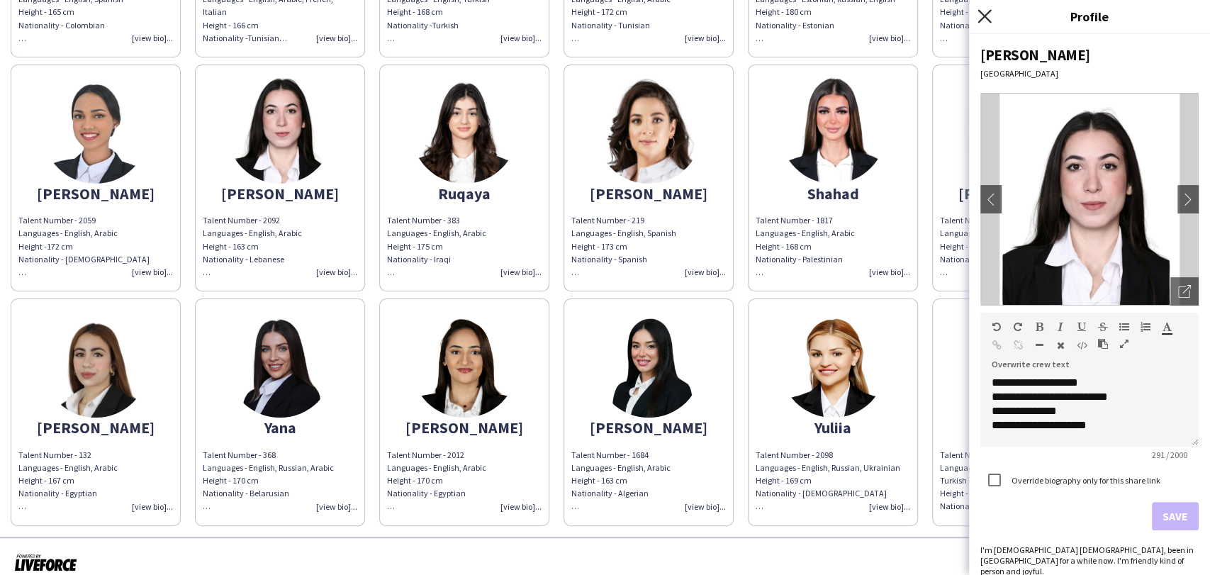
click at [989, 16] on icon "Close pop-in" at bounding box center [983, 15] width 13 height 13
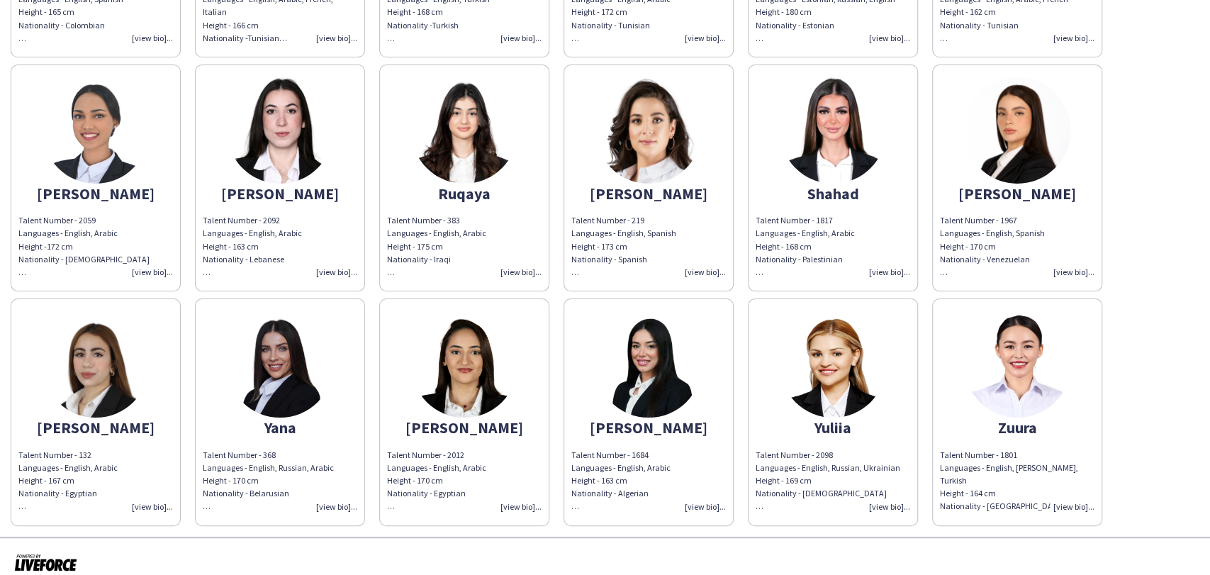
click at [889, 354] on app-share-pages-crew-card "Yuliia Talent Number - 2098 Languages - English, Russian, Ukrainian Height - 16…" at bounding box center [833, 411] width 170 height 227
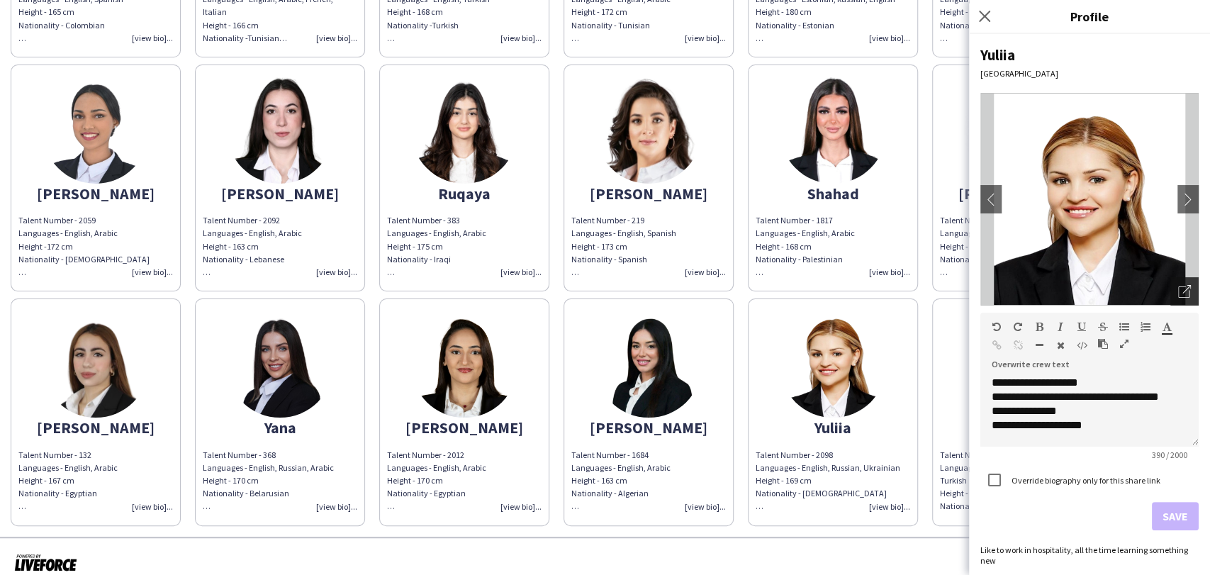
click at [1171, 281] on div "Open photos pop-in" at bounding box center [1184, 291] width 28 height 28
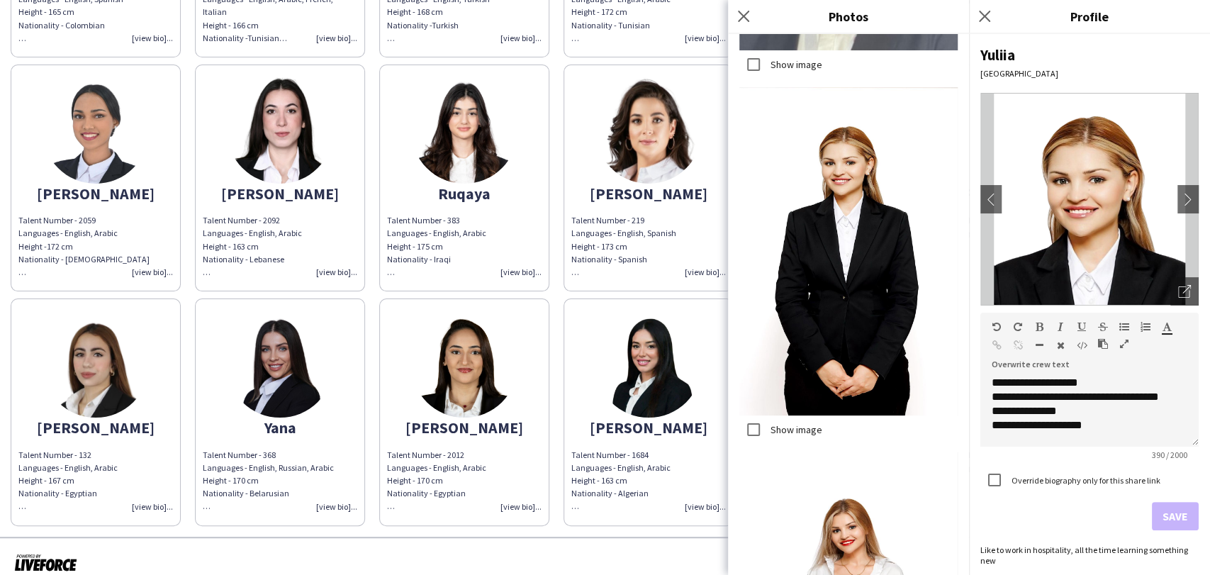
scroll to position [1575, 0]
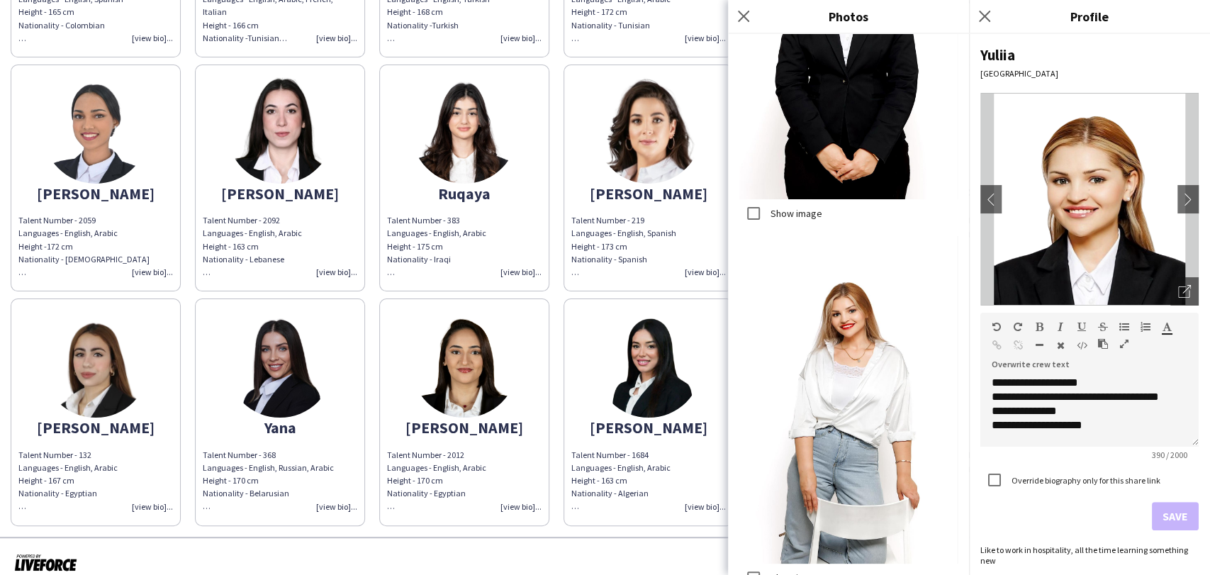
click at [775, 207] on label "Show image" at bounding box center [795, 213] width 55 height 13
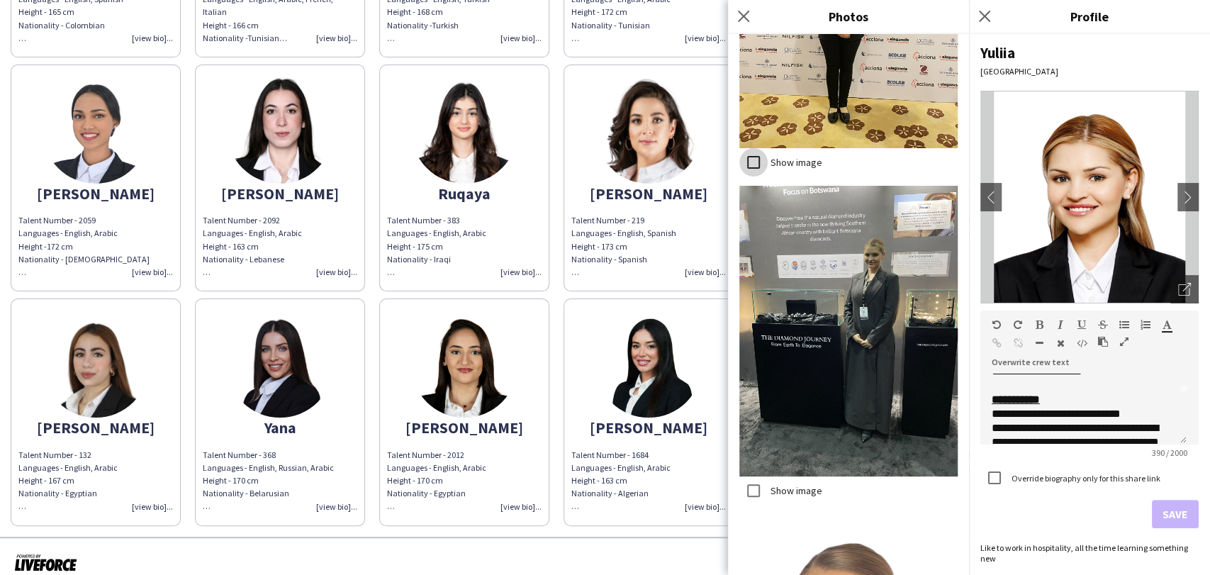
scroll to position [79, 0]
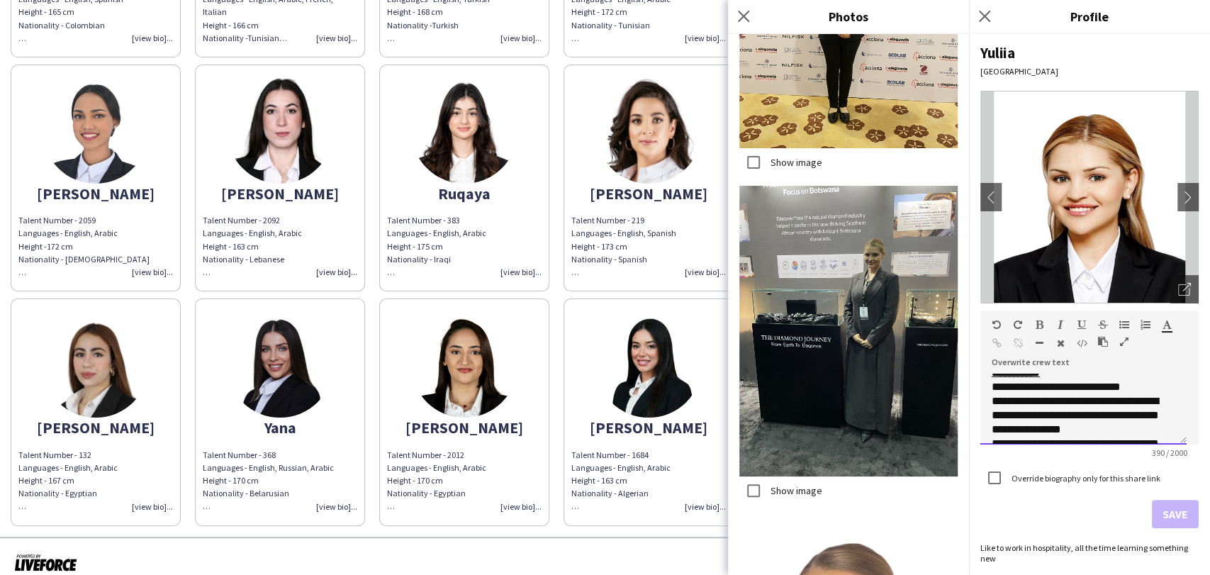
click at [994, 394] on div "**********" at bounding box center [1077, 387] width 172 height 14
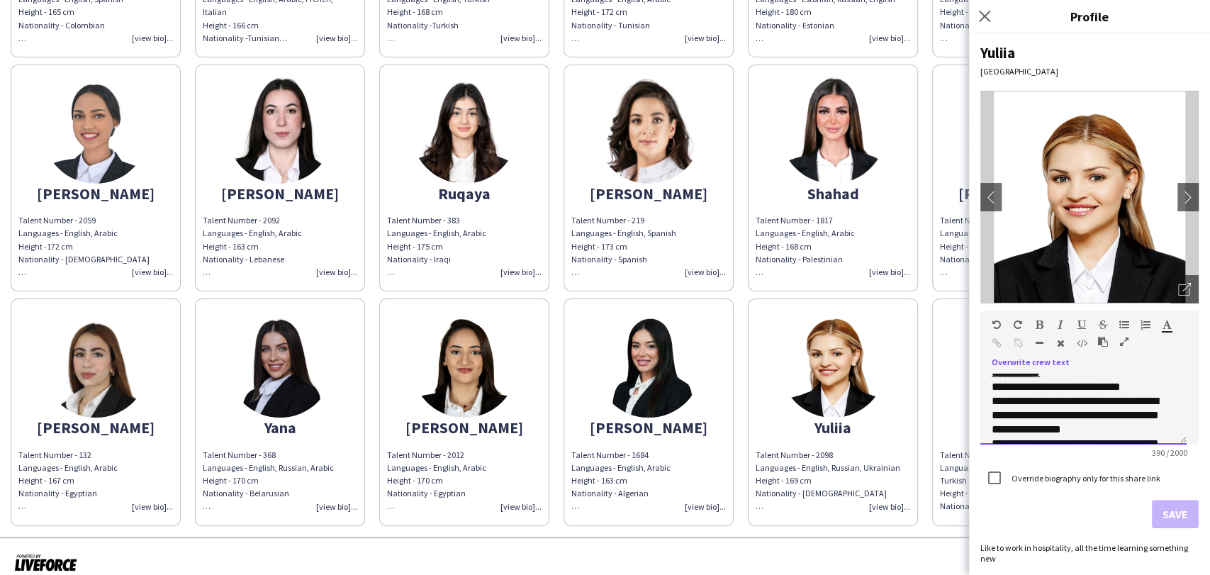
click at [991, 403] on div "**********" at bounding box center [1083, 408] width 206 height 71
click at [1178, 285] on icon "Open photos pop-in" at bounding box center [1184, 289] width 13 height 13
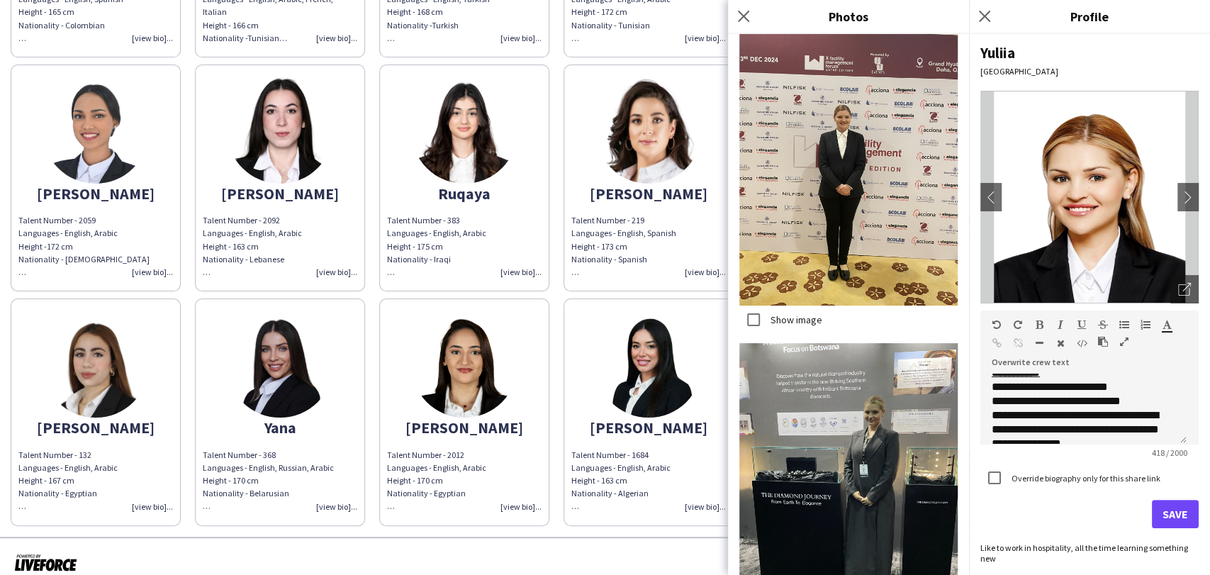
click at [777, 313] on label "Show image" at bounding box center [795, 319] width 55 height 13
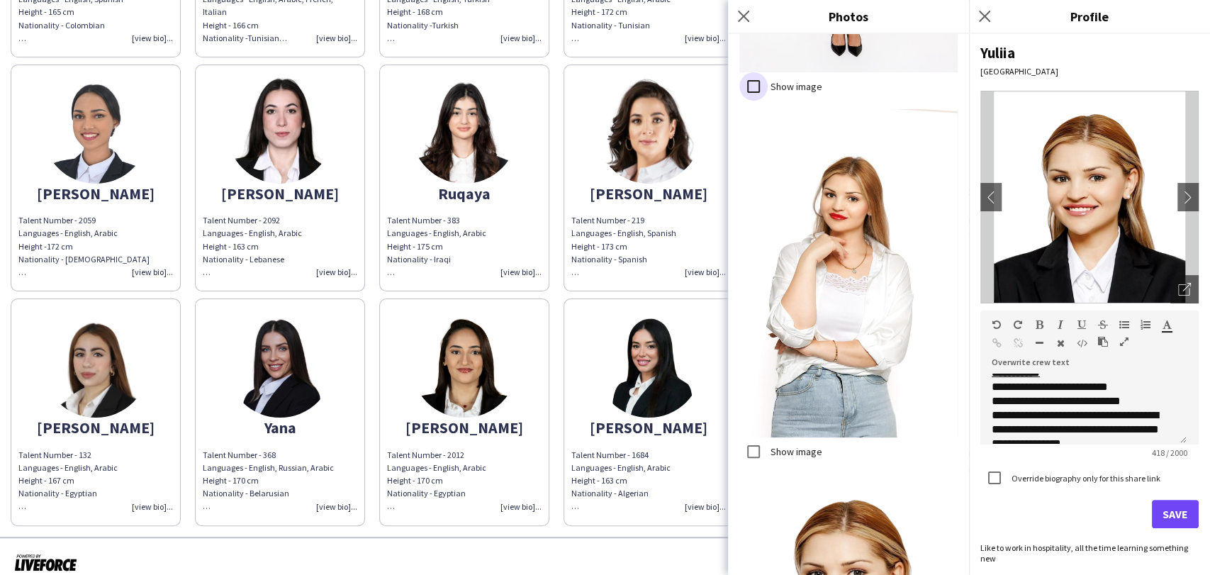
scroll to position [3884, 0]
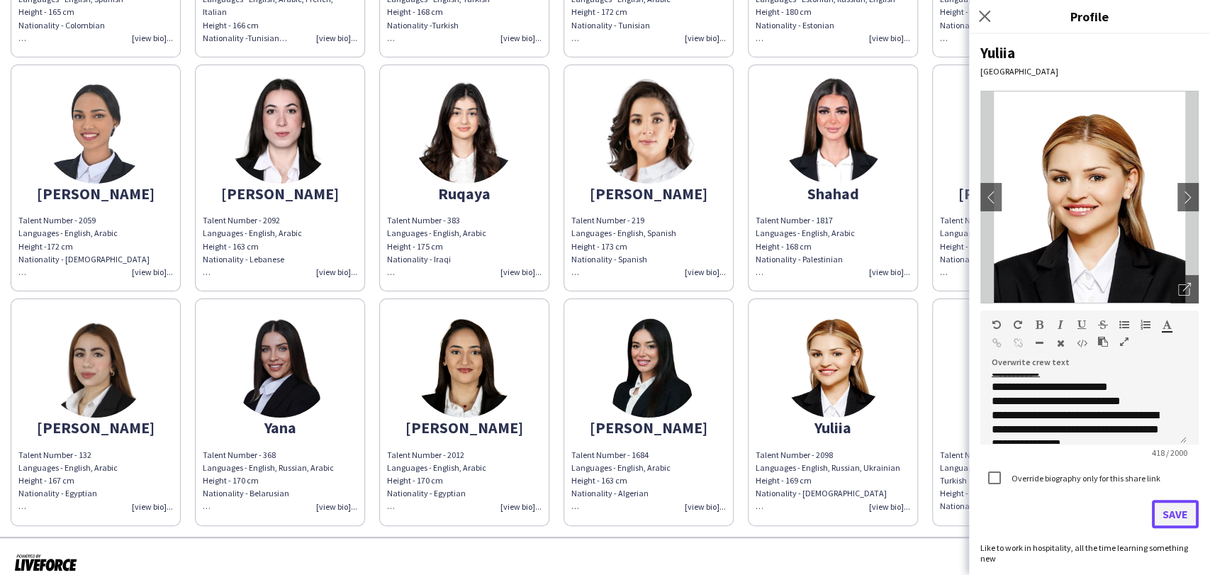
click at [1177, 505] on button "Save" at bounding box center [1175, 514] width 47 height 28
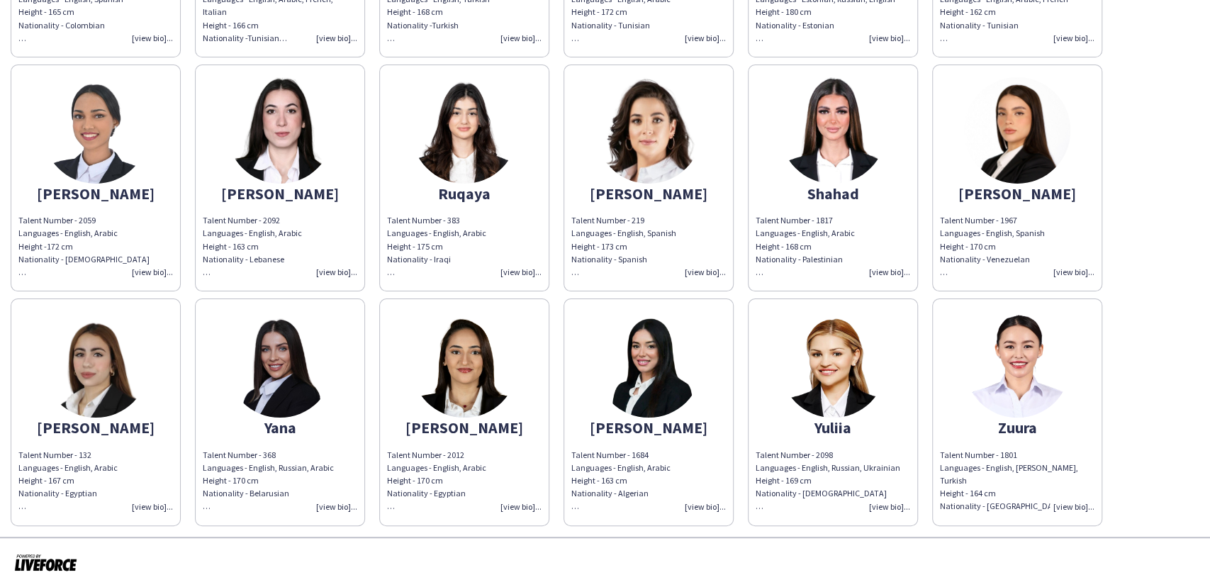
click at [1050, 383] on img at bounding box center [1017, 364] width 106 height 106
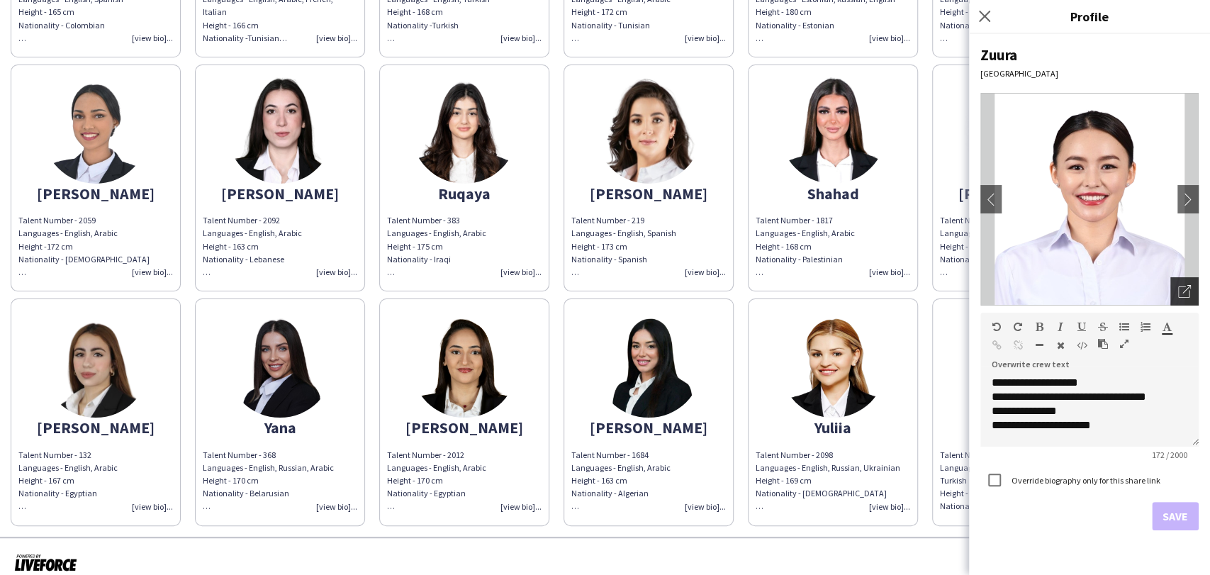
click at [1185, 289] on icon "Open photos pop-in" at bounding box center [1184, 291] width 13 height 13
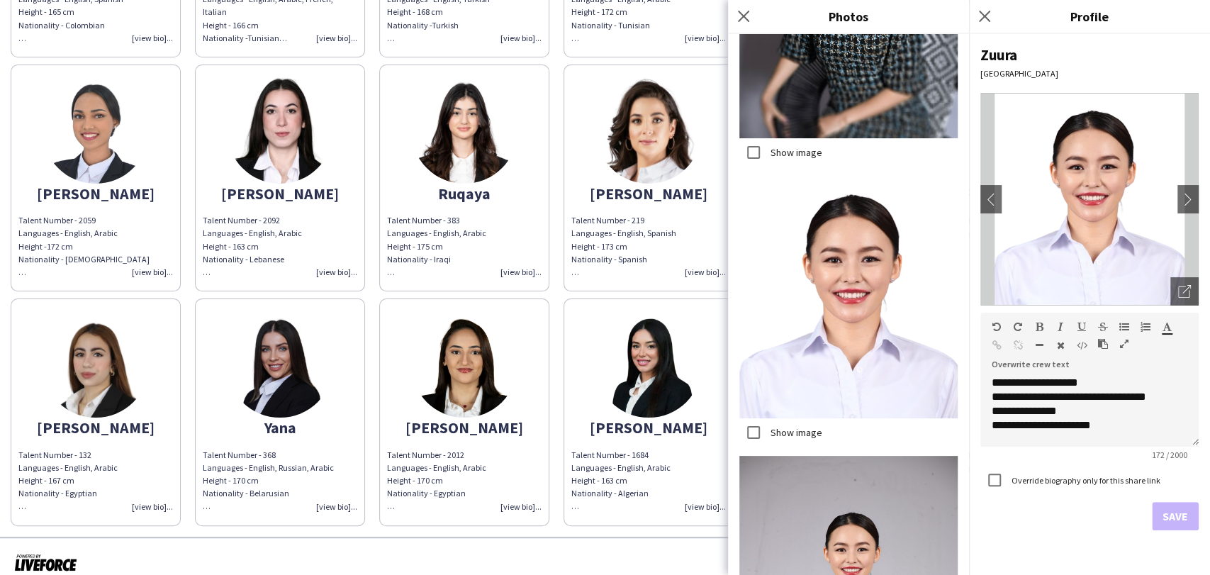
scroll to position [3172, 0]
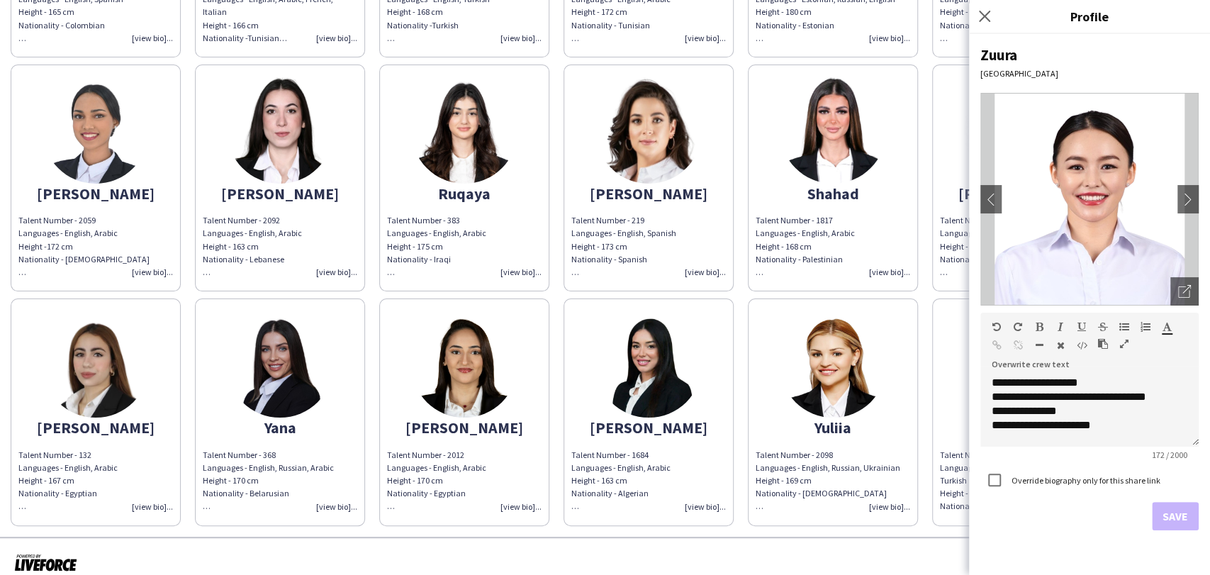
click at [462, 351] on img at bounding box center [464, 364] width 106 height 106
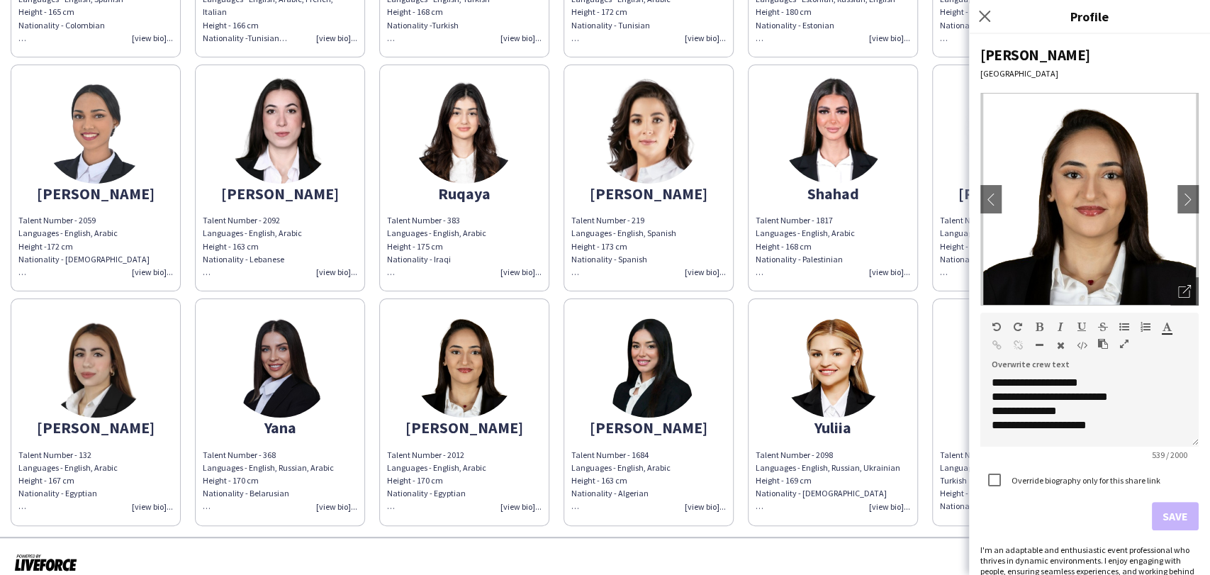
click at [300, 347] on img at bounding box center [280, 364] width 106 height 106
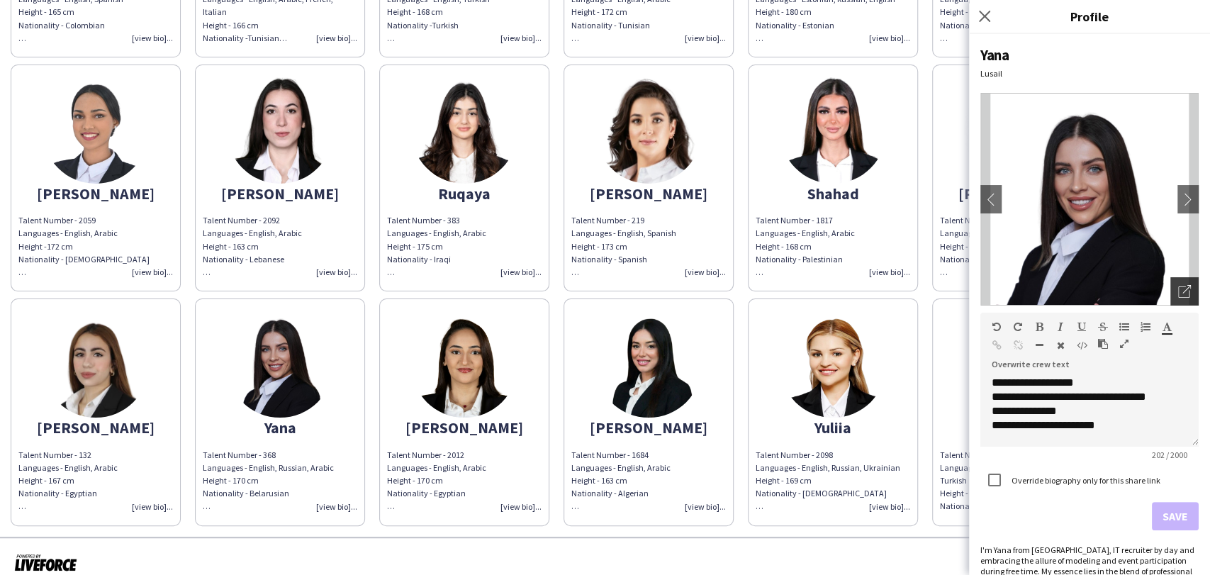
click at [1170, 281] on div "Open photos pop-in" at bounding box center [1184, 291] width 28 height 28
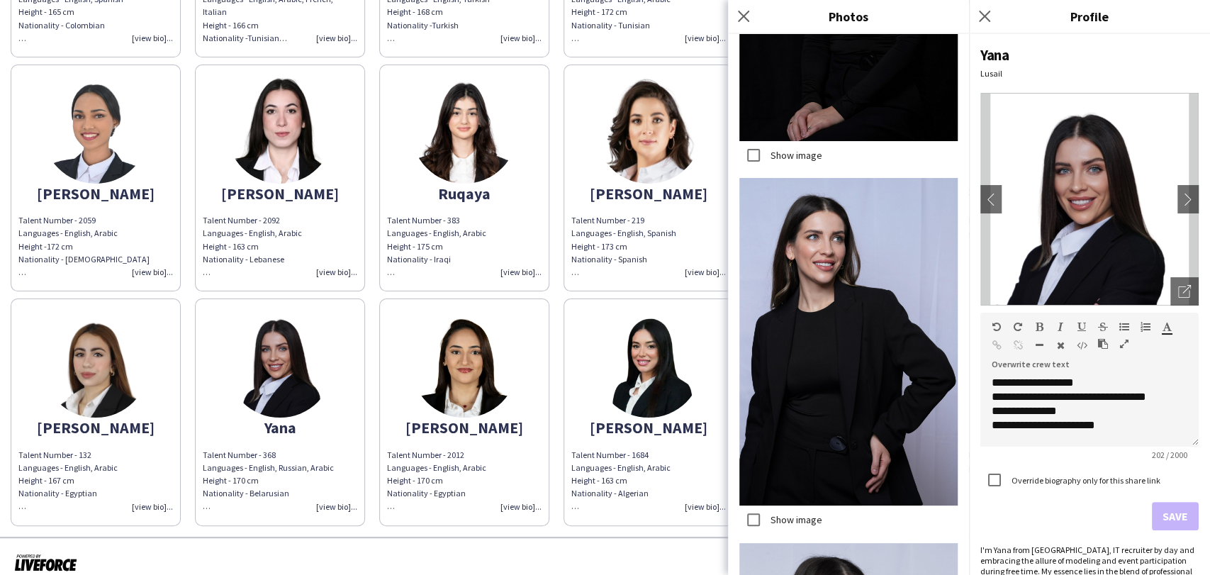
scroll to position [7494, 0]
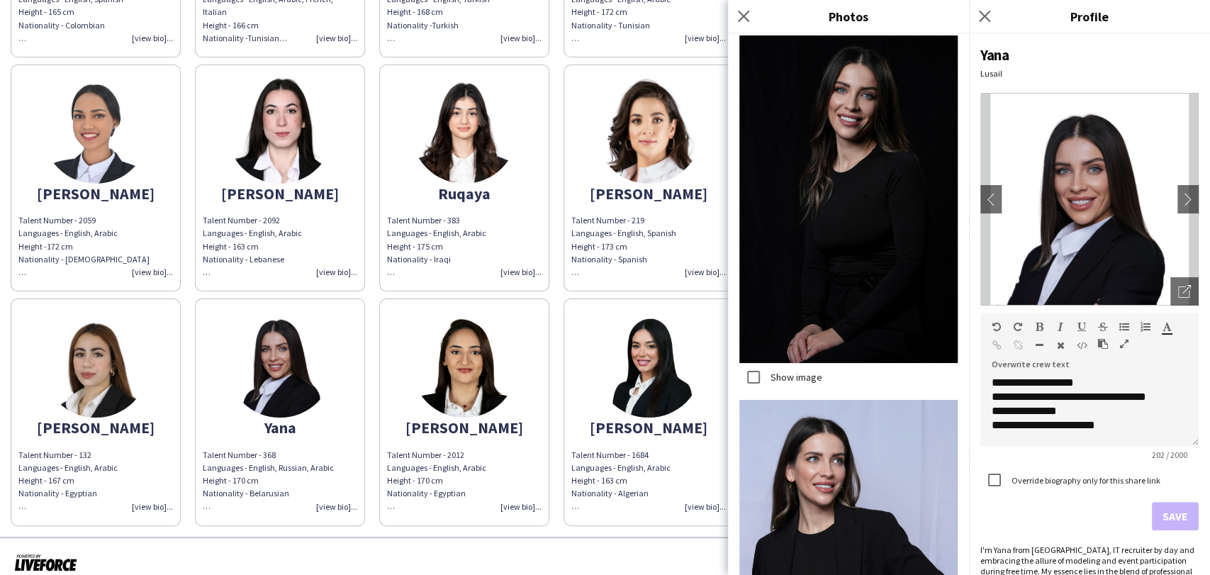
scroll to position [7179, 0]
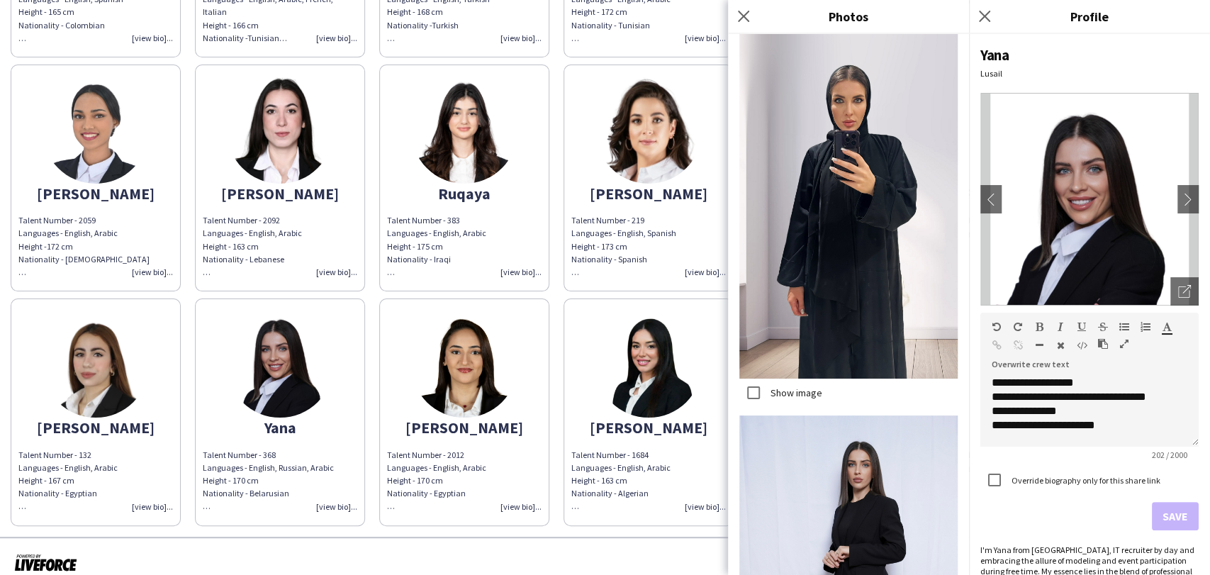
scroll to position [6077, 0]
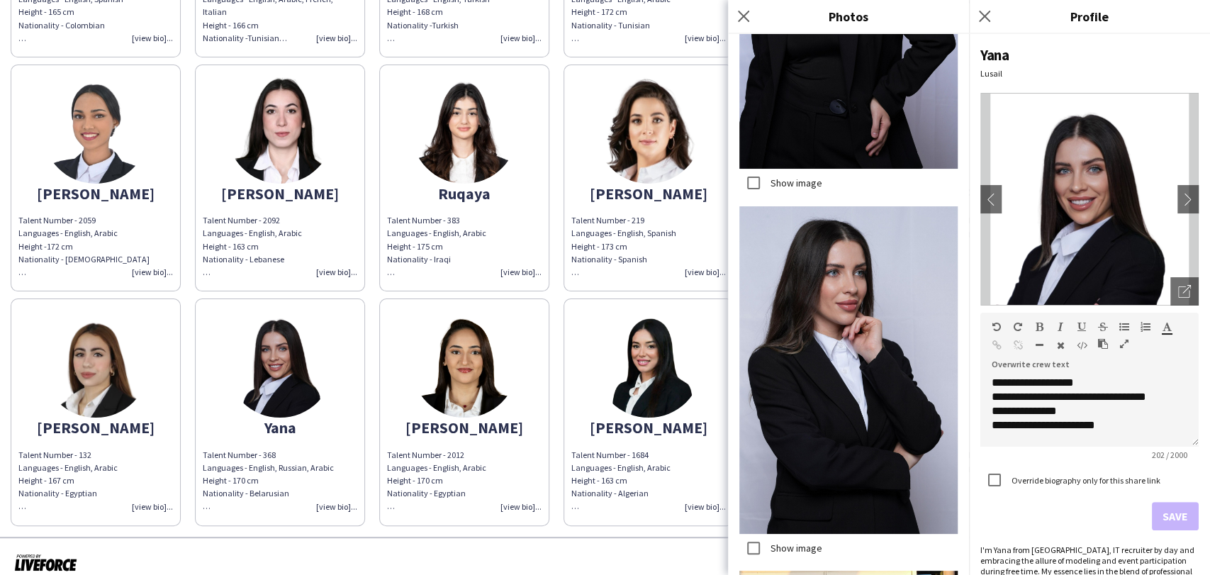
scroll to position [8518, 0]
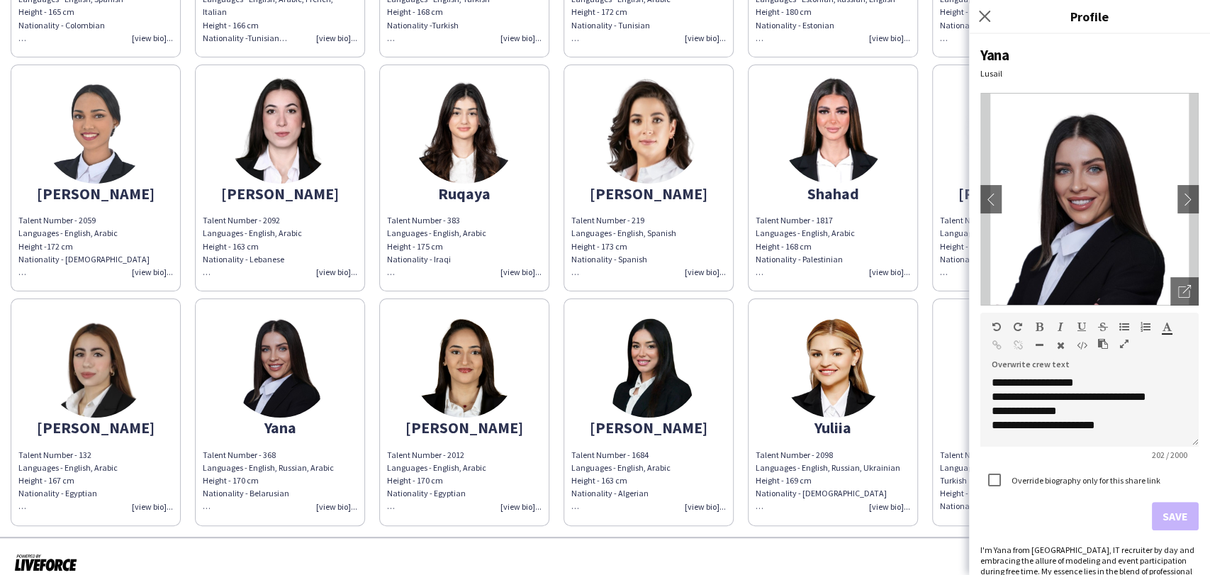
click at [845, 546] on div at bounding box center [605, 562] width 1210 height 52
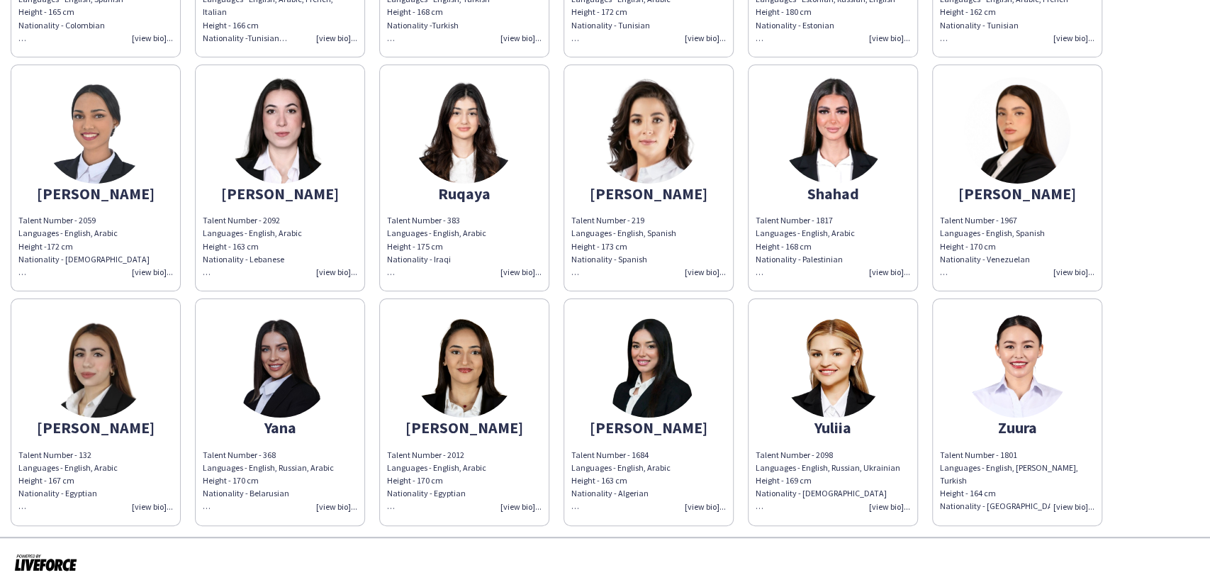
click at [128, 382] on img at bounding box center [96, 364] width 106 height 106
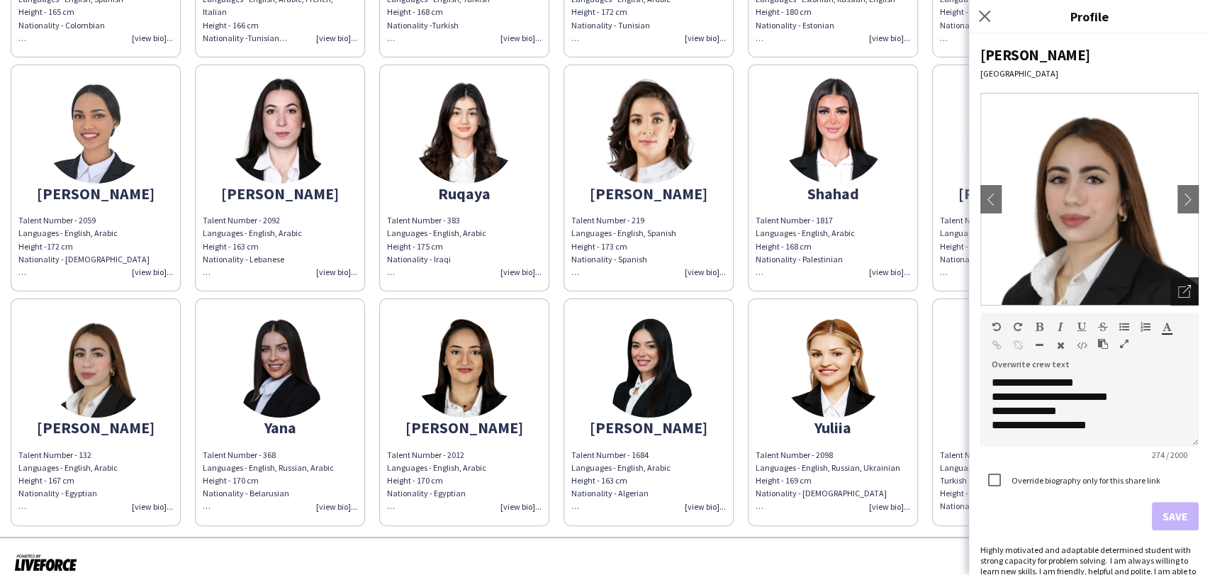
click at [1178, 296] on icon "Open photos pop-in" at bounding box center [1184, 291] width 13 height 13
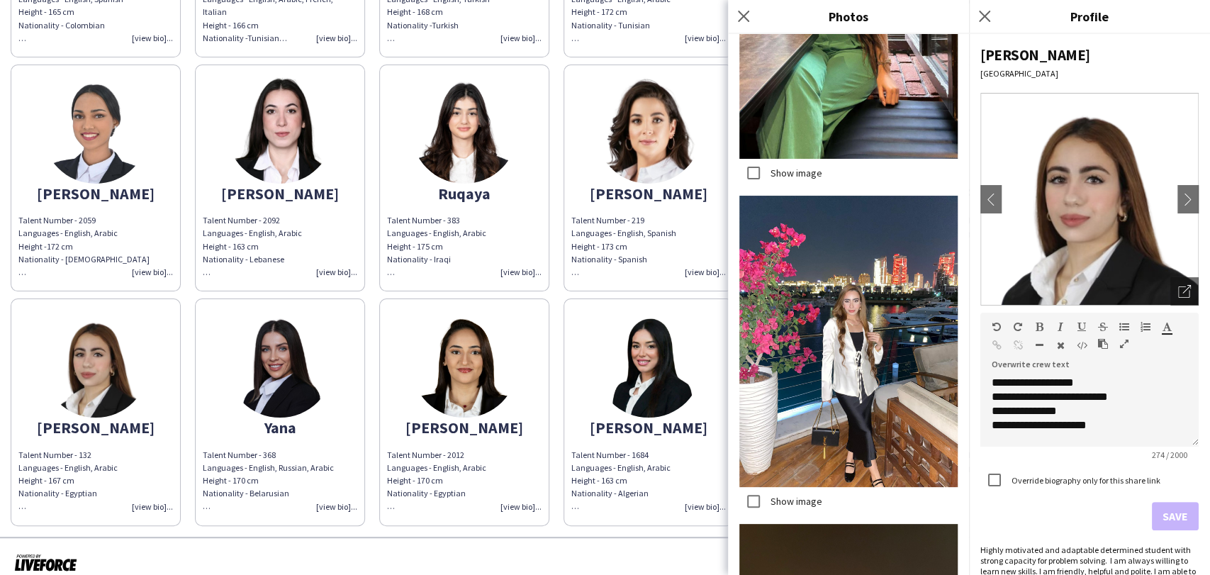
scroll to position [4979, 0]
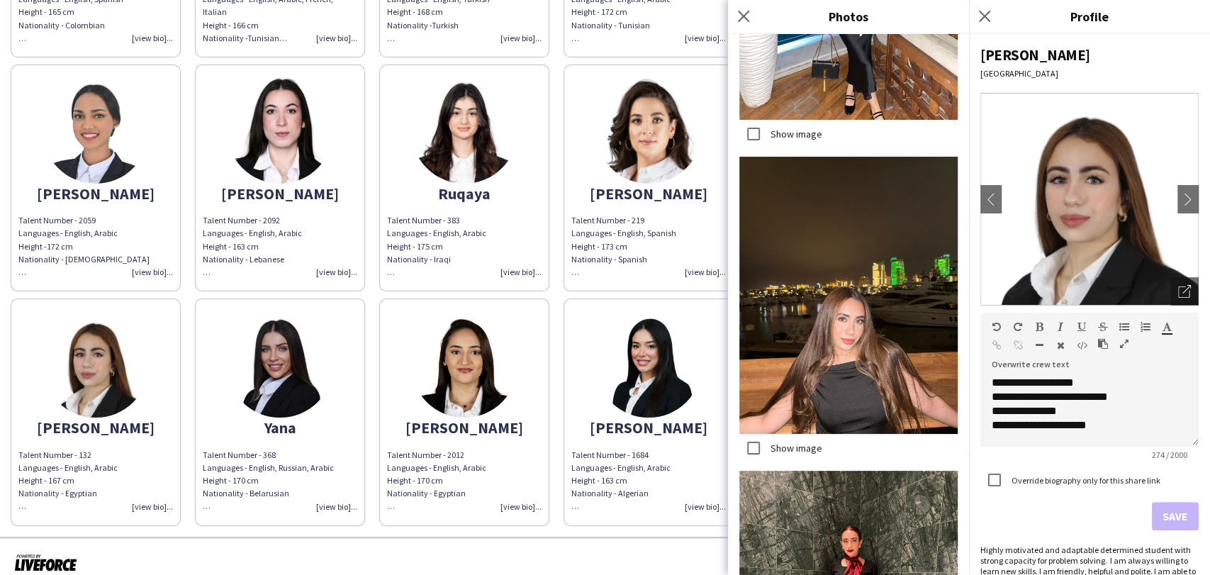
drag, startPoint x: 561, startPoint y: 544, endPoint x: 563, endPoint y: 517, distance: 27.7
click at [560, 544] on div at bounding box center [605, 562] width 1210 height 52
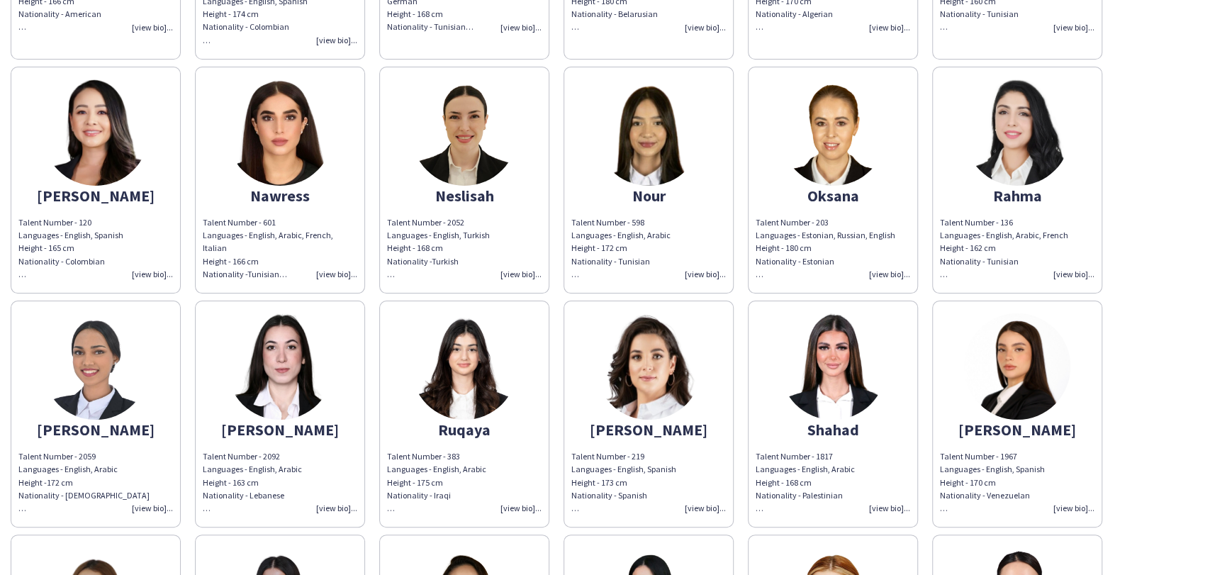
scroll to position [590, 0]
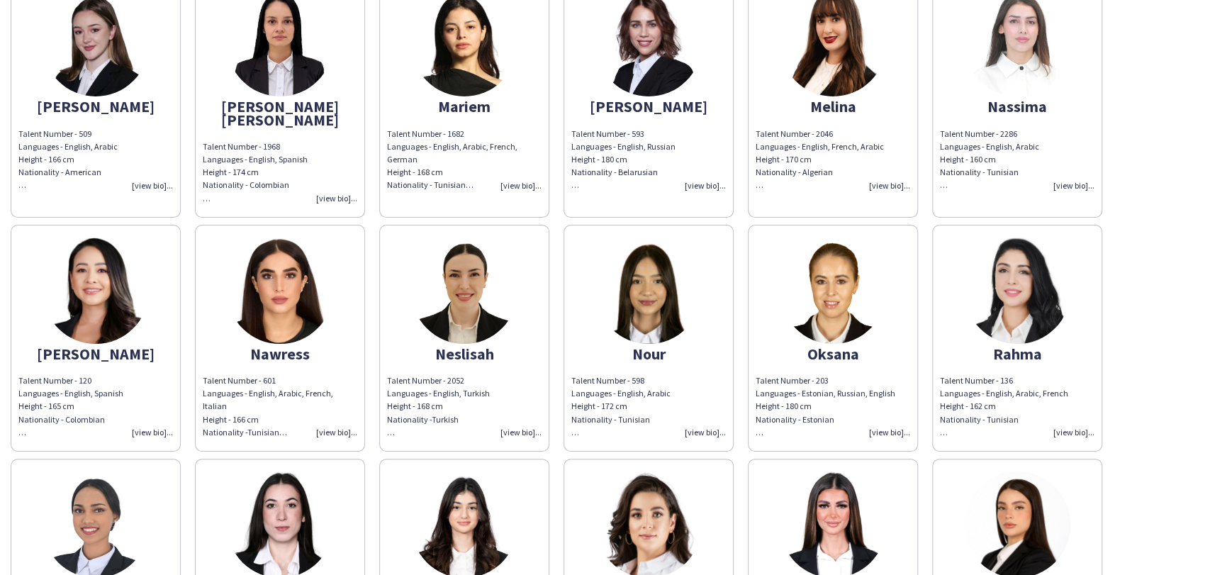
click at [462, 271] on img at bounding box center [464, 290] width 106 height 106
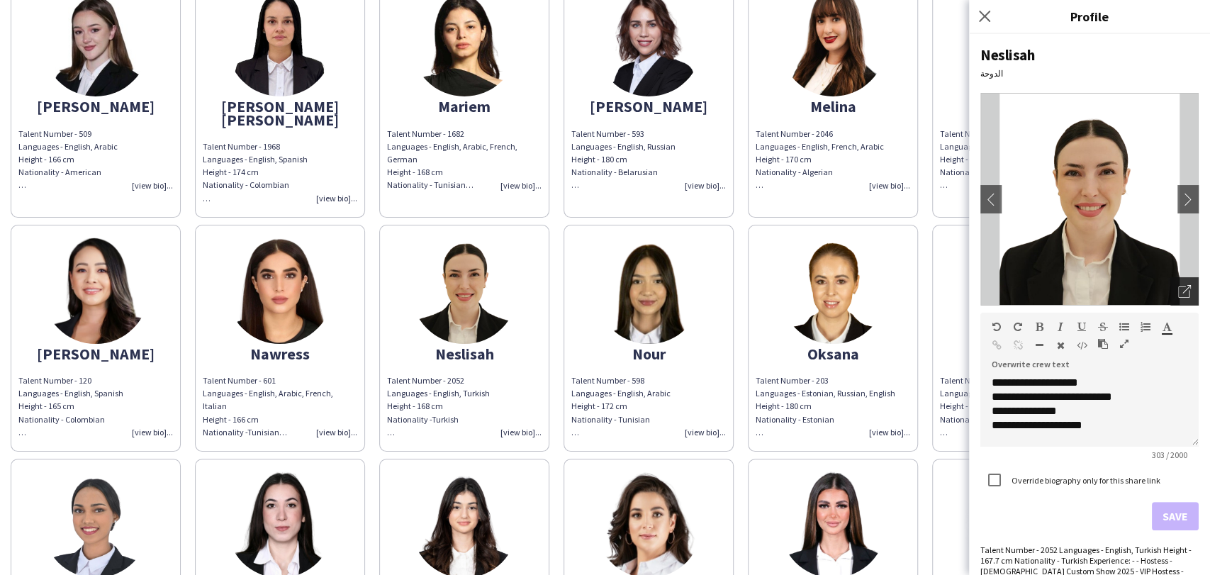
click at [1178, 291] on icon "Open photos pop-in" at bounding box center [1184, 291] width 13 height 13
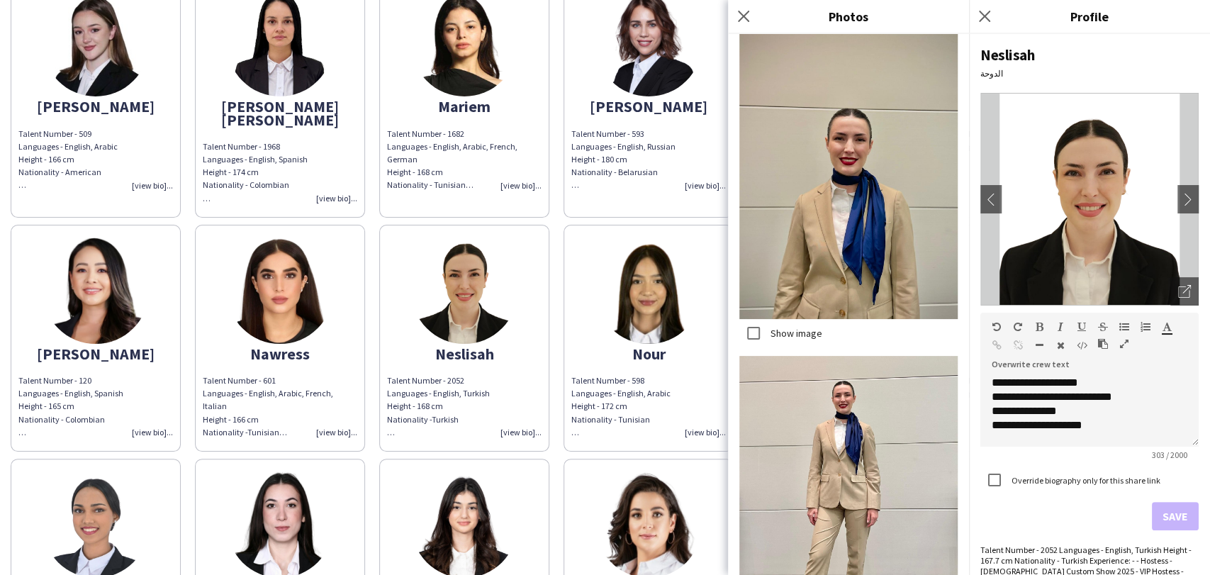
scroll to position [4399, 0]
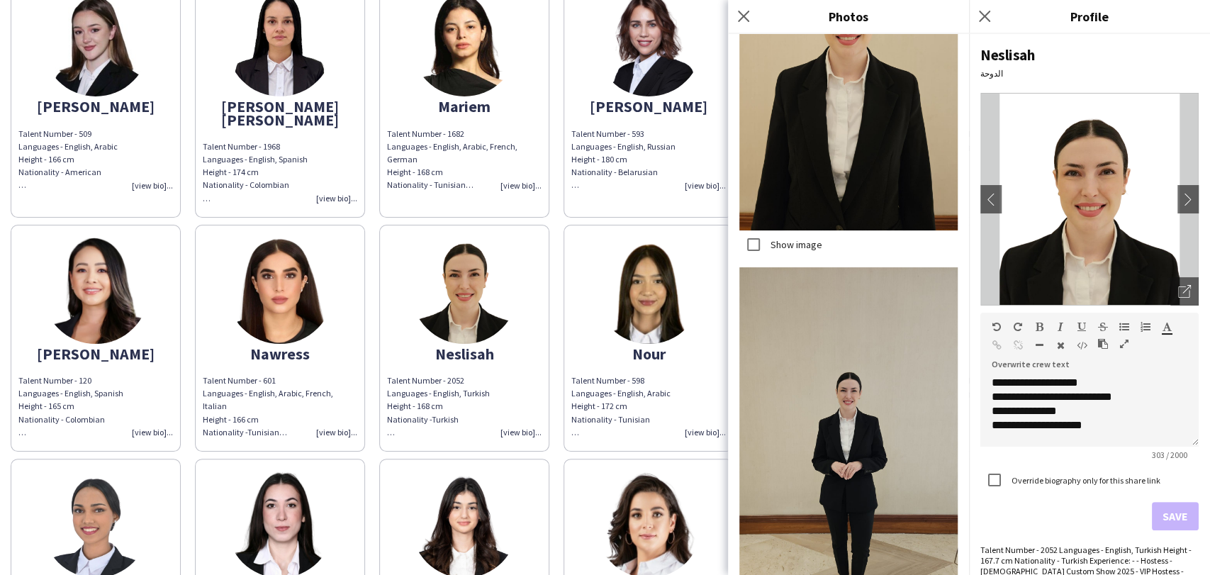
scroll to position [2823, 0]
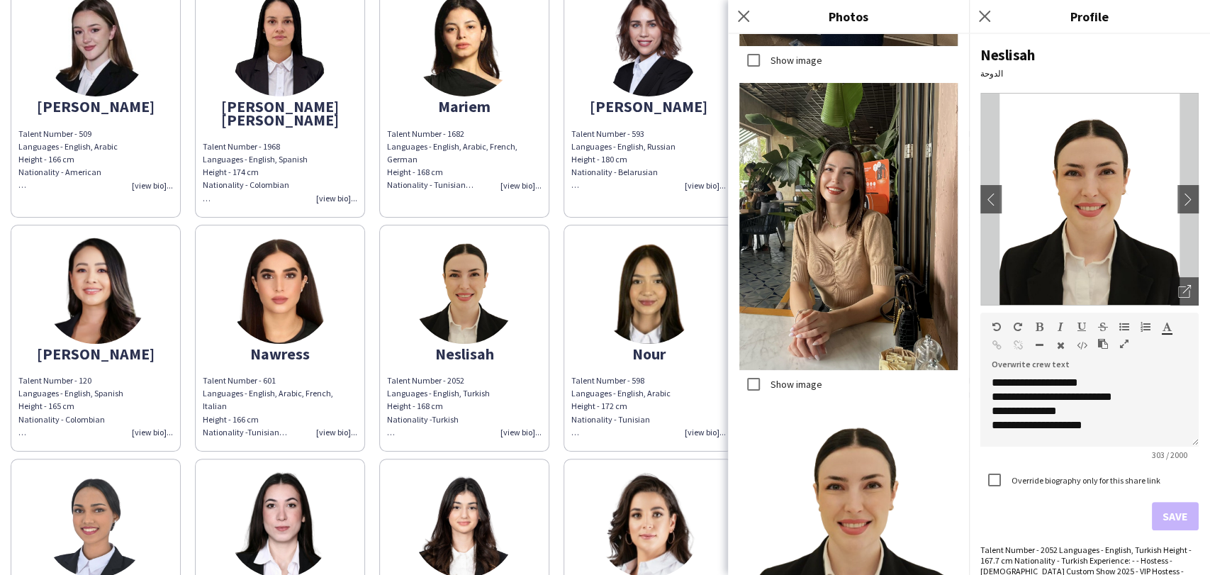
click at [785, 378] on label "Show image" at bounding box center [795, 384] width 55 height 13
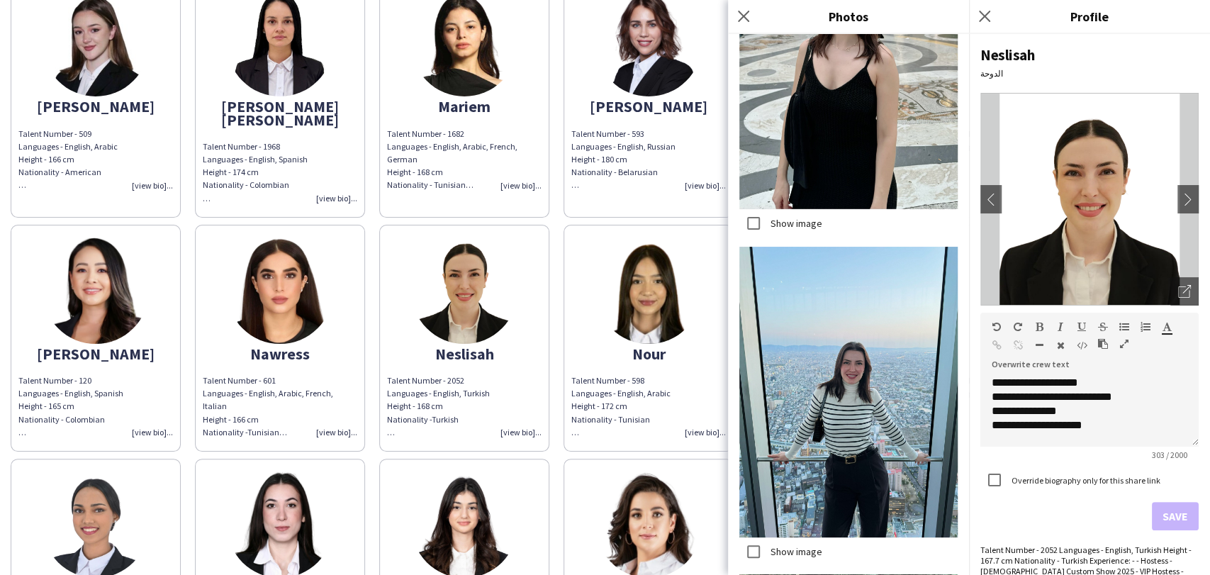
scroll to position [4635, 0]
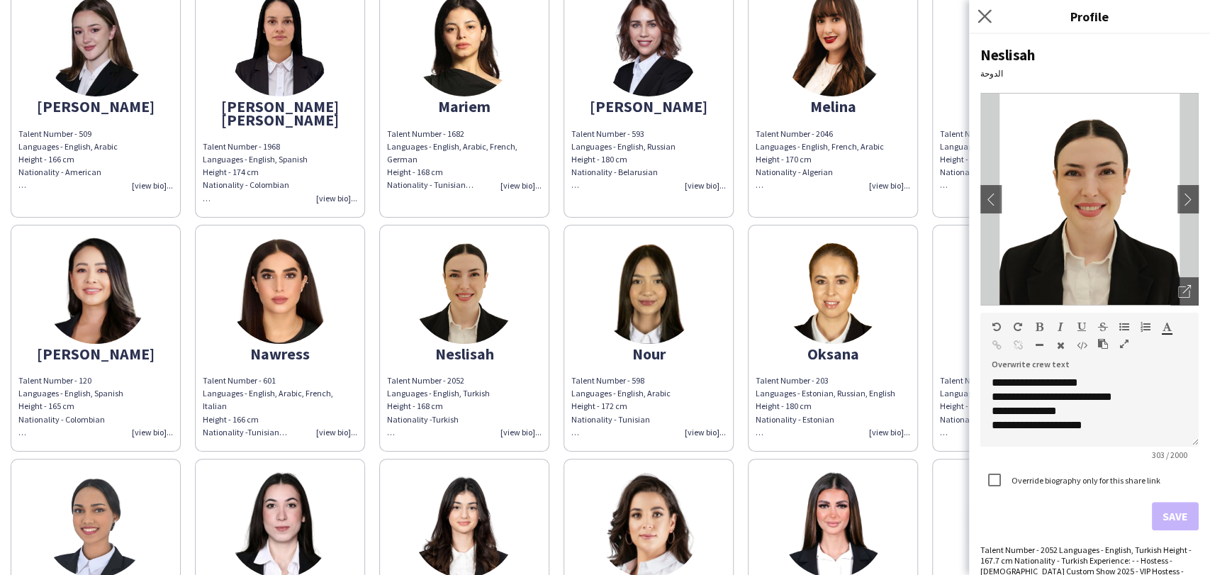
click at [989, 7] on app-icon "Close pop-in" at bounding box center [984, 16] width 21 height 21
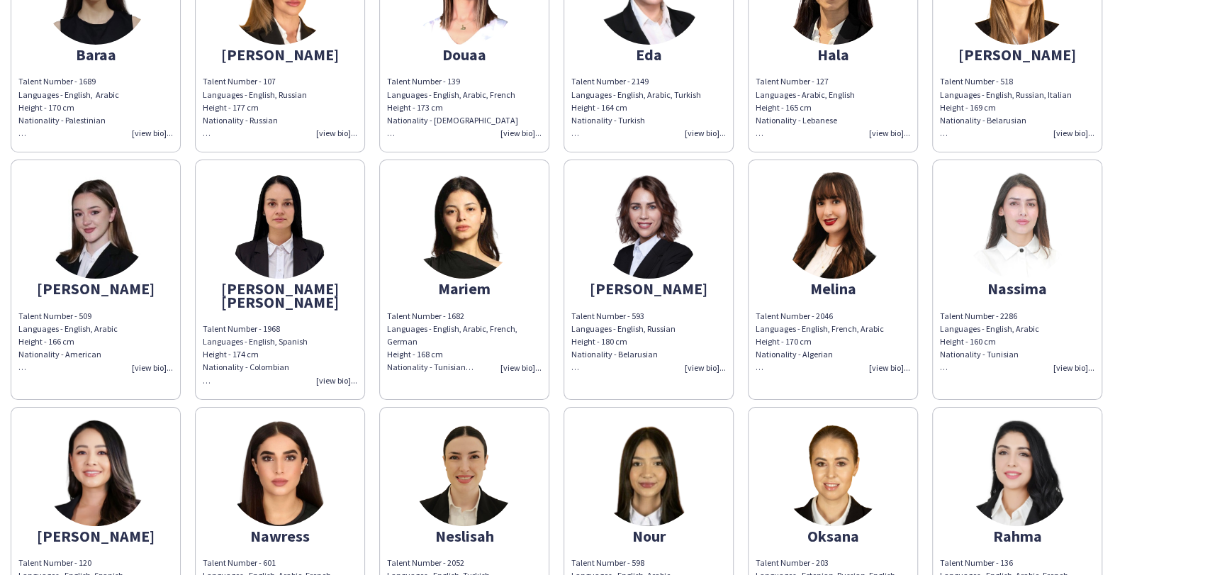
scroll to position [432, 0]
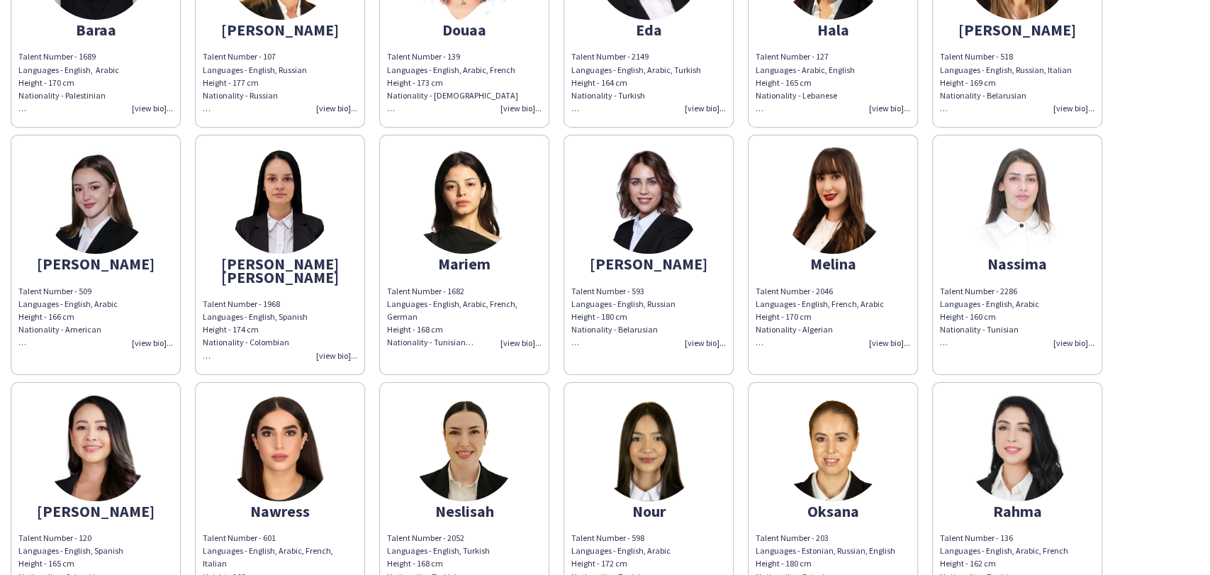
click at [278, 435] on img at bounding box center [280, 448] width 106 height 106
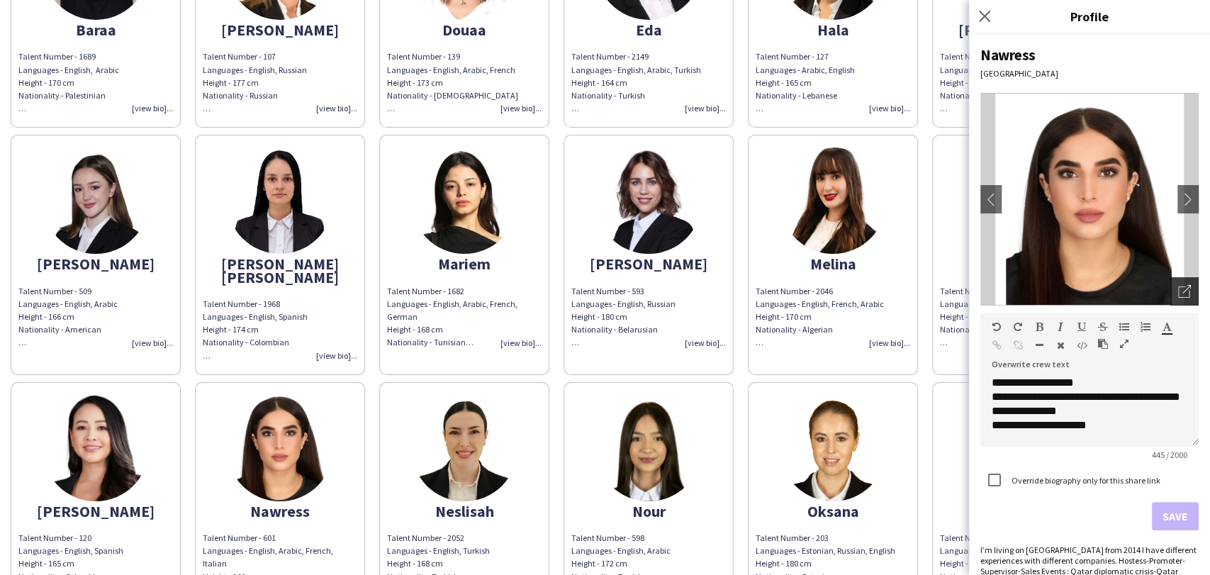
click at [1178, 291] on icon "Open photos pop-in" at bounding box center [1184, 291] width 13 height 13
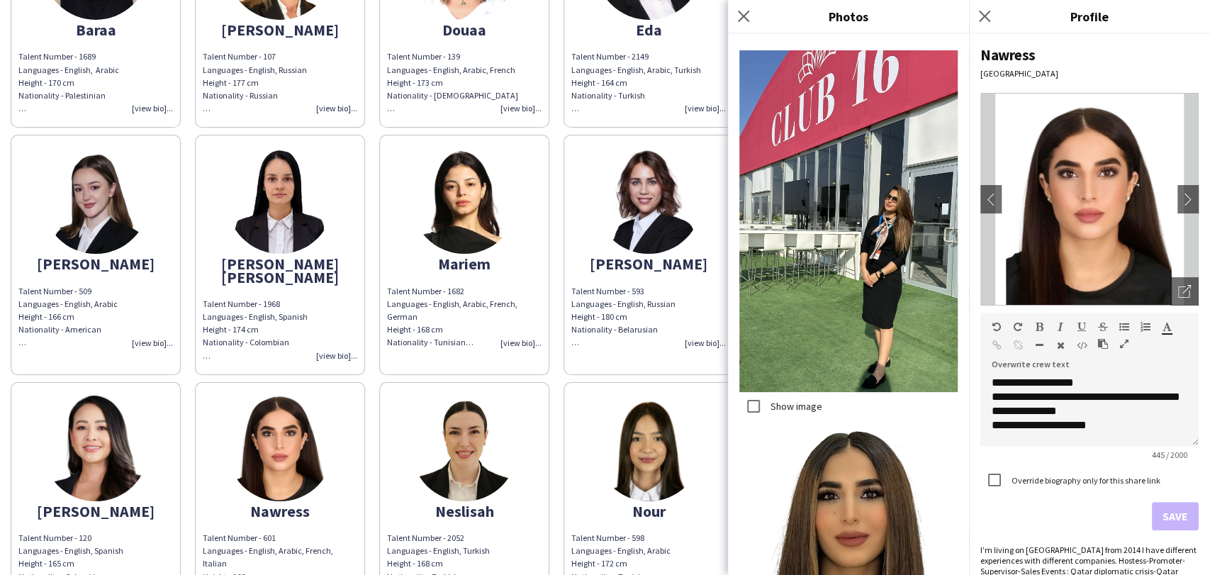
scroll to position [5590, 0]
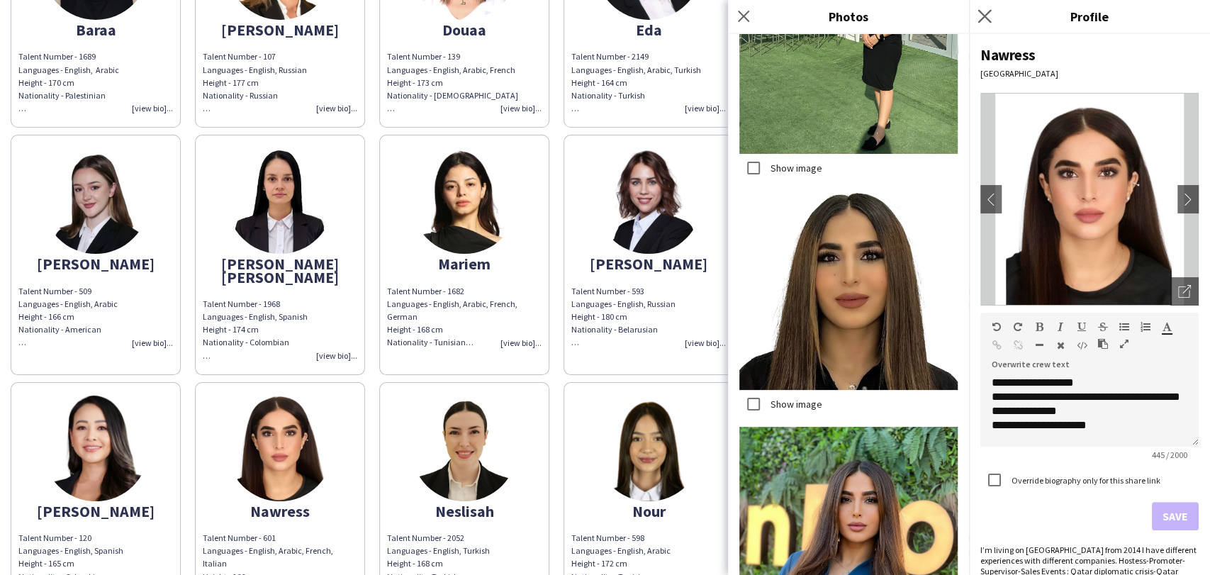
click at [976, 10] on app-icon "Close pop-in" at bounding box center [984, 16] width 21 height 21
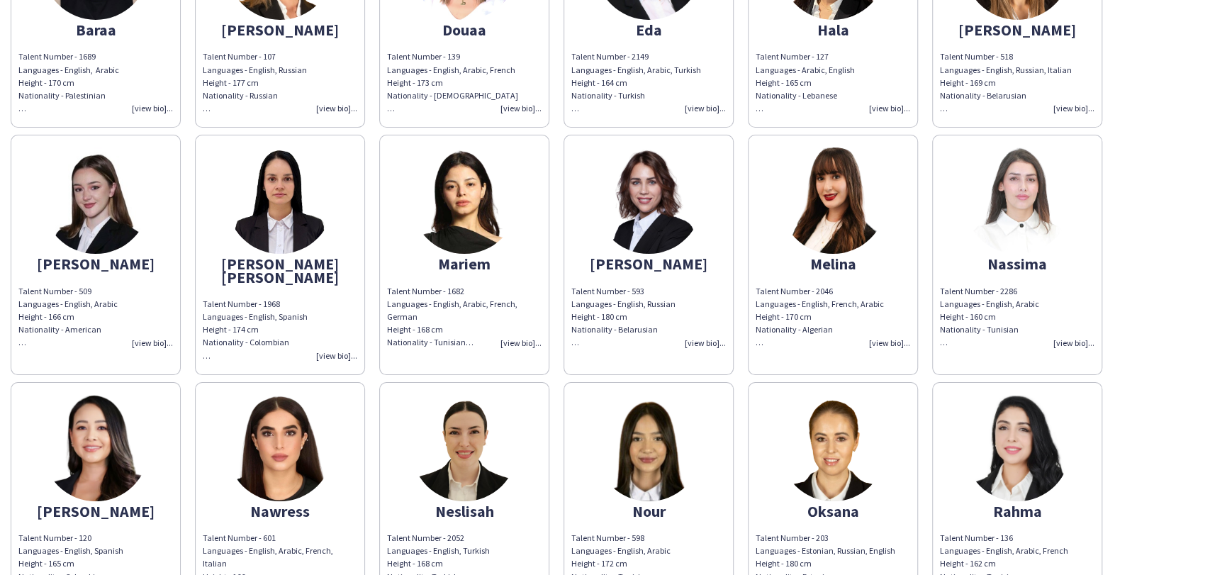
click at [1002, 188] on img at bounding box center [1017, 200] width 106 height 106
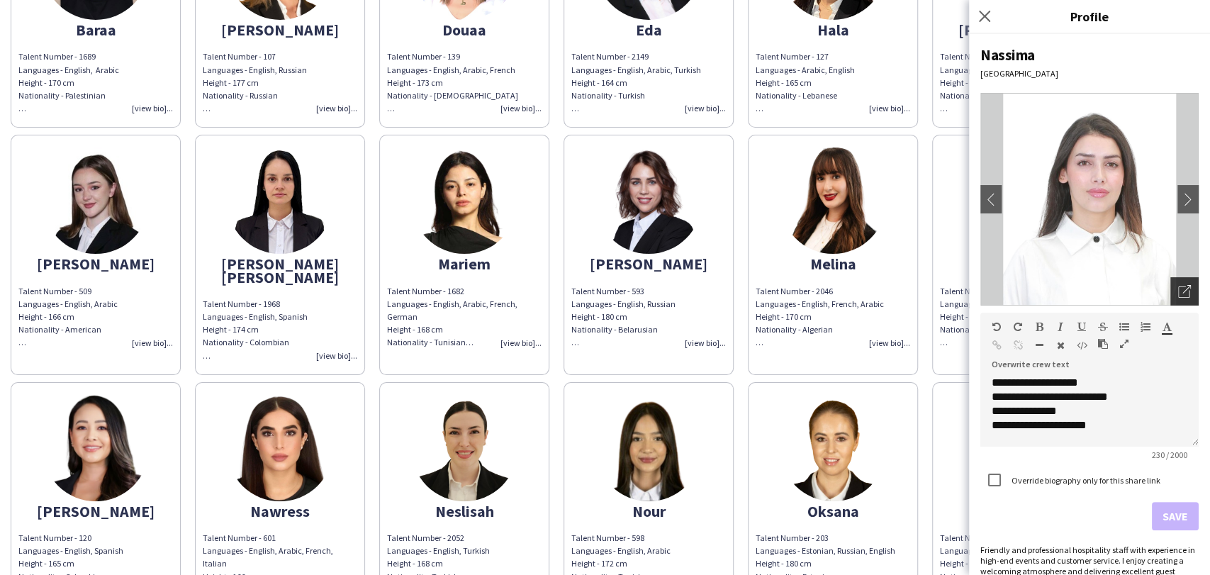
click at [1178, 288] on icon "Open photos pop-in" at bounding box center [1184, 291] width 13 height 13
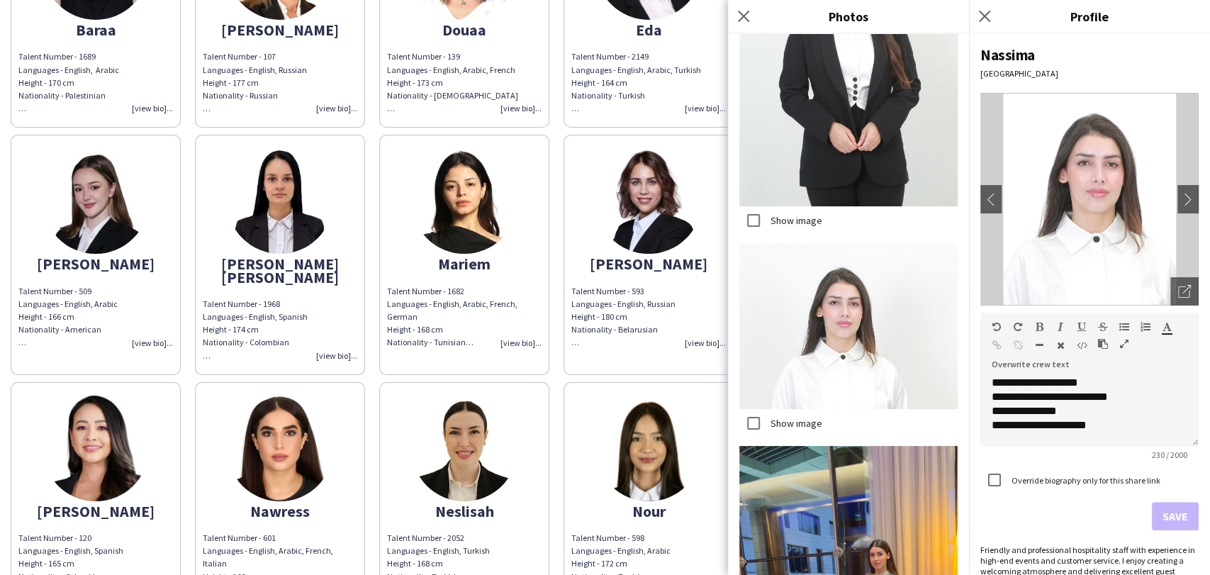
scroll to position [1413, 0]
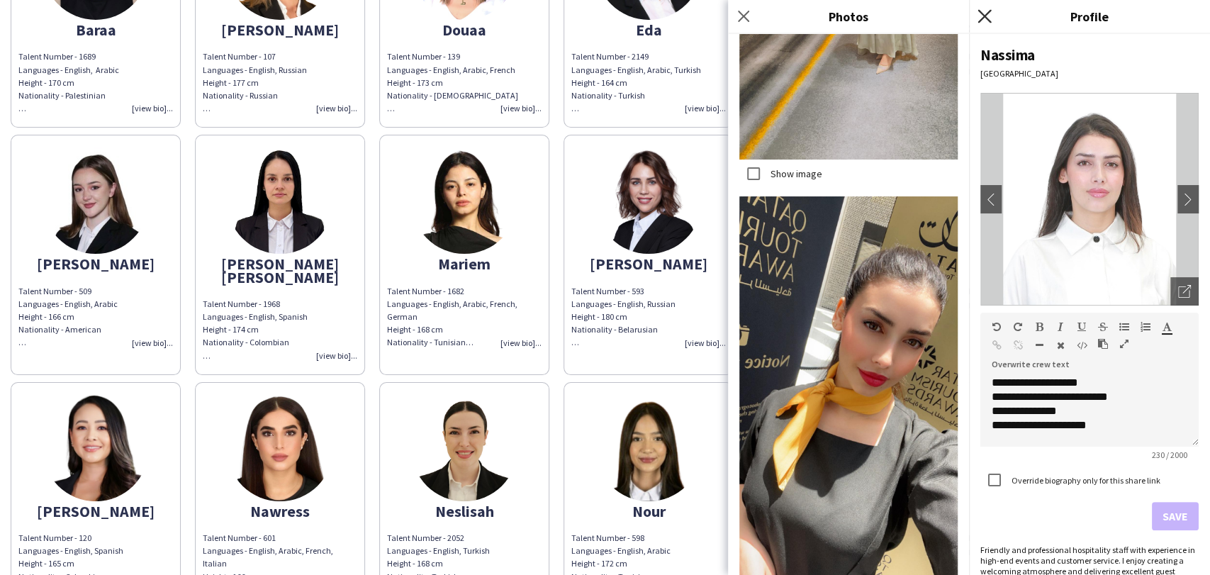
click at [980, 11] on icon "Close pop-in" at bounding box center [983, 15] width 13 height 13
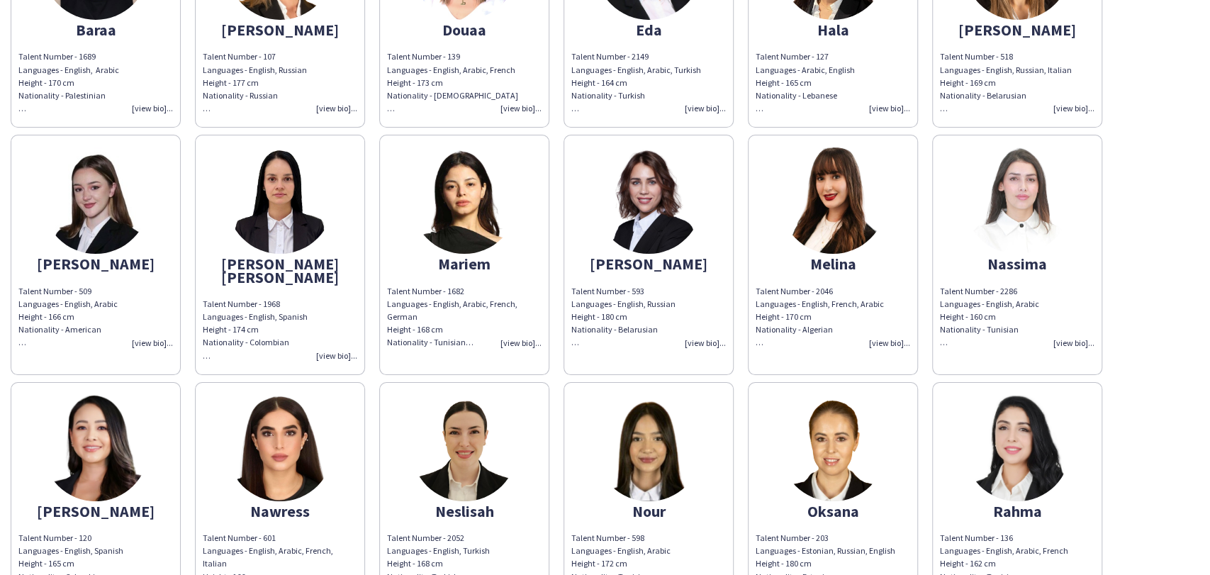
click at [831, 198] on img at bounding box center [833, 200] width 106 height 106
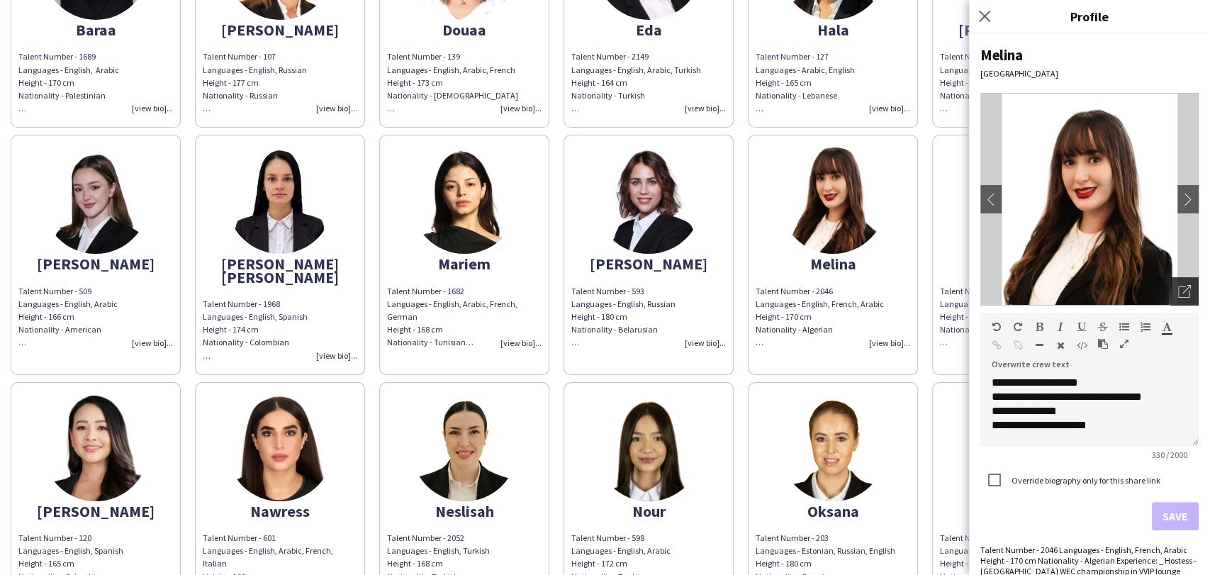
click at [1178, 288] on icon "Open photos pop-in" at bounding box center [1184, 291] width 13 height 13
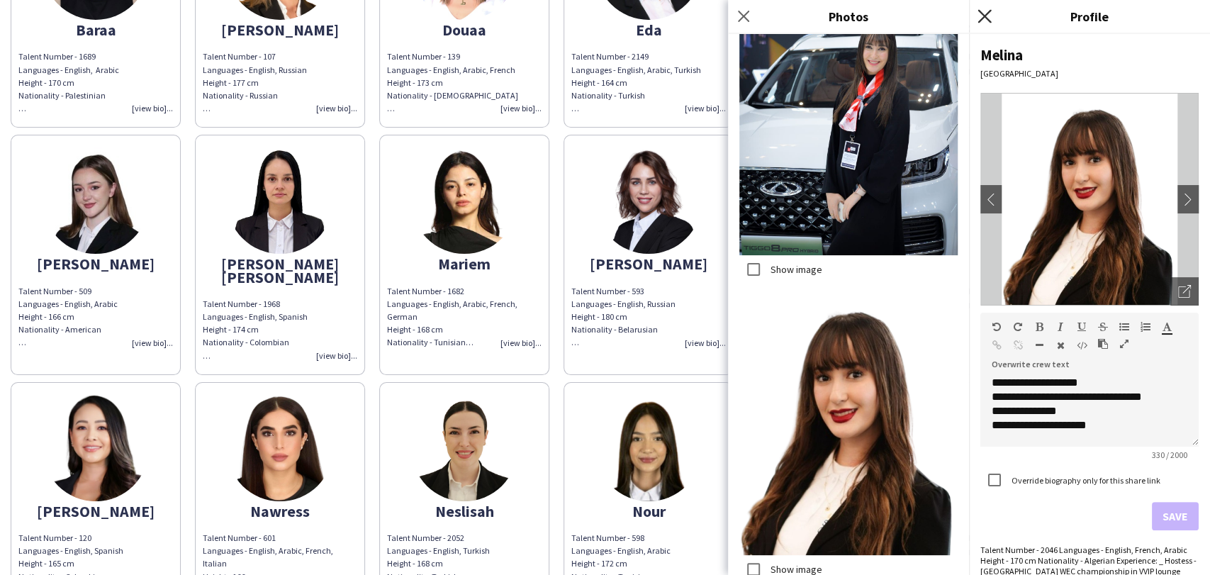
scroll to position [749, 0]
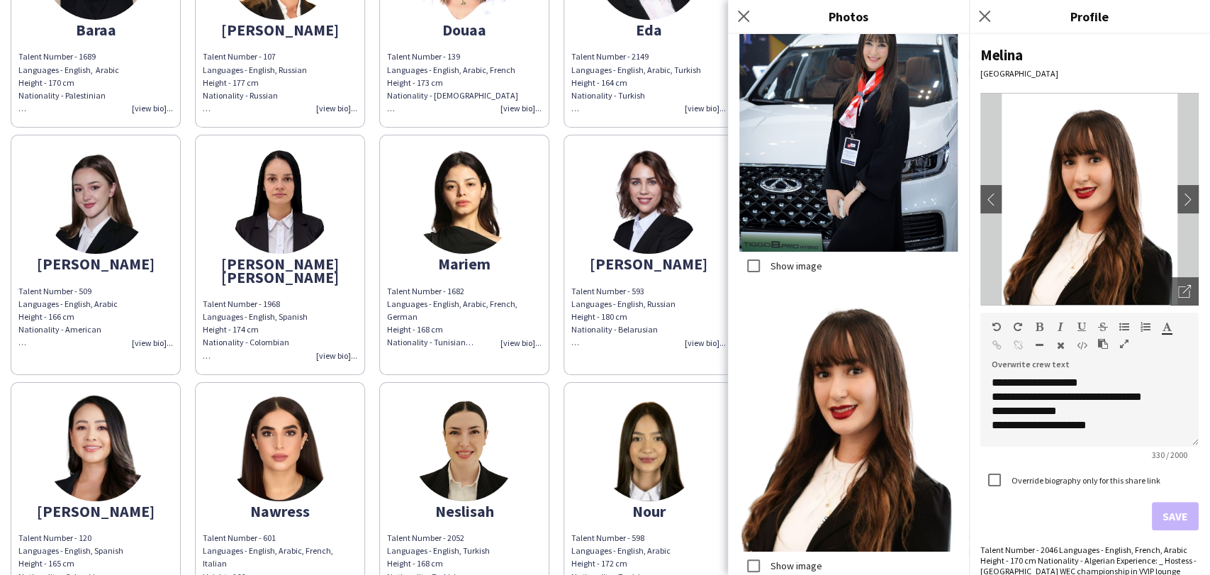
drag, startPoint x: 986, startPoint y: 13, endPoint x: 855, endPoint y: 62, distance: 140.2
click at [986, 13] on icon "Close pop-in" at bounding box center [984, 16] width 11 height 11
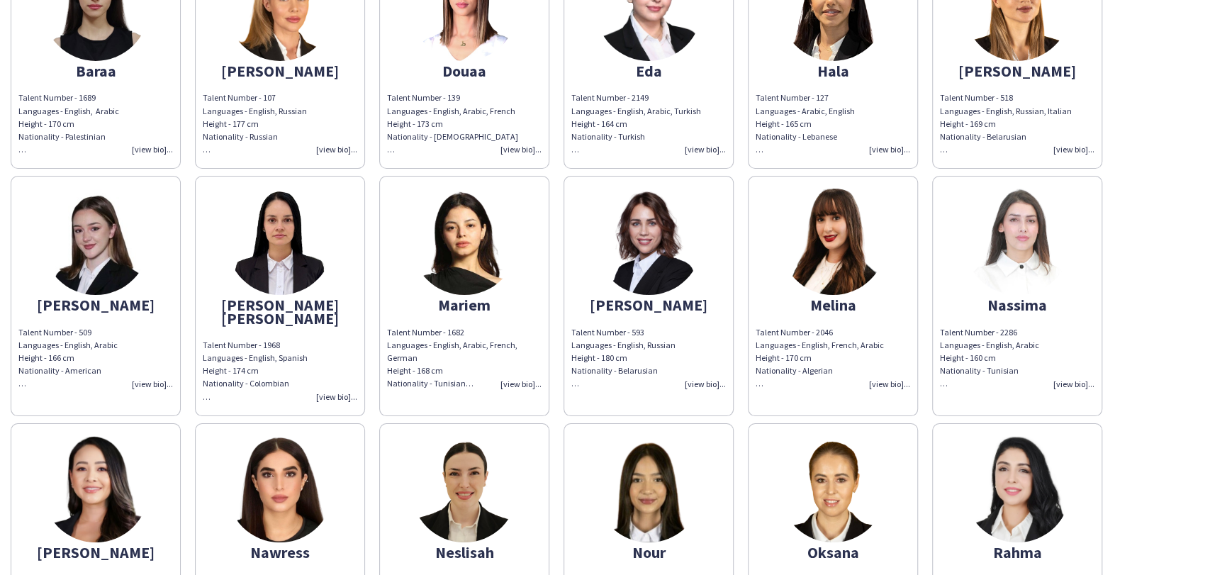
scroll to position [354, 0]
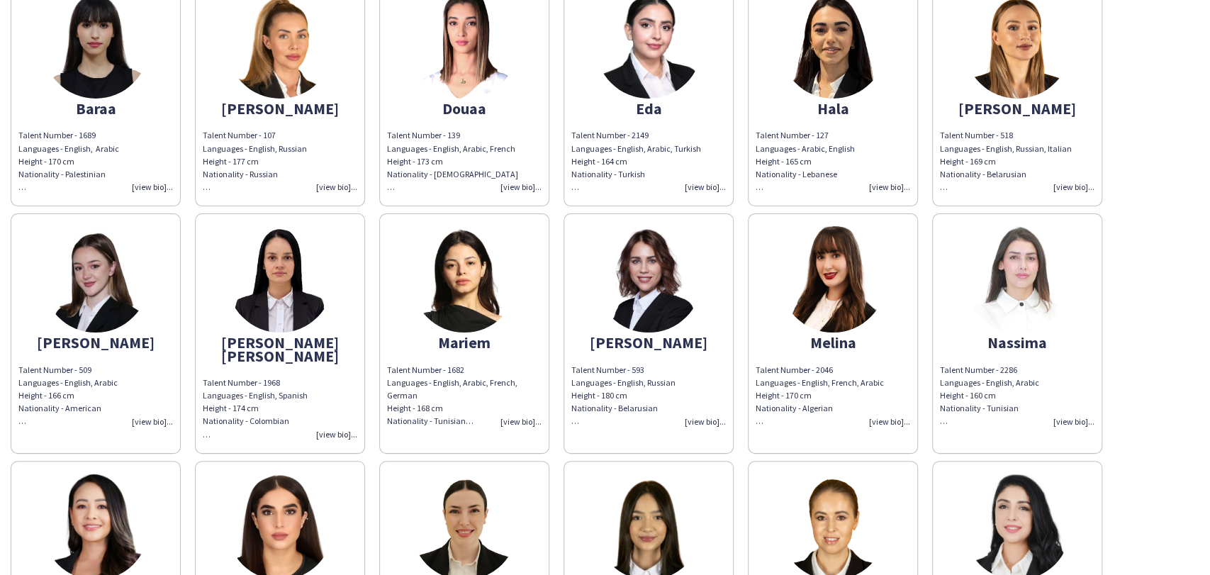
click at [254, 296] on img at bounding box center [280, 279] width 106 height 106
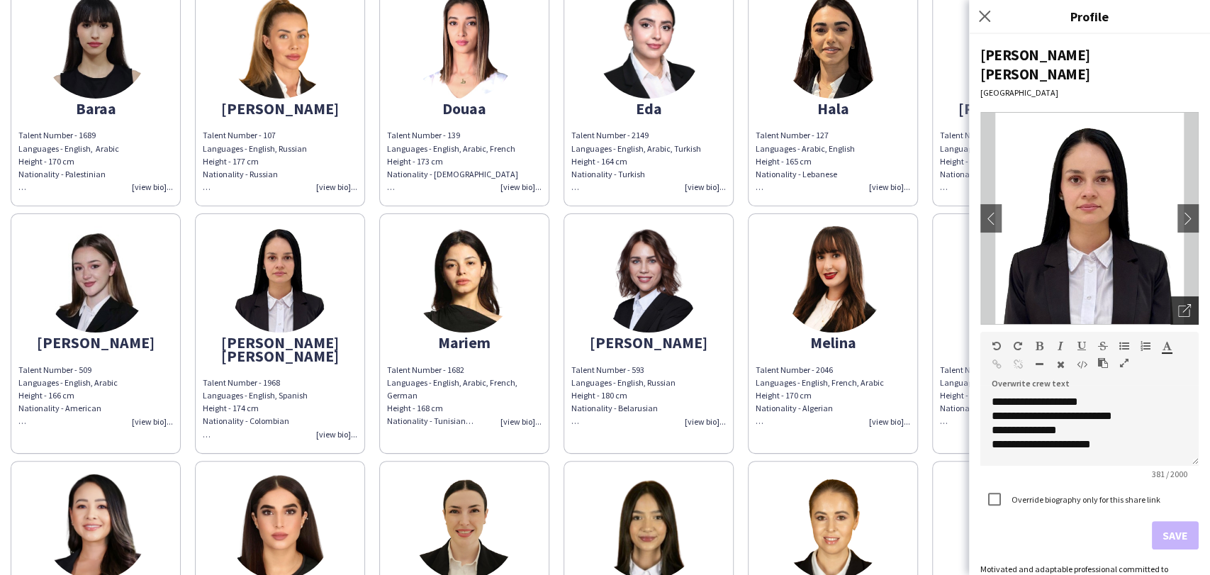
click at [1178, 304] on icon "Open photos pop-in" at bounding box center [1184, 310] width 13 height 13
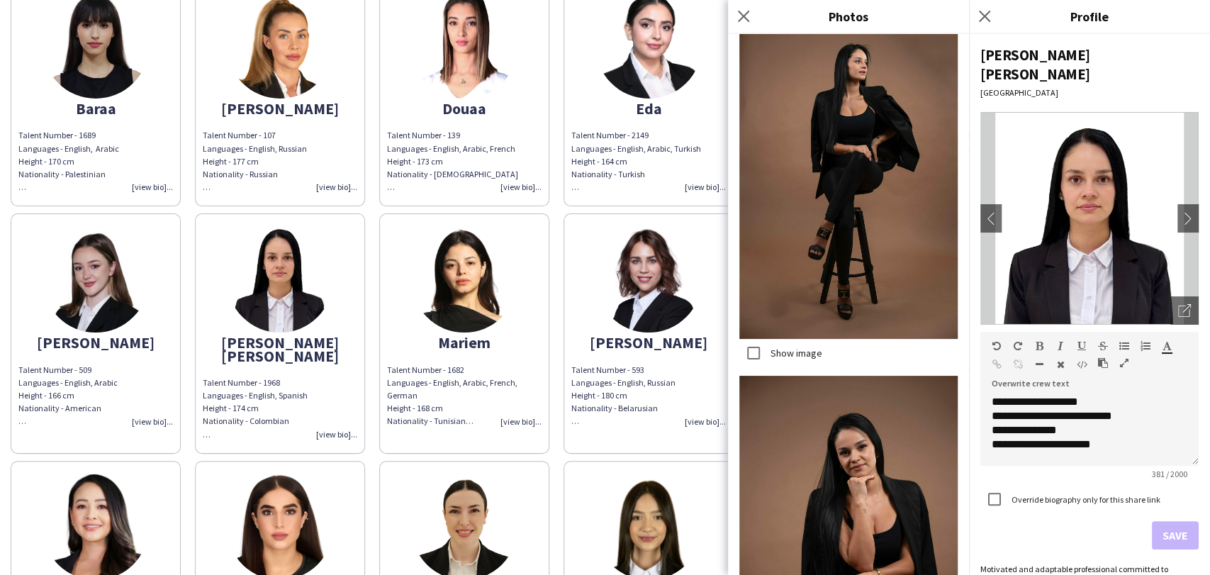
scroll to position [2441, 0]
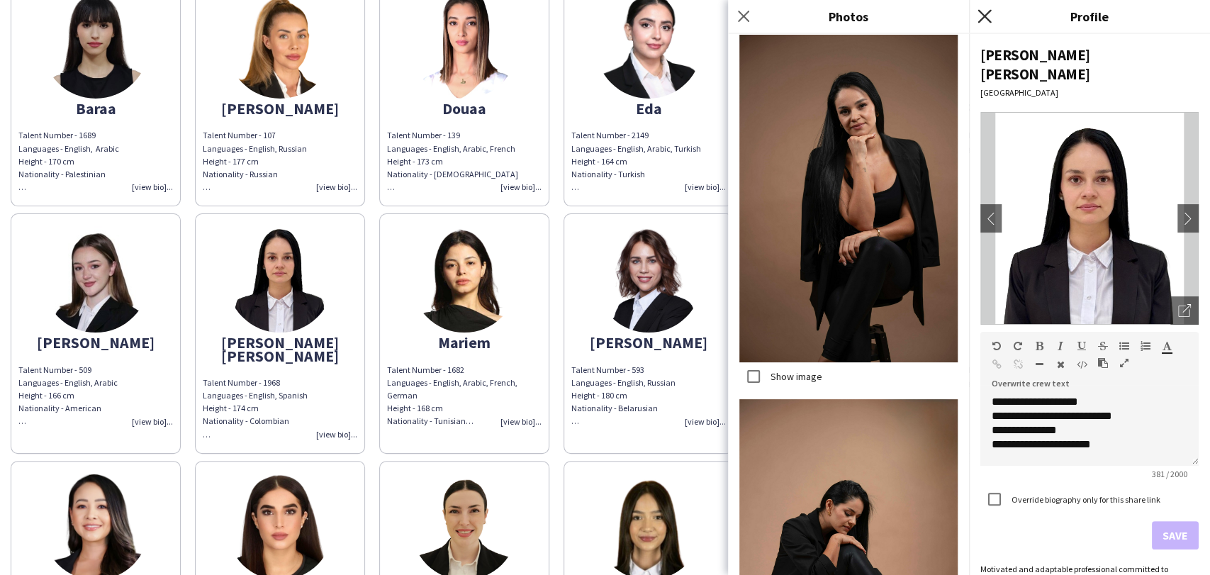
click at [985, 13] on icon "Close pop-in" at bounding box center [983, 15] width 13 height 13
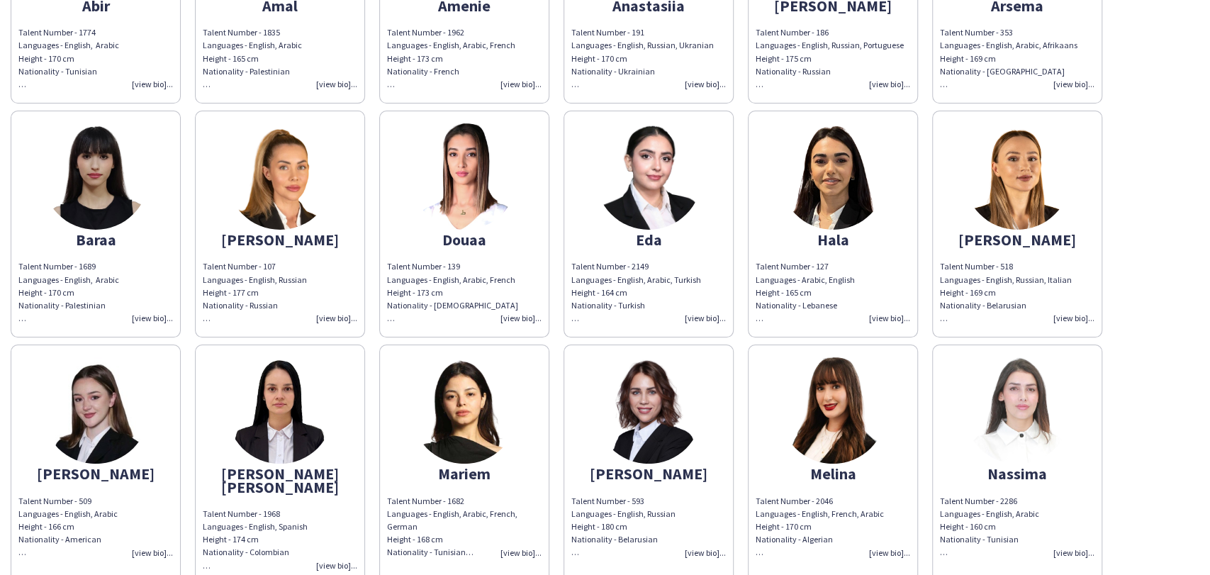
scroll to position [196, 0]
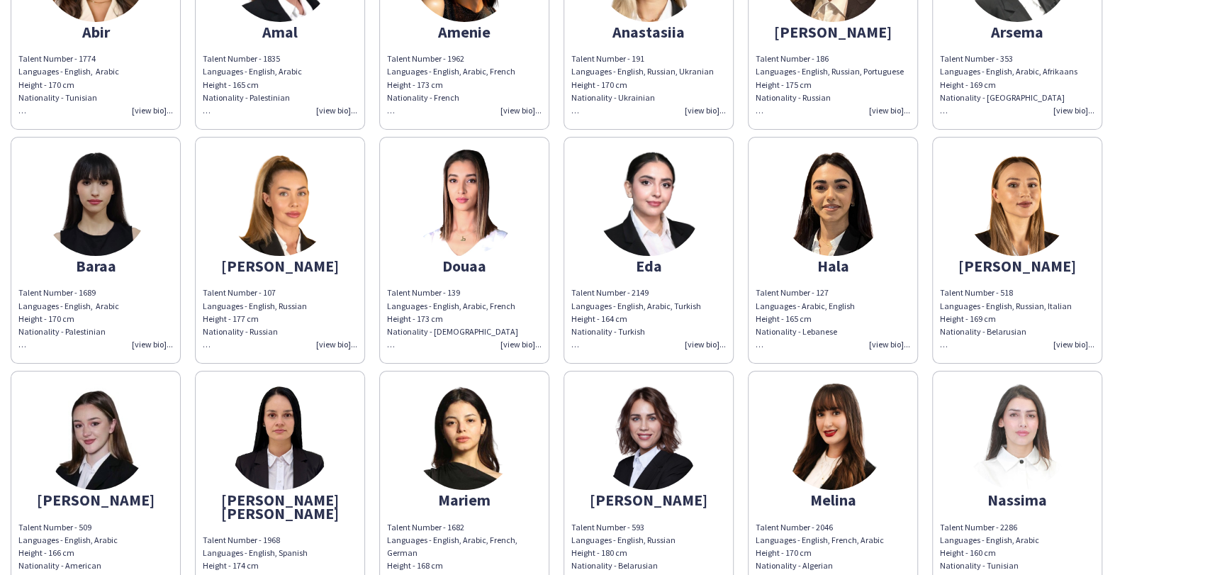
click at [43, 214] on app-share-pages-crew-card "Baraa Talent Number - 1689 Languages - English, Arabic Height - 170 cm National…" at bounding box center [96, 250] width 170 height 227
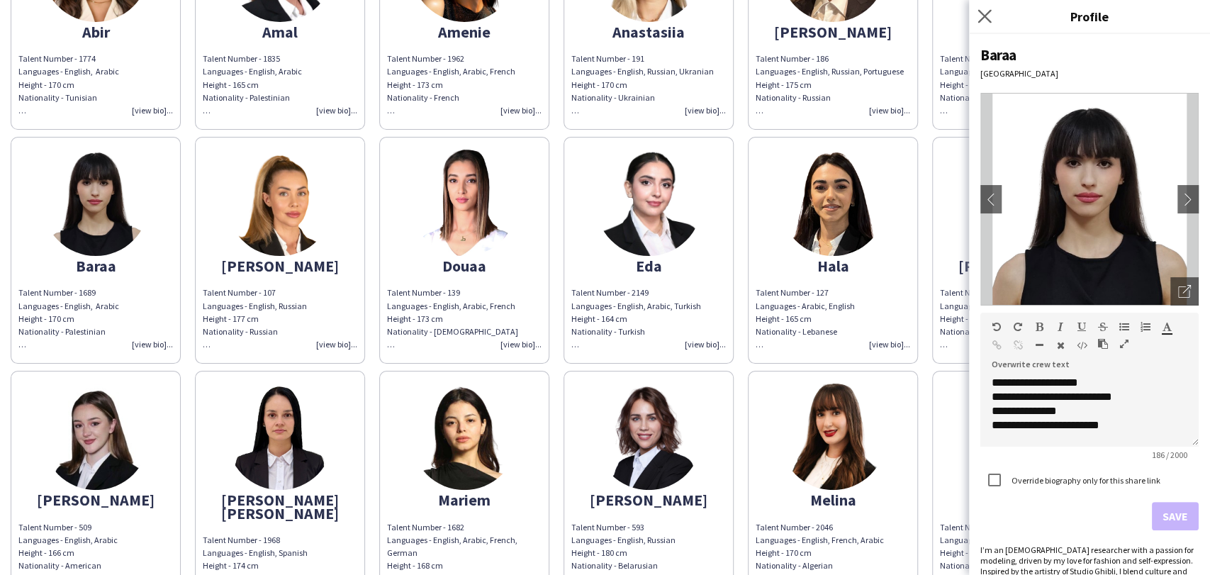
click at [991, 13] on app-icon "Close pop-in" at bounding box center [984, 16] width 21 height 21
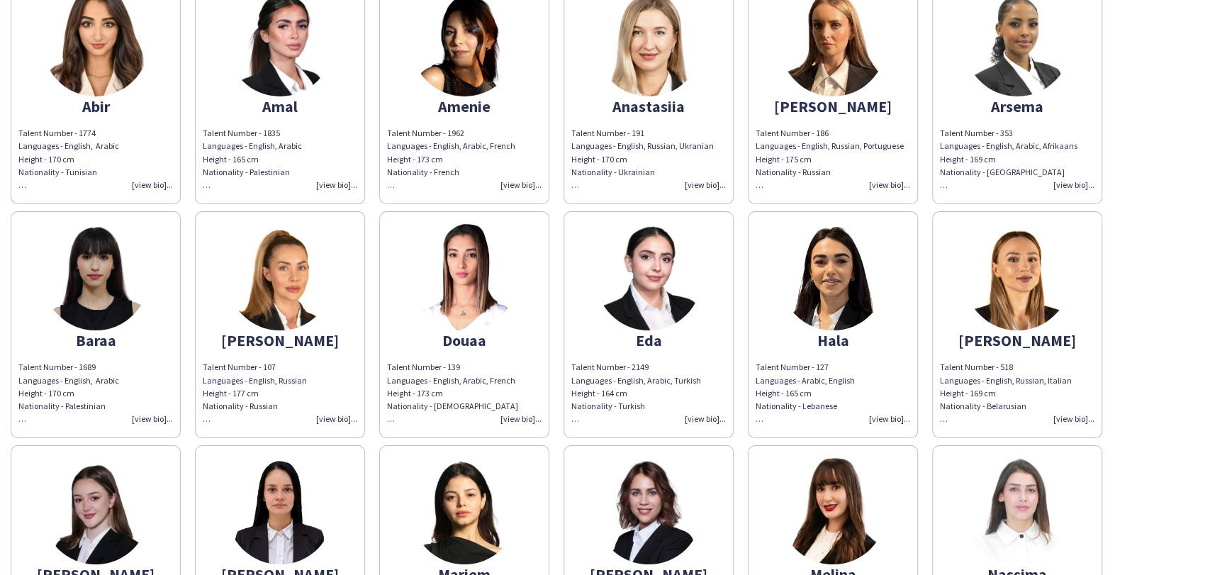
scroll to position [0, 0]
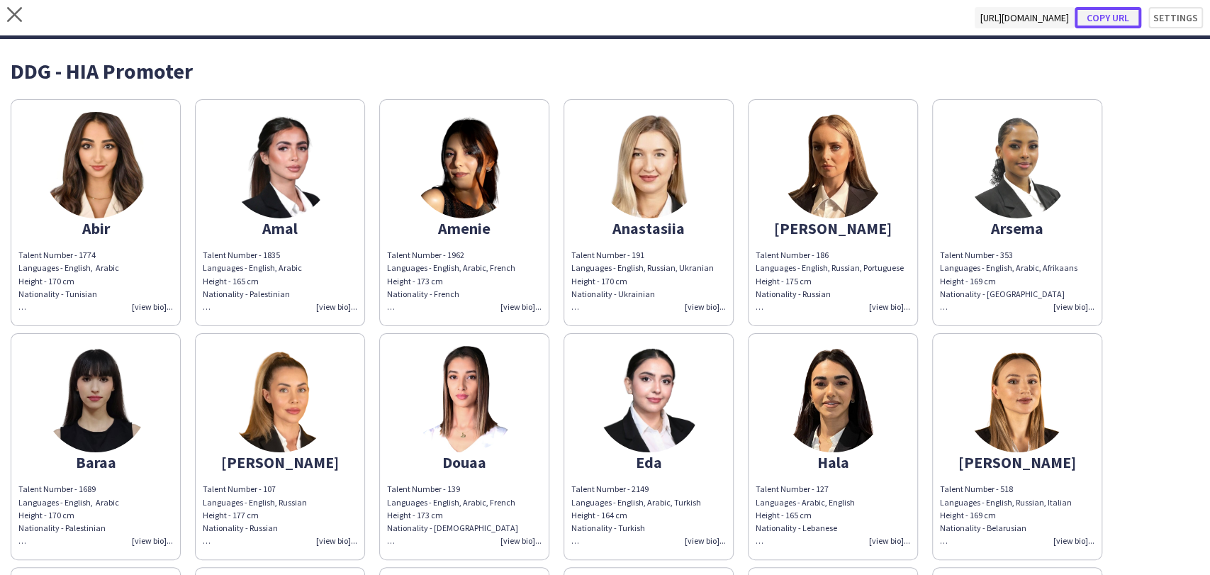
click at [1103, 15] on button "Copy url" at bounding box center [1107, 17] width 67 height 21
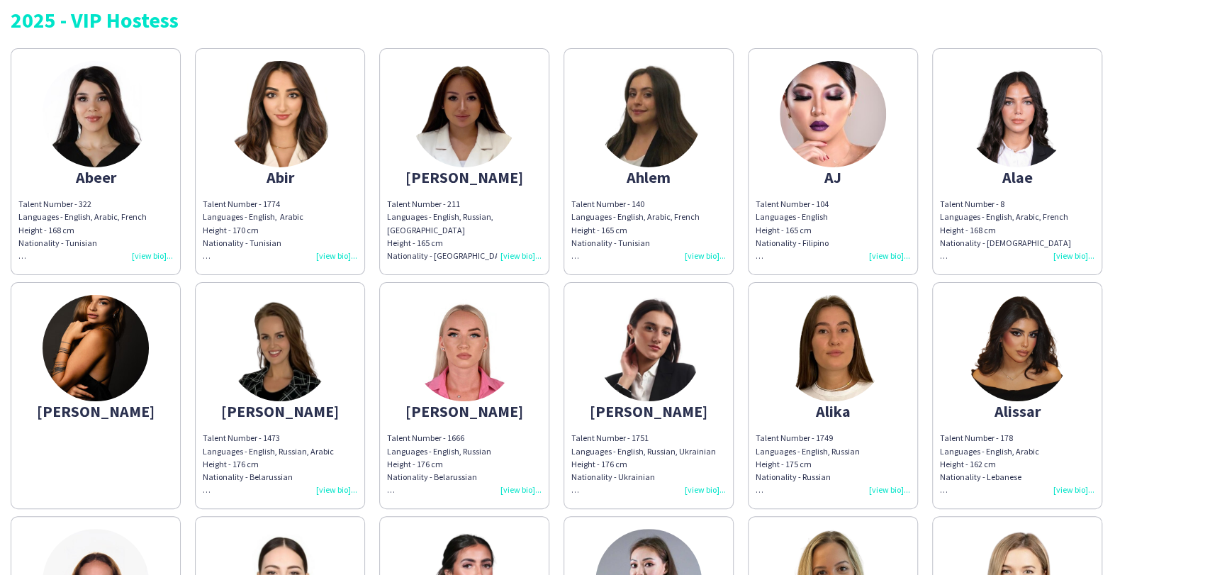
scroll to position [79, 0]
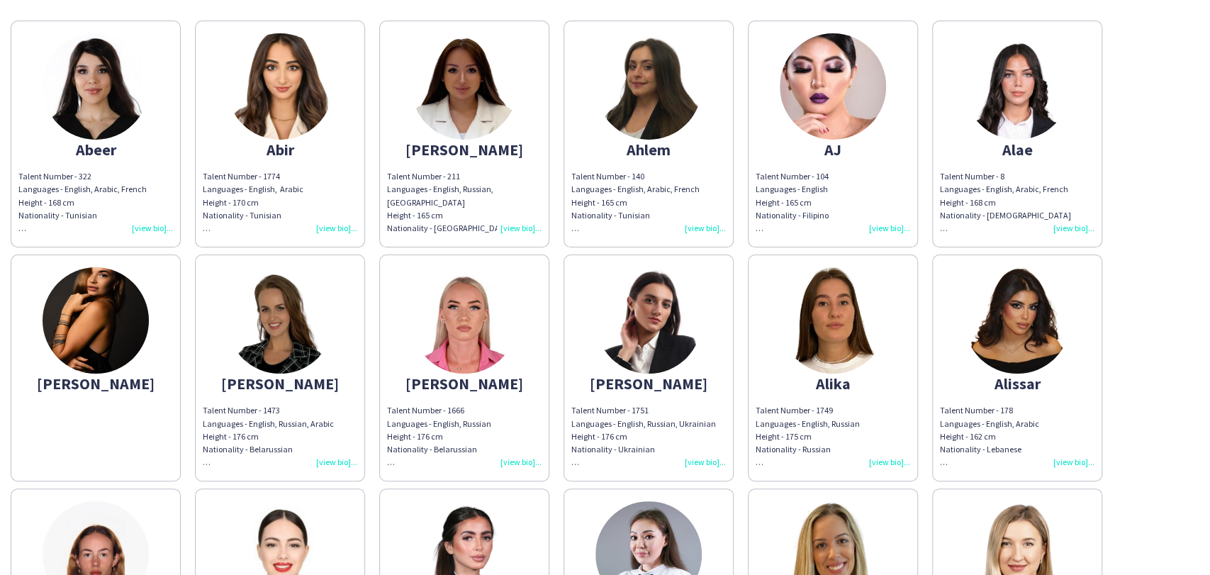
drag, startPoint x: 491, startPoint y: 120, endPoint x: 738, endPoint y: 176, distance: 253.4
click at [490, 120] on img at bounding box center [464, 86] width 106 height 106
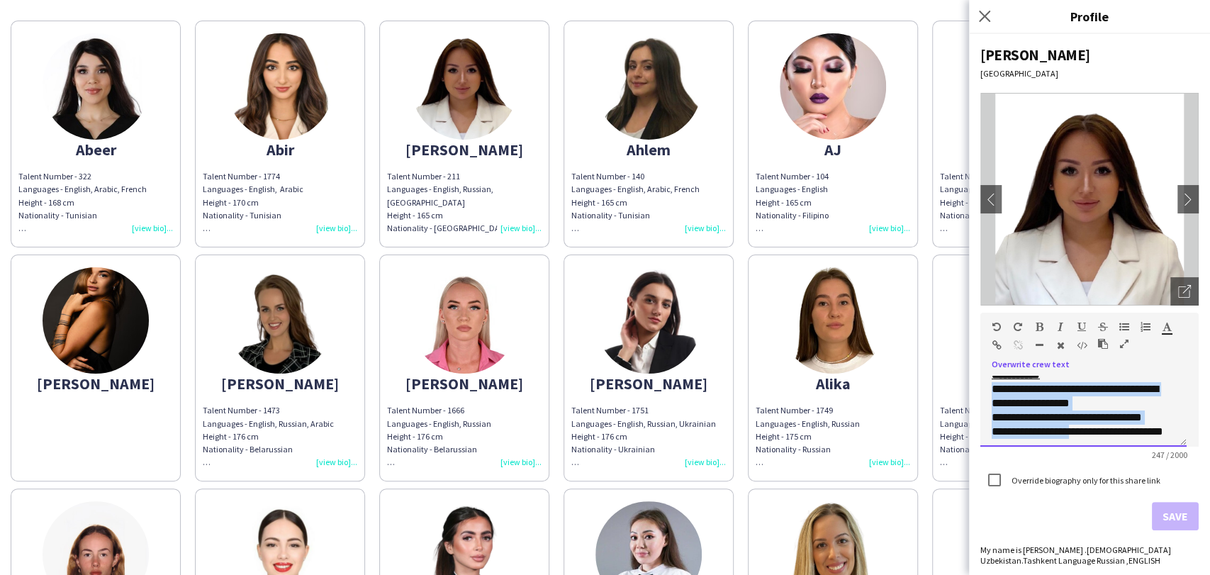
scroll to position [96, 0]
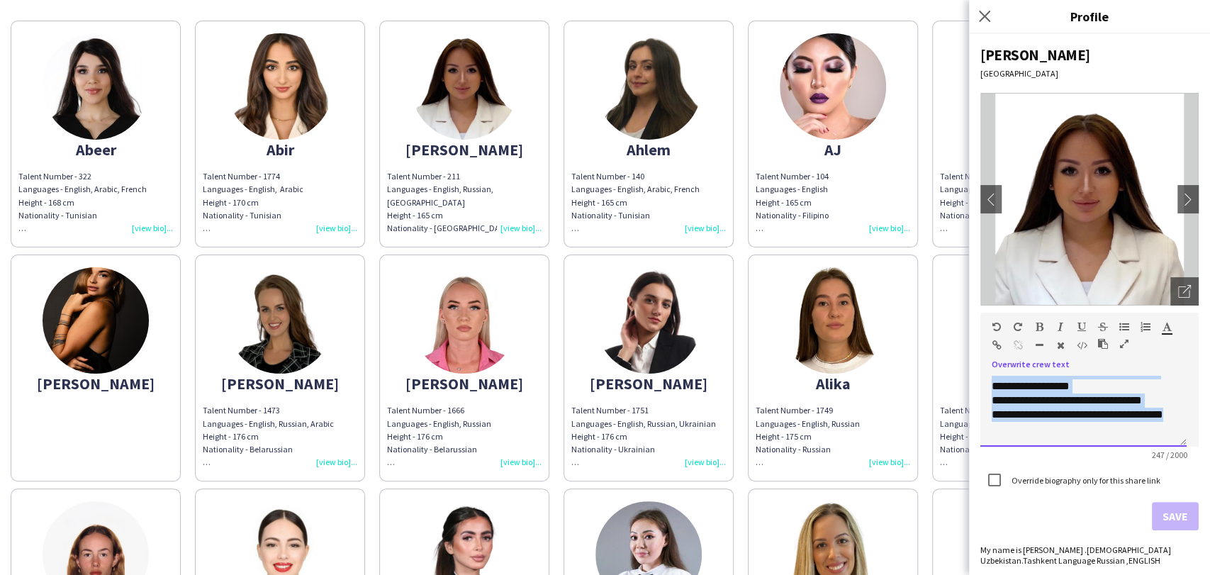
drag, startPoint x: 989, startPoint y: 390, endPoint x: 1078, endPoint y: 432, distance: 98.3
click at [1078, 432] on div "**********" at bounding box center [1083, 411] width 206 height 71
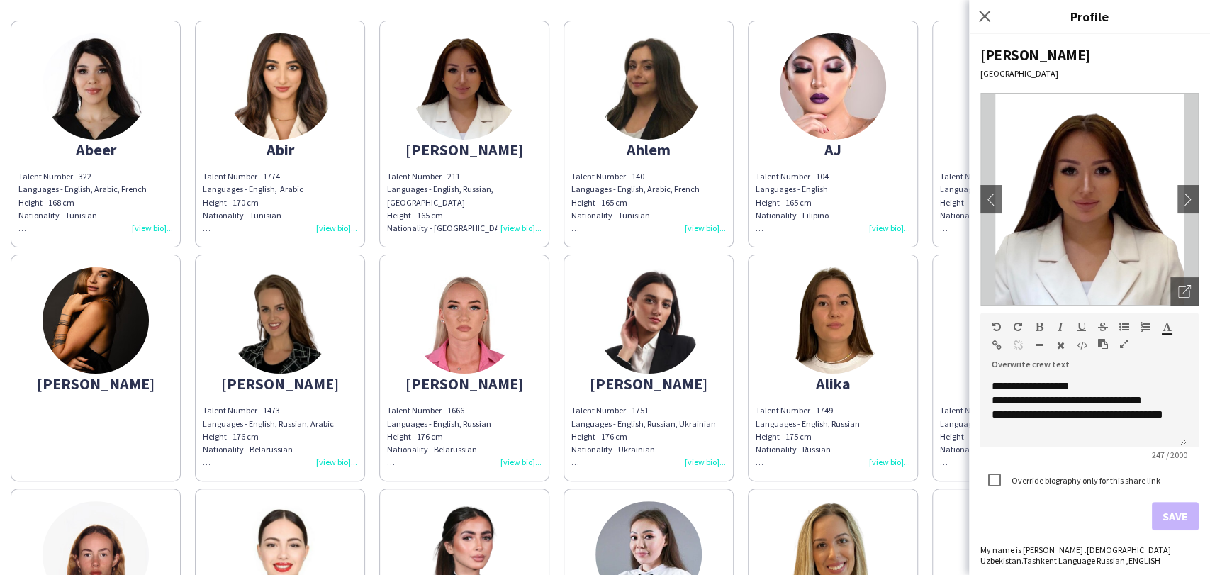
drag, startPoint x: 1038, startPoint y: 405, endPoint x: 490, endPoint y: 395, distance: 547.2
click at [490, 395] on app-share-pages-crew-card "Alexandra Talent Number - 1666 Languages - English, Russian Height - 176 cm Nat…" at bounding box center [464, 367] width 170 height 227
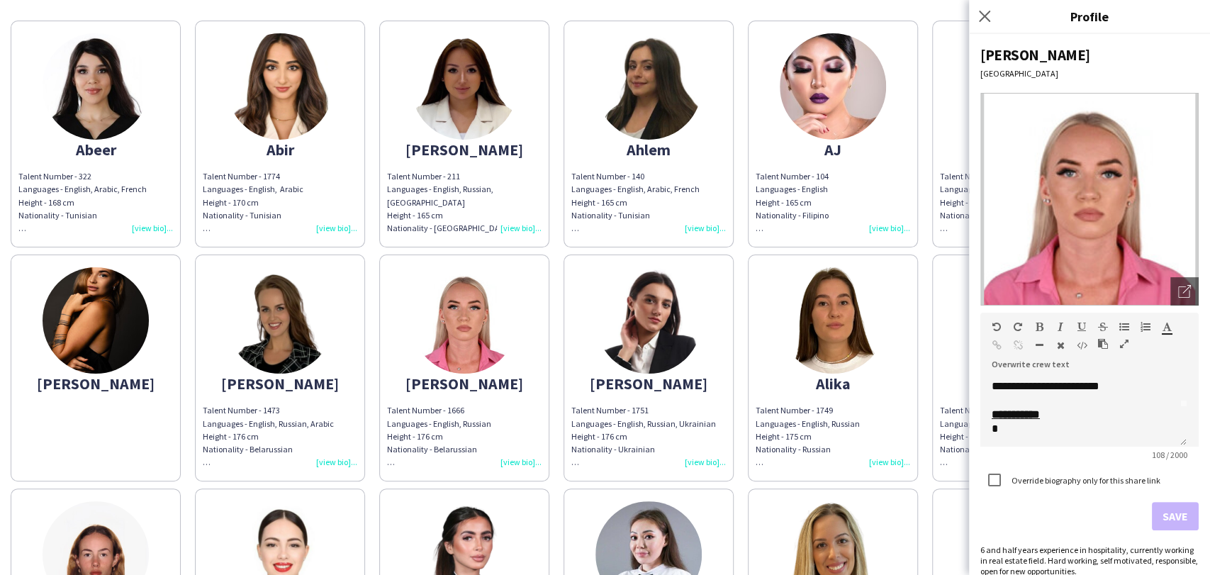
scroll to position [13, 0]
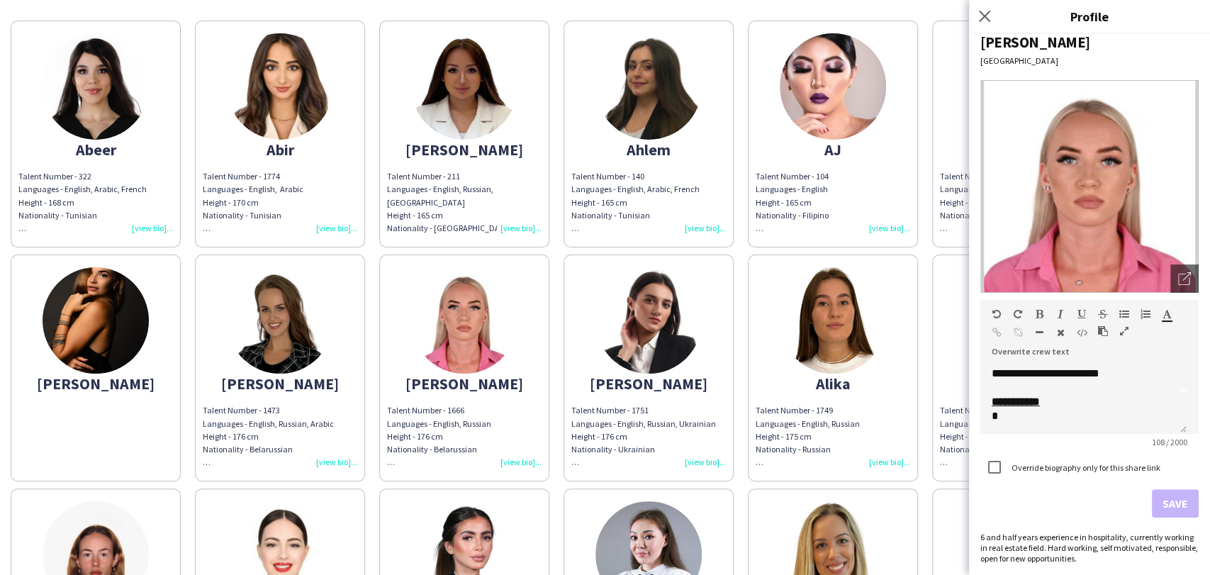
click at [684, 337] on img at bounding box center [648, 320] width 106 height 106
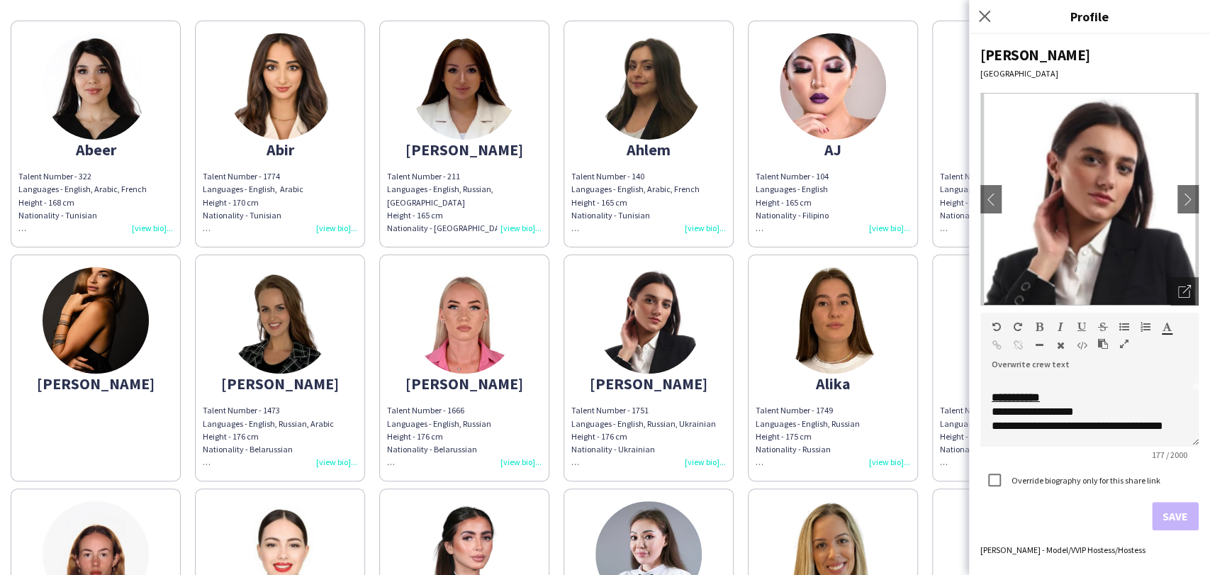
scroll to position [79, 0]
drag, startPoint x: 809, startPoint y: 352, endPoint x: 826, endPoint y: 348, distance: 17.4
click at [809, 351] on img at bounding box center [833, 320] width 106 height 106
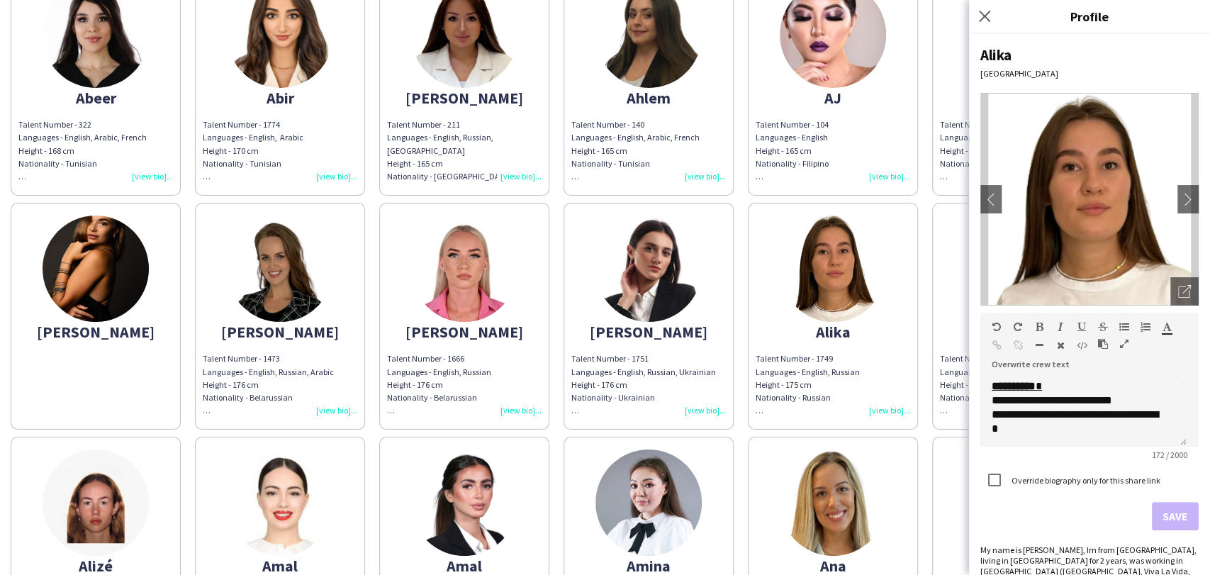
scroll to position [157, 0]
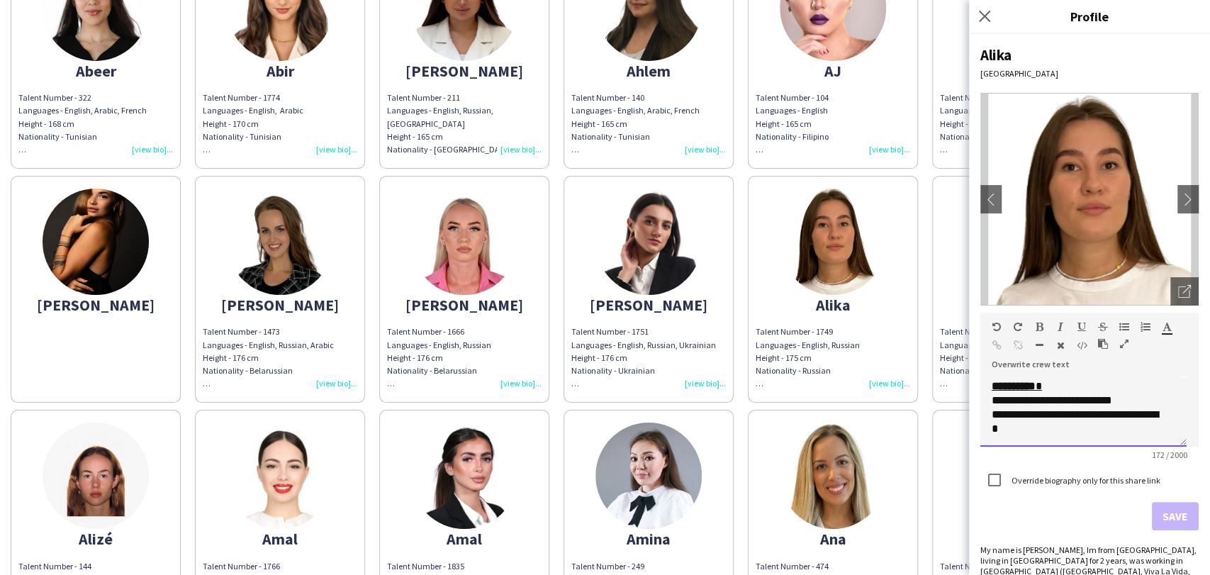
click at [1077, 399] on div "**********" at bounding box center [1077, 400] width 172 height 14
click at [1152, 512] on button "Save" at bounding box center [1175, 516] width 47 height 28
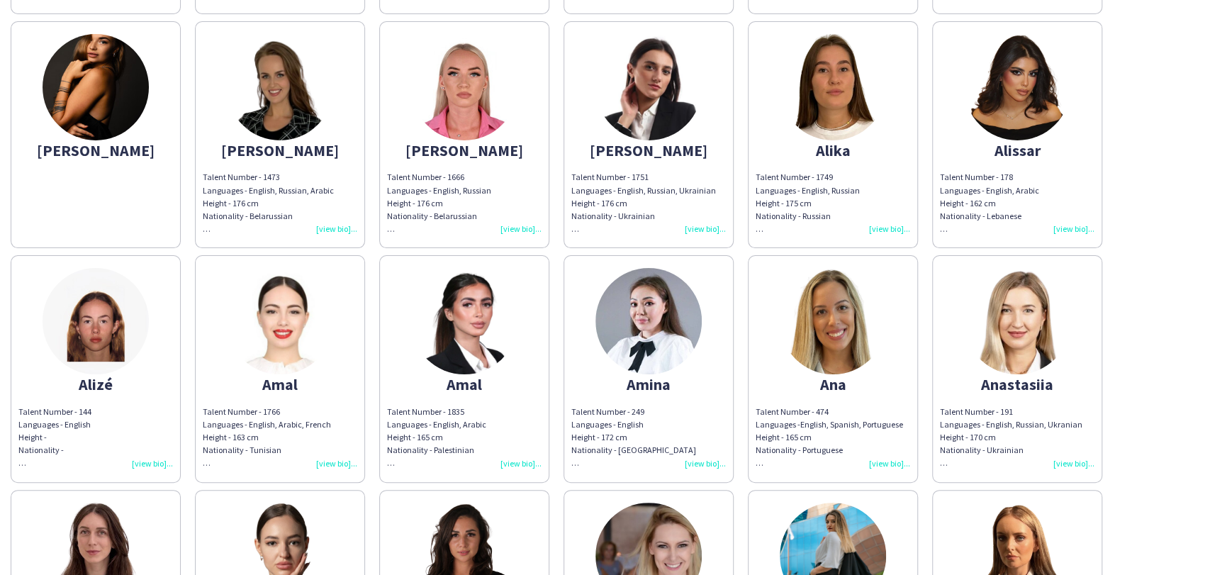
scroll to position [315, 0]
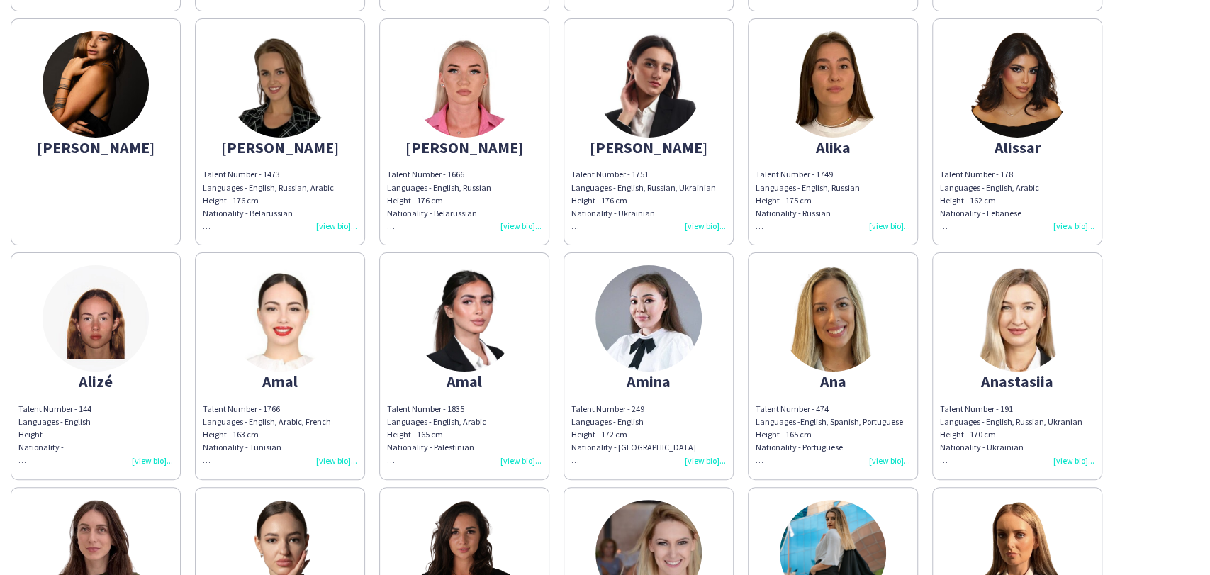
click at [283, 323] on img at bounding box center [280, 318] width 106 height 106
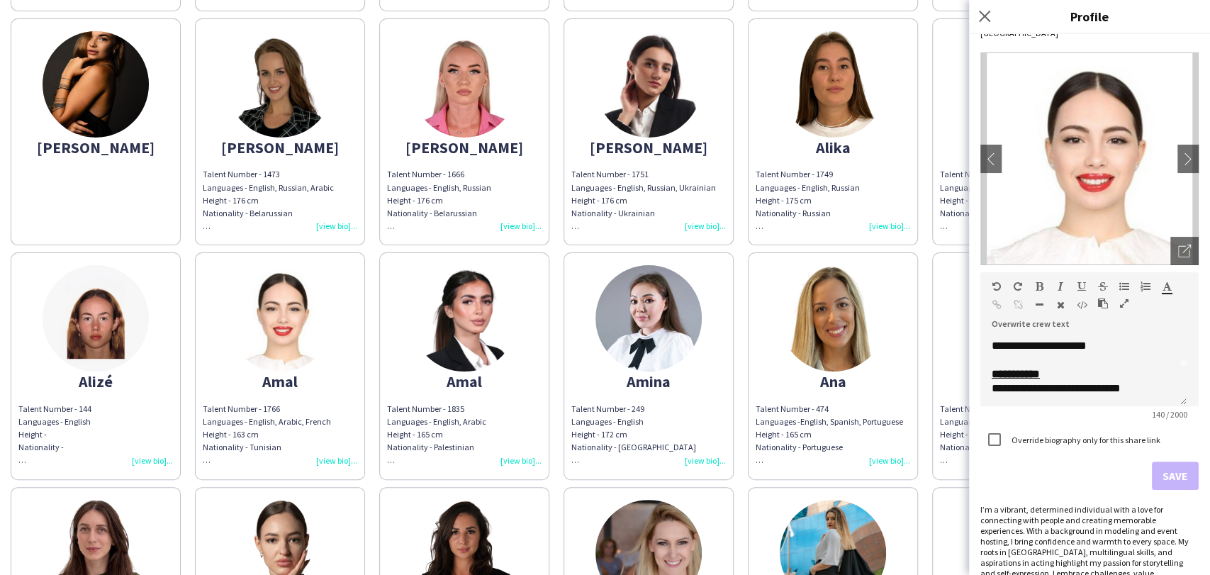
scroll to position [77, 0]
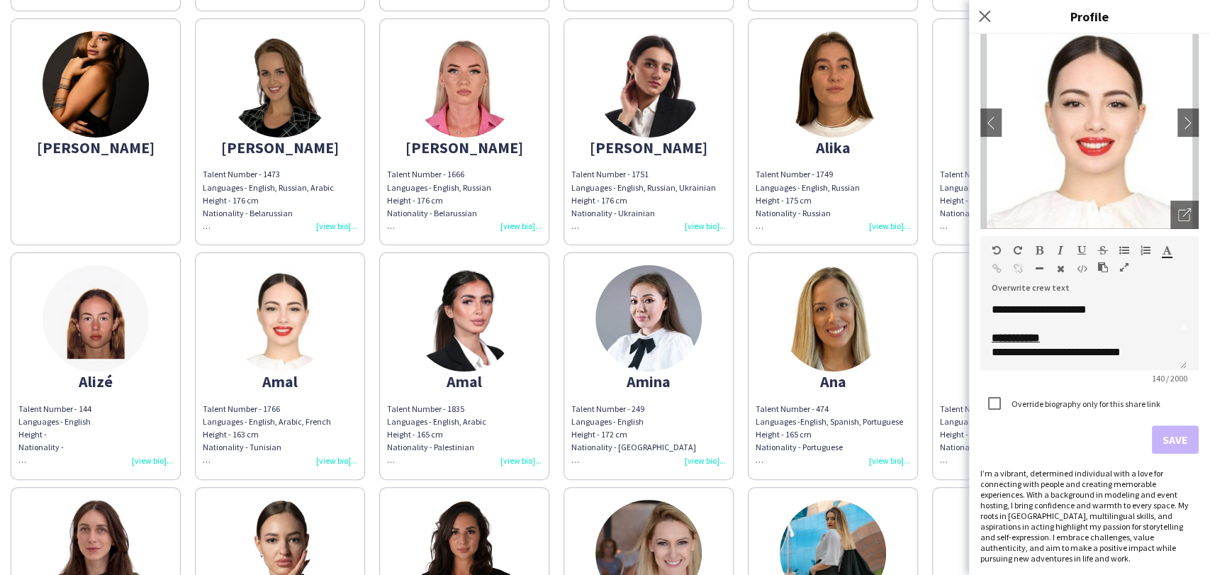
click at [843, 332] on img at bounding box center [833, 318] width 106 height 106
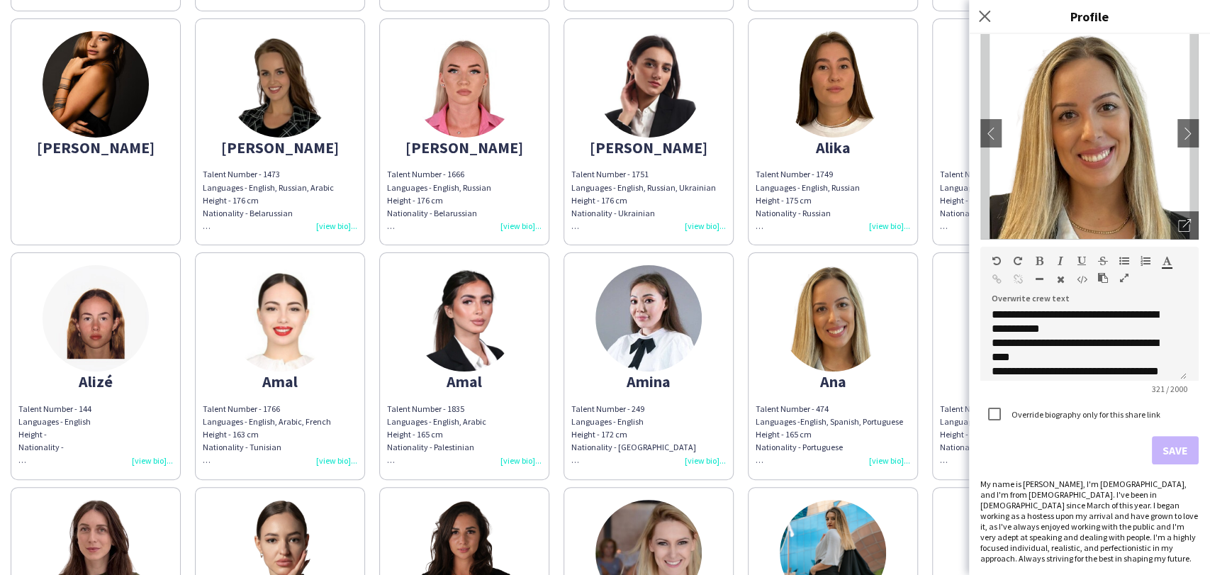
scroll to position [74, 0]
click at [946, 349] on app-share-pages-crew-card "[PERSON_NAME] Talent Number - 191 Languages - English, Russian, [GEOGRAPHIC_DAT…" at bounding box center [1017, 365] width 170 height 227
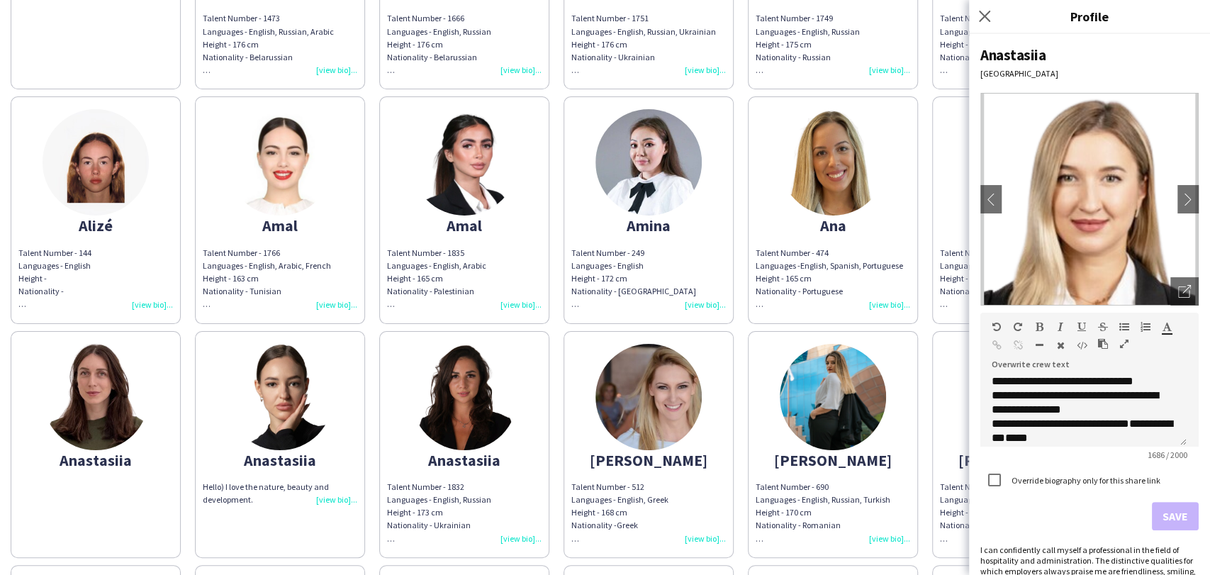
scroll to position [472, 0]
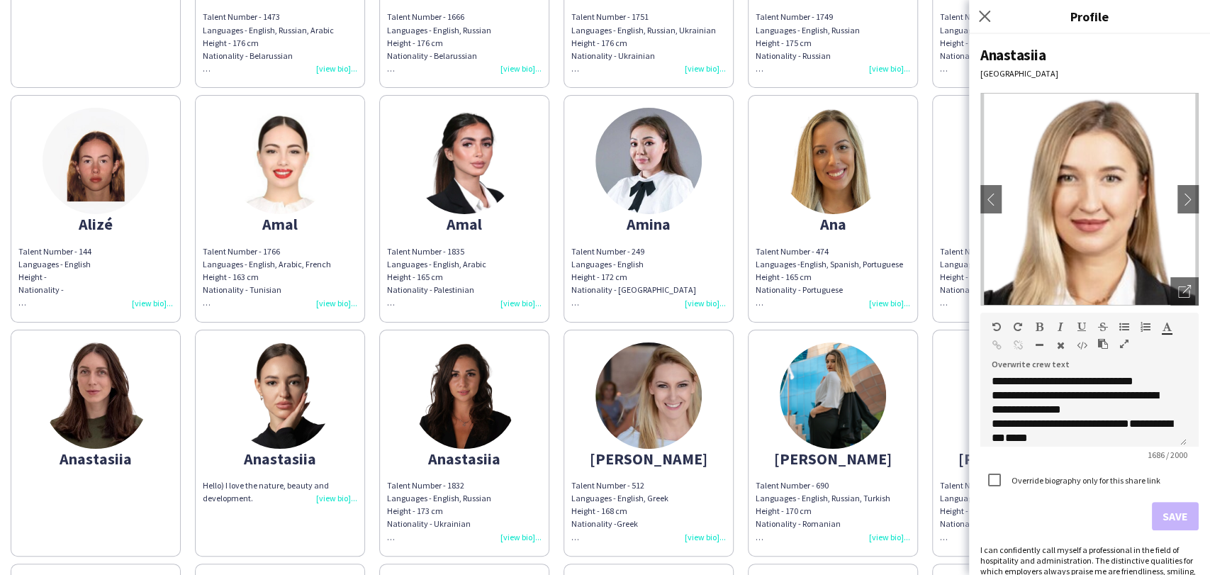
click at [430, 386] on img at bounding box center [464, 395] width 106 height 106
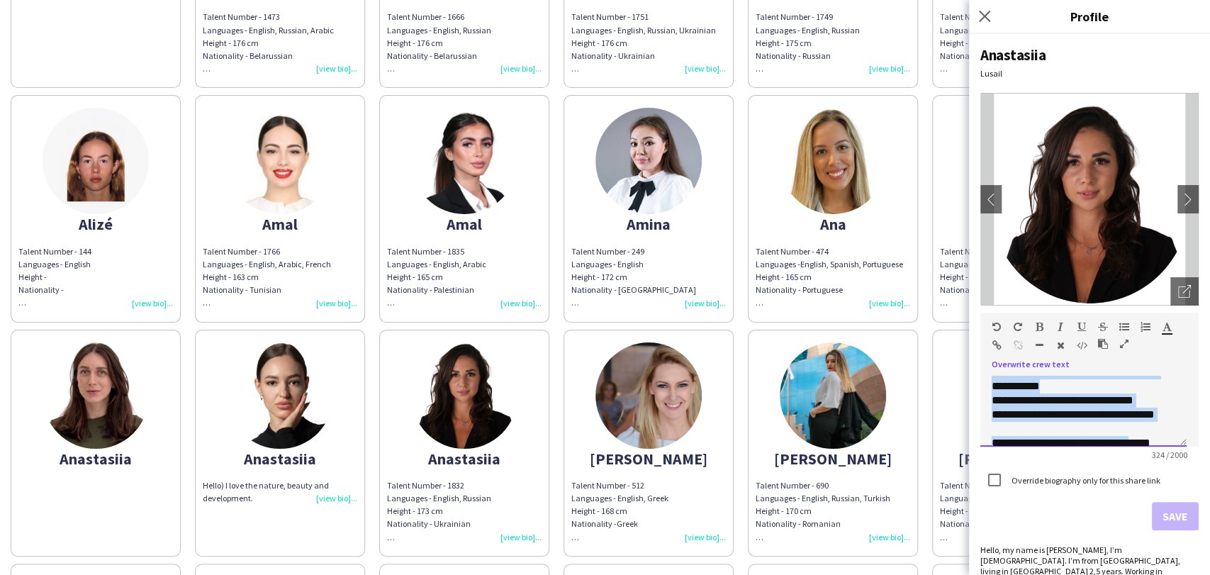
scroll to position [152, 0]
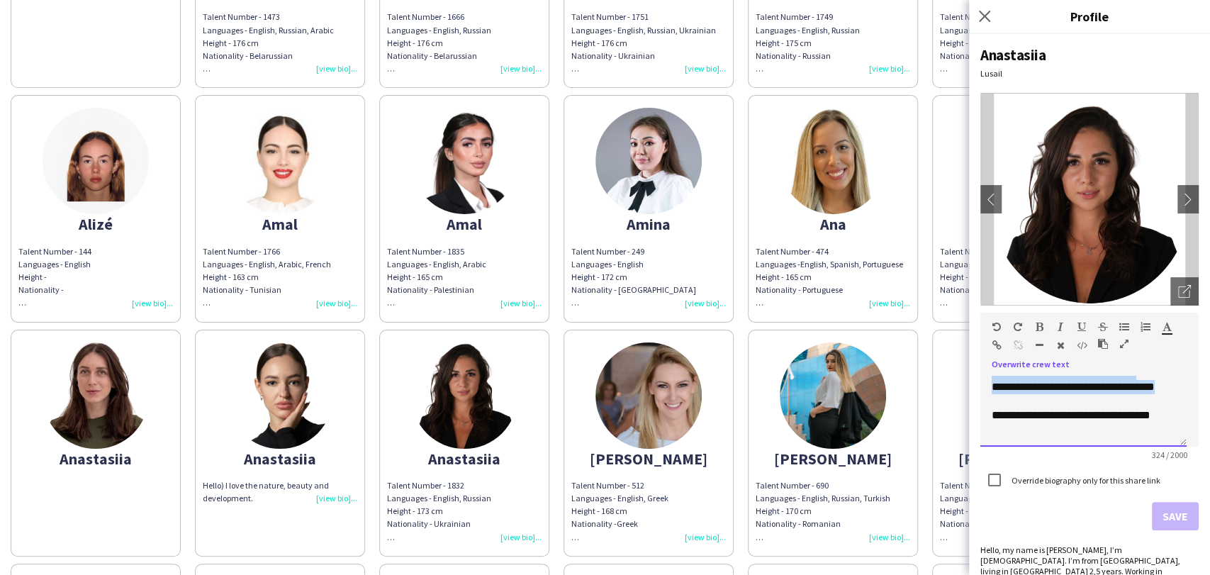
drag, startPoint x: 989, startPoint y: 393, endPoint x: 1140, endPoint y: 399, distance: 151.1
click at [1140, 399] on div "**********" at bounding box center [1083, 411] width 206 height 71
copy div "**********"
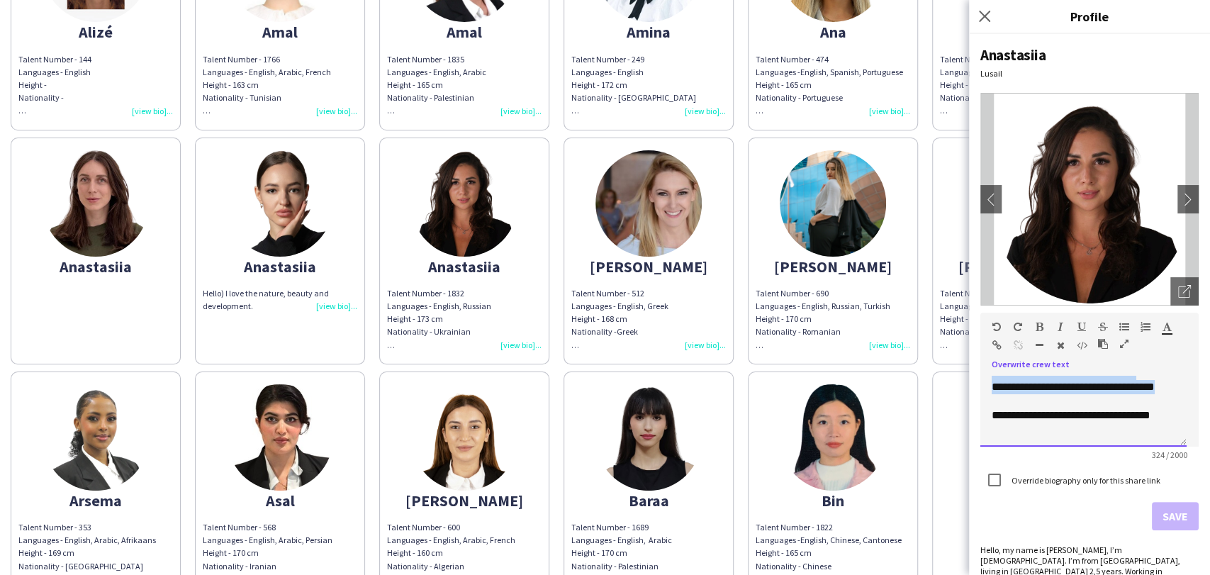
scroll to position [866, 0]
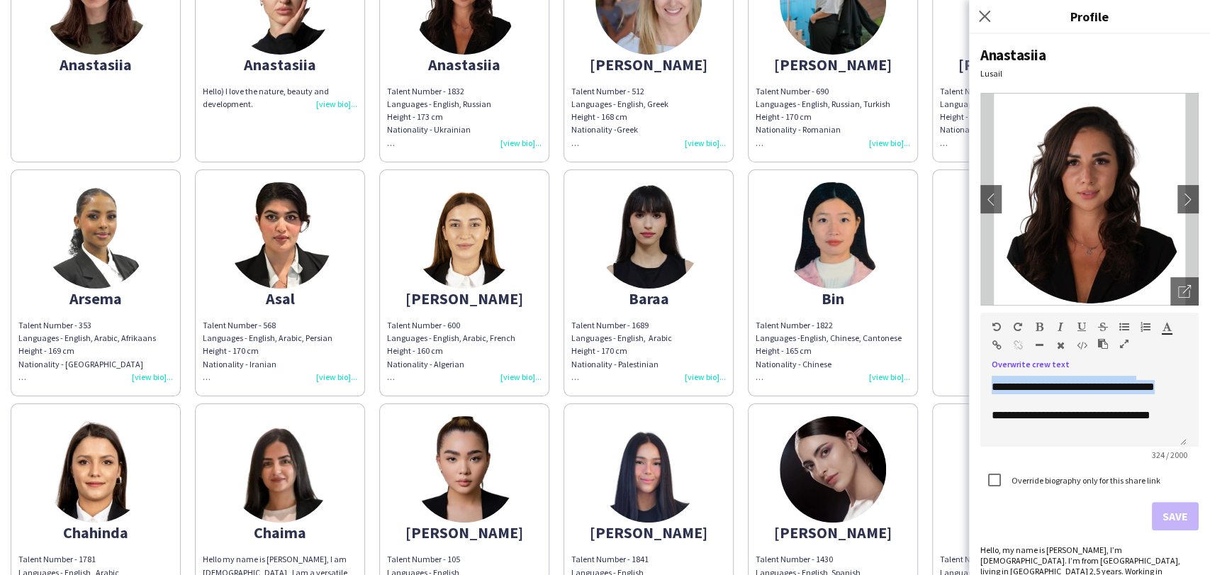
drag, startPoint x: 459, startPoint y: 262, endPoint x: 685, endPoint y: 301, distance: 229.4
click at [459, 262] on img at bounding box center [464, 235] width 106 height 106
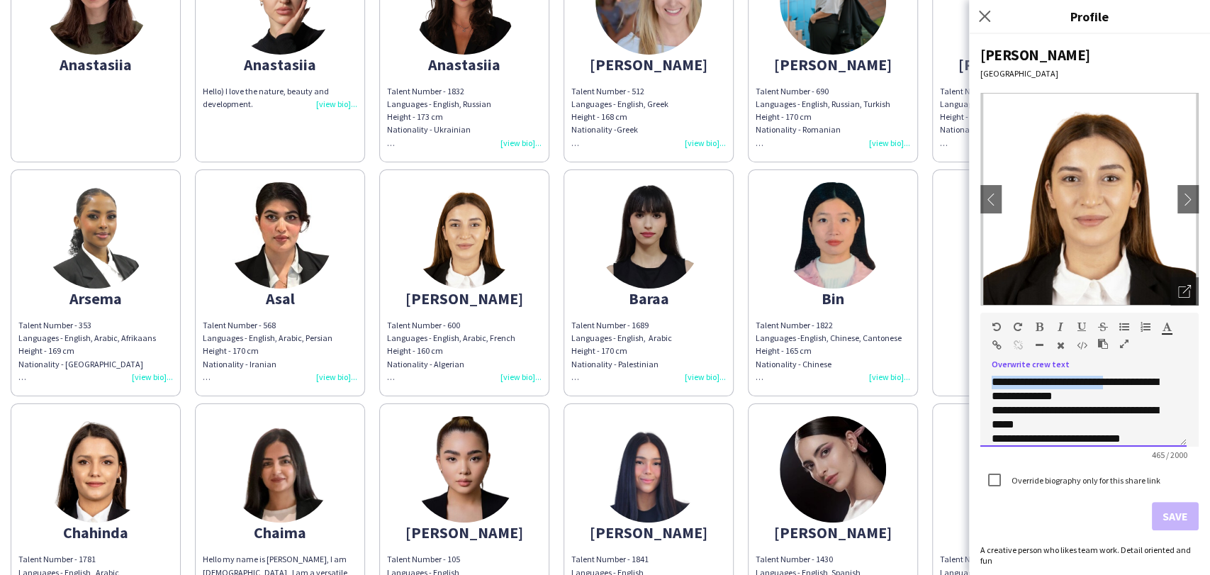
scroll to position [136, 0]
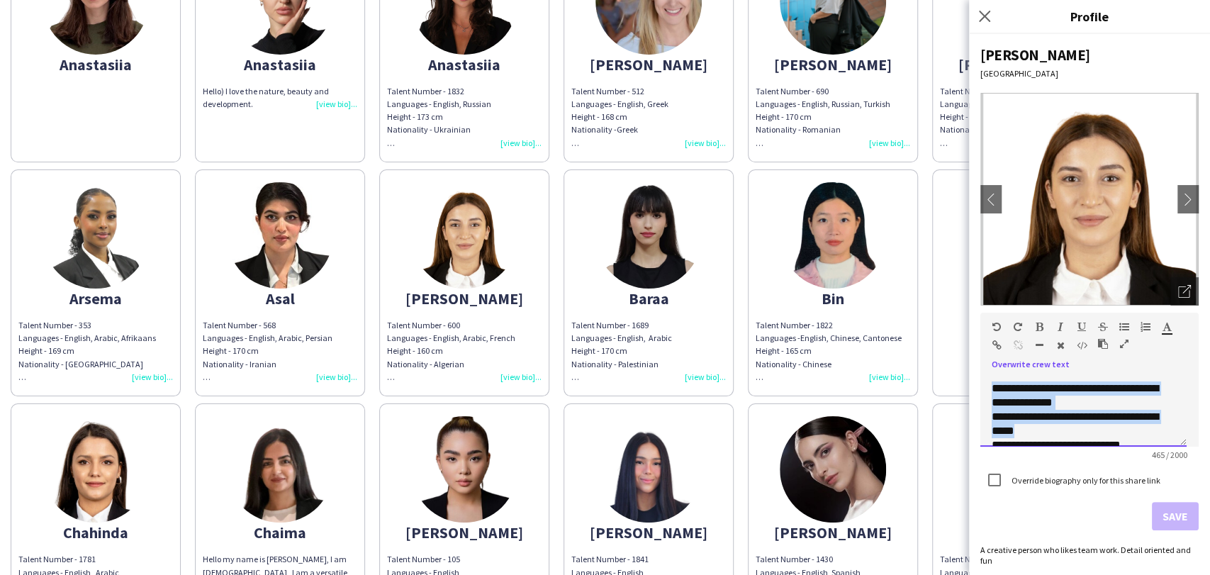
drag, startPoint x: 992, startPoint y: 386, endPoint x: 1080, endPoint y: 431, distance: 98.9
click at [1080, 431] on div "**********" at bounding box center [1083, 411] width 206 height 71
copy div "**********"
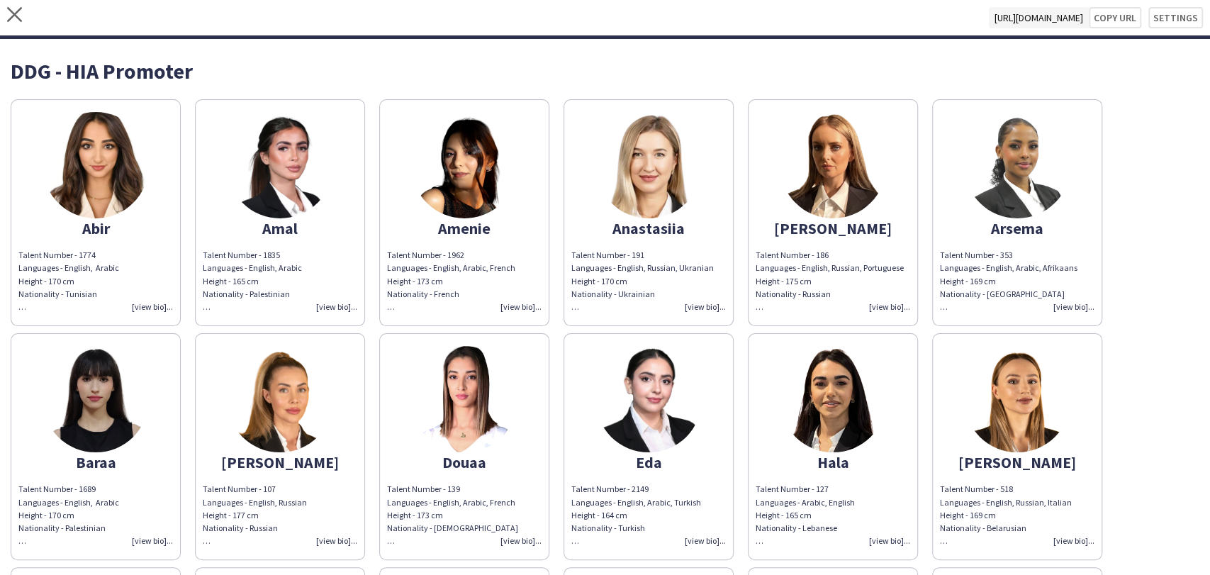
click at [109, 397] on img at bounding box center [96, 399] width 106 height 106
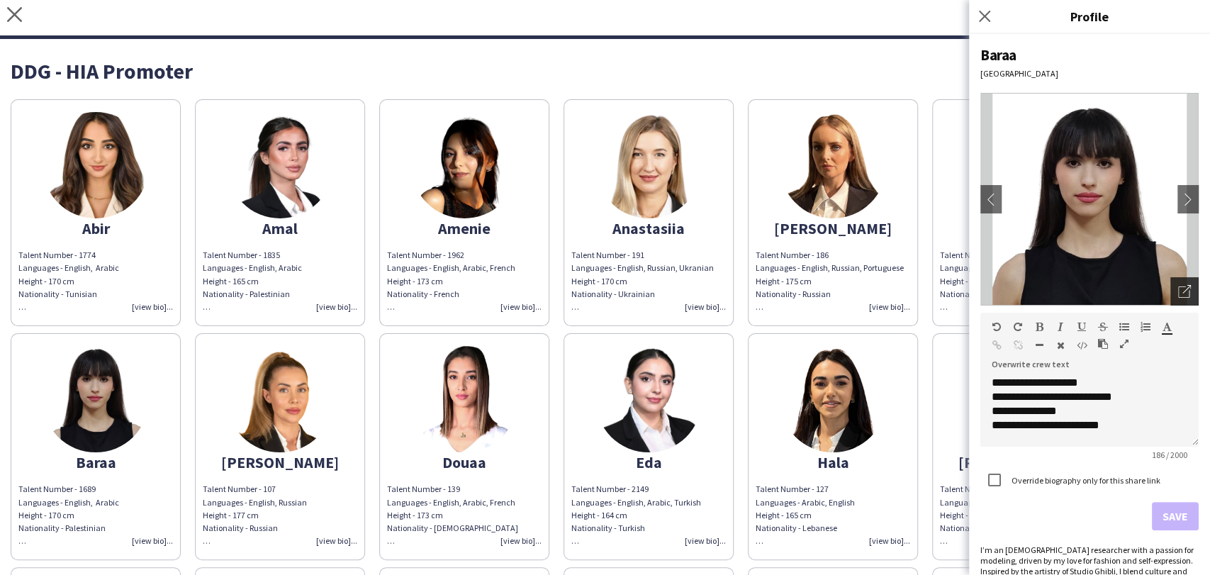
click at [1178, 295] on icon "Open photos pop-in" at bounding box center [1184, 291] width 13 height 13
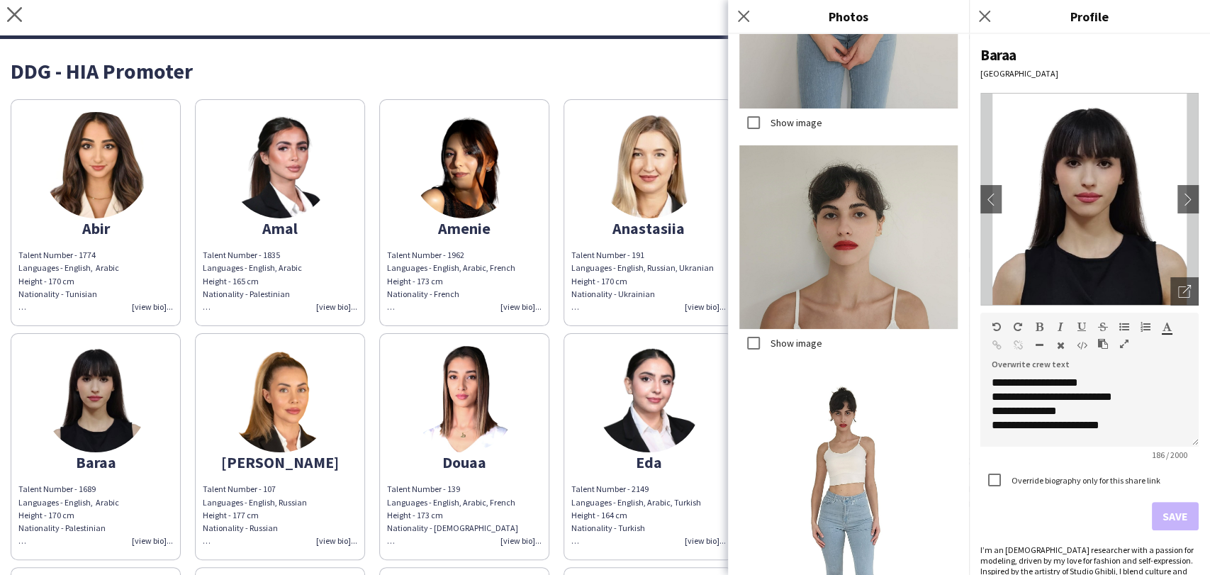
scroll to position [1259, 0]
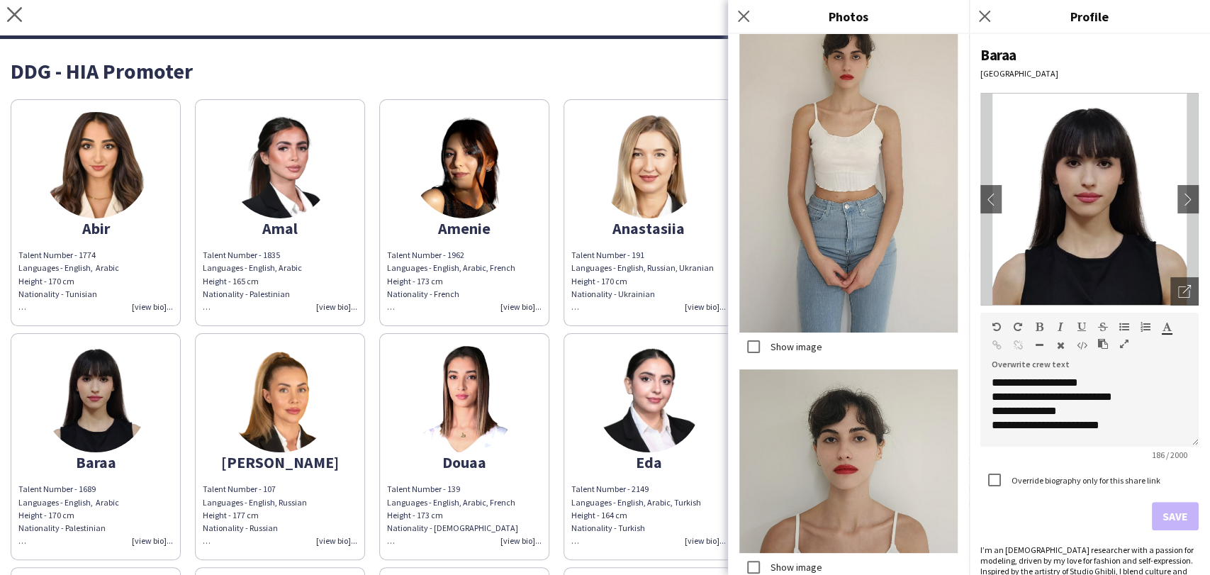
click at [783, 340] on label "Show image" at bounding box center [795, 346] width 55 height 13
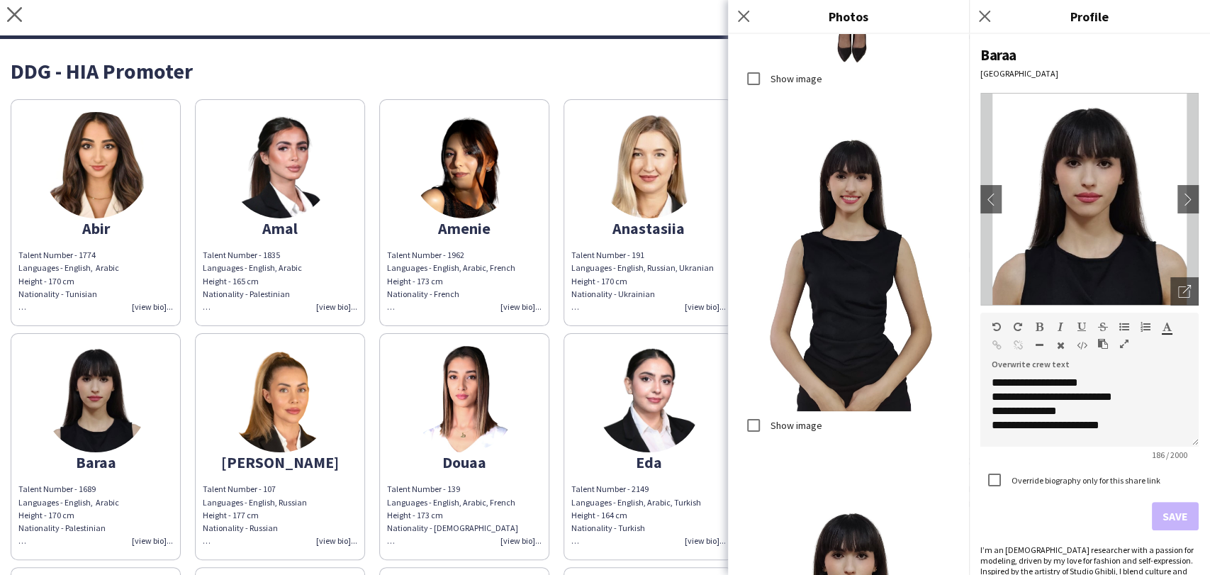
scroll to position [4299, 0]
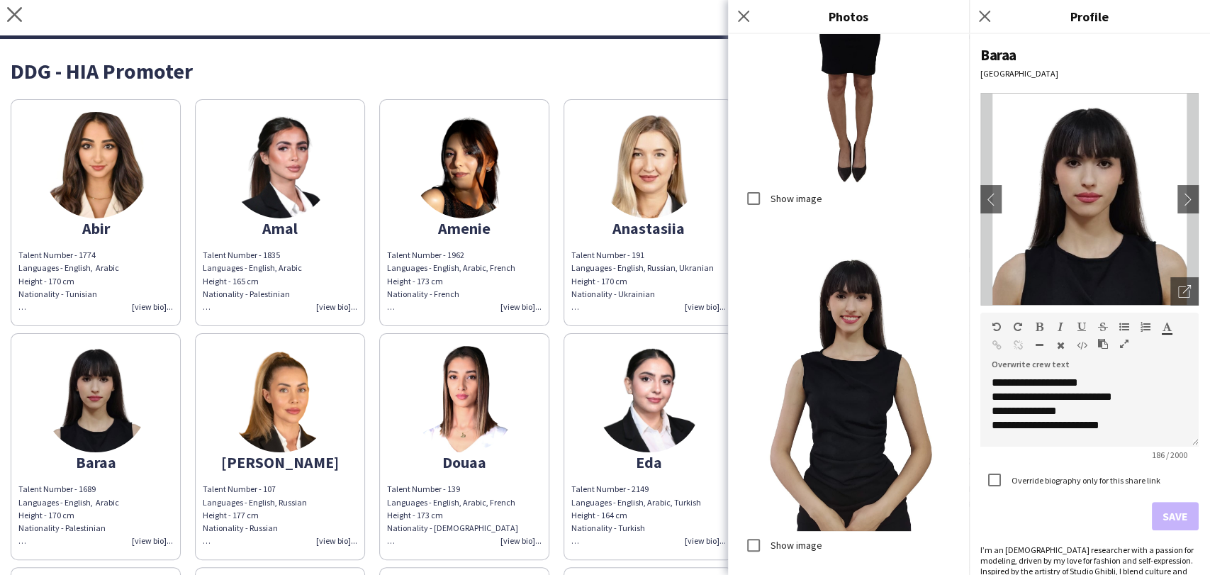
click at [780, 539] on label "Show image" at bounding box center [795, 545] width 55 height 13
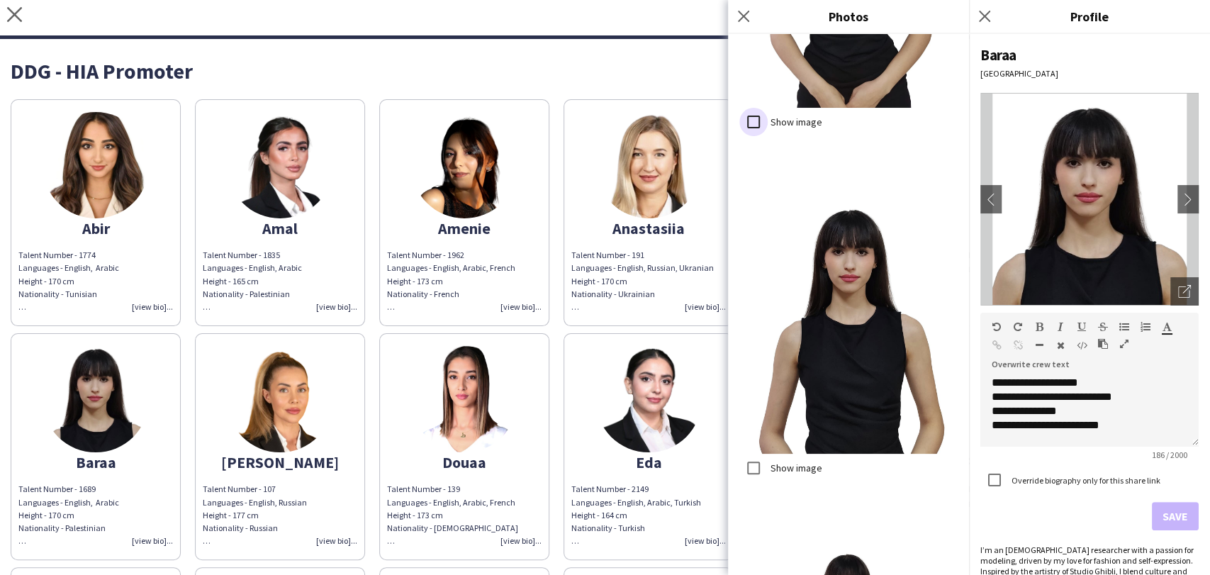
scroll to position [4772, 0]
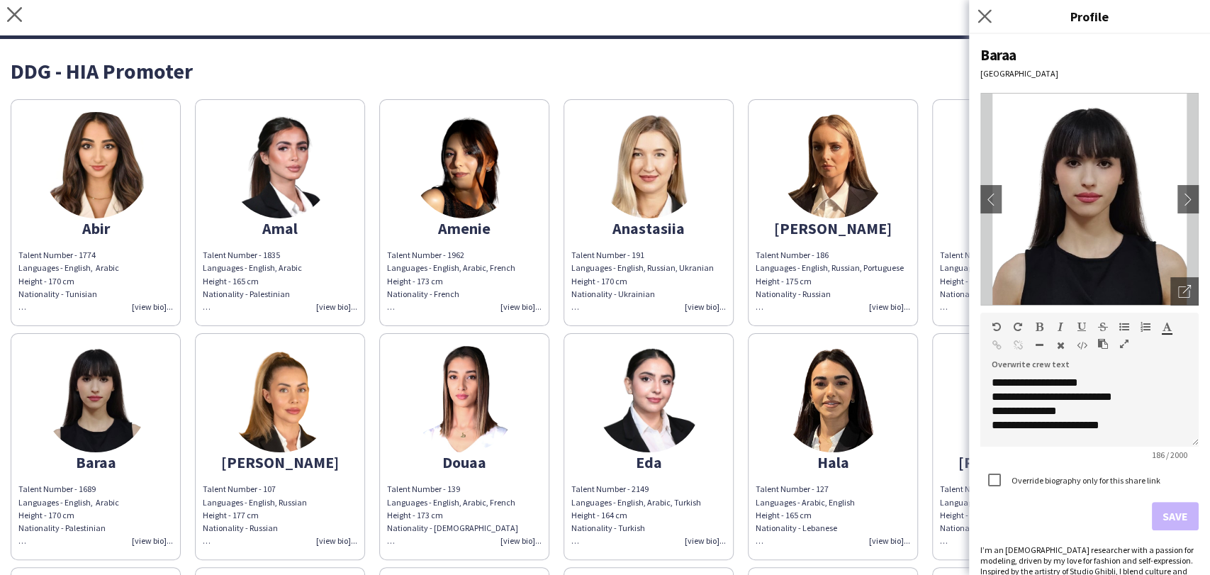
click at [974, 15] on app-icon "Close pop-in" at bounding box center [984, 16] width 21 height 21
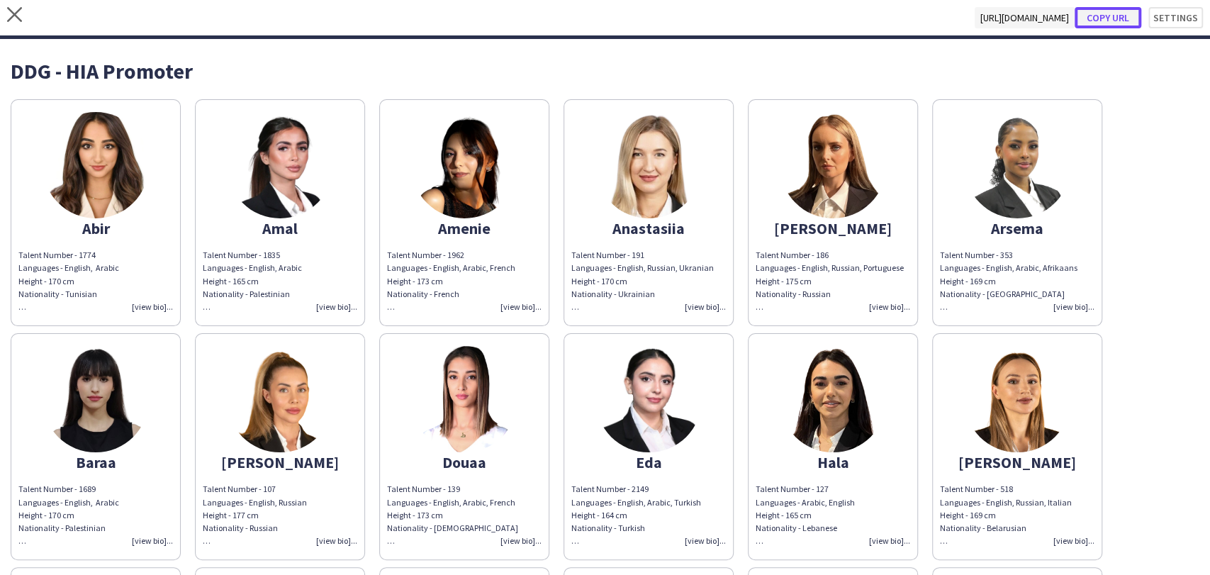
click at [1108, 13] on button "Copy url" at bounding box center [1107, 17] width 67 height 21
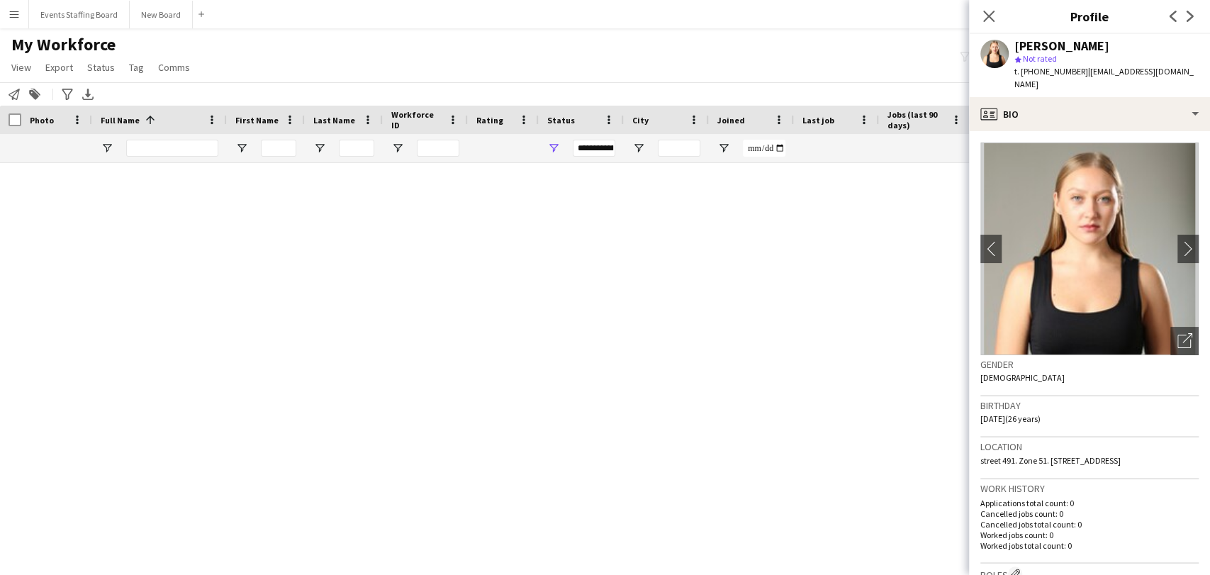
click at [1170, 327] on div "Open photos pop-in" at bounding box center [1184, 341] width 28 height 28
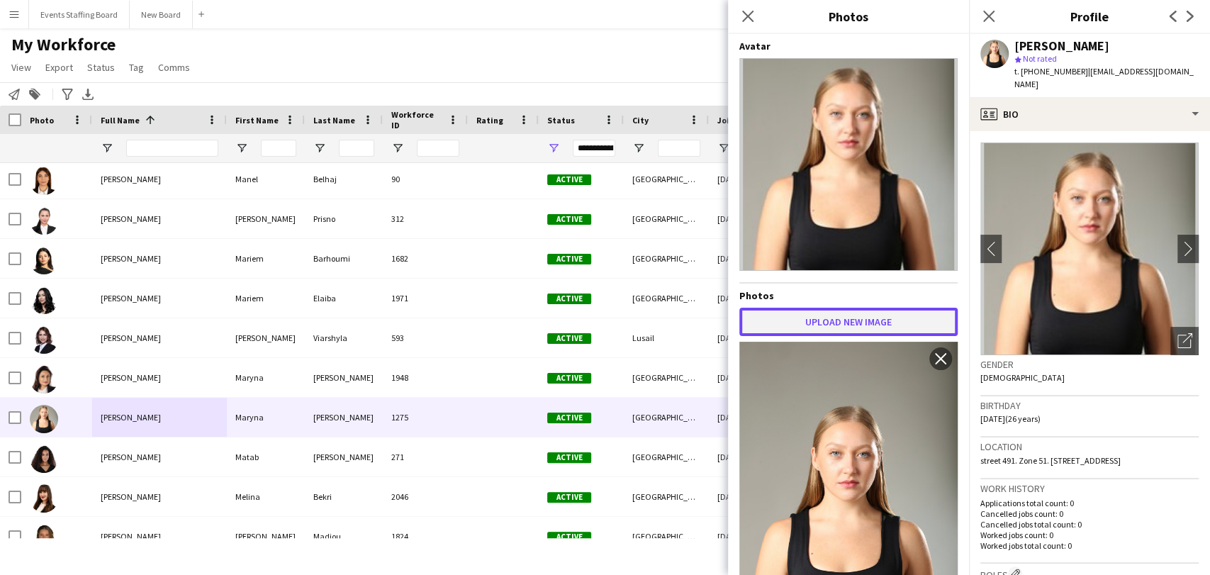
click at [858, 320] on button "Upload new image" at bounding box center [848, 322] width 218 height 28
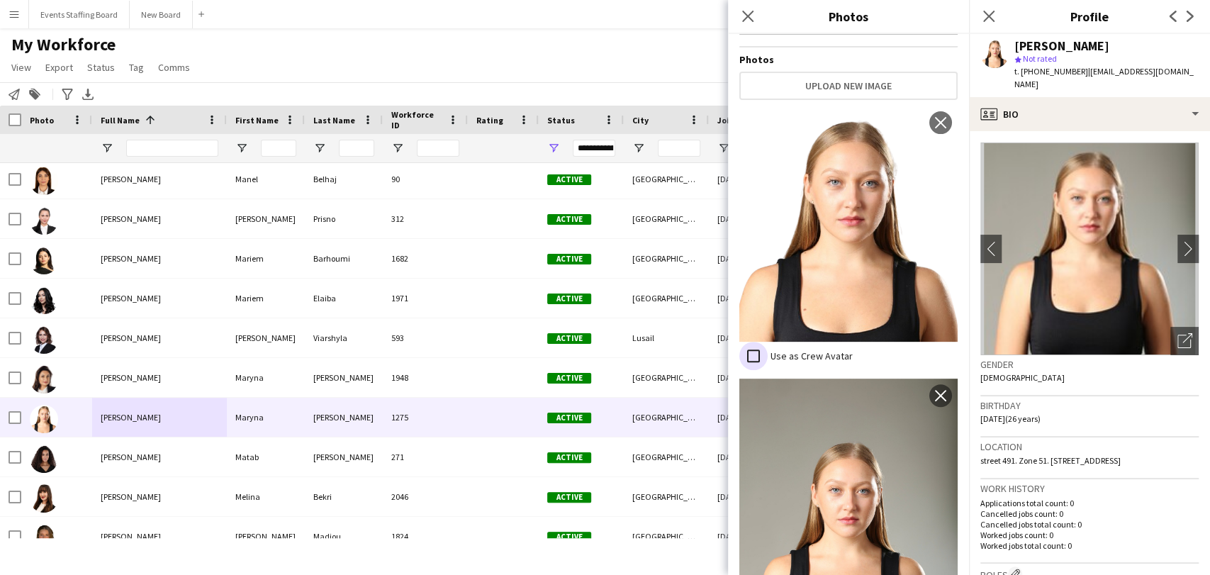
scroll to position [242, 0]
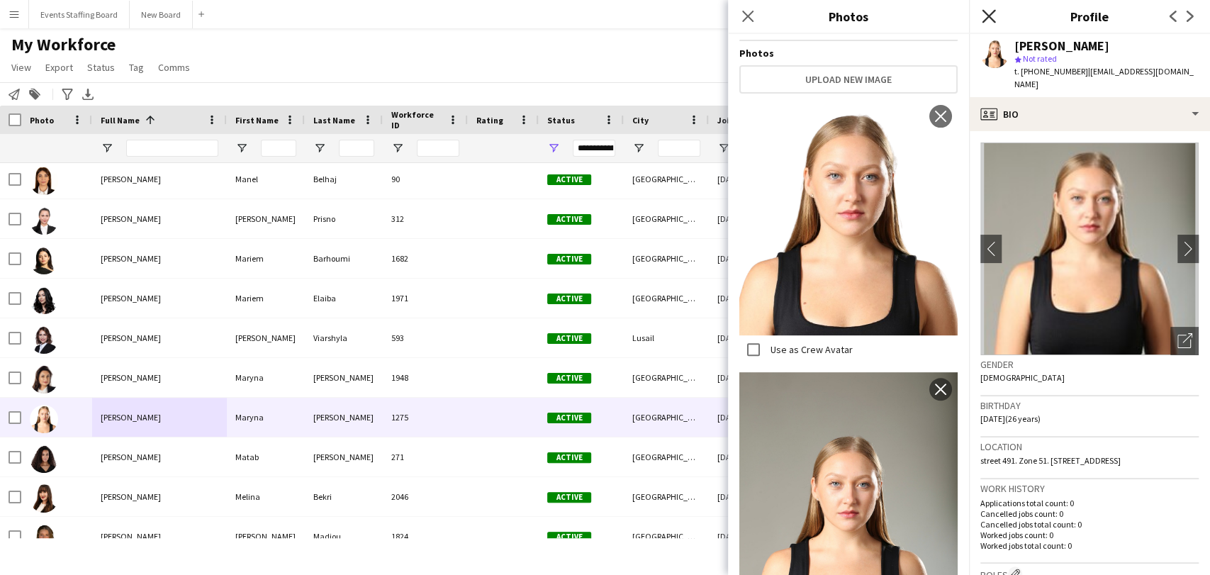
click at [994, 13] on icon "Close pop-in" at bounding box center [988, 15] width 13 height 13
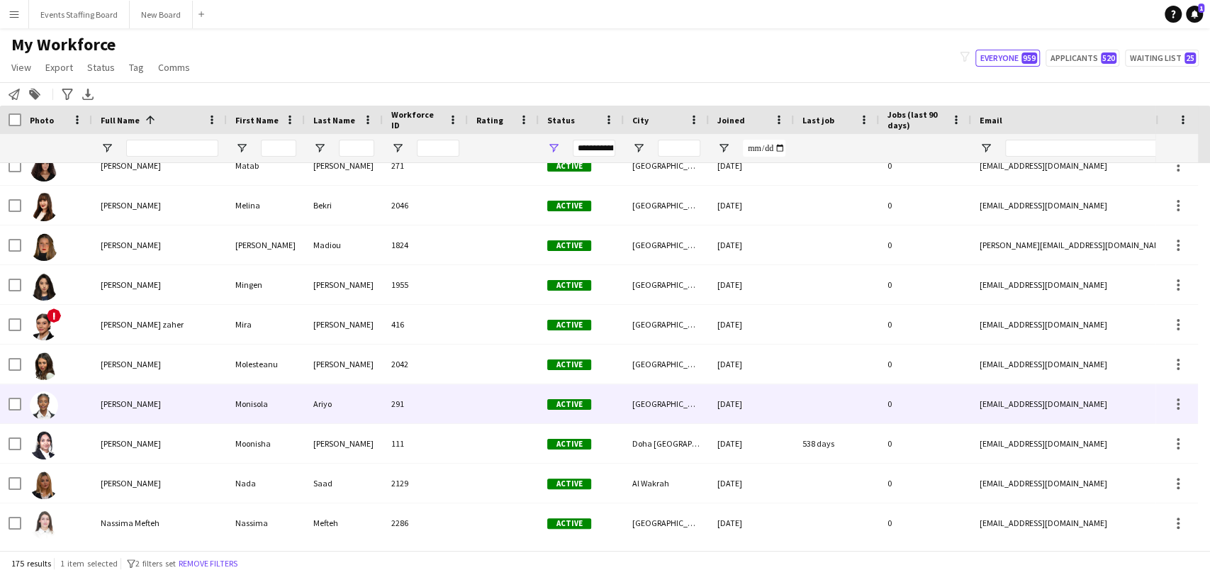
scroll to position [4208, 0]
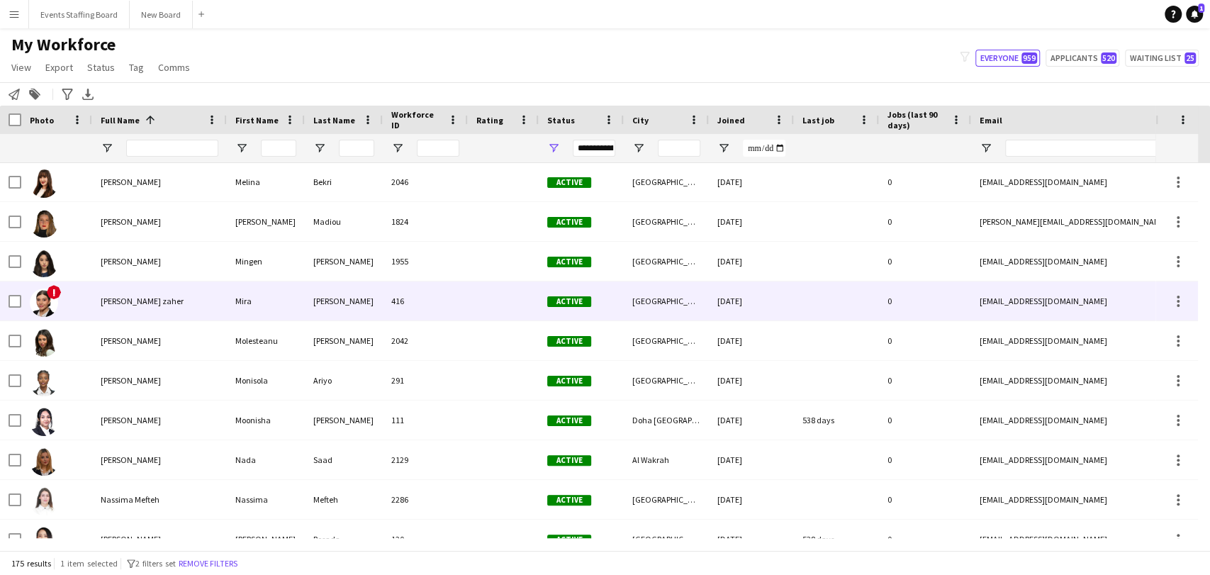
click at [94, 308] on div "[PERSON_NAME] zaher" at bounding box center [159, 300] width 135 height 39
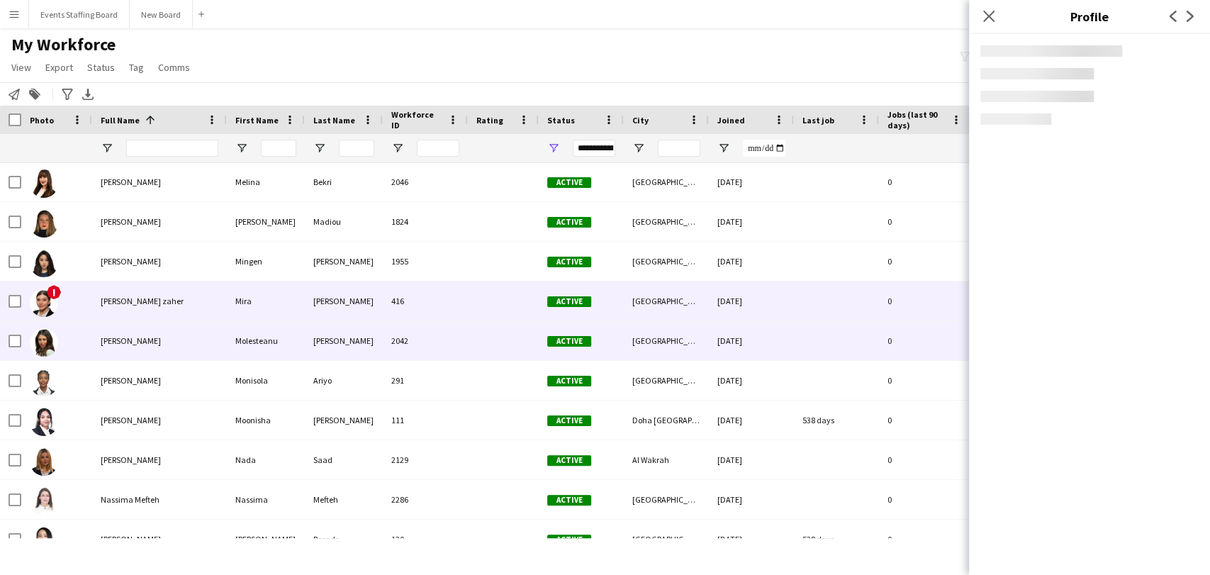
click at [95, 339] on div "[PERSON_NAME]" at bounding box center [159, 340] width 135 height 39
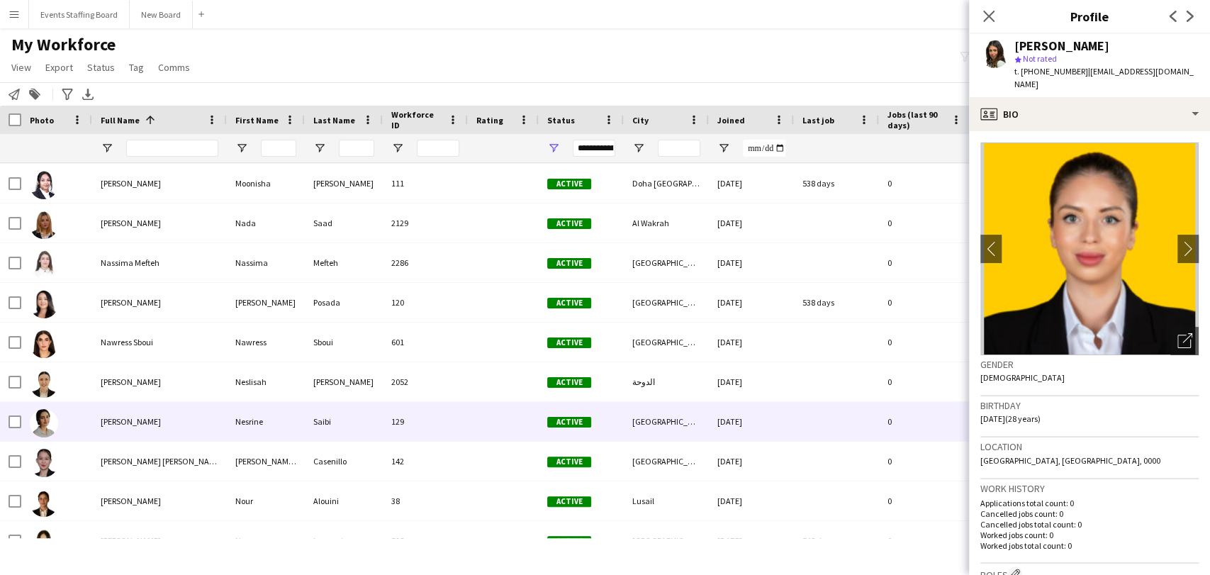
scroll to position [0, 0]
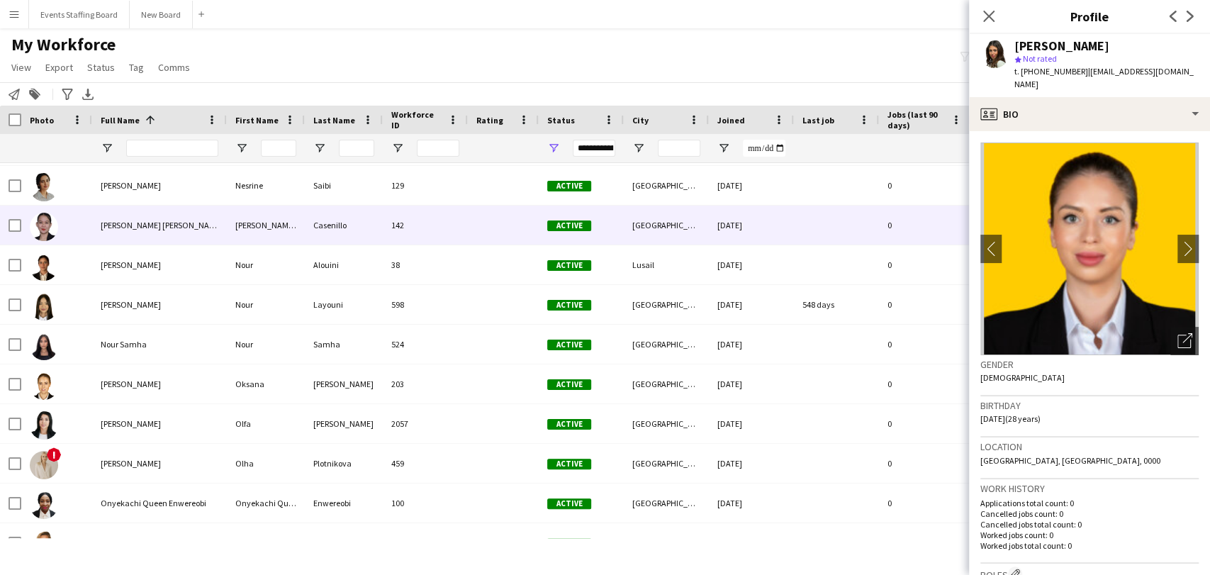
click at [124, 230] on span "[PERSON_NAME] [PERSON_NAME] Casenillo" at bounding box center [179, 225] width 157 height 11
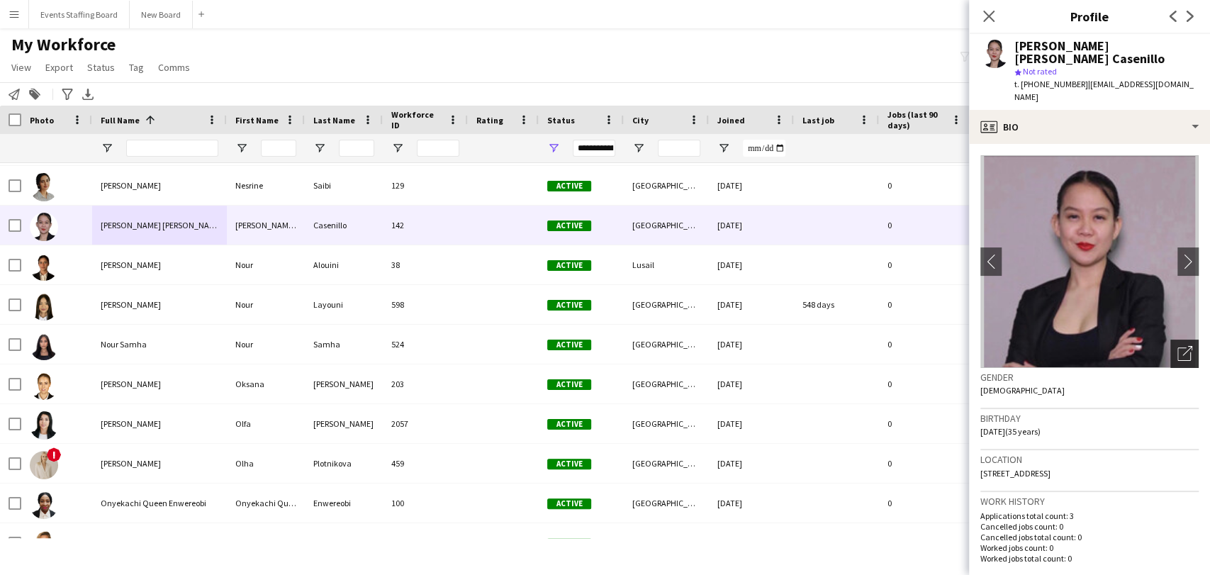
click at [1170, 339] on div "Open photos pop-in" at bounding box center [1184, 353] width 28 height 28
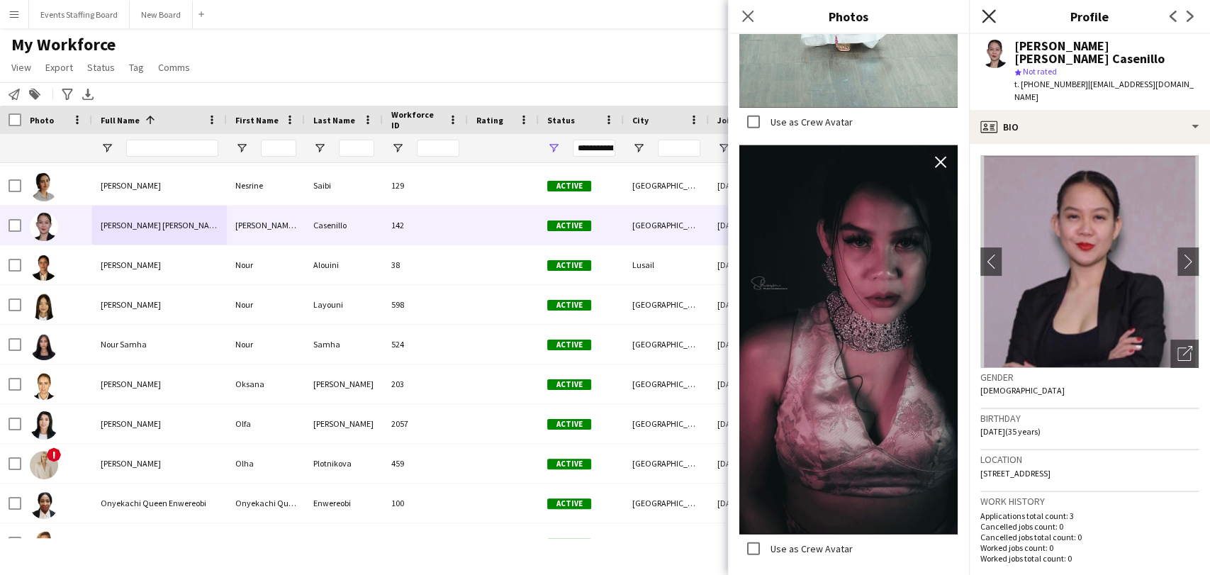
click at [987, 12] on icon "Close pop-in" at bounding box center [988, 15] width 13 height 13
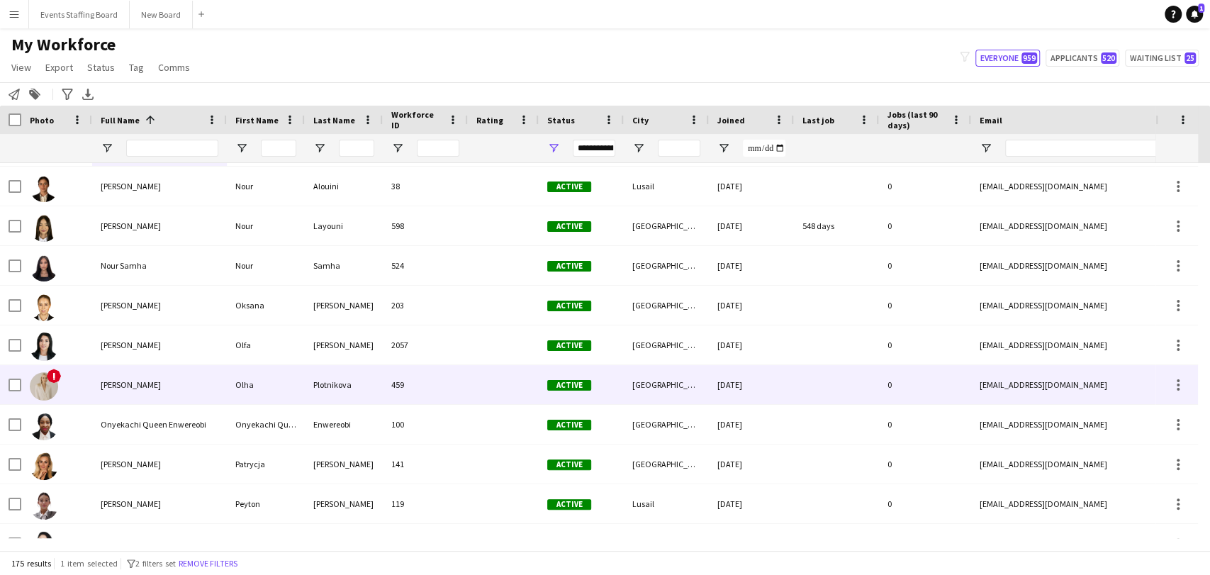
click at [78, 395] on div "!" at bounding box center [56, 384] width 71 height 39
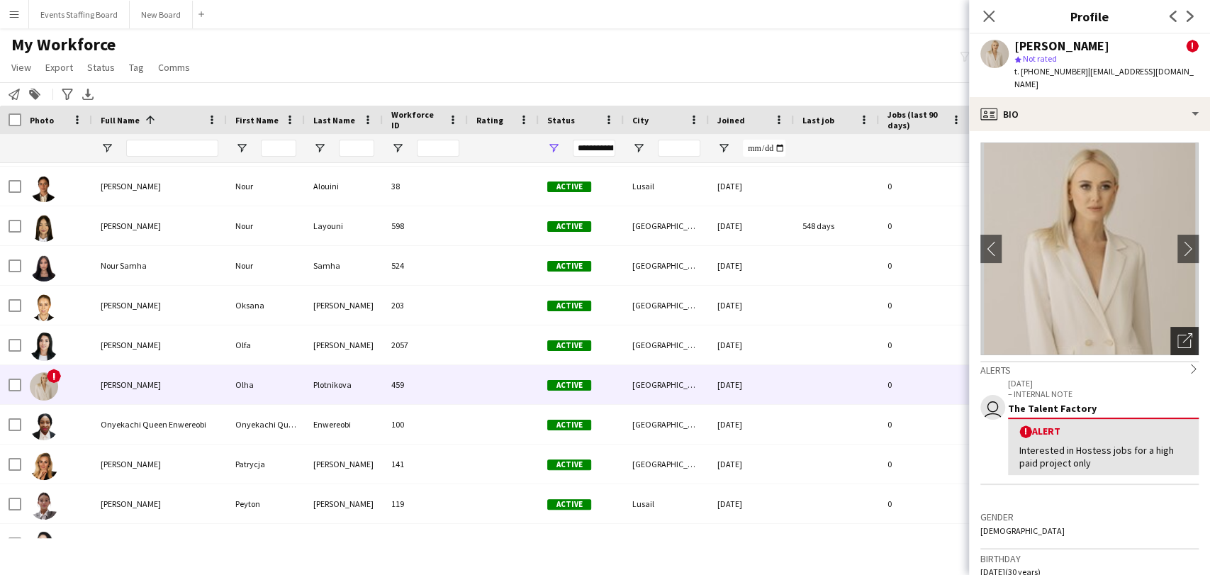
click at [1177, 333] on icon "Open photos pop-in" at bounding box center [1184, 340] width 15 height 15
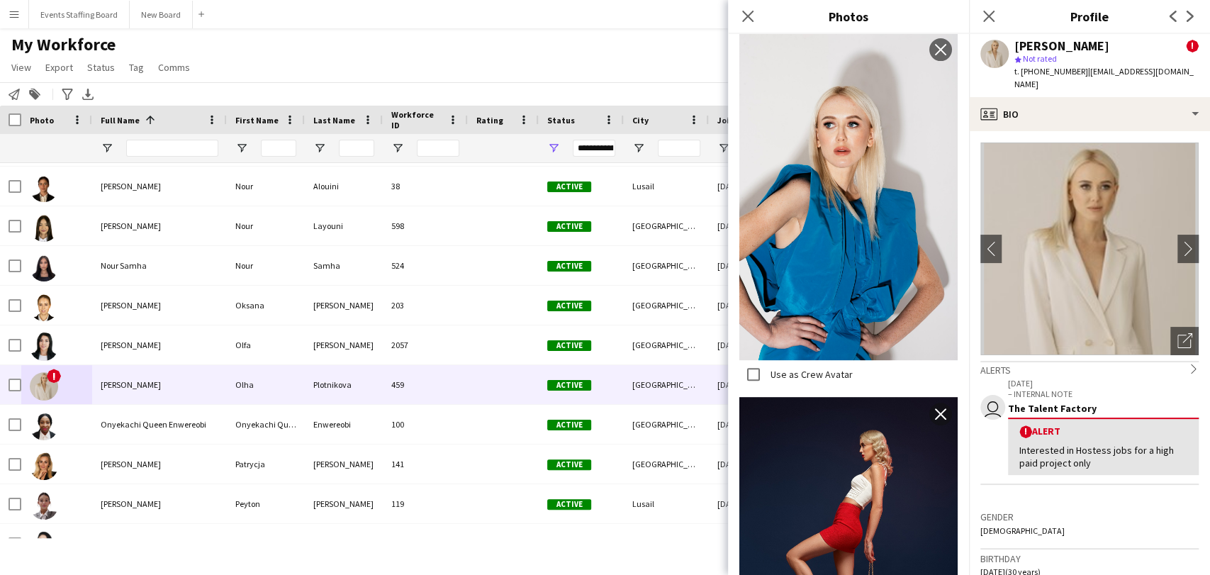
scroll to position [204, 0]
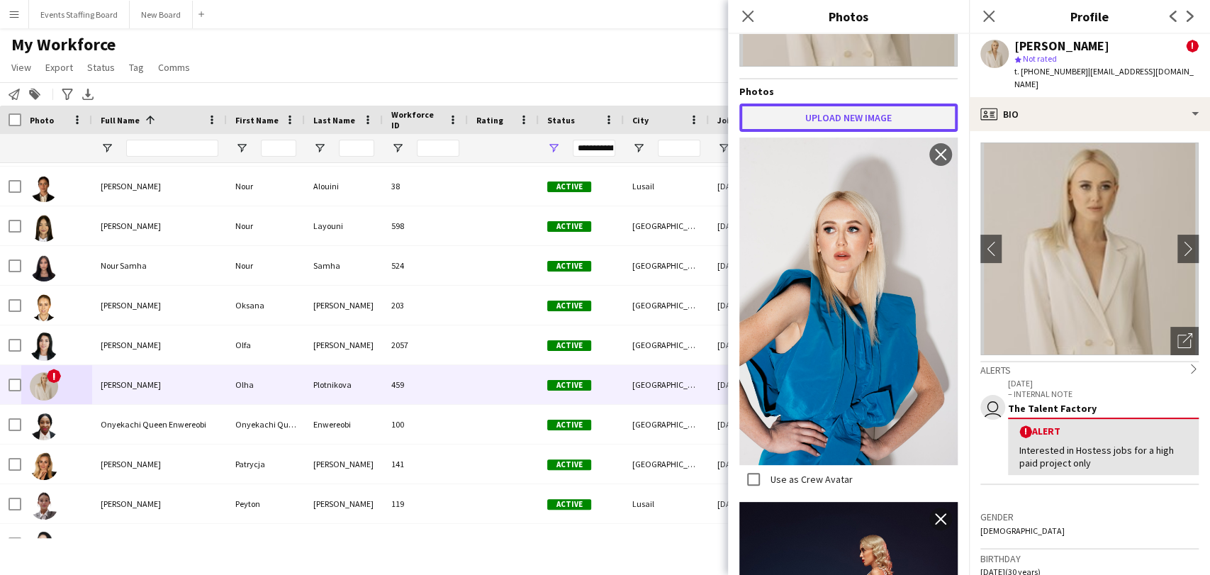
click at [811, 108] on button "Upload new image" at bounding box center [848, 117] width 218 height 28
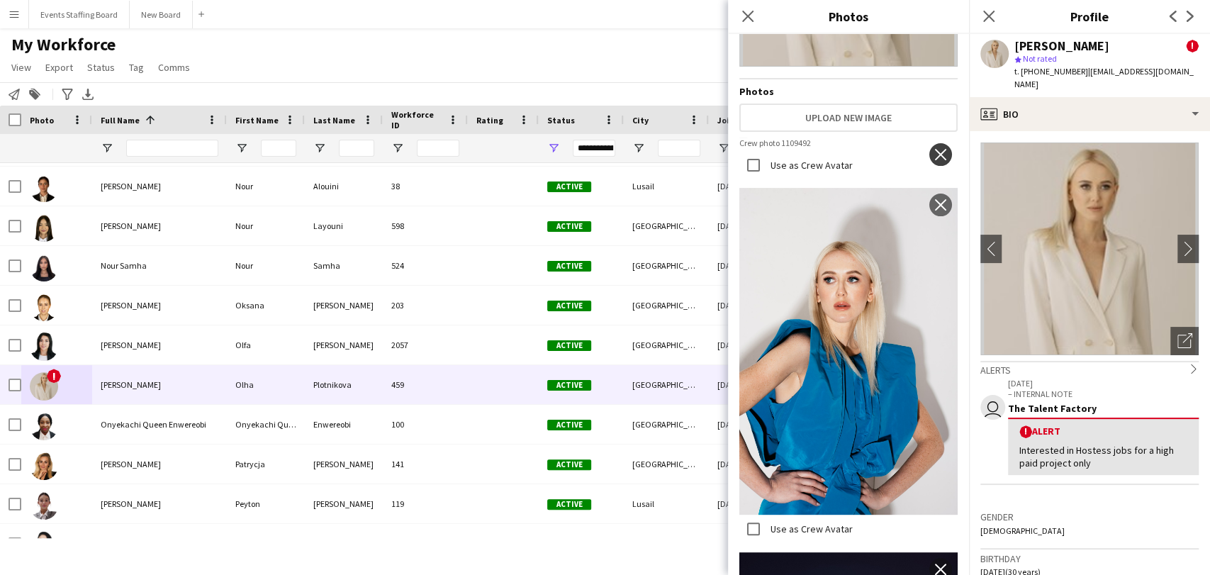
click at [933, 151] on app-icon "close" at bounding box center [940, 154] width 14 height 11
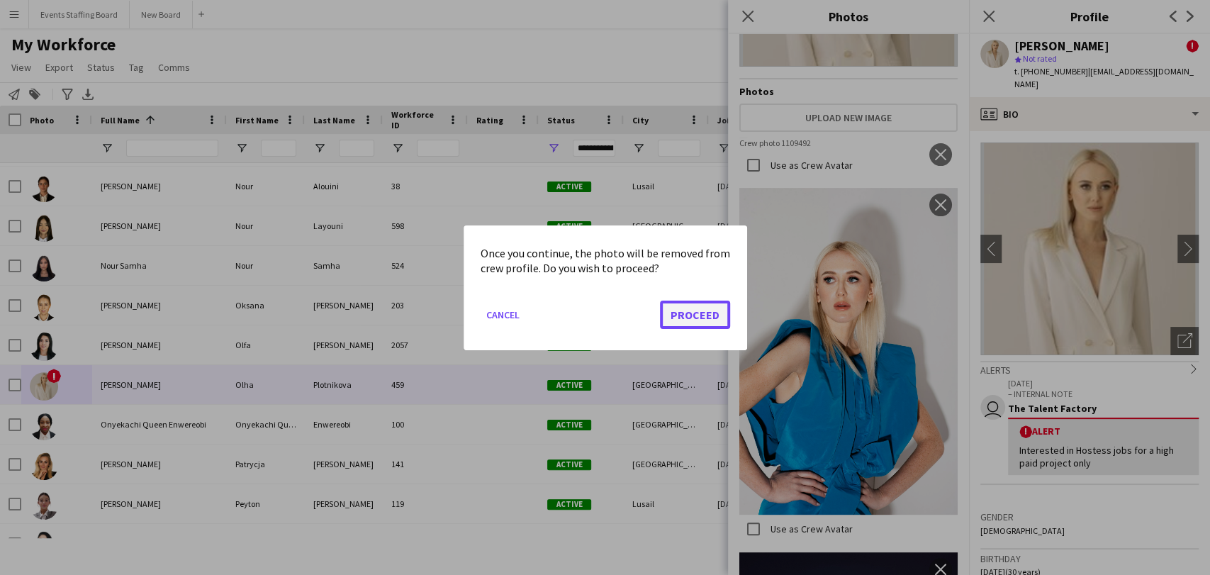
click at [714, 303] on button "Proceed" at bounding box center [695, 314] width 70 height 28
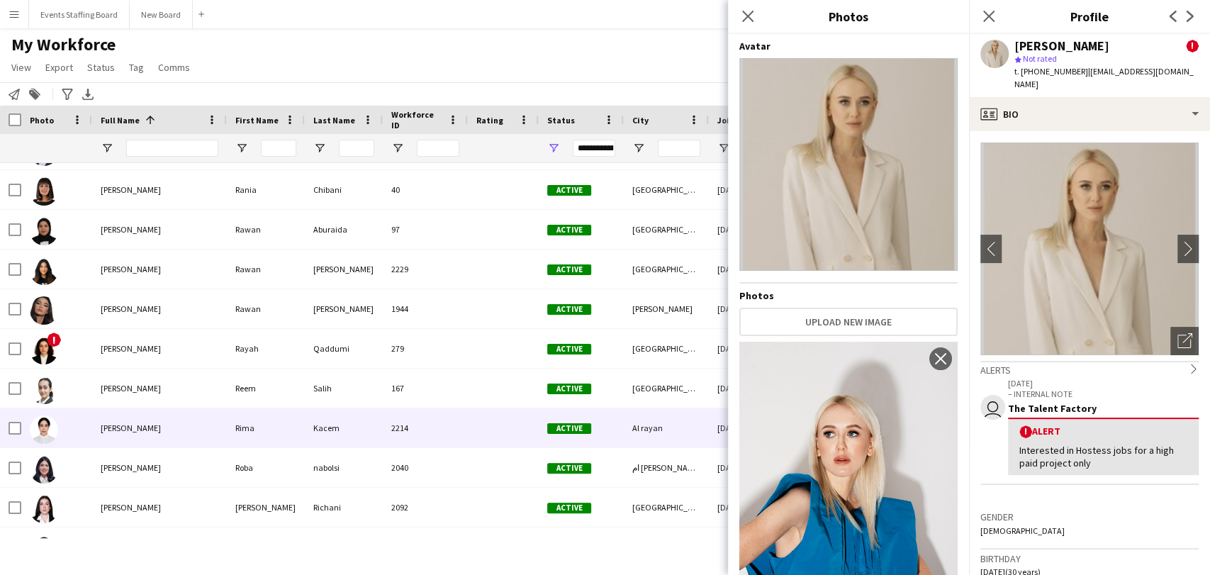
scroll to position [5310, 0]
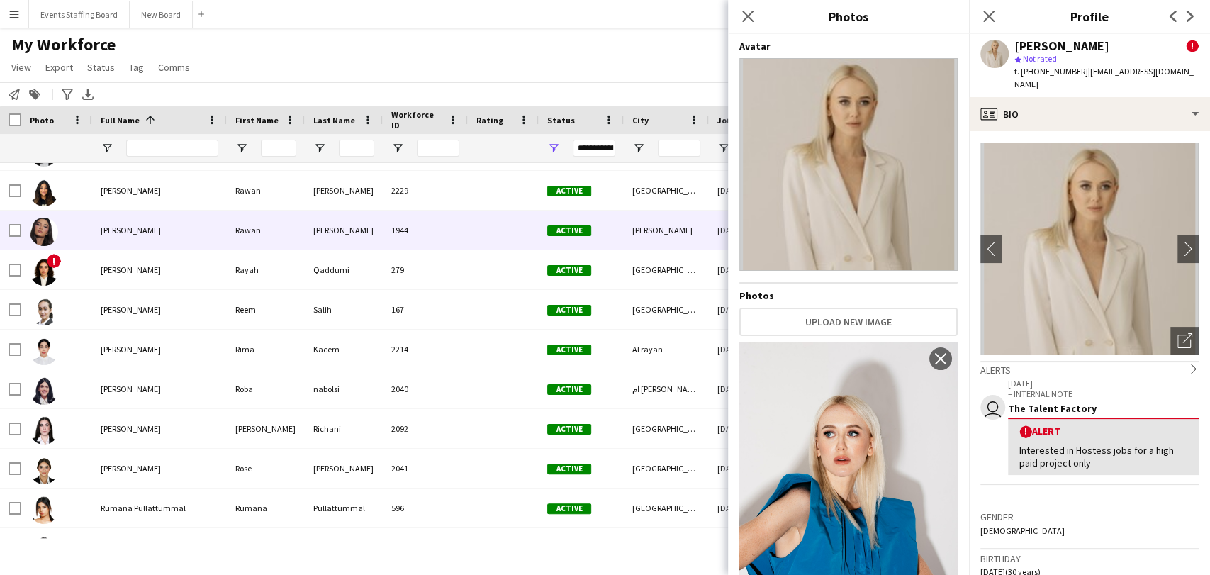
click at [89, 225] on div at bounding box center [56, 229] width 71 height 39
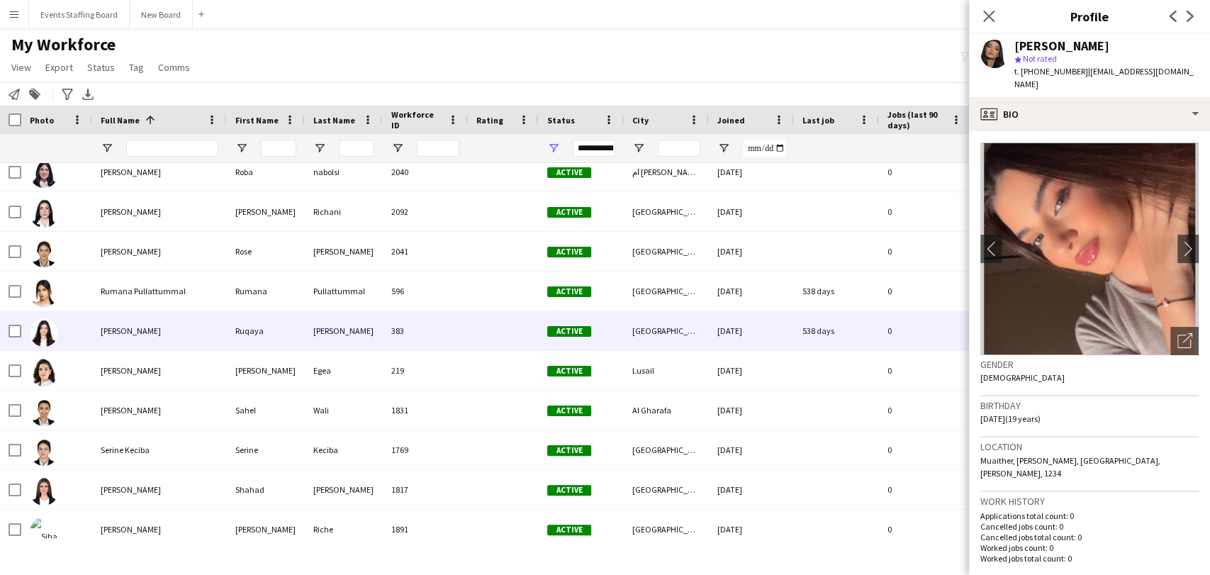
scroll to position [5546, 0]
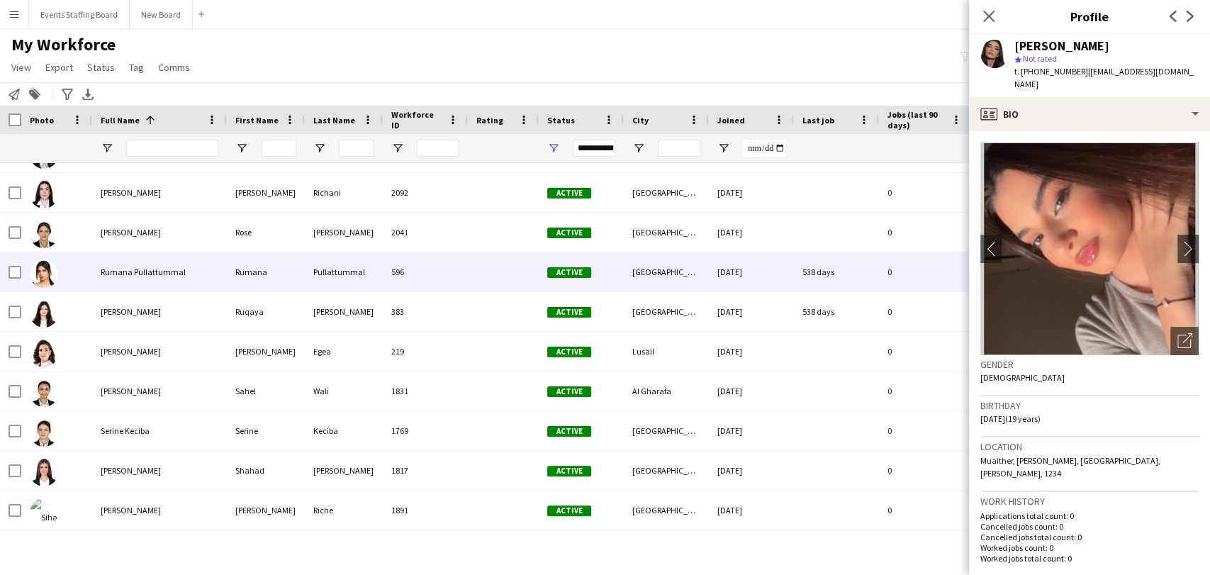
click at [130, 277] on div "Rumana Pullattummal" at bounding box center [159, 271] width 135 height 39
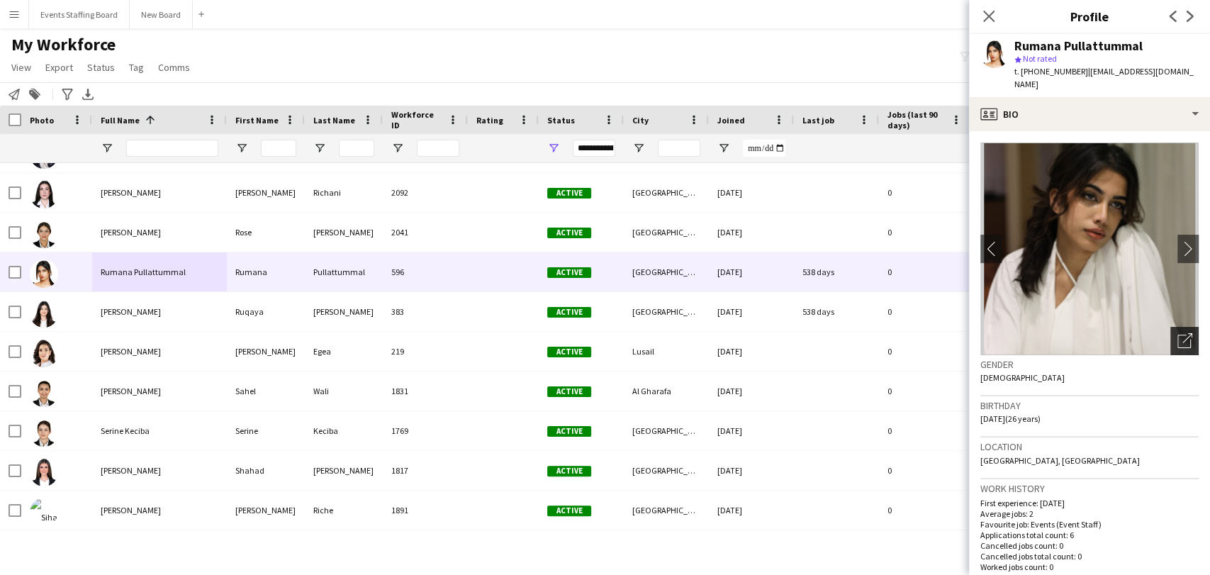
click at [1177, 333] on icon "Open photos pop-in" at bounding box center [1184, 340] width 15 height 15
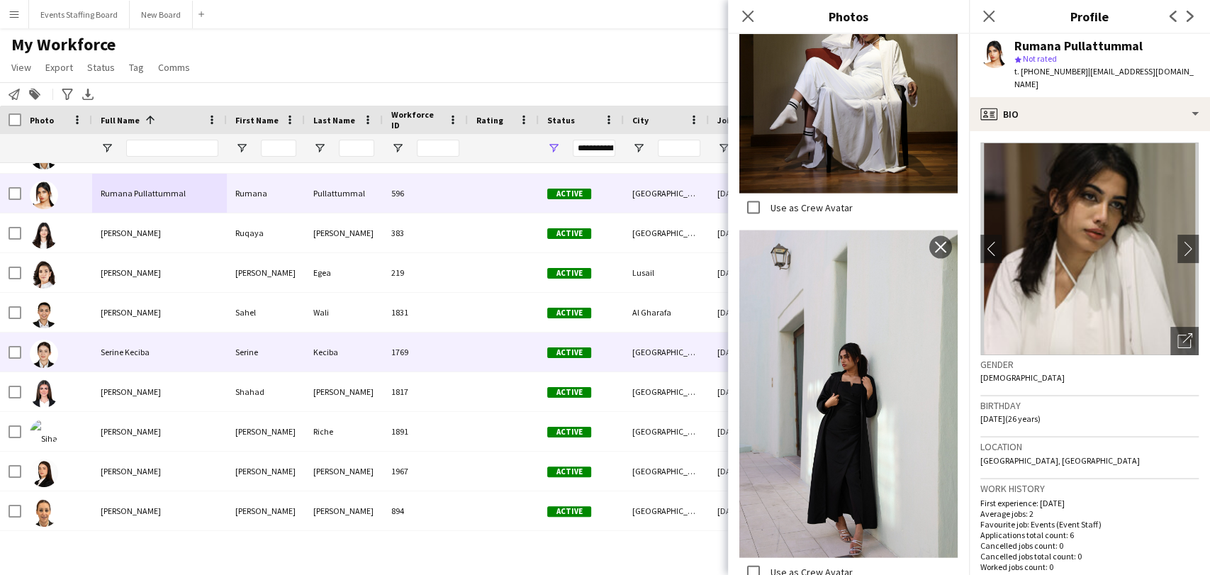
scroll to position [5700, 0]
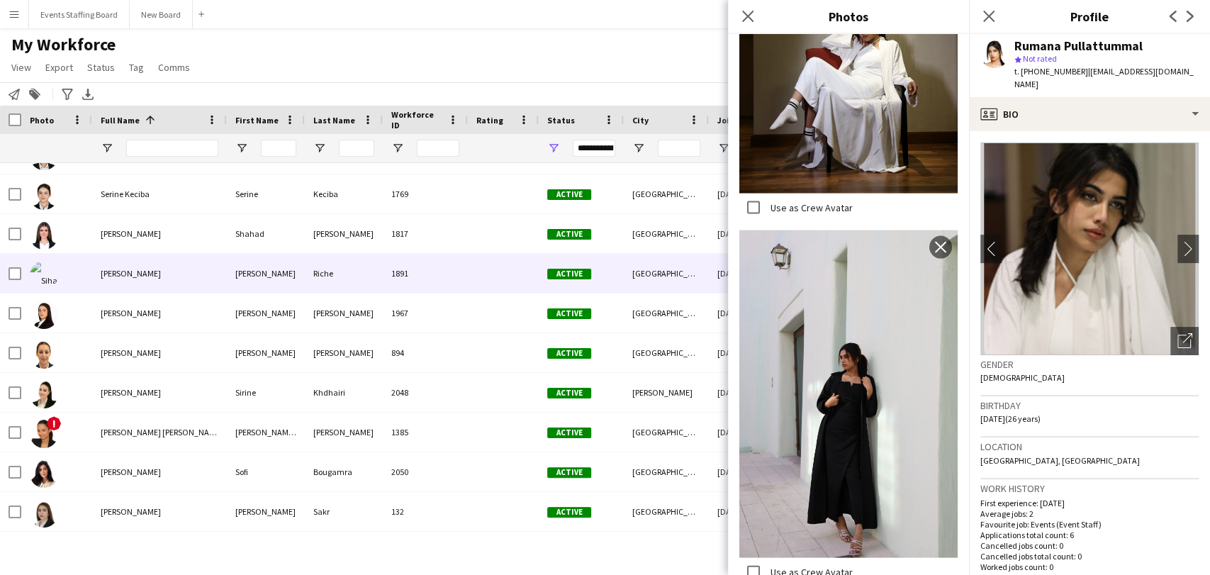
click at [164, 262] on div "Siham Riche" at bounding box center [159, 273] width 135 height 39
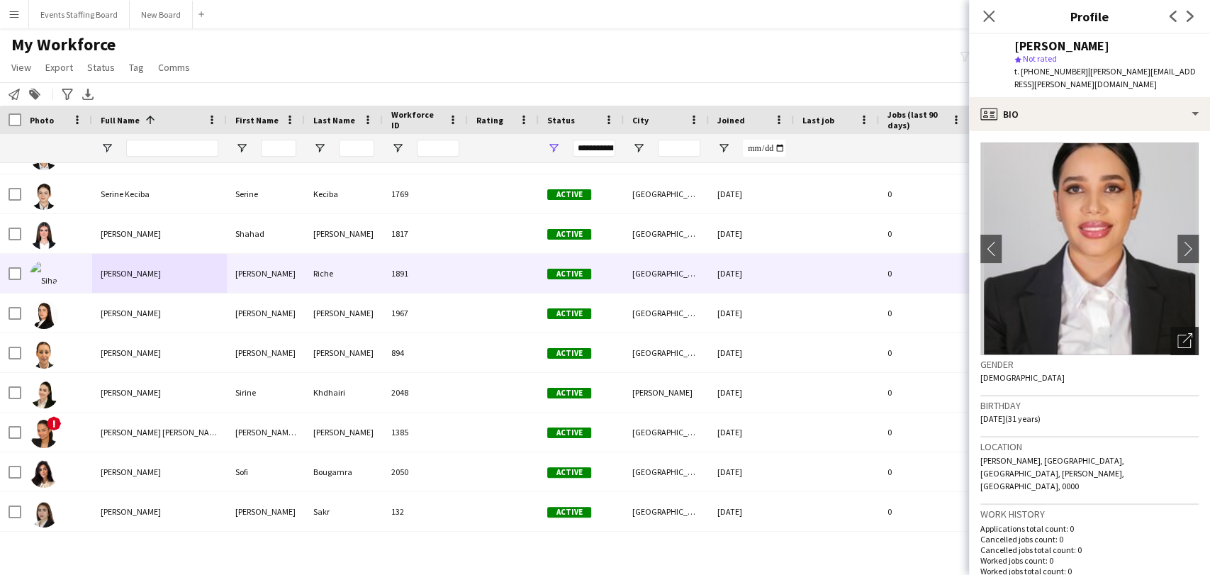
click at [1179, 328] on div "Open photos pop-in" at bounding box center [1184, 341] width 28 height 28
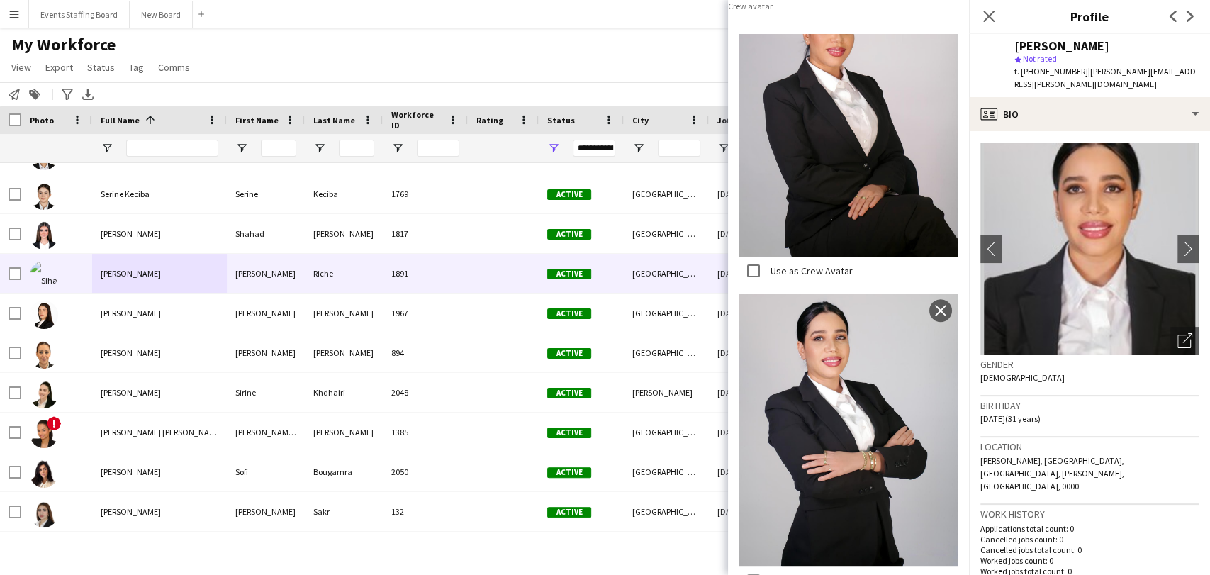
scroll to position [0, 0]
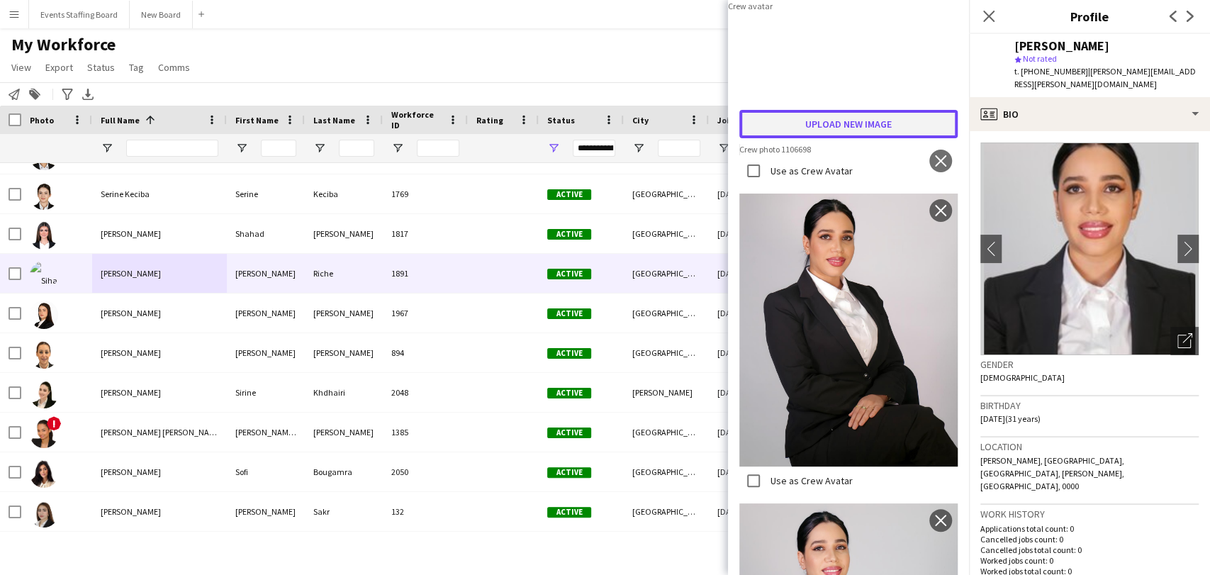
click at [850, 138] on button "Upload new image" at bounding box center [848, 124] width 218 height 28
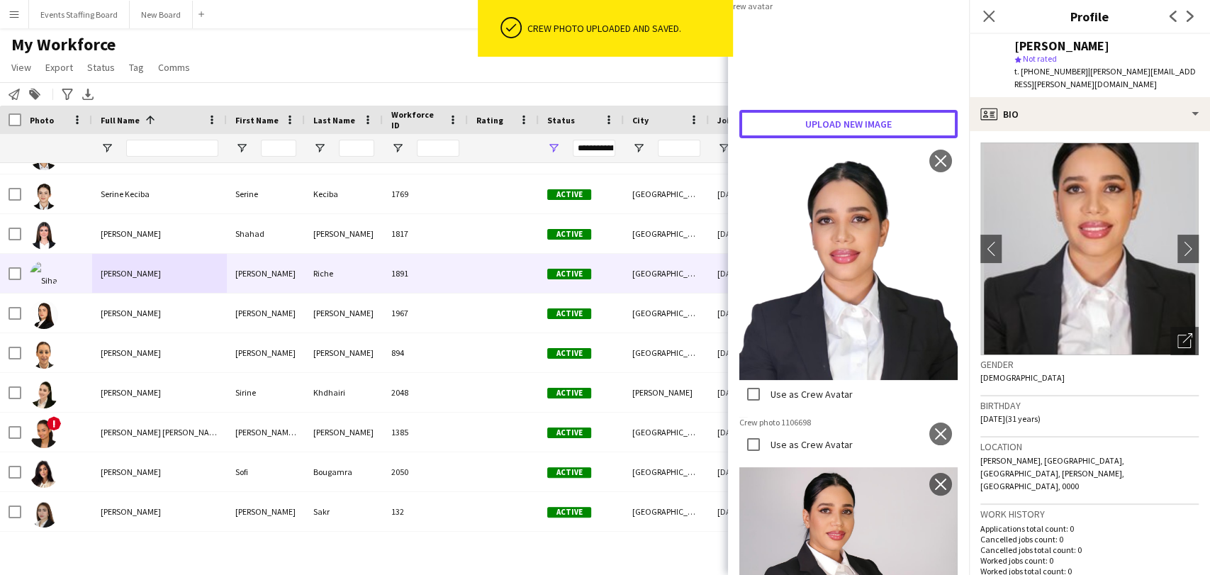
scroll to position [157, 0]
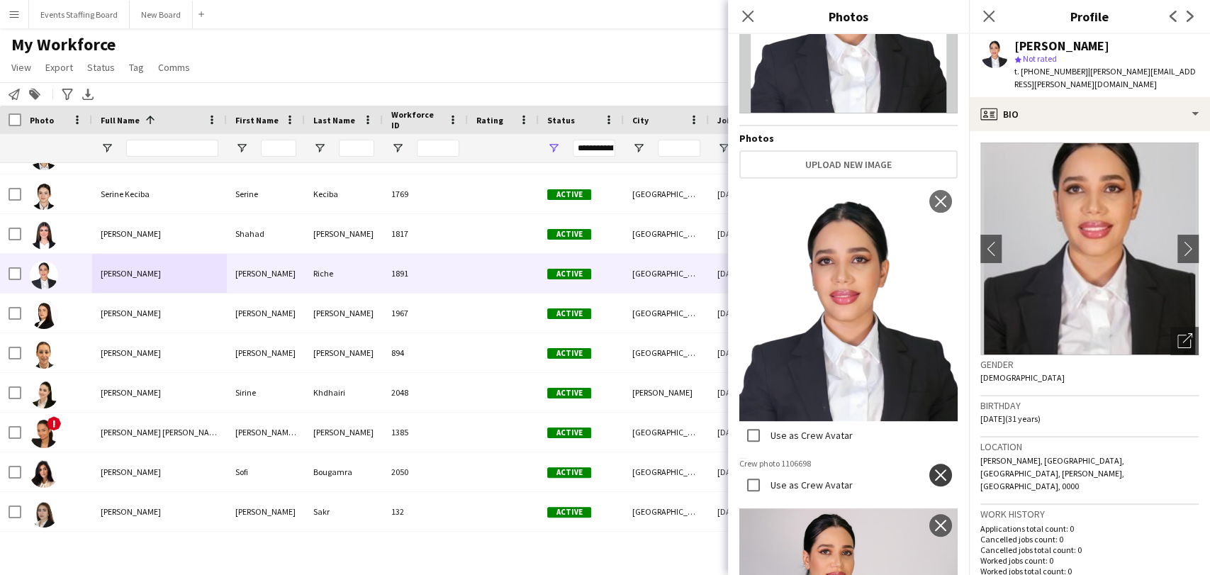
click at [933, 469] on app-icon "close" at bounding box center [940, 474] width 14 height 11
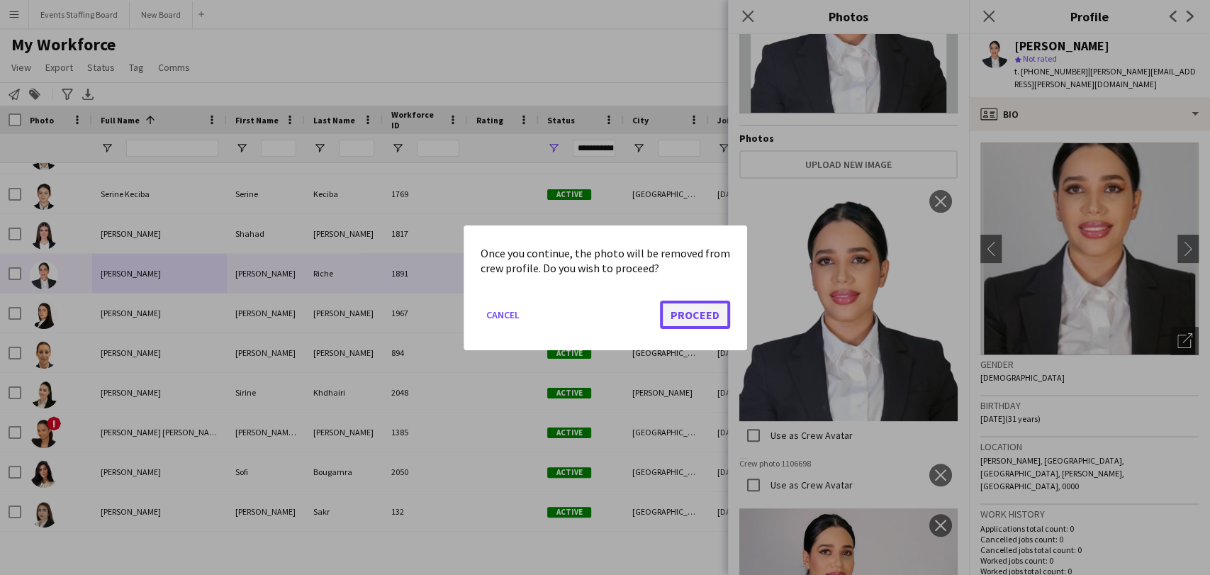
click at [697, 319] on button "Proceed" at bounding box center [695, 314] width 70 height 28
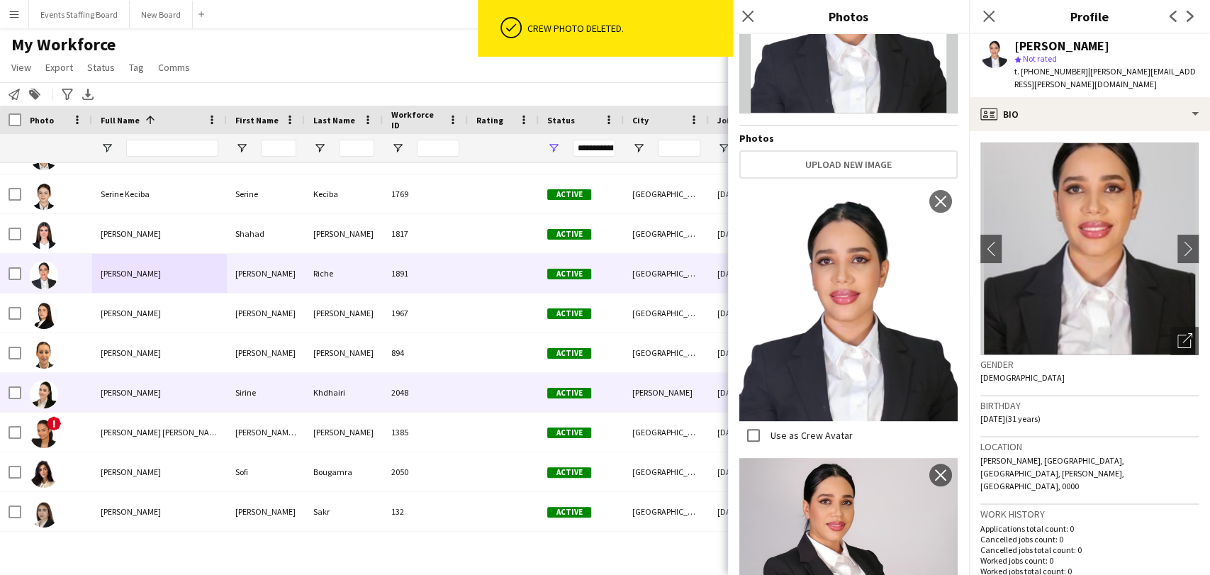
click at [135, 376] on div "Sirine Khdhairi" at bounding box center [159, 392] width 135 height 39
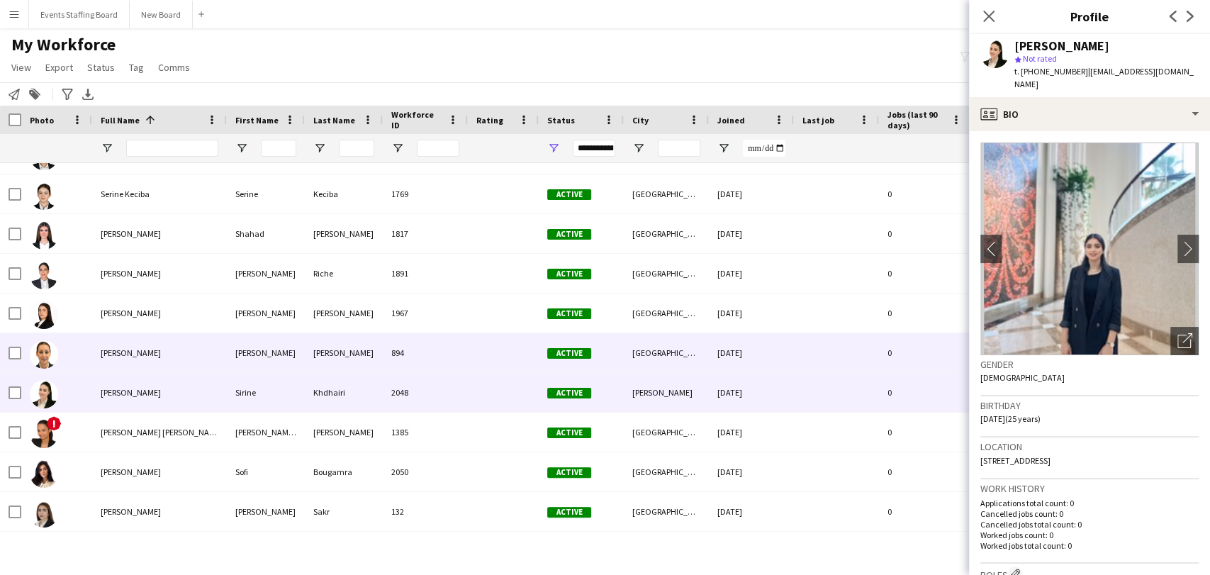
click at [116, 350] on span "Sinda Rahmouni" at bounding box center [131, 352] width 60 height 11
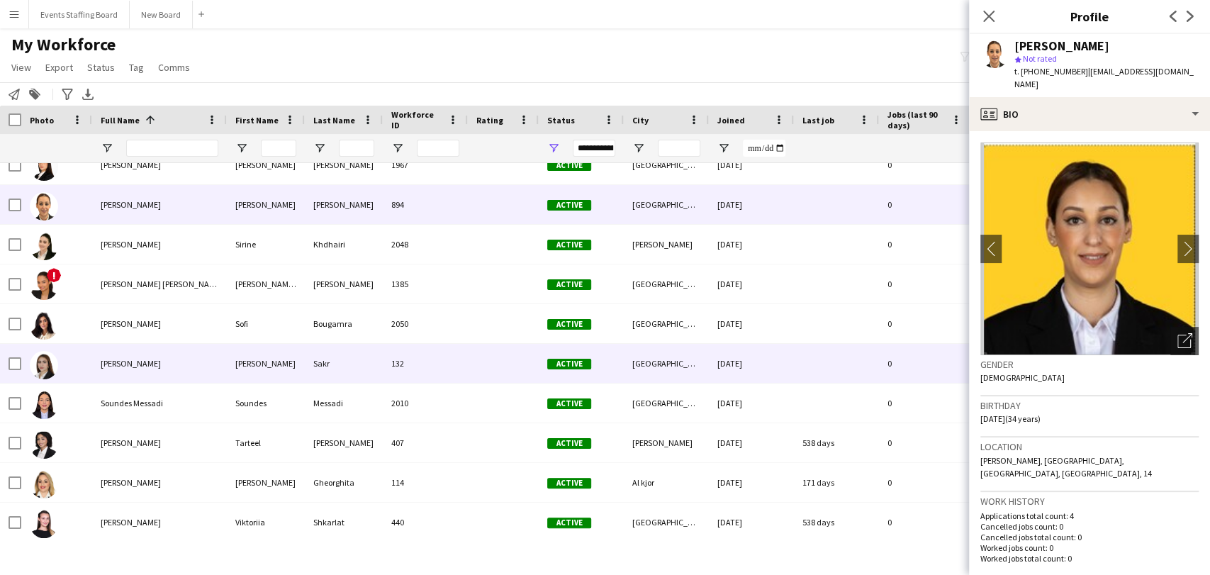
scroll to position [5940, 0]
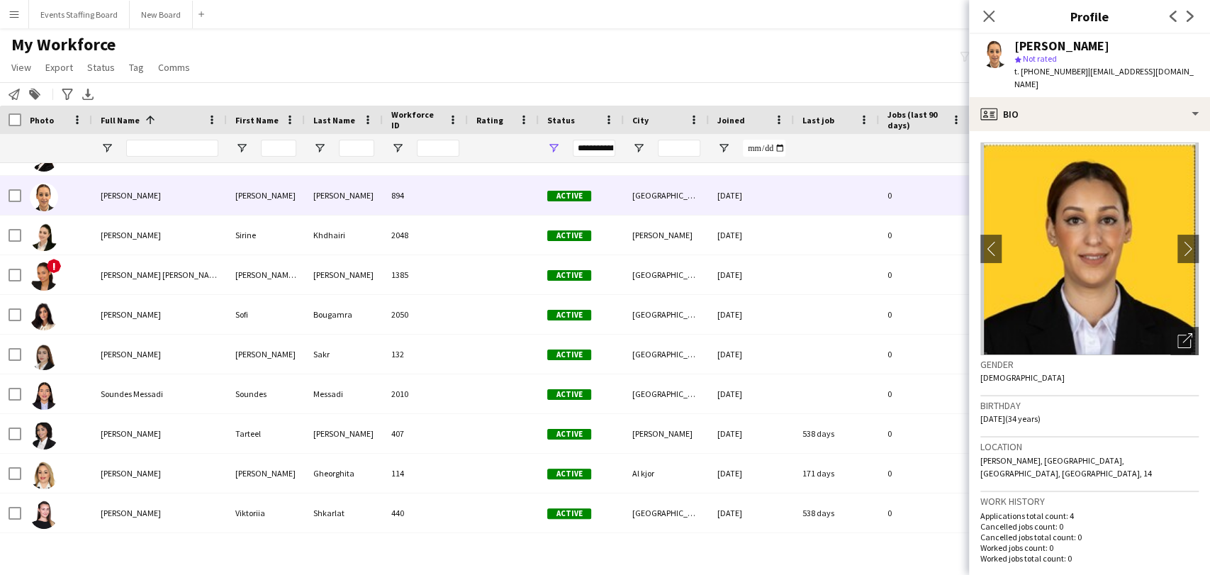
click at [1157, 332] on app-photos-slider "chevron-left chevron-right Open photos pop-in" at bounding box center [1089, 248] width 218 height 213
click at [1177, 333] on icon "Open photos pop-in" at bounding box center [1184, 340] width 15 height 15
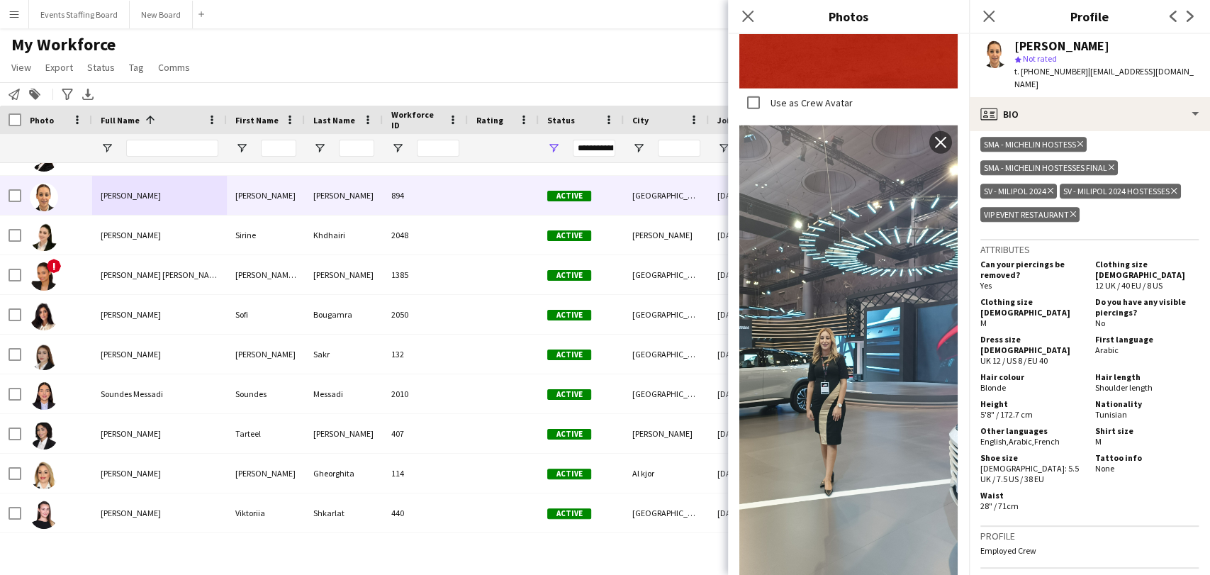
scroll to position [2677, 0]
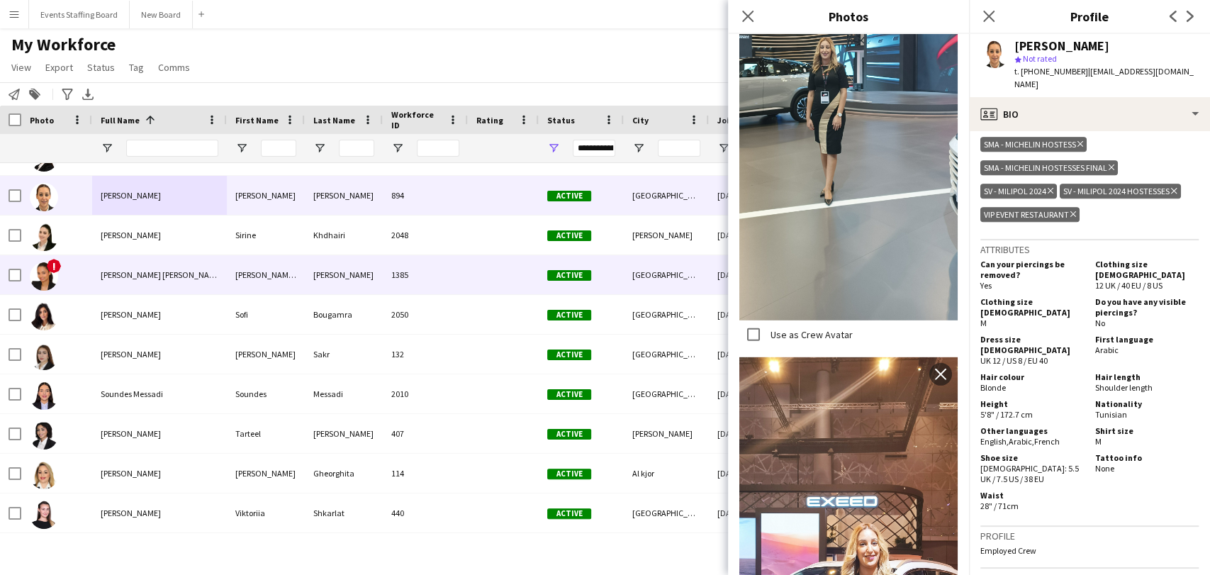
click at [101, 274] on span "Sneha Sara Cherian" at bounding box center [162, 274] width 122 height 11
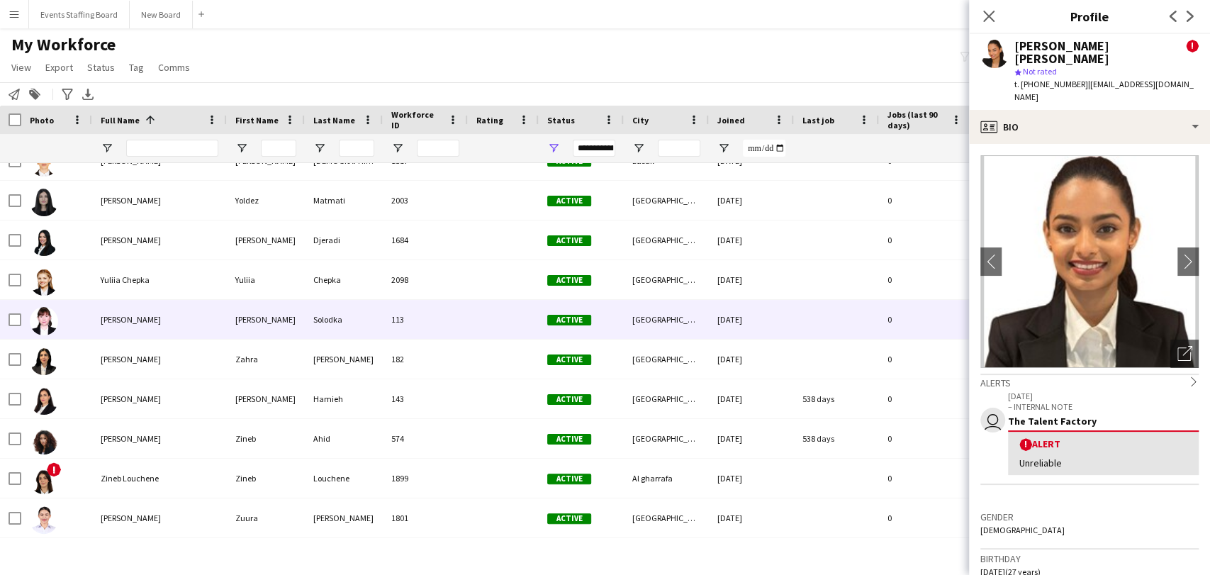
scroll to position [6019, 0]
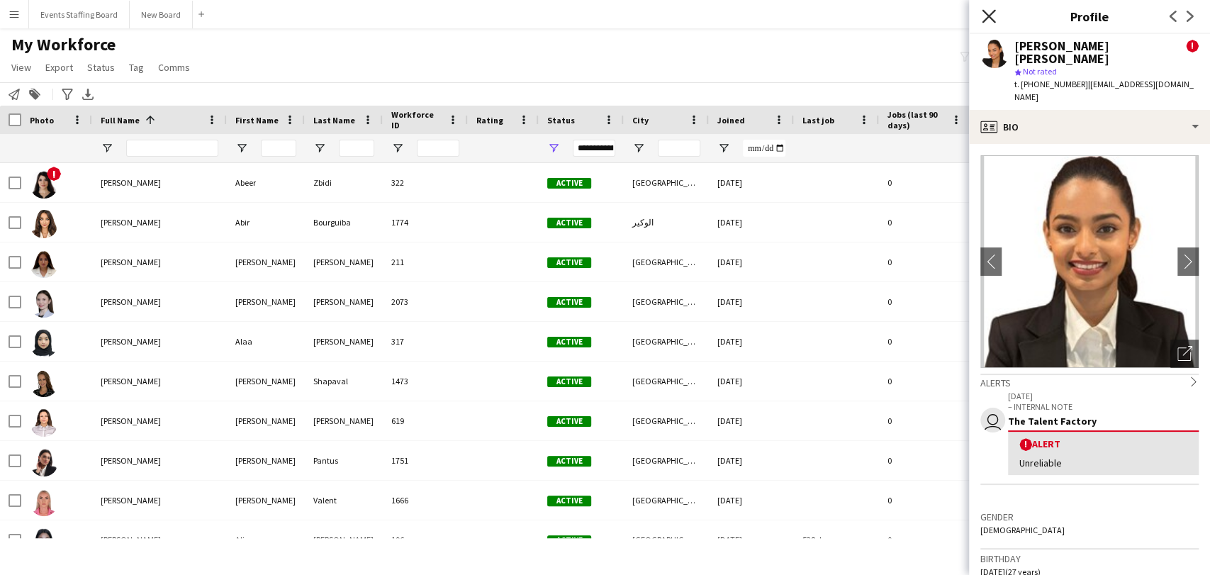
click at [984, 21] on icon at bounding box center [988, 15] width 13 height 13
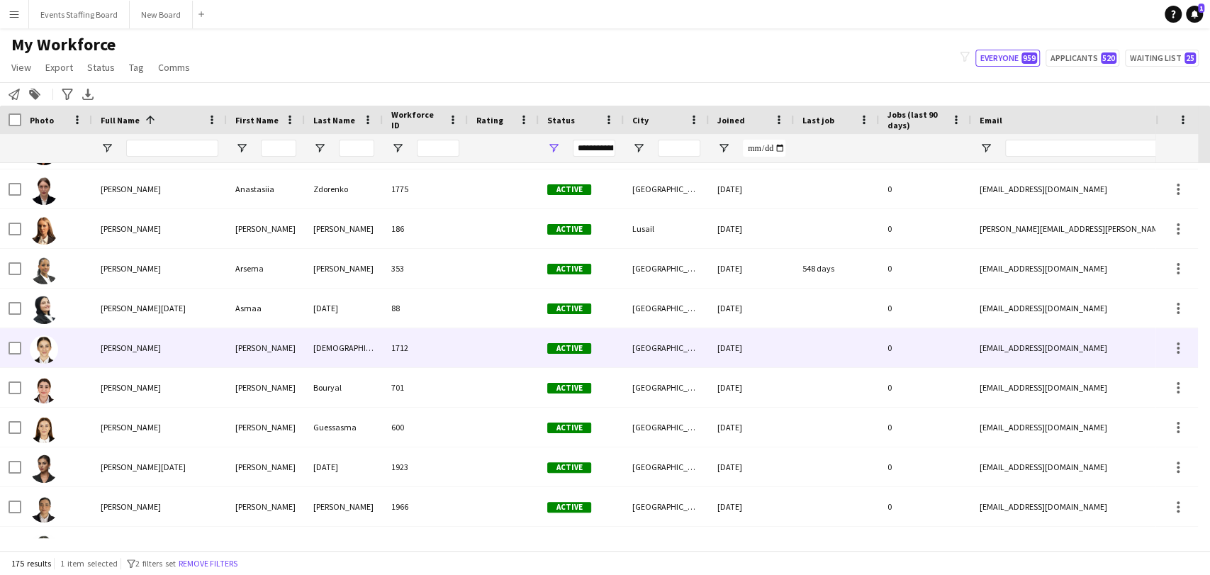
click at [106, 357] on div "[PERSON_NAME]" at bounding box center [159, 347] width 135 height 39
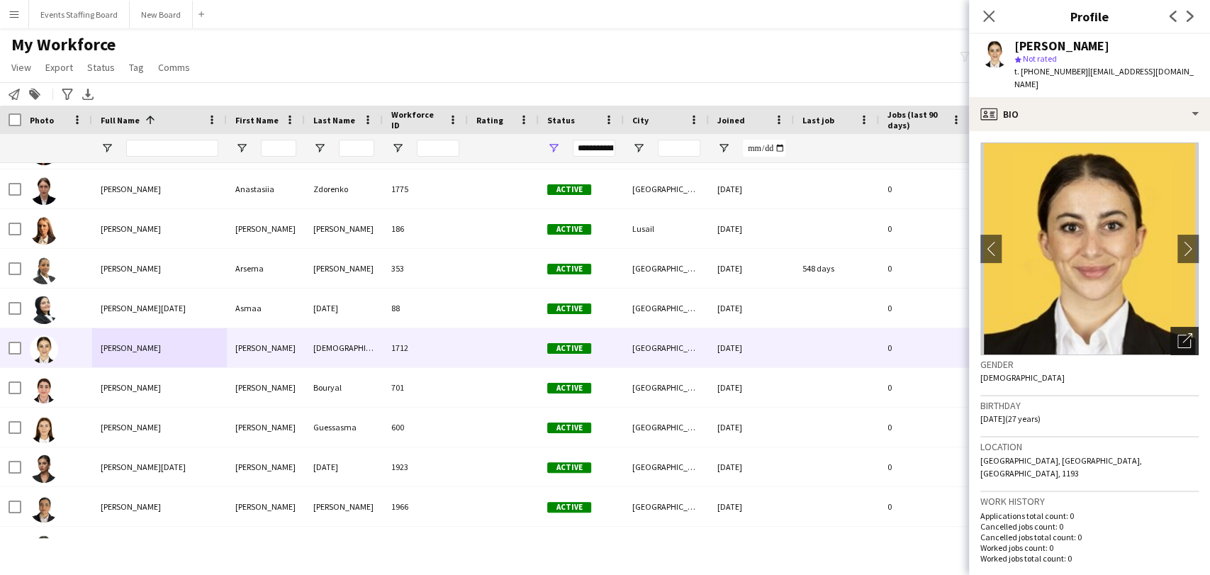
click at [1177, 327] on div "Open photos pop-in" at bounding box center [1184, 341] width 28 height 28
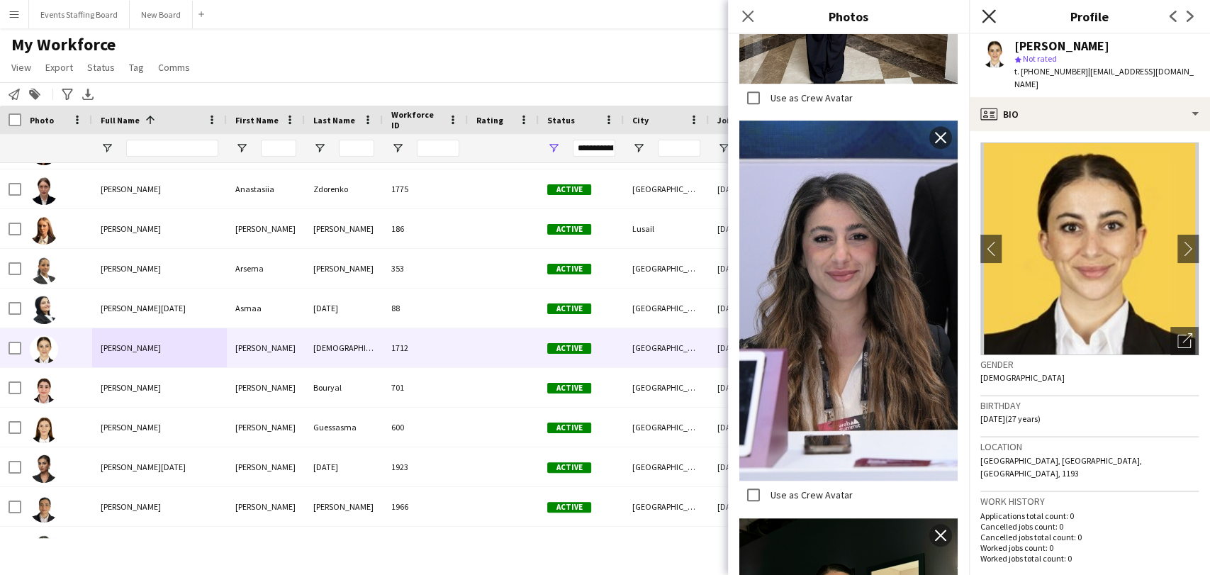
click at [992, 11] on icon at bounding box center [988, 15] width 13 height 13
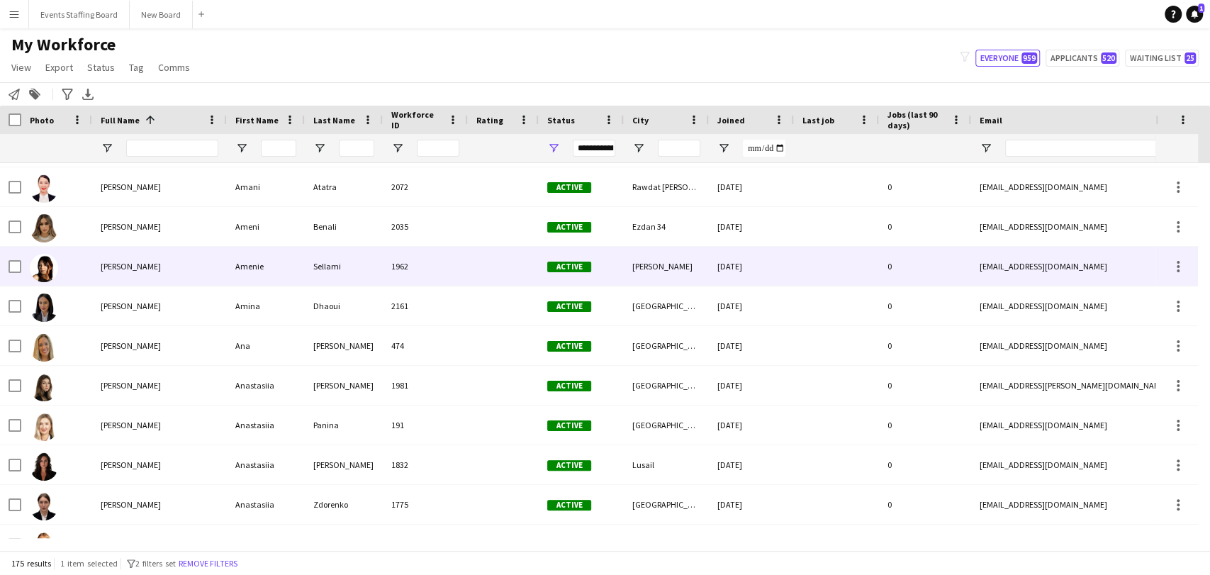
click at [110, 252] on div "[PERSON_NAME]" at bounding box center [159, 266] width 135 height 39
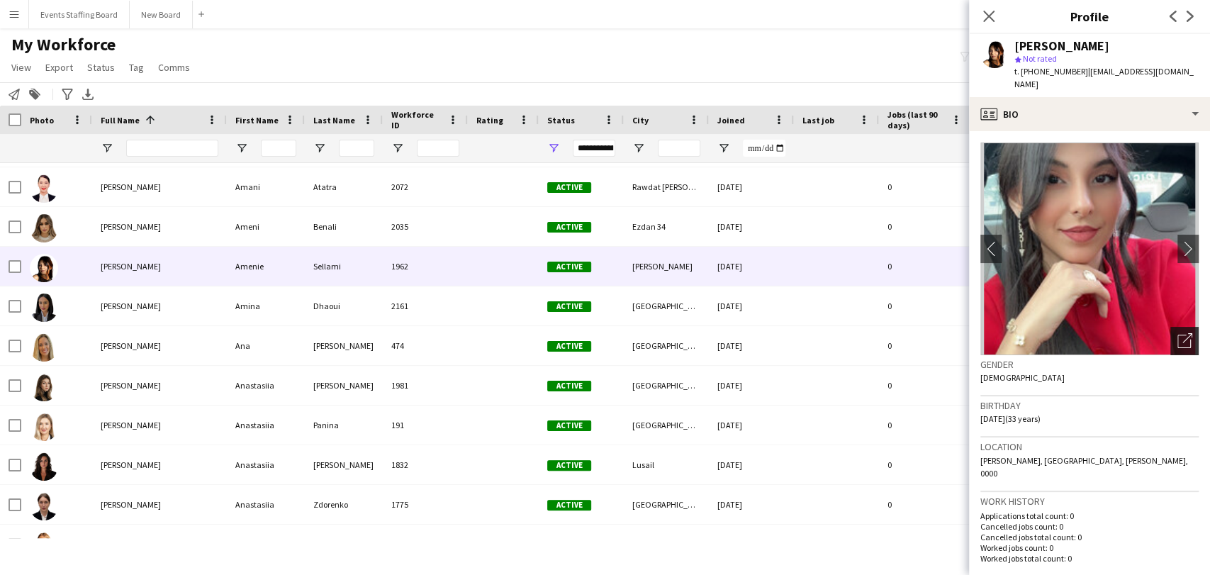
click at [1177, 333] on icon "Open photos pop-in" at bounding box center [1184, 340] width 15 height 15
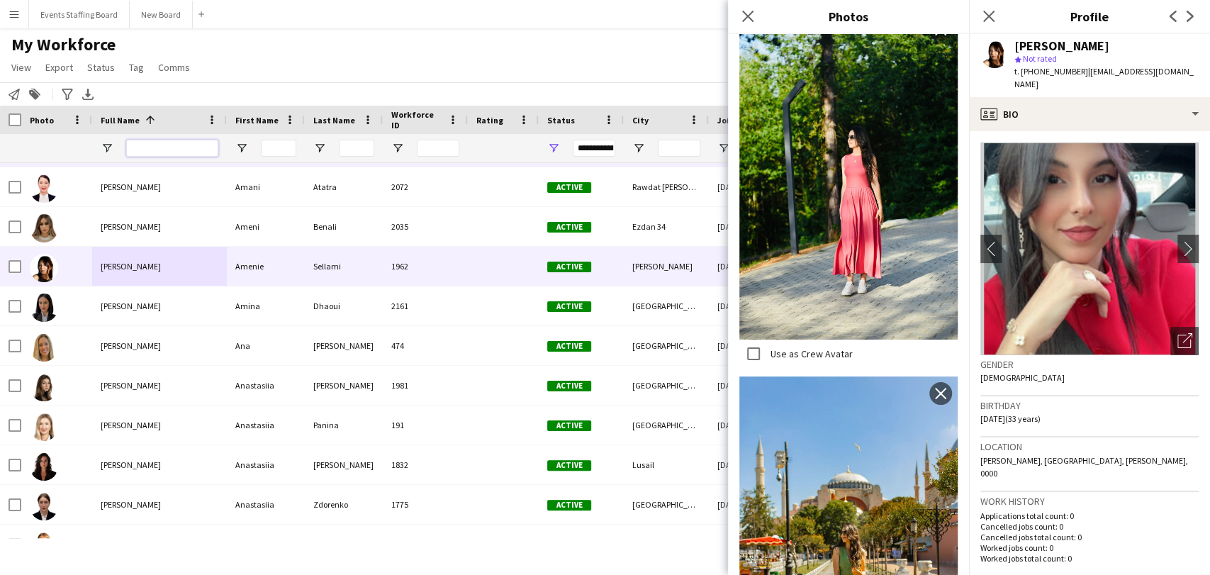
click at [181, 147] on input "Full Name Filter Input" at bounding box center [172, 148] width 92 height 17
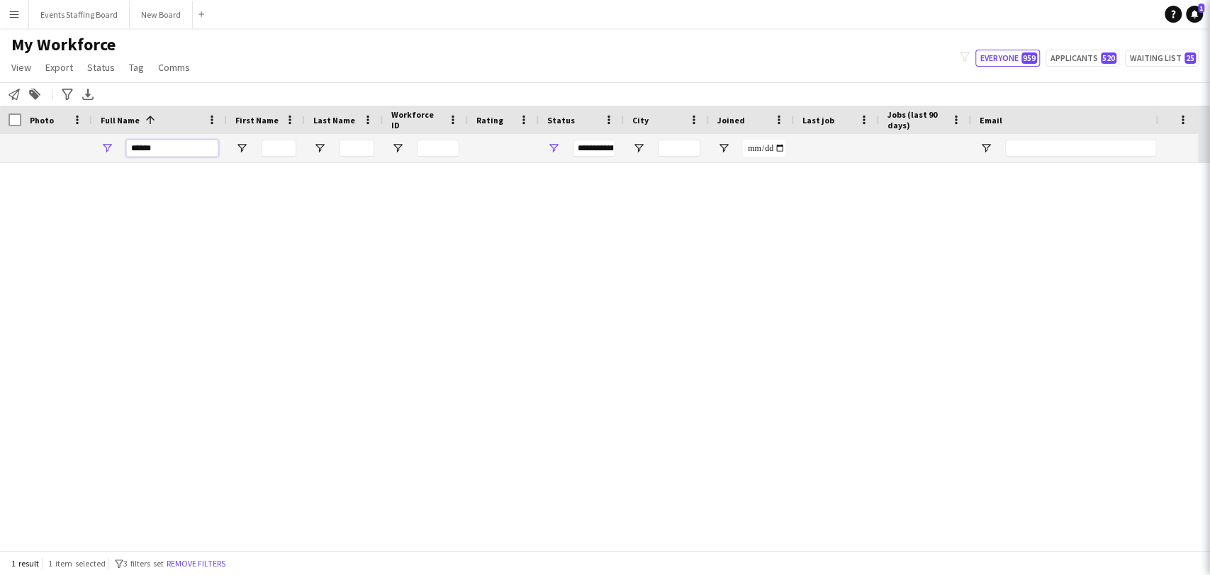
scroll to position [0, 0]
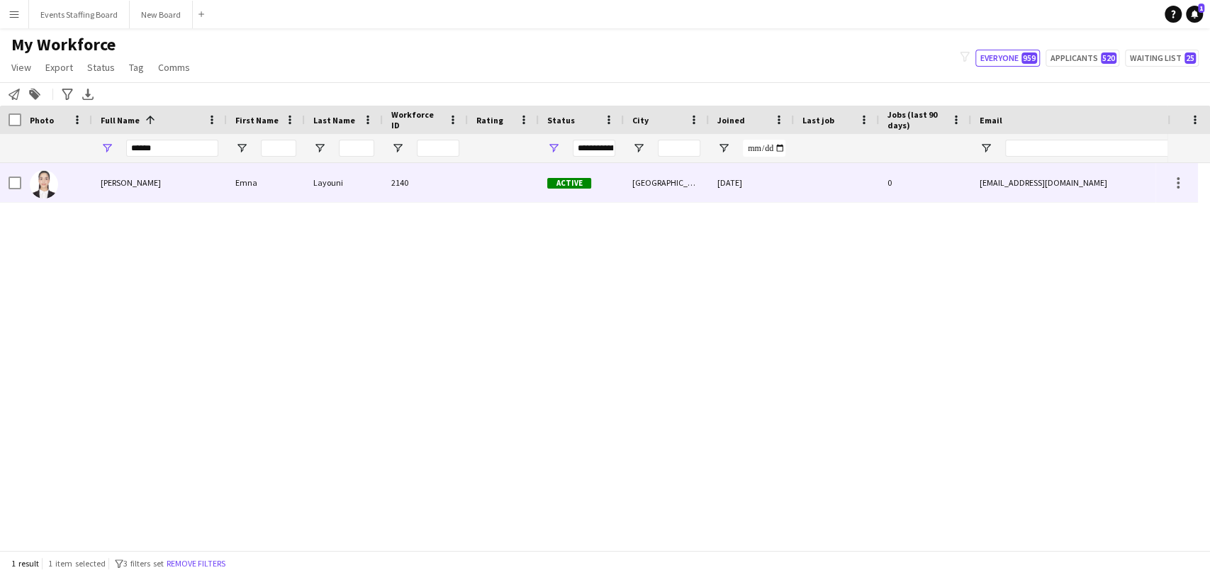
drag, startPoint x: 106, startPoint y: 183, endPoint x: 289, endPoint y: 203, distance: 183.9
click at [106, 183] on span "Emna Layouni" at bounding box center [131, 182] width 60 height 11
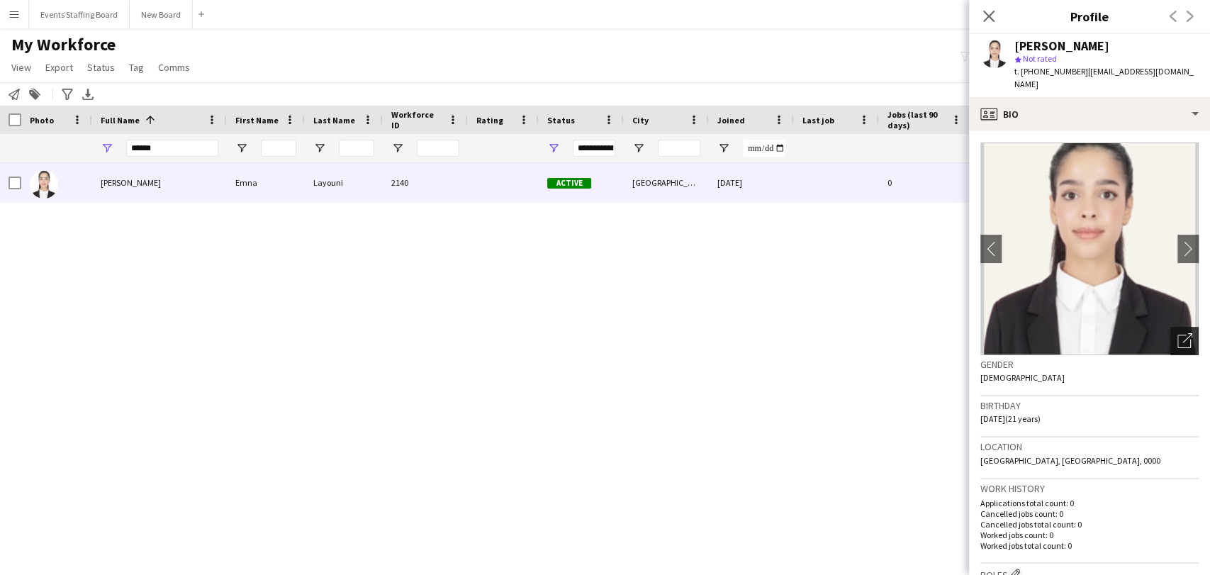
click at [1170, 337] on div "Open photos pop-in" at bounding box center [1184, 341] width 28 height 28
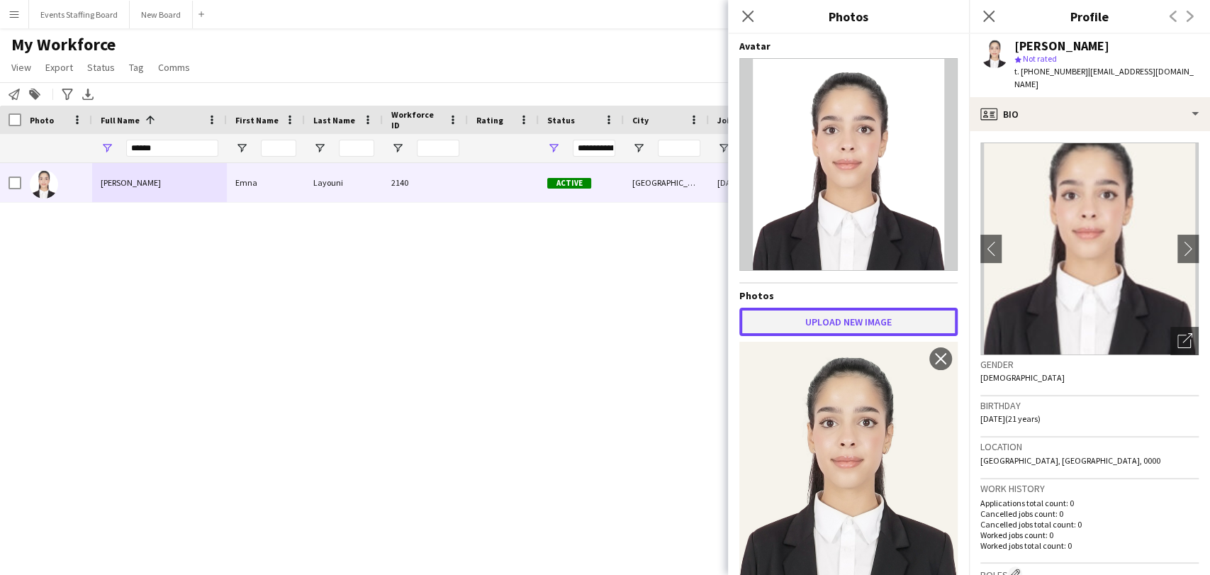
click at [829, 325] on button "Upload new image" at bounding box center [848, 322] width 218 height 28
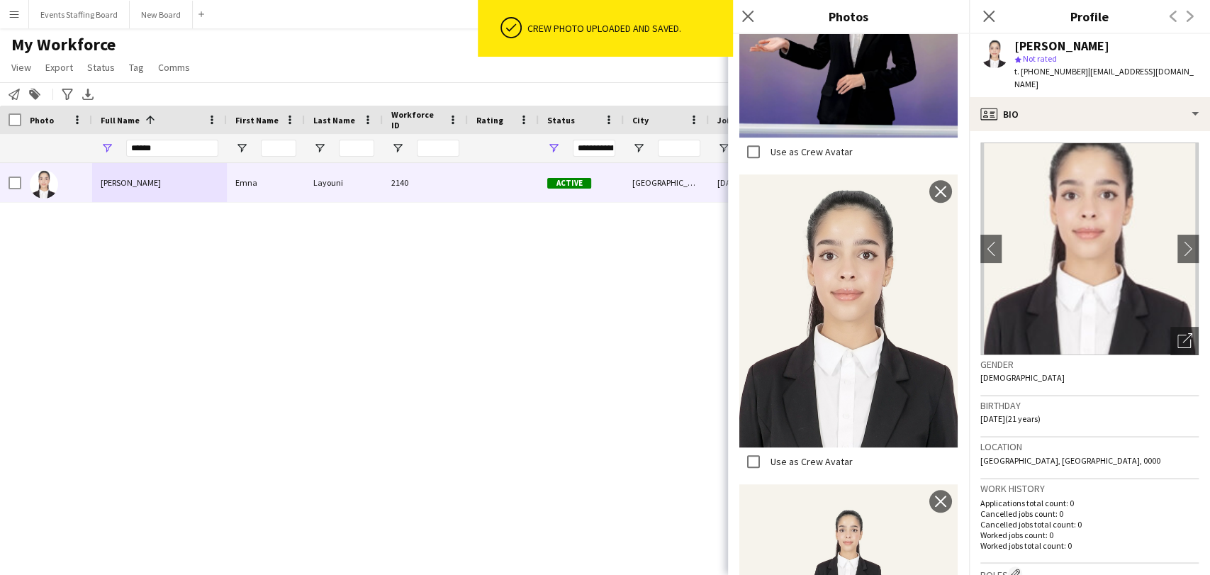
scroll to position [510, 0]
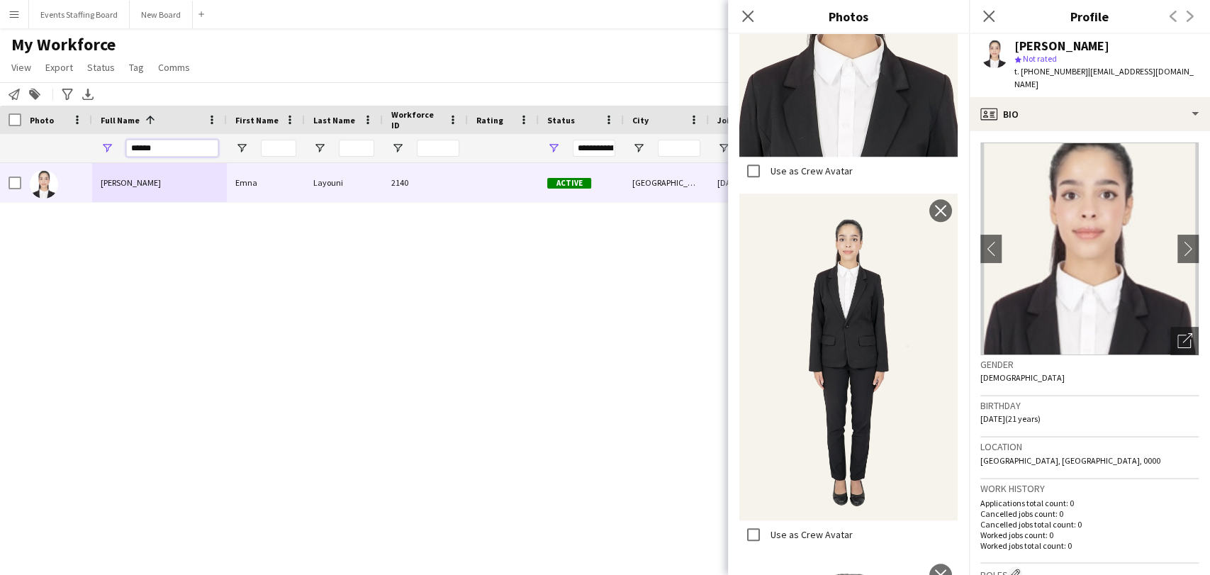
click at [147, 150] on input "******" at bounding box center [172, 148] width 92 height 17
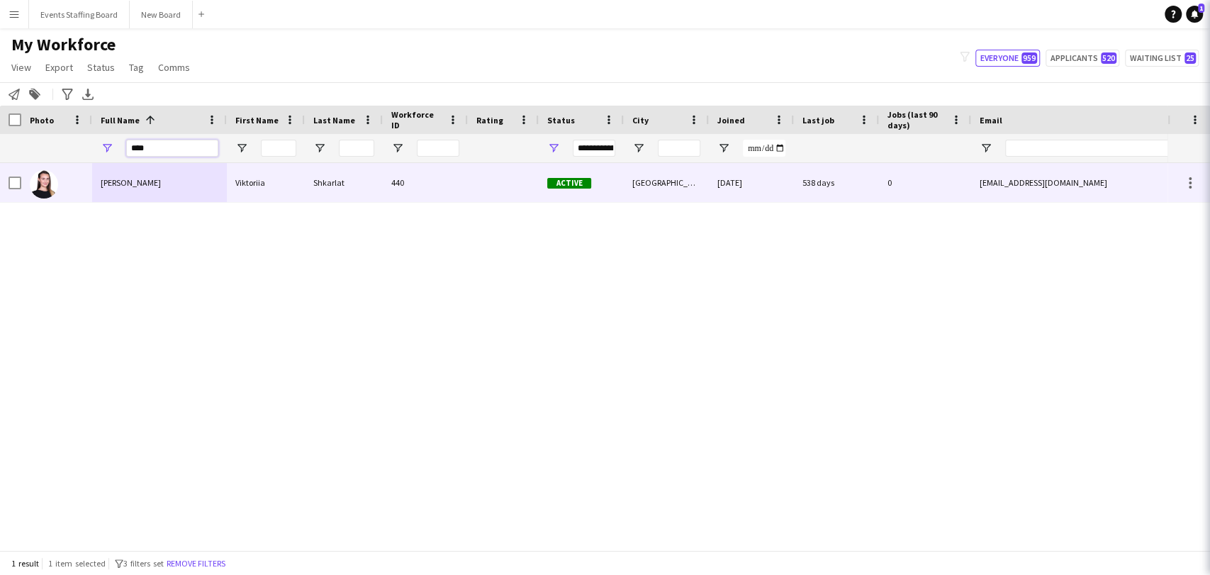
type input "****"
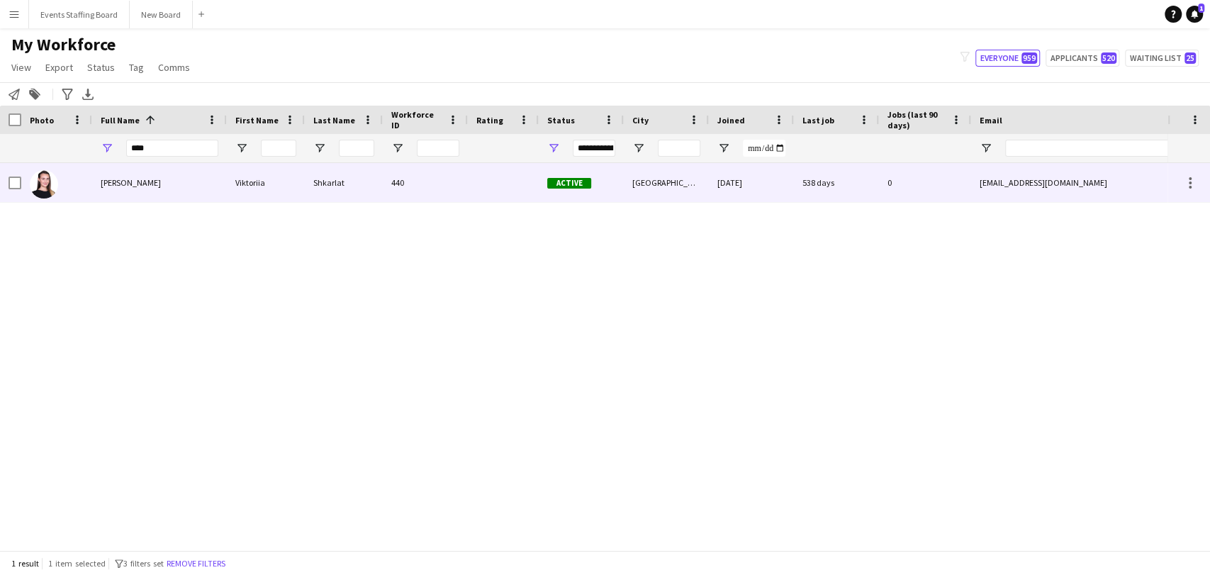
click at [151, 196] on div "[PERSON_NAME]" at bounding box center [159, 182] width 135 height 39
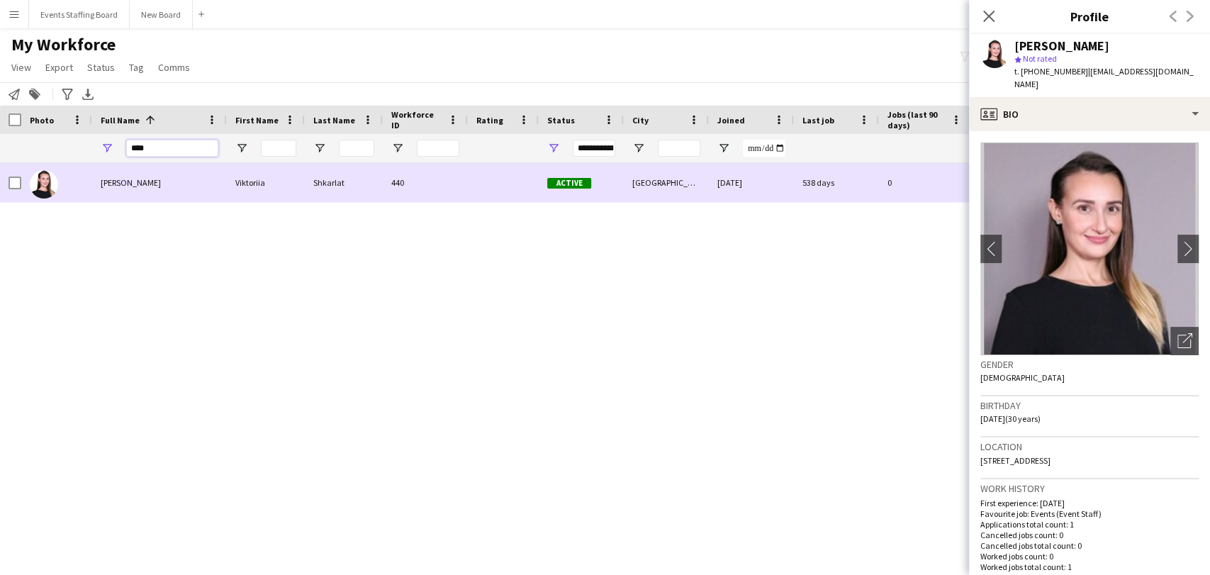
click at [139, 150] on input "****" at bounding box center [172, 148] width 92 height 17
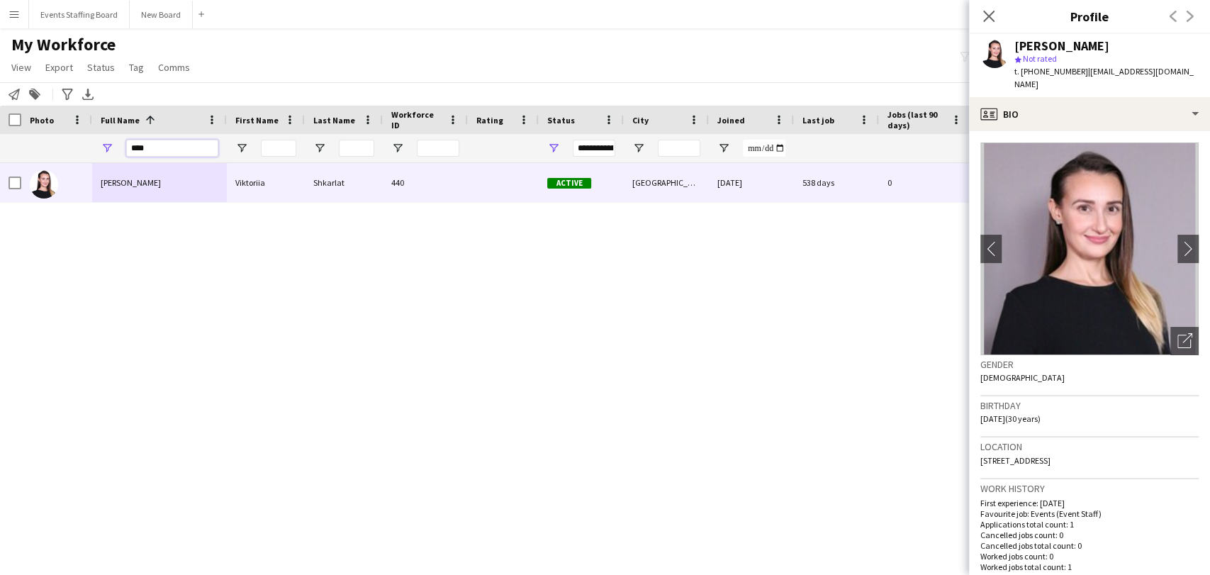
click at [139, 149] on input "****" at bounding box center [172, 148] width 92 height 17
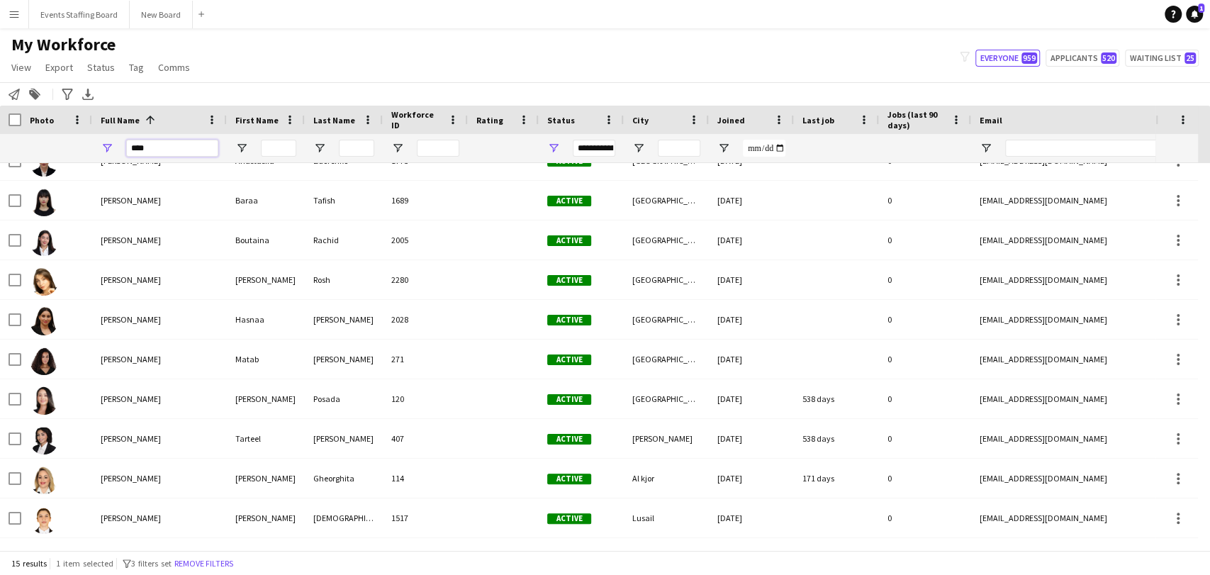
scroll to position [0, 0]
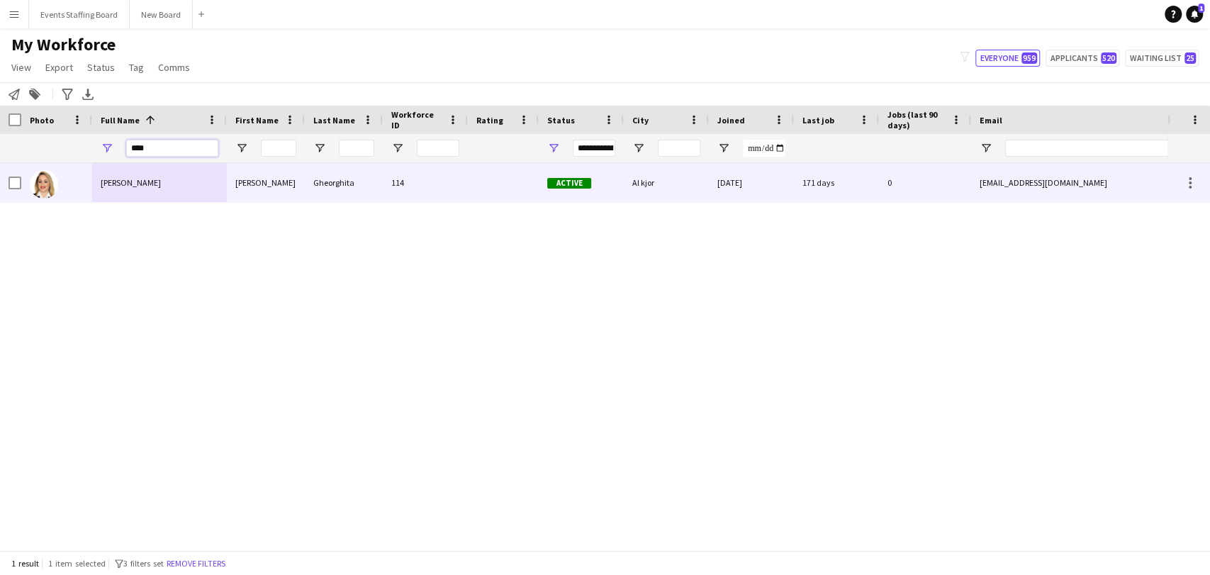
type input "****"
click at [97, 192] on div "[PERSON_NAME]" at bounding box center [159, 182] width 135 height 39
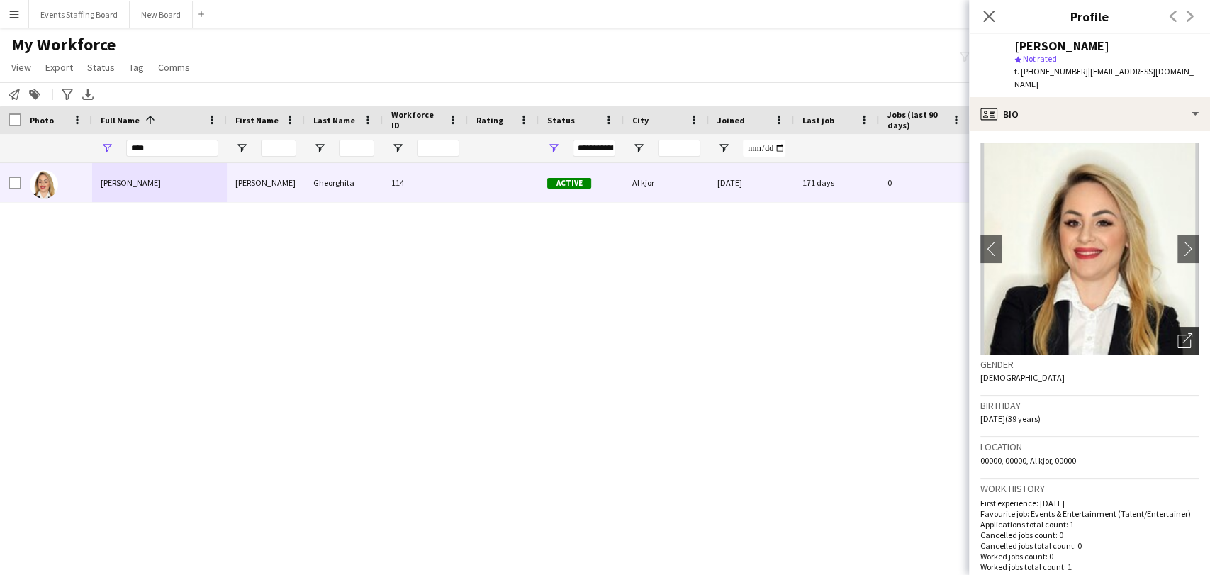
click at [1177, 335] on icon at bounding box center [1183, 341] width 13 height 13
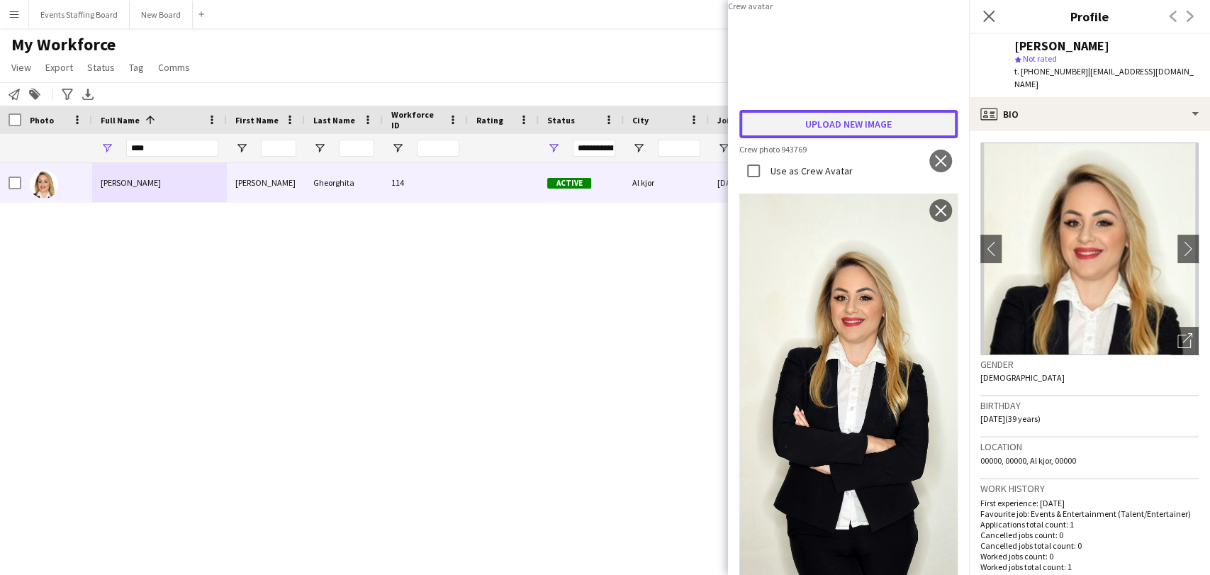
click at [822, 138] on button "Upload new image" at bounding box center [848, 124] width 218 height 28
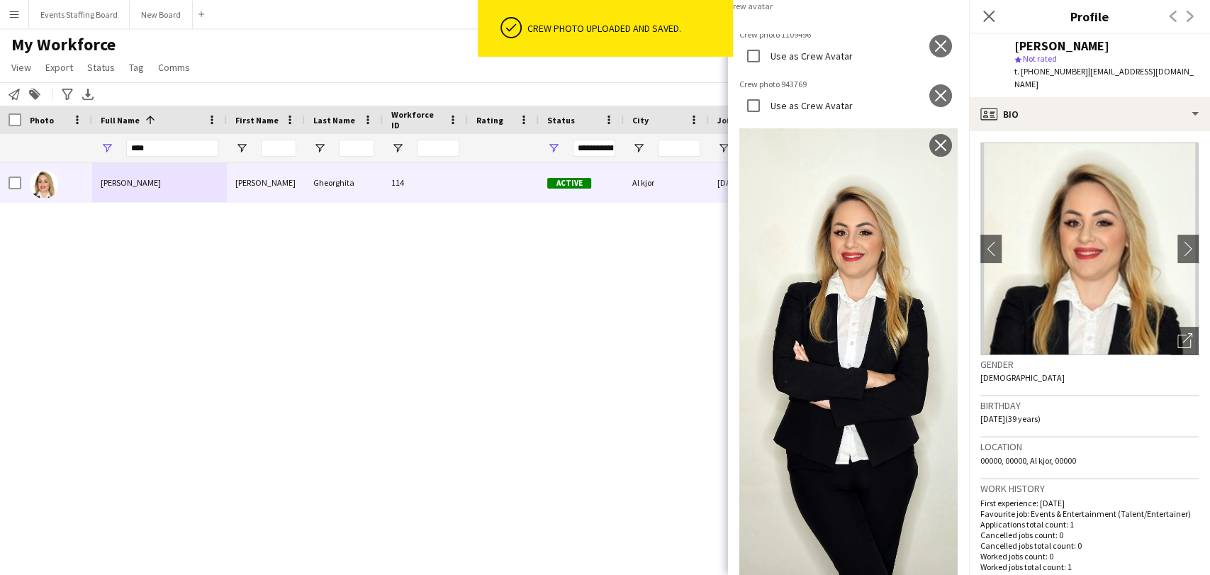
scroll to position [157, 0]
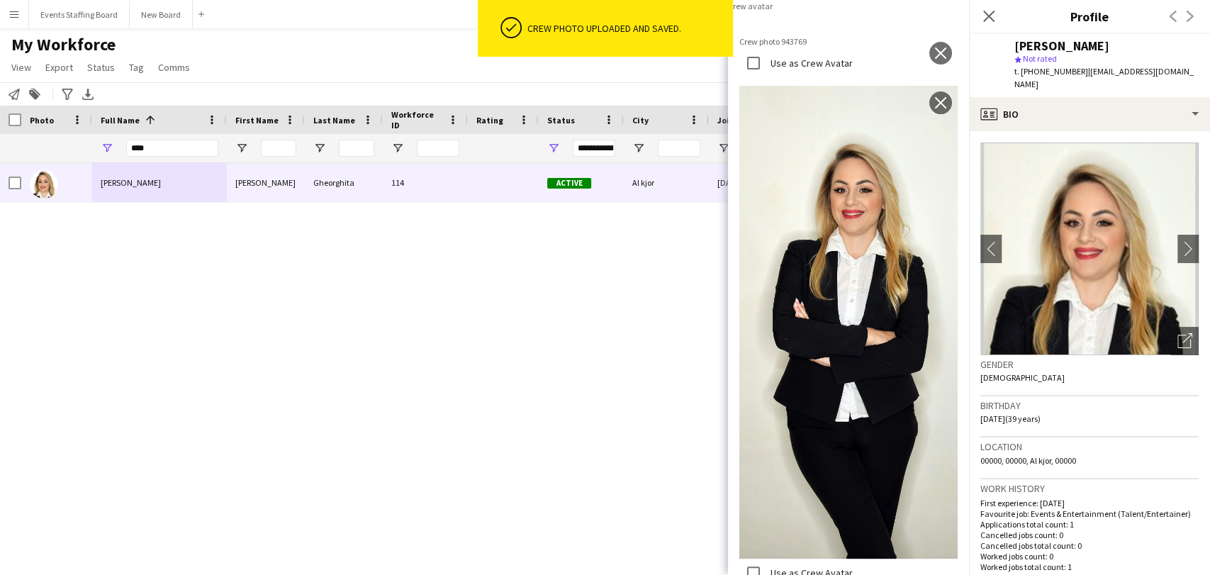
click at [781, 28] on div "Use as Crew Avatar" at bounding box center [795, 13] width 113 height 28
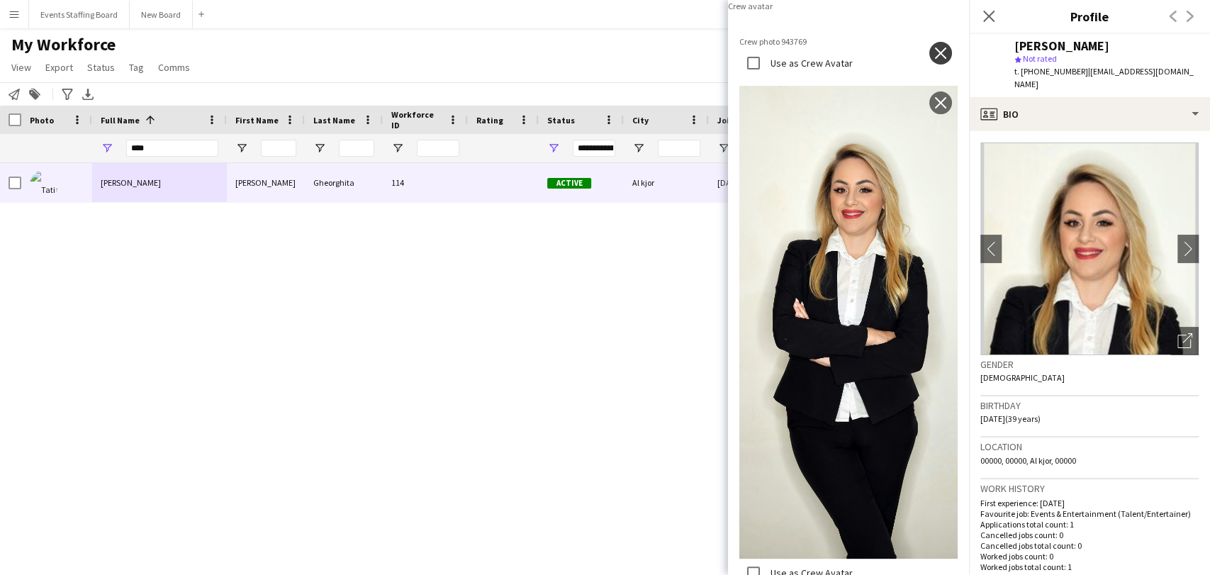
click at [929, 64] on button "close" at bounding box center [940, 53] width 23 height 23
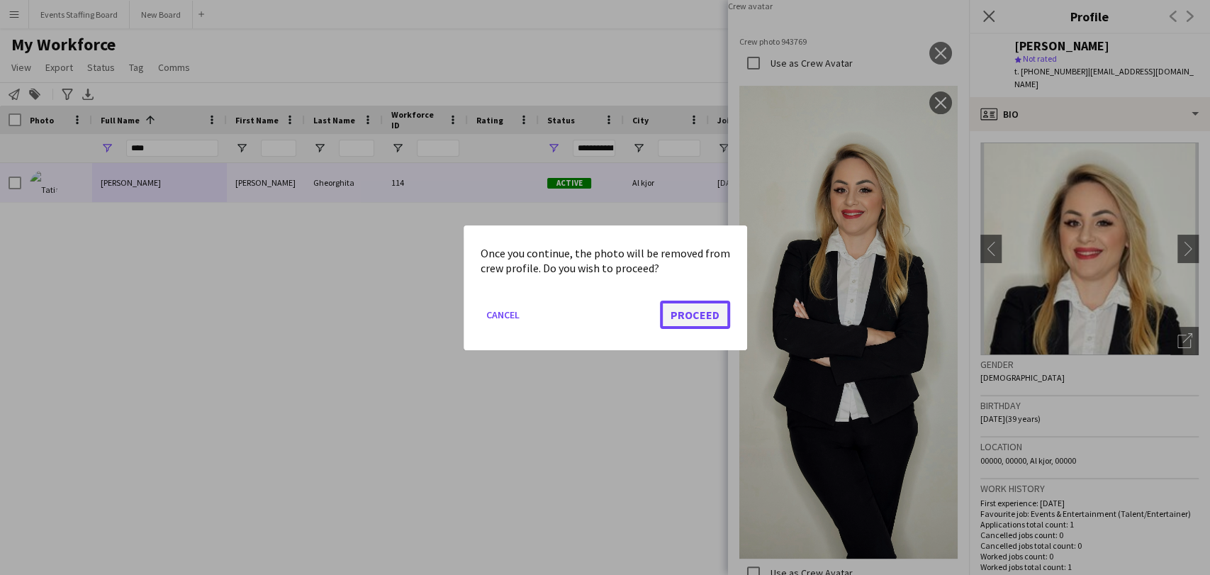
click at [685, 323] on button "Proceed" at bounding box center [695, 314] width 70 height 28
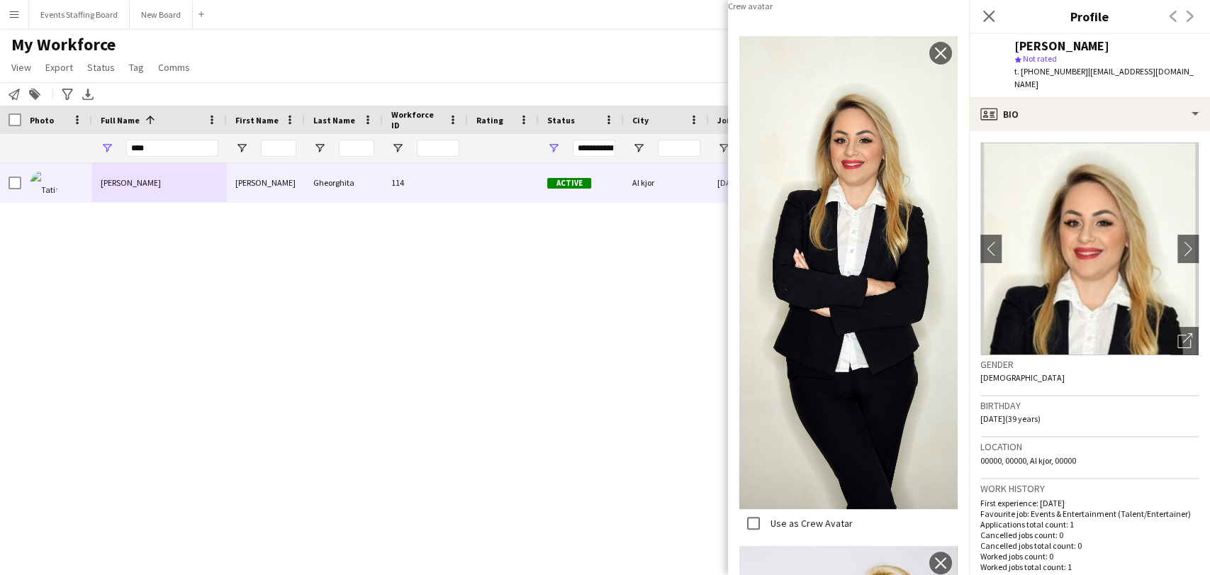
click at [842, 509] on img at bounding box center [848, 272] width 218 height 473
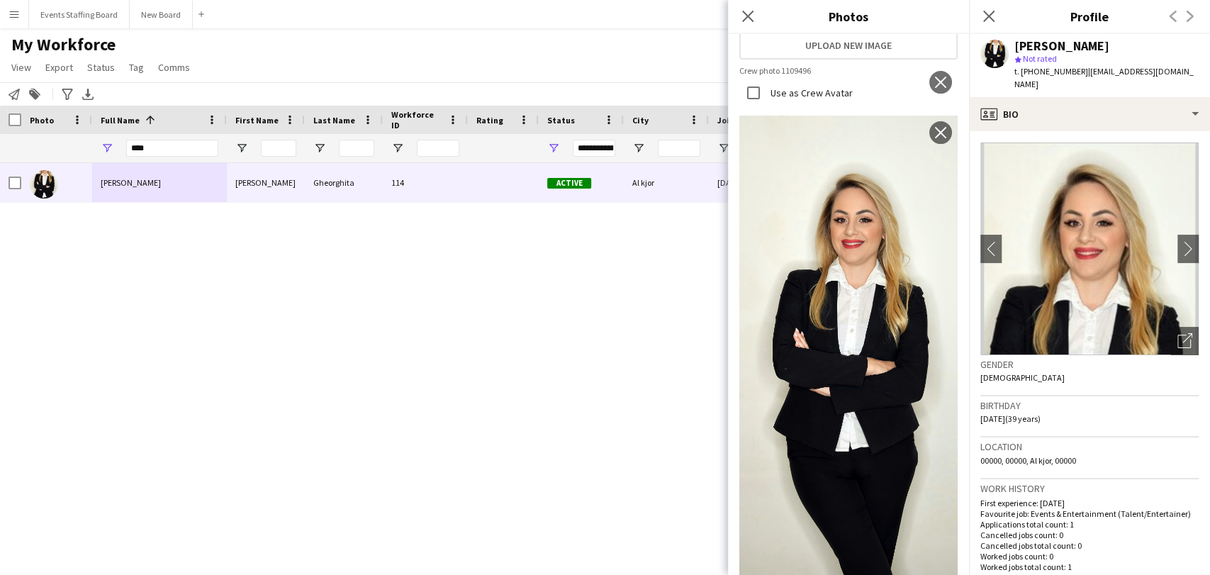
scroll to position [0, 0]
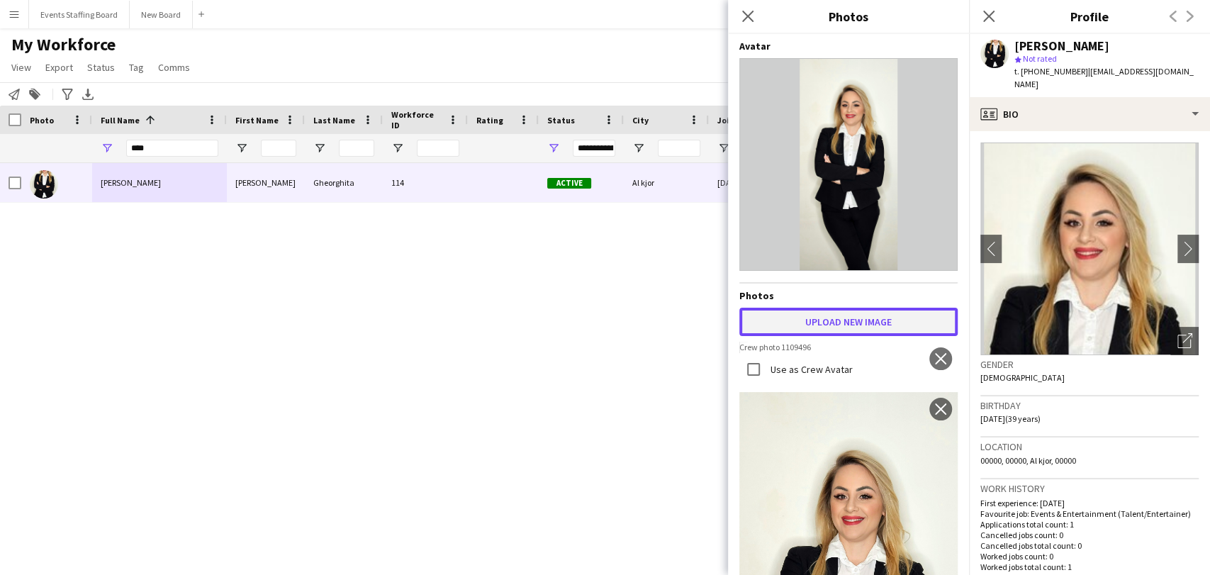
click at [809, 322] on button "Upload new image" at bounding box center [848, 322] width 218 height 28
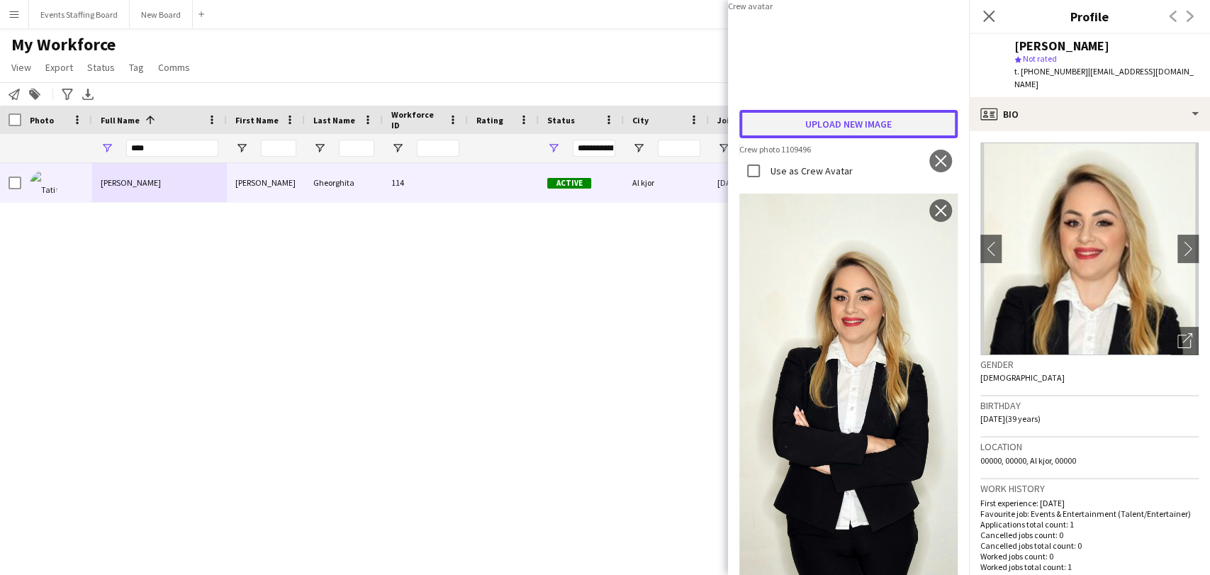
click at [855, 138] on button "Upload new image" at bounding box center [848, 124] width 218 height 28
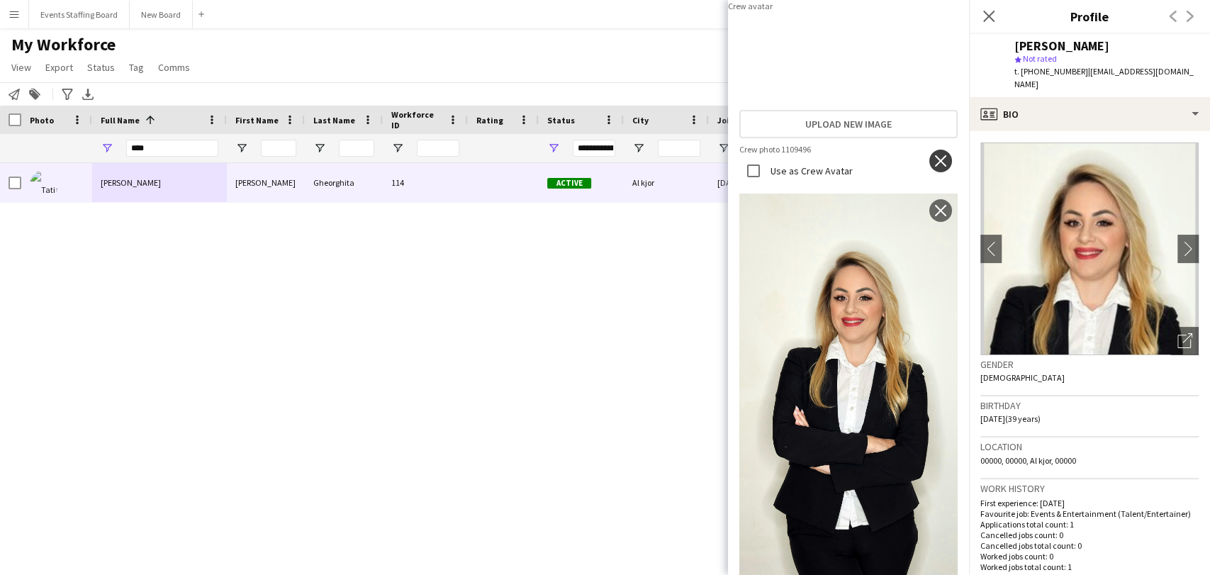
click at [933, 167] on app-icon "close" at bounding box center [940, 160] width 14 height 11
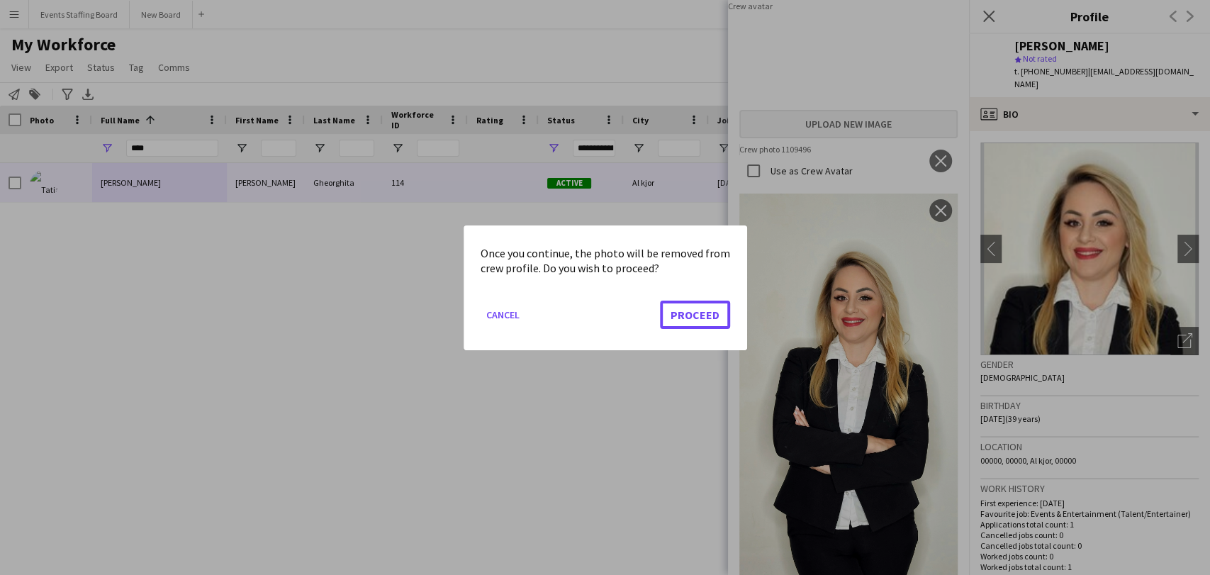
click at [697, 315] on button "Proceed" at bounding box center [695, 314] width 70 height 28
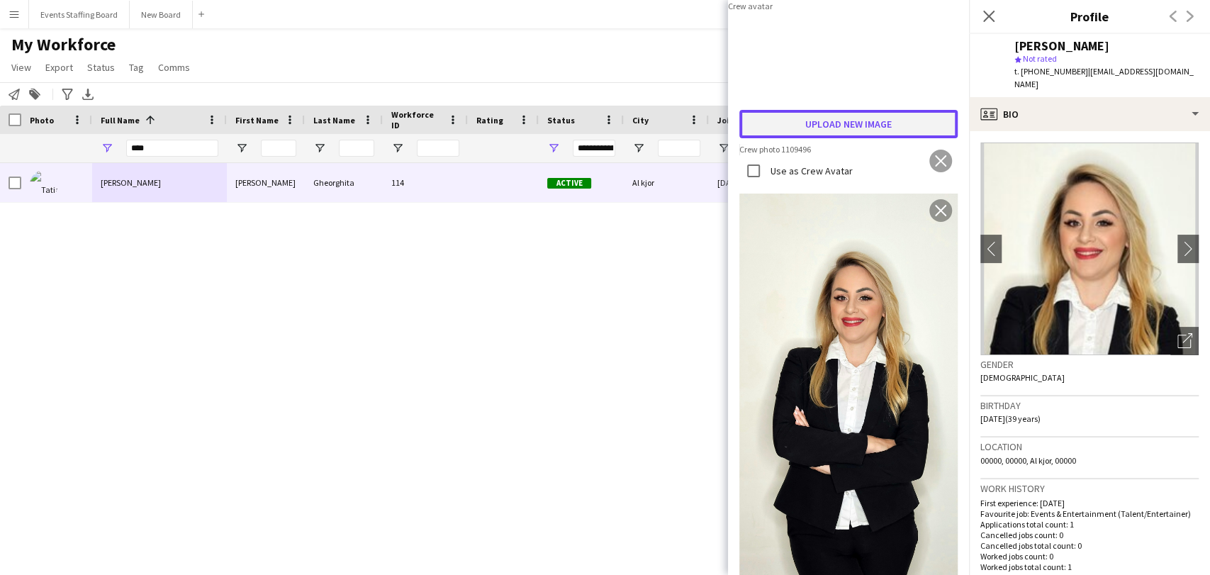
click at [852, 138] on button "Upload new image" at bounding box center [848, 124] width 218 height 28
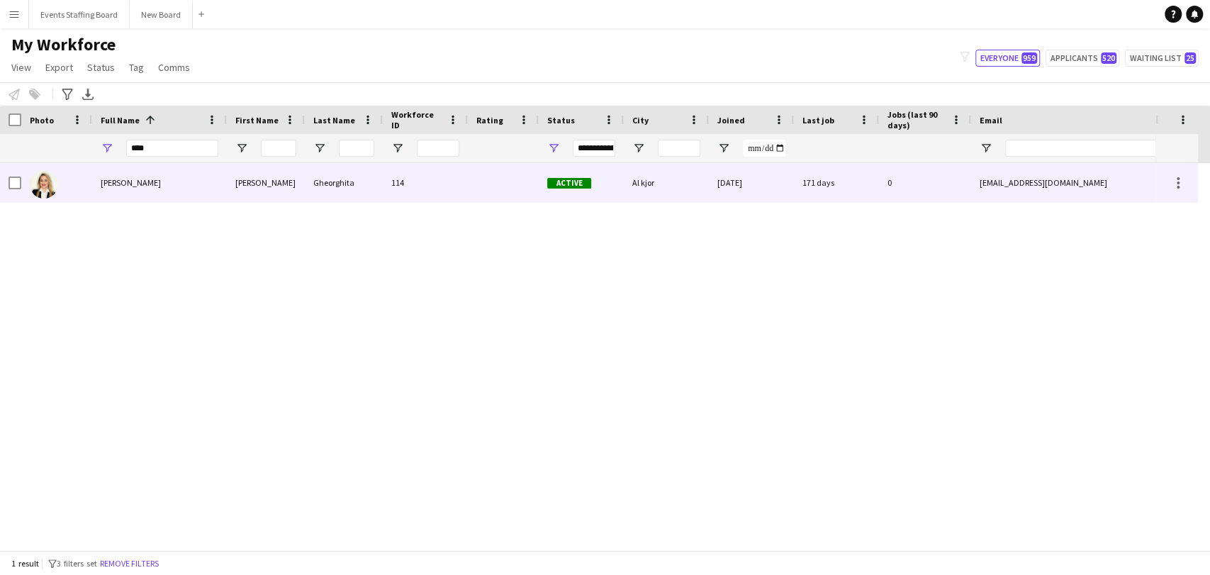
click at [100, 175] on div "[PERSON_NAME]" at bounding box center [159, 182] width 135 height 39
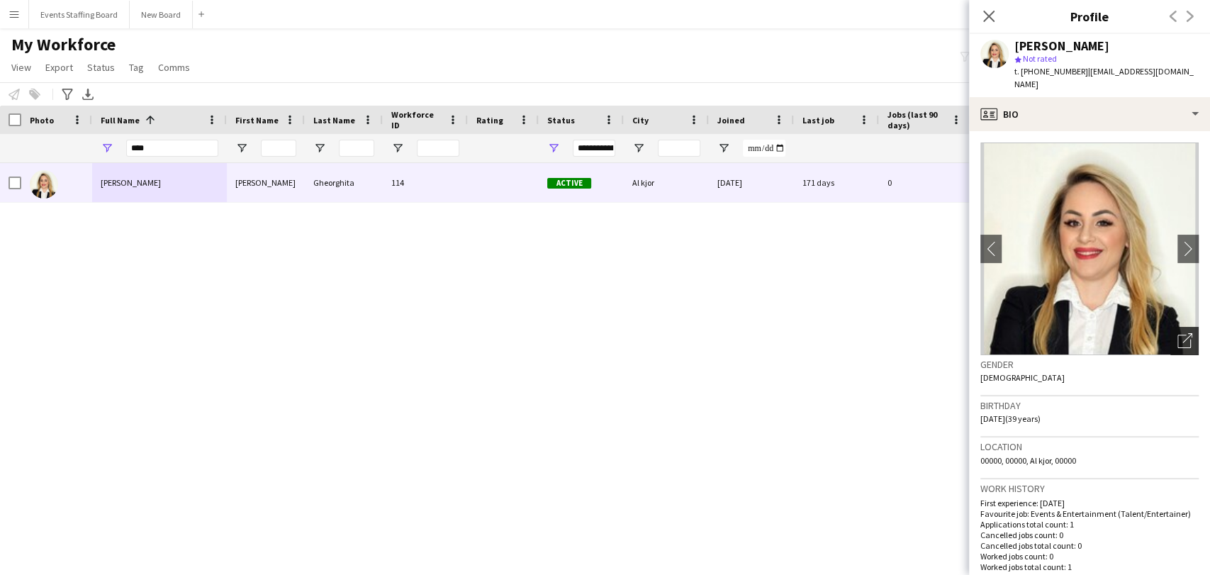
click at [1177, 333] on icon "Open photos pop-in" at bounding box center [1184, 340] width 15 height 15
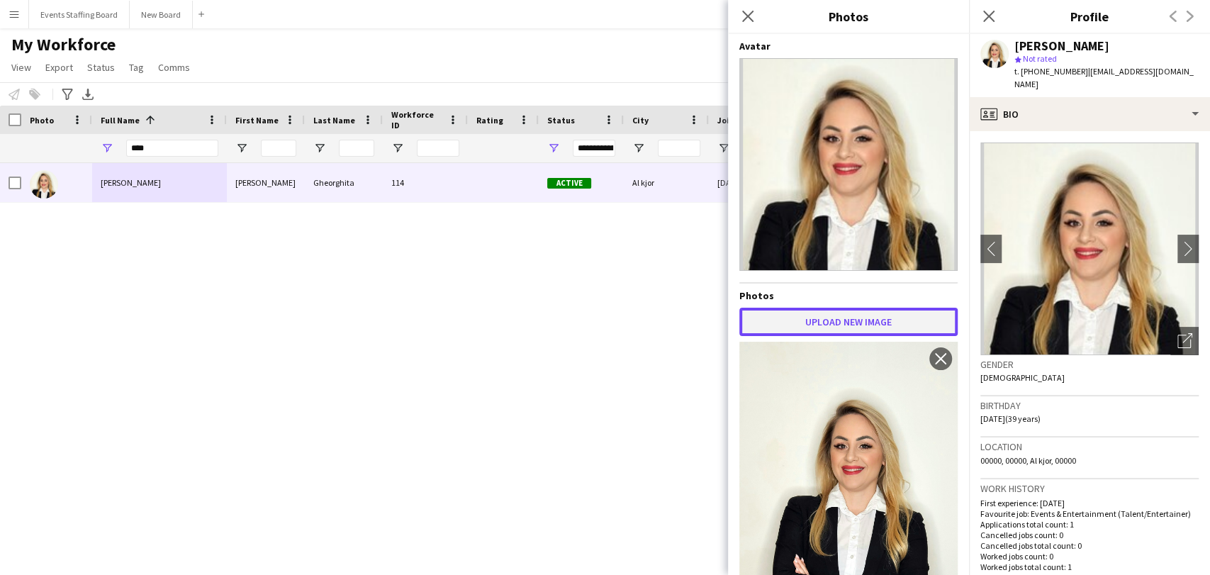
click at [851, 319] on button "Upload new image" at bounding box center [848, 322] width 218 height 28
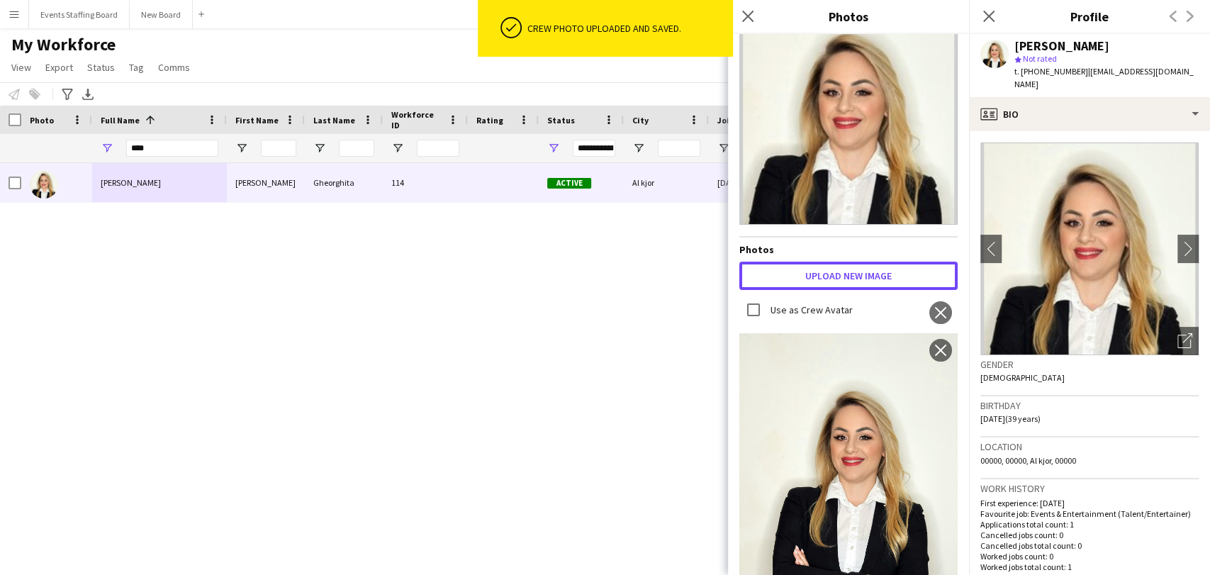
scroll to position [157, 0]
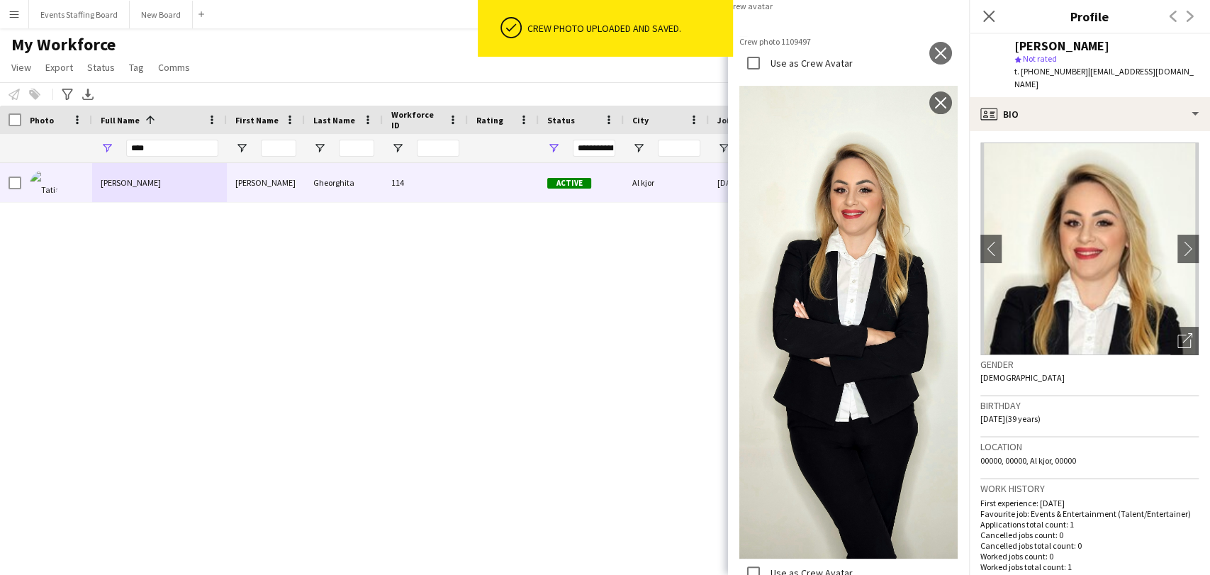
click at [810, 20] on label "Use as Crew Avatar" at bounding box center [810, 13] width 85 height 13
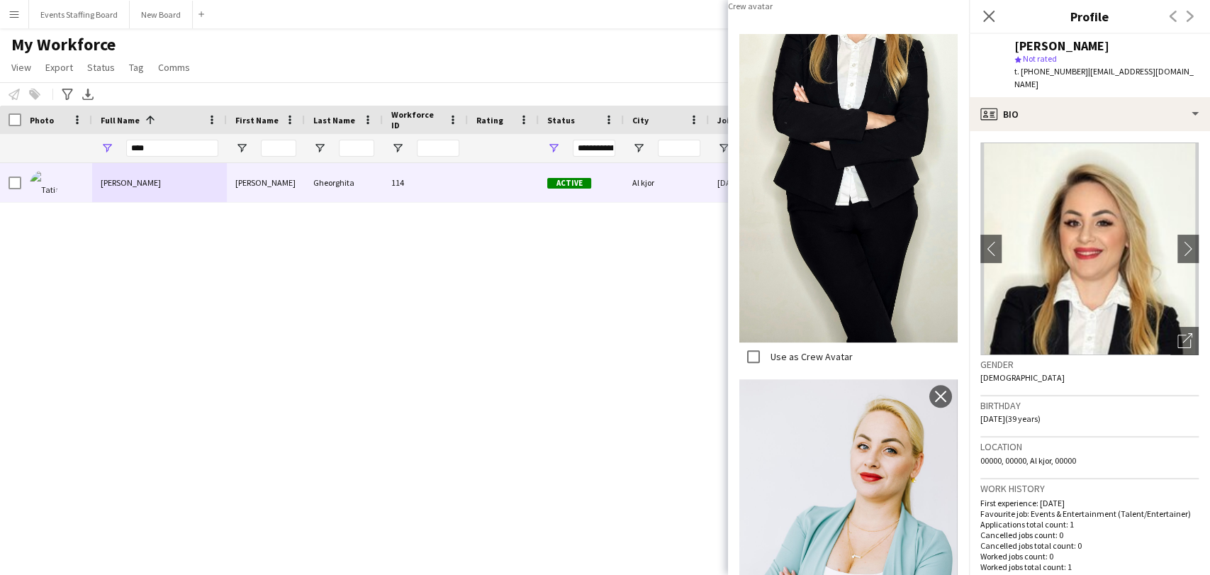
scroll to position [472, 0]
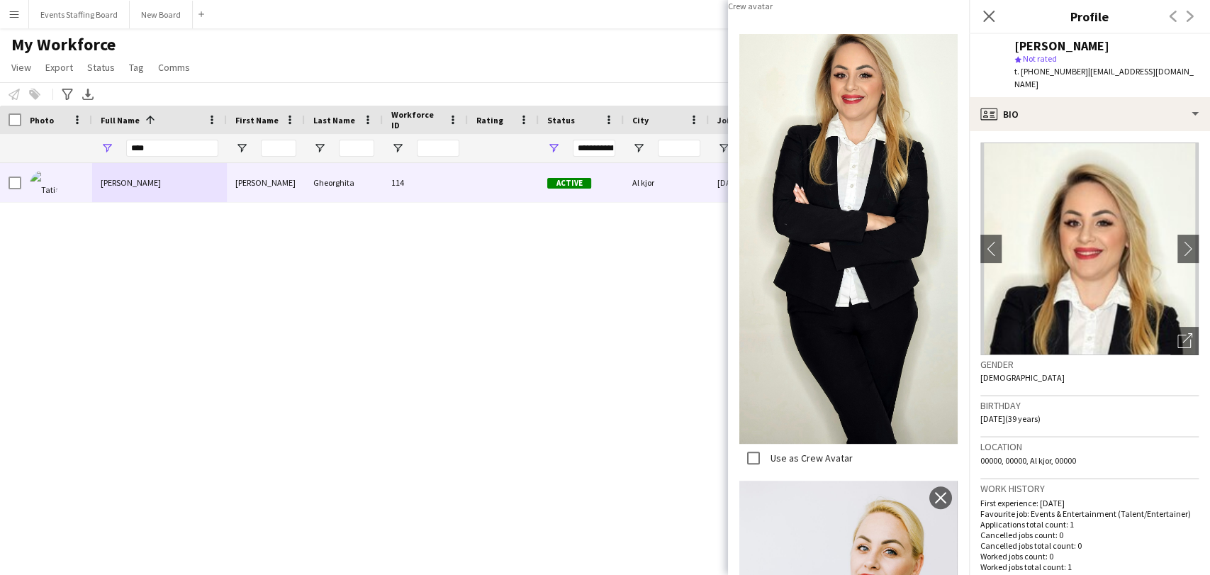
scroll to position [157, 0]
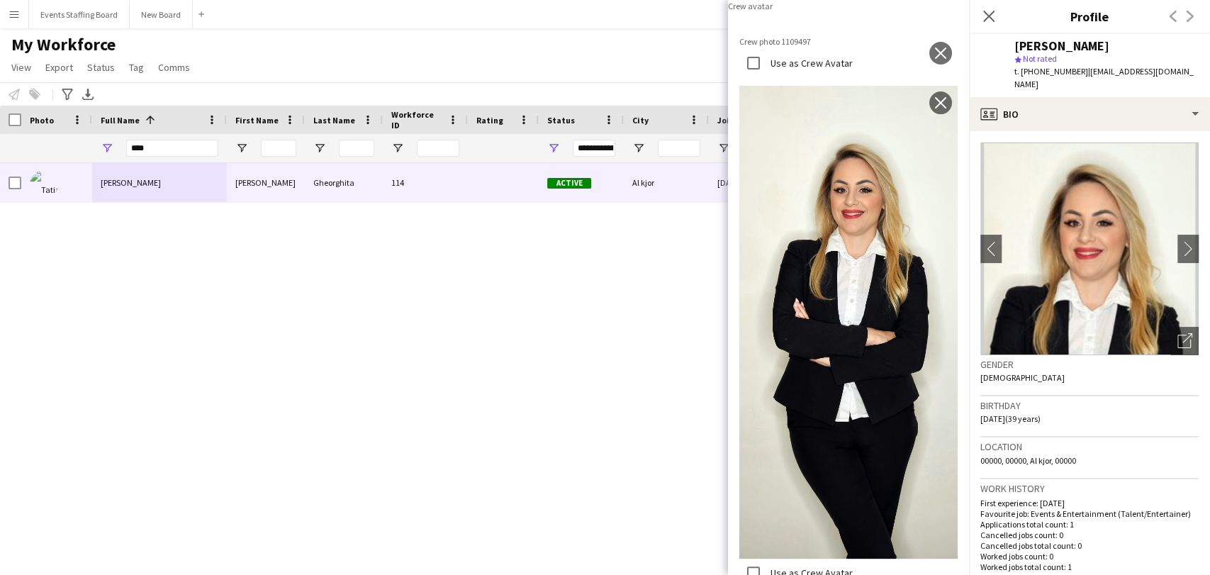
click at [929, 15] on button "close" at bounding box center [940, 3] width 23 height 23
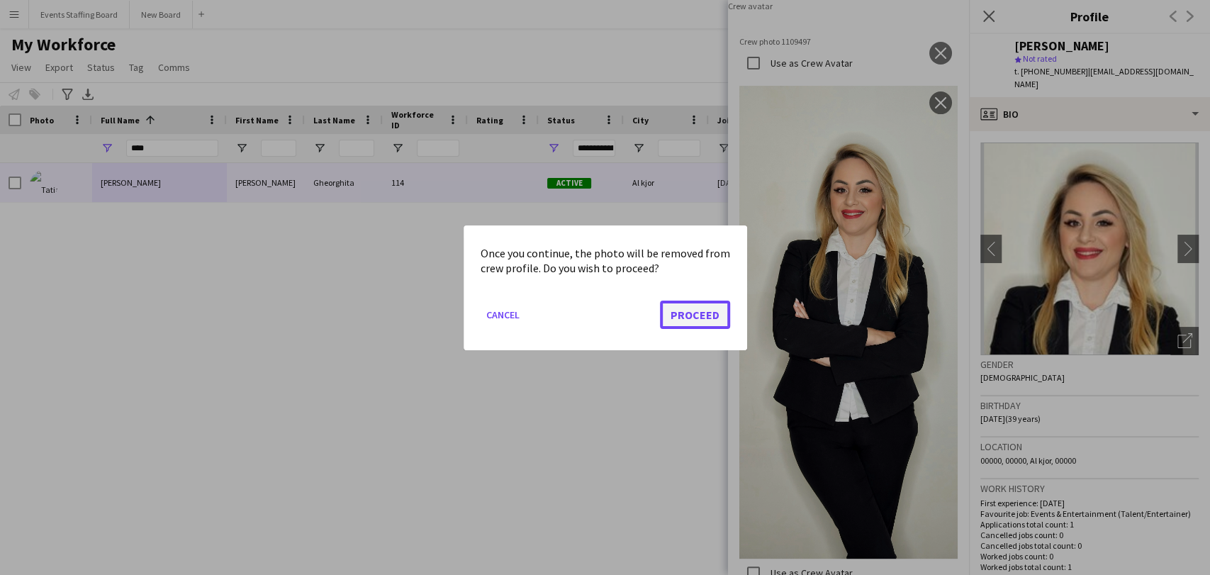
click at [697, 315] on button "Proceed" at bounding box center [695, 314] width 70 height 28
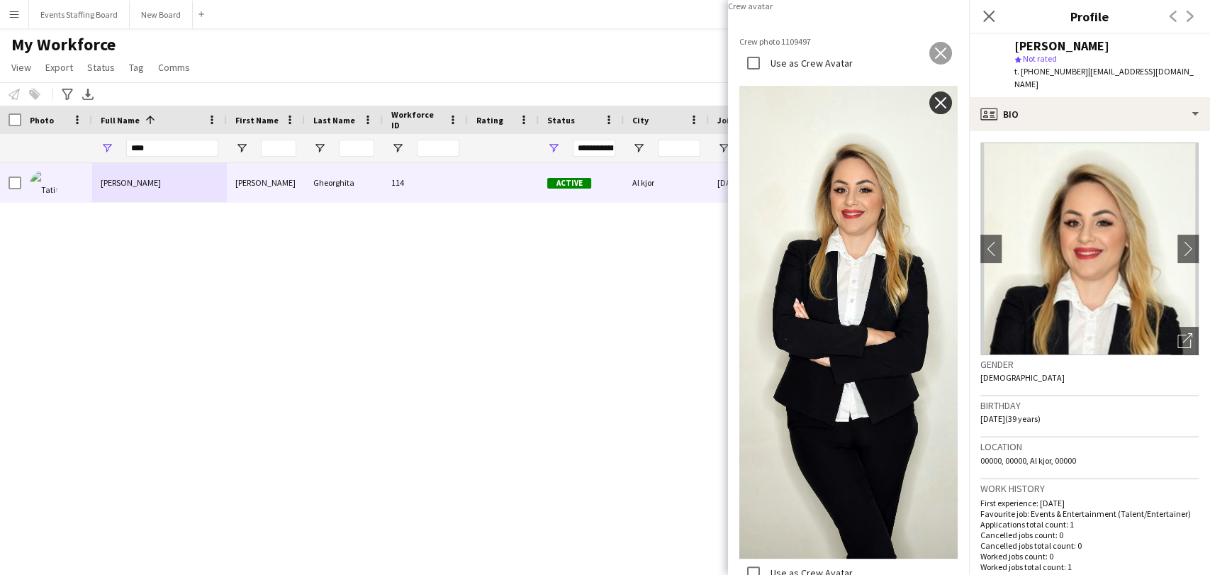
click at [933, 108] on app-icon "close" at bounding box center [940, 102] width 14 height 11
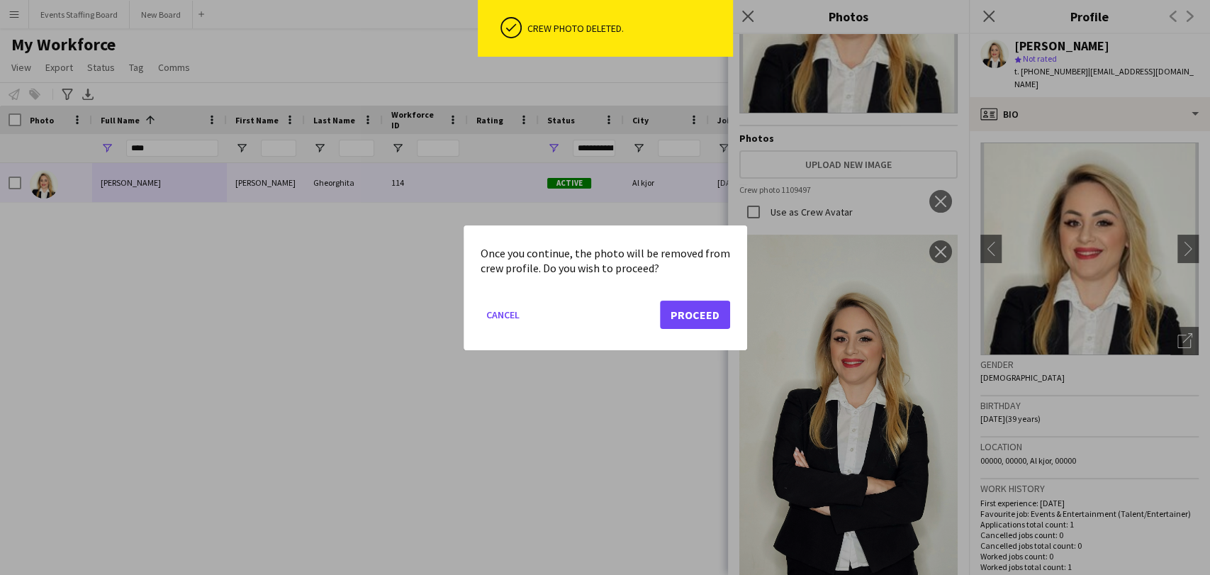
drag, startPoint x: 858, startPoint y: 283, endPoint x: 851, endPoint y: 278, distance: 8.5
click at [858, 283] on div at bounding box center [605, 287] width 1210 height 575
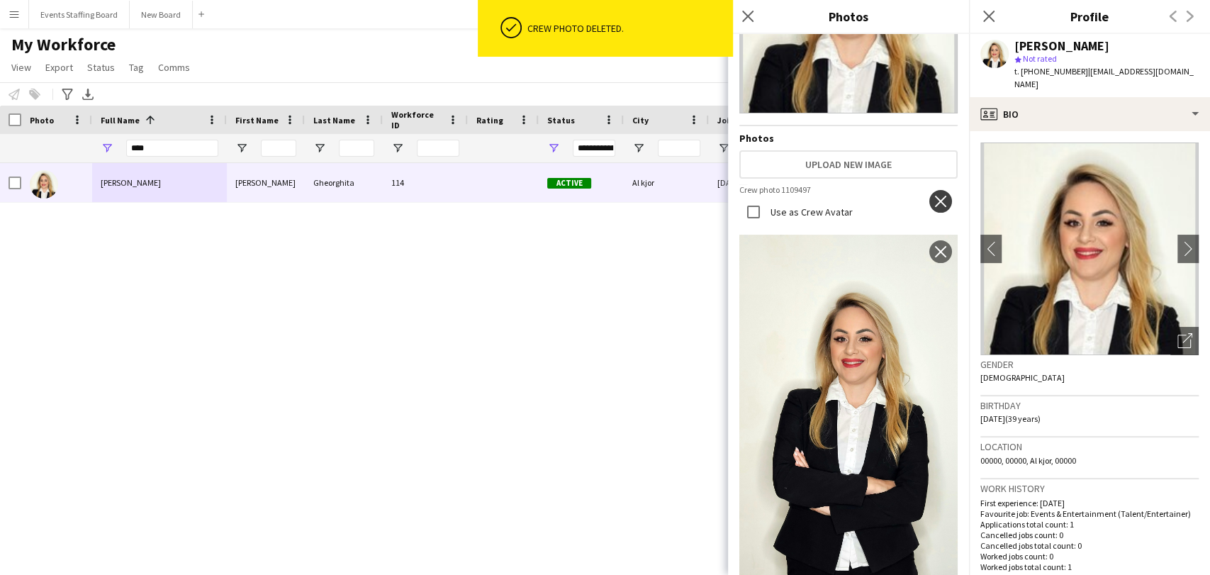
click at [929, 192] on button "close" at bounding box center [940, 201] width 23 height 23
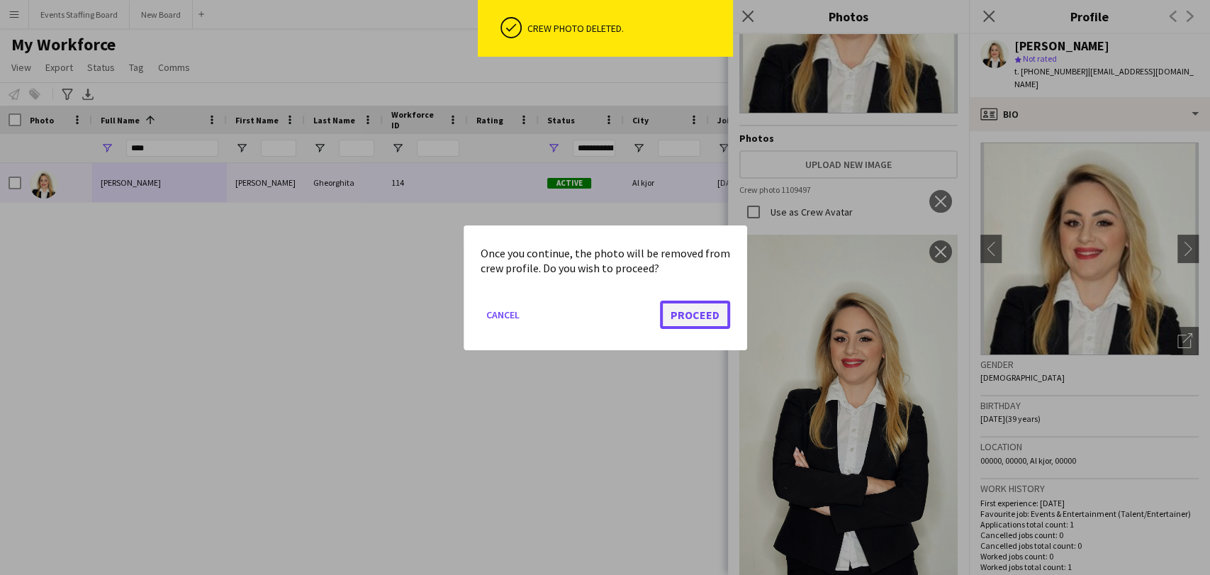
click at [694, 319] on button "Proceed" at bounding box center [695, 314] width 70 height 28
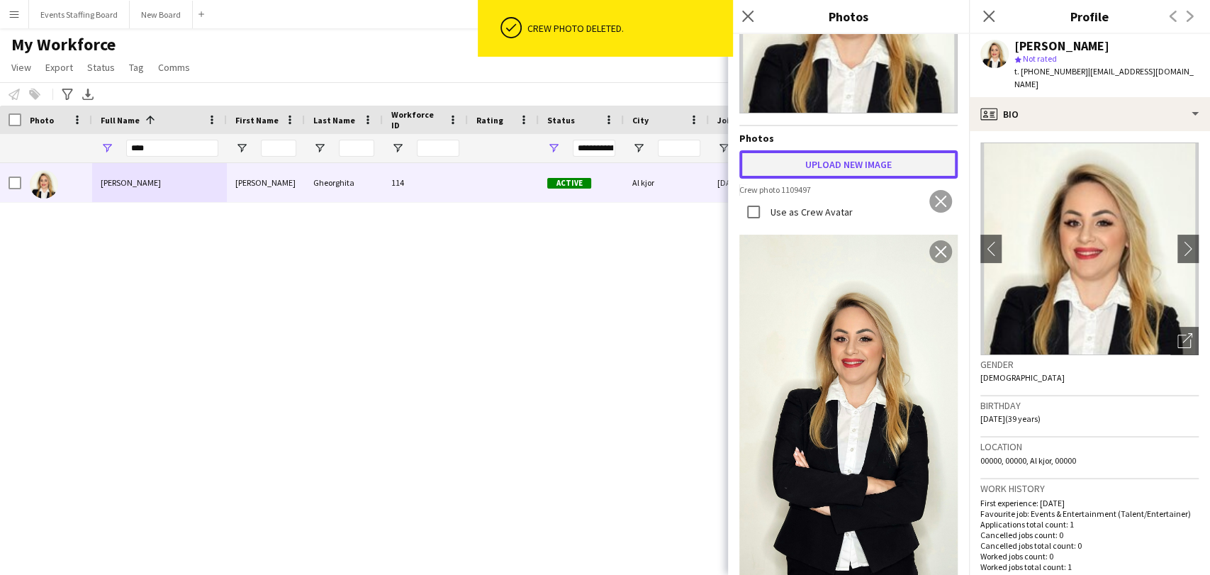
click at [837, 160] on button "Upload new image" at bounding box center [848, 164] width 218 height 28
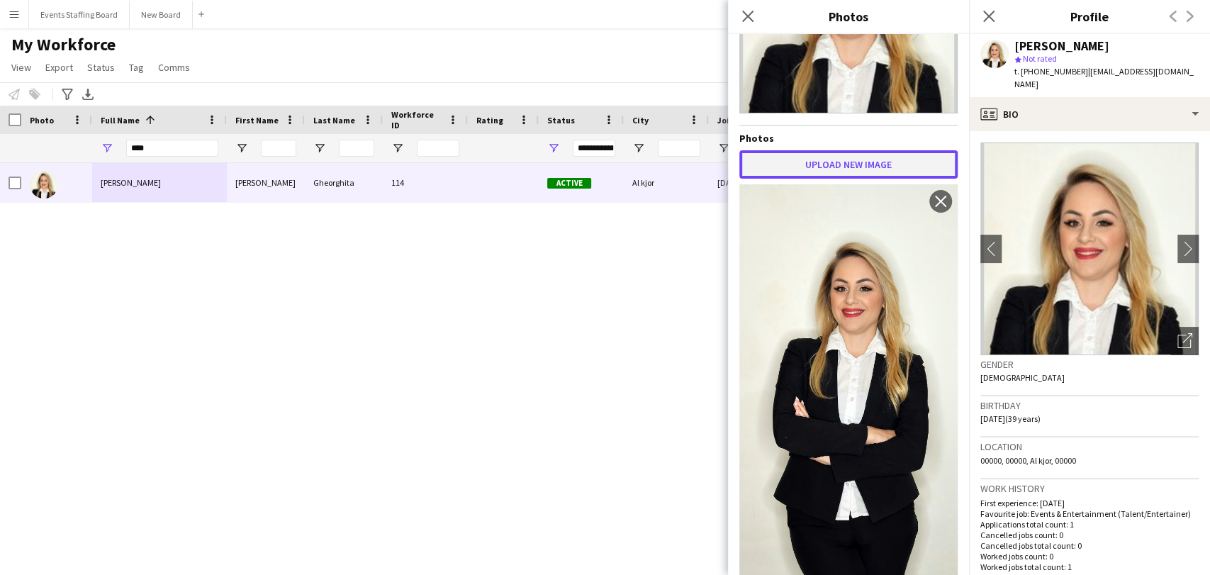
click at [826, 160] on button "Upload new image" at bounding box center [848, 164] width 218 height 28
click at [867, 154] on button "Upload new image" at bounding box center [848, 164] width 218 height 28
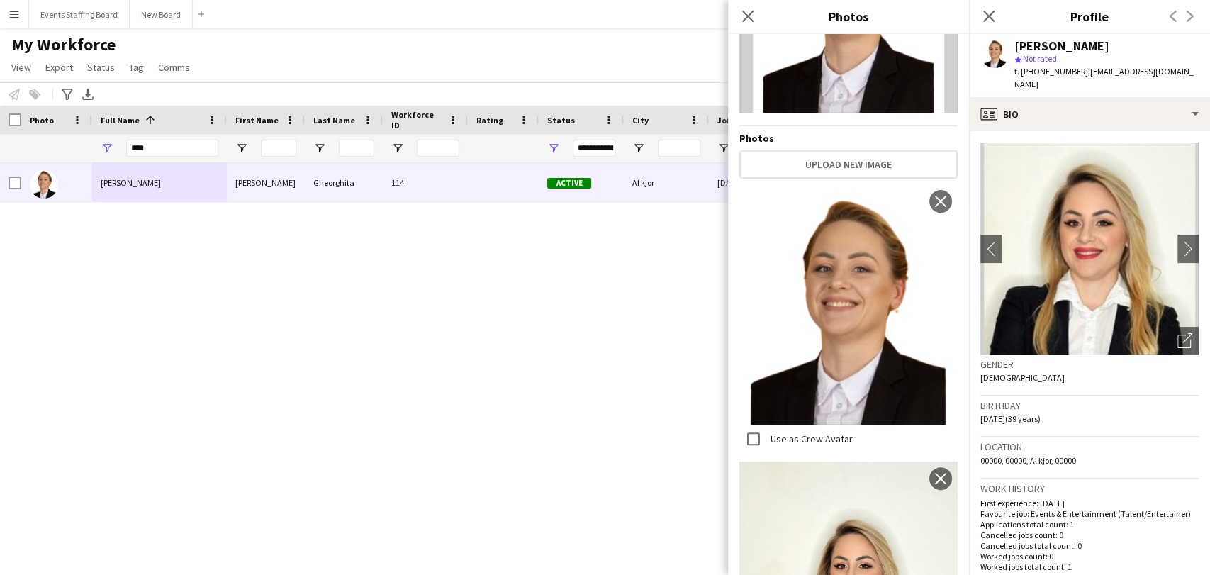
click at [517, 389] on div "[PERSON_NAME] [PERSON_NAME] 114 Active Al kjor [DATE] 171 days 0 [EMAIL_ADDRESS…" at bounding box center [583, 350] width 1167 height 375
click at [990, 13] on icon "Close pop-in" at bounding box center [988, 15] width 13 height 13
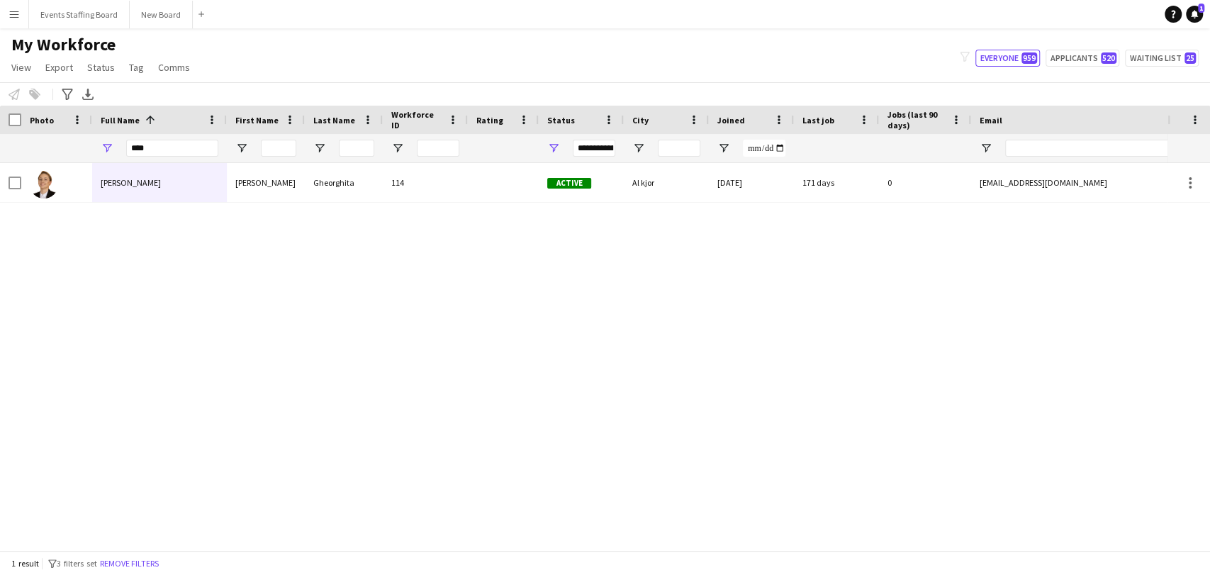
click at [154, 137] on div "****" at bounding box center [172, 148] width 92 height 28
click at [145, 145] on input "****" at bounding box center [172, 148] width 92 height 17
click at [146, 144] on input "****" at bounding box center [172, 148] width 92 height 17
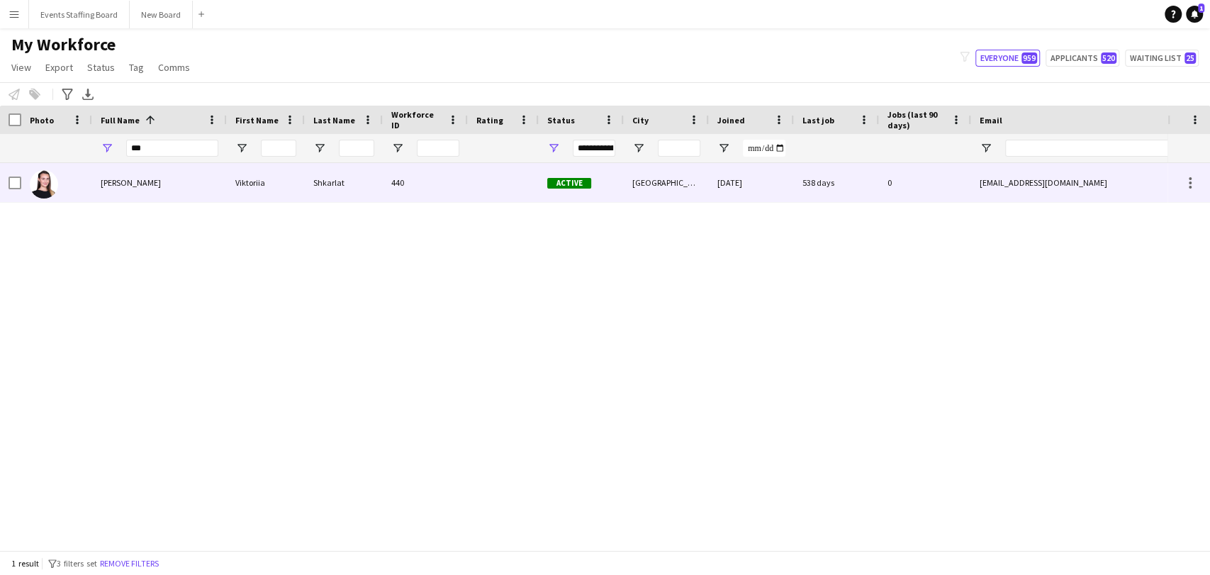
click at [140, 174] on div "[PERSON_NAME]" at bounding box center [159, 182] width 135 height 39
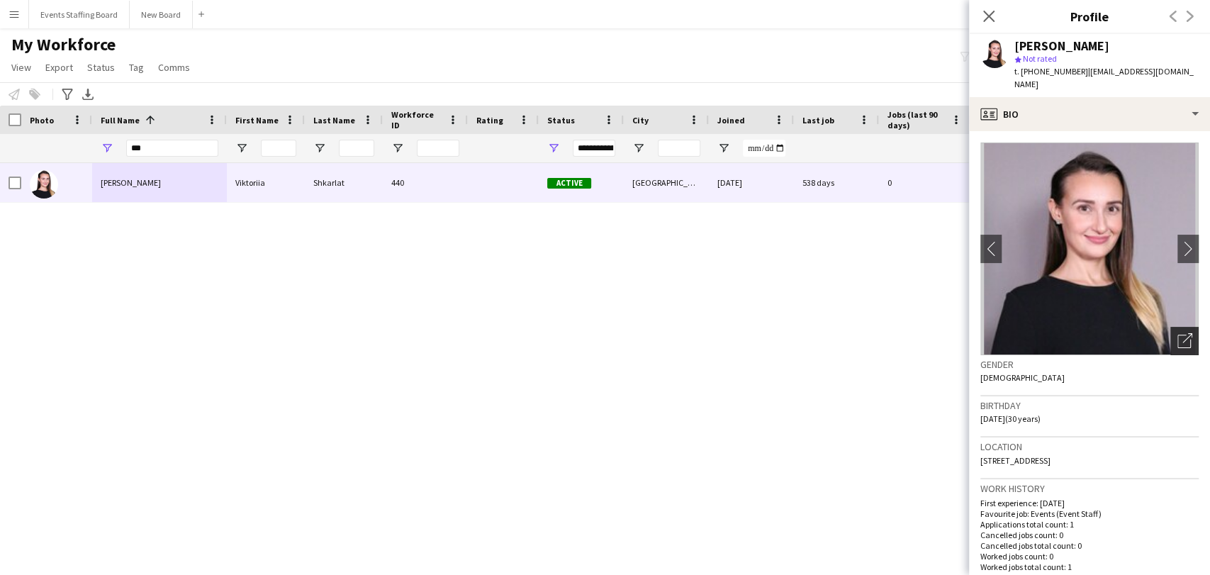
click at [1177, 333] on icon "Open photos pop-in" at bounding box center [1184, 340] width 15 height 15
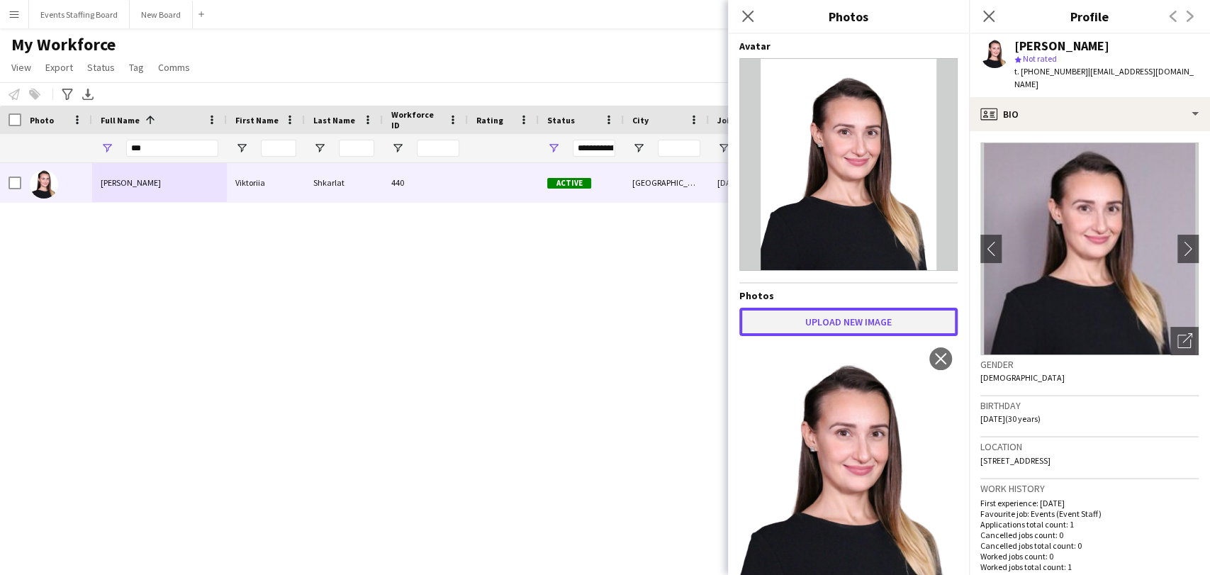
click at [819, 320] on button "Upload new image" at bounding box center [848, 322] width 218 height 28
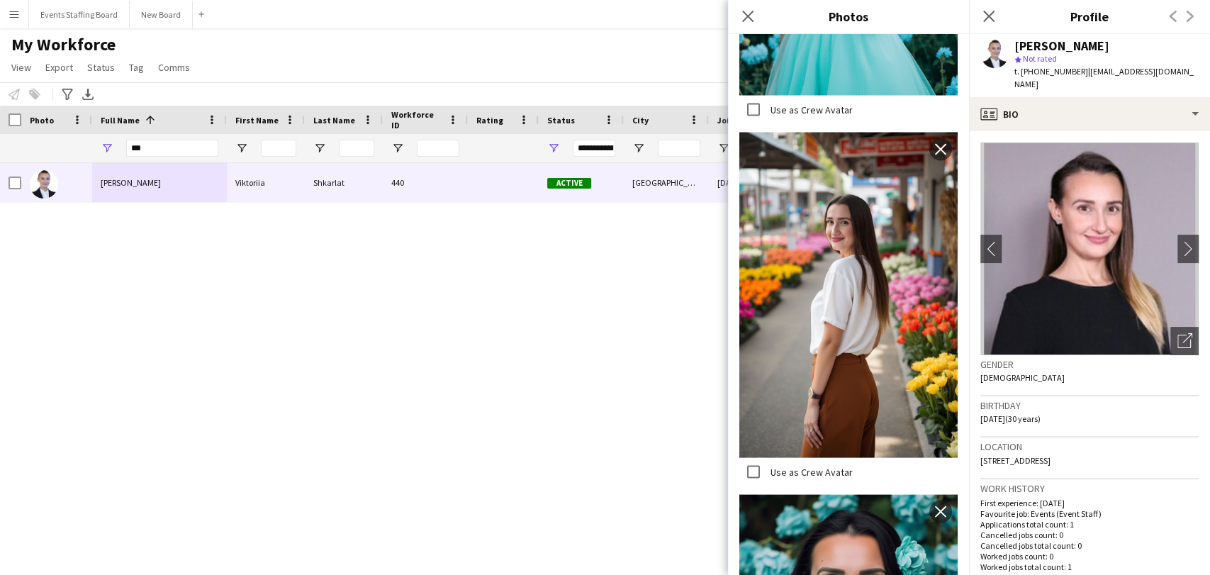
scroll to position [2027, 0]
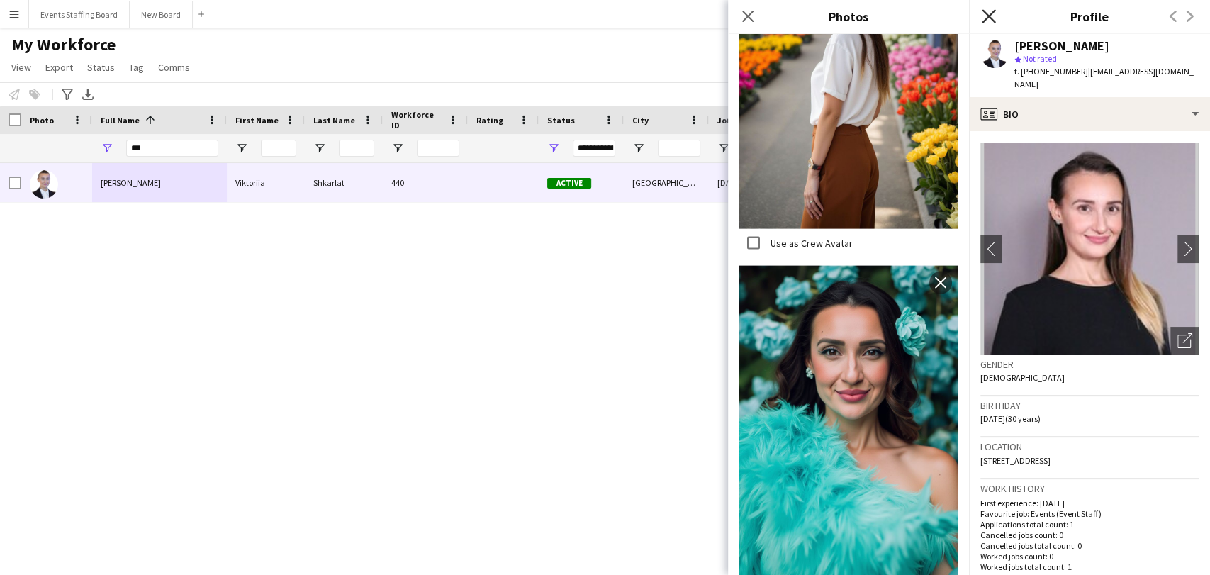
click at [980, 17] on div "Close pop-in" at bounding box center [989, 16] width 40 height 33
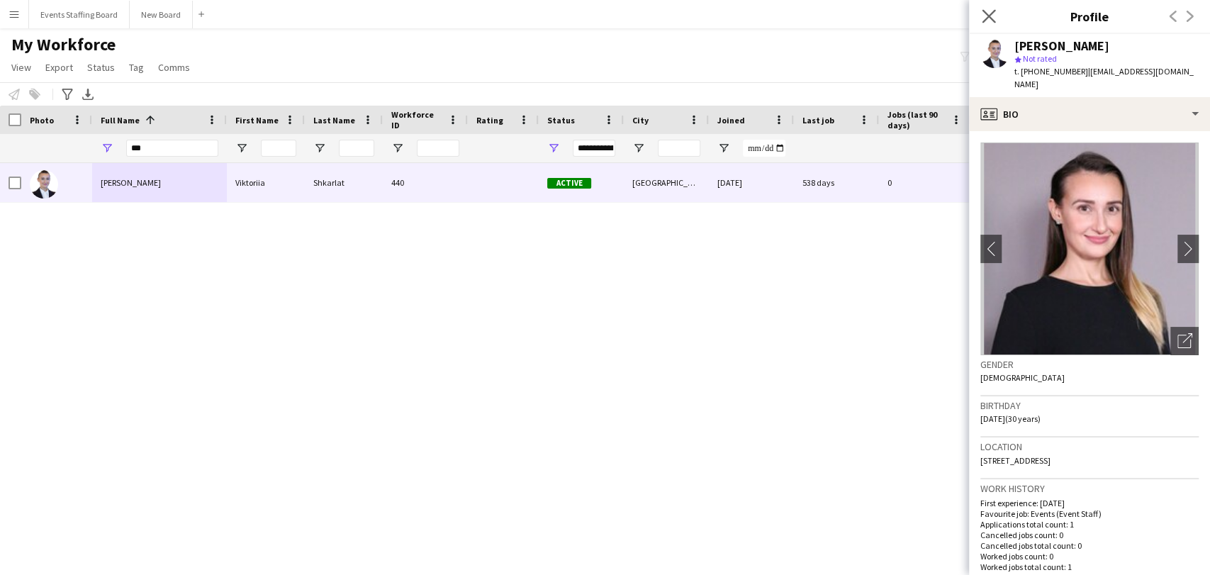
click at [979, 13] on app-icon "Close pop-in" at bounding box center [989, 16] width 21 height 21
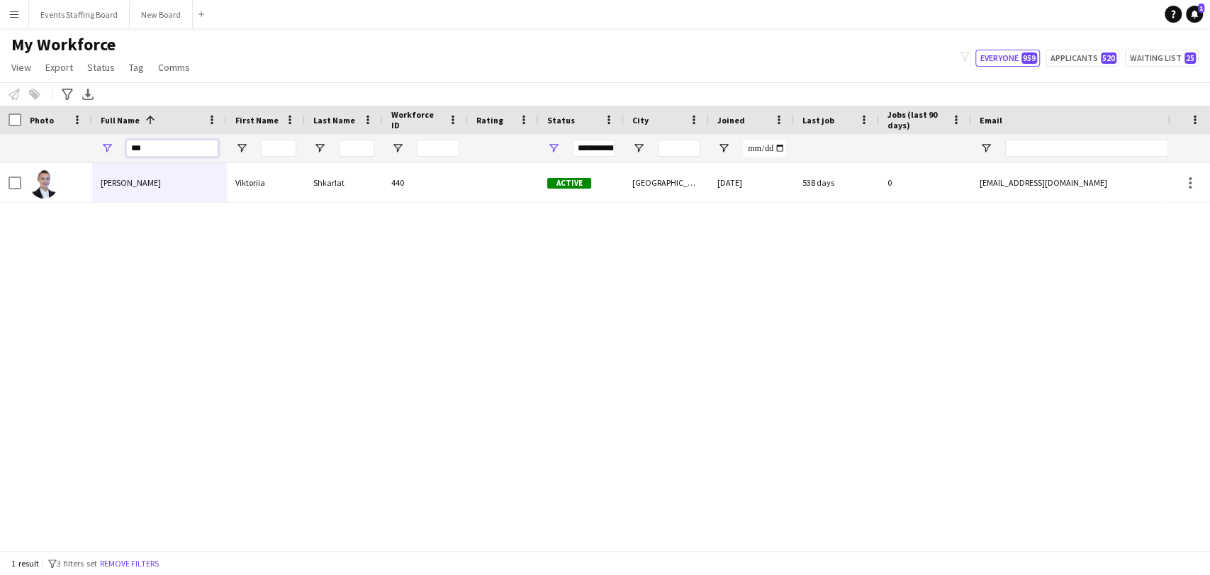
click at [150, 154] on input "***" at bounding box center [172, 148] width 92 height 17
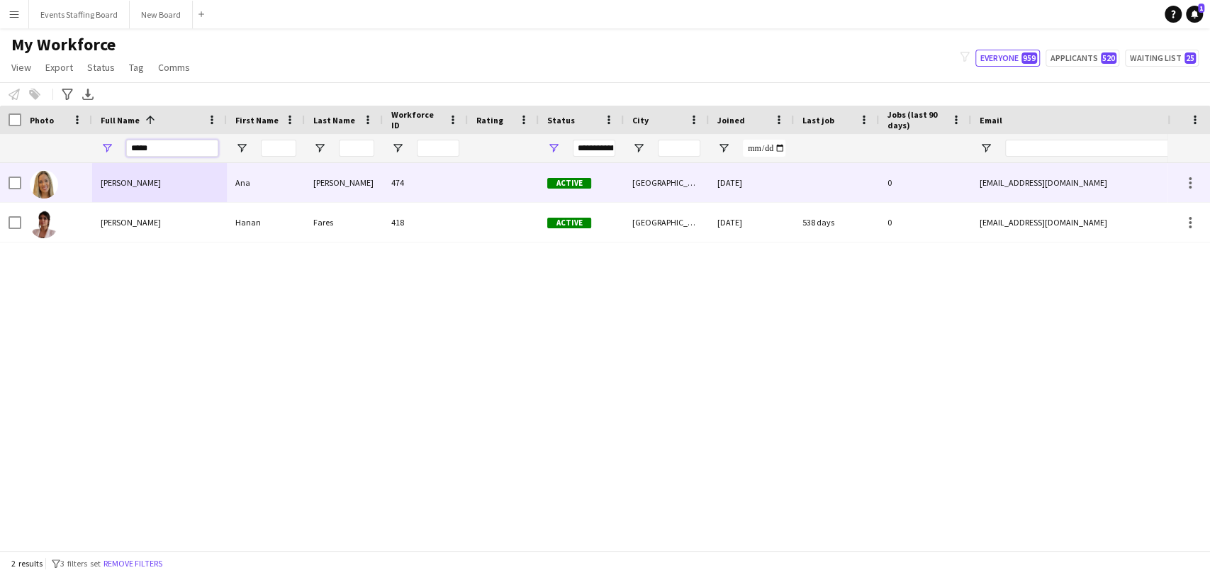
type input "*****"
click at [130, 188] on span "[PERSON_NAME]" at bounding box center [131, 182] width 60 height 11
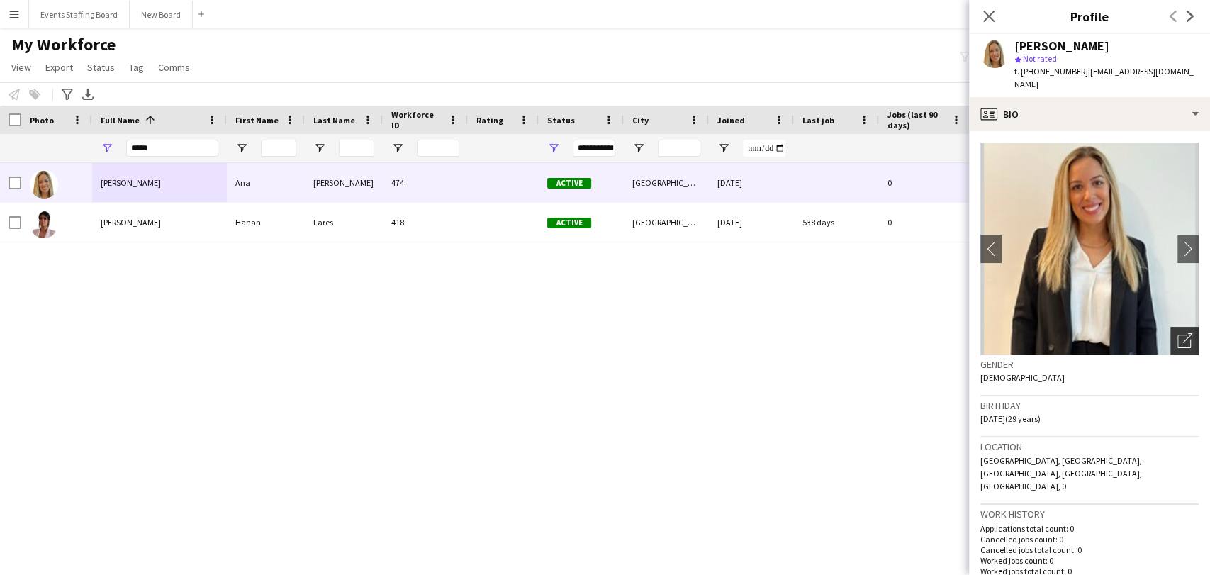
click at [1170, 332] on div "Open photos pop-in" at bounding box center [1184, 341] width 28 height 28
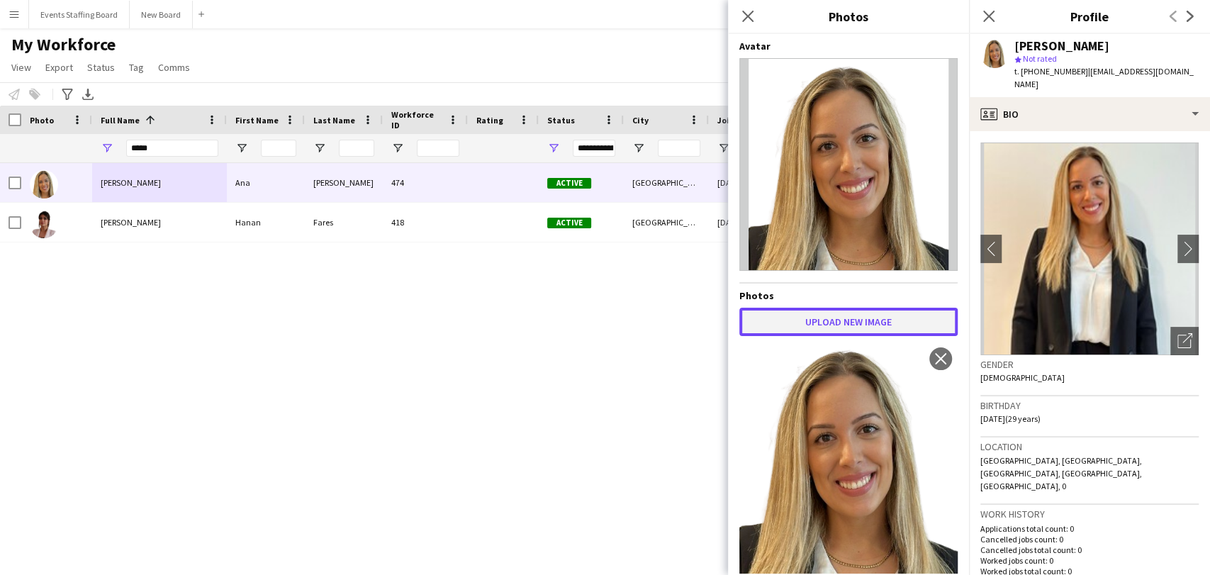
click at [796, 327] on button "Upload new image" at bounding box center [848, 322] width 218 height 28
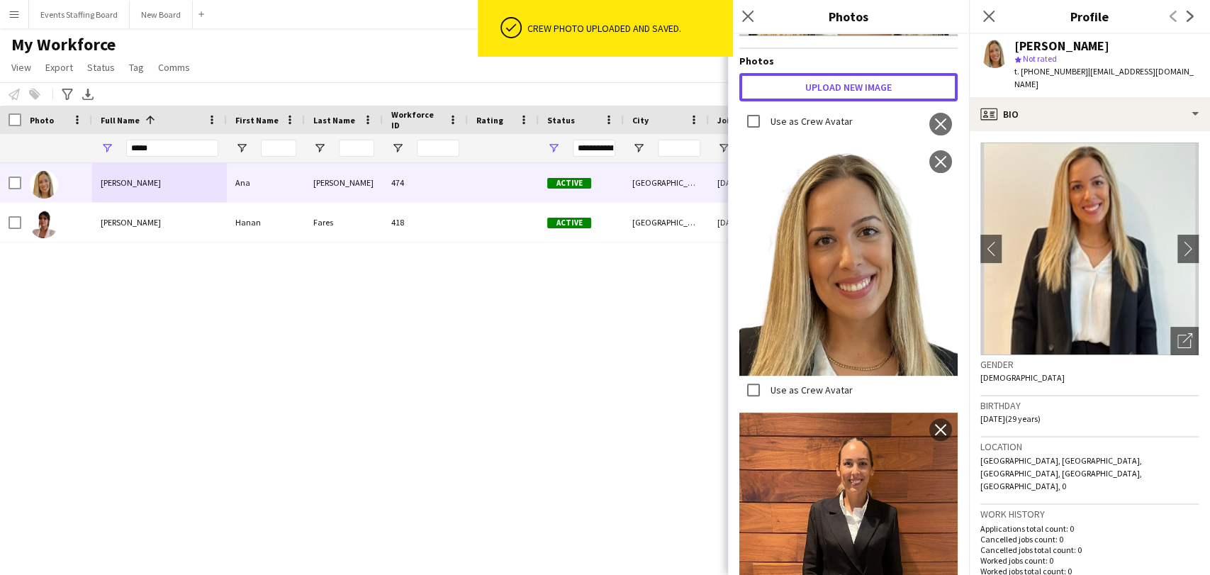
scroll to position [236, 0]
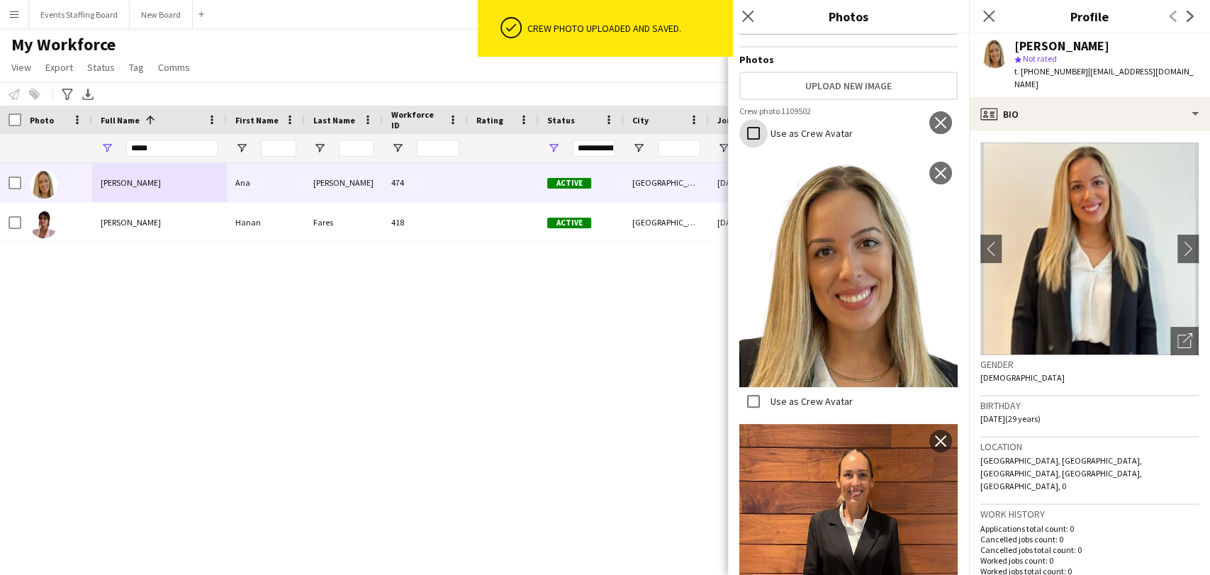
click at [768, 150] on div at bounding box center [753, 133] width 34 height 34
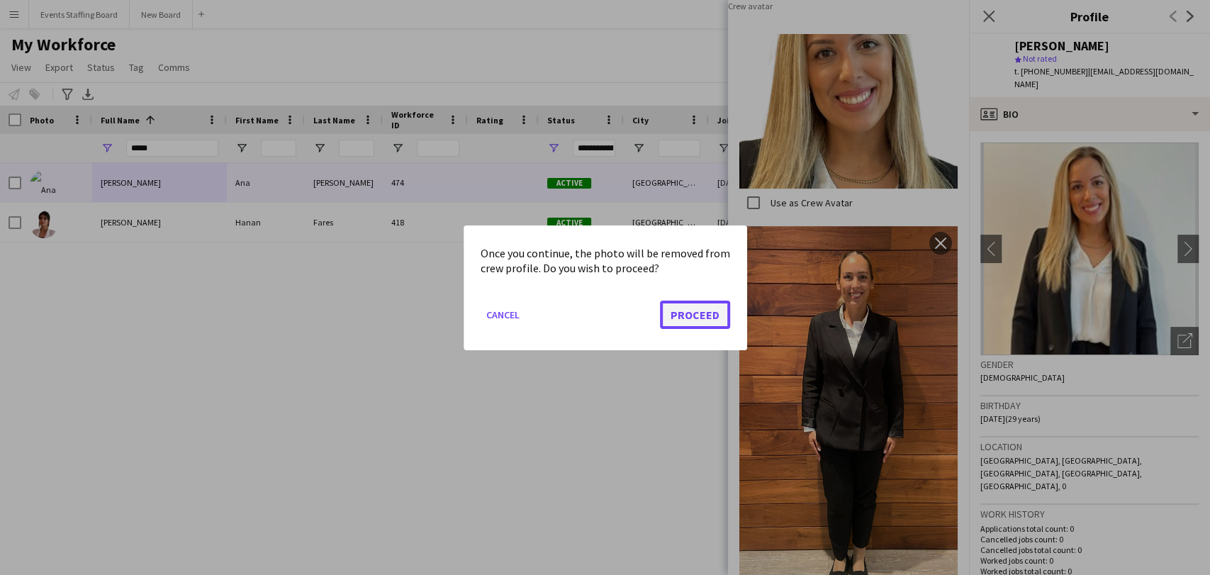
click at [714, 307] on button "Proceed" at bounding box center [695, 314] width 70 height 28
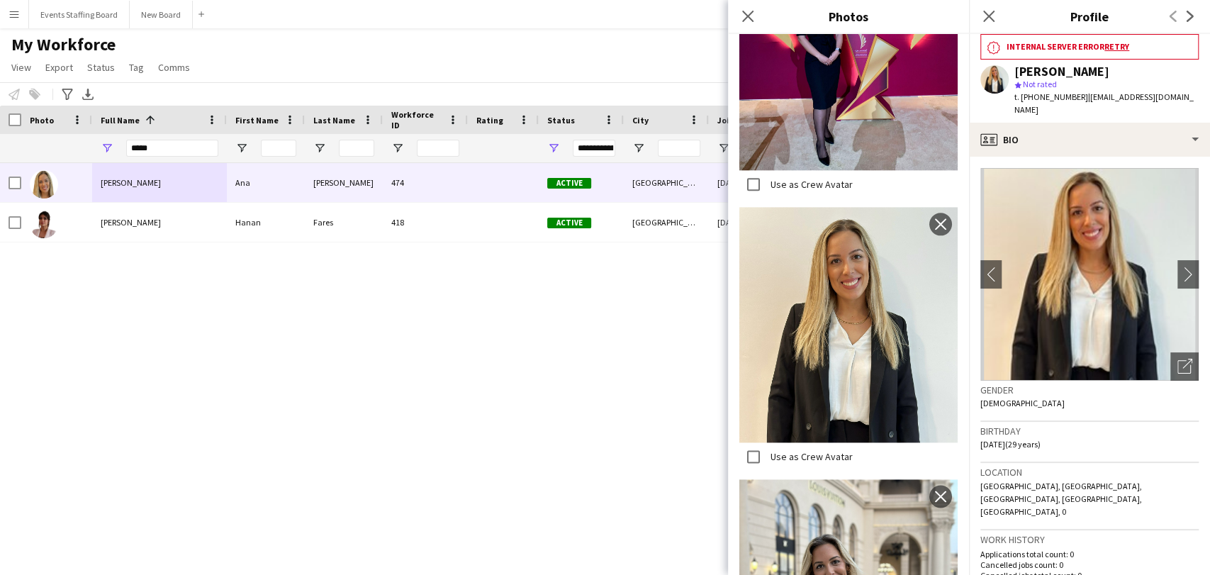
scroll to position [1034, 0]
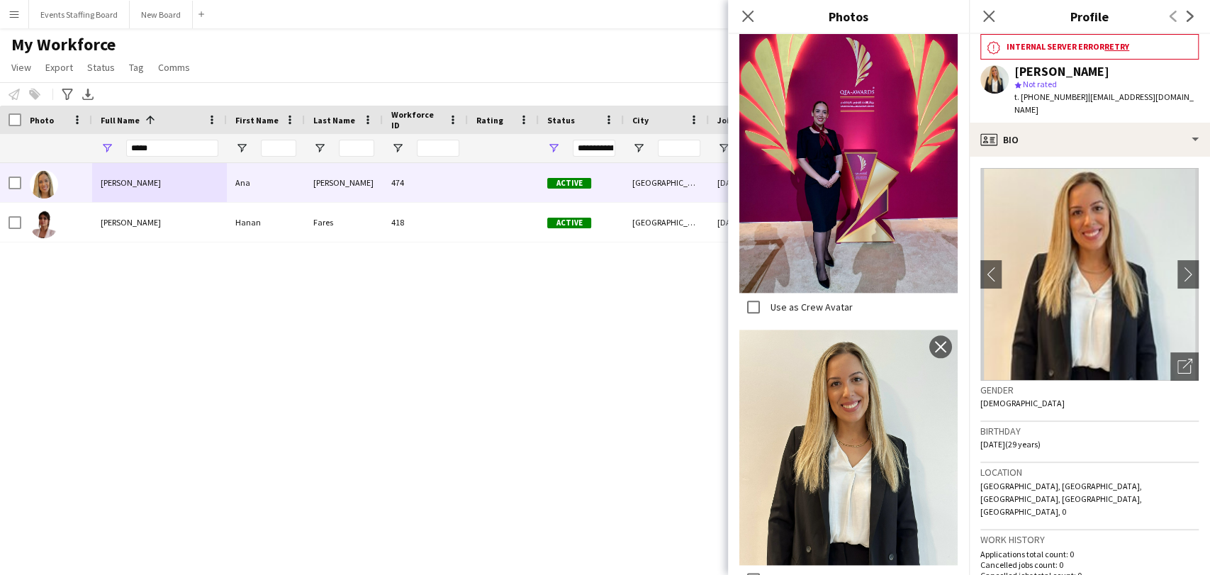
click at [393, 434] on div "[PERSON_NAME] [PERSON_NAME] 474 Active [GEOGRAPHIC_DATA] [DATE] 0 [EMAIL_ADDRES…" at bounding box center [583, 350] width 1167 height 375
